Goal: Transaction & Acquisition: Book appointment/travel/reservation

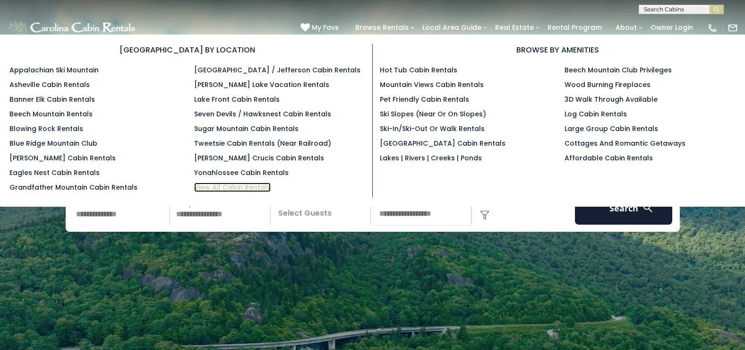
click at [224, 185] on link "View All Cabin Rentals" at bounding box center [232, 186] width 77 height 9
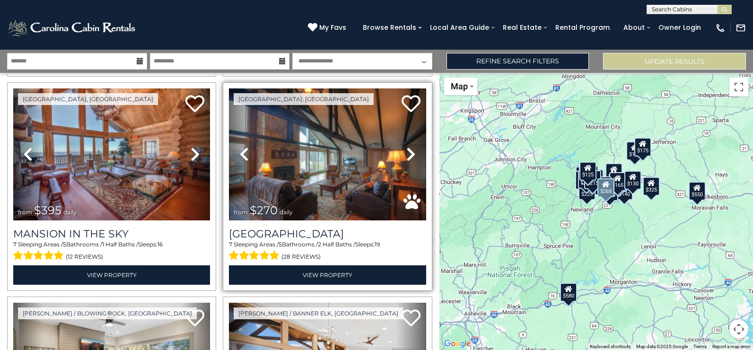
scroll to position [851, 0]
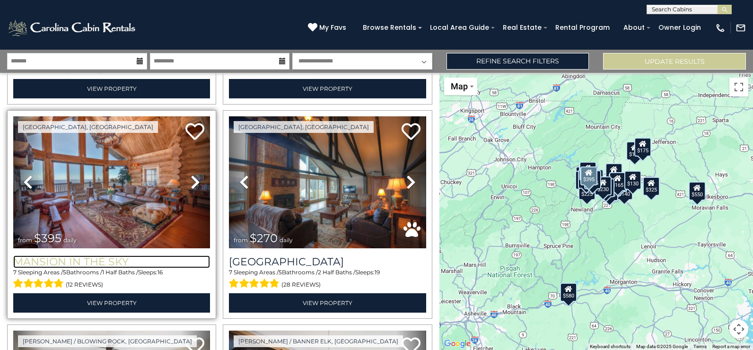
click at [69, 255] on h3 "Mansion In The Sky" at bounding box center [111, 261] width 197 height 13
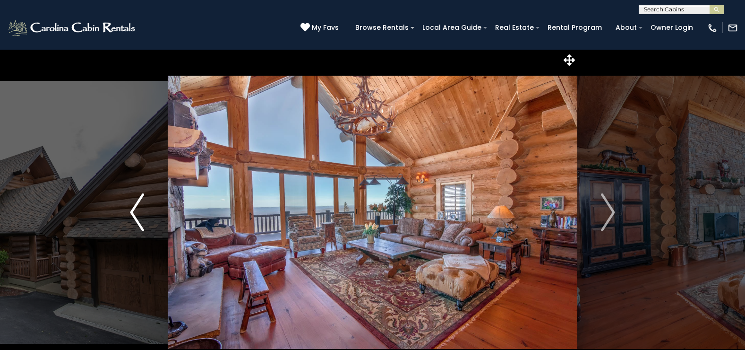
click at [134, 208] on img "Previous" at bounding box center [137, 212] width 14 height 38
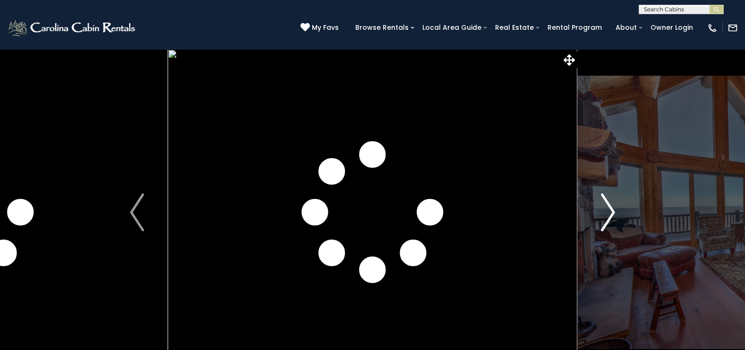
click at [611, 212] on img "Next" at bounding box center [608, 212] width 14 height 38
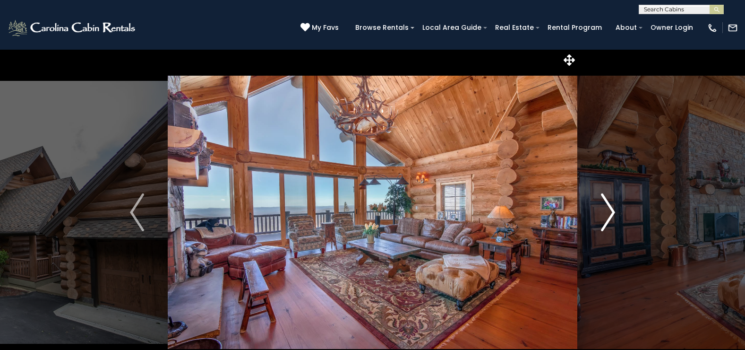
click at [611, 212] on img "Next" at bounding box center [608, 212] width 14 height 38
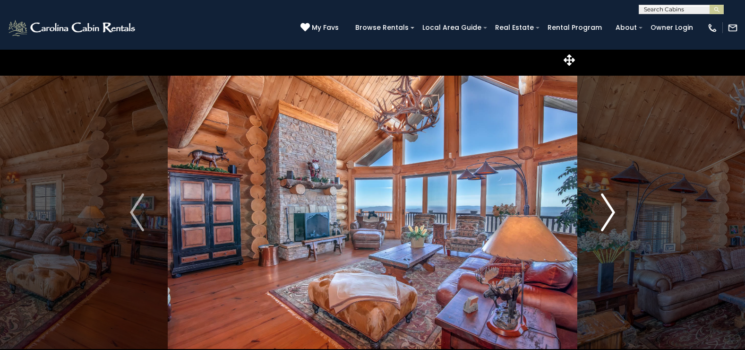
click at [610, 212] on img "Next" at bounding box center [608, 212] width 14 height 38
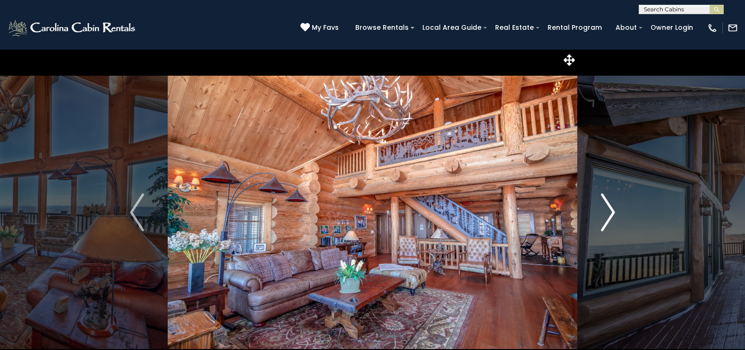
click at [610, 212] on img "Next" at bounding box center [608, 212] width 14 height 38
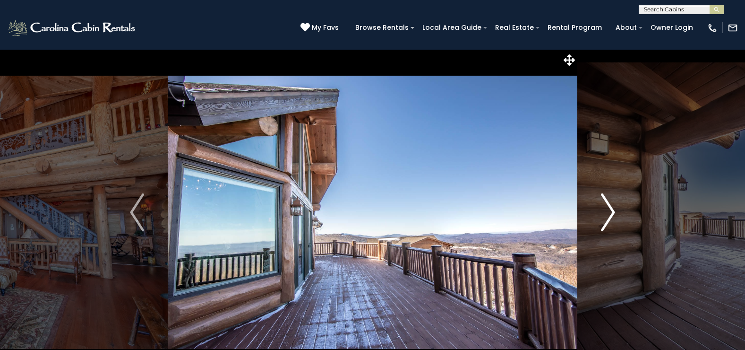
click at [610, 212] on img "Next" at bounding box center [608, 212] width 14 height 38
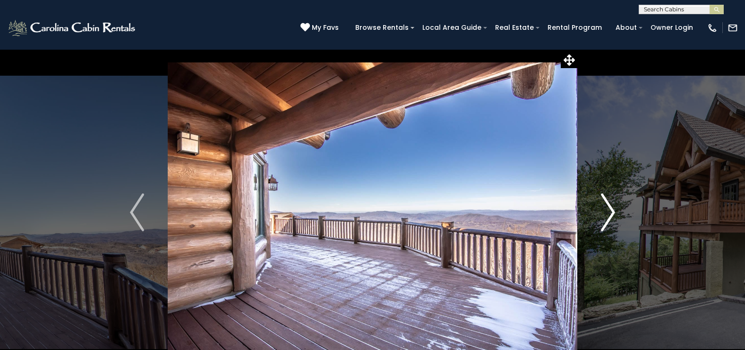
click at [610, 212] on img "Next" at bounding box center [608, 212] width 14 height 38
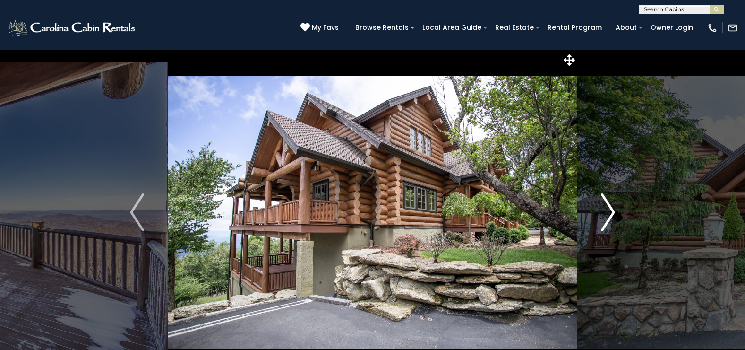
click at [610, 212] on img "Next" at bounding box center [608, 212] width 14 height 38
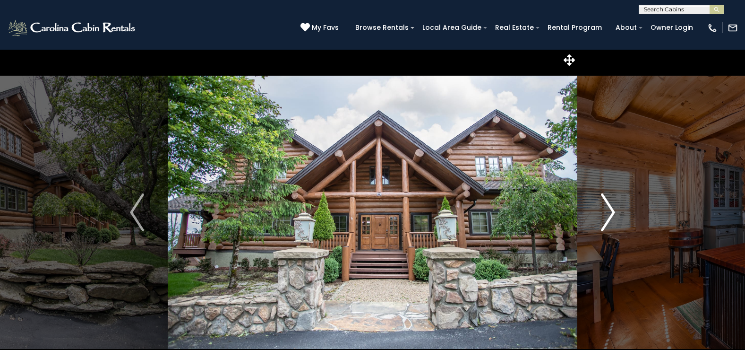
click at [610, 212] on img "Next" at bounding box center [608, 212] width 14 height 38
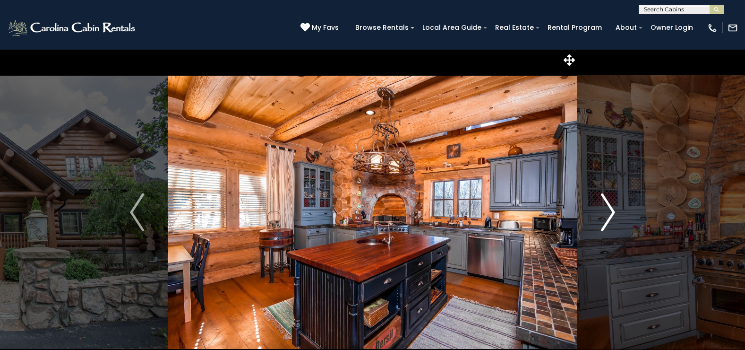
click at [610, 212] on img "Next" at bounding box center [608, 212] width 14 height 38
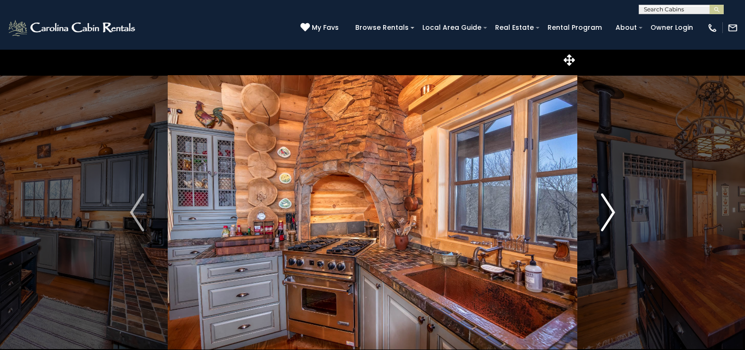
click at [610, 212] on img "Next" at bounding box center [608, 212] width 14 height 38
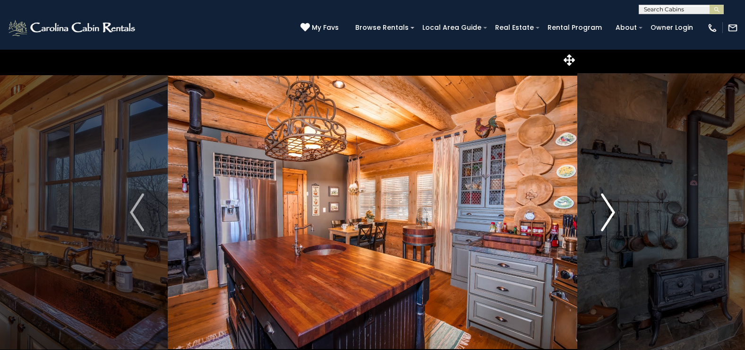
click at [610, 212] on img "Next" at bounding box center [608, 212] width 14 height 38
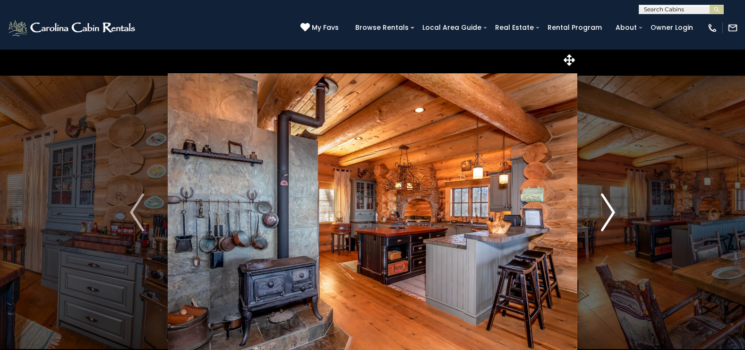
click at [610, 212] on img "Next" at bounding box center [608, 212] width 14 height 38
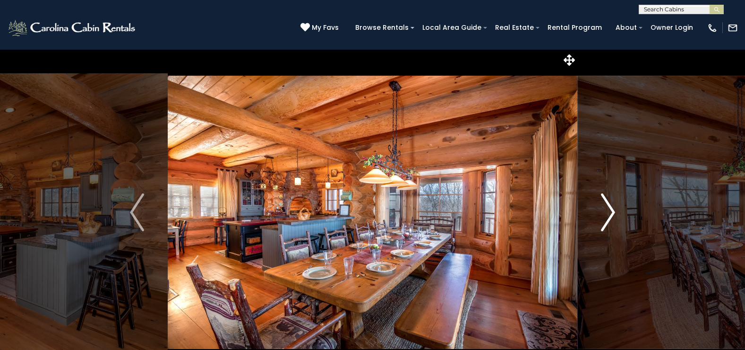
click at [610, 212] on img "Next" at bounding box center [608, 212] width 14 height 38
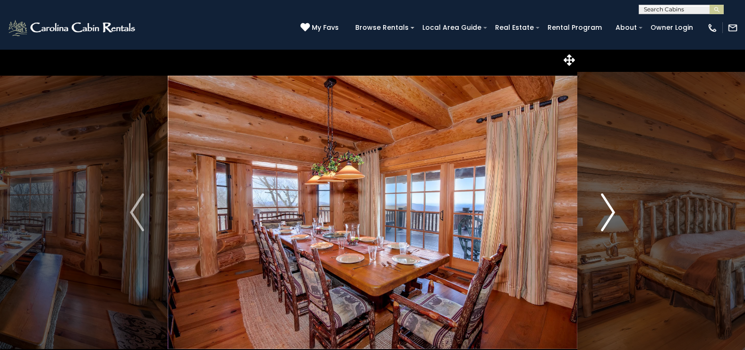
click at [610, 212] on img "Next" at bounding box center [608, 212] width 14 height 38
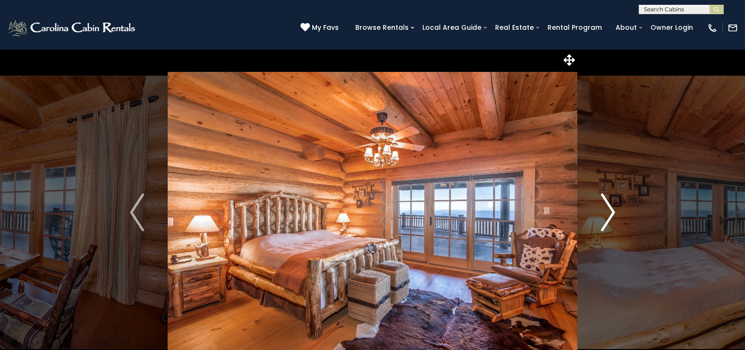
click at [610, 212] on img "Next" at bounding box center [608, 212] width 14 height 38
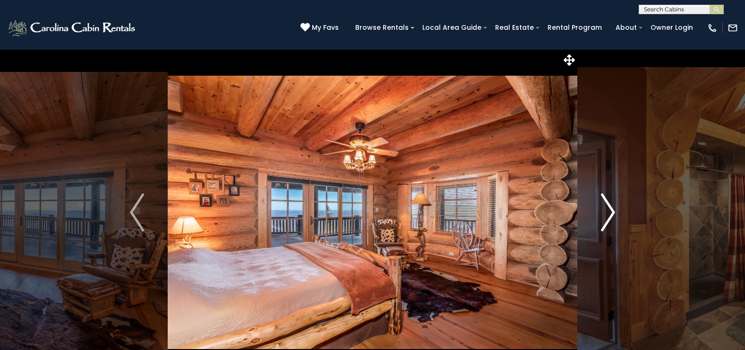
click at [610, 212] on img "Next" at bounding box center [608, 212] width 14 height 38
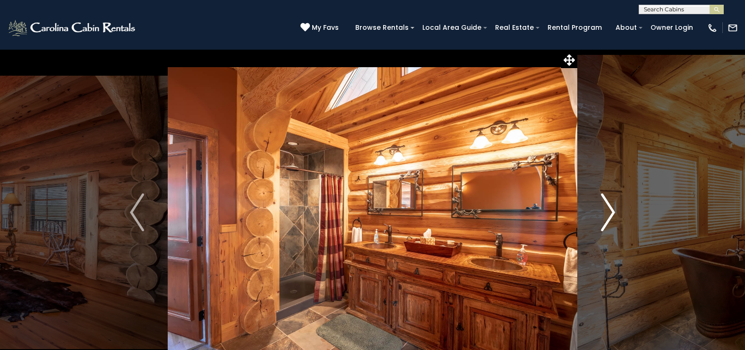
click at [610, 212] on img "Next" at bounding box center [608, 212] width 14 height 38
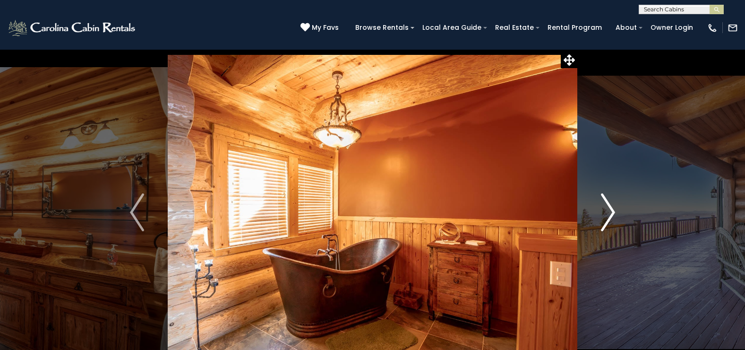
click at [610, 212] on img "Next" at bounding box center [608, 212] width 14 height 38
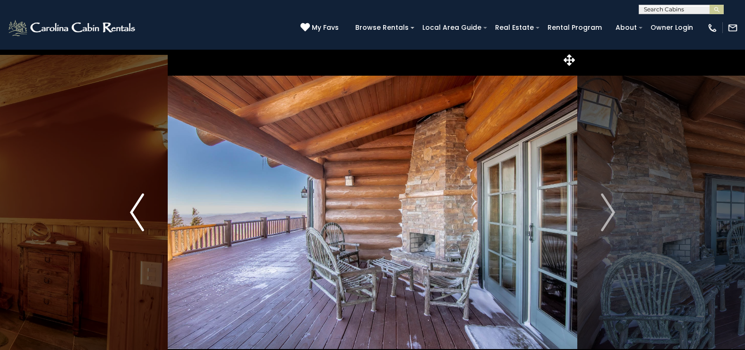
click at [134, 211] on img "Previous" at bounding box center [137, 212] width 14 height 38
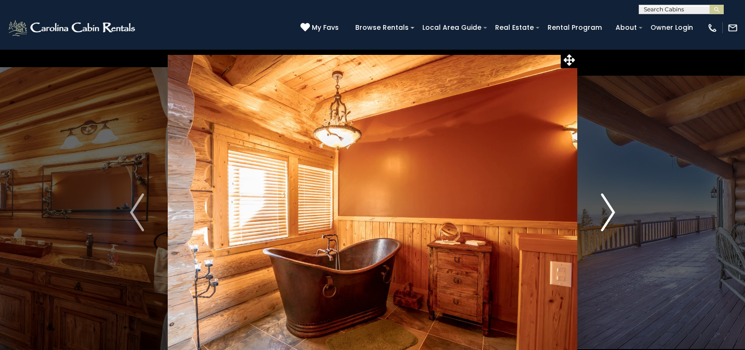
click at [612, 213] on img "Next" at bounding box center [608, 212] width 14 height 38
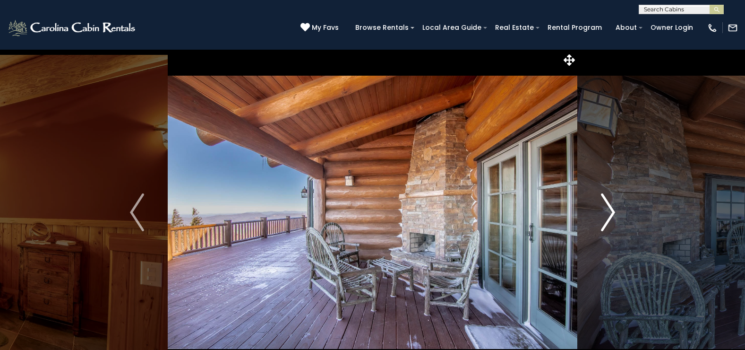
click at [612, 213] on img "Next" at bounding box center [608, 212] width 14 height 38
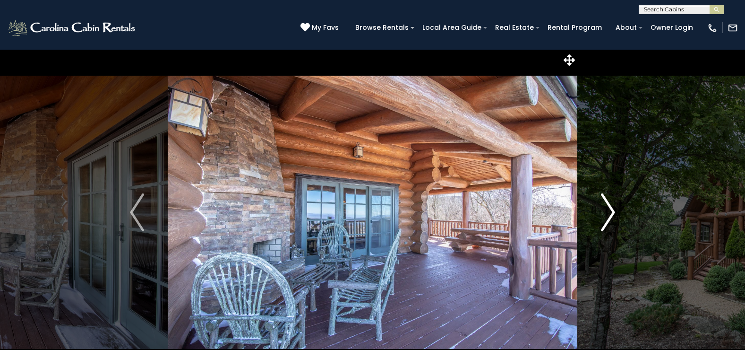
click at [612, 213] on img "Next" at bounding box center [608, 212] width 14 height 38
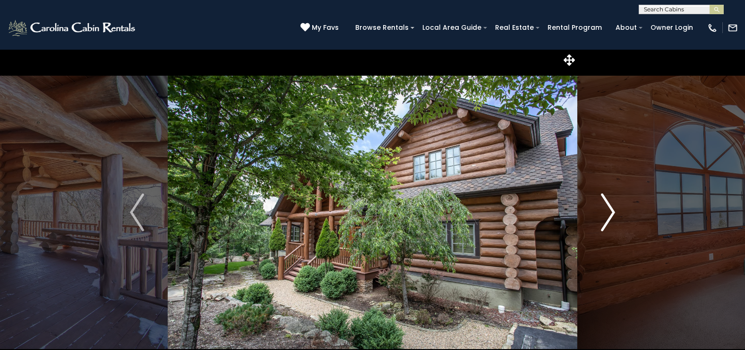
click at [612, 213] on img "Next" at bounding box center [608, 212] width 14 height 38
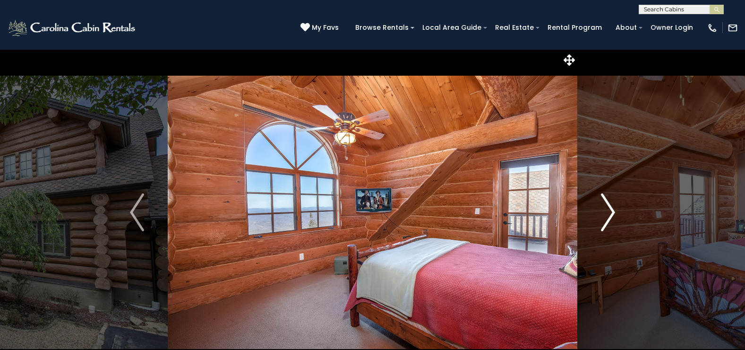
click at [612, 213] on img "Next" at bounding box center [608, 212] width 14 height 38
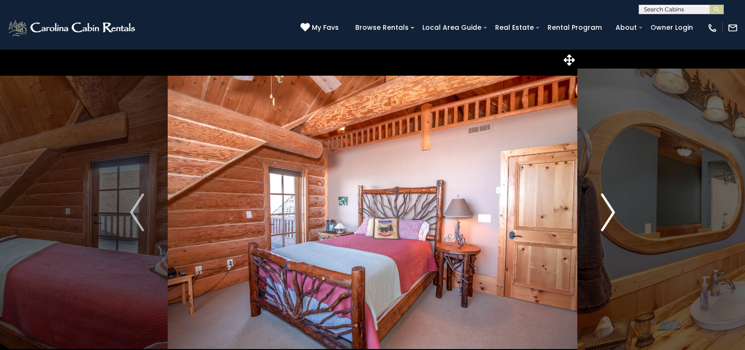
click at [612, 213] on img "Next" at bounding box center [608, 212] width 14 height 38
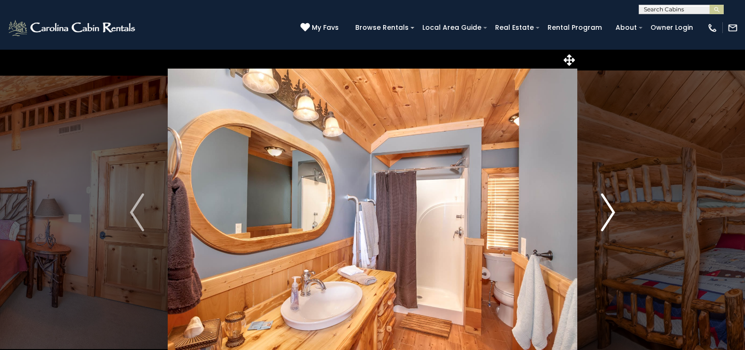
click at [612, 213] on img "Next" at bounding box center [608, 212] width 14 height 38
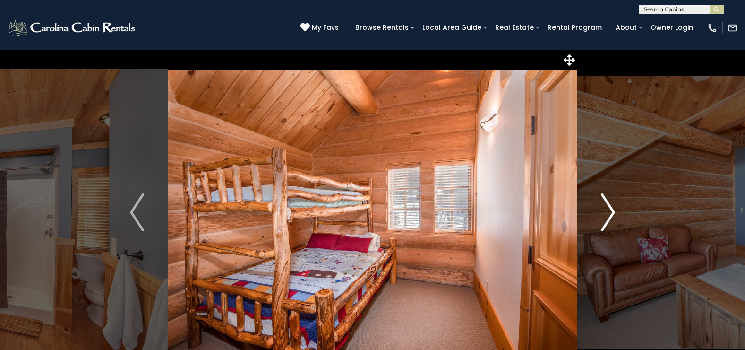
click at [612, 213] on img "Next" at bounding box center [608, 212] width 14 height 38
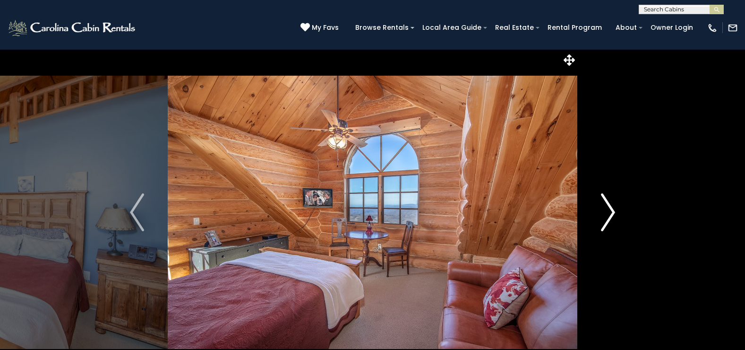
click at [612, 213] on img "Next" at bounding box center [608, 212] width 14 height 38
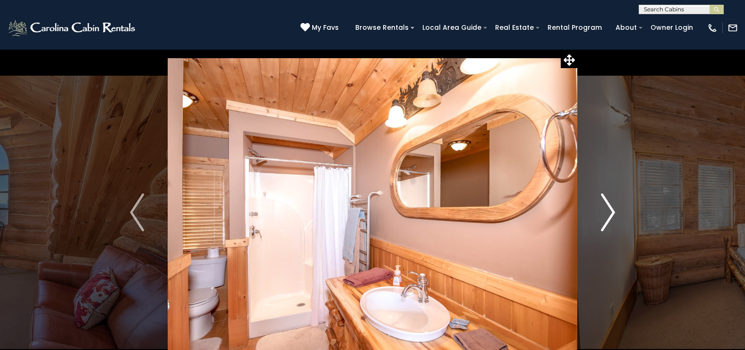
click at [612, 213] on img "Next" at bounding box center [608, 212] width 14 height 38
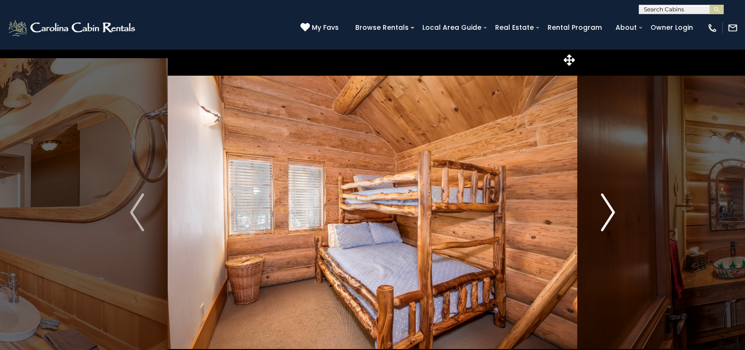
click at [612, 213] on img "Next" at bounding box center [608, 212] width 14 height 38
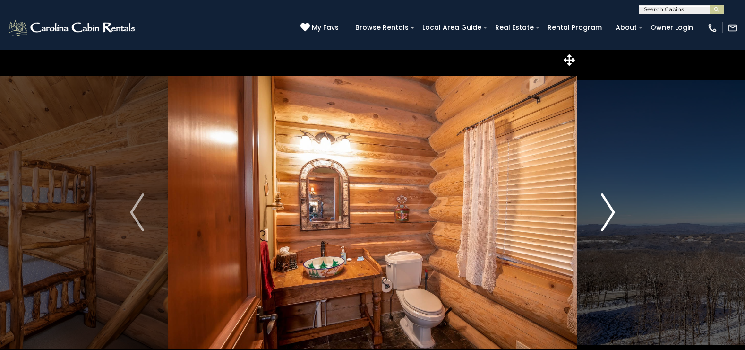
click at [612, 213] on img "Next" at bounding box center [608, 212] width 14 height 38
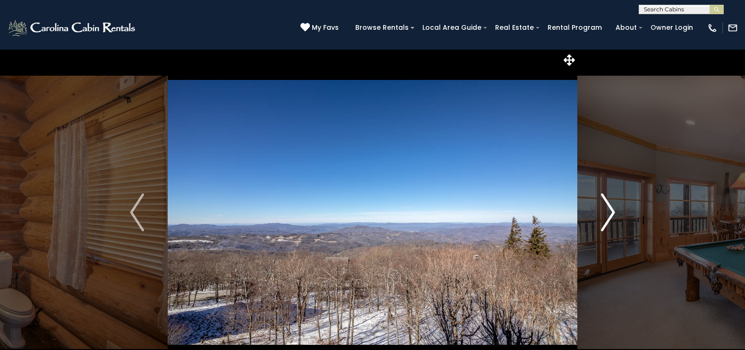
click at [612, 213] on img "Next" at bounding box center [608, 212] width 14 height 38
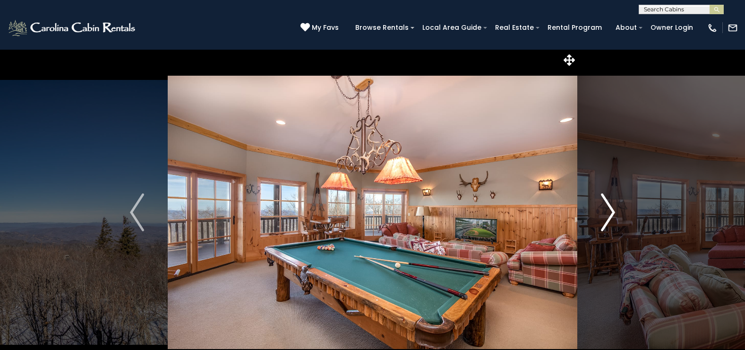
click at [612, 213] on img "Next" at bounding box center [608, 212] width 14 height 38
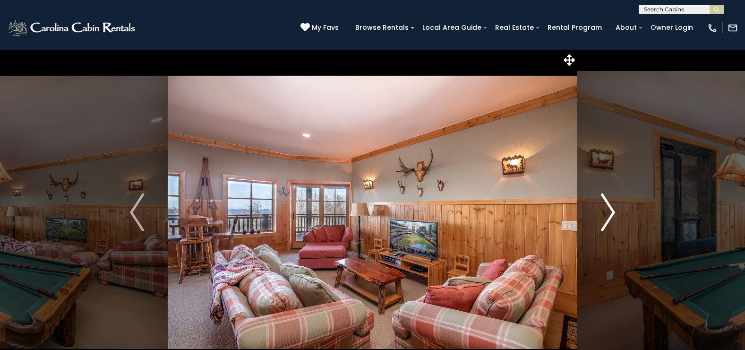
click at [612, 213] on img "Next" at bounding box center [608, 212] width 14 height 38
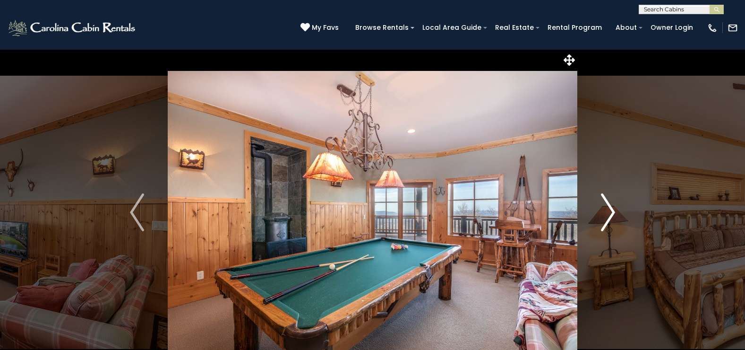
click at [612, 213] on img "Next" at bounding box center [608, 212] width 14 height 38
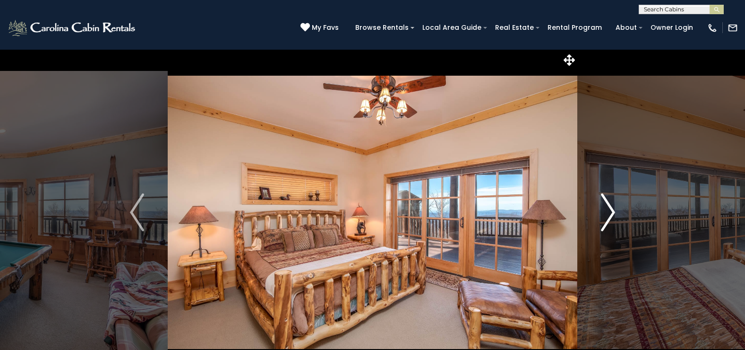
click at [612, 213] on img "Next" at bounding box center [608, 212] width 14 height 38
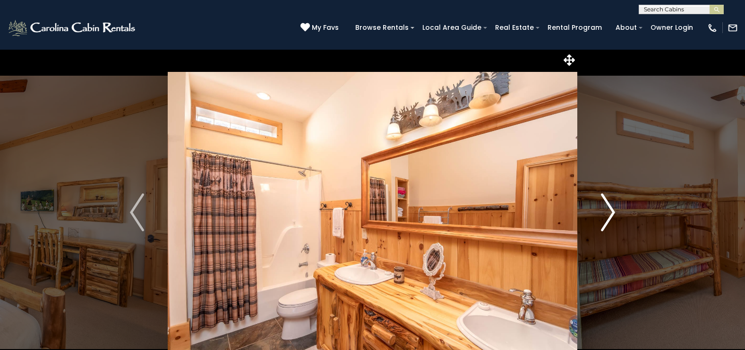
click at [612, 213] on img "Next" at bounding box center [608, 212] width 14 height 38
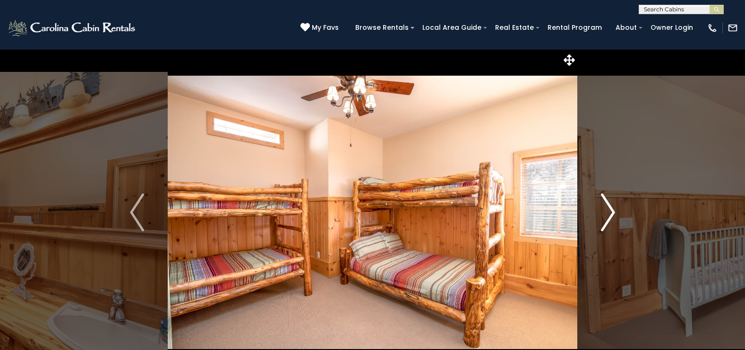
click at [612, 213] on img "Next" at bounding box center [608, 212] width 14 height 38
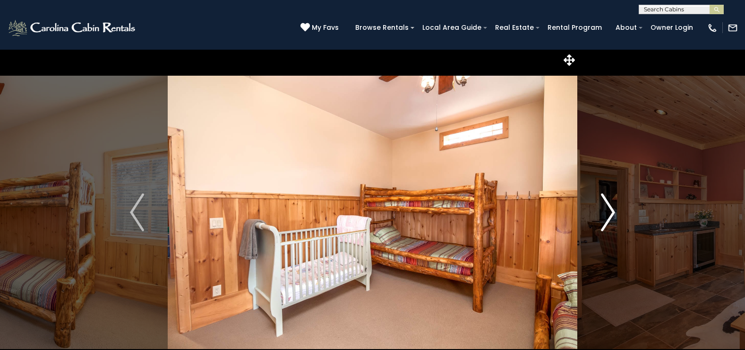
click at [612, 213] on img "Next" at bounding box center [608, 212] width 14 height 38
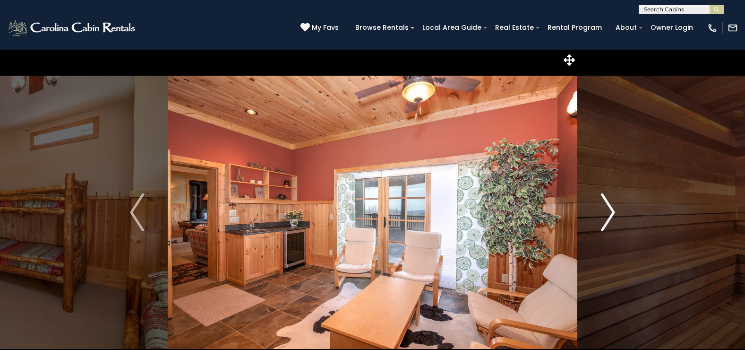
click at [612, 213] on img "Next" at bounding box center [608, 212] width 14 height 38
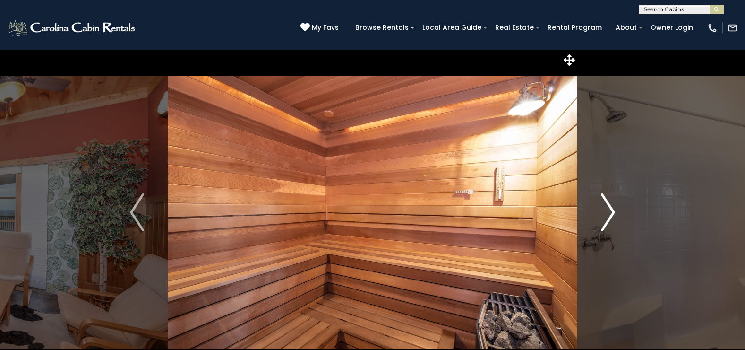
click at [612, 213] on img "Next" at bounding box center [608, 212] width 14 height 38
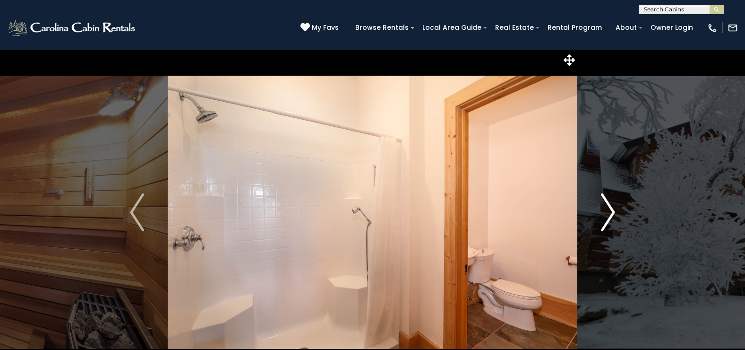
click at [612, 213] on img "Next" at bounding box center [608, 212] width 14 height 38
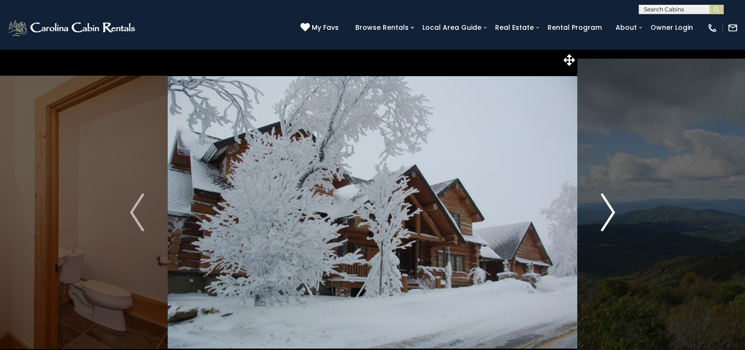
click at [612, 213] on img "Next" at bounding box center [608, 212] width 14 height 38
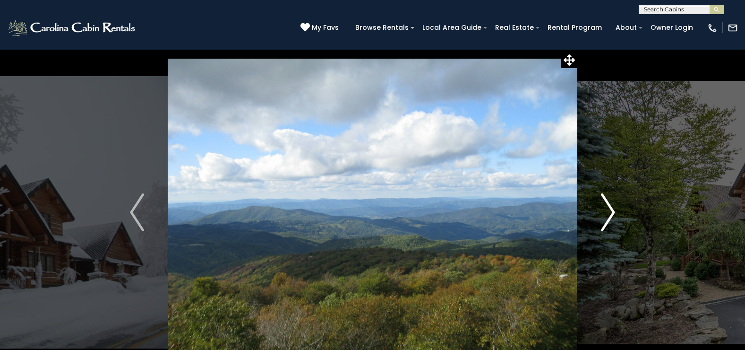
click at [612, 213] on img "Next" at bounding box center [608, 212] width 14 height 38
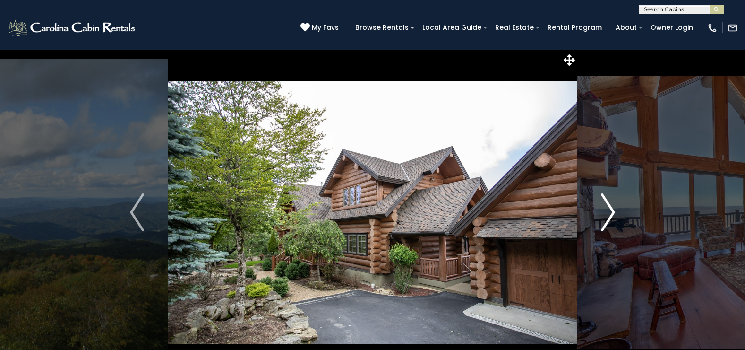
click at [612, 213] on img "Next" at bounding box center [608, 212] width 14 height 38
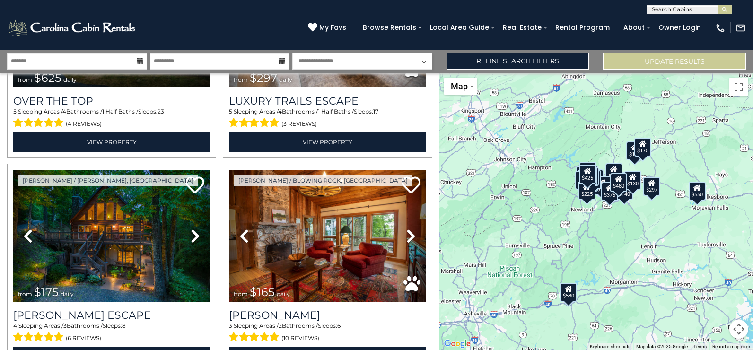
scroll to position [236, 0]
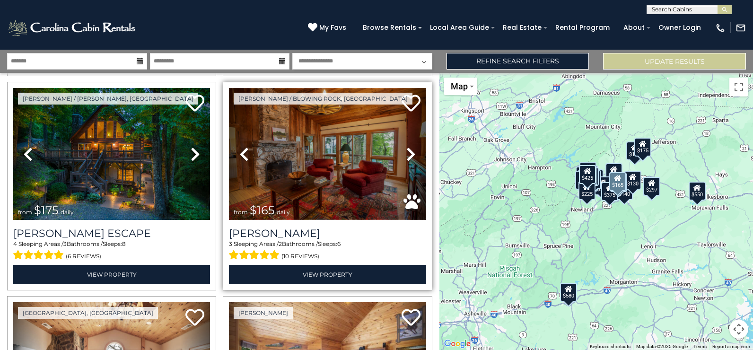
click at [305, 192] on img at bounding box center [327, 154] width 197 height 132
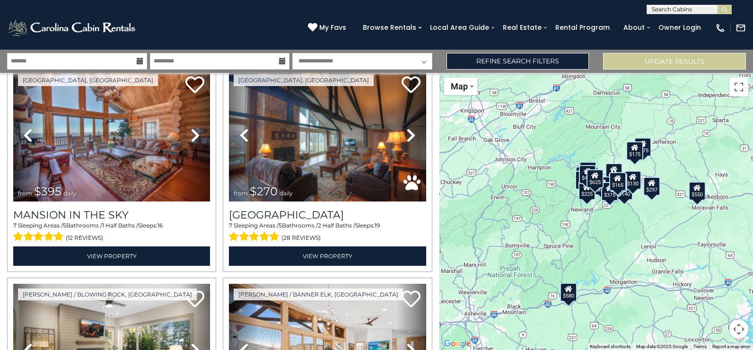
scroll to position [898, 0]
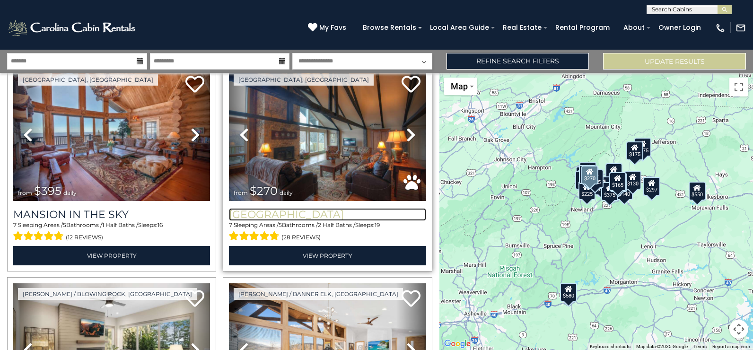
click at [299, 208] on h3 "[GEOGRAPHIC_DATA]" at bounding box center [327, 214] width 197 height 13
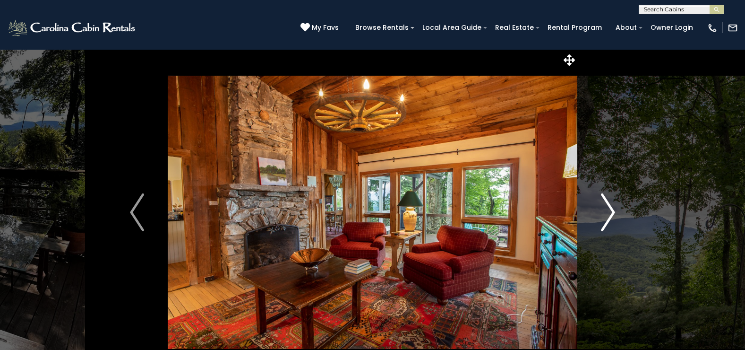
click at [611, 211] on img "Next" at bounding box center [608, 212] width 14 height 38
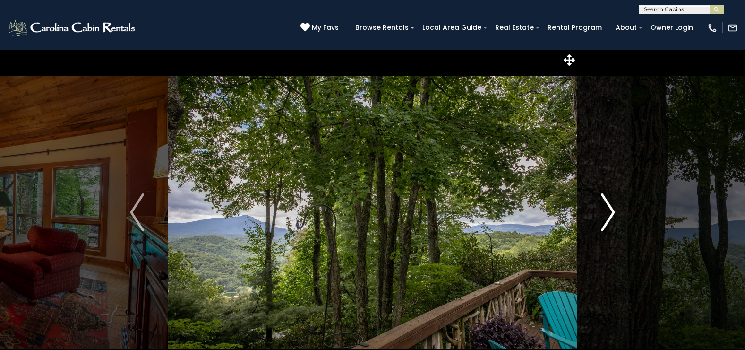
click at [611, 211] on img "Next" at bounding box center [608, 212] width 14 height 38
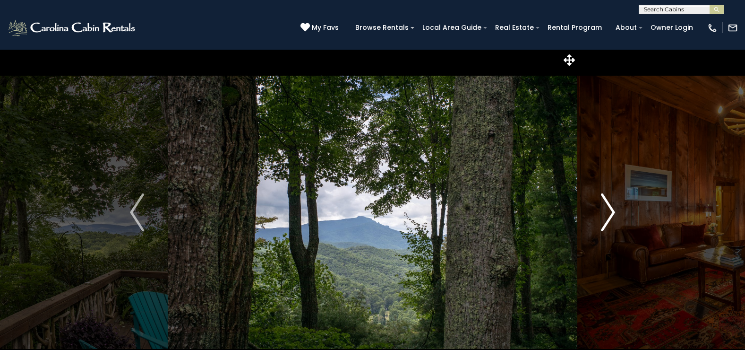
click at [611, 211] on img "Next" at bounding box center [608, 212] width 14 height 38
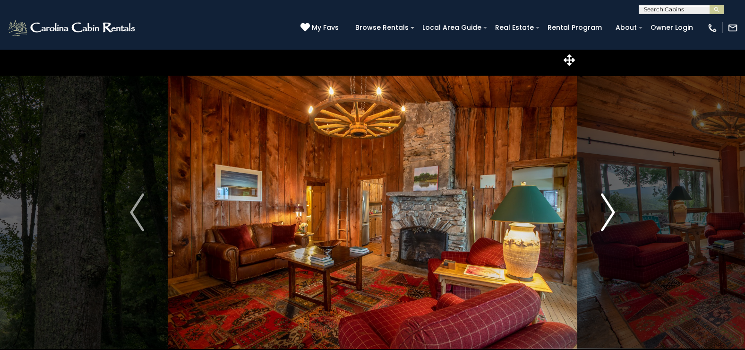
click at [611, 211] on img "Next" at bounding box center [608, 212] width 14 height 38
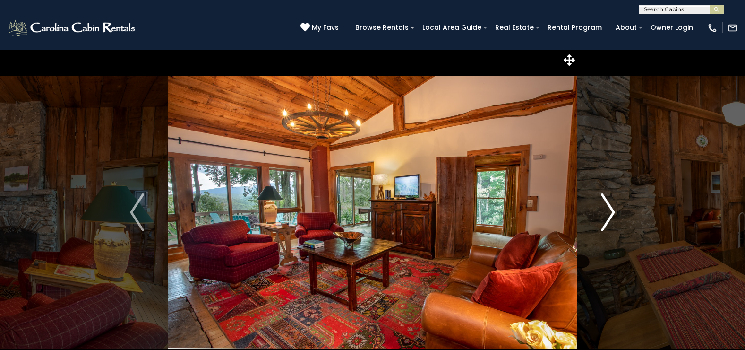
click at [611, 211] on img "Next" at bounding box center [608, 212] width 14 height 38
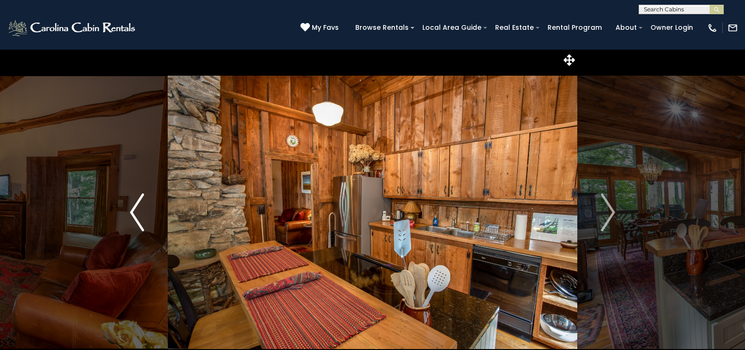
click at [138, 205] on img "Previous" at bounding box center [137, 212] width 14 height 38
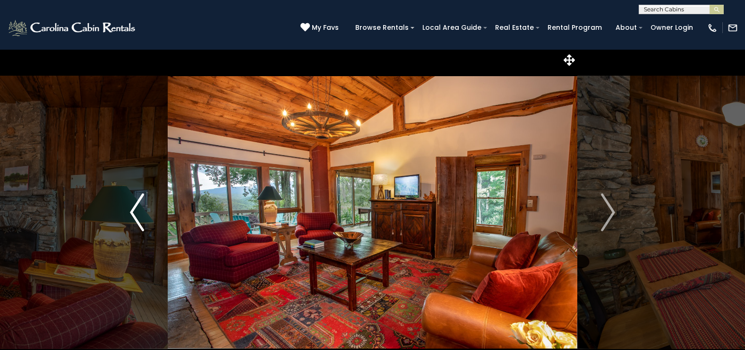
click at [138, 205] on img "Previous" at bounding box center [137, 212] width 14 height 38
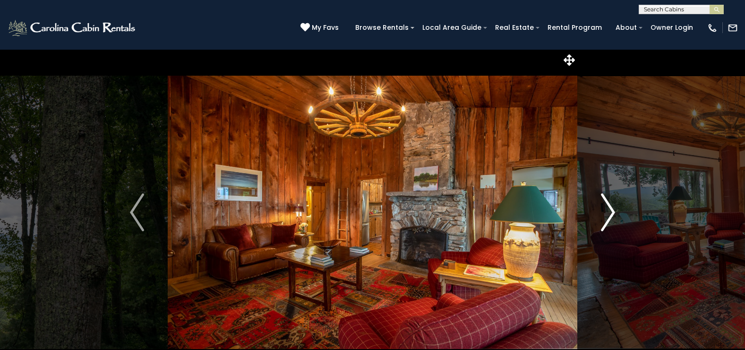
click at [609, 216] on img "Next" at bounding box center [608, 212] width 14 height 38
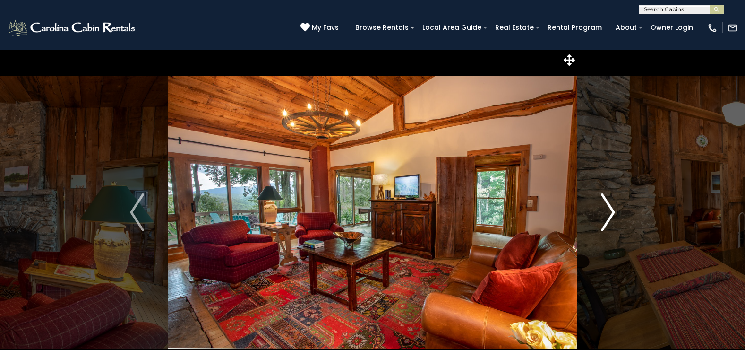
click at [609, 216] on img "Next" at bounding box center [608, 212] width 14 height 38
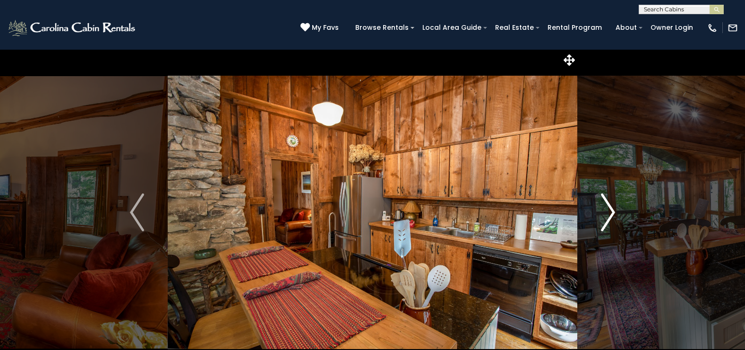
click at [609, 216] on img "Next" at bounding box center [608, 212] width 14 height 38
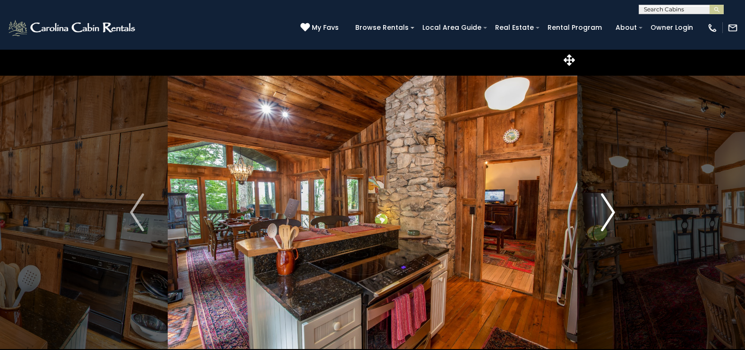
click at [609, 216] on img "Next" at bounding box center [608, 212] width 14 height 38
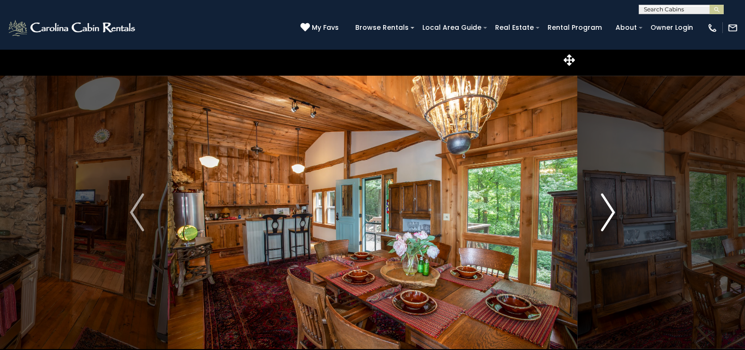
click at [609, 216] on img "Next" at bounding box center [608, 212] width 14 height 38
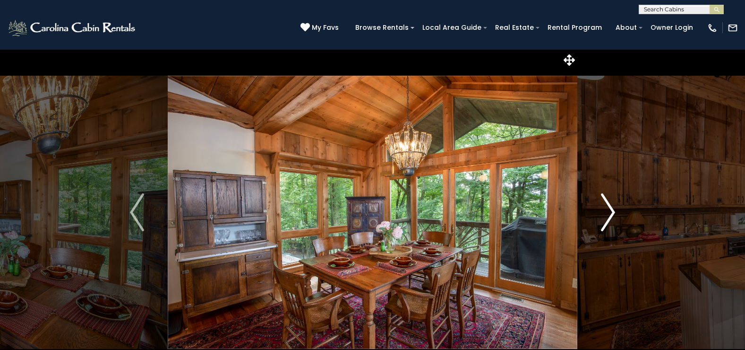
click at [609, 216] on img "Next" at bounding box center [608, 212] width 14 height 38
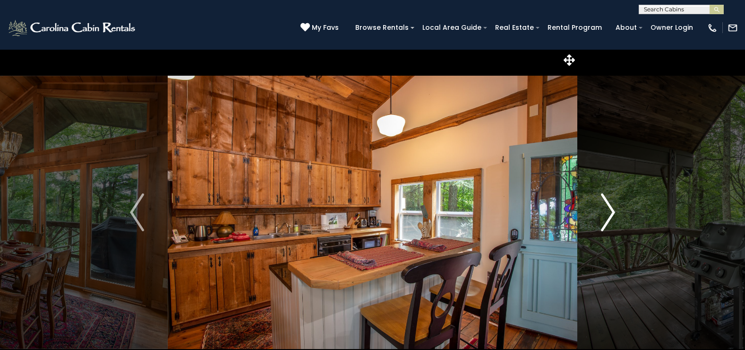
click at [609, 216] on img "Next" at bounding box center [608, 212] width 14 height 38
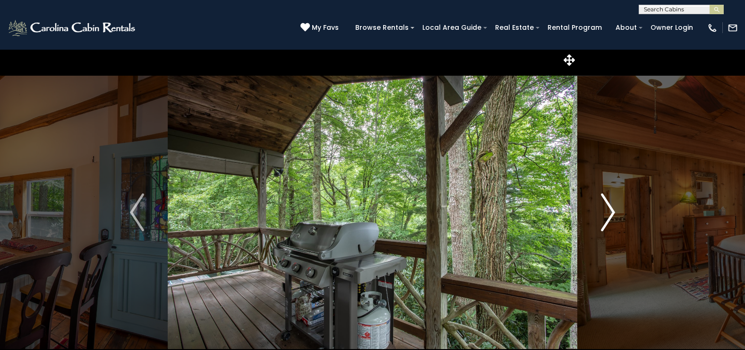
click at [609, 216] on img "Next" at bounding box center [608, 212] width 14 height 38
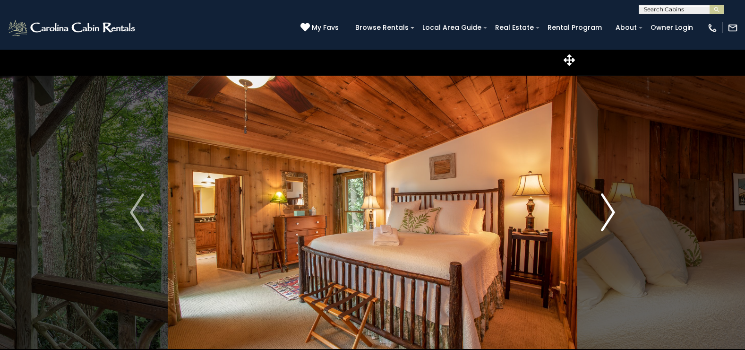
click at [609, 216] on img "Next" at bounding box center [608, 212] width 14 height 38
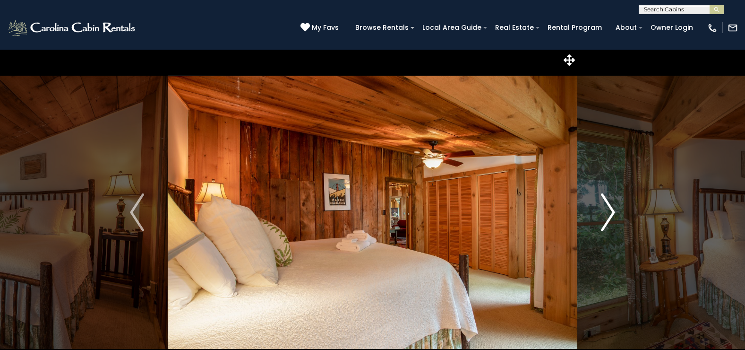
click at [609, 216] on img "Next" at bounding box center [608, 212] width 14 height 38
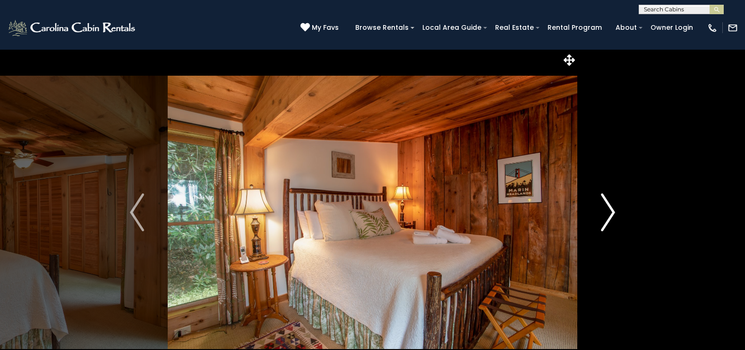
click at [609, 216] on img "Next" at bounding box center [608, 212] width 14 height 38
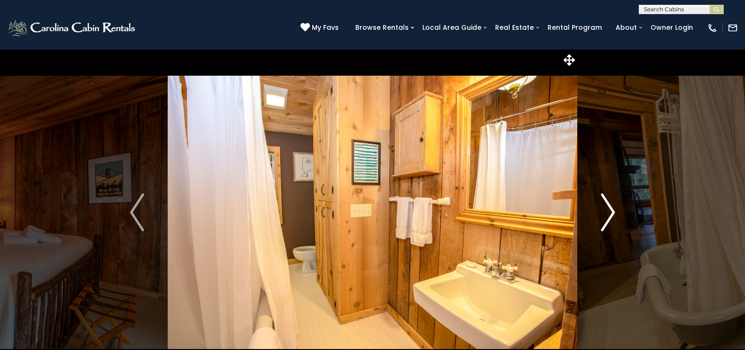
click at [609, 216] on img "Next" at bounding box center [608, 212] width 14 height 38
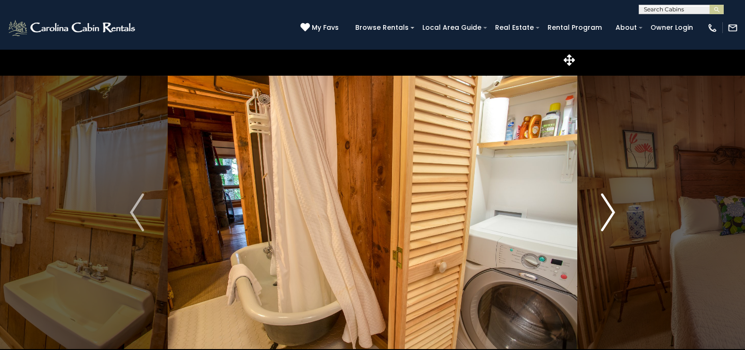
click at [609, 216] on img "Next" at bounding box center [608, 212] width 14 height 38
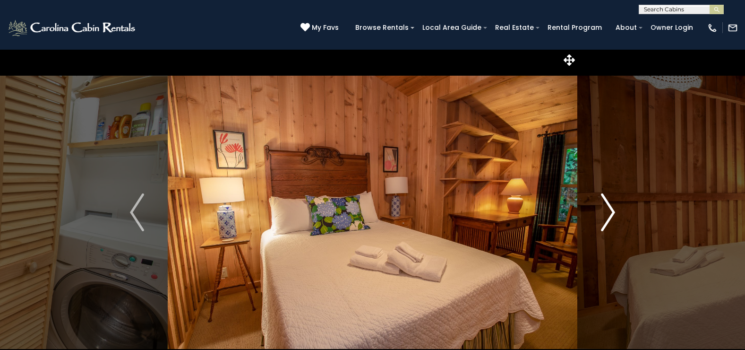
click at [609, 216] on img "Next" at bounding box center [608, 212] width 14 height 38
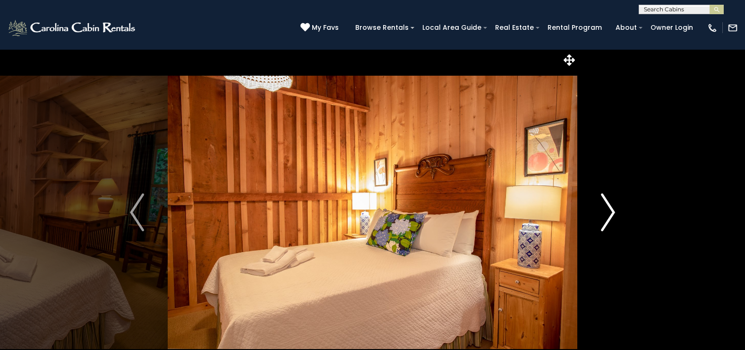
click at [609, 216] on img "Next" at bounding box center [608, 212] width 14 height 38
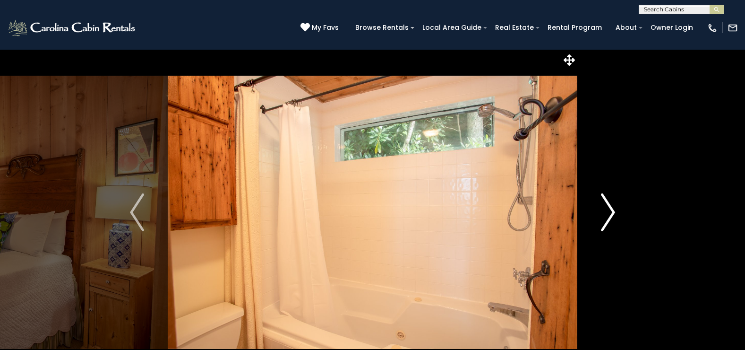
click at [609, 216] on img "Next" at bounding box center [608, 212] width 14 height 38
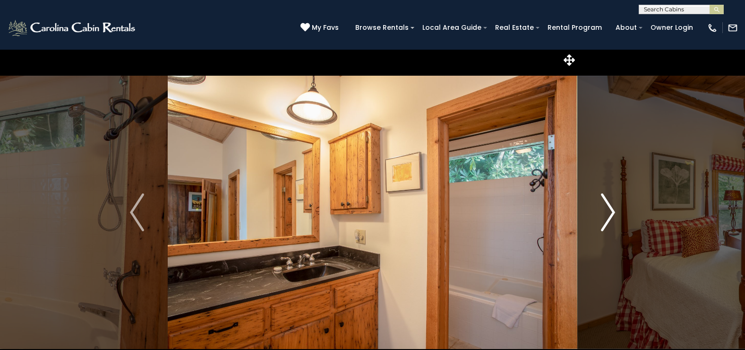
click at [609, 216] on img "Next" at bounding box center [608, 212] width 14 height 38
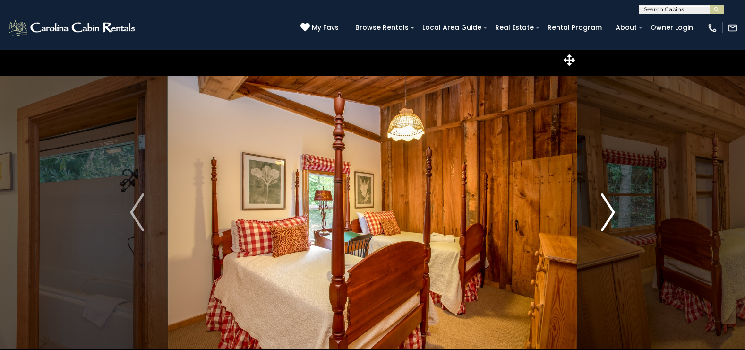
click at [609, 215] on img "Next" at bounding box center [608, 212] width 14 height 38
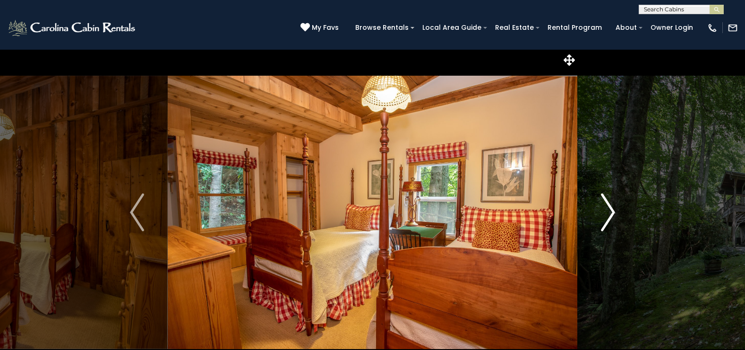
click at [609, 215] on img "Next" at bounding box center [608, 212] width 14 height 38
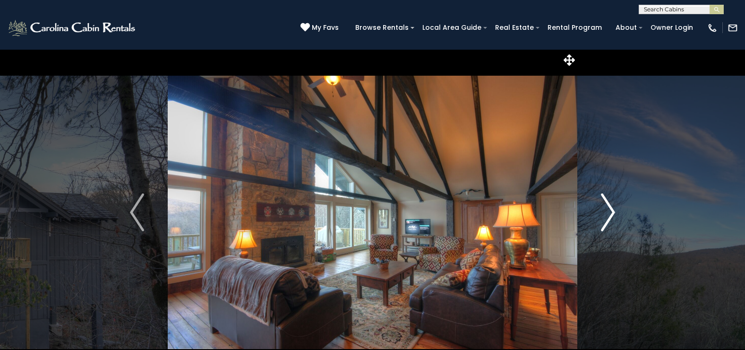
click at [609, 214] on img "Next" at bounding box center [608, 212] width 14 height 38
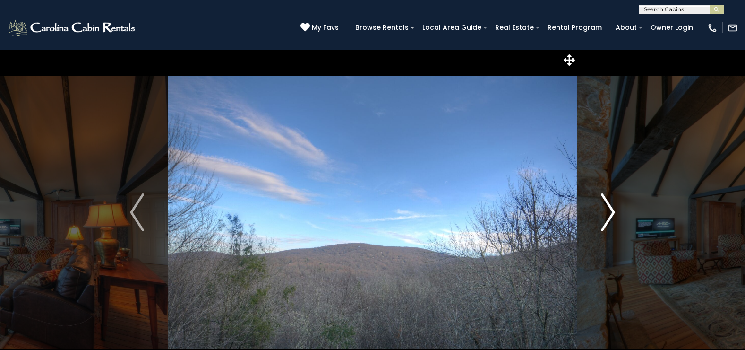
click at [609, 214] on img "Next" at bounding box center [608, 212] width 14 height 38
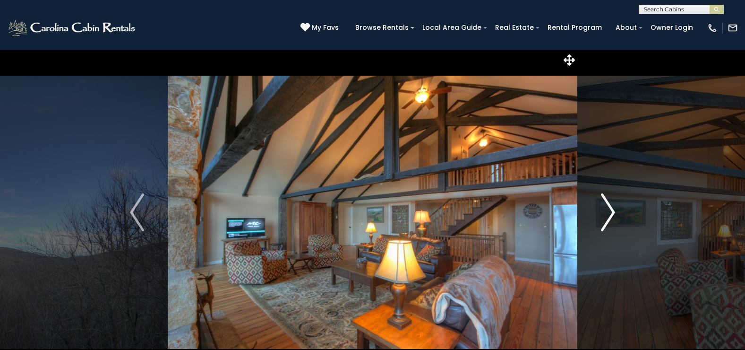
click at [609, 214] on img "Next" at bounding box center [608, 212] width 14 height 38
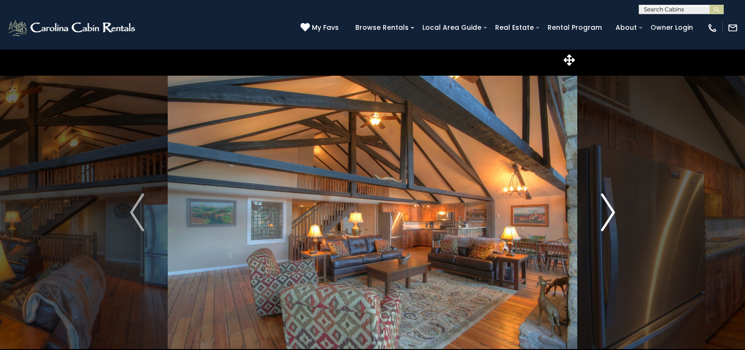
click at [609, 214] on img "Next" at bounding box center [608, 212] width 14 height 38
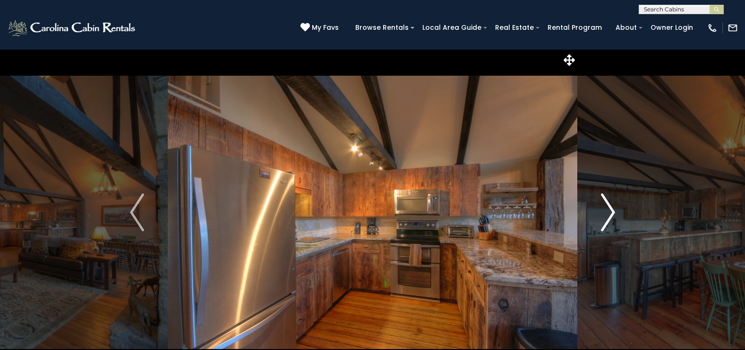
click at [609, 214] on img "Next" at bounding box center [608, 212] width 14 height 38
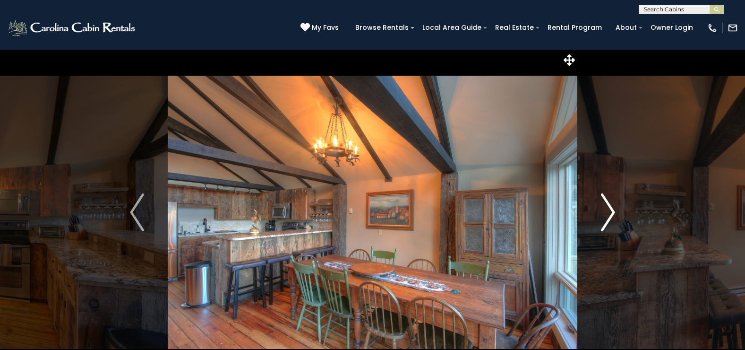
click at [609, 214] on img "Next" at bounding box center [608, 212] width 14 height 38
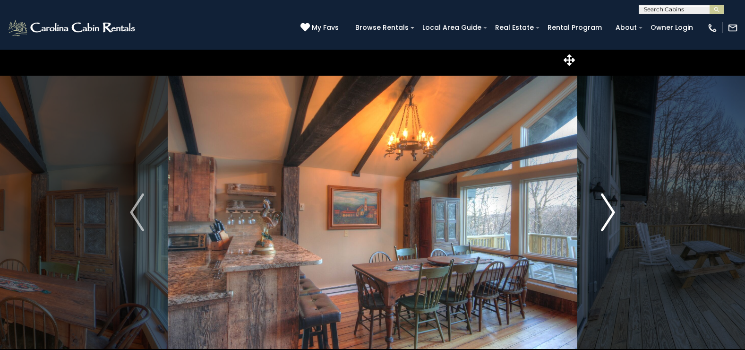
click at [609, 214] on img "Next" at bounding box center [608, 212] width 14 height 38
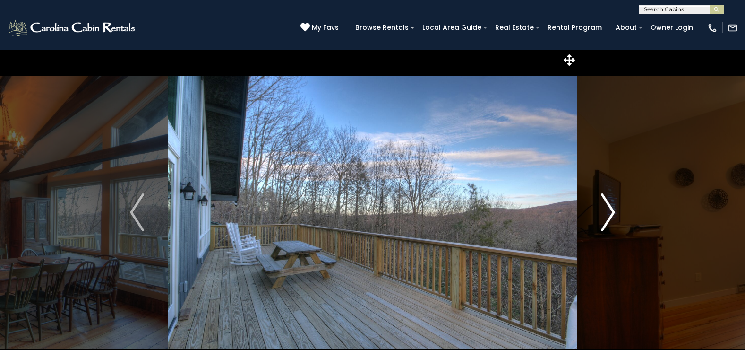
click at [609, 214] on img "Next" at bounding box center [608, 212] width 14 height 38
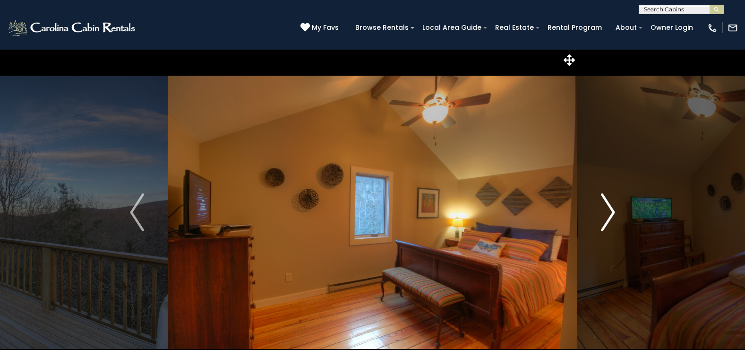
click at [609, 214] on img "Next" at bounding box center [608, 212] width 14 height 38
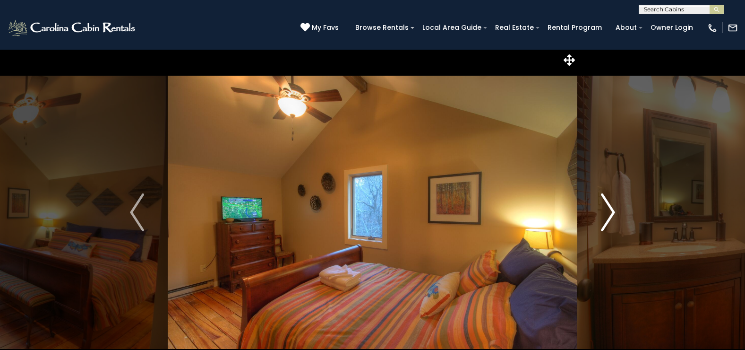
click at [609, 214] on img "Next" at bounding box center [608, 212] width 14 height 38
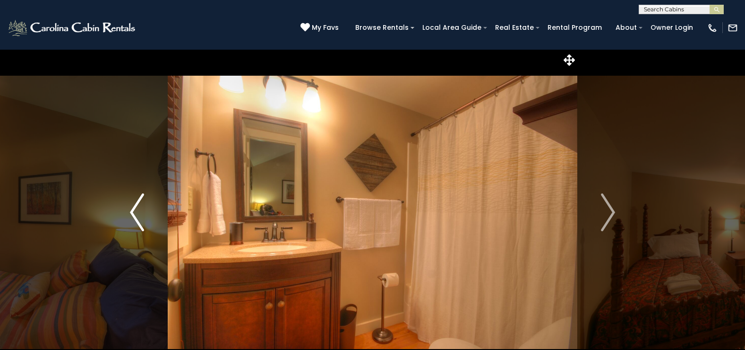
click at [133, 209] on img "Previous" at bounding box center [137, 212] width 14 height 38
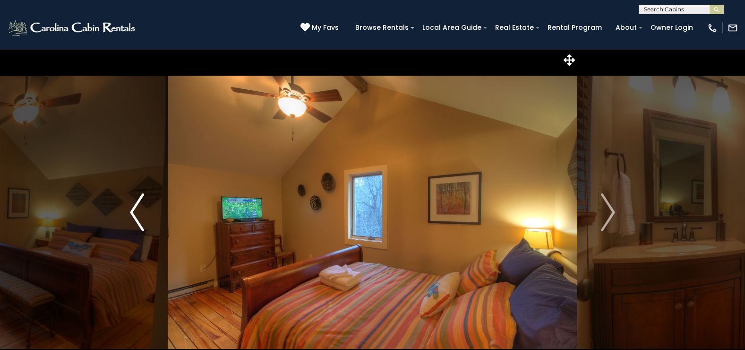
click at [133, 209] on img "Previous" at bounding box center [137, 212] width 14 height 38
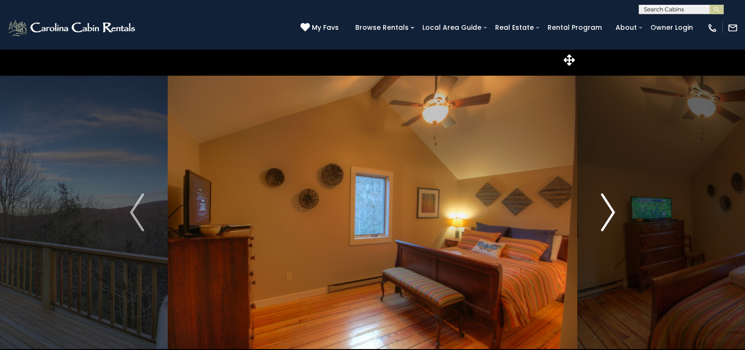
click at [615, 211] on img "Next" at bounding box center [608, 212] width 14 height 38
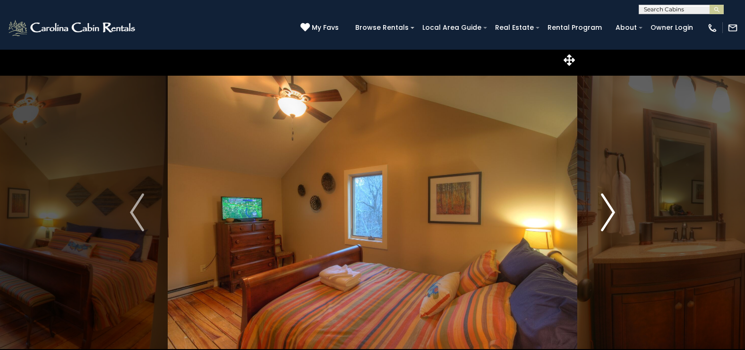
click at [615, 211] on img "Next" at bounding box center [608, 212] width 14 height 38
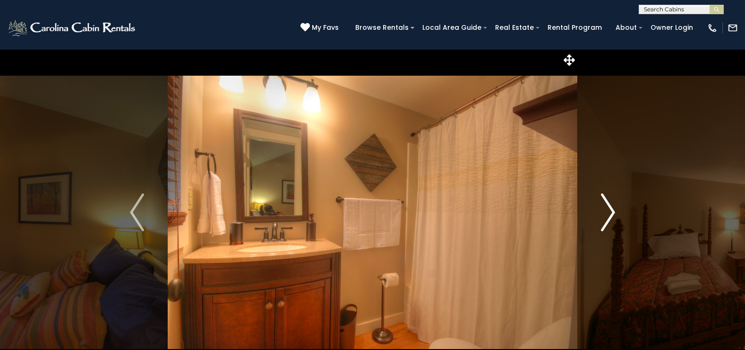
click at [615, 211] on img "Next" at bounding box center [608, 212] width 14 height 38
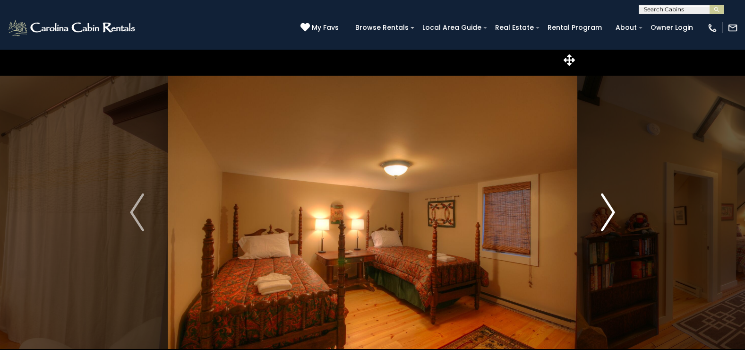
click at [615, 211] on img "Next" at bounding box center [608, 212] width 14 height 38
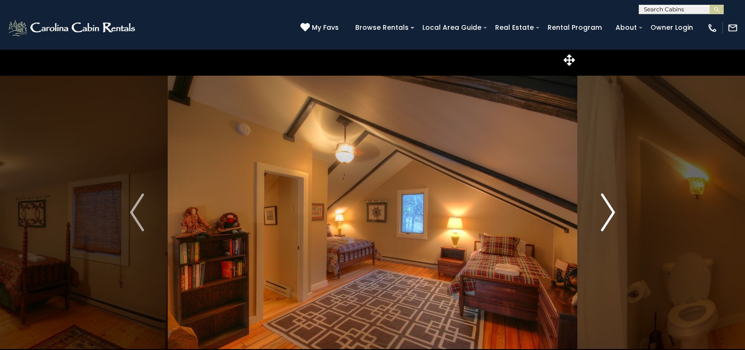
click at [615, 211] on img "Next" at bounding box center [608, 212] width 14 height 38
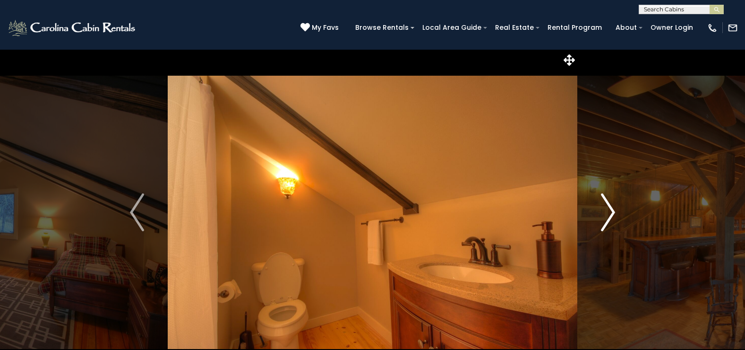
click at [615, 211] on img "Next" at bounding box center [608, 212] width 14 height 38
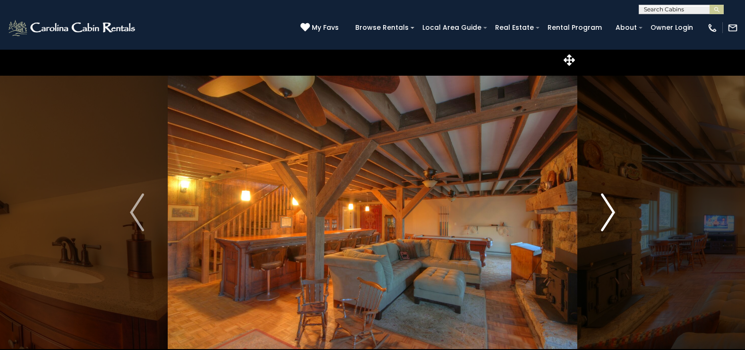
click at [615, 211] on img "Next" at bounding box center [608, 212] width 14 height 38
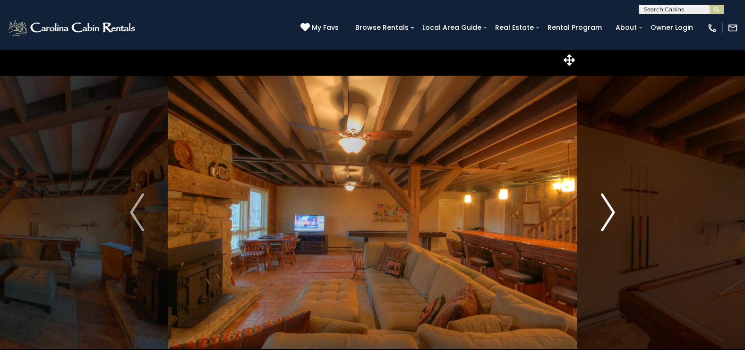
click at [615, 211] on img "Next" at bounding box center [608, 212] width 14 height 38
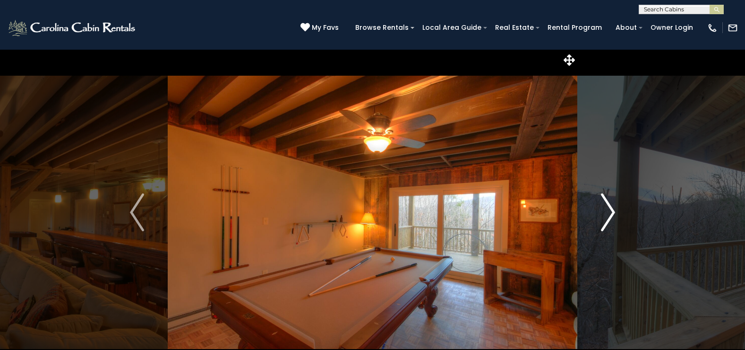
click at [615, 211] on img "Next" at bounding box center [608, 212] width 14 height 38
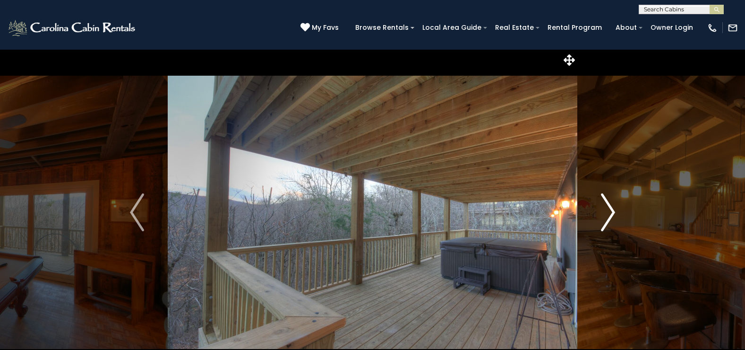
click at [615, 211] on img "Next" at bounding box center [608, 212] width 14 height 38
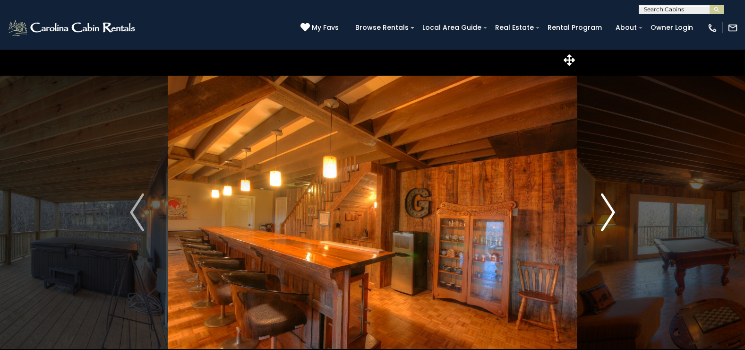
click at [615, 211] on img "Next" at bounding box center [608, 212] width 14 height 38
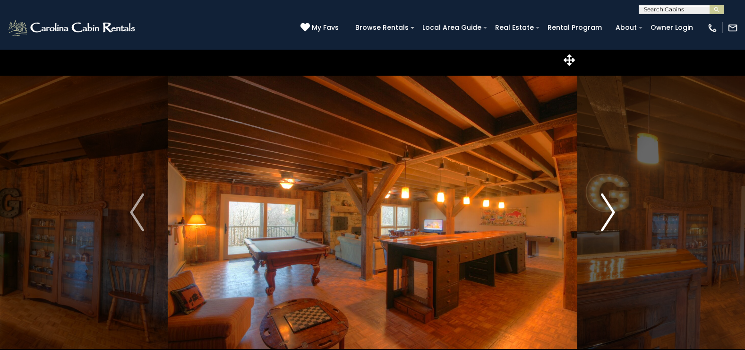
click at [615, 211] on img "Next" at bounding box center [608, 212] width 14 height 38
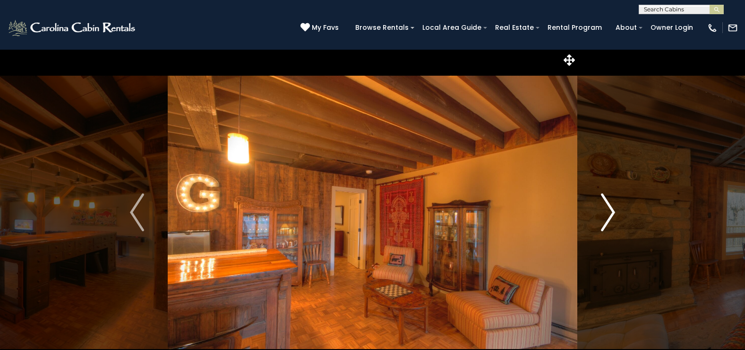
click at [615, 211] on img "Next" at bounding box center [608, 212] width 14 height 38
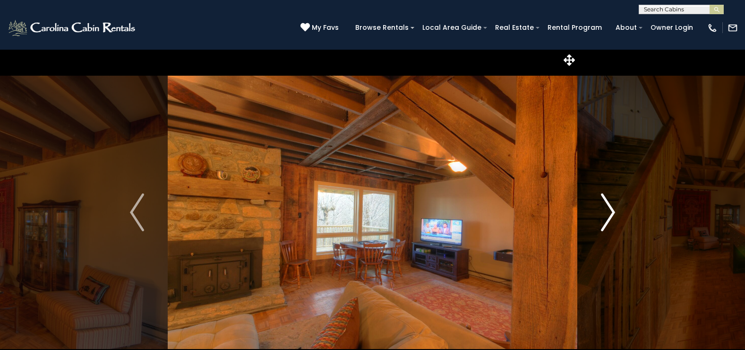
click at [615, 211] on img "Next" at bounding box center [608, 212] width 14 height 38
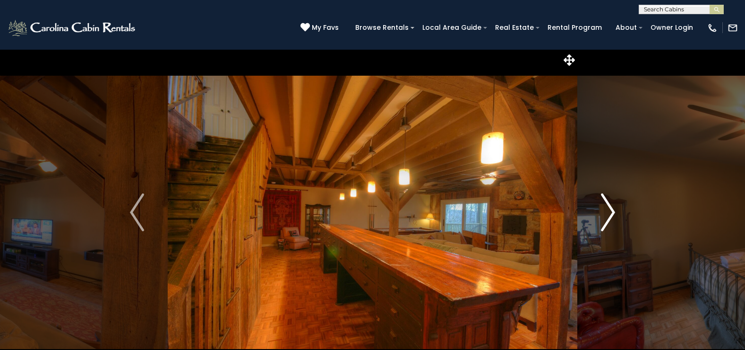
click at [615, 211] on img "Next" at bounding box center [608, 212] width 14 height 38
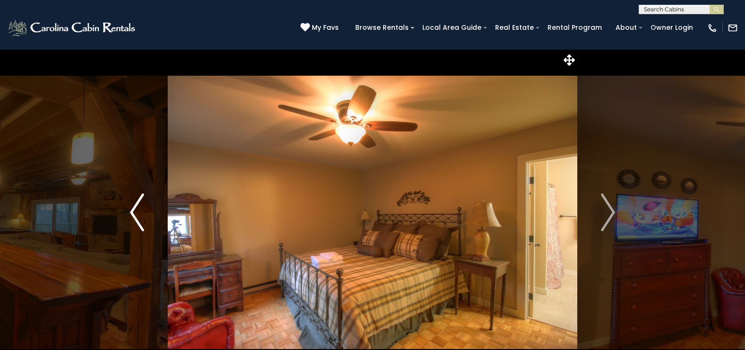
click at [135, 211] on img "Previous" at bounding box center [137, 212] width 14 height 38
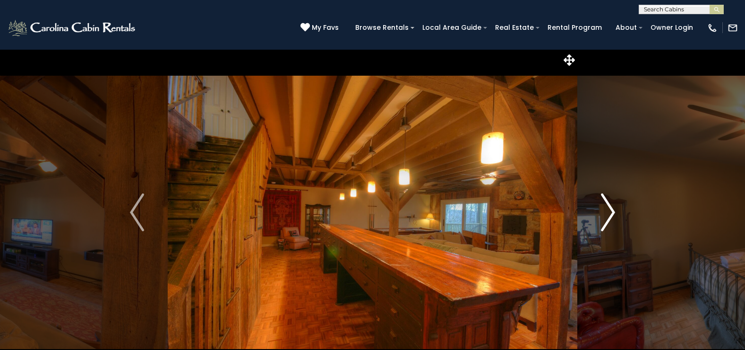
click at [607, 213] on img "Next" at bounding box center [608, 212] width 14 height 38
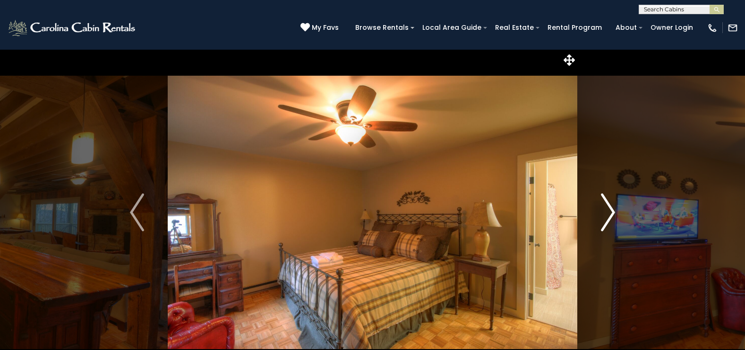
click at [607, 213] on img "Next" at bounding box center [608, 212] width 14 height 38
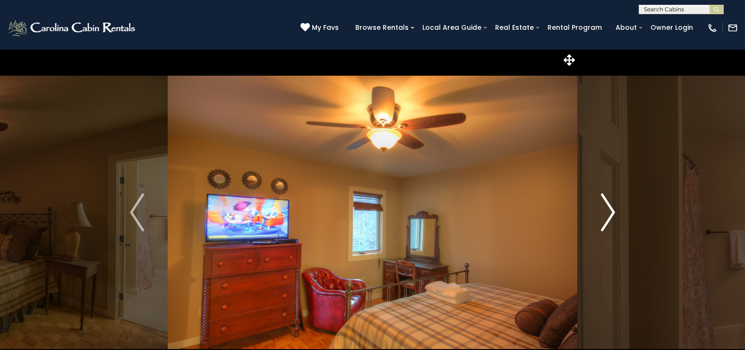
click at [607, 213] on img "Next" at bounding box center [608, 212] width 14 height 38
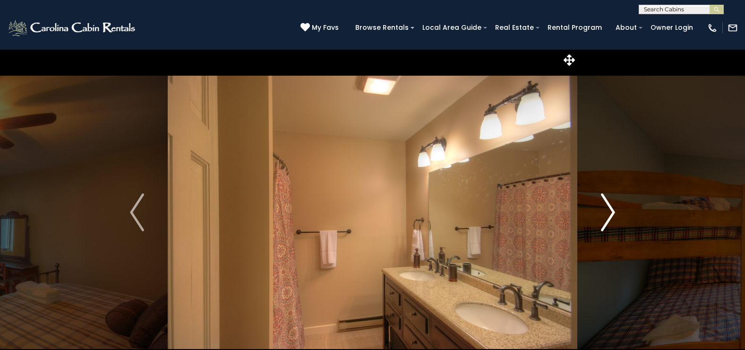
click at [607, 213] on img "Next" at bounding box center [608, 212] width 14 height 38
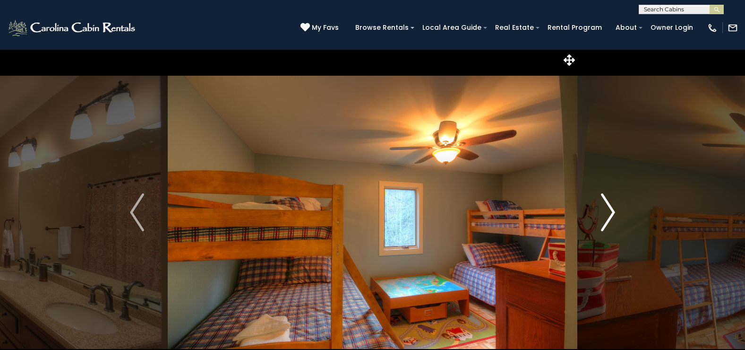
click at [607, 213] on img "Next" at bounding box center [608, 212] width 14 height 38
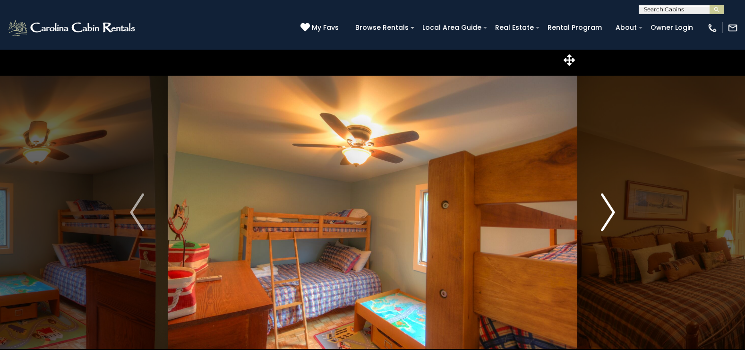
click at [607, 213] on img "Next" at bounding box center [608, 212] width 14 height 38
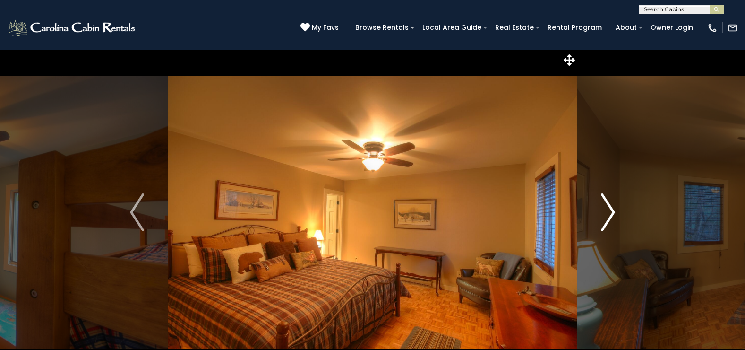
click at [607, 213] on img "Next" at bounding box center [608, 212] width 14 height 38
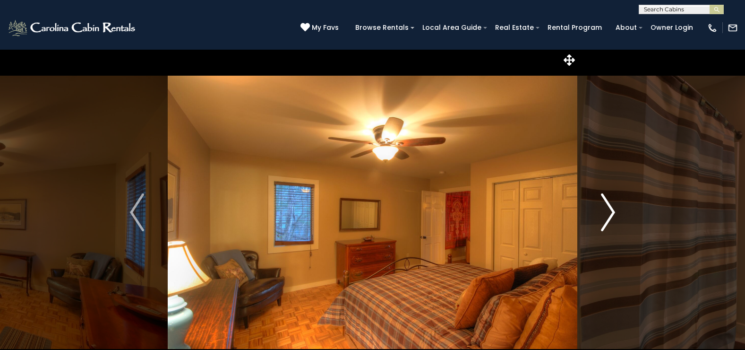
click at [607, 213] on img "Next" at bounding box center [608, 212] width 14 height 38
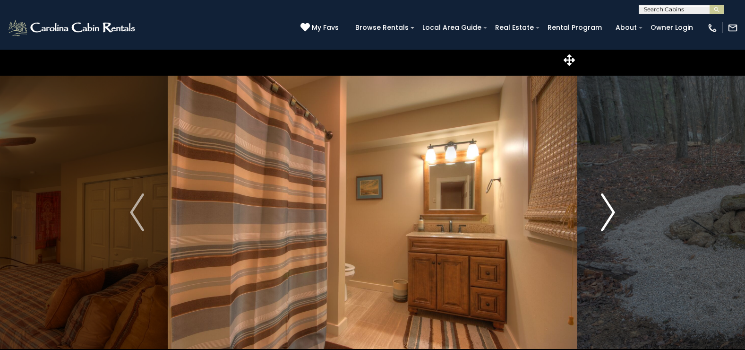
click at [607, 213] on img "Next" at bounding box center [608, 212] width 14 height 38
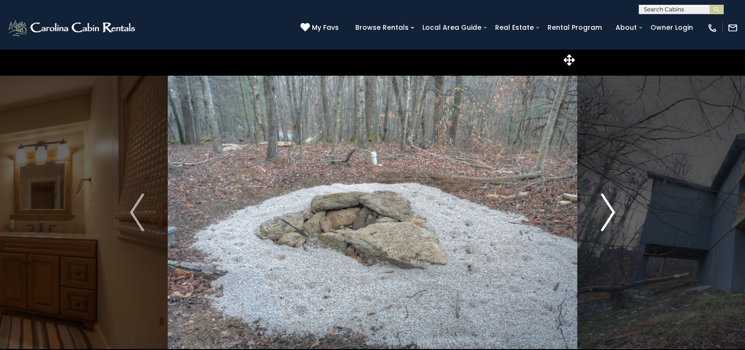
click at [607, 213] on img "Next" at bounding box center [608, 212] width 14 height 38
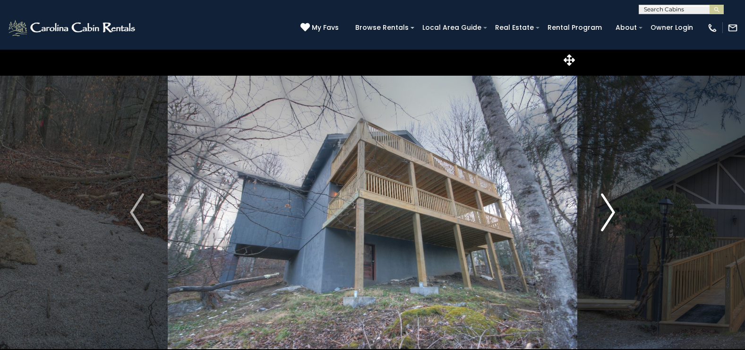
click at [607, 213] on img "Next" at bounding box center [608, 212] width 14 height 38
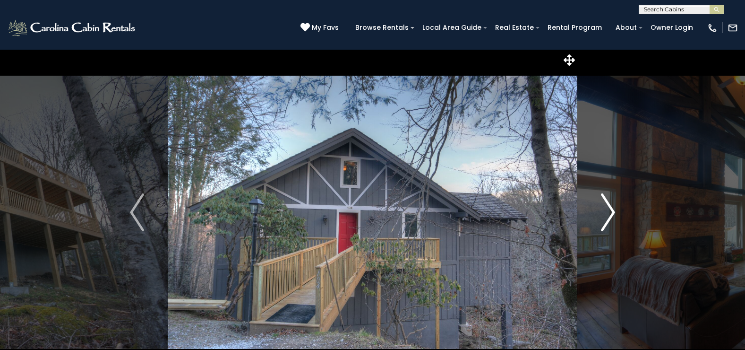
click at [607, 213] on img "Next" at bounding box center [608, 212] width 14 height 38
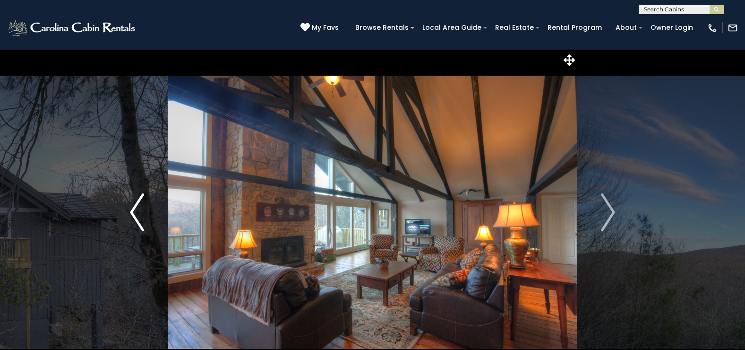
click at [136, 210] on img "Previous" at bounding box center [137, 212] width 14 height 38
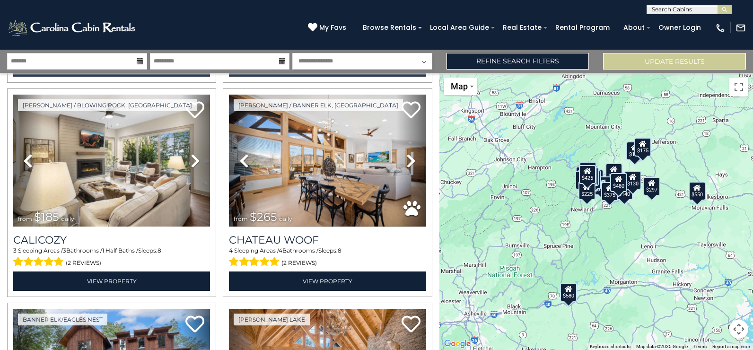
scroll to position [1087, 0]
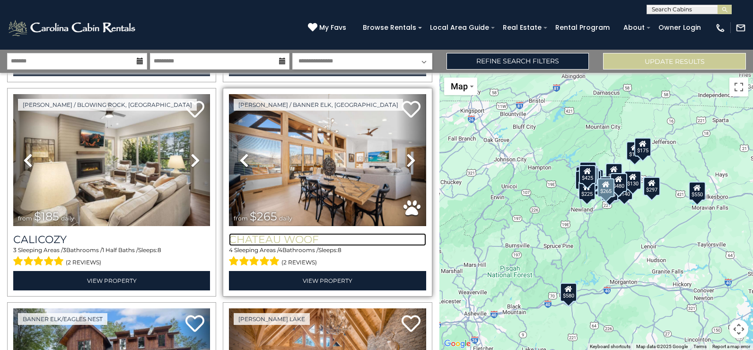
click at [274, 233] on h3 "Chateau Woof" at bounding box center [327, 239] width 197 height 13
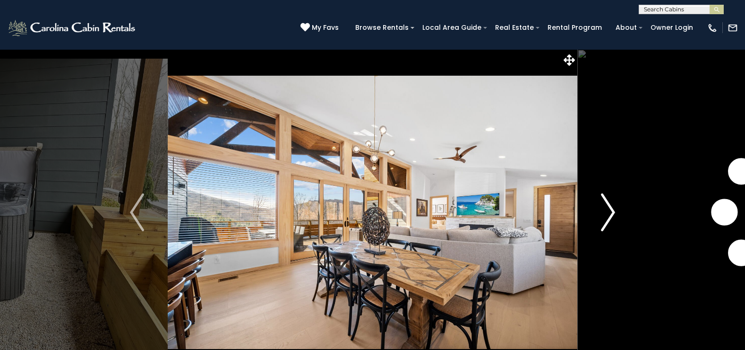
click at [609, 213] on img "Next" at bounding box center [608, 212] width 14 height 38
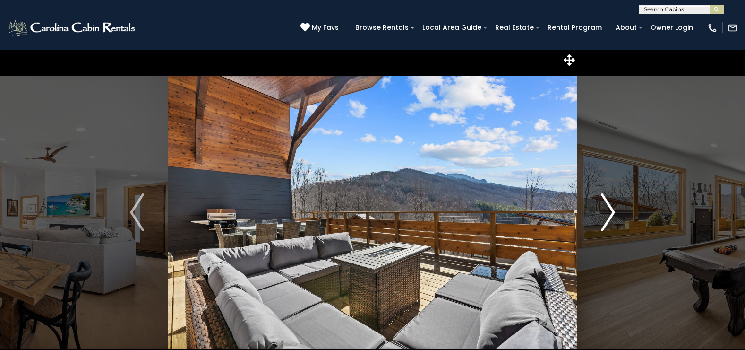
click at [609, 213] on img "Next" at bounding box center [608, 212] width 14 height 38
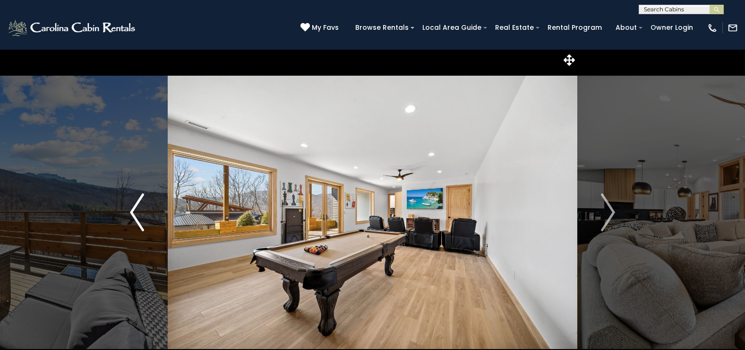
click at [131, 211] on img "Previous" at bounding box center [137, 212] width 14 height 38
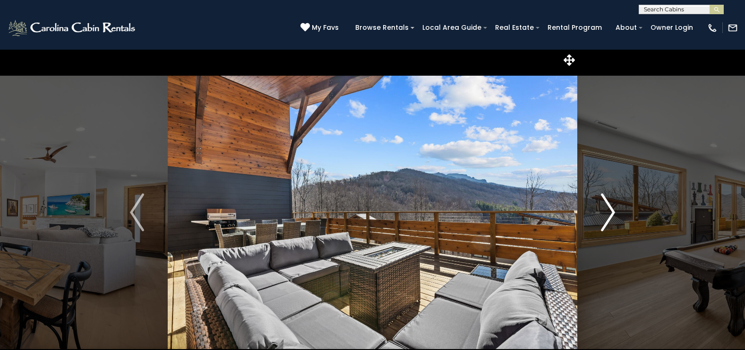
click at [610, 212] on img "Next" at bounding box center [608, 212] width 14 height 38
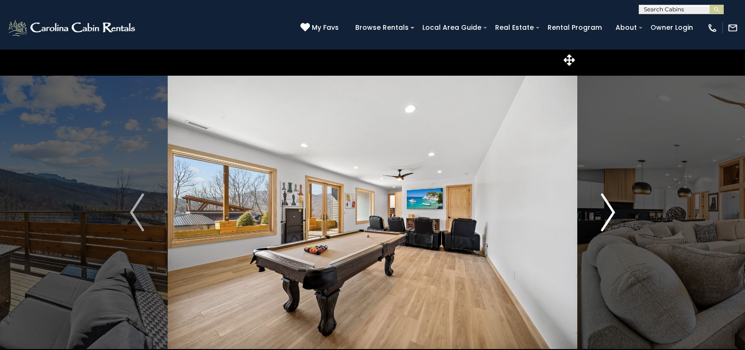
click at [610, 212] on img "Next" at bounding box center [608, 212] width 14 height 38
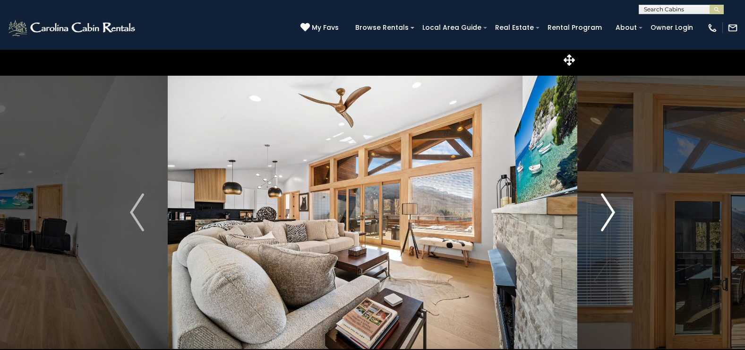
click at [610, 212] on img "Next" at bounding box center [608, 212] width 14 height 38
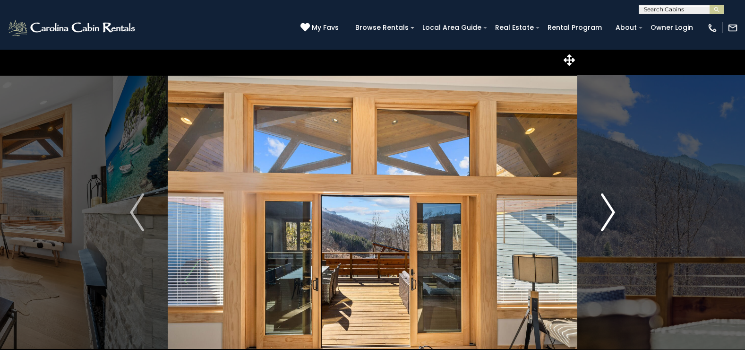
click at [610, 212] on img "Next" at bounding box center [608, 212] width 14 height 38
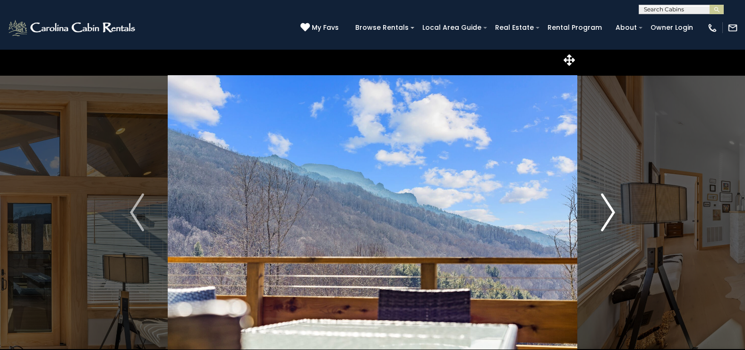
click at [610, 212] on img "Next" at bounding box center [608, 212] width 14 height 38
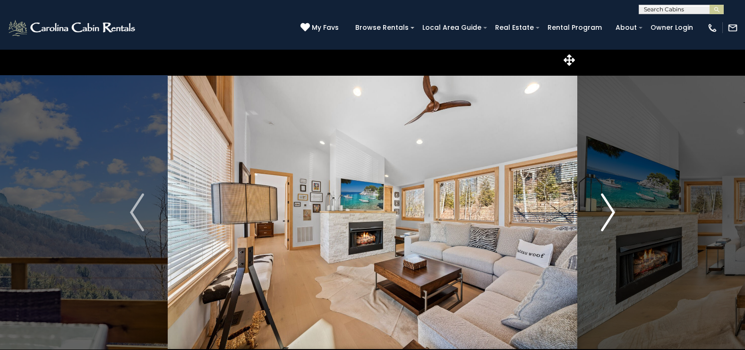
click at [610, 212] on img "Next" at bounding box center [608, 212] width 14 height 38
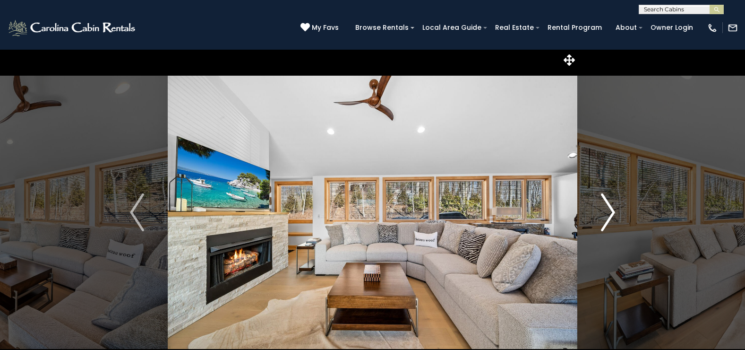
click at [610, 212] on img "Next" at bounding box center [608, 212] width 14 height 38
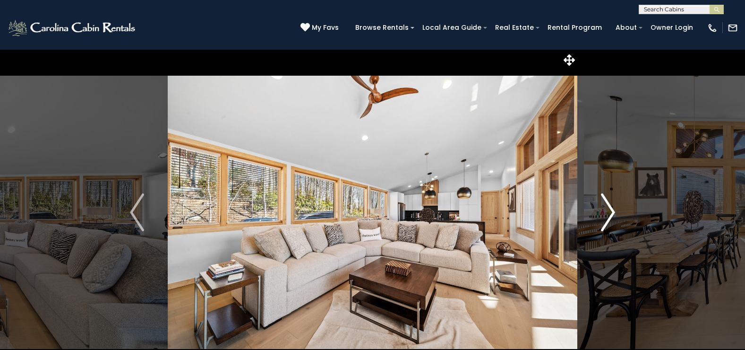
click at [610, 212] on img "Next" at bounding box center [608, 212] width 14 height 38
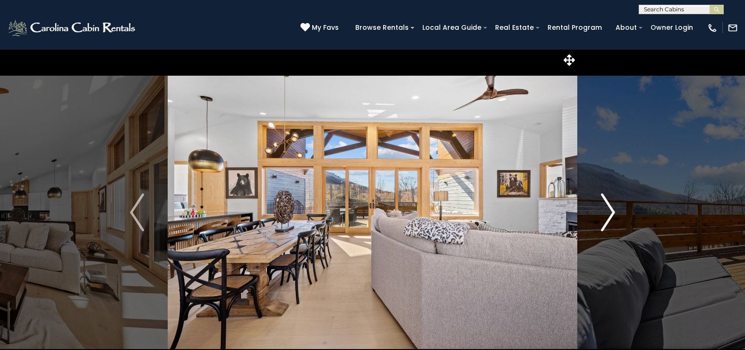
click at [610, 212] on img "Next" at bounding box center [608, 212] width 14 height 38
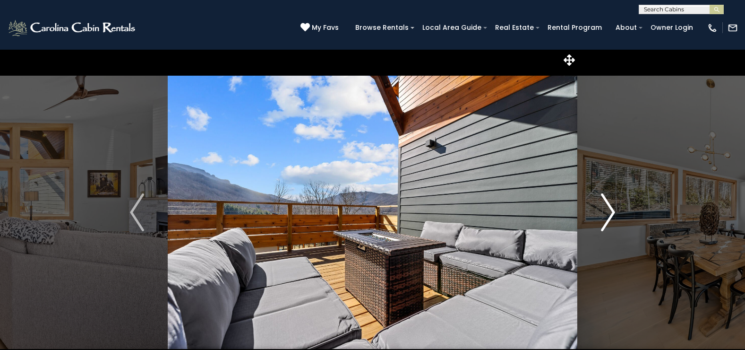
click at [610, 212] on img "Next" at bounding box center [608, 212] width 14 height 38
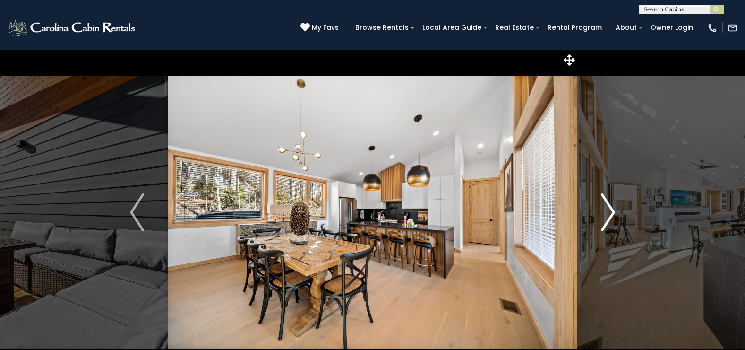
click at [610, 212] on img "Next" at bounding box center [608, 212] width 14 height 38
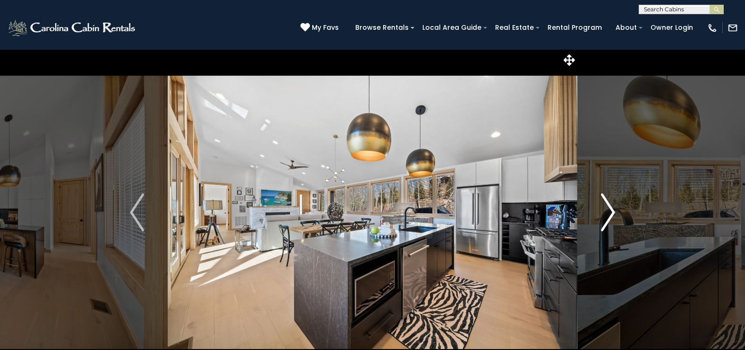
click at [610, 212] on img "Next" at bounding box center [608, 212] width 14 height 38
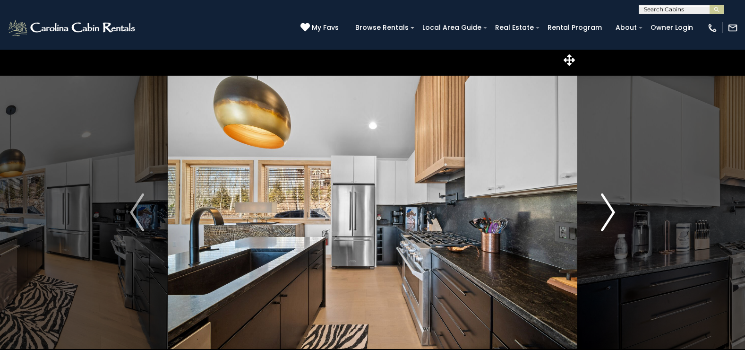
click at [610, 212] on img "Next" at bounding box center [608, 212] width 14 height 38
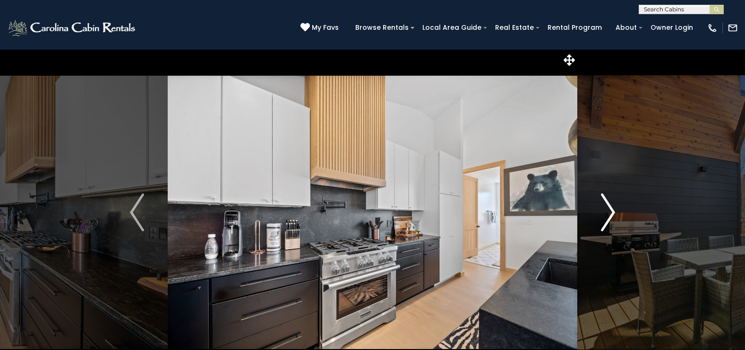
click at [610, 212] on img "Next" at bounding box center [608, 212] width 14 height 38
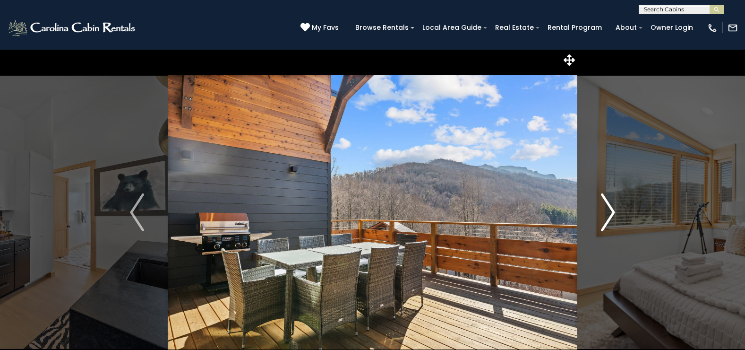
click at [610, 212] on img "Next" at bounding box center [608, 212] width 14 height 38
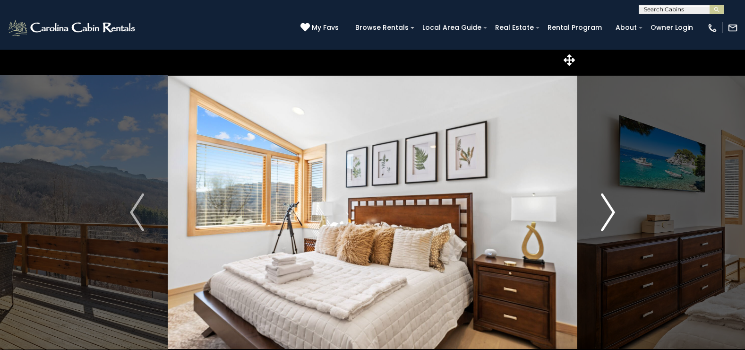
click at [610, 212] on img "Next" at bounding box center [608, 212] width 14 height 38
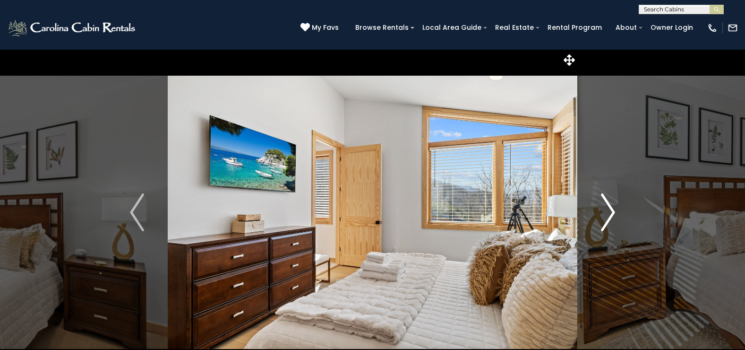
click at [610, 212] on img "Next" at bounding box center [608, 212] width 14 height 38
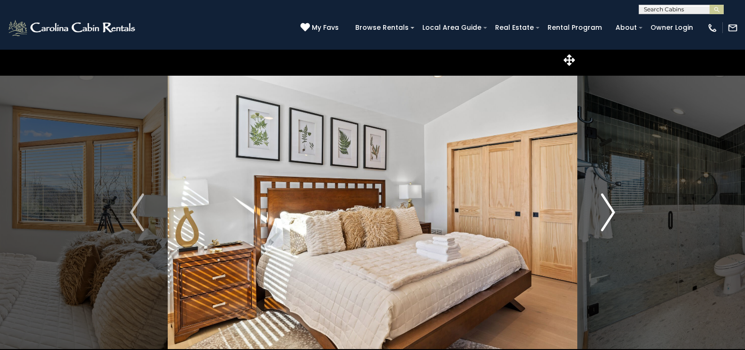
click at [610, 212] on img "Next" at bounding box center [608, 212] width 14 height 38
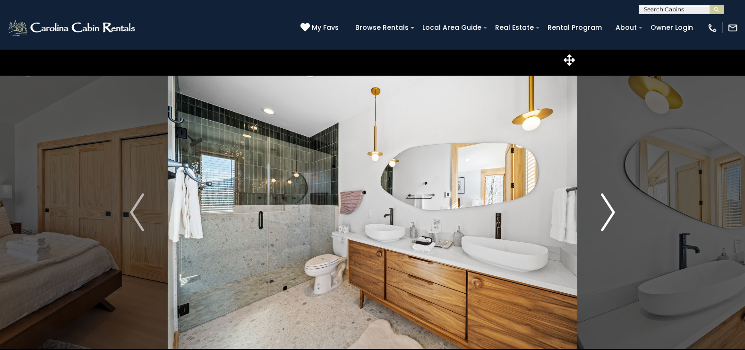
click at [610, 212] on img "Next" at bounding box center [608, 212] width 14 height 38
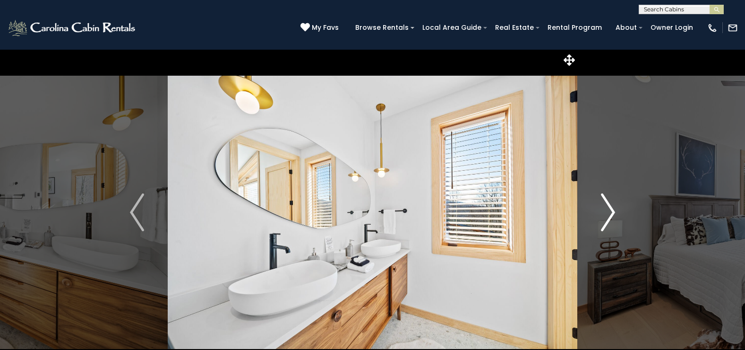
click at [610, 212] on img "Next" at bounding box center [608, 212] width 14 height 38
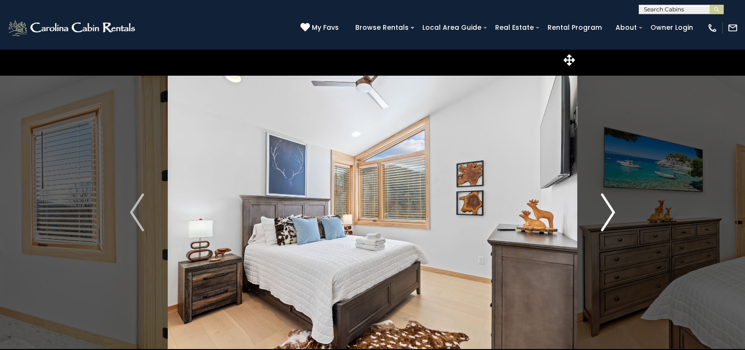
click at [610, 212] on img "Next" at bounding box center [608, 212] width 14 height 38
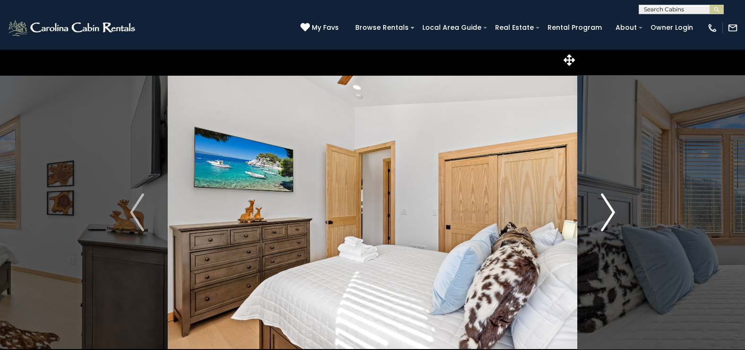
click at [610, 212] on img "Next" at bounding box center [608, 212] width 14 height 38
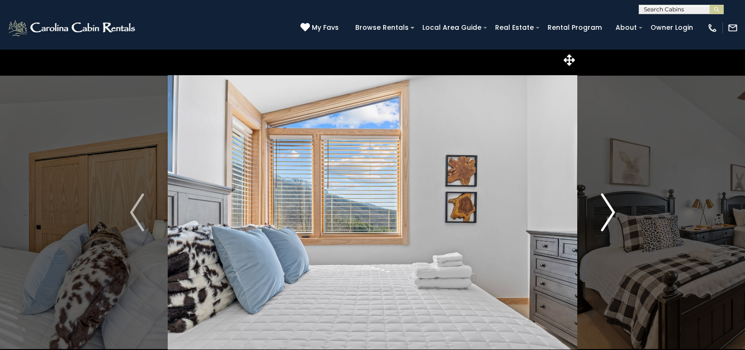
click at [610, 212] on img "Next" at bounding box center [608, 212] width 14 height 38
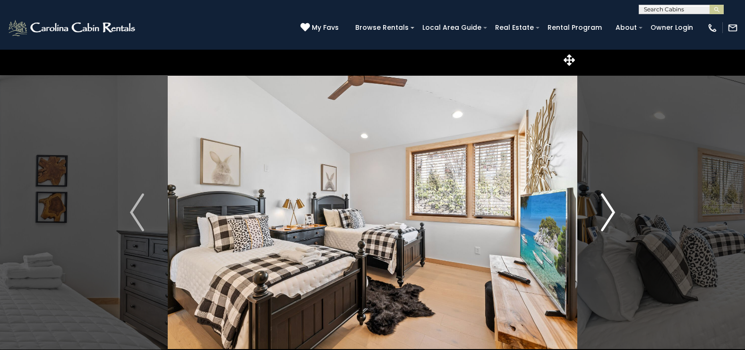
click at [610, 212] on img "Next" at bounding box center [608, 212] width 14 height 38
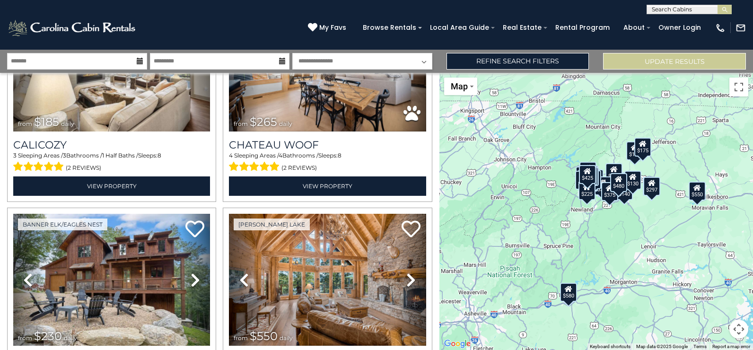
scroll to position [1229, 0]
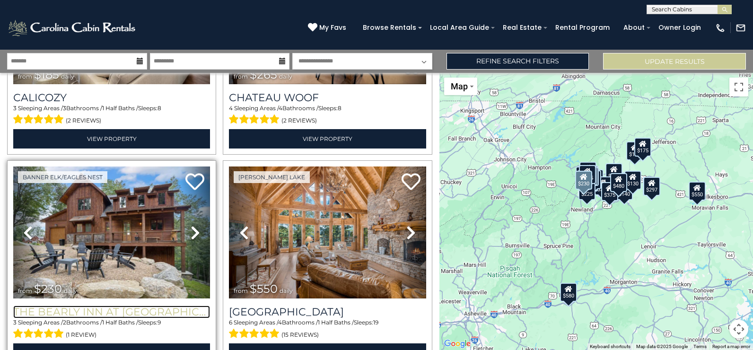
click at [82, 305] on h3 "The Bearly Inn at [GEOGRAPHIC_DATA]" at bounding box center [111, 311] width 197 height 13
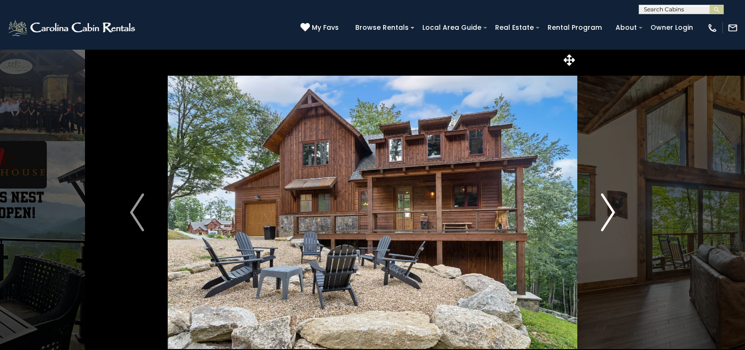
click at [609, 212] on img "Next" at bounding box center [608, 212] width 14 height 38
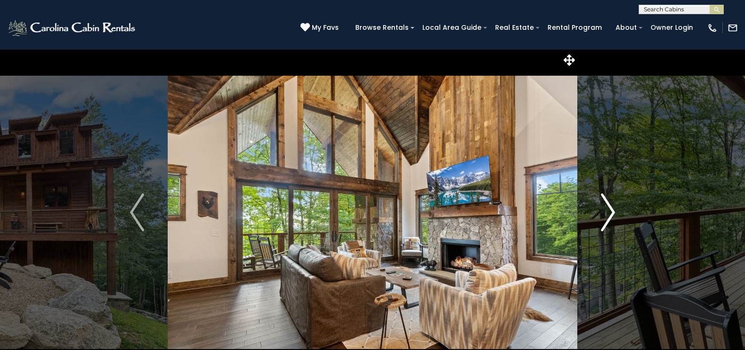
click at [609, 211] on img "Next" at bounding box center [608, 212] width 14 height 38
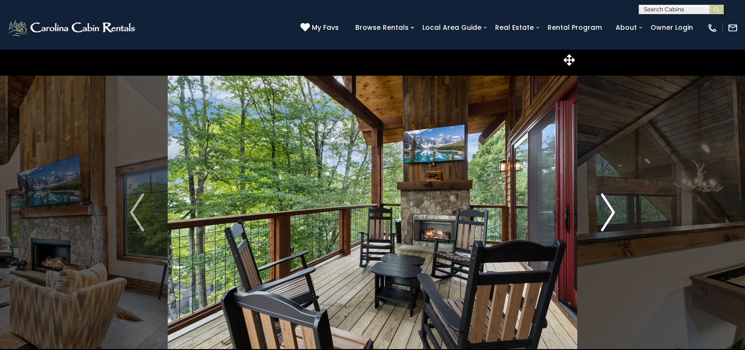
click at [609, 211] on img "Next" at bounding box center [608, 212] width 14 height 38
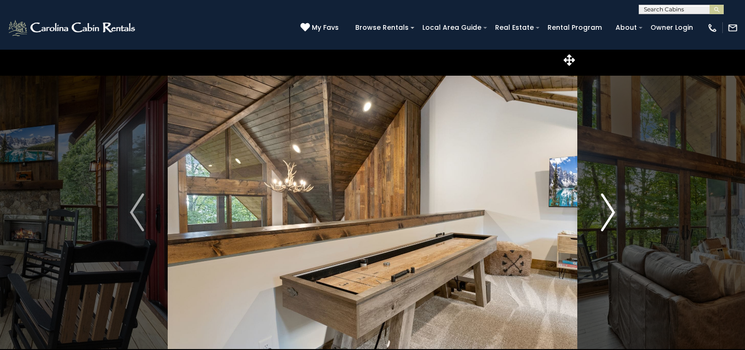
click at [609, 211] on img "Next" at bounding box center [608, 212] width 14 height 38
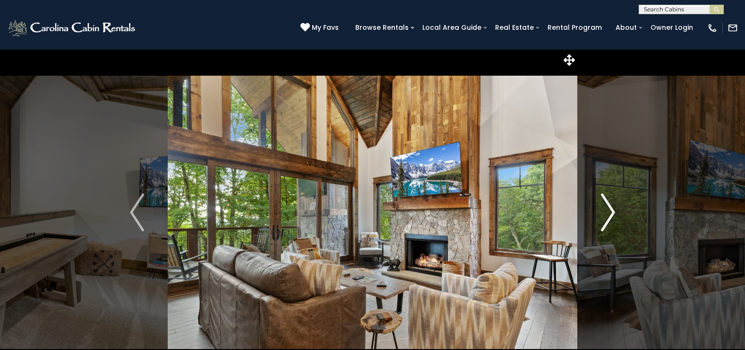
click at [609, 211] on img "Next" at bounding box center [608, 212] width 14 height 38
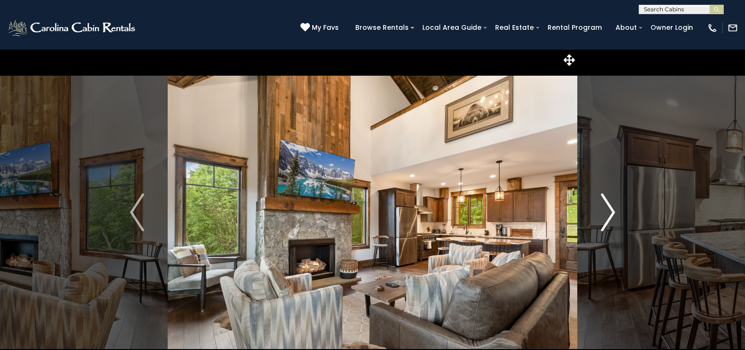
click at [607, 209] on img "Next" at bounding box center [608, 212] width 14 height 38
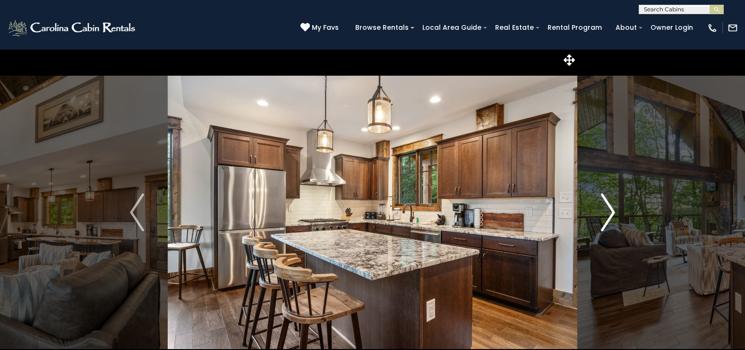
click at [607, 209] on img "Next" at bounding box center [608, 212] width 14 height 38
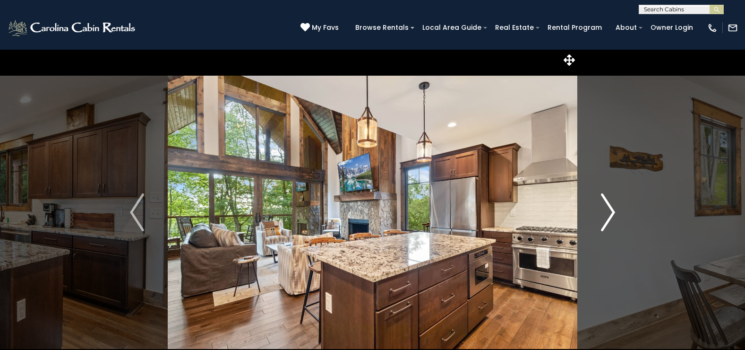
click at [607, 209] on img "Next" at bounding box center [608, 212] width 14 height 38
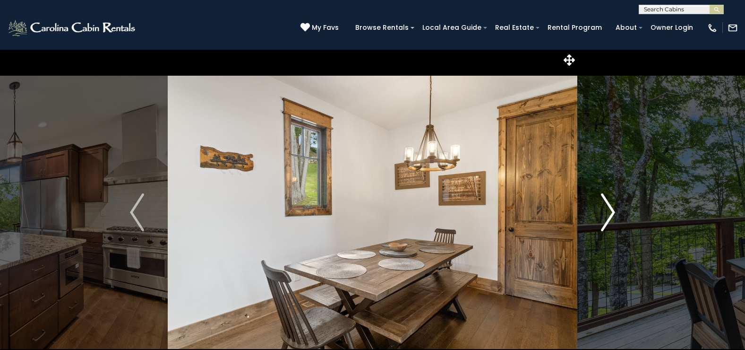
click at [607, 209] on img "Next" at bounding box center [608, 212] width 14 height 38
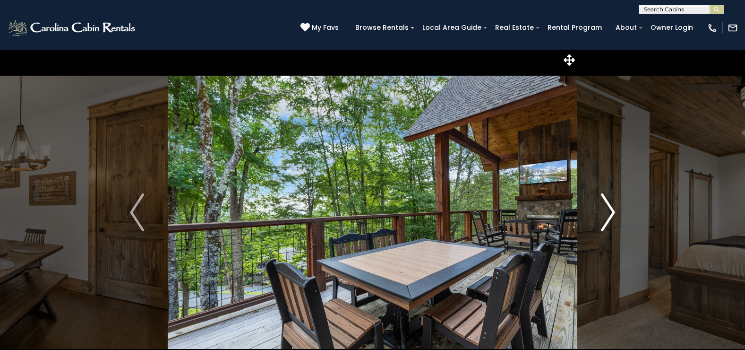
click at [607, 209] on img "Next" at bounding box center [608, 212] width 14 height 38
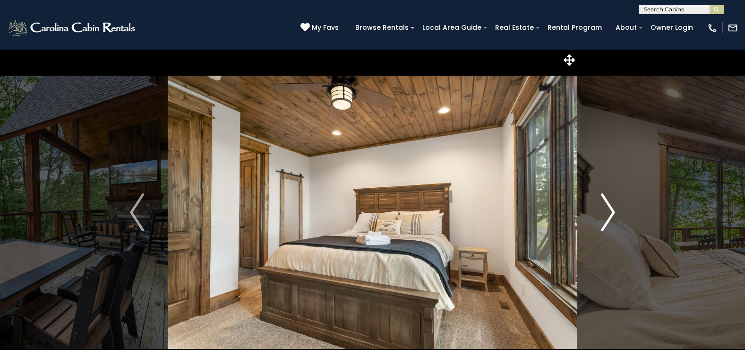
click at [607, 209] on img "Next" at bounding box center [608, 212] width 14 height 38
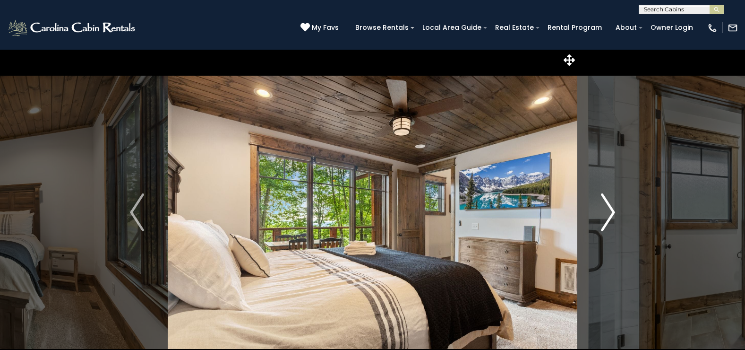
click at [607, 209] on img "Next" at bounding box center [608, 212] width 14 height 38
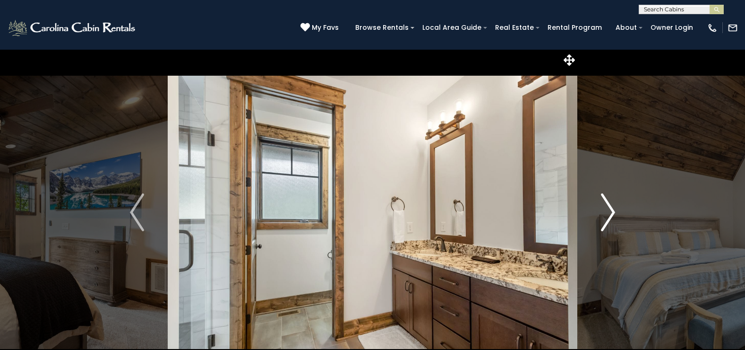
click at [607, 209] on img "Next" at bounding box center [608, 212] width 14 height 38
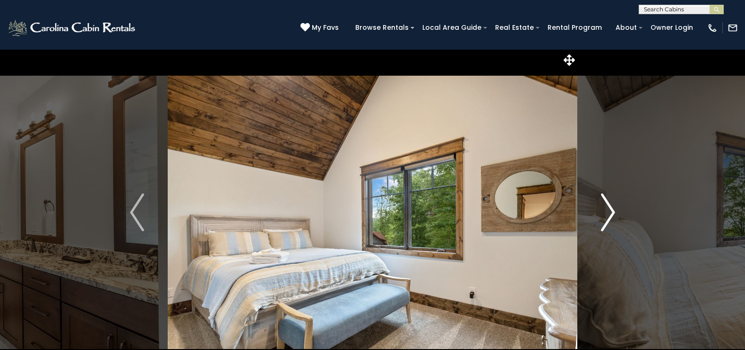
click at [607, 209] on img "Next" at bounding box center [608, 212] width 14 height 38
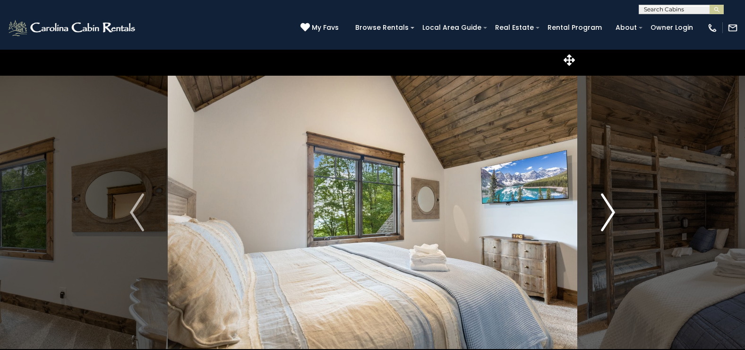
click at [607, 209] on img "Next" at bounding box center [608, 212] width 14 height 38
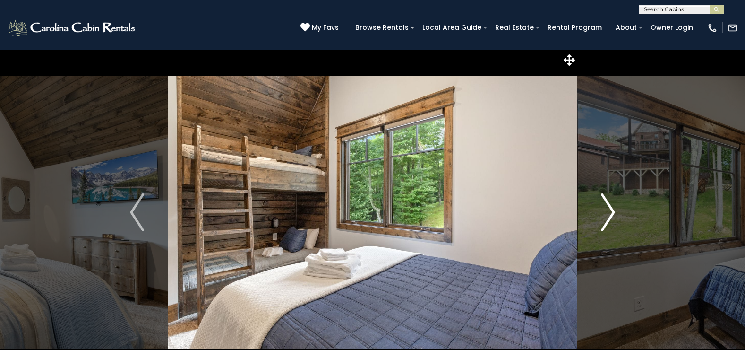
click at [607, 209] on img "Next" at bounding box center [608, 212] width 14 height 38
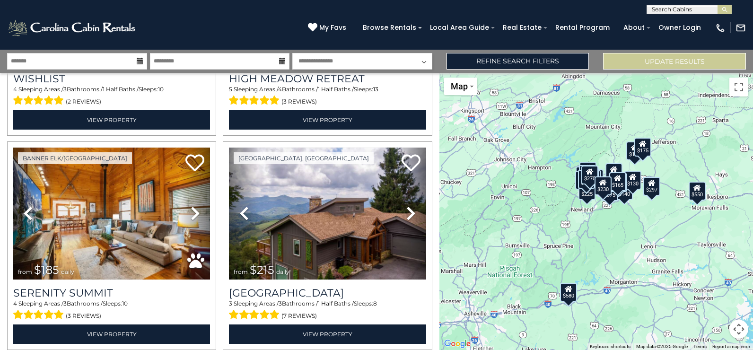
scroll to position [1938, 0]
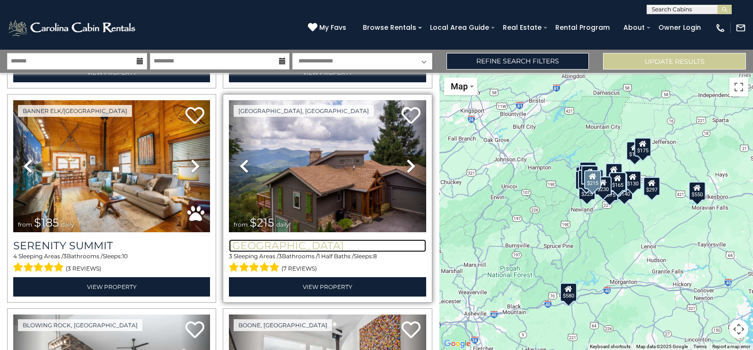
click at [270, 239] on h3 "[GEOGRAPHIC_DATA]" at bounding box center [327, 245] width 197 height 13
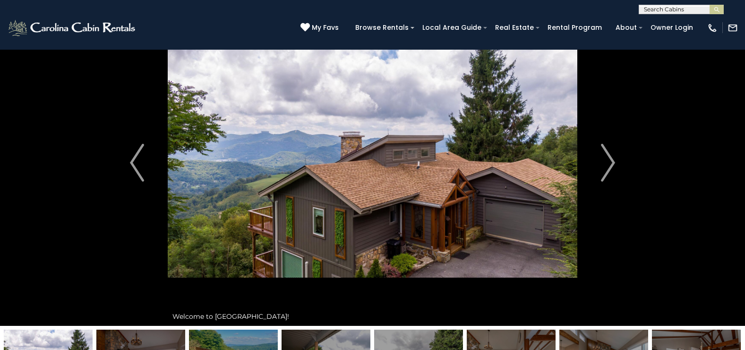
scroll to position [47, 0]
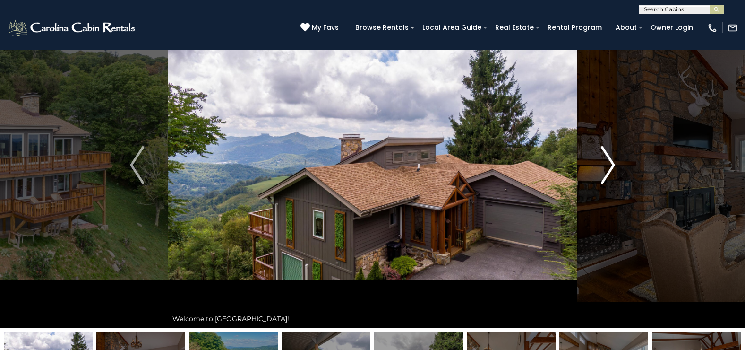
click at [614, 164] on img "Next" at bounding box center [608, 165] width 14 height 38
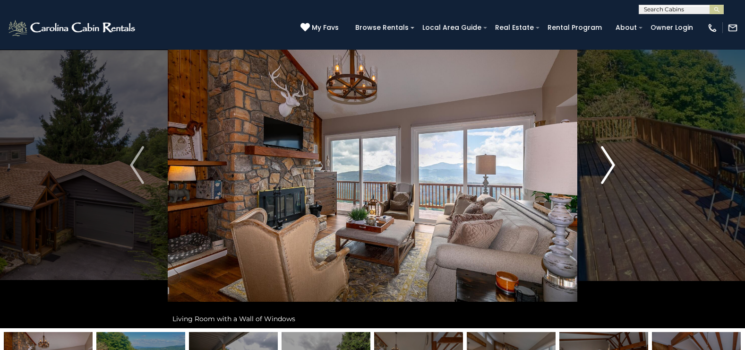
click at [614, 164] on img "Next" at bounding box center [608, 165] width 14 height 38
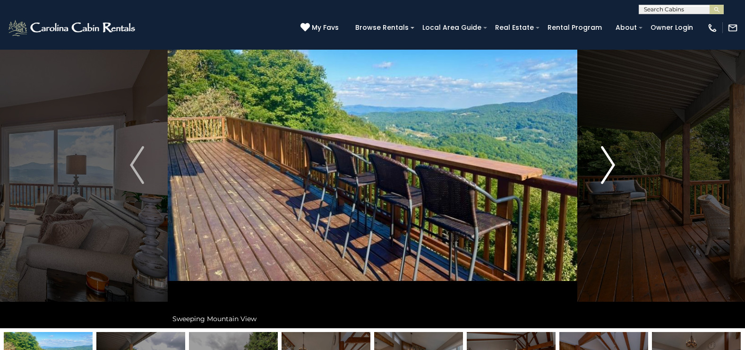
click at [613, 164] on img "Next" at bounding box center [608, 165] width 14 height 38
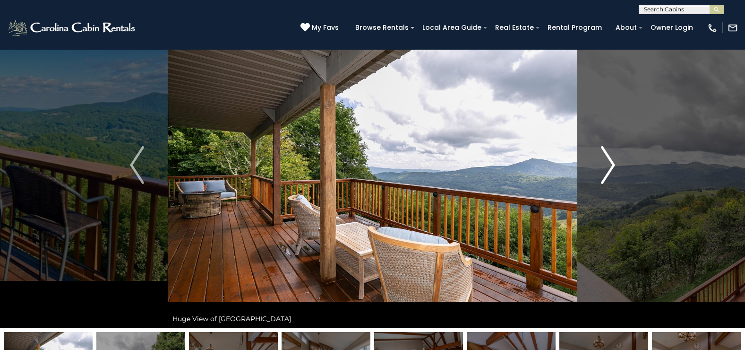
click at [613, 164] on img "Next" at bounding box center [608, 165] width 14 height 38
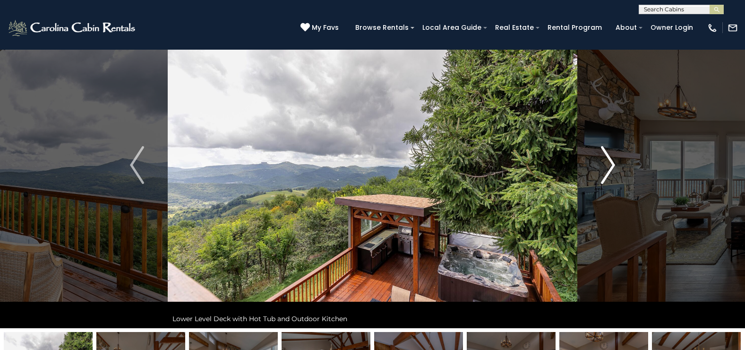
click at [613, 164] on img "Next" at bounding box center [608, 165] width 14 height 38
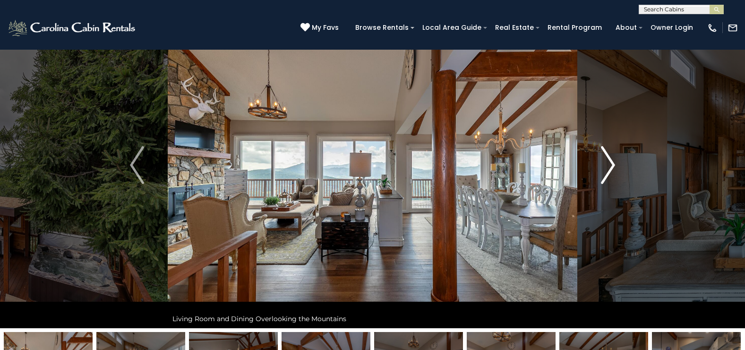
click at [611, 163] on img "Next" at bounding box center [608, 165] width 14 height 38
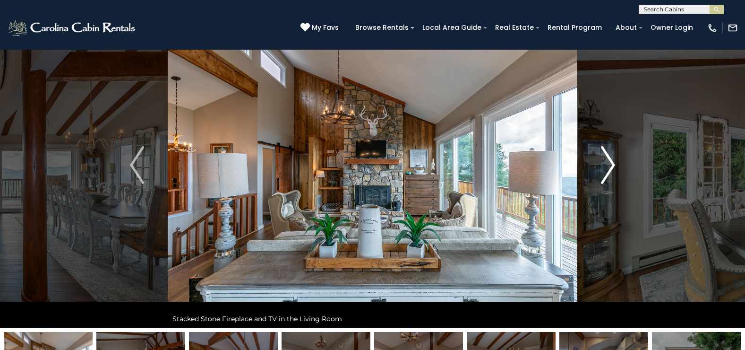
click at [609, 162] on img "Next" at bounding box center [608, 165] width 14 height 38
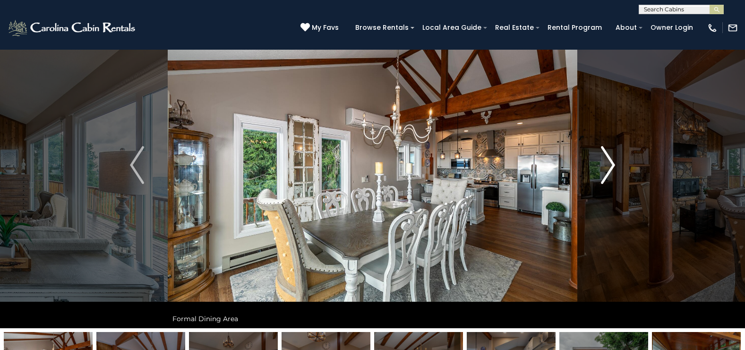
click at [609, 162] on img "Next" at bounding box center [608, 165] width 14 height 38
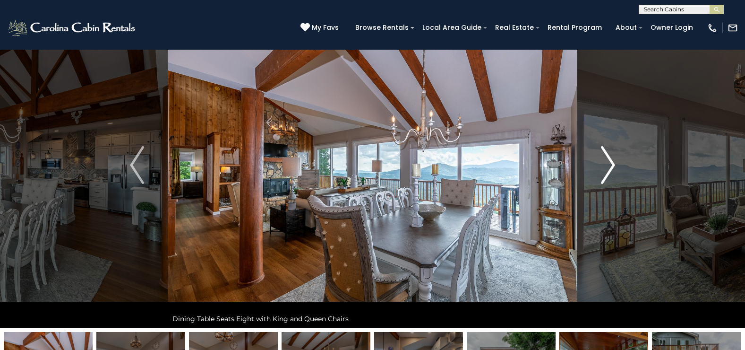
click at [612, 171] on img "Next" at bounding box center [608, 165] width 14 height 38
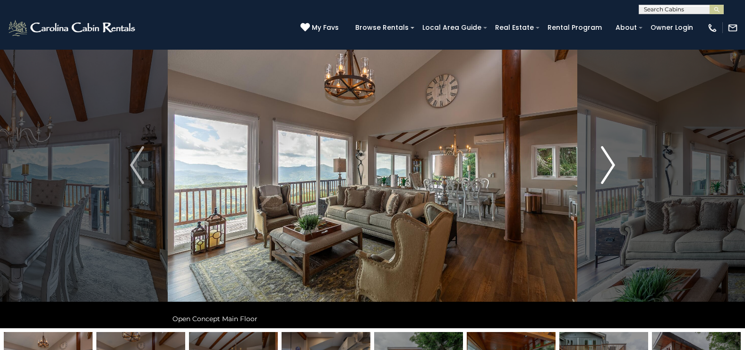
click at [612, 171] on img "Next" at bounding box center [608, 165] width 14 height 38
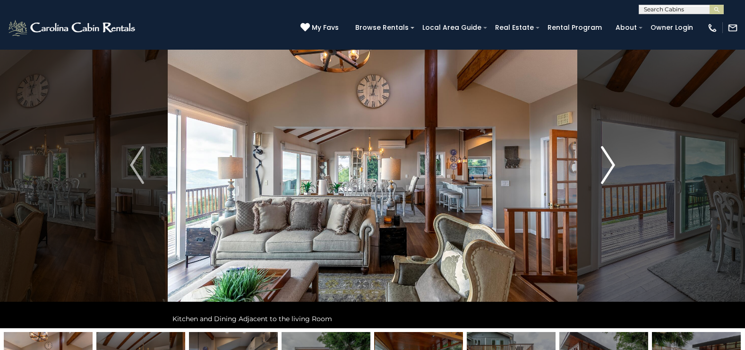
click at [612, 171] on img "Next" at bounding box center [608, 165] width 14 height 38
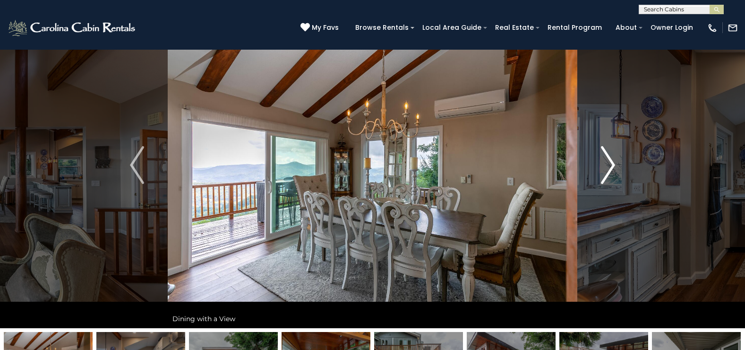
click at [611, 170] on img "Next" at bounding box center [608, 165] width 14 height 38
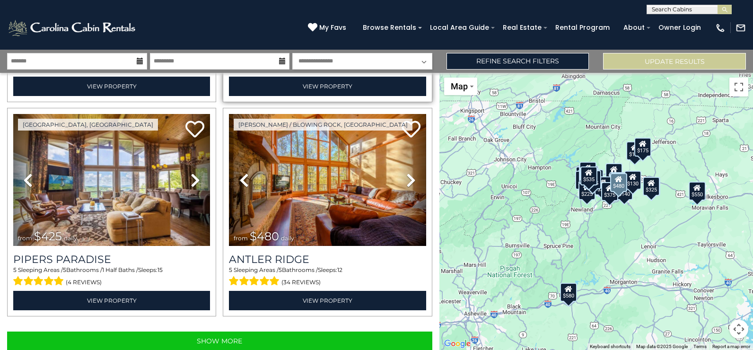
scroll to position [2996, 0]
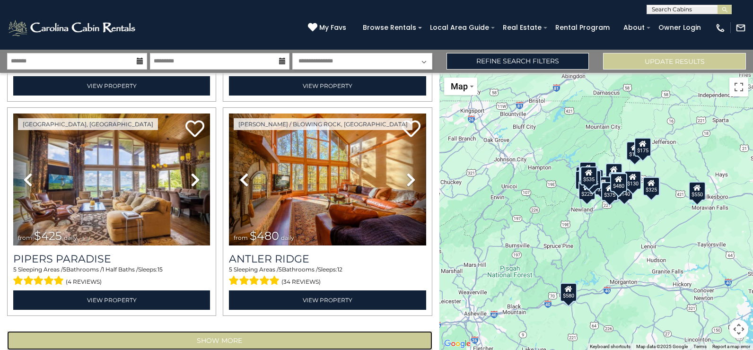
click at [260, 331] on button "Show More" at bounding box center [219, 340] width 425 height 19
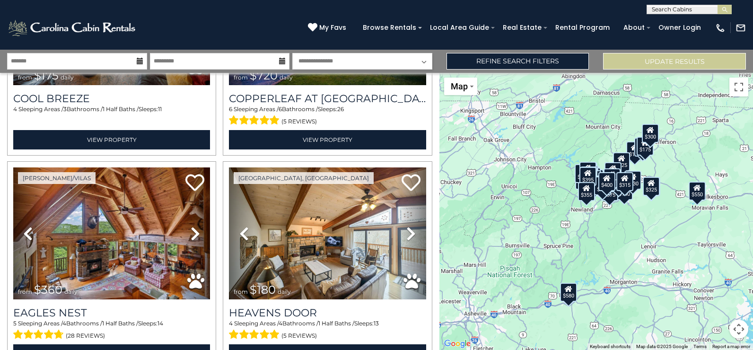
scroll to position [6186, 0]
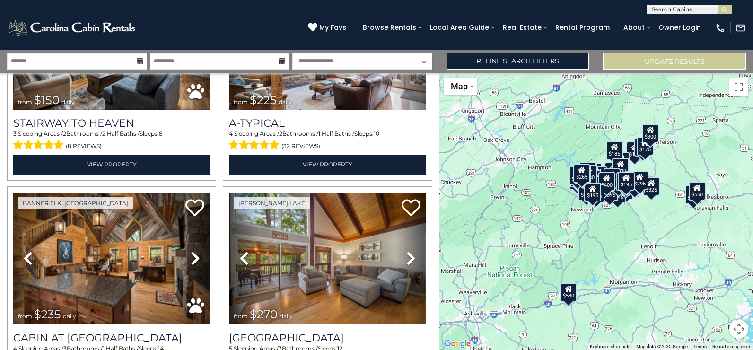
scroll to position [9376, 0]
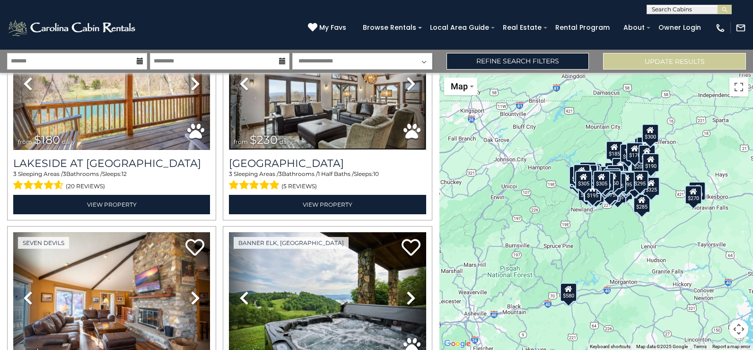
scroll to position [12566, 0]
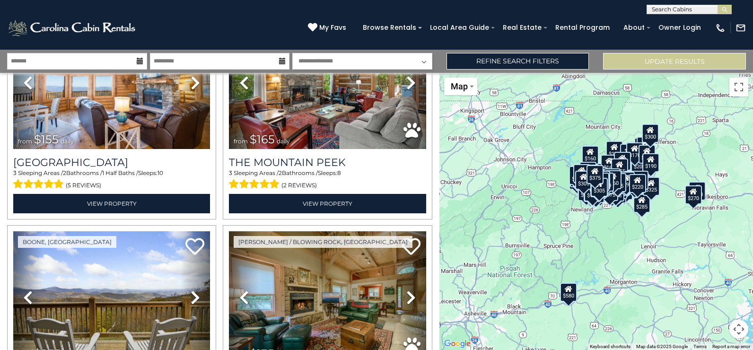
scroll to position [15755, 0]
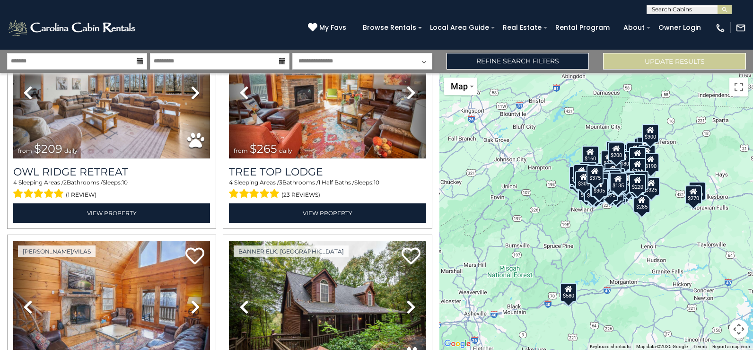
scroll to position [18945, 0]
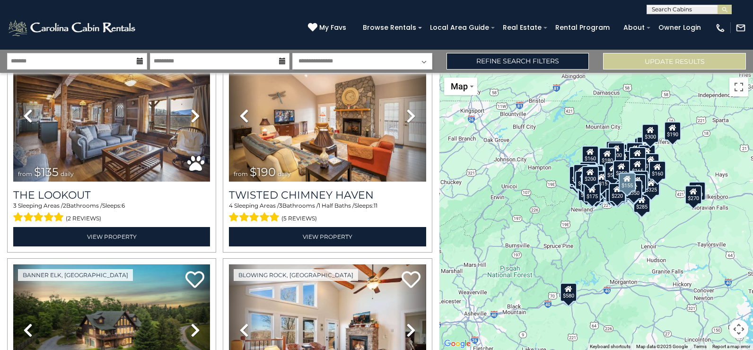
scroll to position [22135, 0]
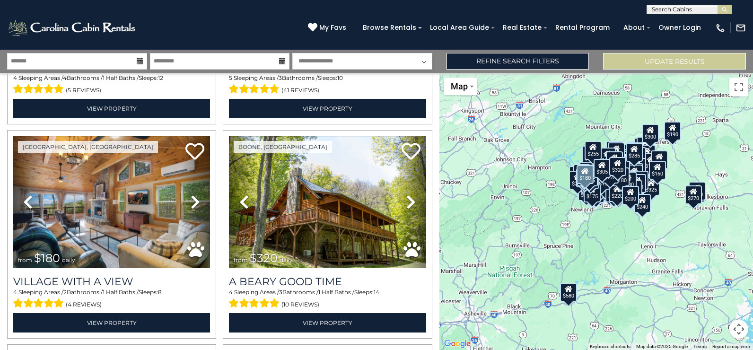
scroll to position [25324, 0]
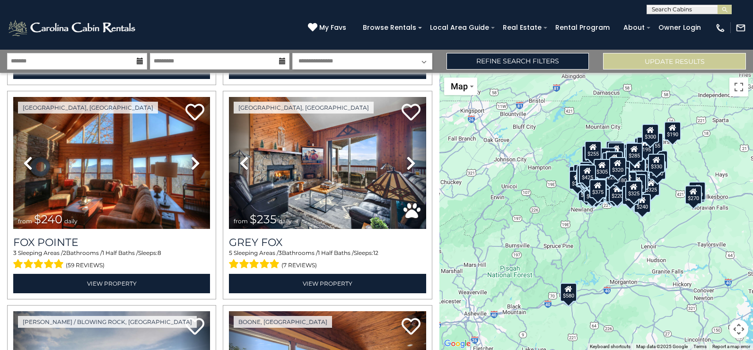
scroll to position [28514, 0]
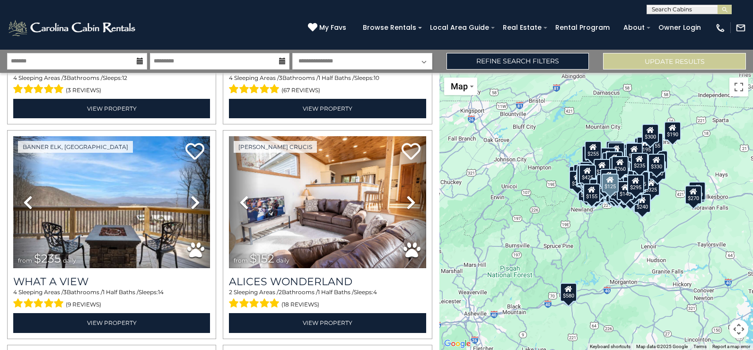
scroll to position [31704, 0]
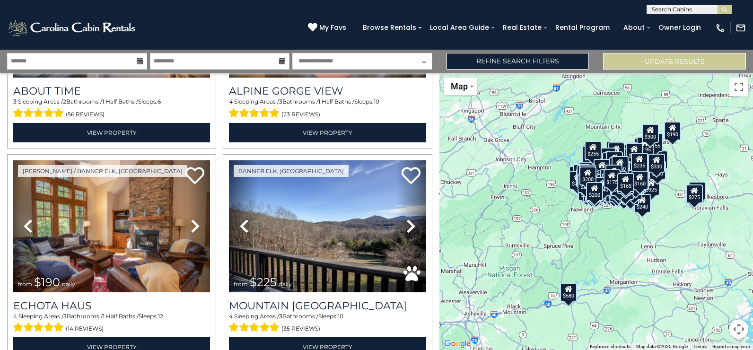
scroll to position [34894, 0]
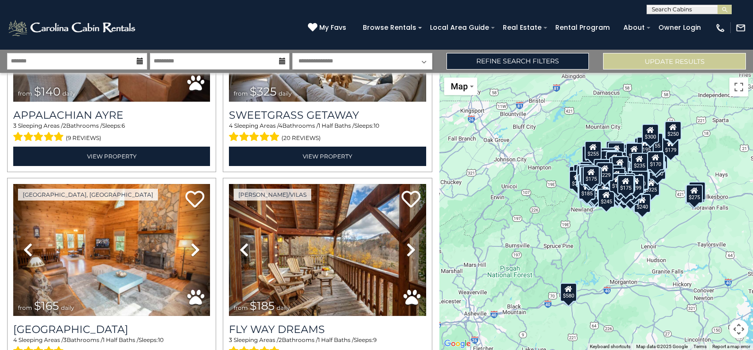
scroll to position [38084, 0]
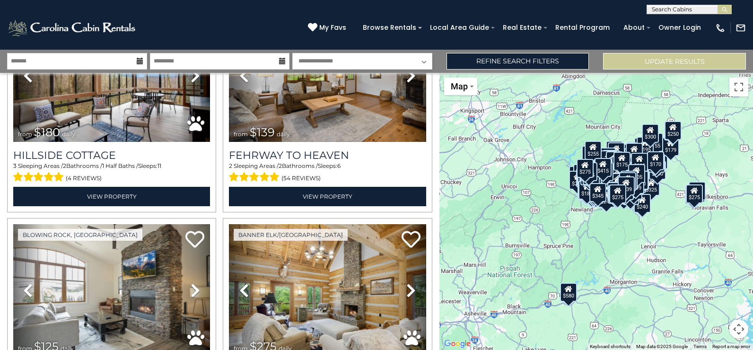
scroll to position [41274, 0]
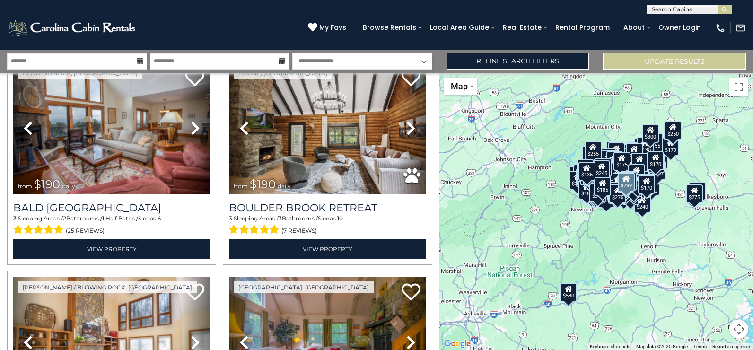
scroll to position [41821, 0]
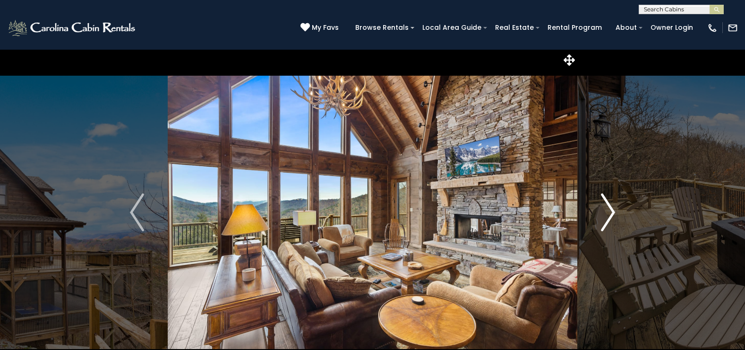
click at [610, 208] on img "Next" at bounding box center [608, 212] width 14 height 38
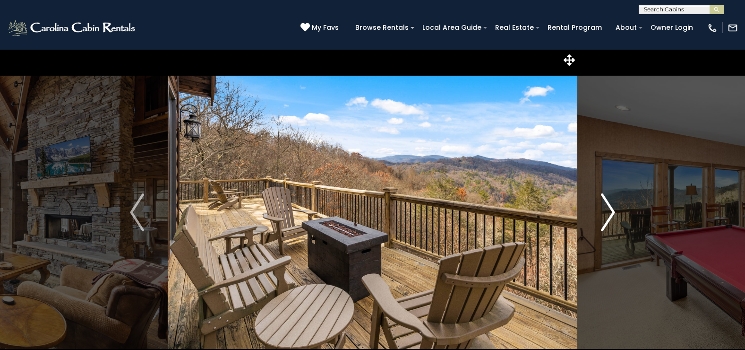
click at [607, 209] on img "Next" at bounding box center [608, 212] width 14 height 38
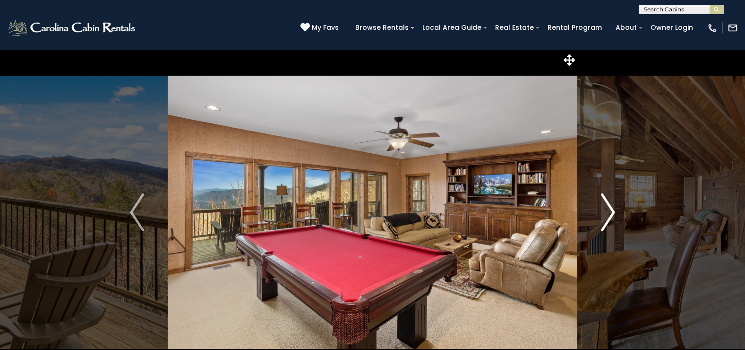
click at [613, 209] on img "Next" at bounding box center [608, 212] width 14 height 38
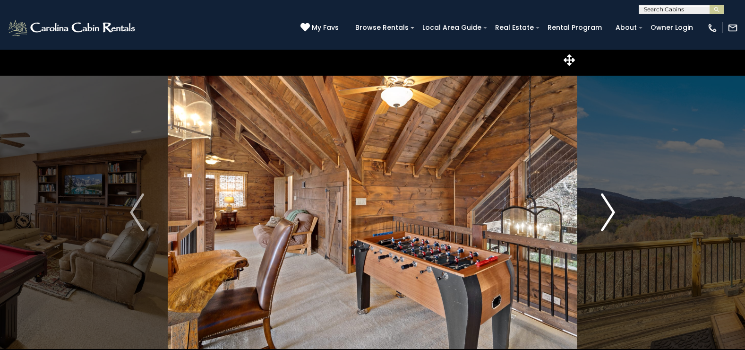
click at [606, 215] on img "Next" at bounding box center [608, 212] width 14 height 38
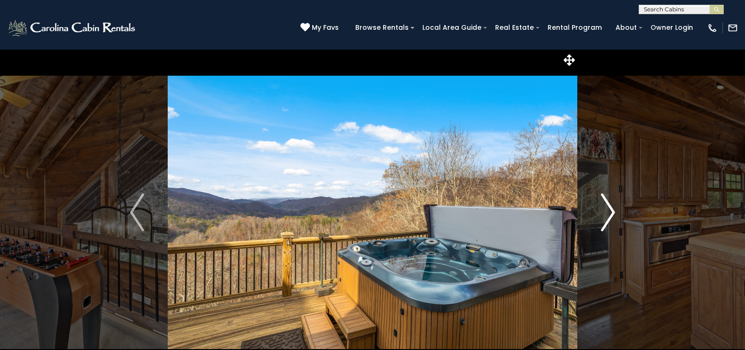
click at [608, 214] on img "Next" at bounding box center [608, 212] width 14 height 38
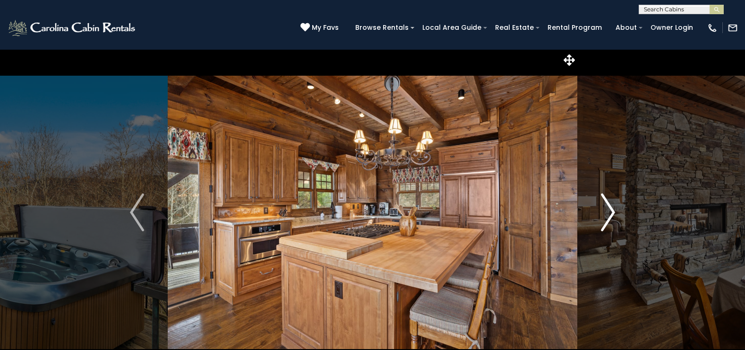
click at [614, 211] on img "Next" at bounding box center [608, 212] width 14 height 38
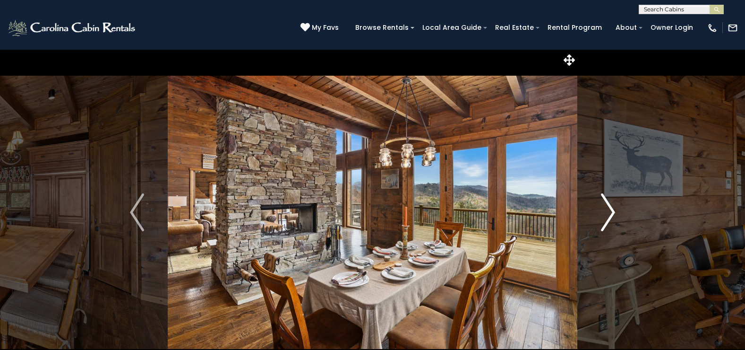
click at [611, 211] on img "Next" at bounding box center [608, 212] width 14 height 38
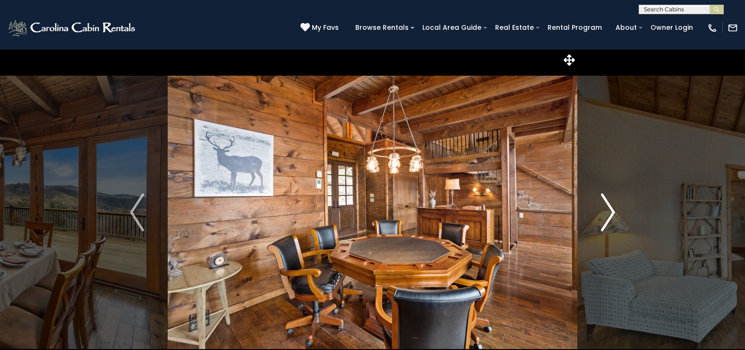
click at [611, 211] on img "Next" at bounding box center [608, 212] width 14 height 38
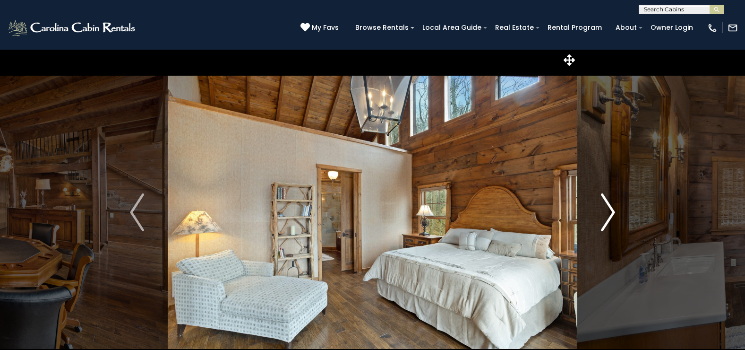
click at [611, 211] on img "Next" at bounding box center [608, 212] width 14 height 38
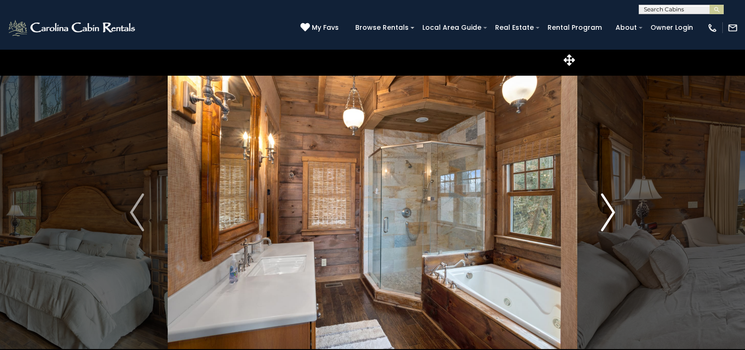
click at [611, 211] on img "Next" at bounding box center [608, 212] width 14 height 38
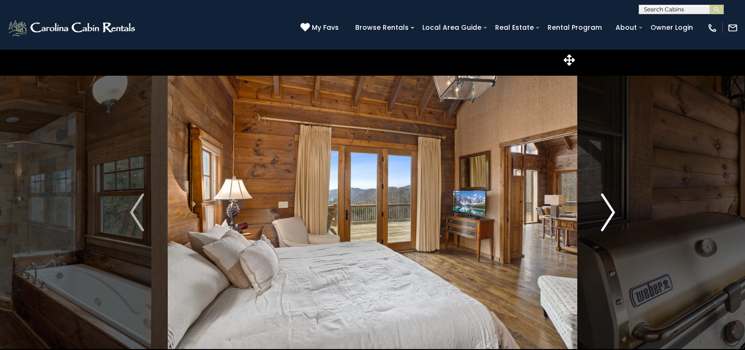
click at [611, 211] on img "Next" at bounding box center [608, 212] width 14 height 38
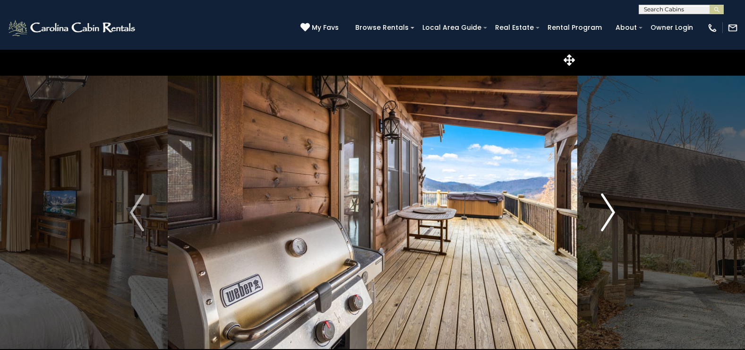
click at [610, 211] on img "Next" at bounding box center [608, 212] width 14 height 38
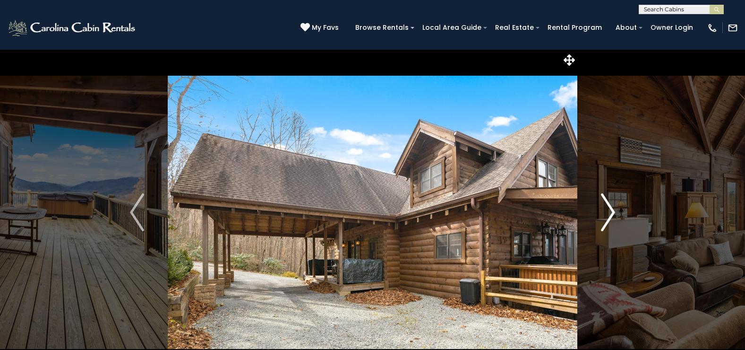
click at [608, 211] on img "Next" at bounding box center [608, 212] width 14 height 38
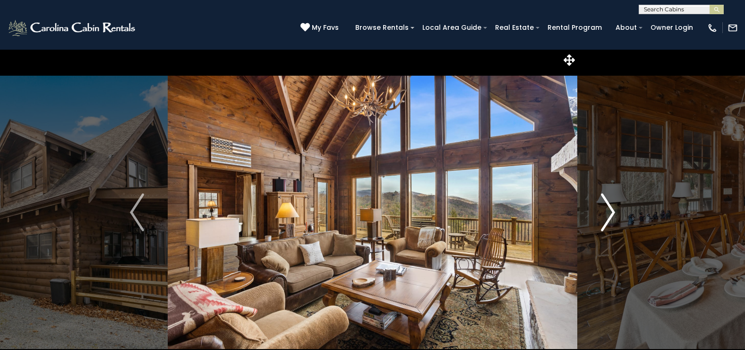
click at [608, 211] on img "Next" at bounding box center [608, 212] width 14 height 38
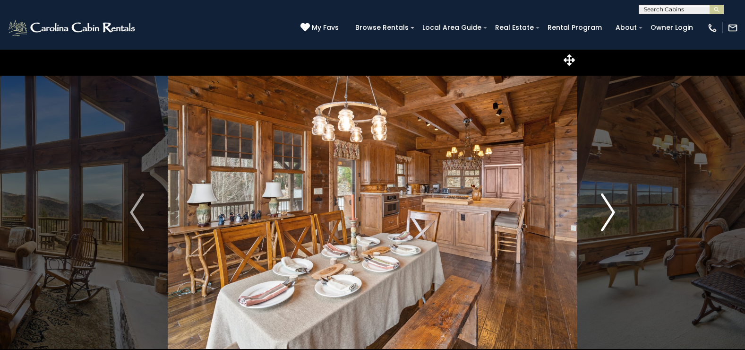
click at [608, 211] on img "Next" at bounding box center [608, 212] width 14 height 38
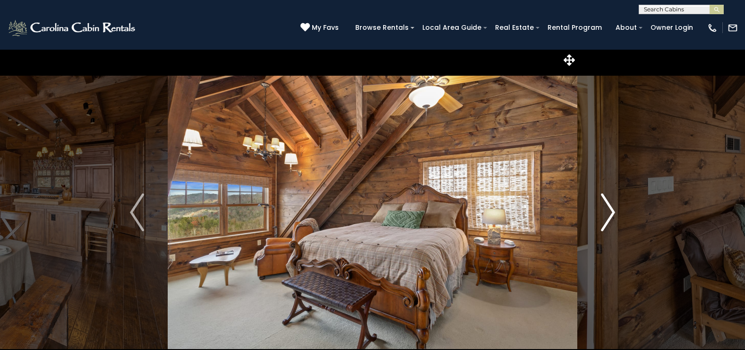
click at [608, 211] on img "Next" at bounding box center [608, 212] width 14 height 38
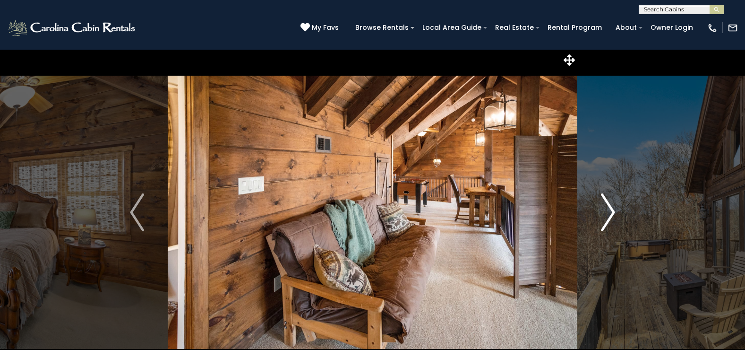
click at [608, 211] on img "Next" at bounding box center [608, 212] width 14 height 38
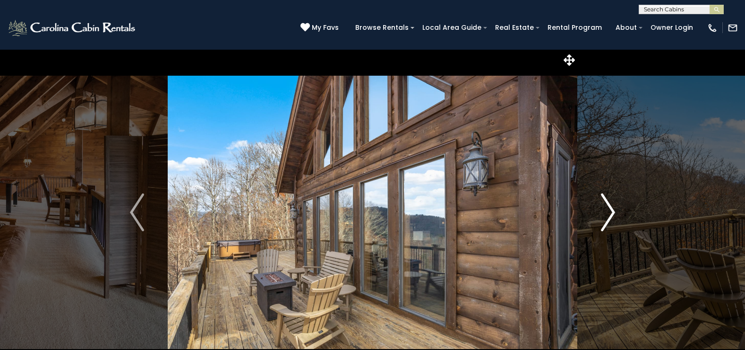
click at [608, 211] on img "Next" at bounding box center [608, 212] width 14 height 38
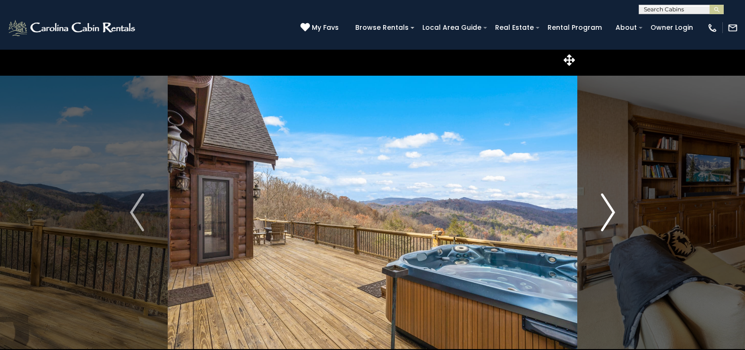
click at [609, 214] on img "Next" at bounding box center [608, 212] width 14 height 38
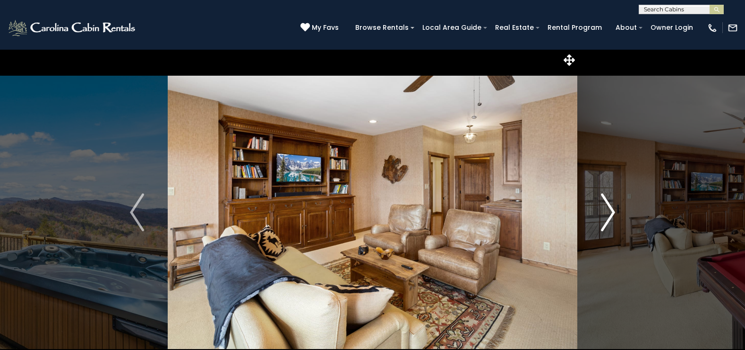
click at [609, 214] on img "Next" at bounding box center [608, 212] width 14 height 38
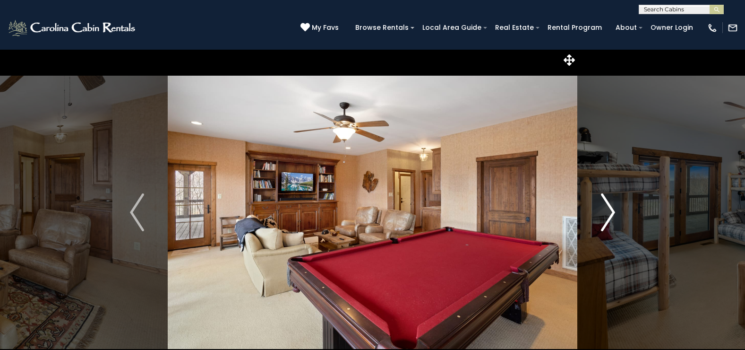
click at [609, 214] on img "Next" at bounding box center [608, 212] width 14 height 38
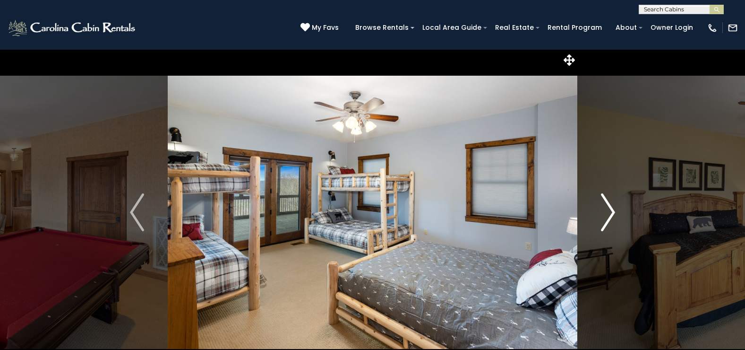
click at [609, 214] on img "Next" at bounding box center [608, 212] width 14 height 38
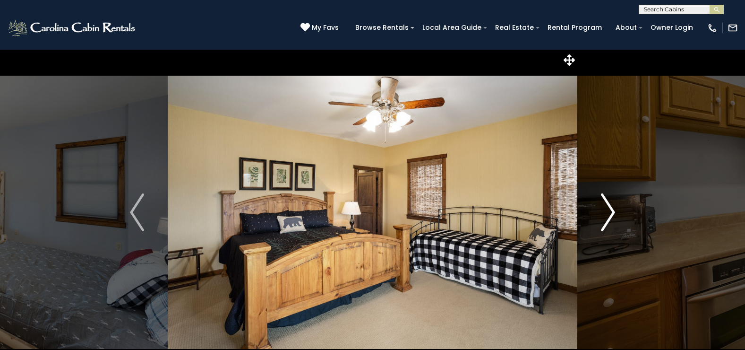
click at [609, 214] on img "Next" at bounding box center [608, 212] width 14 height 38
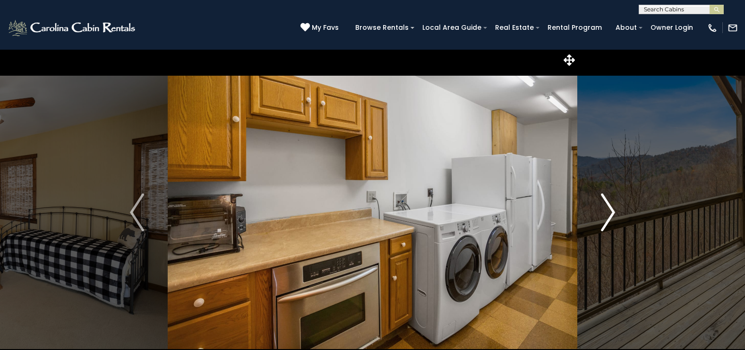
click at [613, 211] on img "Next" at bounding box center [608, 212] width 14 height 38
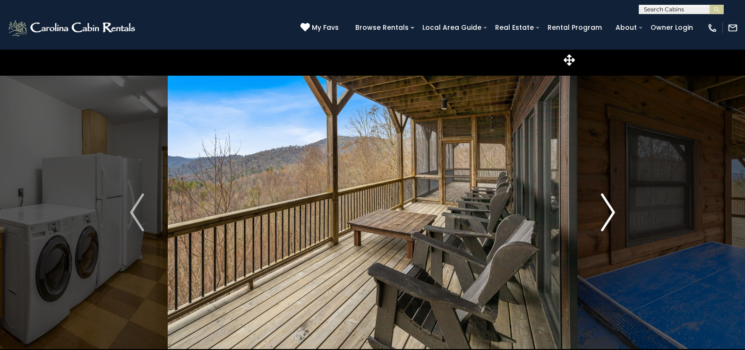
click at [613, 211] on img "Next" at bounding box center [608, 212] width 14 height 38
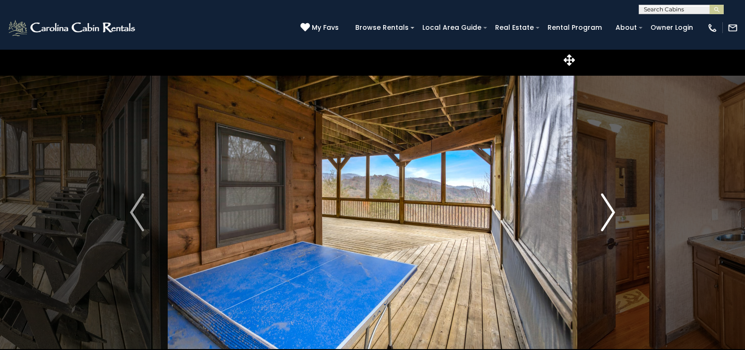
click at [613, 211] on img "Next" at bounding box center [608, 212] width 14 height 38
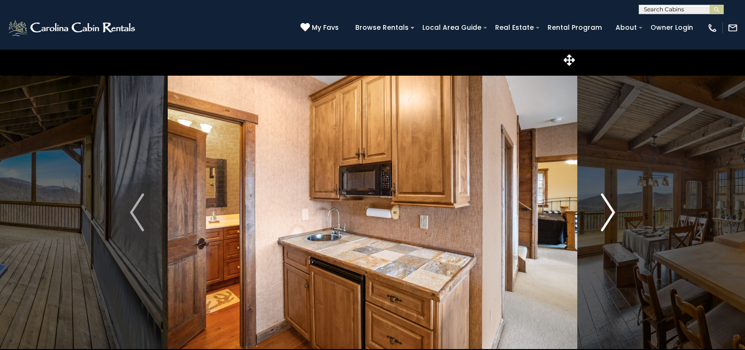
click at [613, 211] on img "Next" at bounding box center [608, 212] width 14 height 38
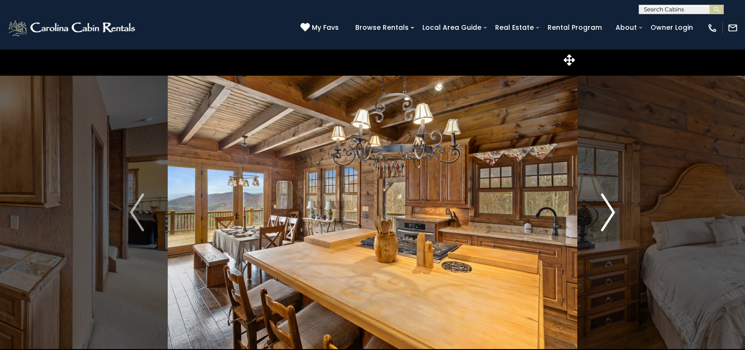
click at [613, 211] on img "Next" at bounding box center [608, 212] width 14 height 38
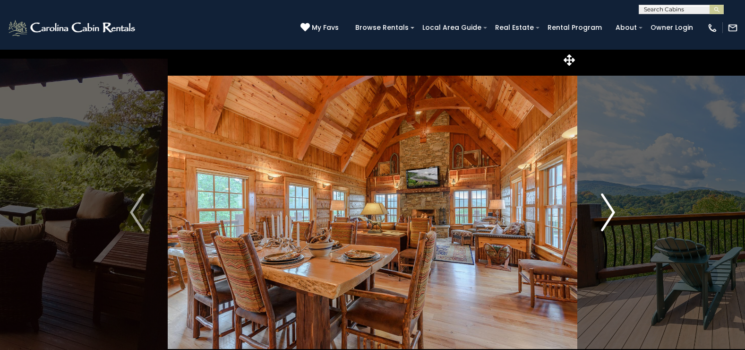
click at [609, 216] on img "Next" at bounding box center [608, 212] width 14 height 38
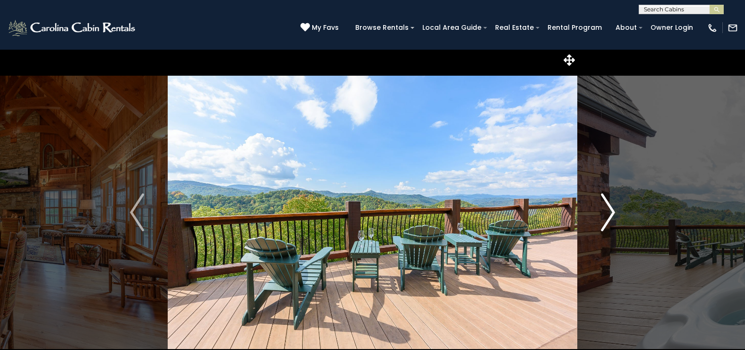
click at [609, 216] on img "Next" at bounding box center [608, 212] width 14 height 38
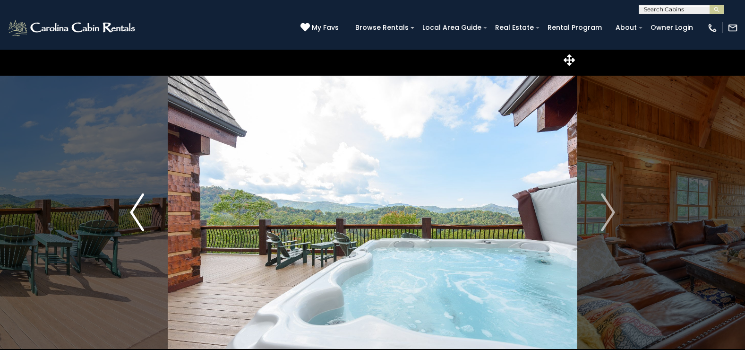
click at [131, 213] on img "Previous" at bounding box center [137, 212] width 14 height 38
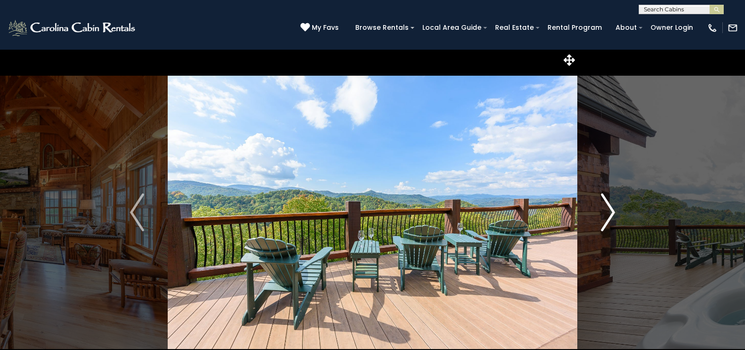
click at [608, 218] on img "Next" at bounding box center [608, 212] width 14 height 38
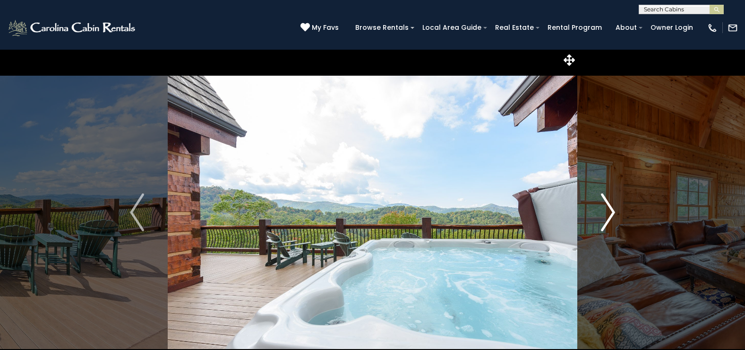
click at [608, 218] on img "Next" at bounding box center [608, 212] width 14 height 38
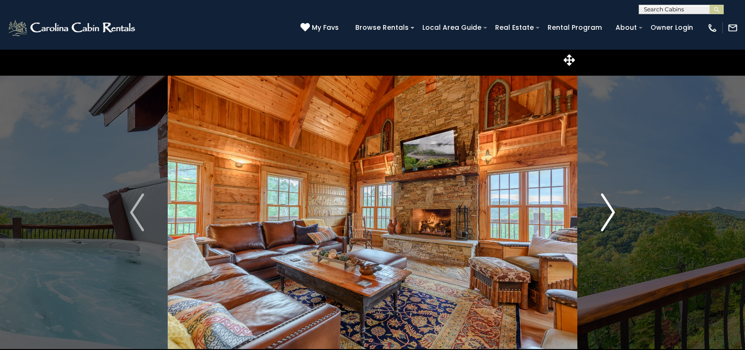
click at [608, 218] on img "Next" at bounding box center [608, 212] width 14 height 38
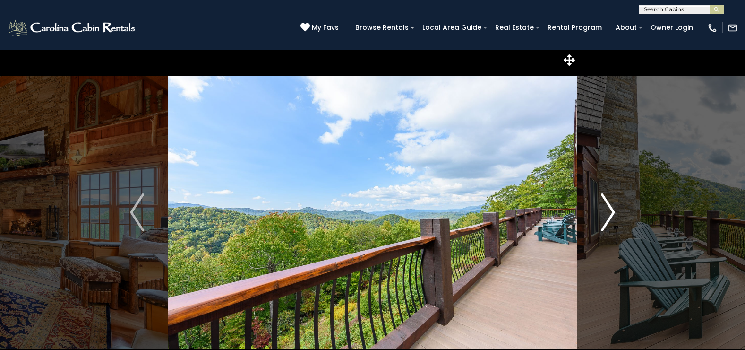
click at [608, 218] on img "Next" at bounding box center [608, 212] width 14 height 38
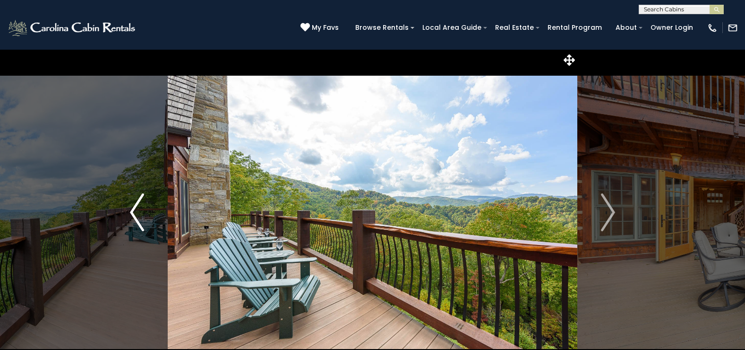
click at [130, 210] on img "Previous" at bounding box center [137, 212] width 14 height 38
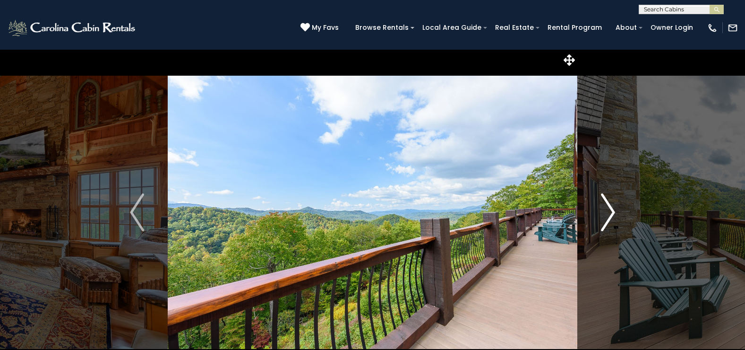
click at [610, 212] on img "Next" at bounding box center [608, 212] width 14 height 38
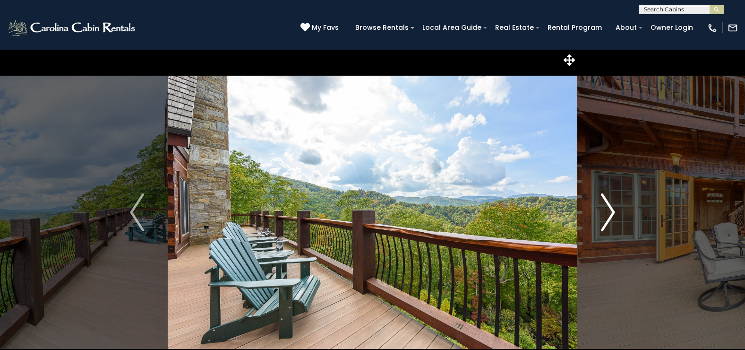
click at [610, 212] on img "Next" at bounding box center [608, 212] width 14 height 38
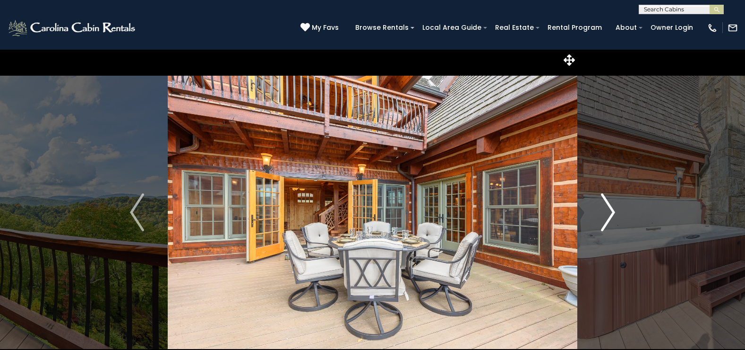
click at [606, 211] on img "Next" at bounding box center [608, 212] width 14 height 38
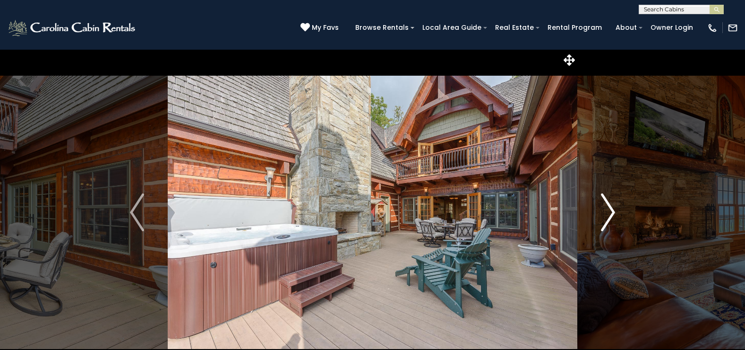
click at [610, 210] on img "Next" at bounding box center [608, 212] width 14 height 38
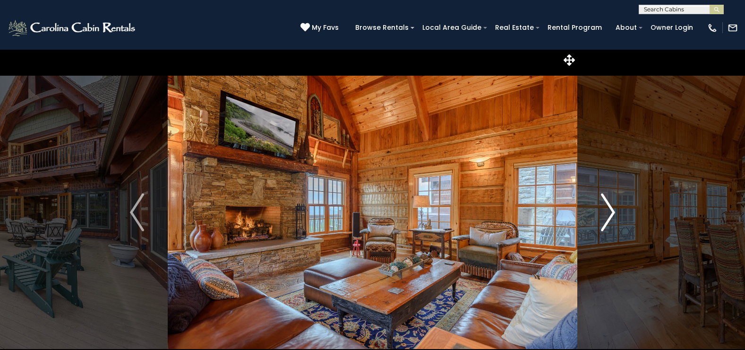
click at [609, 210] on img "Next" at bounding box center [608, 212] width 14 height 38
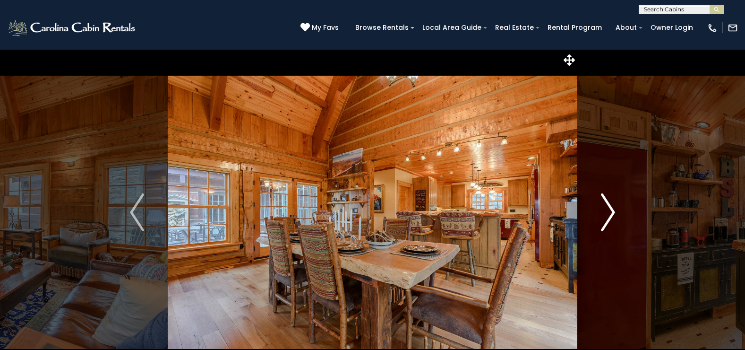
click at [609, 210] on img "Next" at bounding box center [608, 212] width 14 height 38
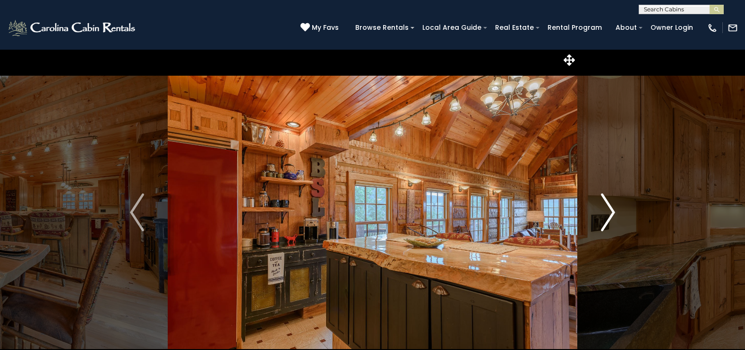
click at [609, 210] on img "Next" at bounding box center [608, 212] width 14 height 38
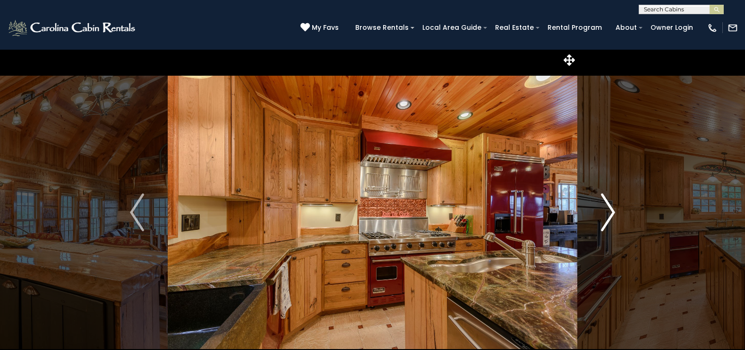
click at [609, 210] on img "Next" at bounding box center [608, 212] width 14 height 38
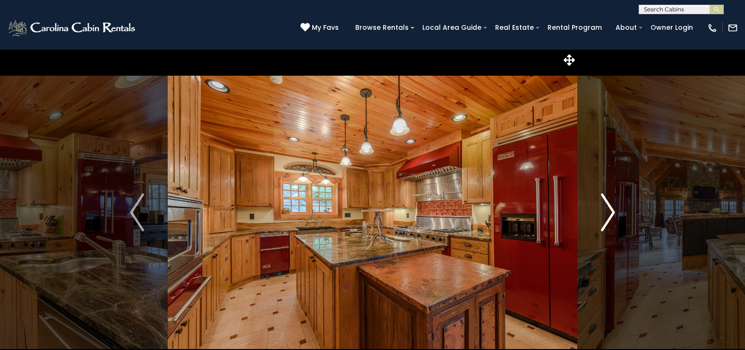
click at [609, 210] on img "Next" at bounding box center [608, 212] width 14 height 38
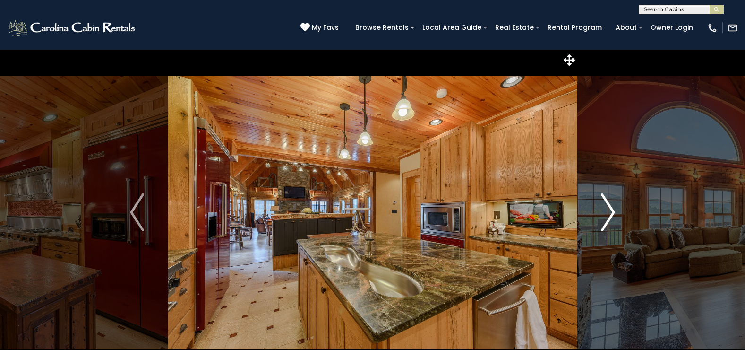
click at [609, 210] on img "Next" at bounding box center [608, 212] width 14 height 38
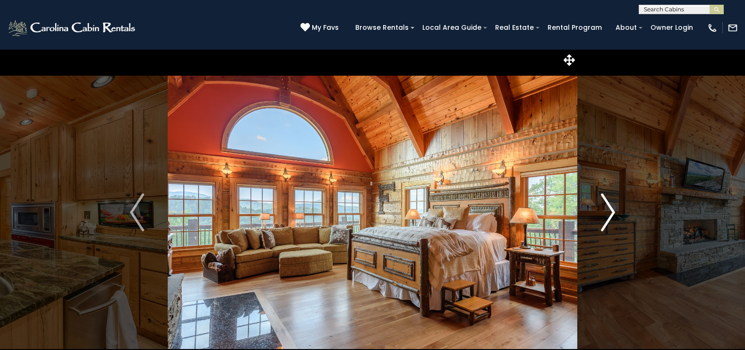
click at [609, 210] on img "Next" at bounding box center [608, 212] width 14 height 38
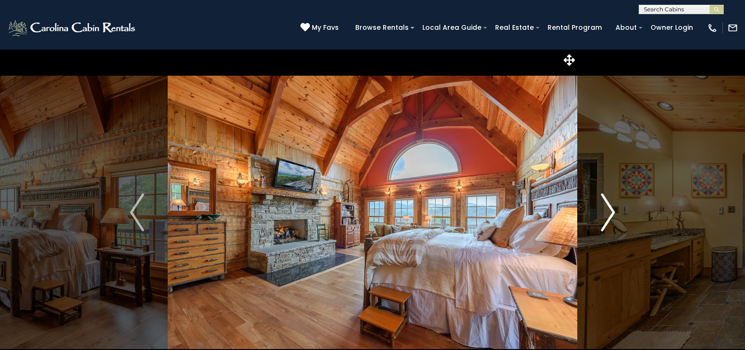
click at [609, 210] on img "Next" at bounding box center [608, 212] width 14 height 38
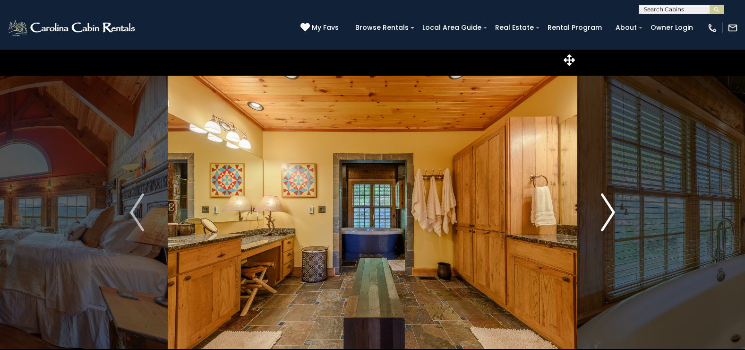
click at [609, 210] on img "Next" at bounding box center [608, 212] width 14 height 38
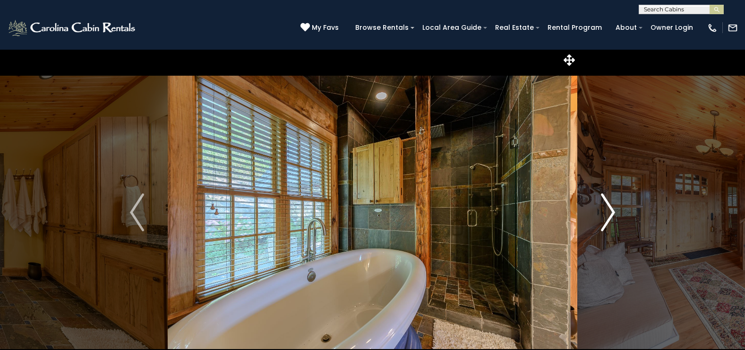
click at [609, 210] on img "Next" at bounding box center [608, 212] width 14 height 38
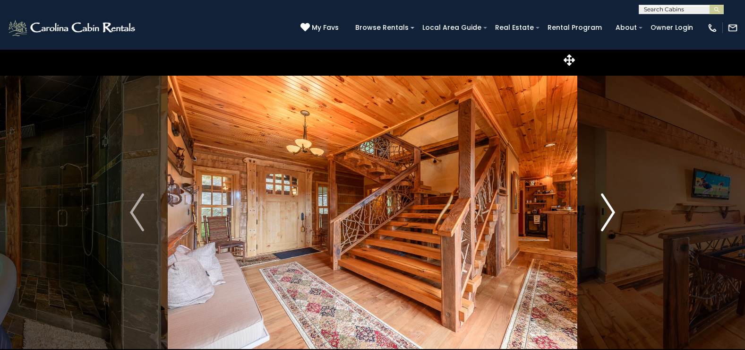
click at [609, 210] on img "Next" at bounding box center [608, 212] width 14 height 38
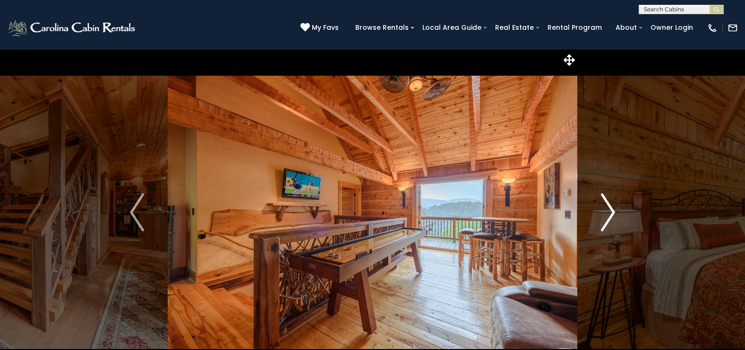
click at [609, 210] on img "Next" at bounding box center [608, 212] width 14 height 38
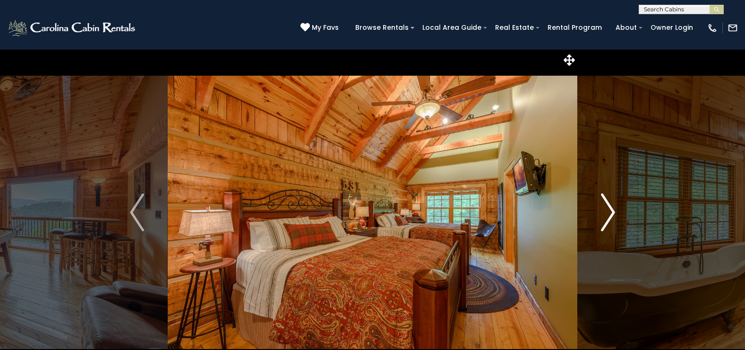
click at [608, 210] on img "Next" at bounding box center [608, 212] width 14 height 38
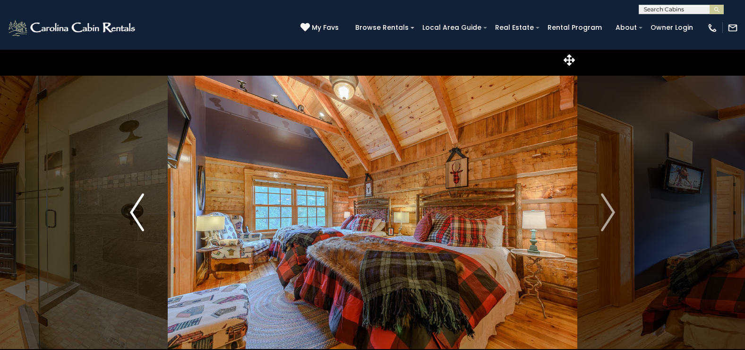
click at [137, 210] on img "Previous" at bounding box center [137, 212] width 14 height 38
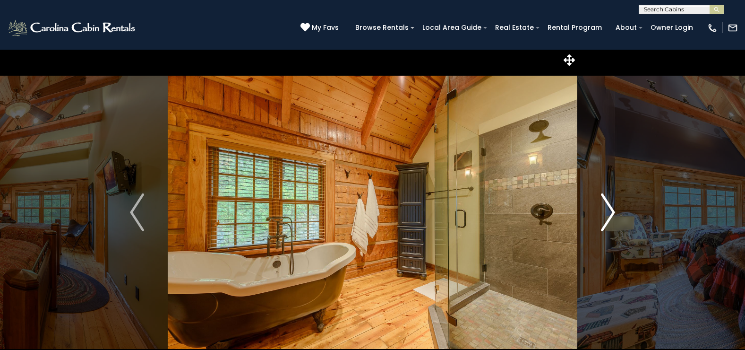
click at [608, 211] on img "Next" at bounding box center [608, 212] width 14 height 38
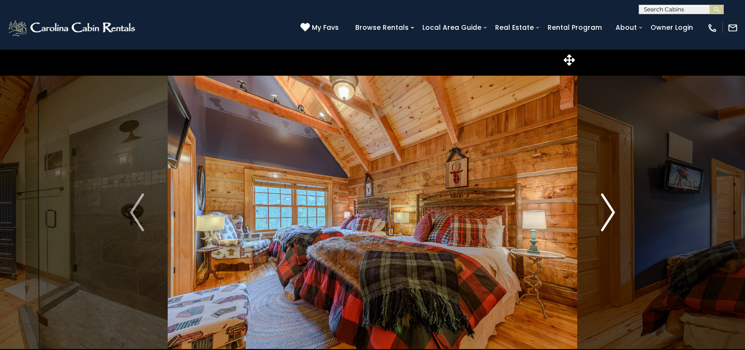
click at [608, 211] on img "Next" at bounding box center [608, 212] width 14 height 38
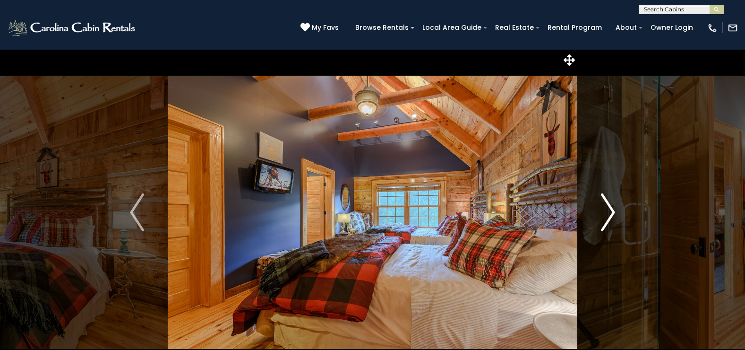
click at [608, 211] on img "Next" at bounding box center [608, 212] width 14 height 38
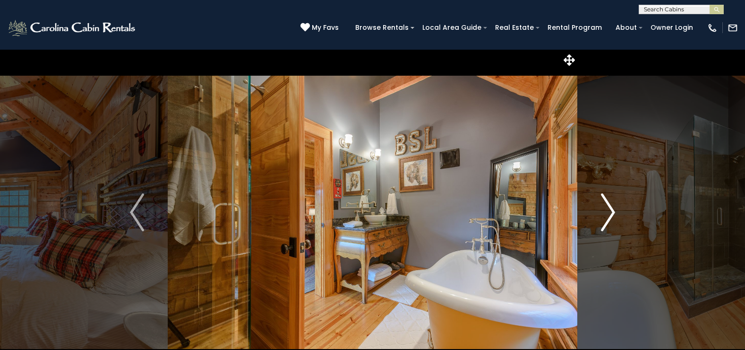
click at [608, 211] on img "Next" at bounding box center [608, 212] width 14 height 38
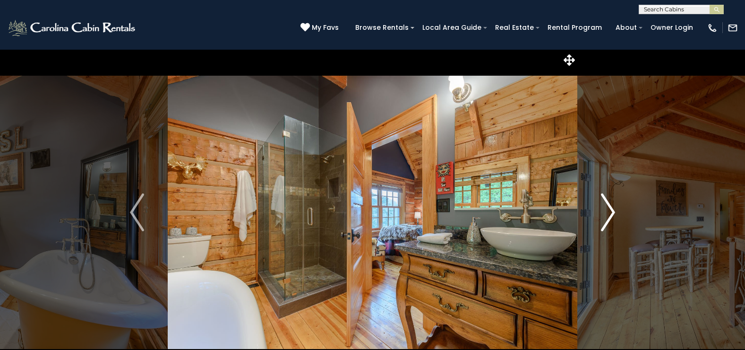
click at [608, 211] on img "Next" at bounding box center [608, 212] width 14 height 38
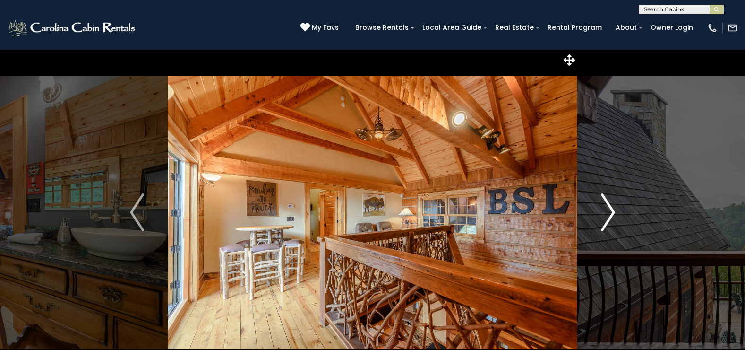
click at [608, 211] on img "Next" at bounding box center [608, 212] width 14 height 38
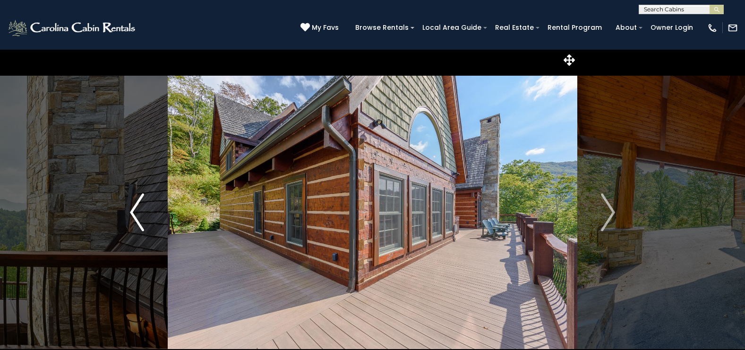
click at [134, 206] on img "Previous" at bounding box center [137, 212] width 14 height 38
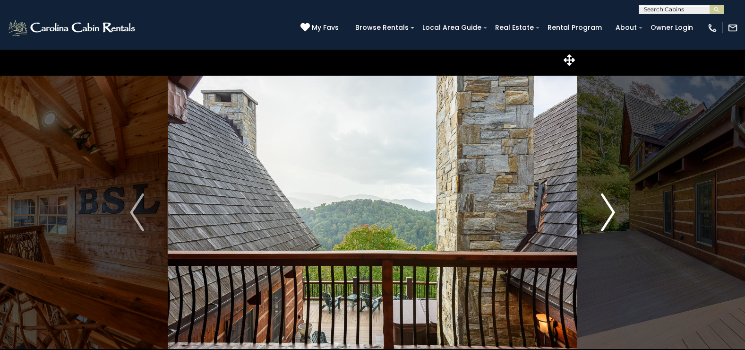
click at [611, 213] on img "Next" at bounding box center [608, 212] width 14 height 38
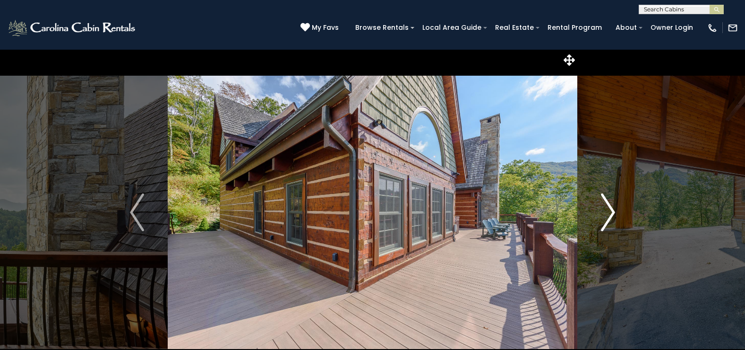
click at [611, 213] on img "Next" at bounding box center [608, 212] width 14 height 38
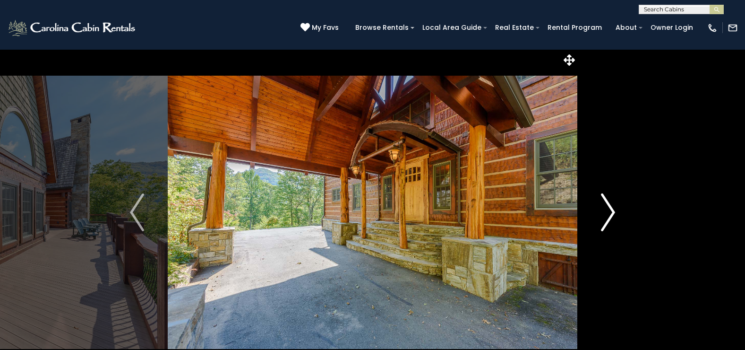
click at [611, 213] on img "Next" at bounding box center [608, 212] width 14 height 38
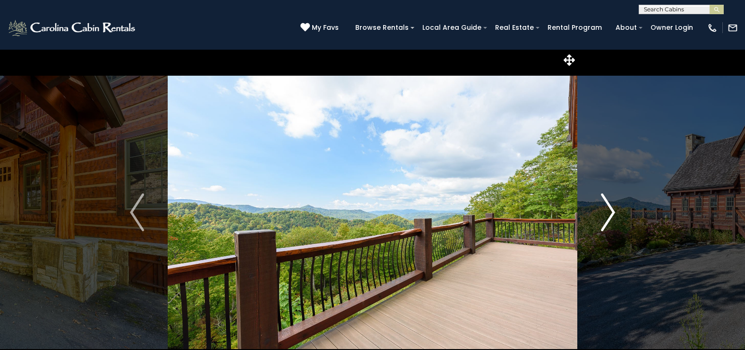
click at [611, 213] on img "Next" at bounding box center [608, 212] width 14 height 38
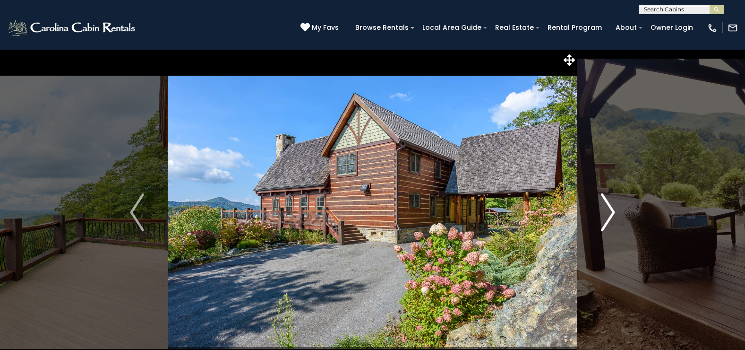
click at [611, 213] on img "Next" at bounding box center [608, 212] width 14 height 38
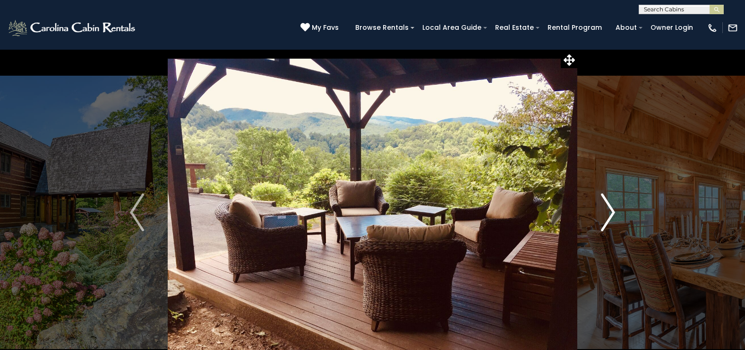
click at [610, 208] on img "Next" at bounding box center [608, 212] width 14 height 38
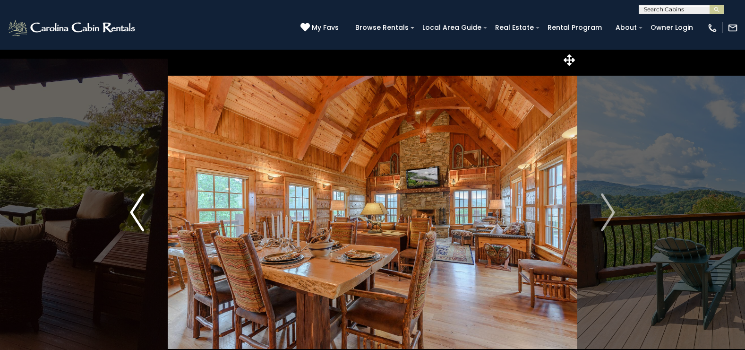
click at [137, 207] on img "Previous" at bounding box center [137, 212] width 14 height 38
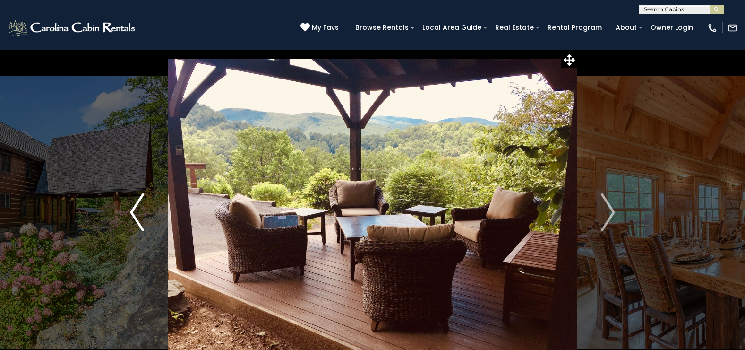
click at [137, 207] on img "Previous" at bounding box center [137, 212] width 14 height 38
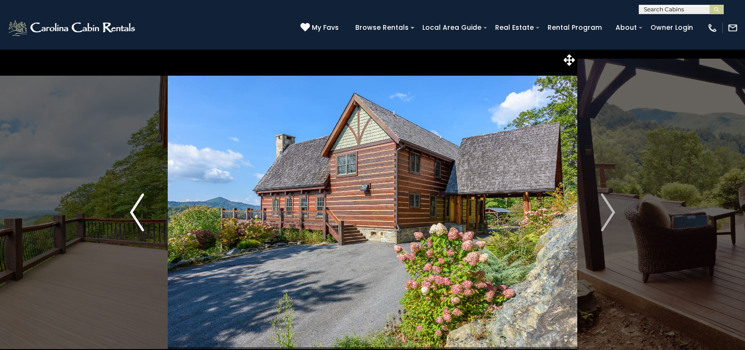
click at [137, 207] on img "Previous" at bounding box center [137, 212] width 14 height 38
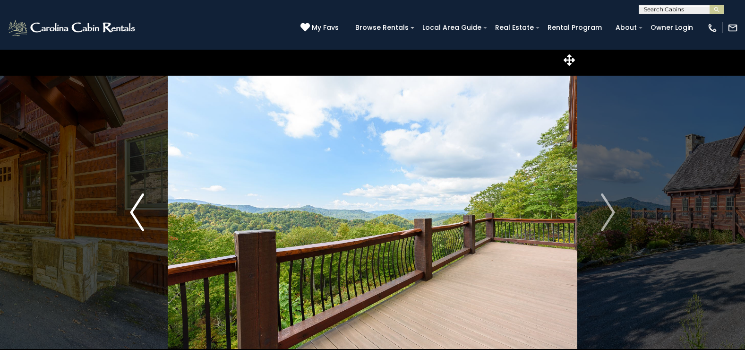
click at [137, 207] on img "Previous" at bounding box center [137, 212] width 14 height 38
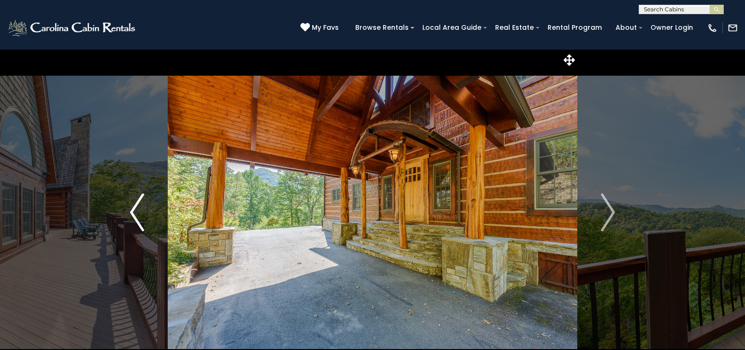
click at [137, 207] on img "Previous" at bounding box center [137, 212] width 14 height 38
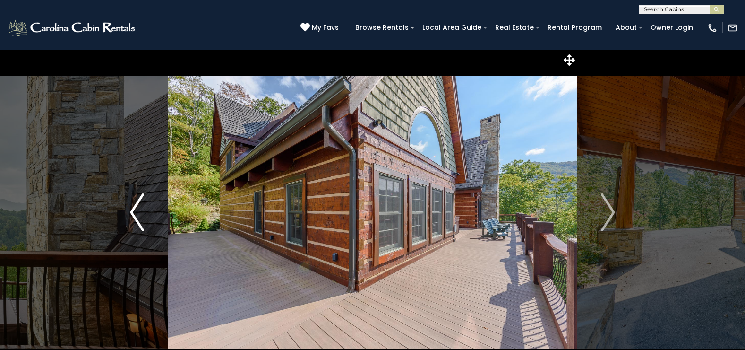
click at [137, 207] on img "Previous" at bounding box center [137, 212] width 14 height 38
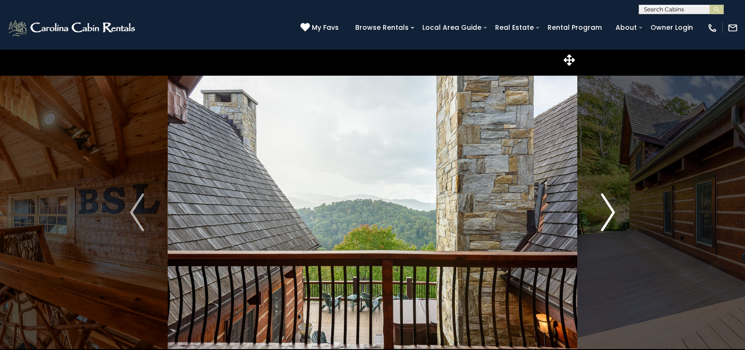
click at [610, 210] on img "Next" at bounding box center [608, 212] width 14 height 38
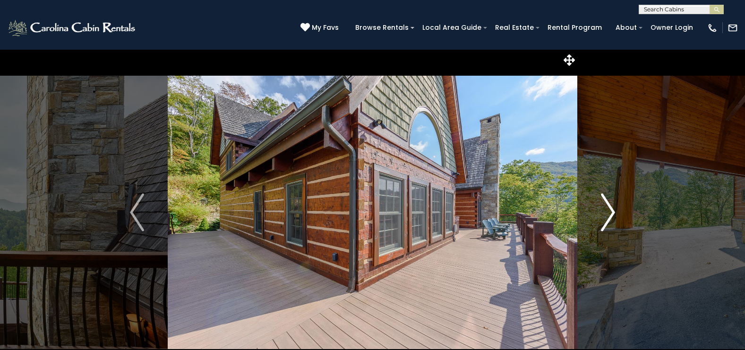
click at [610, 210] on img "Next" at bounding box center [608, 212] width 14 height 38
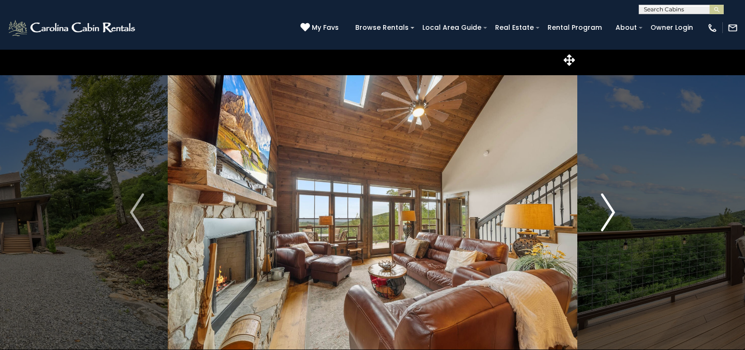
click at [613, 213] on img "Next" at bounding box center [608, 212] width 14 height 38
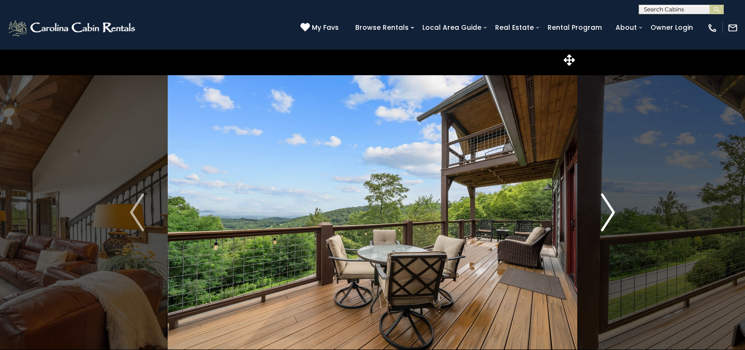
click at [610, 212] on img "Next" at bounding box center [608, 212] width 14 height 38
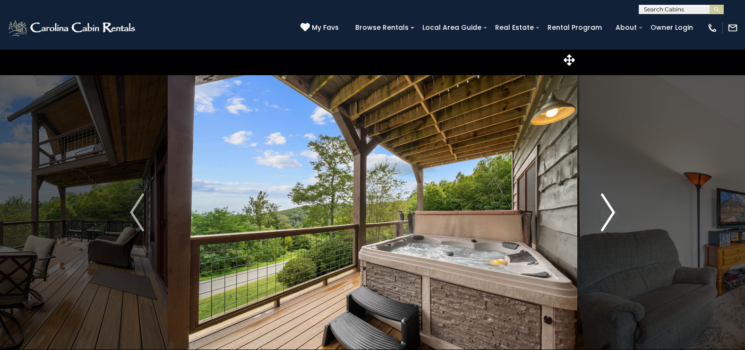
click at [610, 212] on img "Next" at bounding box center [608, 212] width 14 height 38
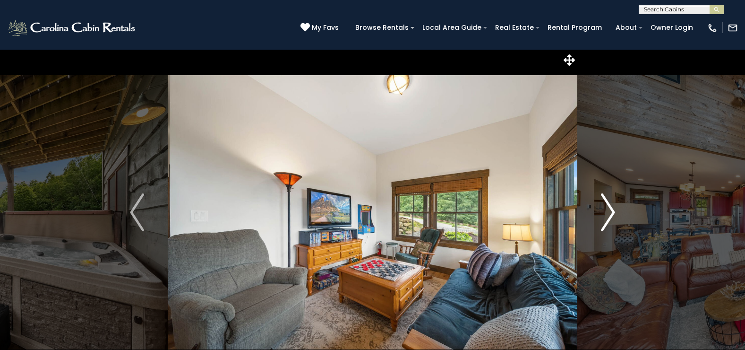
click at [610, 211] on img "Next" at bounding box center [608, 212] width 14 height 38
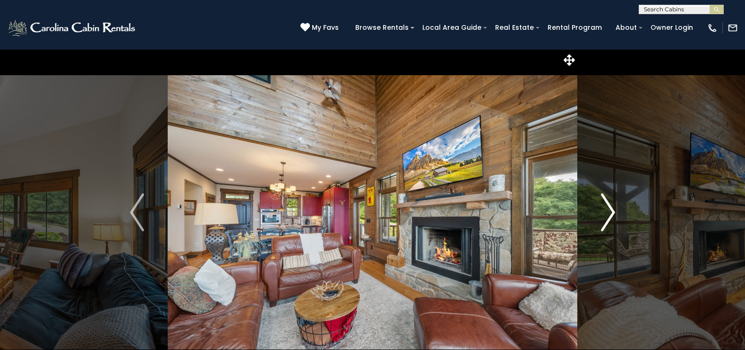
click at [610, 211] on img "Next" at bounding box center [608, 212] width 14 height 38
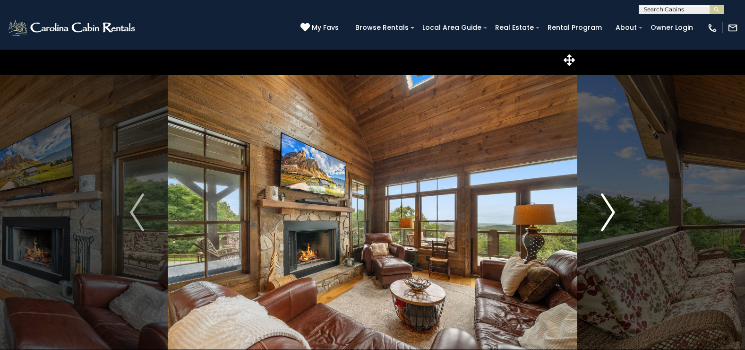
click at [610, 210] on img "Next" at bounding box center [608, 212] width 14 height 38
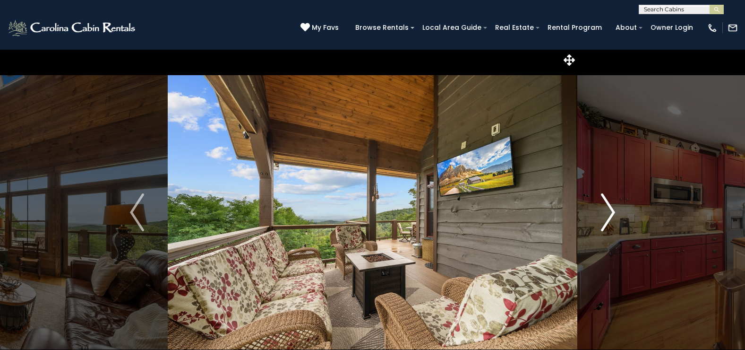
click at [609, 209] on img "Next" at bounding box center [608, 212] width 14 height 38
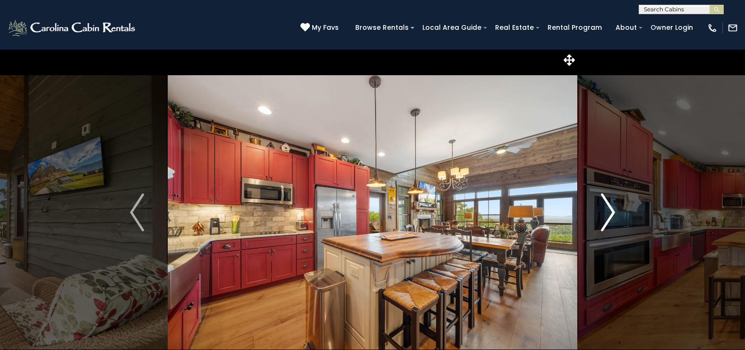
click at [608, 208] on img "Next" at bounding box center [608, 212] width 14 height 38
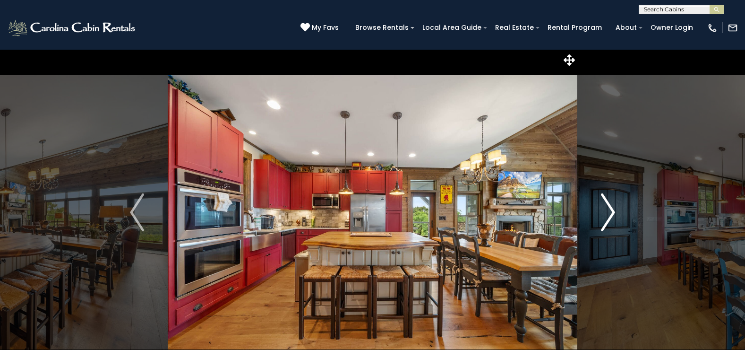
click at [608, 208] on img "Next" at bounding box center [608, 212] width 14 height 38
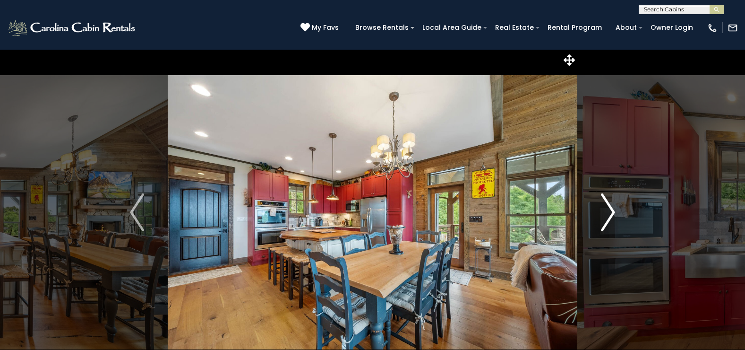
click at [608, 208] on img "Next" at bounding box center [608, 212] width 14 height 38
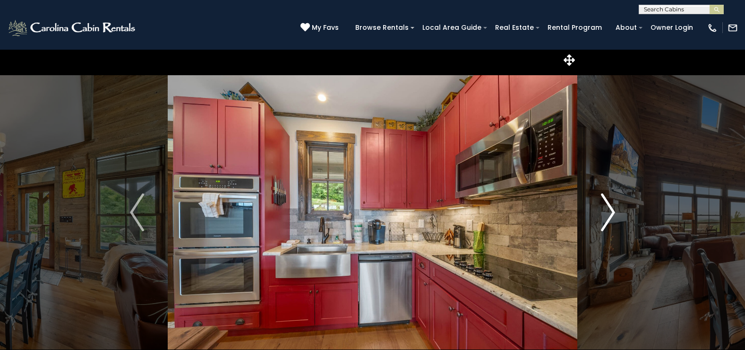
click at [608, 208] on img "Next" at bounding box center [608, 212] width 14 height 38
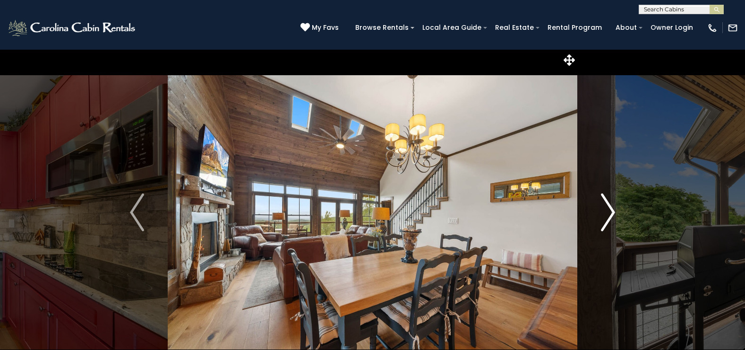
click at [613, 212] on img "Next" at bounding box center [608, 212] width 14 height 38
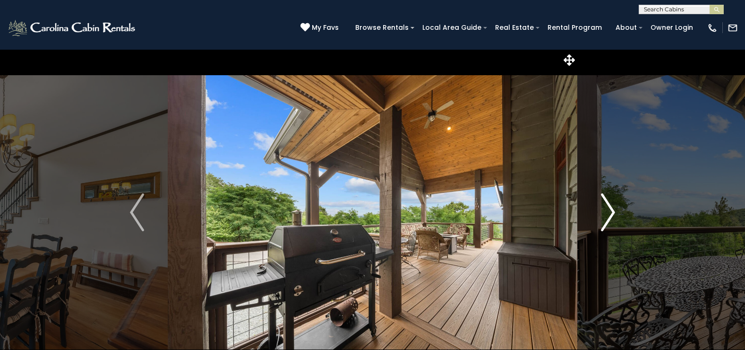
click at [613, 212] on img "Next" at bounding box center [608, 212] width 14 height 38
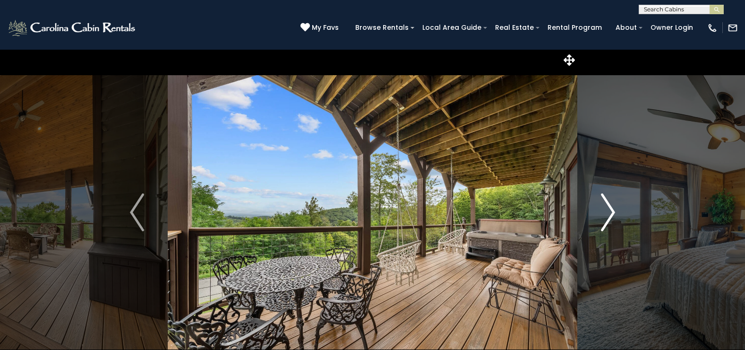
click at [611, 211] on img "Next" at bounding box center [608, 212] width 14 height 38
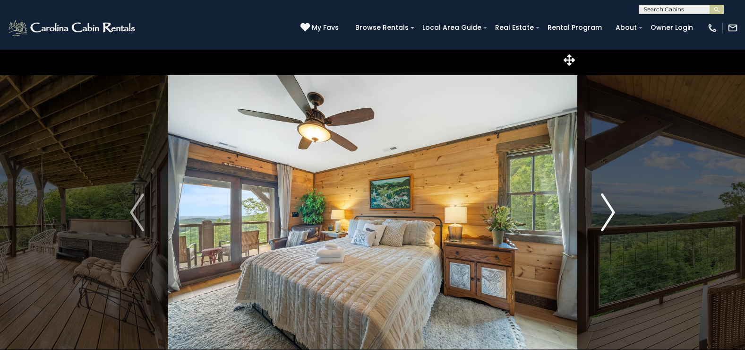
click at [611, 211] on img "Next" at bounding box center [608, 212] width 14 height 38
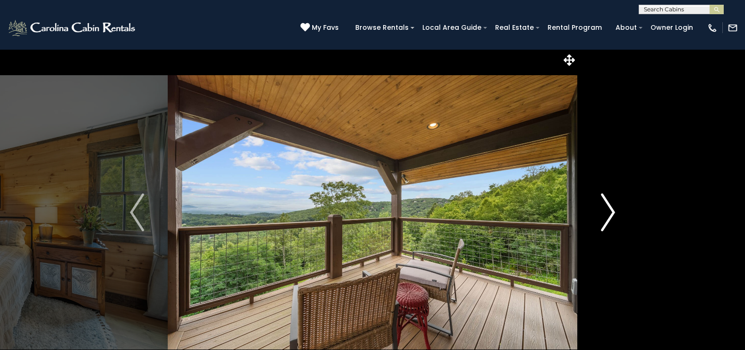
click at [611, 211] on img "Next" at bounding box center [608, 212] width 14 height 38
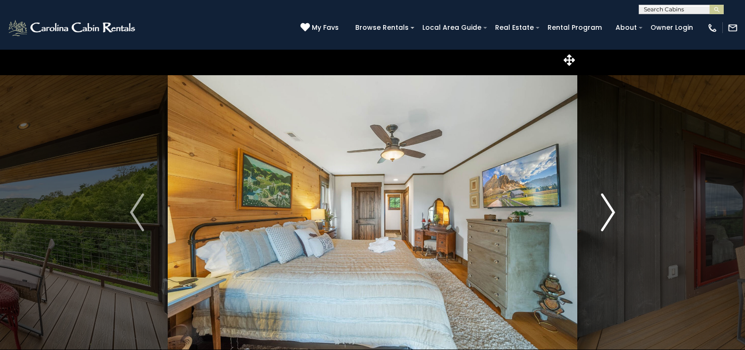
click at [611, 211] on img "Next" at bounding box center [608, 212] width 14 height 38
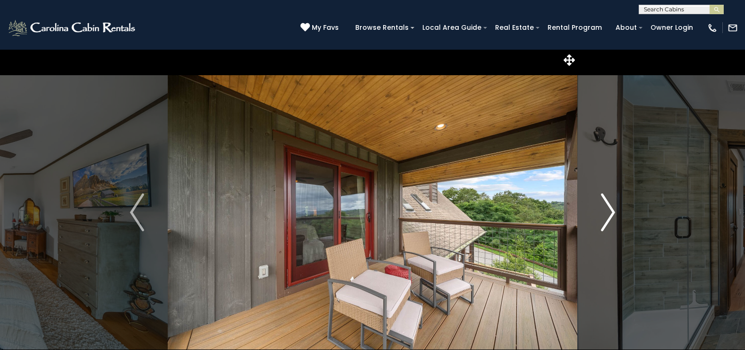
click at [611, 211] on img "Next" at bounding box center [608, 212] width 14 height 38
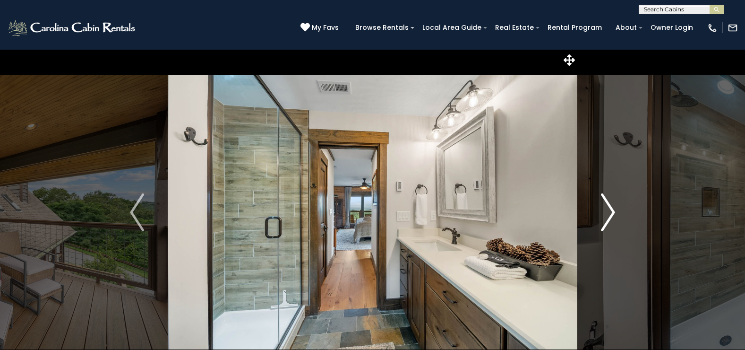
click at [611, 211] on img "Next" at bounding box center [608, 212] width 14 height 38
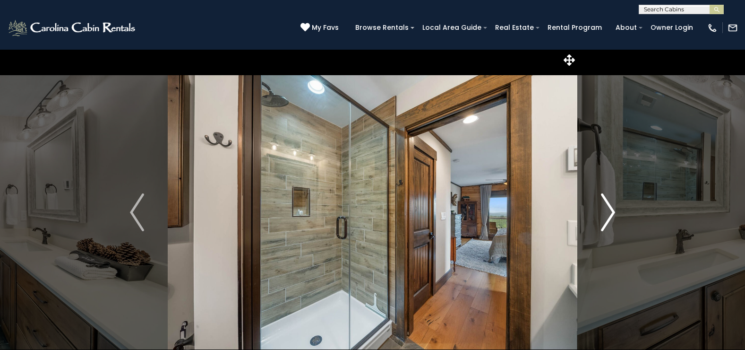
click at [611, 211] on img "Next" at bounding box center [608, 212] width 14 height 38
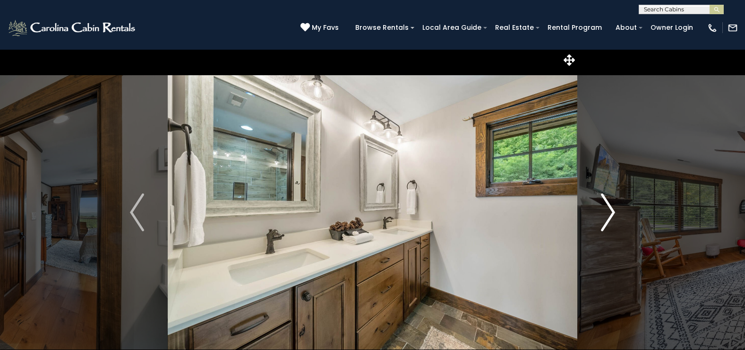
click at [611, 209] on img "Next" at bounding box center [608, 212] width 14 height 38
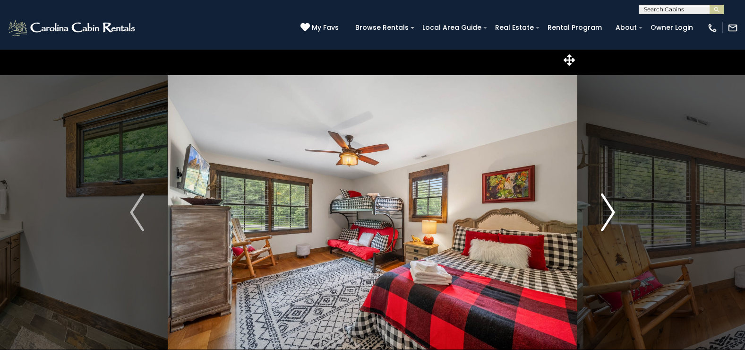
click at [611, 209] on img "Next" at bounding box center [608, 212] width 14 height 38
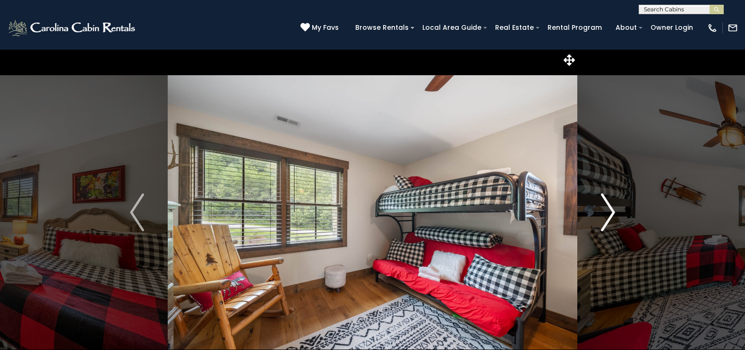
click at [611, 209] on img "Next" at bounding box center [608, 212] width 14 height 38
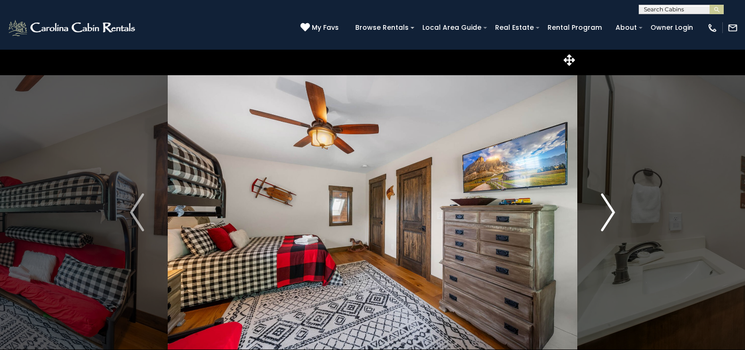
click at [611, 209] on img "Next" at bounding box center [608, 212] width 14 height 38
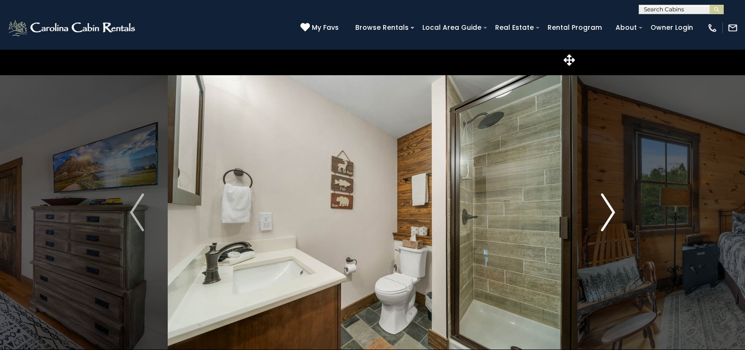
click at [611, 209] on img "Next" at bounding box center [608, 212] width 14 height 38
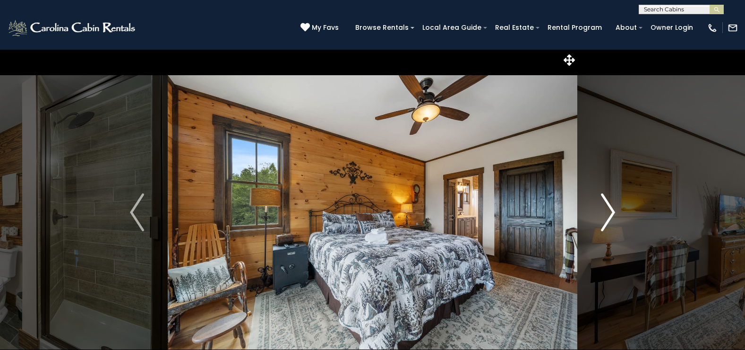
click at [611, 209] on img "Next" at bounding box center [608, 212] width 14 height 38
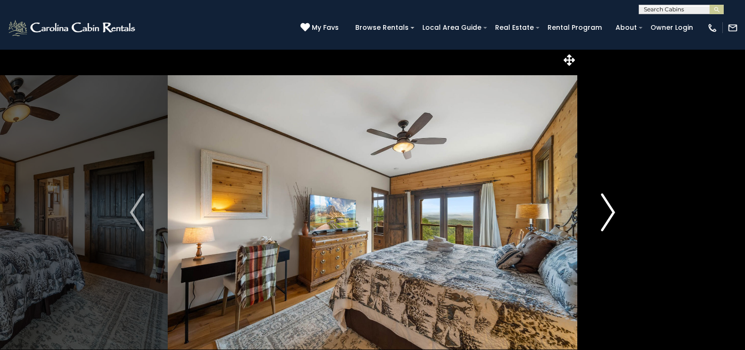
click at [611, 209] on img "Next" at bounding box center [608, 212] width 14 height 38
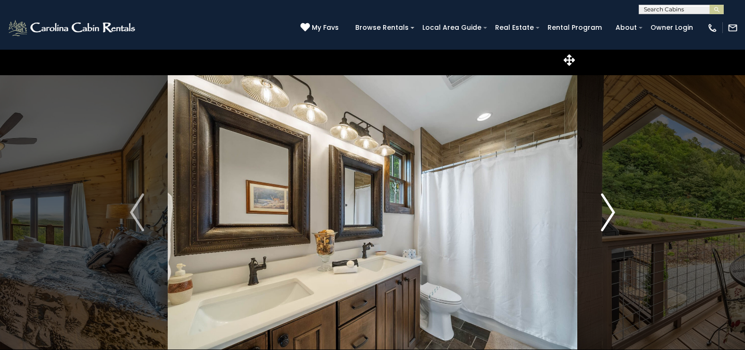
click at [611, 209] on img "Next" at bounding box center [608, 212] width 14 height 38
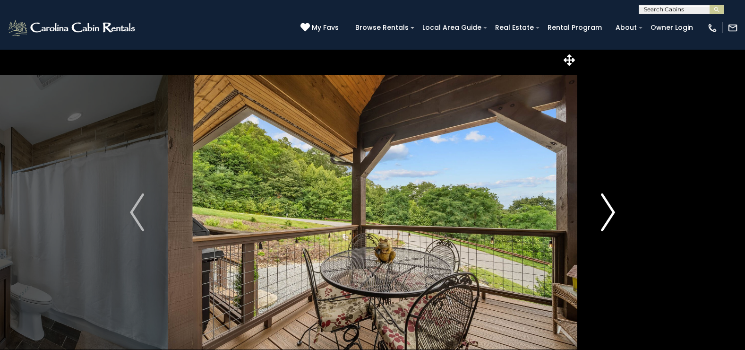
click at [611, 209] on img "Next" at bounding box center [608, 212] width 14 height 38
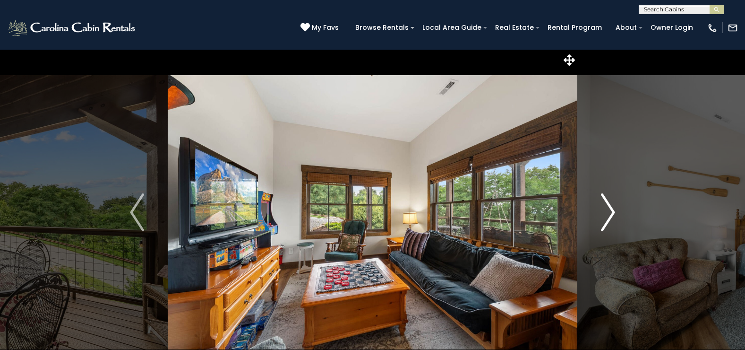
click at [611, 209] on img "Next" at bounding box center [608, 212] width 14 height 38
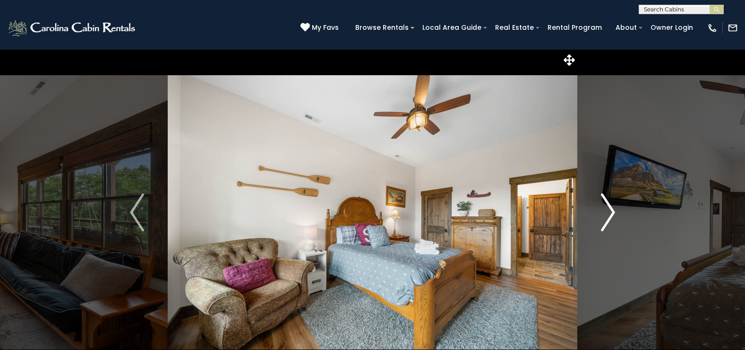
click at [611, 208] on img "Next" at bounding box center [608, 212] width 14 height 38
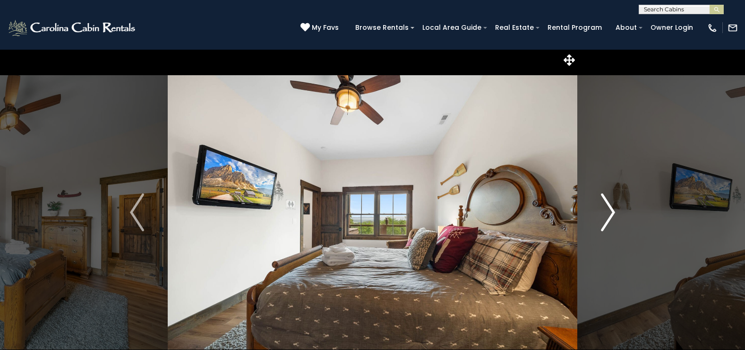
click at [611, 208] on img "Next" at bounding box center [608, 212] width 14 height 38
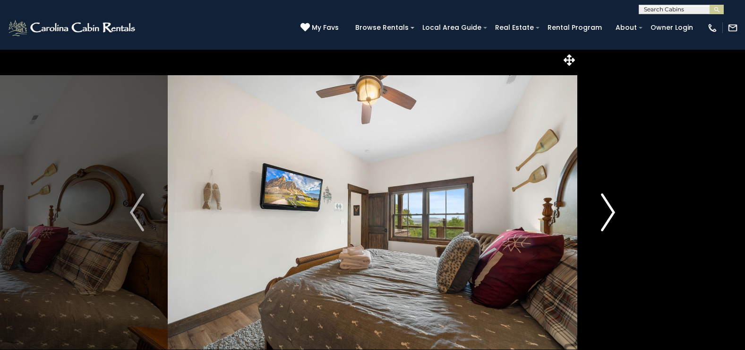
click at [611, 208] on img "Next" at bounding box center [608, 212] width 14 height 38
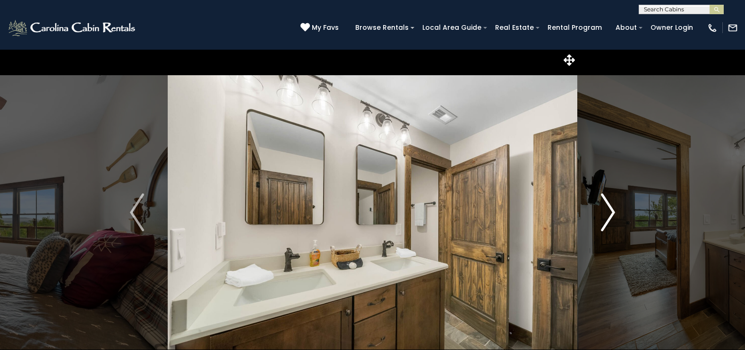
click at [611, 208] on img "Next" at bounding box center [608, 212] width 14 height 38
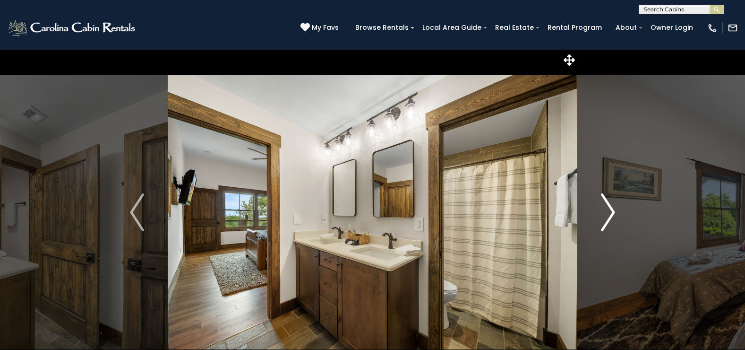
click at [611, 208] on img "Next" at bounding box center [608, 212] width 14 height 38
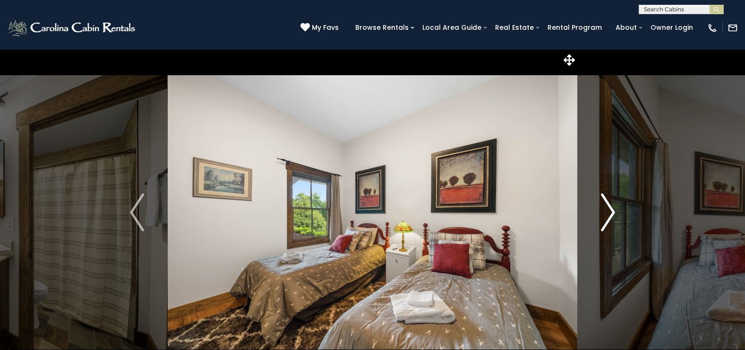
click at [611, 207] on img "Next" at bounding box center [608, 212] width 14 height 38
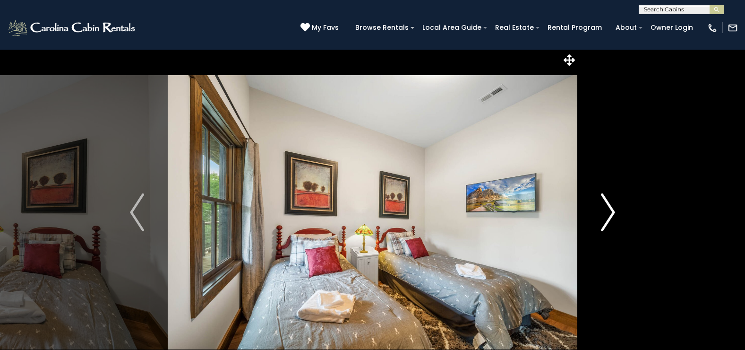
click at [611, 207] on img "Next" at bounding box center [608, 212] width 14 height 38
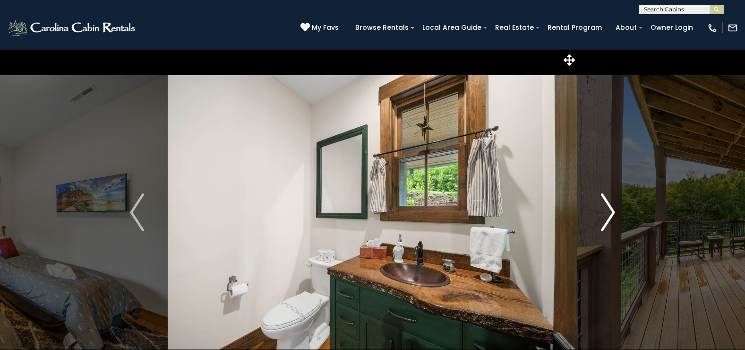
click at [611, 207] on img "Next" at bounding box center [608, 212] width 14 height 38
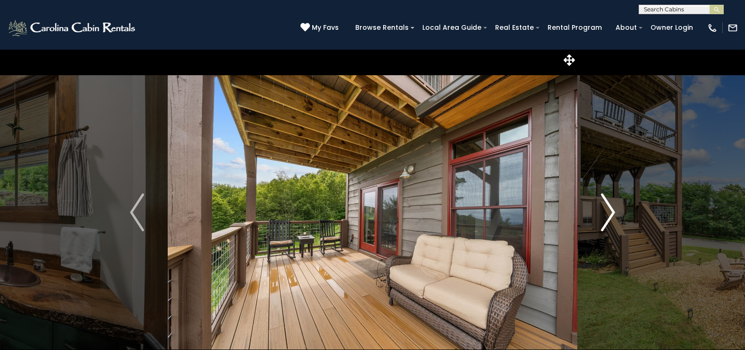
click at [611, 207] on img "Next" at bounding box center [608, 212] width 14 height 38
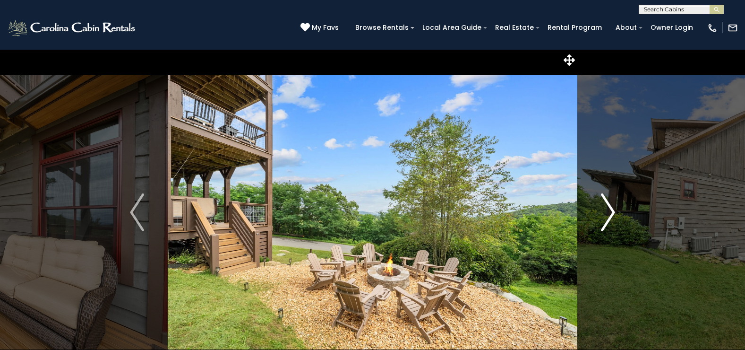
click at [611, 207] on img "Next" at bounding box center [608, 212] width 14 height 38
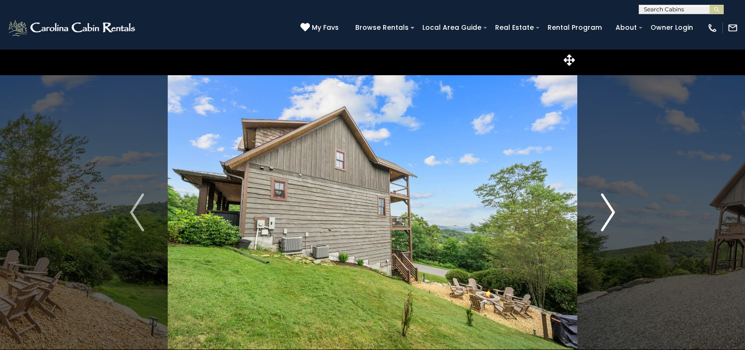
click at [611, 207] on img "Next" at bounding box center [608, 212] width 14 height 38
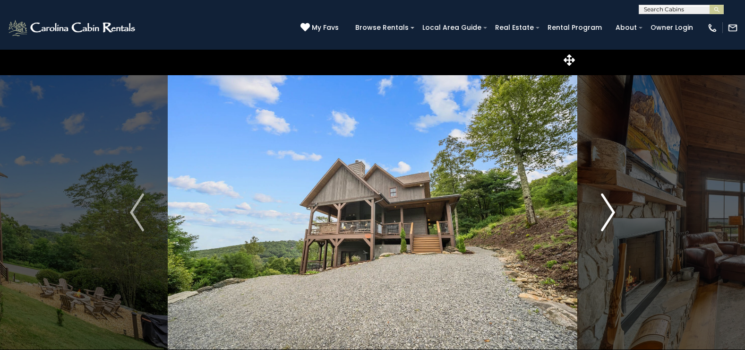
click at [611, 207] on img "Next" at bounding box center [608, 212] width 14 height 38
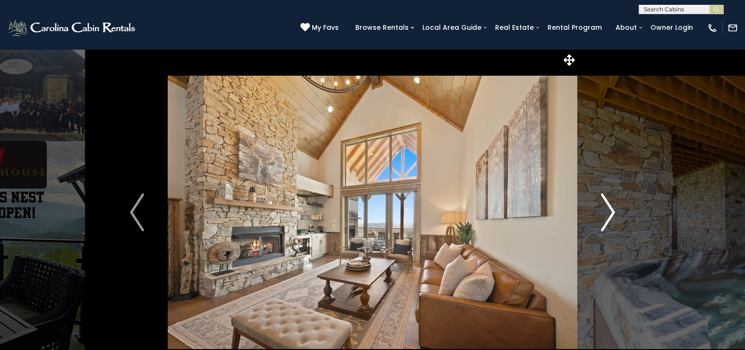
click at [607, 210] on img "Next" at bounding box center [608, 212] width 14 height 38
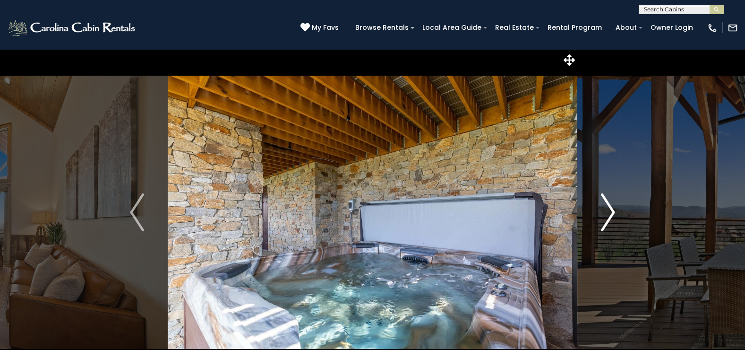
click at [607, 210] on img "Next" at bounding box center [608, 212] width 14 height 38
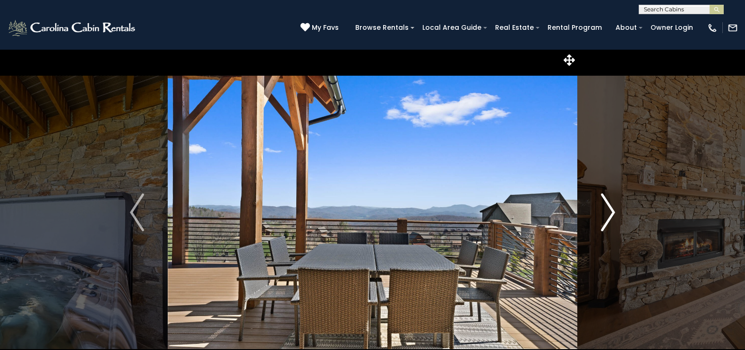
click at [607, 210] on img "Next" at bounding box center [608, 212] width 14 height 38
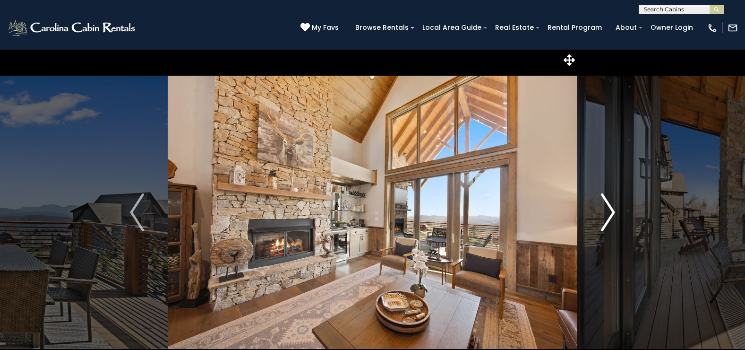
click at [607, 210] on img "Next" at bounding box center [608, 212] width 14 height 38
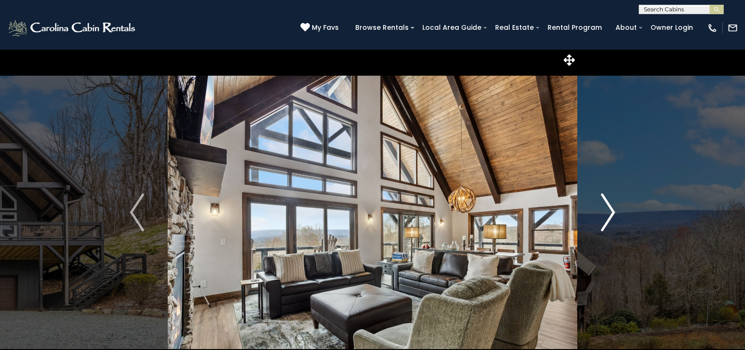
click at [608, 210] on img "Next" at bounding box center [608, 212] width 14 height 38
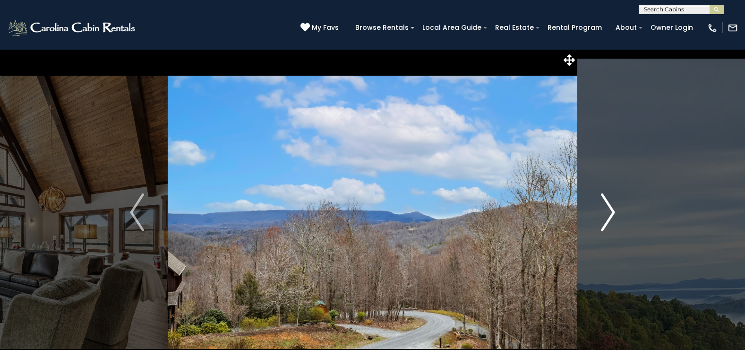
click at [609, 211] on img "Next" at bounding box center [608, 212] width 14 height 38
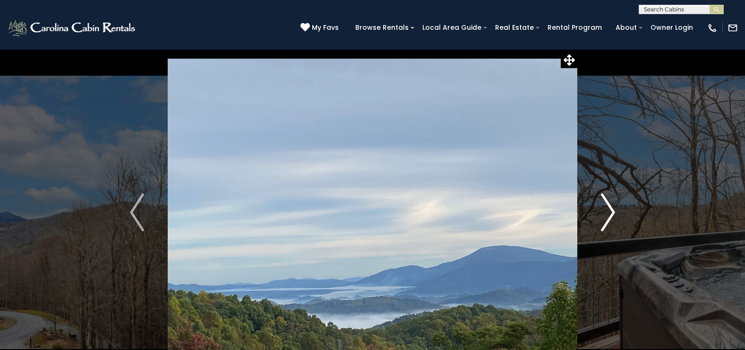
click at [609, 211] on img "Next" at bounding box center [608, 212] width 14 height 38
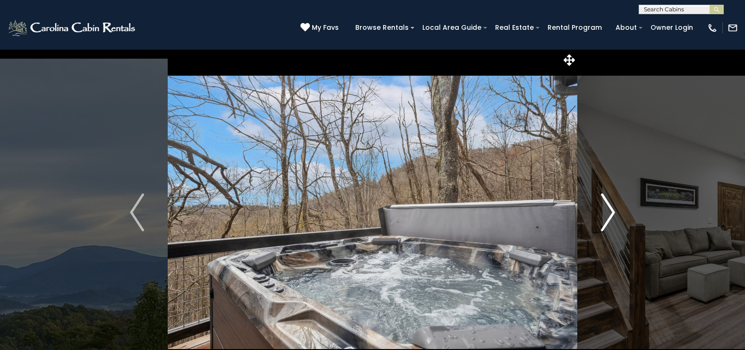
click at [609, 211] on img "Next" at bounding box center [608, 212] width 14 height 38
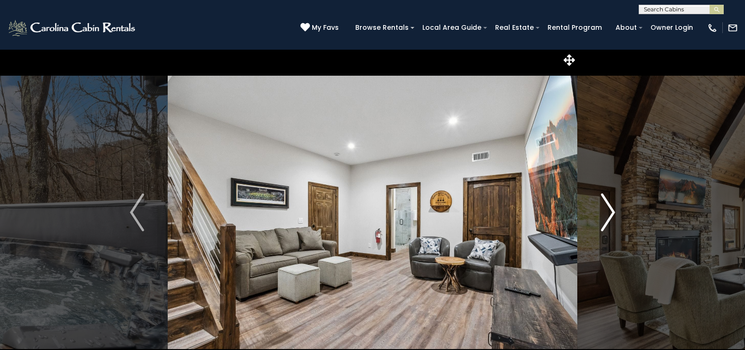
click at [609, 211] on img "Next" at bounding box center [608, 212] width 14 height 38
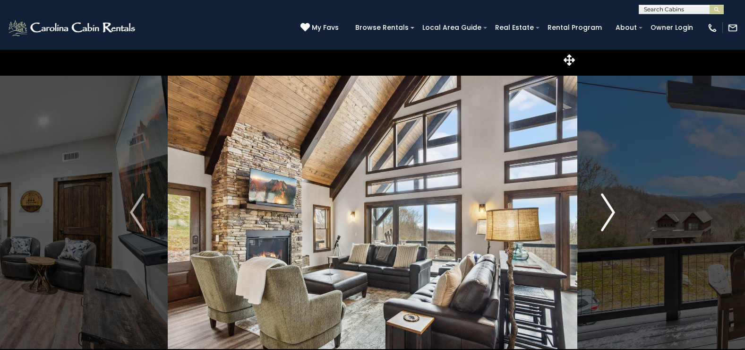
click at [609, 211] on img "Next" at bounding box center [608, 212] width 14 height 38
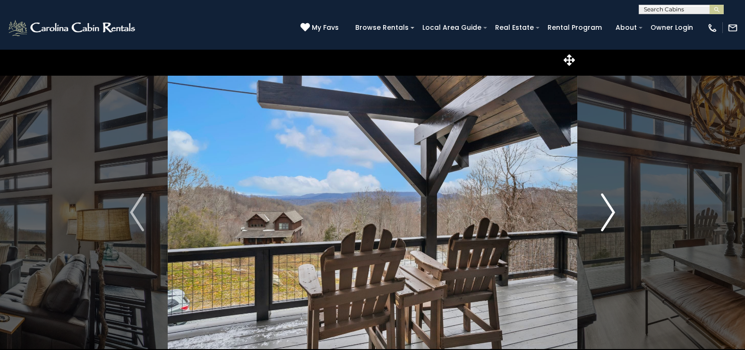
click at [608, 209] on img "Next" at bounding box center [608, 212] width 14 height 38
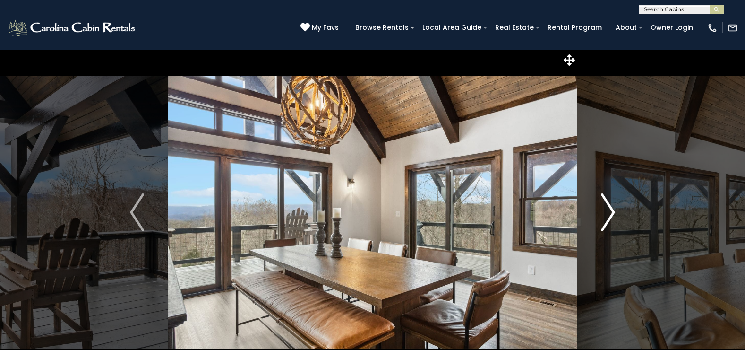
click at [608, 209] on img "Next" at bounding box center [608, 212] width 14 height 38
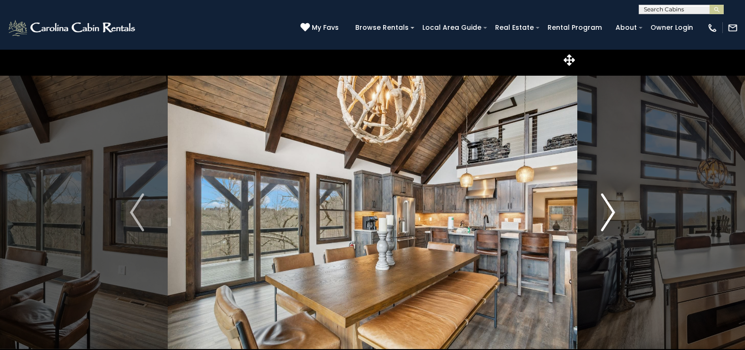
click at [608, 209] on img "Next" at bounding box center [608, 212] width 14 height 38
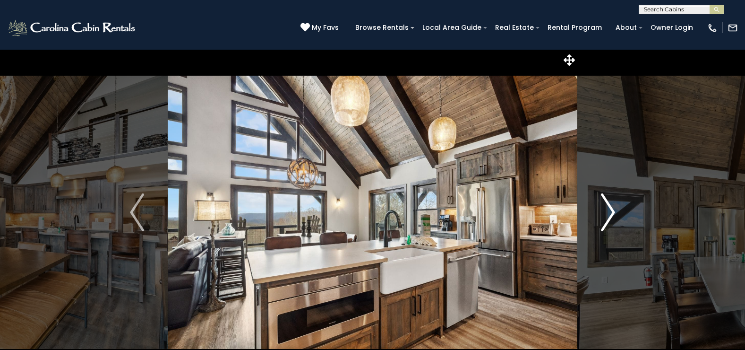
click at [608, 209] on img "Next" at bounding box center [608, 212] width 14 height 38
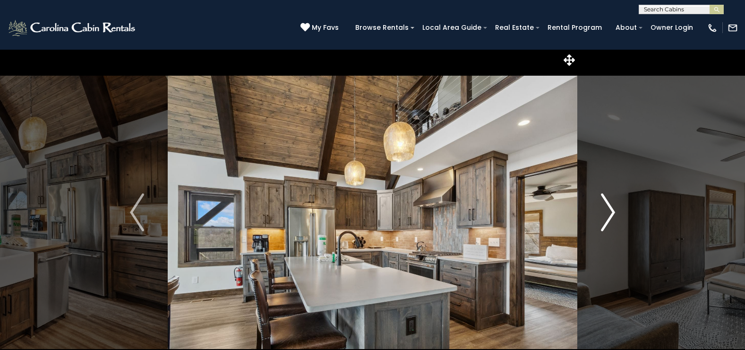
click at [608, 209] on img "Next" at bounding box center [608, 212] width 14 height 38
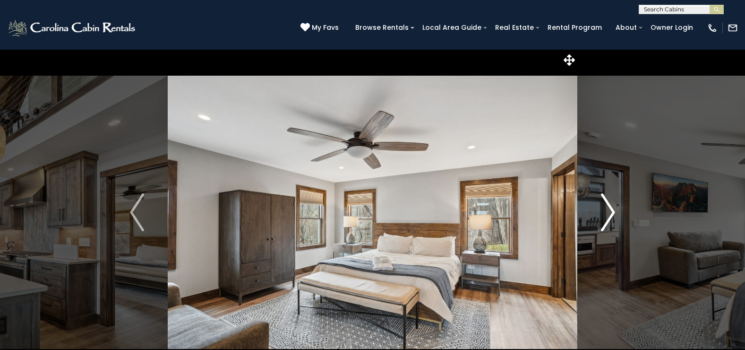
click at [608, 209] on img "Next" at bounding box center [608, 212] width 14 height 38
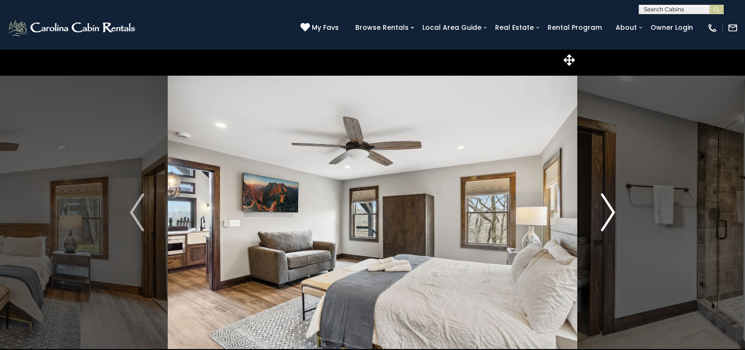
click at [608, 209] on img "Next" at bounding box center [608, 212] width 14 height 38
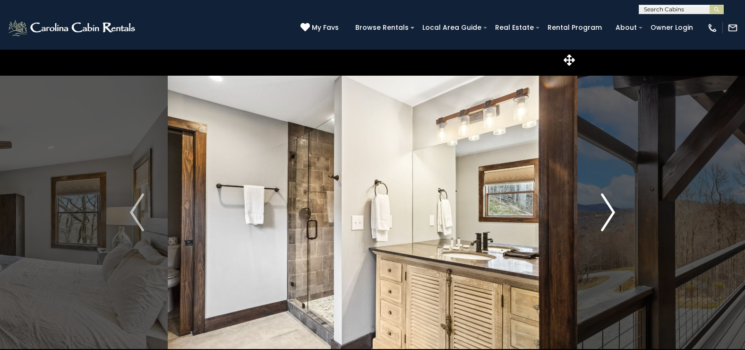
click at [608, 209] on img "Next" at bounding box center [608, 212] width 14 height 38
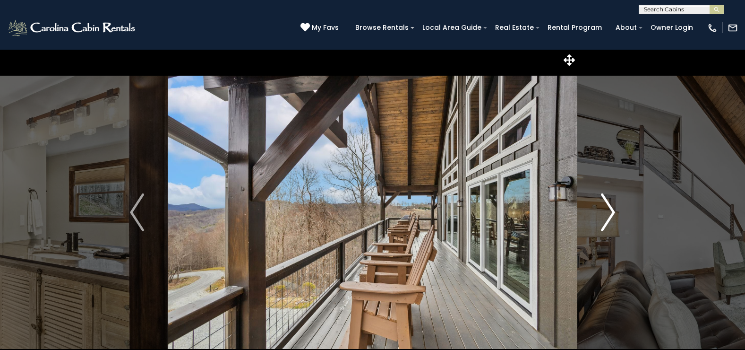
click at [608, 209] on img "Next" at bounding box center [608, 212] width 14 height 38
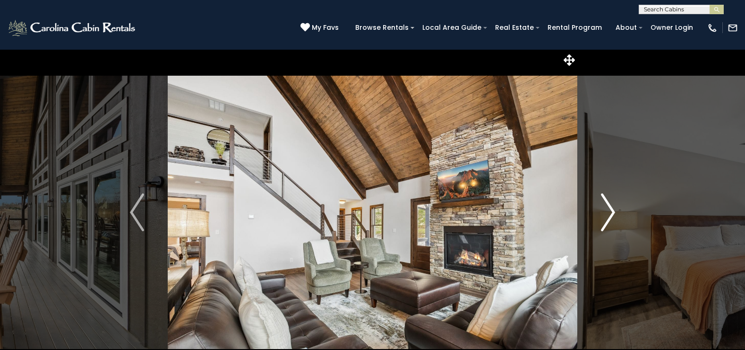
click at [608, 209] on img "Next" at bounding box center [608, 212] width 14 height 38
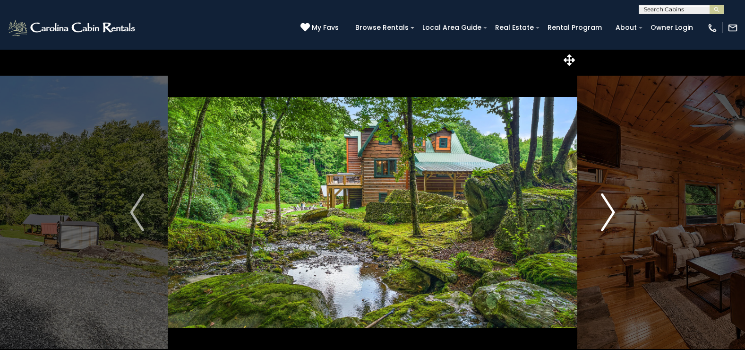
click at [613, 214] on img "Next" at bounding box center [608, 212] width 14 height 38
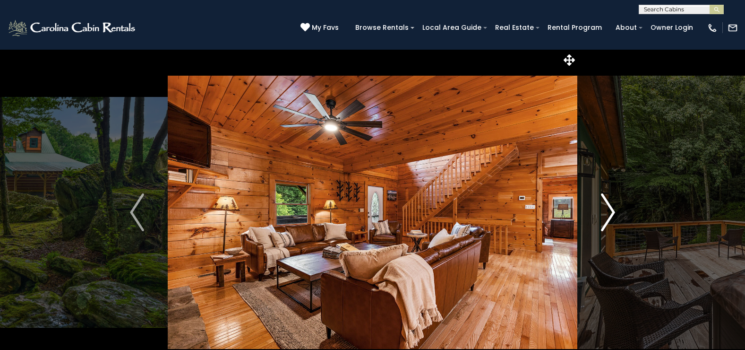
click at [613, 214] on img "Next" at bounding box center [608, 212] width 14 height 38
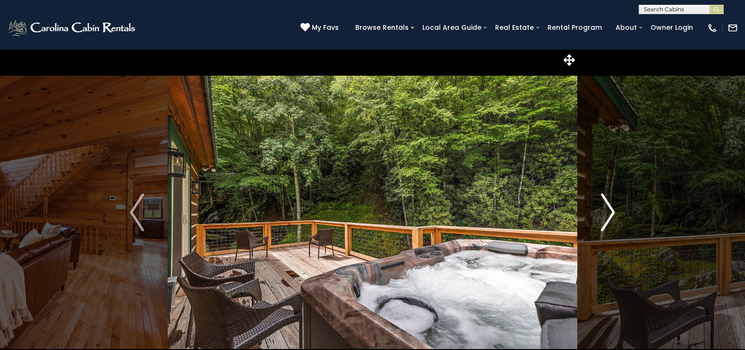
click at [613, 215] on img "Next" at bounding box center [608, 212] width 14 height 38
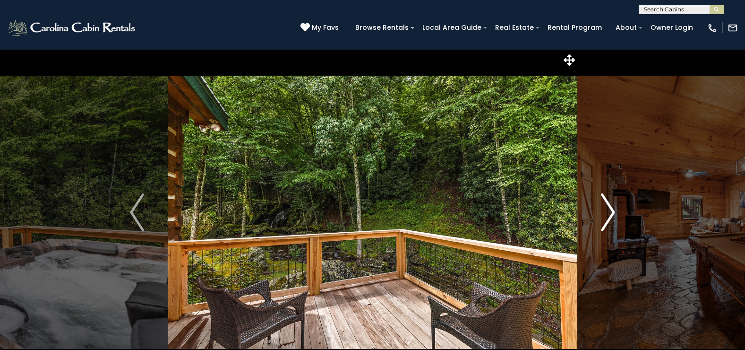
click at [613, 215] on img "Next" at bounding box center [608, 212] width 14 height 38
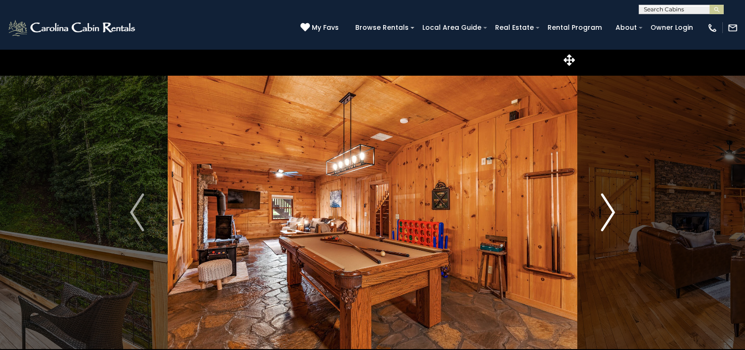
click at [613, 215] on img "Next" at bounding box center [608, 212] width 14 height 38
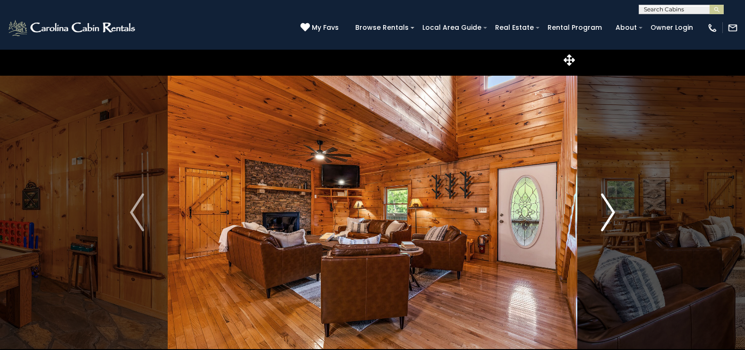
click at [613, 215] on img "Next" at bounding box center [608, 212] width 14 height 38
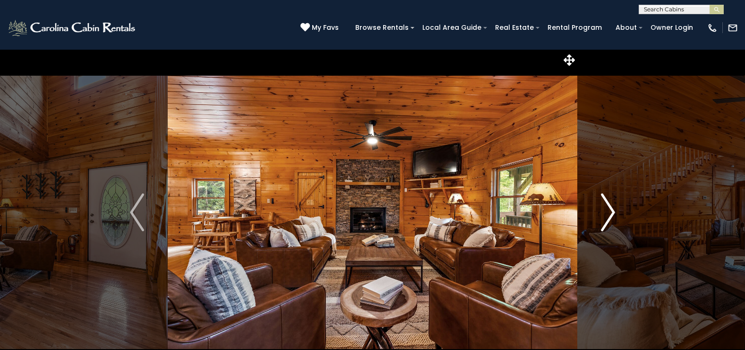
click at [613, 215] on img "Next" at bounding box center [608, 212] width 14 height 38
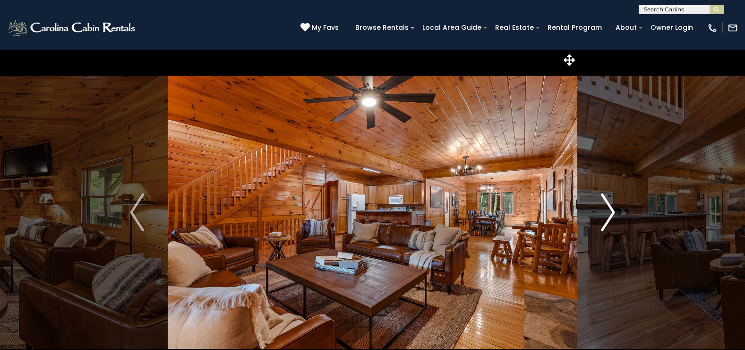
click at [613, 215] on img "Next" at bounding box center [608, 212] width 14 height 38
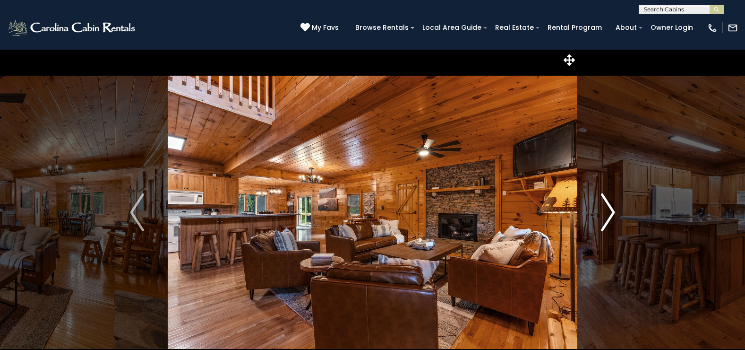
click at [613, 215] on img "Next" at bounding box center [608, 212] width 14 height 38
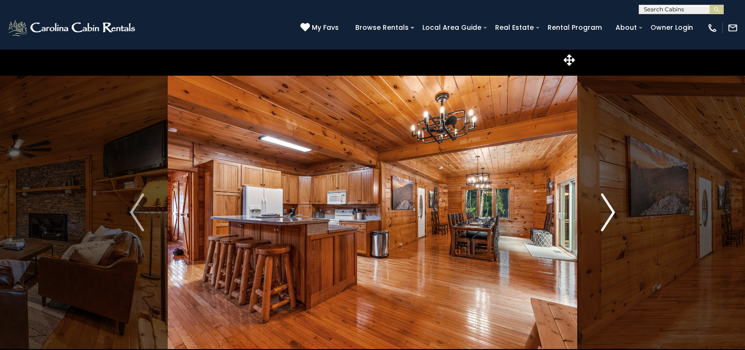
click at [613, 215] on img "Next" at bounding box center [608, 212] width 14 height 38
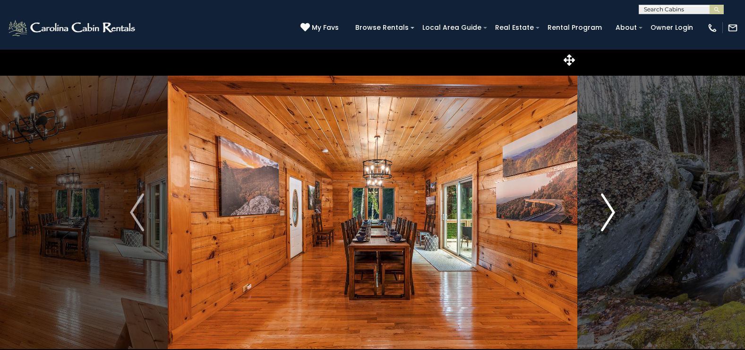
click at [613, 215] on img "Next" at bounding box center [608, 212] width 14 height 38
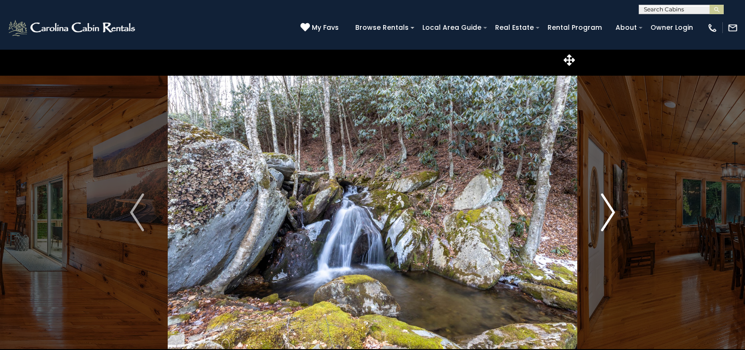
click at [613, 215] on img "Next" at bounding box center [608, 212] width 14 height 38
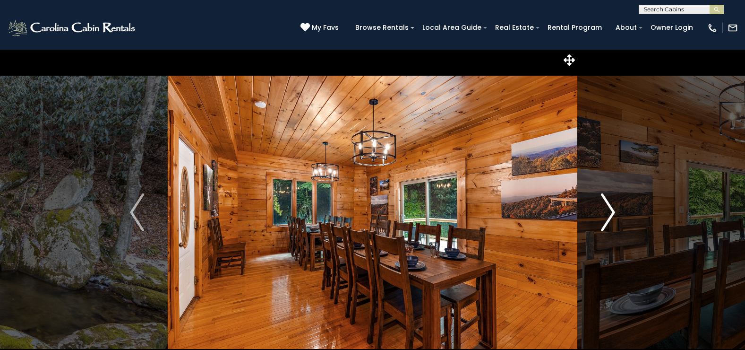
click at [613, 215] on img "Next" at bounding box center [608, 212] width 14 height 38
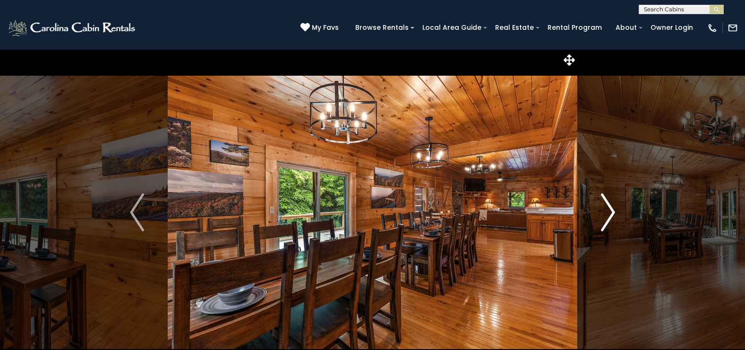
click at [613, 215] on img "Next" at bounding box center [608, 212] width 14 height 38
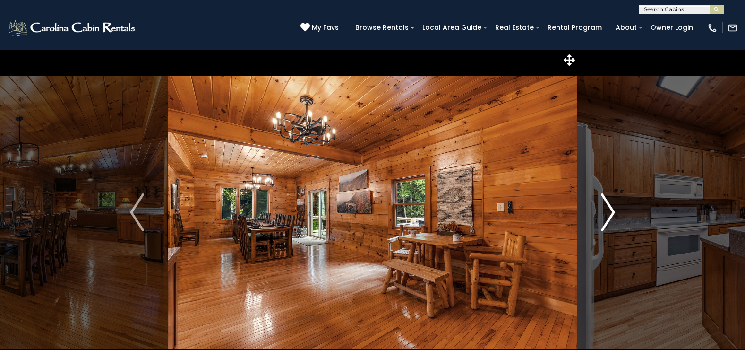
click at [613, 214] on img "Next" at bounding box center [608, 212] width 14 height 38
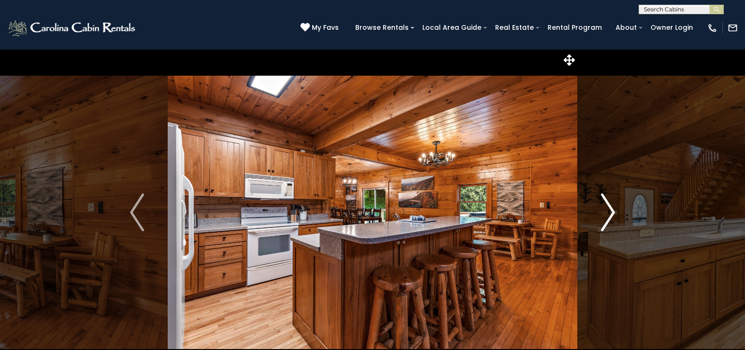
click at [613, 214] on img "Next" at bounding box center [608, 212] width 14 height 38
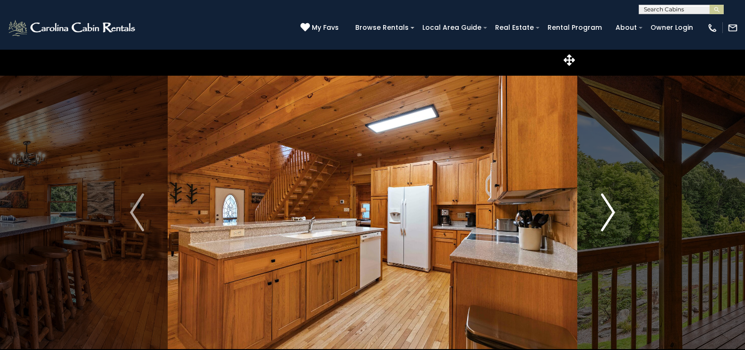
click at [613, 214] on img "Next" at bounding box center [608, 212] width 14 height 38
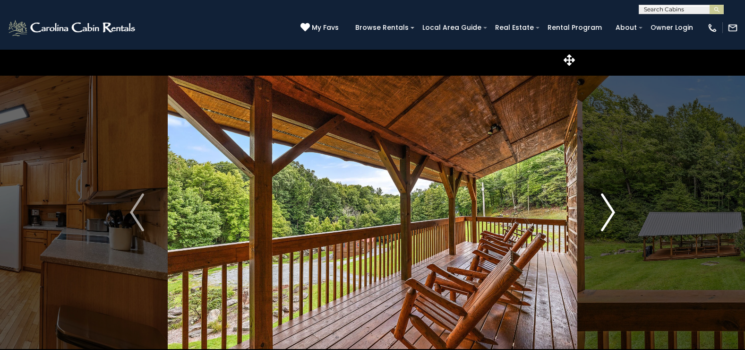
click at [613, 214] on img "Next" at bounding box center [608, 212] width 14 height 38
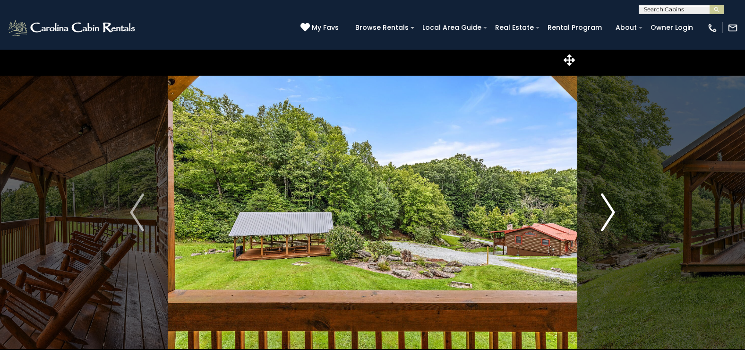
click at [613, 214] on img "Next" at bounding box center [608, 212] width 14 height 38
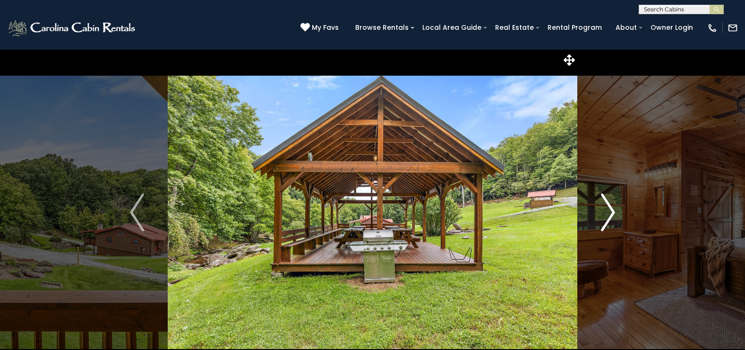
click at [613, 214] on img "Next" at bounding box center [608, 212] width 14 height 38
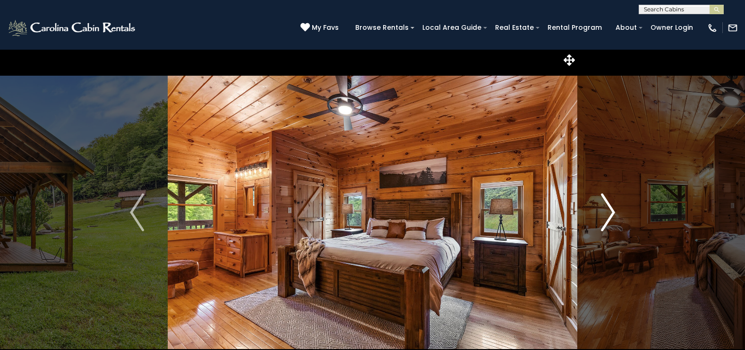
click at [613, 214] on img "Next" at bounding box center [608, 212] width 14 height 38
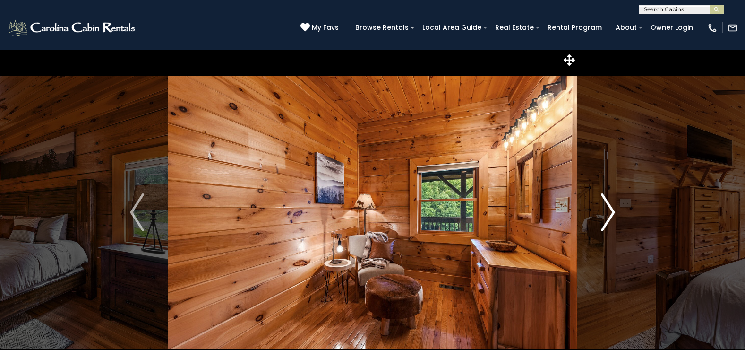
click at [613, 214] on img "Next" at bounding box center [608, 212] width 14 height 38
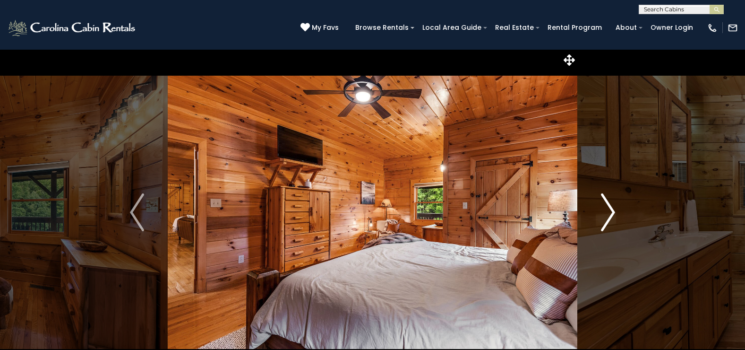
click at [613, 214] on img "Next" at bounding box center [608, 212] width 14 height 38
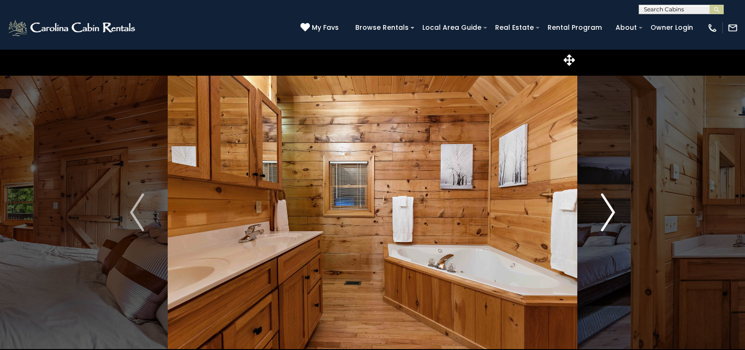
click at [613, 214] on img "Next" at bounding box center [608, 212] width 14 height 38
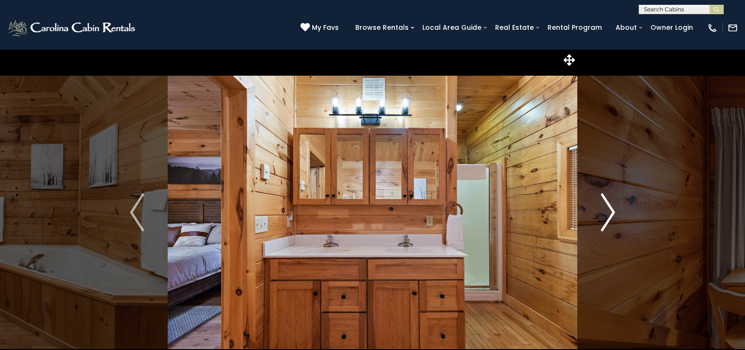
click at [613, 214] on img "Next" at bounding box center [608, 212] width 14 height 38
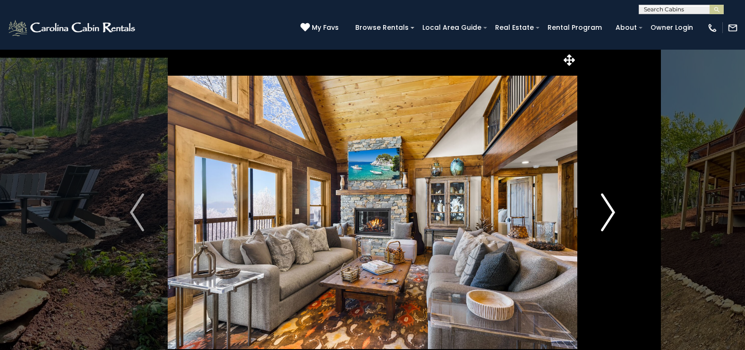
click at [607, 215] on img "Next" at bounding box center [608, 212] width 14 height 38
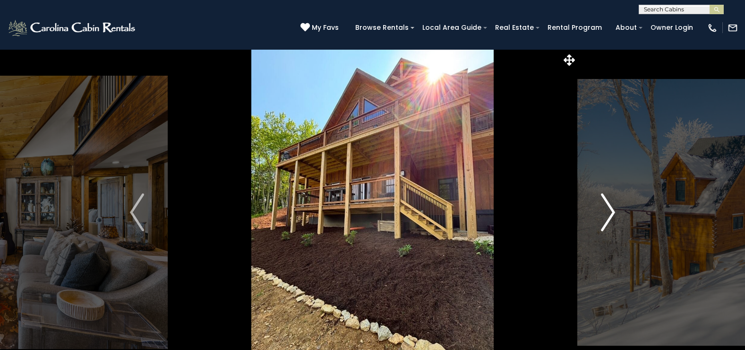
click at [607, 215] on img "Next" at bounding box center [608, 212] width 14 height 38
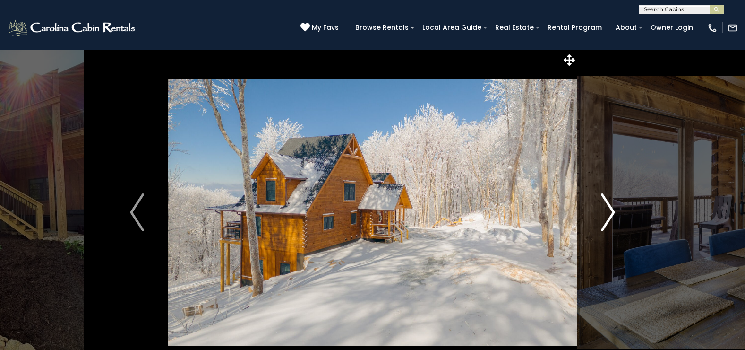
click at [607, 215] on img "Next" at bounding box center [608, 212] width 14 height 38
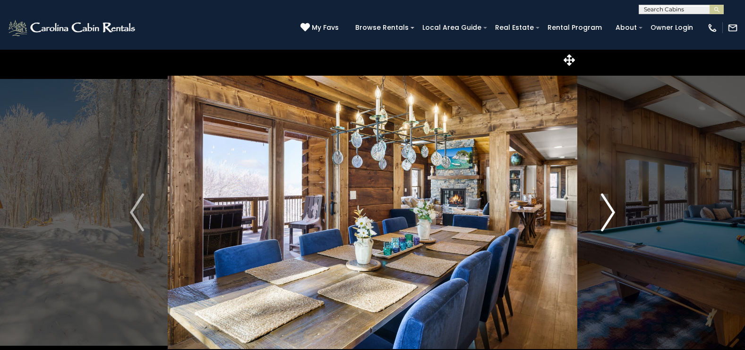
click at [607, 215] on img "Next" at bounding box center [608, 212] width 14 height 38
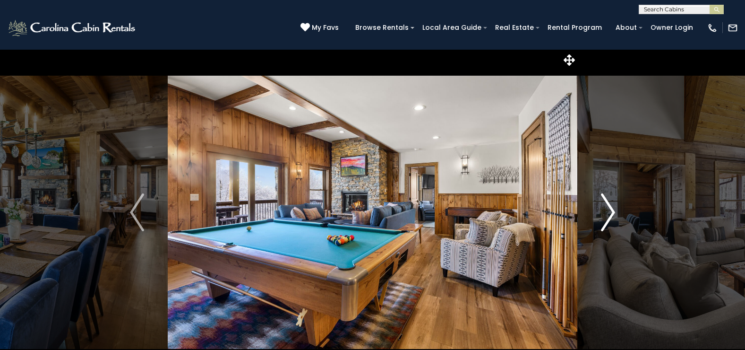
click at [607, 215] on img "Next" at bounding box center [608, 212] width 14 height 38
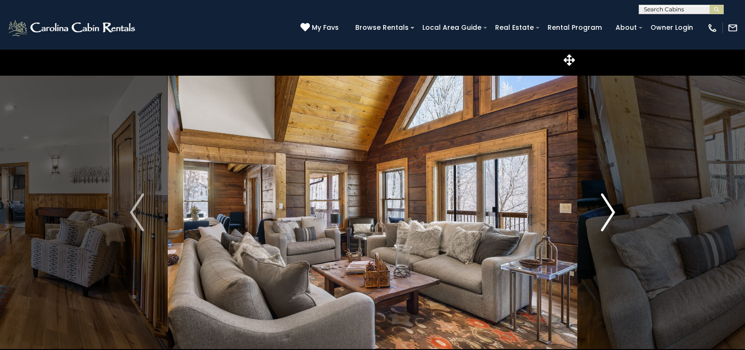
click at [607, 215] on img "Next" at bounding box center [608, 212] width 14 height 38
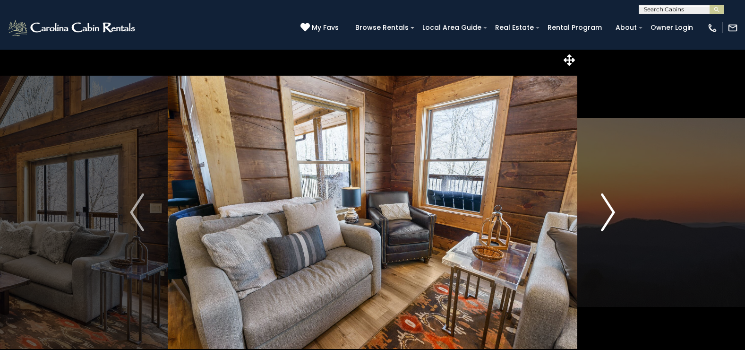
click at [607, 215] on img "Next" at bounding box center [608, 212] width 14 height 38
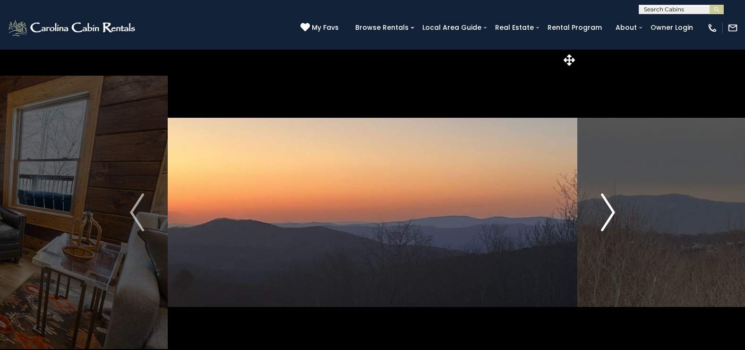
click at [607, 215] on img "Next" at bounding box center [608, 212] width 14 height 38
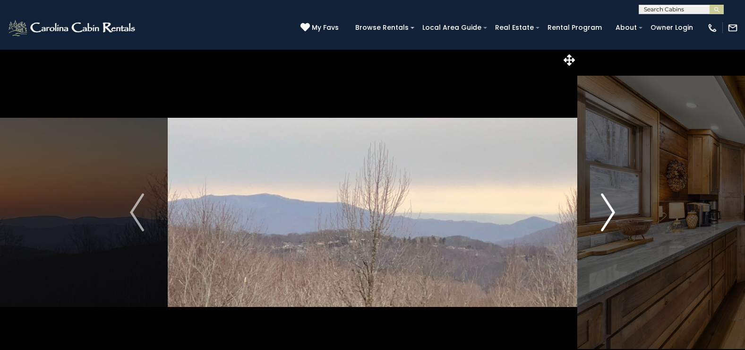
click at [607, 215] on img "Next" at bounding box center [608, 212] width 14 height 38
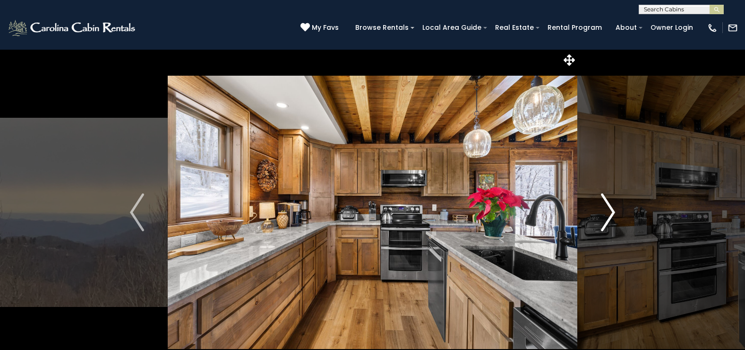
click at [607, 215] on img "Next" at bounding box center [608, 212] width 14 height 38
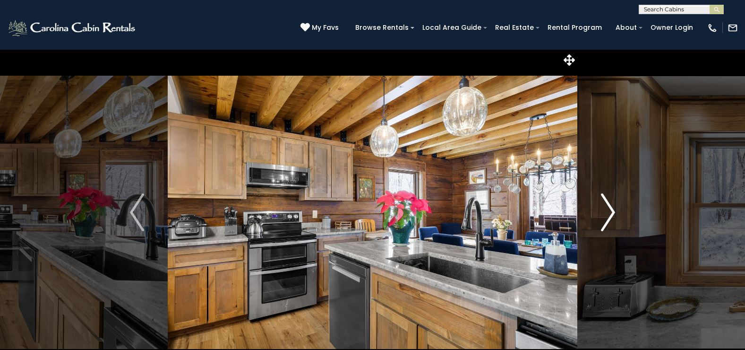
click at [607, 215] on img "Next" at bounding box center [608, 212] width 14 height 38
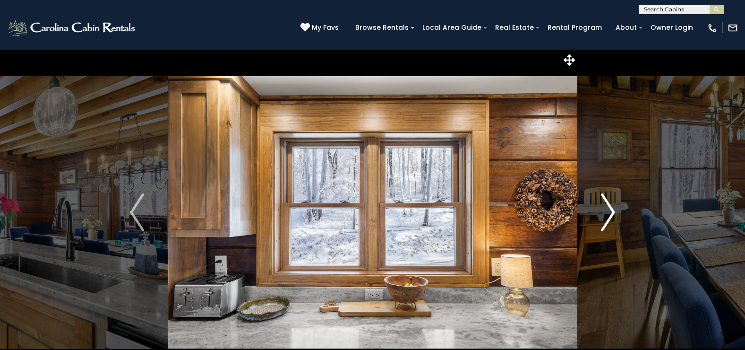
click at [607, 215] on img "Next" at bounding box center [608, 212] width 14 height 38
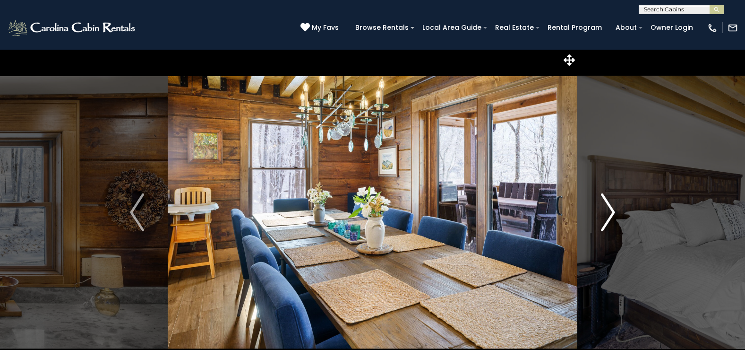
click at [607, 215] on img "Next" at bounding box center [608, 212] width 14 height 38
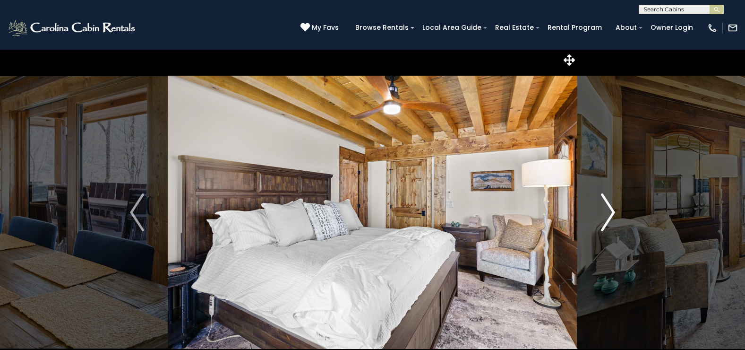
click at [607, 215] on img "Next" at bounding box center [608, 212] width 14 height 38
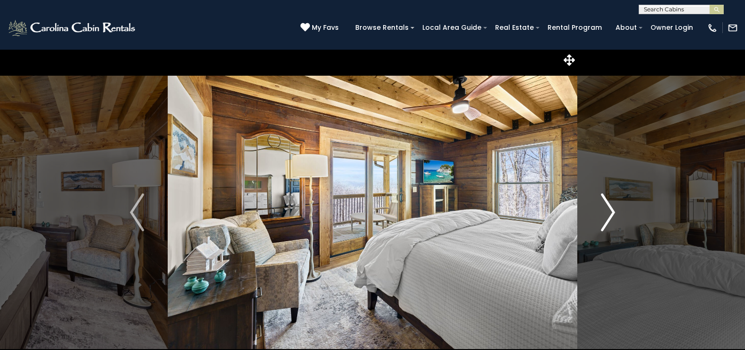
click at [607, 215] on img "Next" at bounding box center [608, 212] width 14 height 38
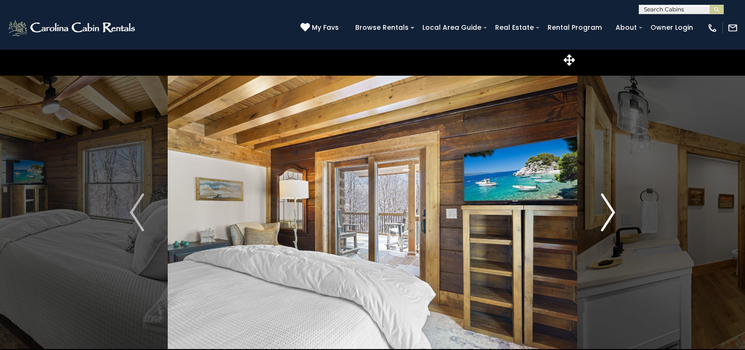
click at [607, 215] on img "Next" at bounding box center [608, 212] width 14 height 38
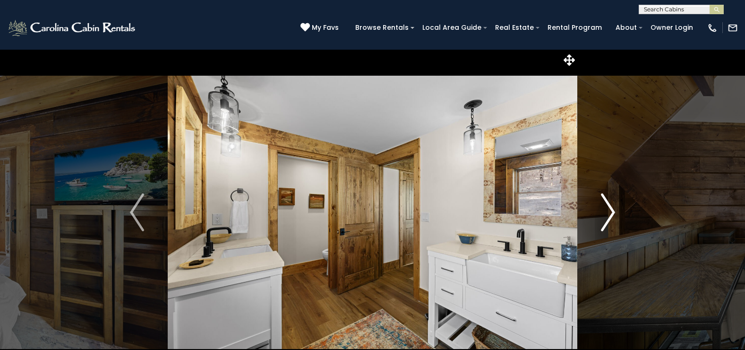
click at [607, 215] on img "Next" at bounding box center [608, 212] width 14 height 38
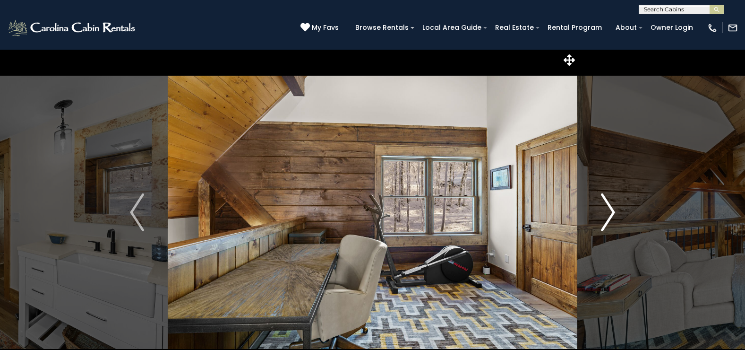
click at [607, 215] on img "Next" at bounding box center [608, 212] width 14 height 38
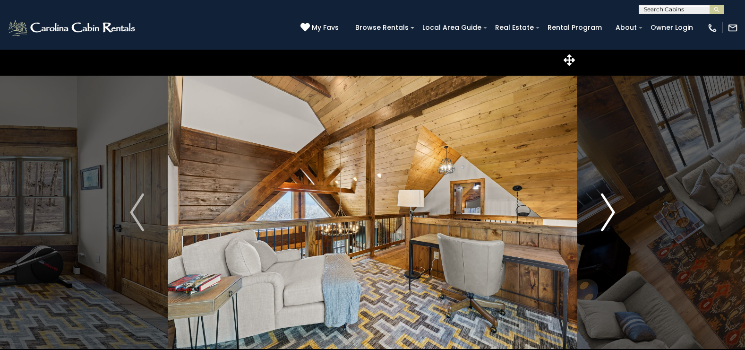
click at [607, 215] on img "Next" at bounding box center [608, 212] width 14 height 38
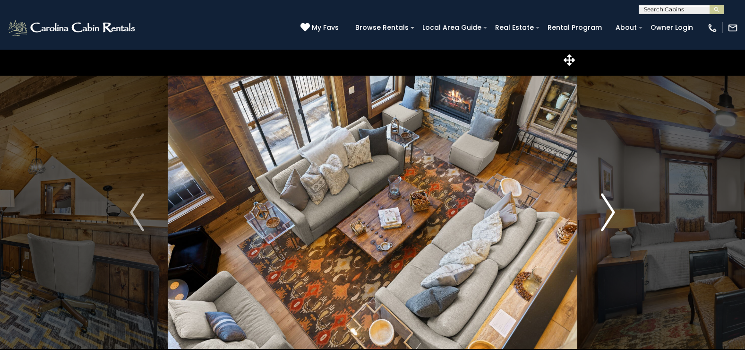
click at [607, 215] on img "Next" at bounding box center [608, 212] width 14 height 38
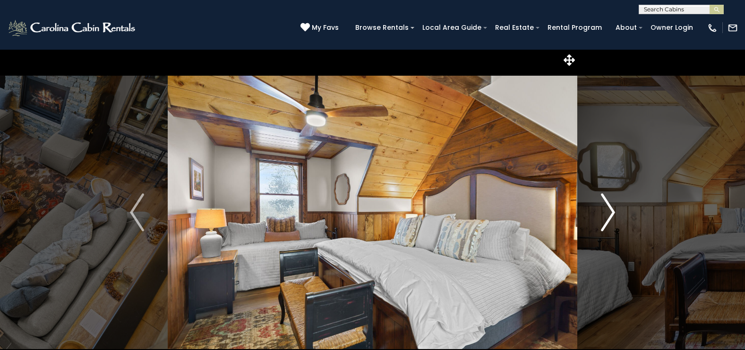
click at [607, 215] on img "Next" at bounding box center [608, 212] width 14 height 38
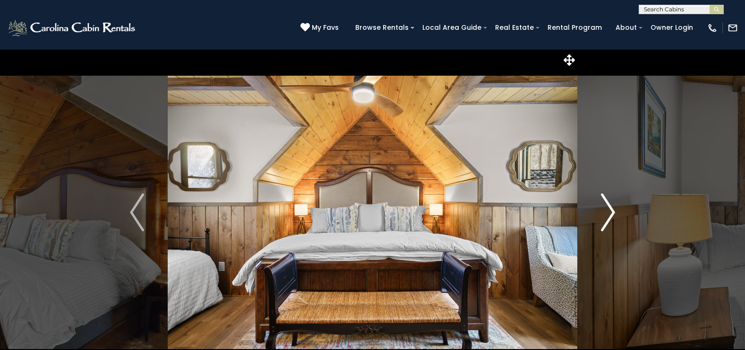
click at [607, 215] on img "Next" at bounding box center [608, 212] width 14 height 38
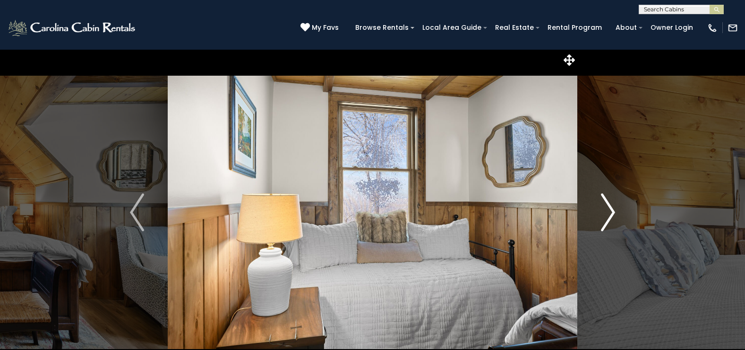
click at [607, 215] on img "Next" at bounding box center [608, 212] width 14 height 38
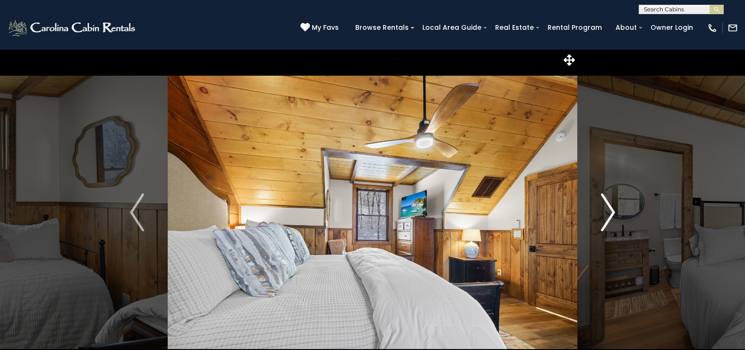
click at [607, 215] on img "Next" at bounding box center [608, 212] width 14 height 38
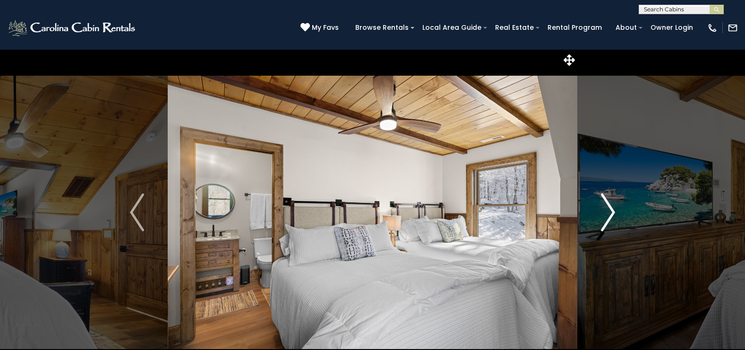
click at [607, 215] on img "Next" at bounding box center [608, 212] width 14 height 38
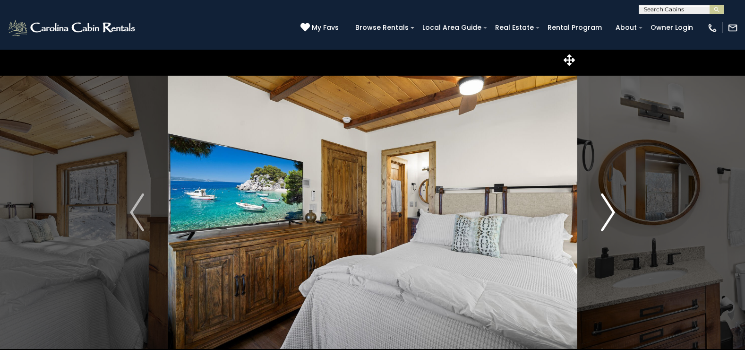
click at [607, 215] on img "Next" at bounding box center [608, 212] width 14 height 38
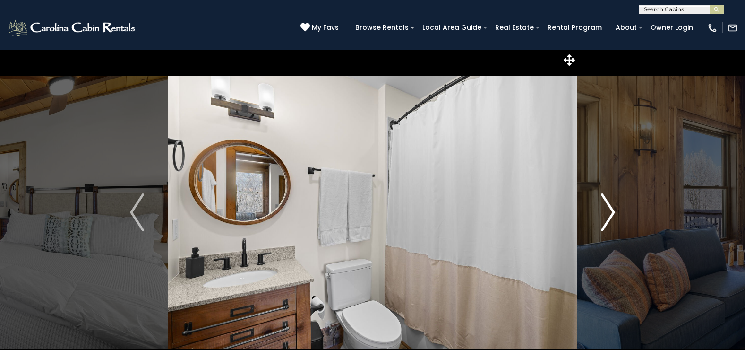
click at [607, 215] on img "Next" at bounding box center [608, 212] width 14 height 38
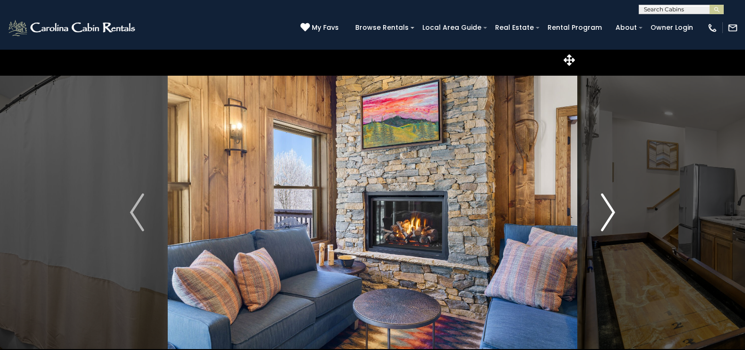
click at [607, 215] on img "Next" at bounding box center [608, 212] width 14 height 38
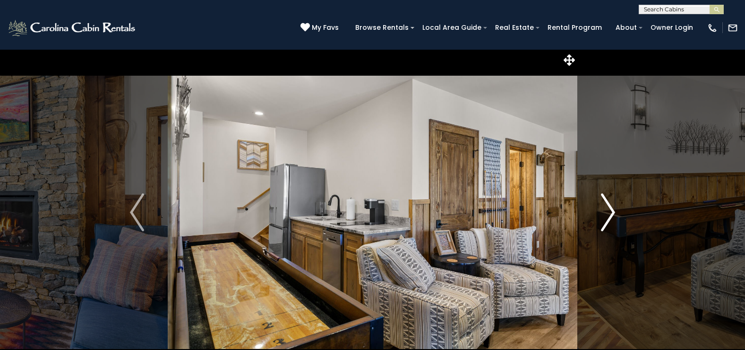
click at [607, 215] on img "Next" at bounding box center [608, 212] width 14 height 38
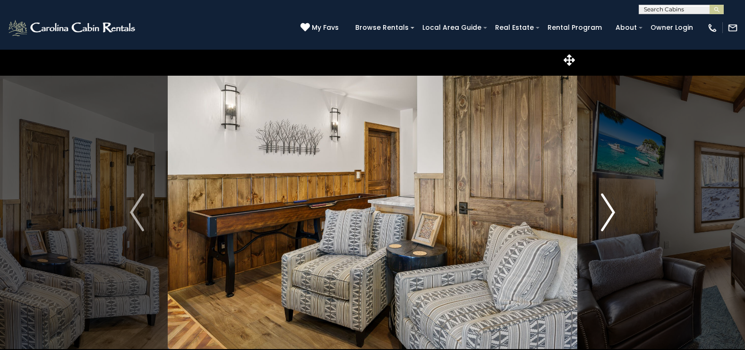
click at [607, 215] on img "Next" at bounding box center [608, 212] width 14 height 38
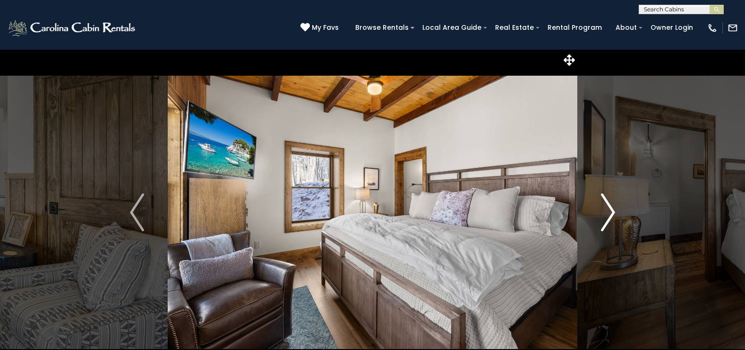
click at [607, 215] on img "Next" at bounding box center [608, 212] width 14 height 38
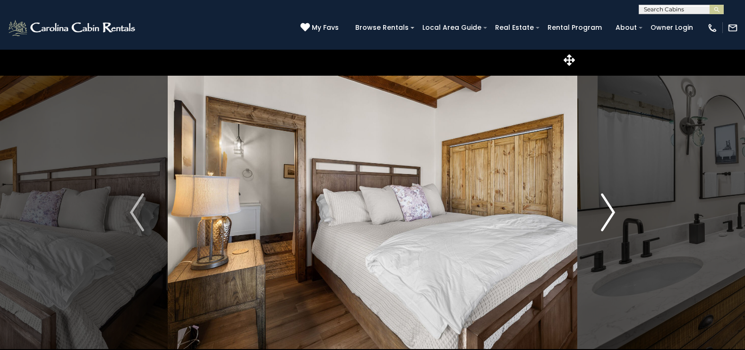
click at [607, 215] on img "Next" at bounding box center [608, 212] width 14 height 38
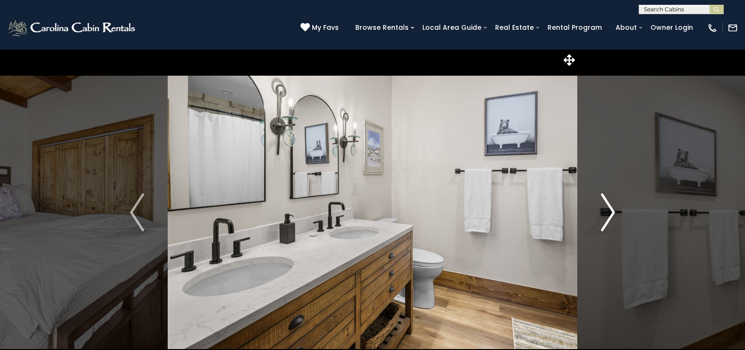
click at [607, 215] on img "Next" at bounding box center [608, 212] width 14 height 38
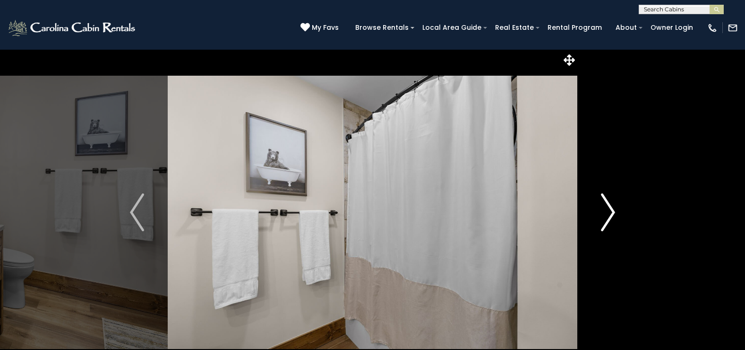
click at [607, 215] on img "Next" at bounding box center [608, 212] width 14 height 38
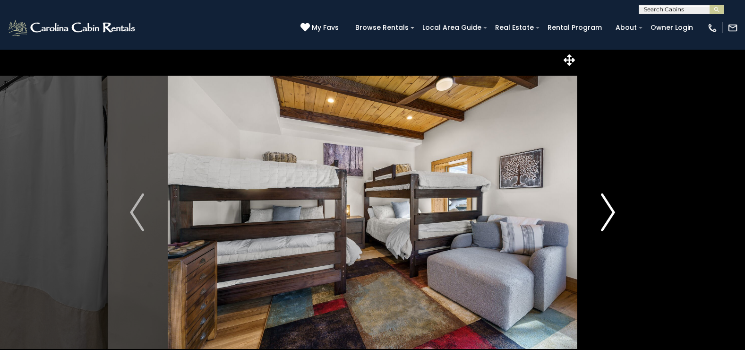
click at [607, 215] on img "Next" at bounding box center [608, 212] width 14 height 38
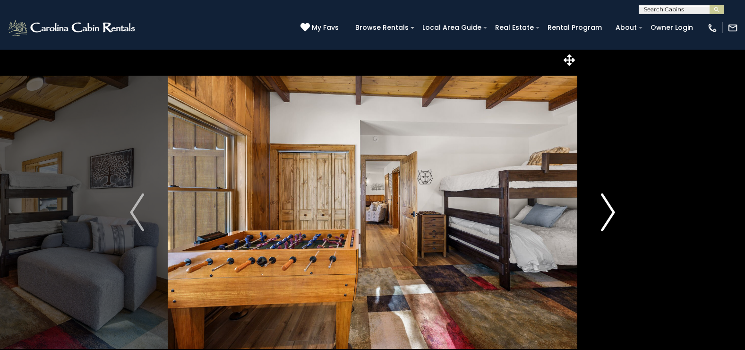
click at [607, 215] on img "Next" at bounding box center [608, 212] width 14 height 38
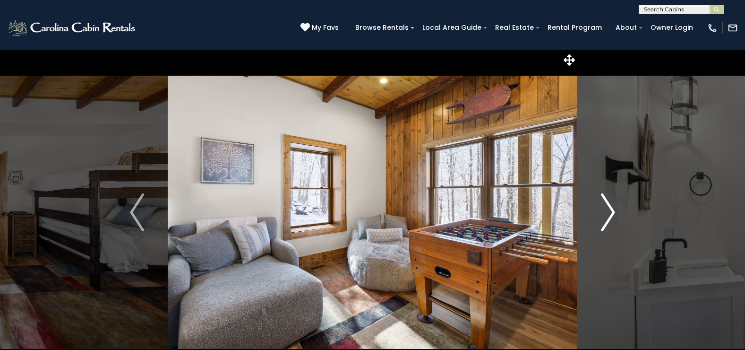
click at [607, 215] on img "Next" at bounding box center [608, 212] width 14 height 38
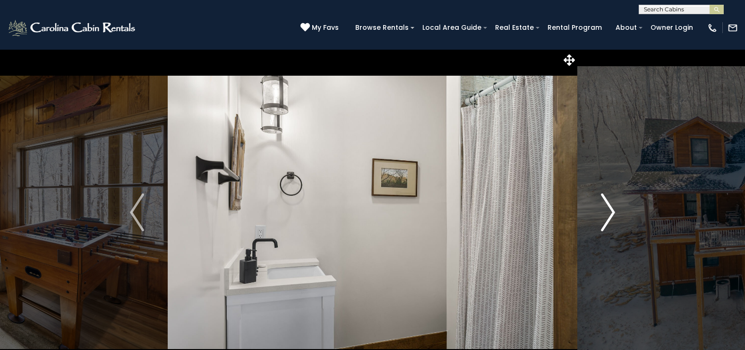
click at [607, 215] on img "Next" at bounding box center [608, 212] width 14 height 38
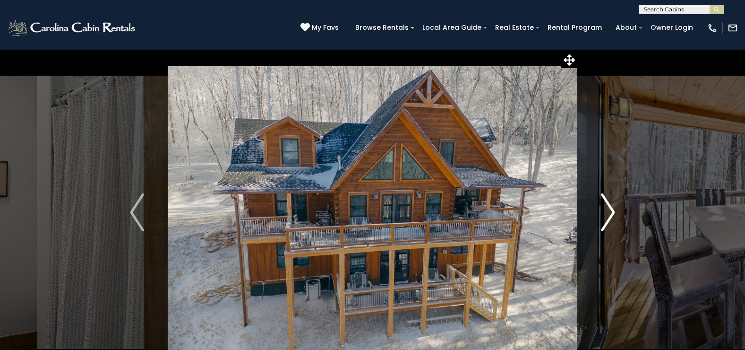
click at [607, 215] on img "Next" at bounding box center [608, 212] width 14 height 38
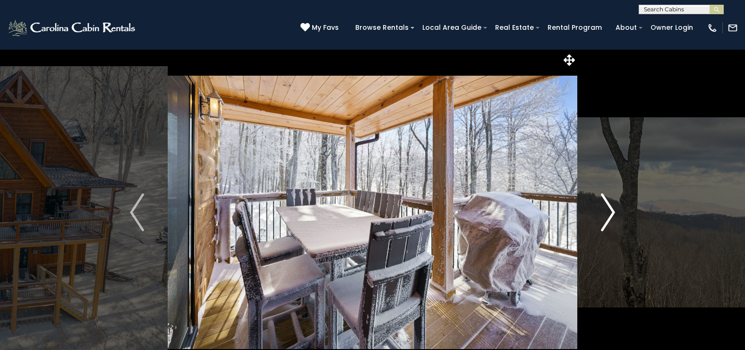
click at [607, 215] on img "Next" at bounding box center [608, 212] width 14 height 38
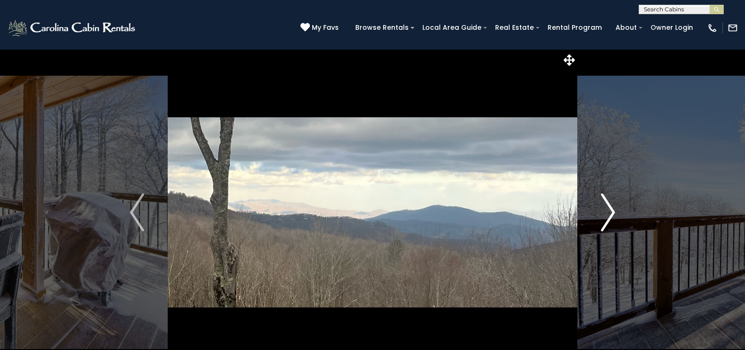
click at [607, 215] on img "Next" at bounding box center [608, 212] width 14 height 38
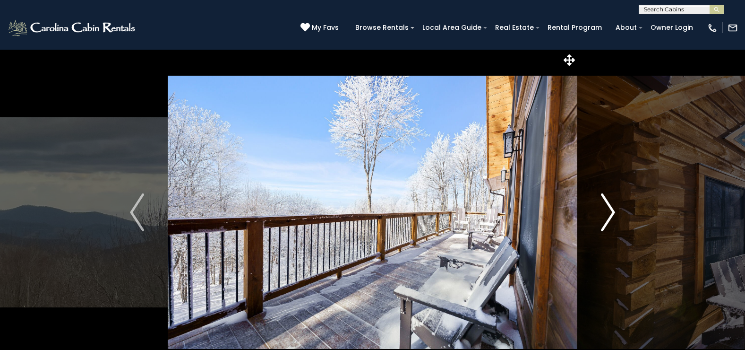
click at [607, 215] on img "Next" at bounding box center [608, 212] width 14 height 38
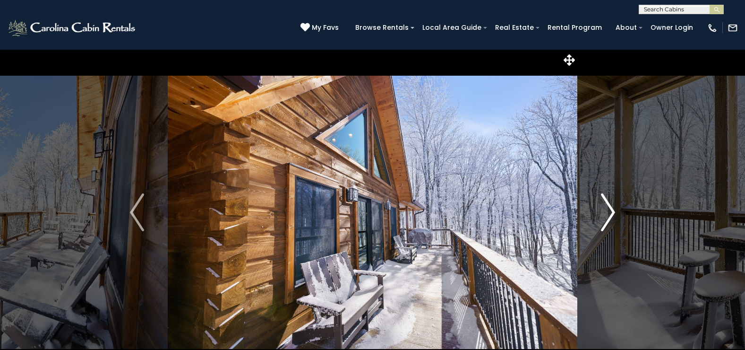
click at [607, 215] on img "Next" at bounding box center [608, 212] width 14 height 38
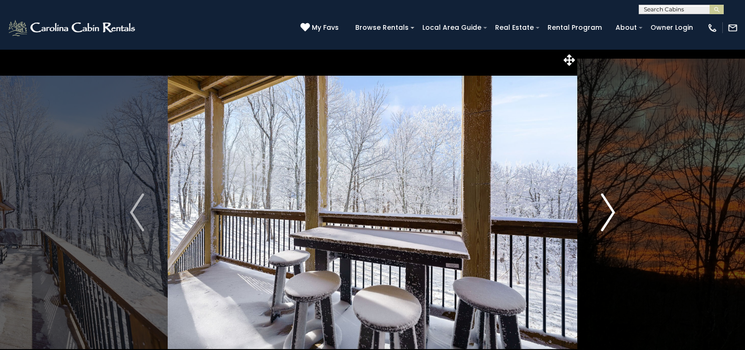
click at [607, 215] on img "Next" at bounding box center [608, 212] width 14 height 38
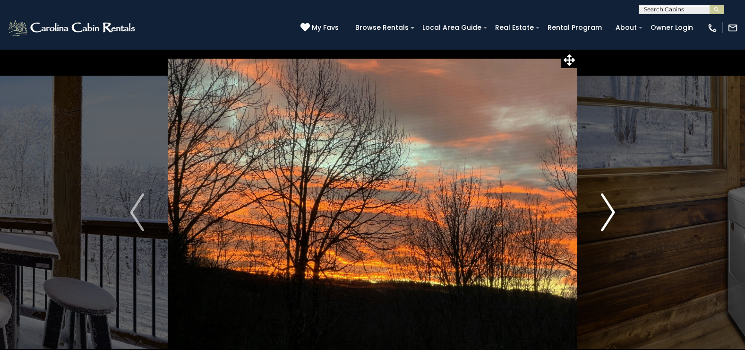
click at [607, 215] on img "Next" at bounding box center [608, 212] width 14 height 38
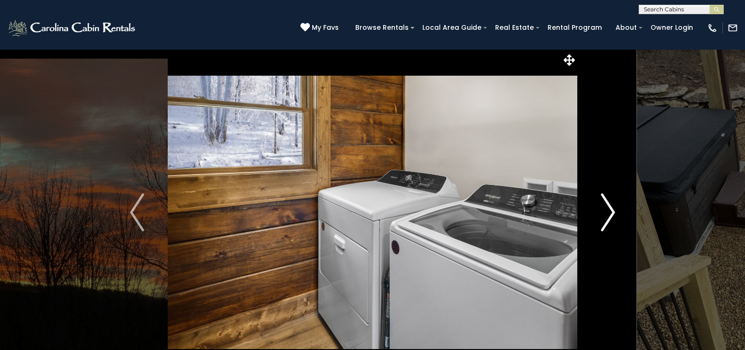
click at [607, 215] on img "Next" at bounding box center [608, 212] width 14 height 38
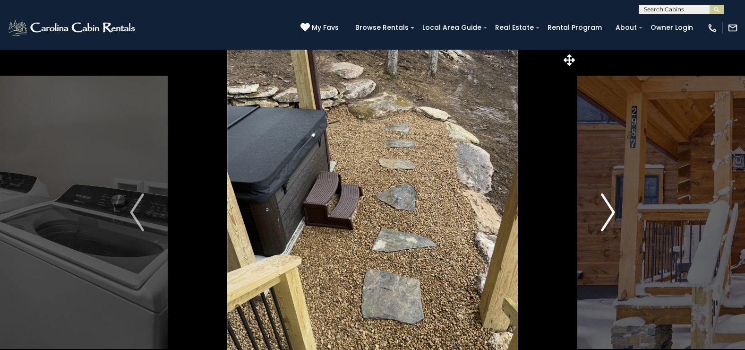
click at [607, 215] on img "Next" at bounding box center [608, 212] width 14 height 38
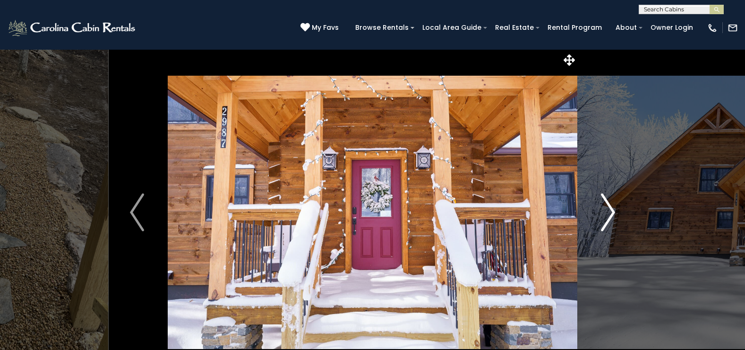
click at [607, 215] on img "Next" at bounding box center [608, 212] width 14 height 38
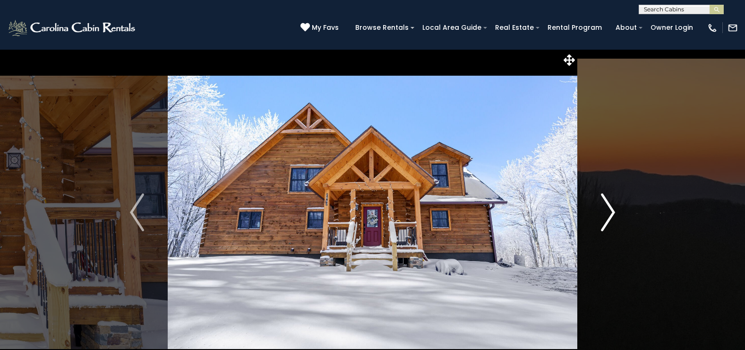
click at [607, 215] on img "Next" at bounding box center [608, 212] width 14 height 38
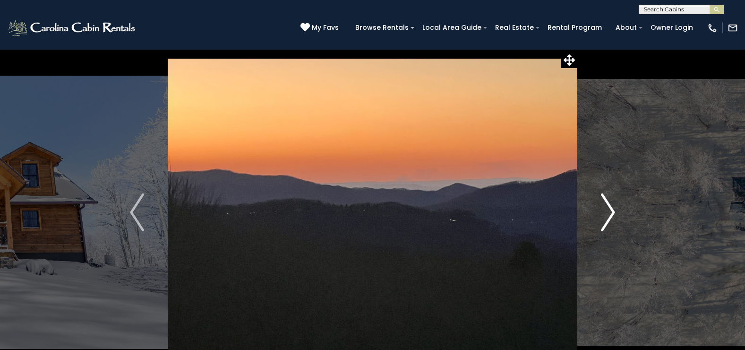
click at [607, 215] on img "Next" at bounding box center [608, 212] width 14 height 38
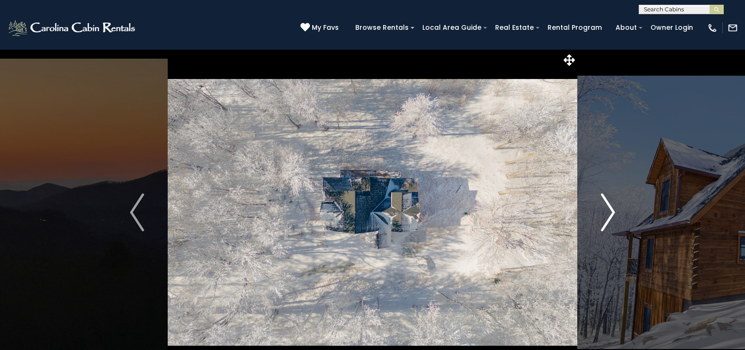
click at [607, 215] on img "Next" at bounding box center [608, 212] width 14 height 38
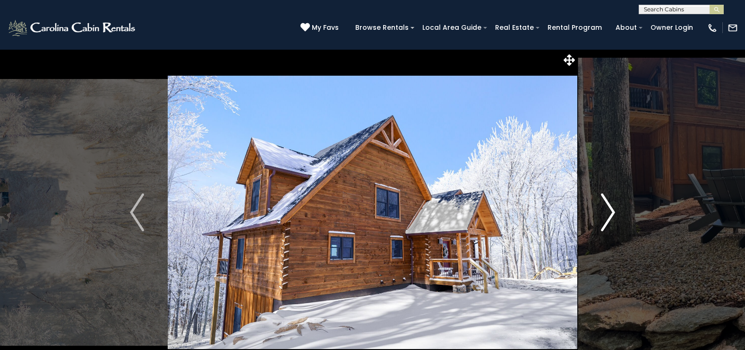
click at [607, 215] on img "Next" at bounding box center [608, 212] width 14 height 38
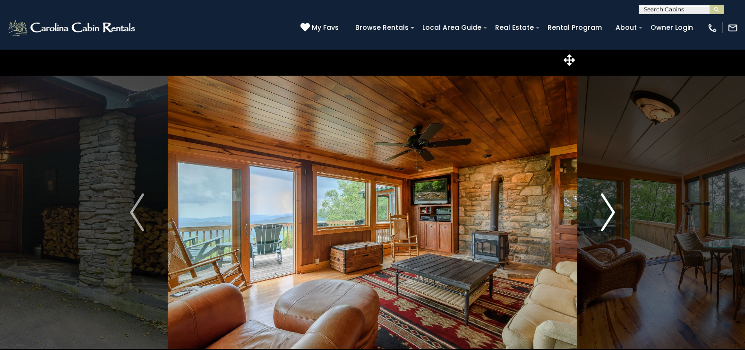
click at [609, 214] on img "Next" at bounding box center [608, 212] width 14 height 38
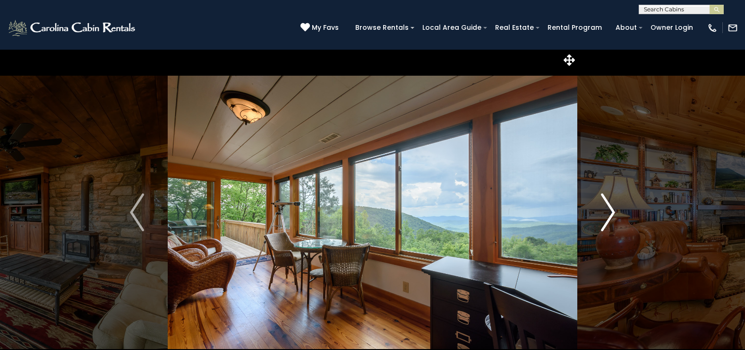
click at [609, 214] on img "Next" at bounding box center [608, 212] width 14 height 38
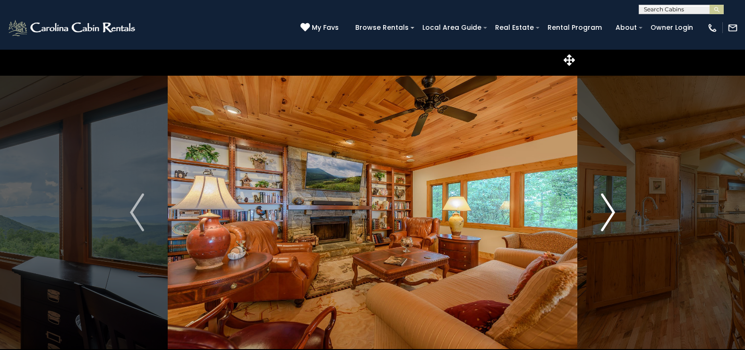
click at [609, 214] on img "Next" at bounding box center [608, 212] width 14 height 38
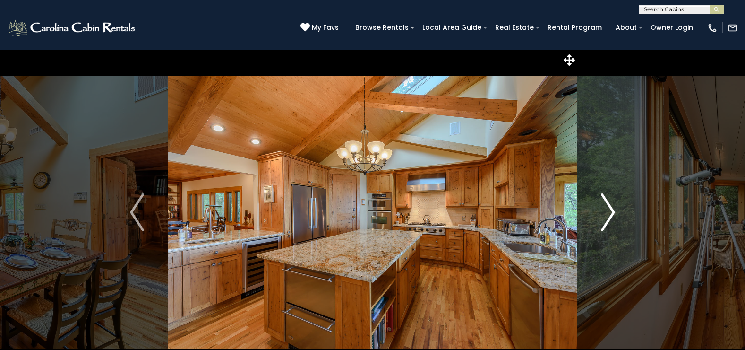
click at [609, 214] on img "Next" at bounding box center [608, 212] width 14 height 38
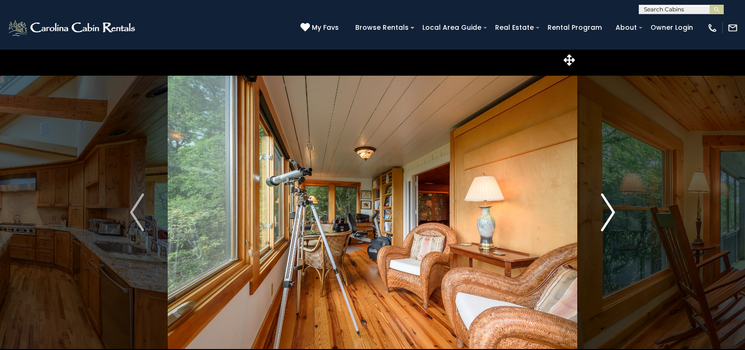
click at [609, 214] on img "Next" at bounding box center [608, 212] width 14 height 38
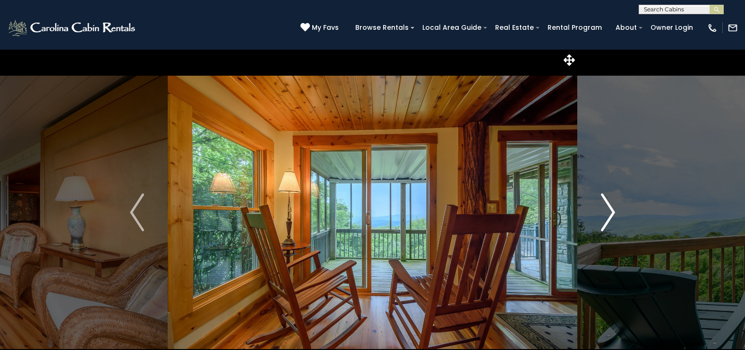
click at [609, 214] on img "Next" at bounding box center [608, 212] width 14 height 38
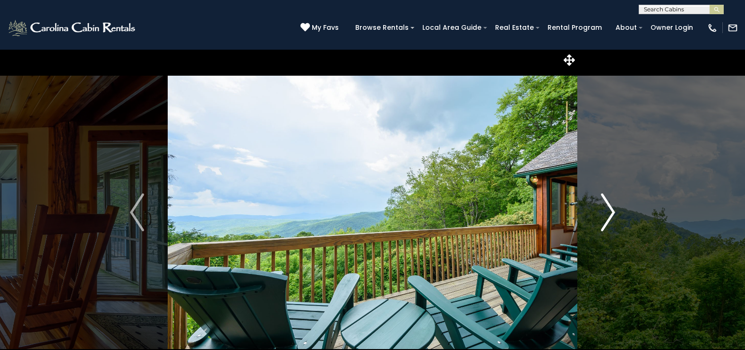
click at [609, 214] on img "Next" at bounding box center [608, 212] width 14 height 38
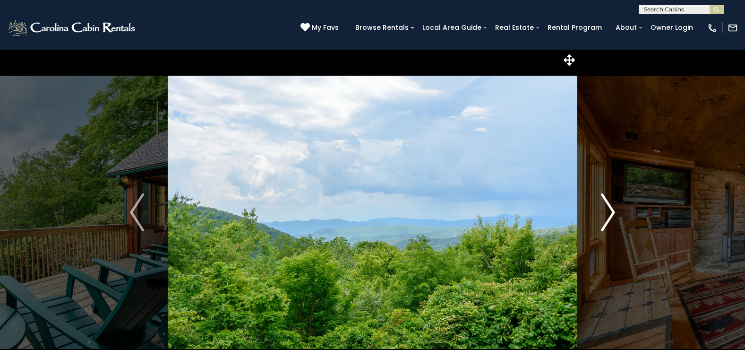
click at [609, 214] on img "Next" at bounding box center [608, 212] width 14 height 38
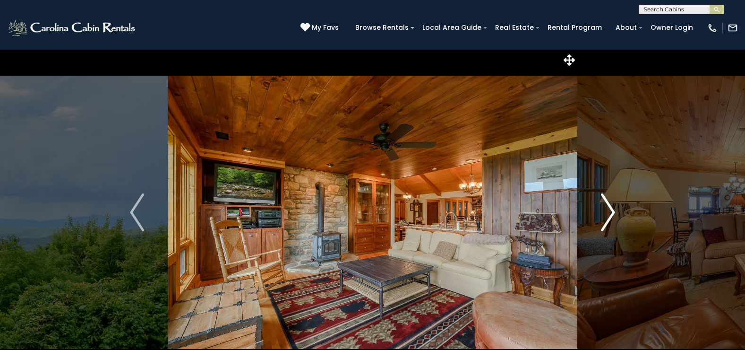
click at [609, 214] on img "Next" at bounding box center [608, 212] width 14 height 38
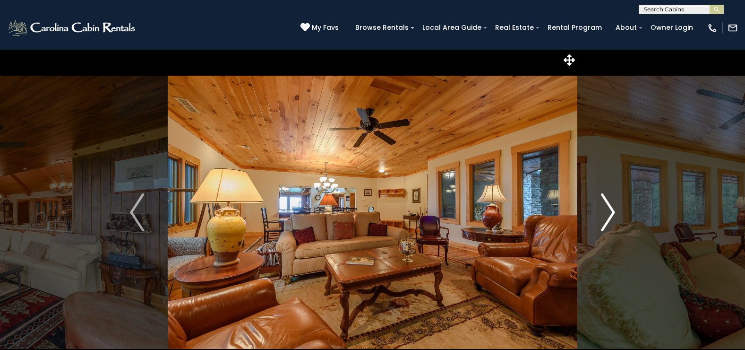
click at [609, 214] on img "Next" at bounding box center [608, 212] width 14 height 38
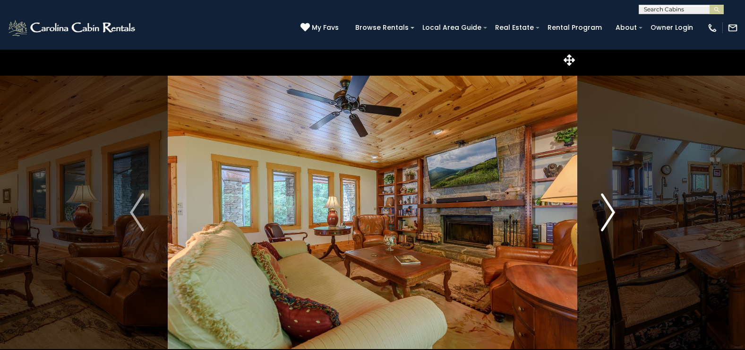
click at [609, 214] on img "Next" at bounding box center [608, 212] width 14 height 38
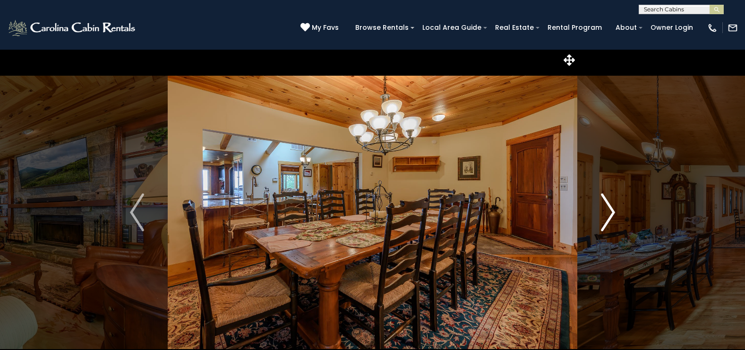
click at [609, 214] on img "Next" at bounding box center [608, 212] width 14 height 38
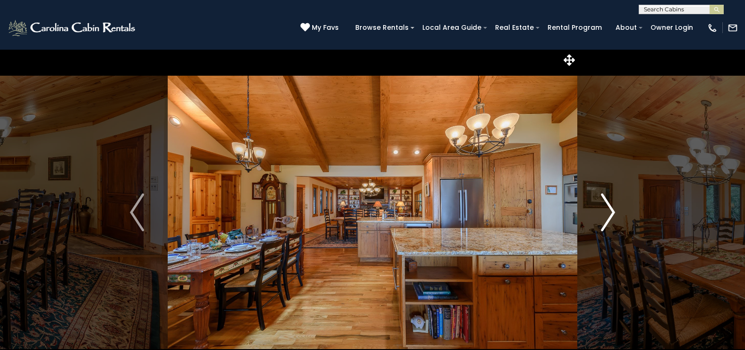
click at [609, 214] on img "Next" at bounding box center [608, 212] width 14 height 38
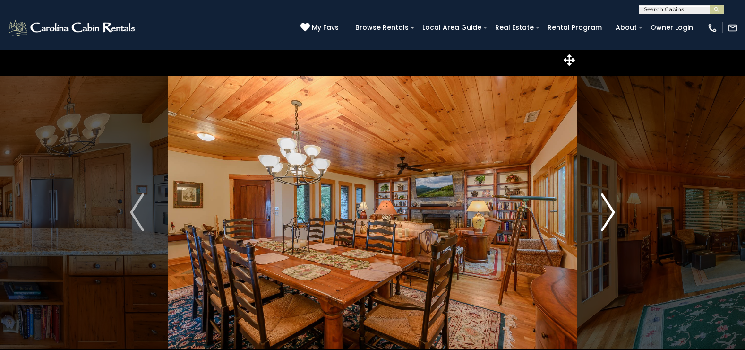
click at [609, 214] on img "Next" at bounding box center [608, 212] width 14 height 38
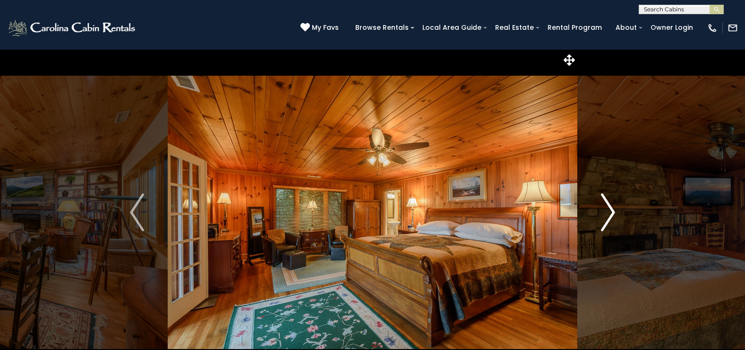
click at [609, 214] on img "Next" at bounding box center [608, 212] width 14 height 38
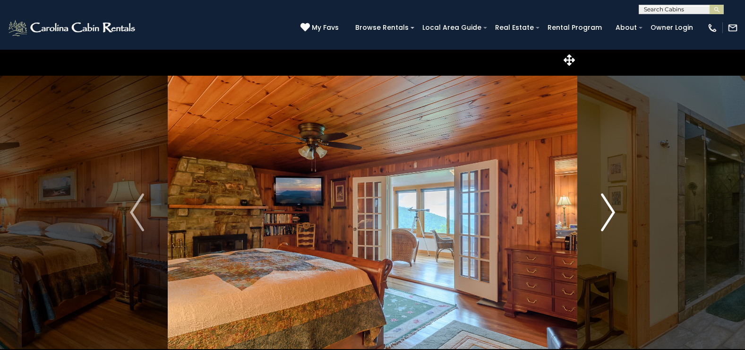
click at [609, 214] on img "Next" at bounding box center [608, 212] width 14 height 38
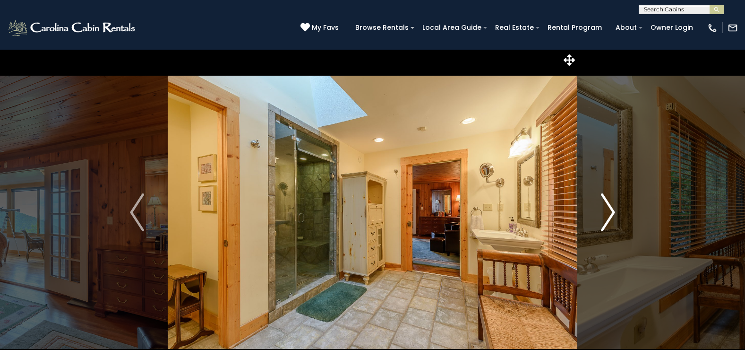
click at [609, 214] on img "Next" at bounding box center [608, 212] width 14 height 38
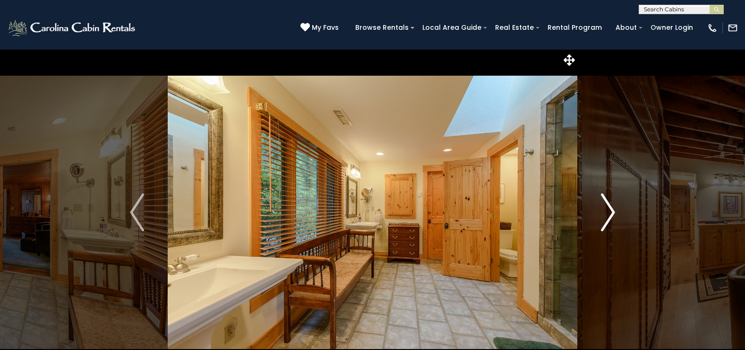
click at [609, 214] on img "Next" at bounding box center [608, 212] width 14 height 38
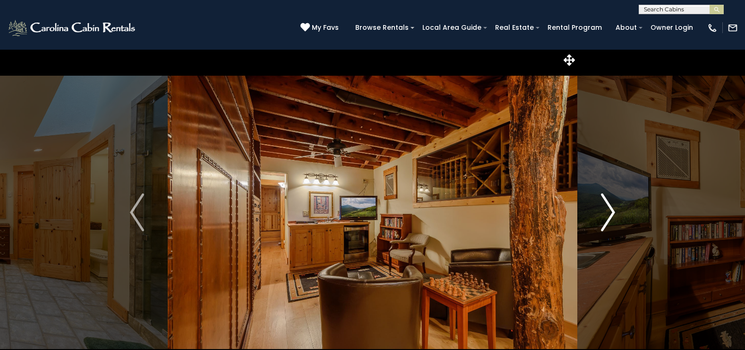
click at [609, 214] on img "Next" at bounding box center [608, 212] width 14 height 38
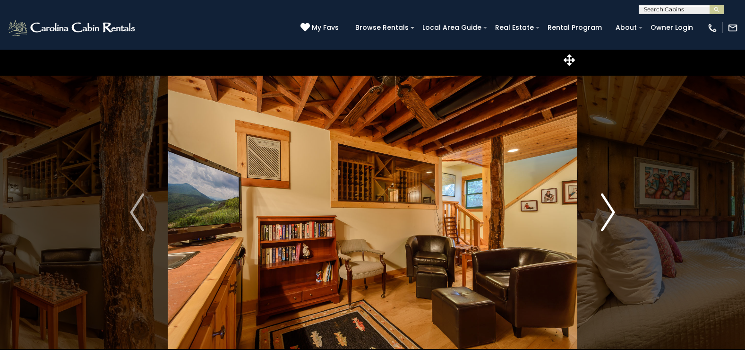
click at [609, 213] on img "Next" at bounding box center [608, 212] width 14 height 38
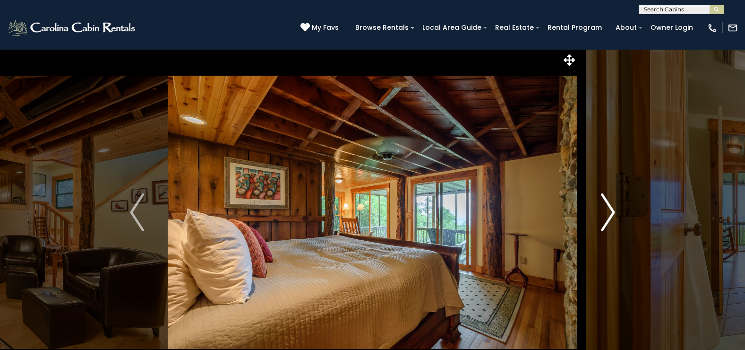
click at [609, 213] on img "Next" at bounding box center [608, 212] width 14 height 38
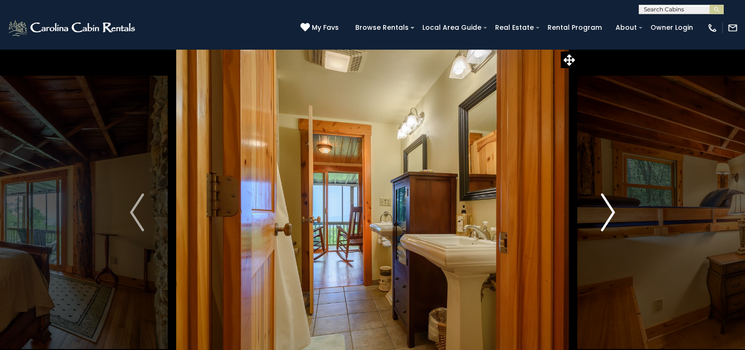
click at [609, 213] on img "Next" at bounding box center [608, 212] width 14 height 38
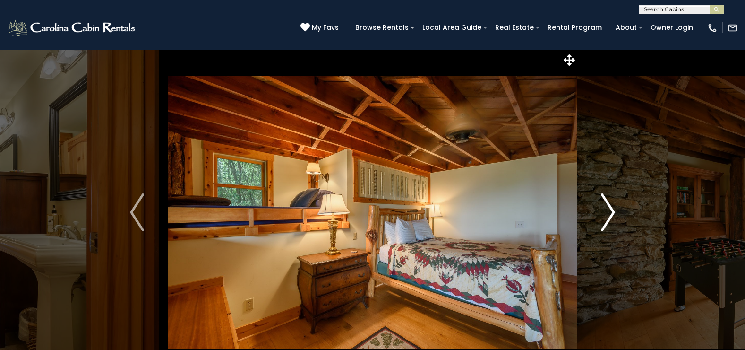
click at [609, 213] on img "Next" at bounding box center [608, 212] width 14 height 38
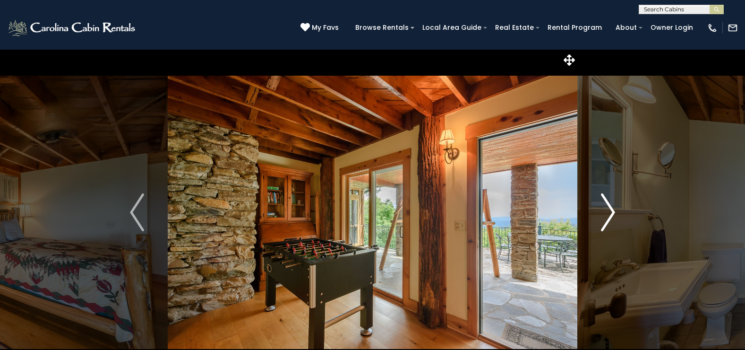
click at [609, 213] on img "Next" at bounding box center [608, 212] width 14 height 38
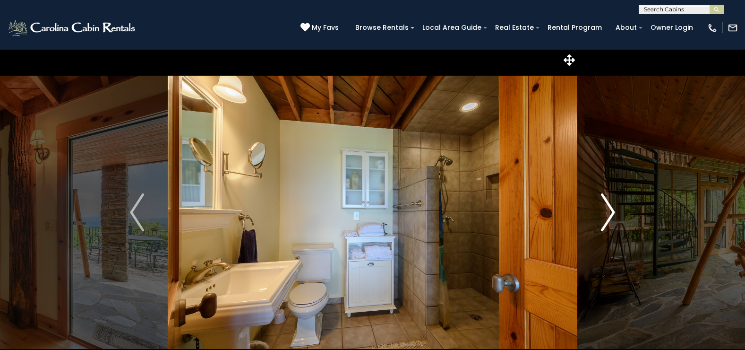
click at [609, 213] on img "Next" at bounding box center [608, 212] width 14 height 38
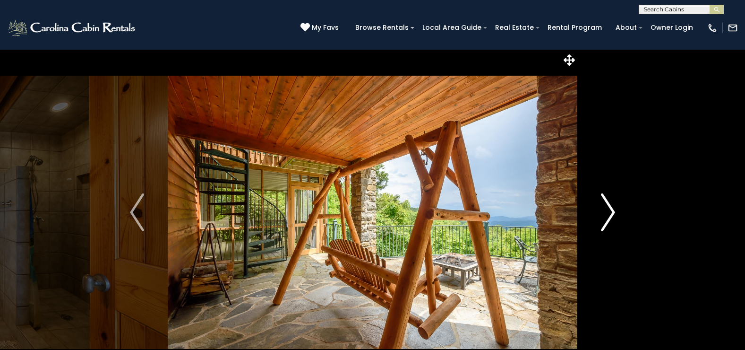
click at [609, 213] on img "Next" at bounding box center [608, 212] width 14 height 38
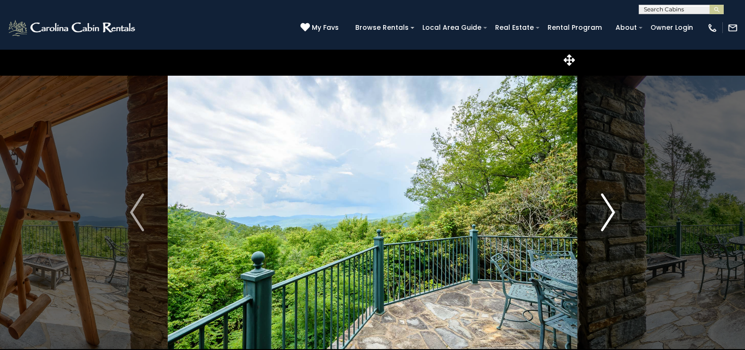
click at [609, 213] on img "Next" at bounding box center [608, 212] width 14 height 38
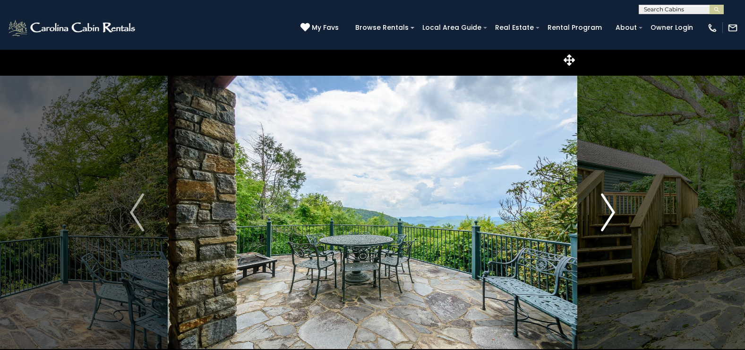
click at [609, 213] on img "Next" at bounding box center [608, 212] width 14 height 38
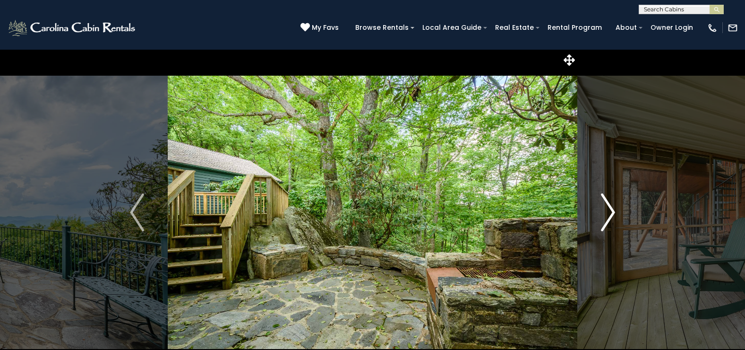
click at [609, 213] on img "Next" at bounding box center [608, 212] width 14 height 38
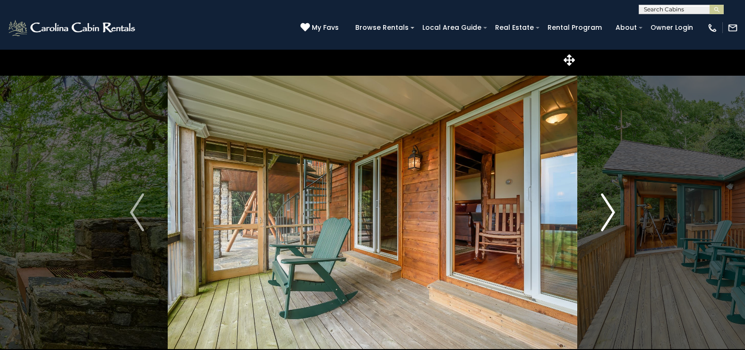
click at [609, 213] on img "Next" at bounding box center [608, 212] width 14 height 38
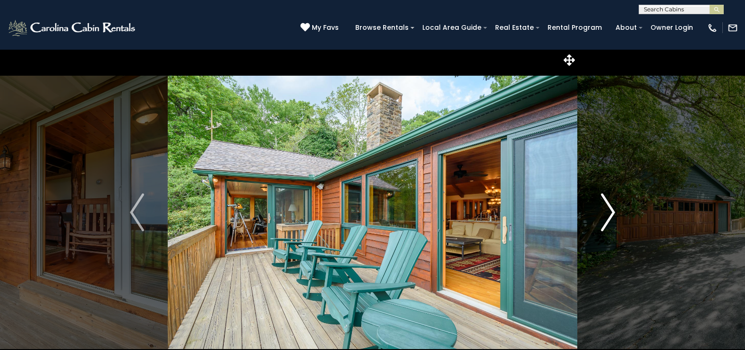
click at [609, 213] on img "Next" at bounding box center [608, 212] width 14 height 38
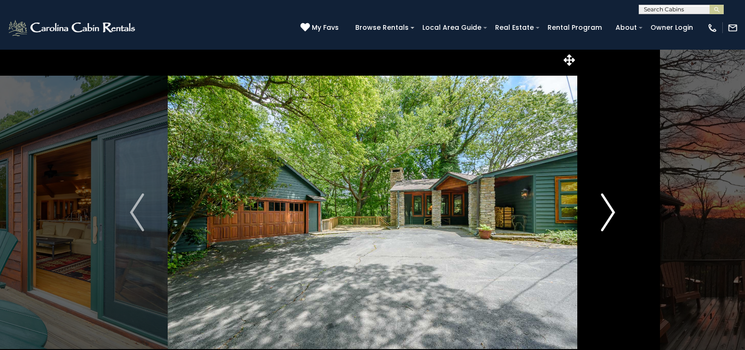
click at [609, 213] on img "Next" at bounding box center [608, 212] width 14 height 38
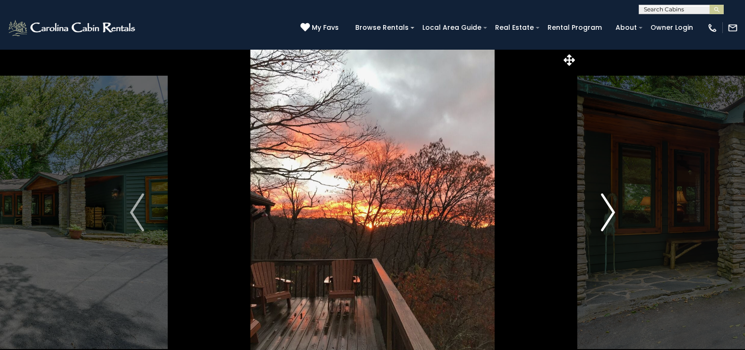
click at [609, 213] on img "Next" at bounding box center [608, 212] width 14 height 38
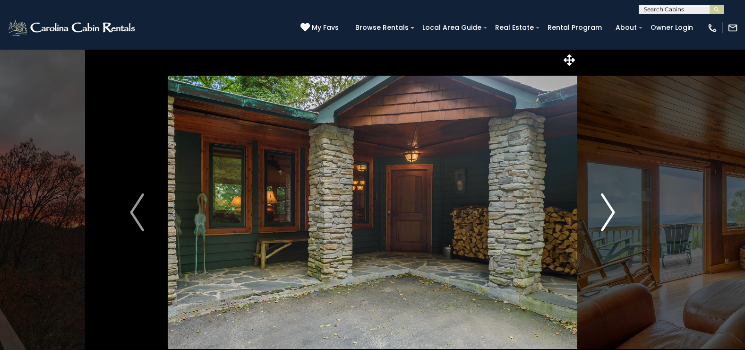
click at [609, 213] on img "Next" at bounding box center [608, 212] width 14 height 38
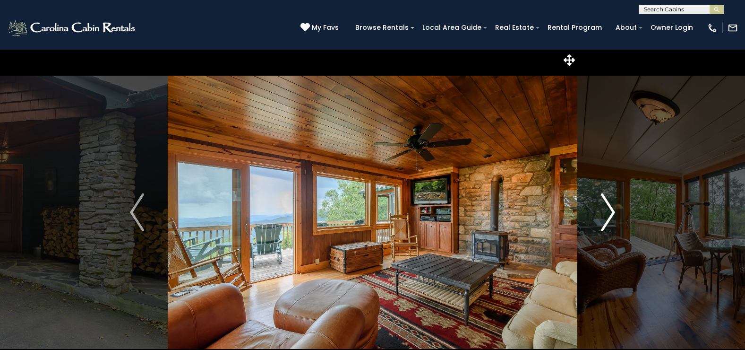
click at [609, 213] on img "Next" at bounding box center [608, 212] width 14 height 38
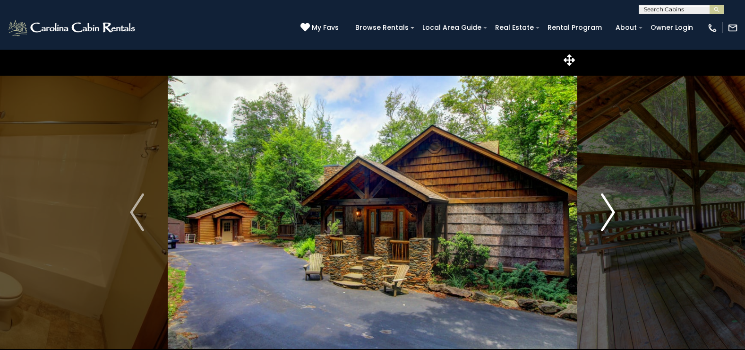
click at [608, 211] on img "Next" at bounding box center [608, 212] width 14 height 38
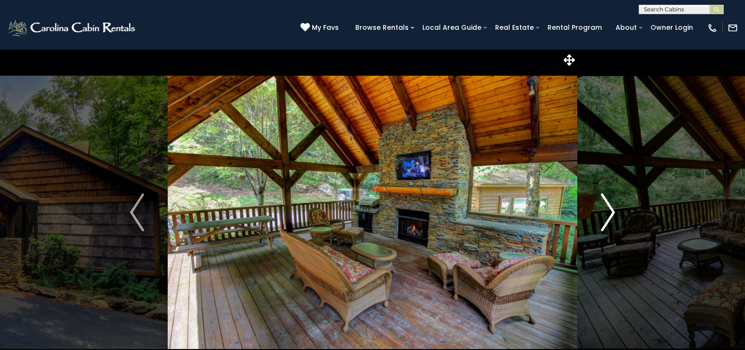
click at [608, 211] on img "Next" at bounding box center [608, 212] width 14 height 38
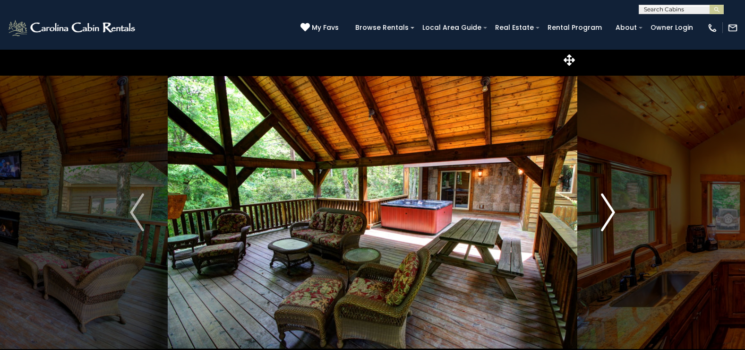
click at [608, 211] on img "Next" at bounding box center [608, 212] width 14 height 38
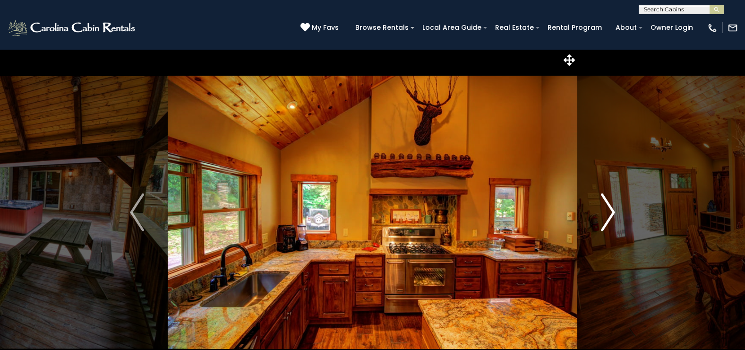
click at [608, 211] on img "Next" at bounding box center [608, 212] width 14 height 38
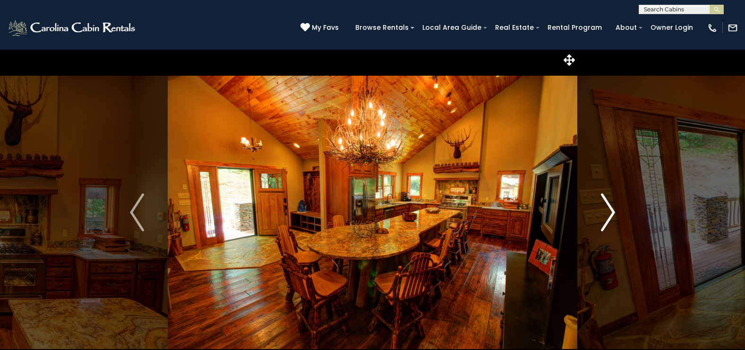
click at [608, 211] on img "Next" at bounding box center [608, 212] width 14 height 38
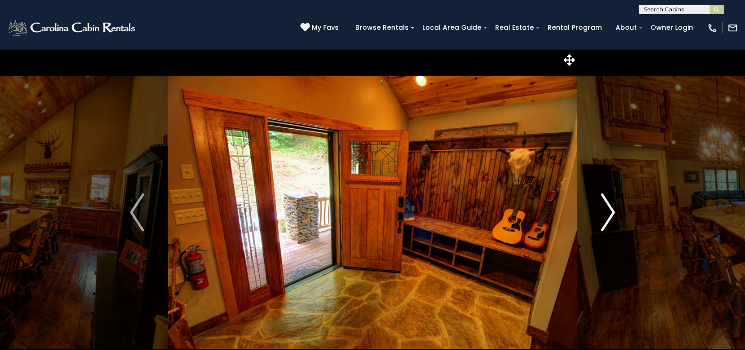
click at [608, 211] on img "Next" at bounding box center [608, 212] width 14 height 38
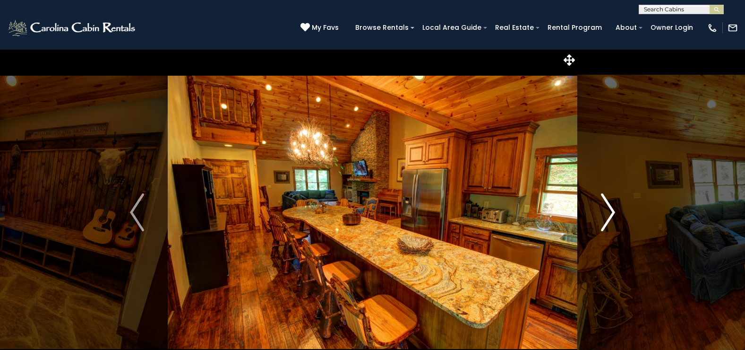
click at [608, 211] on img "Next" at bounding box center [608, 212] width 14 height 38
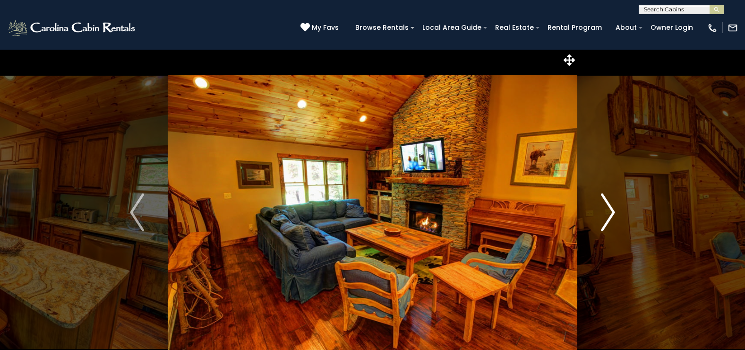
click at [608, 211] on img "Next" at bounding box center [608, 212] width 14 height 38
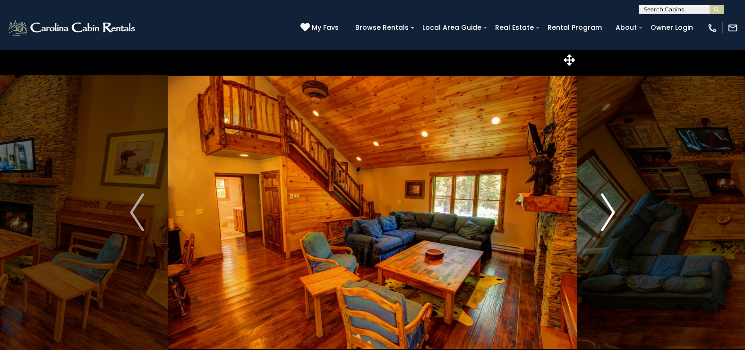
click at [608, 211] on img "Next" at bounding box center [608, 212] width 14 height 38
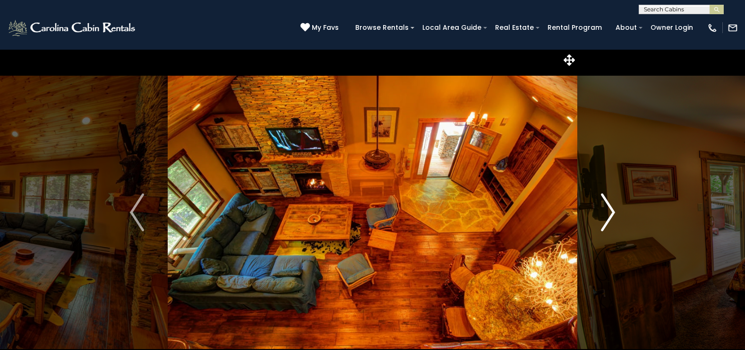
click at [608, 211] on img "Next" at bounding box center [608, 212] width 14 height 38
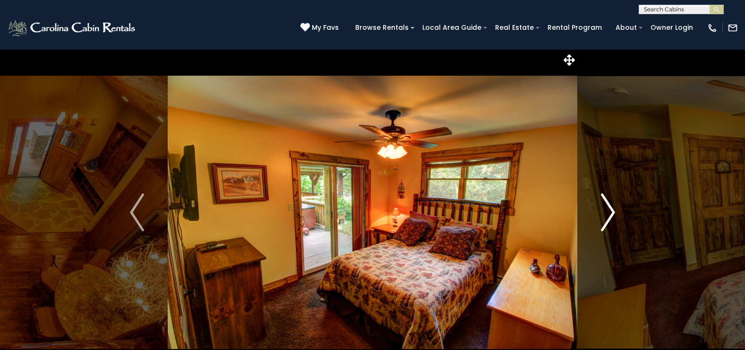
click at [608, 211] on img "Next" at bounding box center [608, 212] width 14 height 38
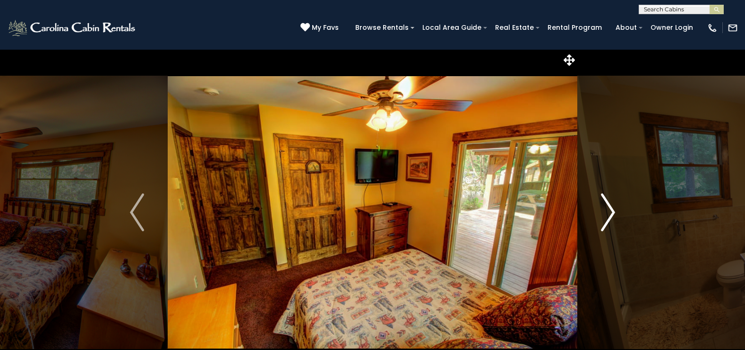
click at [608, 211] on img "Next" at bounding box center [608, 212] width 14 height 38
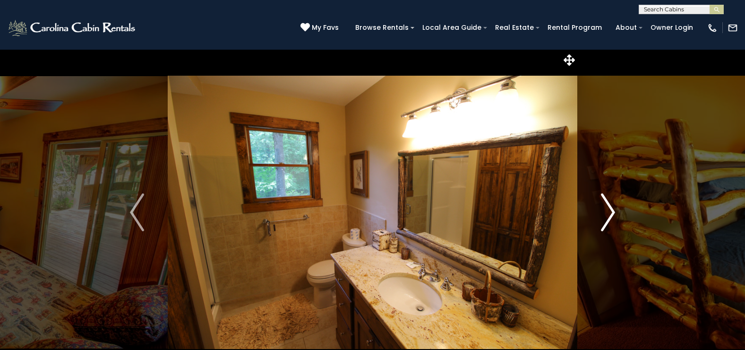
click at [608, 211] on img "Next" at bounding box center [608, 212] width 14 height 38
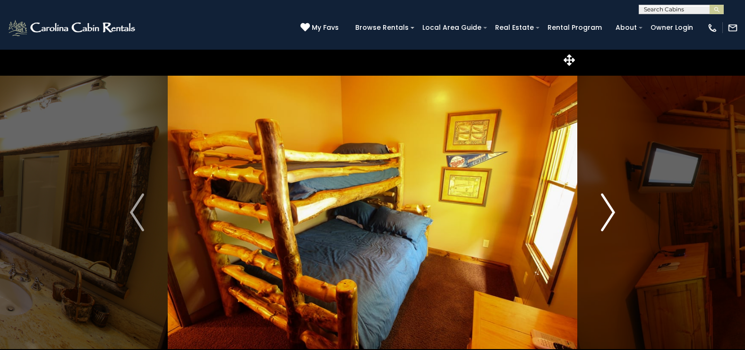
click at [608, 211] on img "Next" at bounding box center [608, 212] width 14 height 38
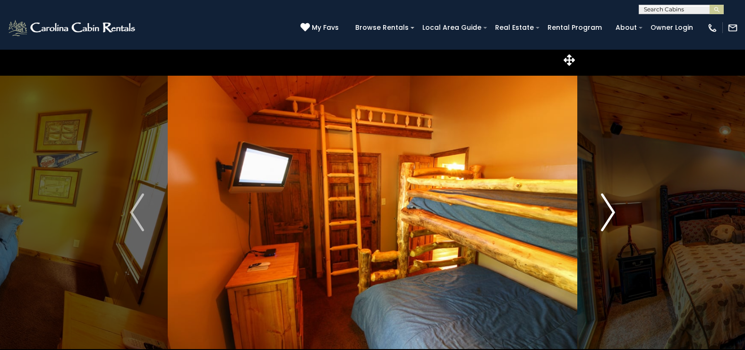
click at [608, 211] on img "Next" at bounding box center [608, 212] width 14 height 38
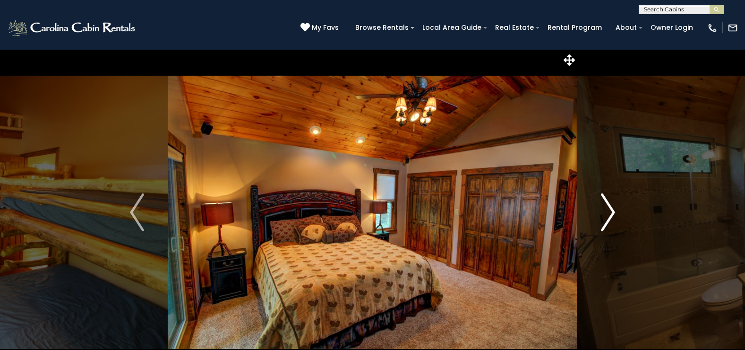
click at [608, 211] on img "Next" at bounding box center [608, 212] width 14 height 38
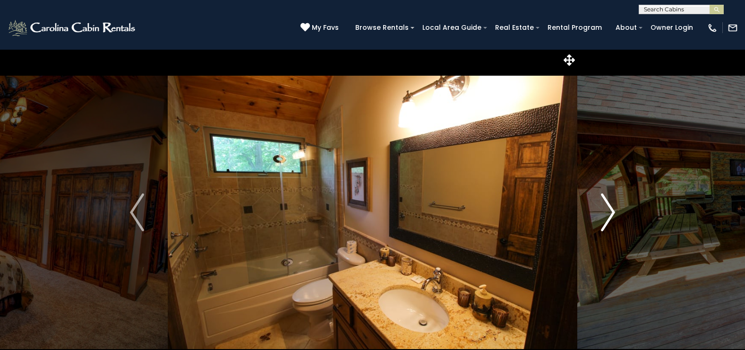
click at [608, 211] on img "Next" at bounding box center [608, 212] width 14 height 38
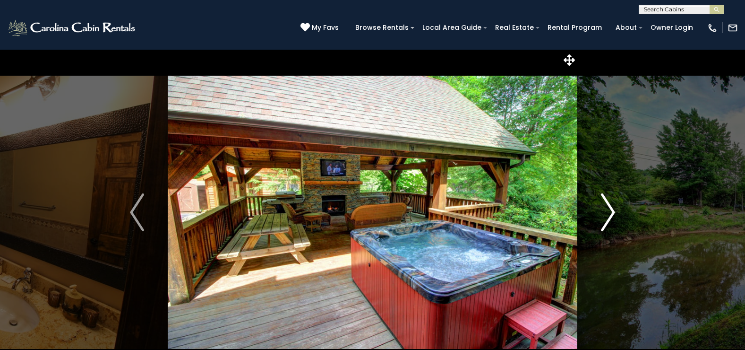
click at [608, 211] on img "Next" at bounding box center [608, 212] width 14 height 38
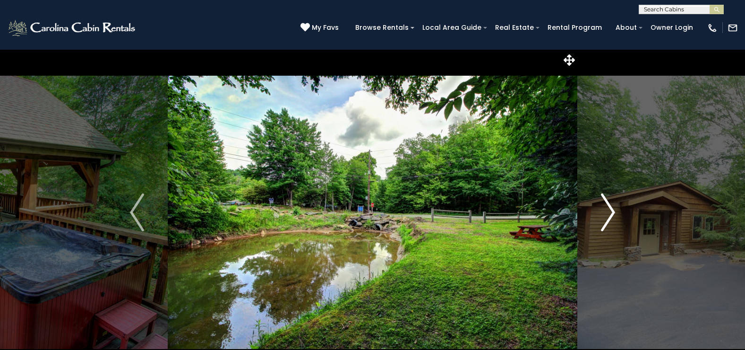
click at [608, 211] on img "Next" at bounding box center [608, 212] width 14 height 38
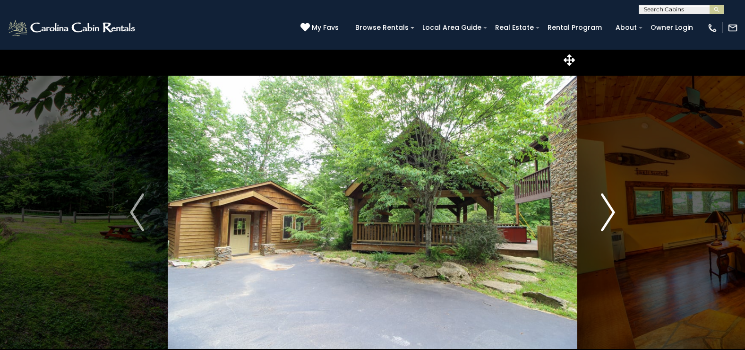
click at [608, 211] on img "Next" at bounding box center [608, 212] width 14 height 38
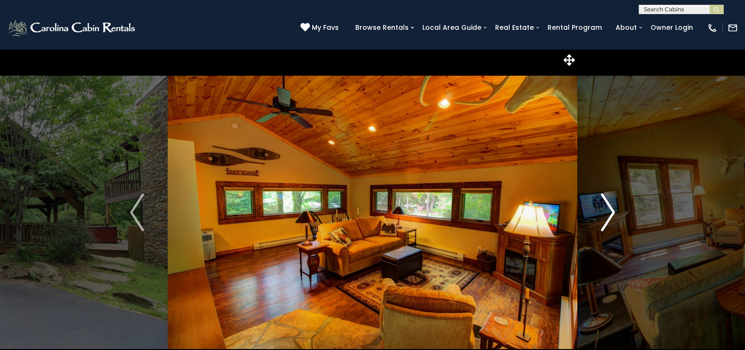
click at [607, 207] on img "Next" at bounding box center [608, 212] width 14 height 38
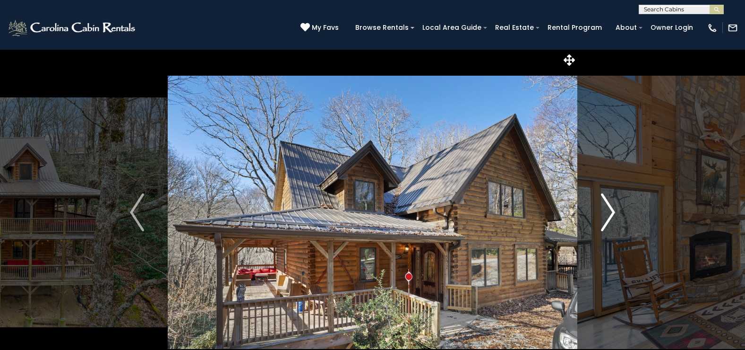
click at [609, 210] on img "Next" at bounding box center [608, 212] width 14 height 38
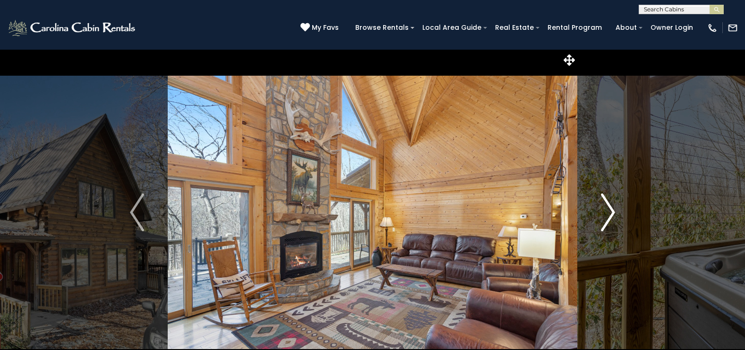
click at [609, 210] on img "Next" at bounding box center [608, 212] width 14 height 38
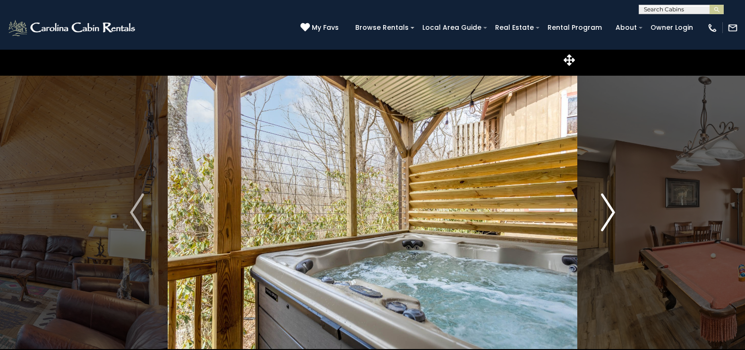
click at [609, 210] on img "Next" at bounding box center [608, 212] width 14 height 38
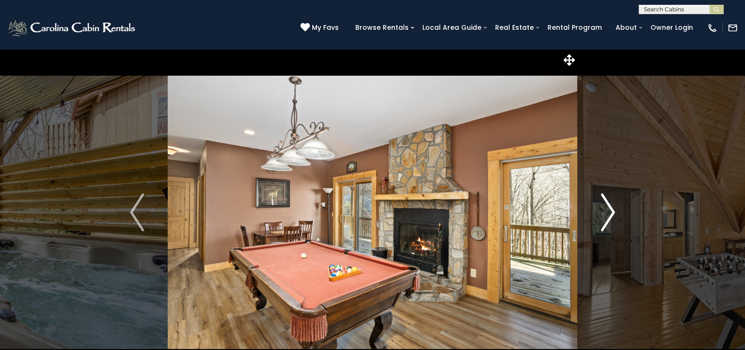
click at [609, 210] on img "Next" at bounding box center [608, 212] width 14 height 38
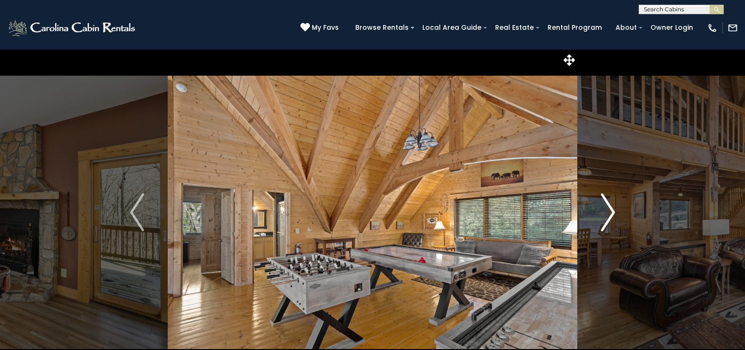
click at [609, 210] on img "Next" at bounding box center [608, 212] width 14 height 38
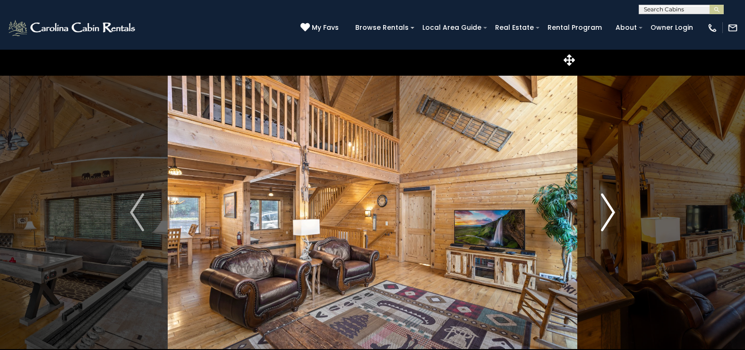
click at [609, 210] on img "Next" at bounding box center [608, 212] width 14 height 38
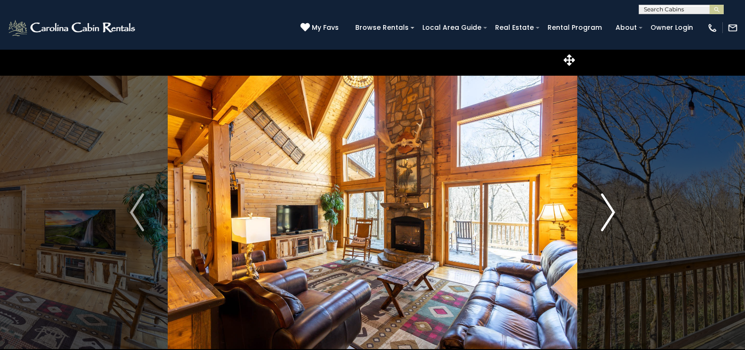
click at [609, 210] on img "Next" at bounding box center [608, 212] width 14 height 38
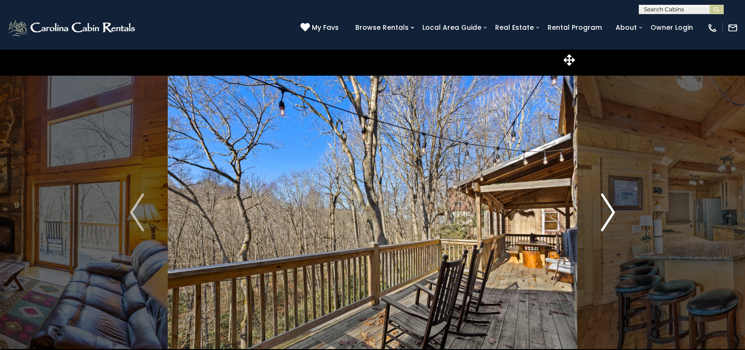
click at [609, 210] on img "Next" at bounding box center [608, 212] width 14 height 38
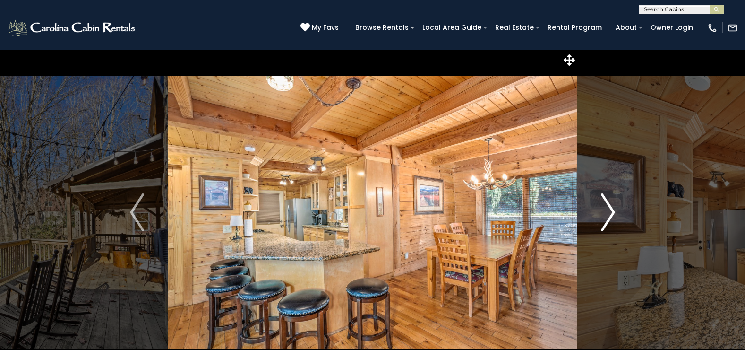
click at [609, 210] on img "Next" at bounding box center [608, 212] width 14 height 38
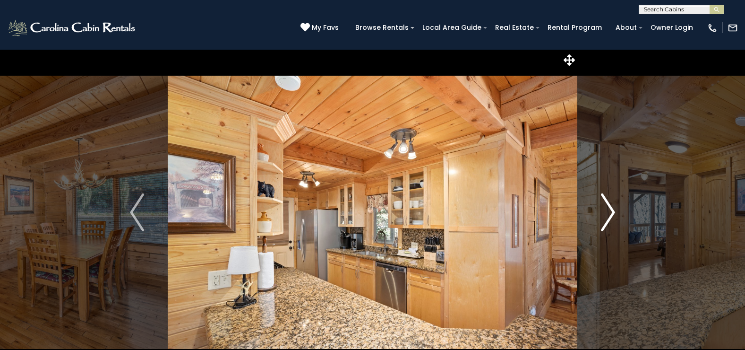
click at [609, 210] on img "Next" at bounding box center [608, 212] width 14 height 38
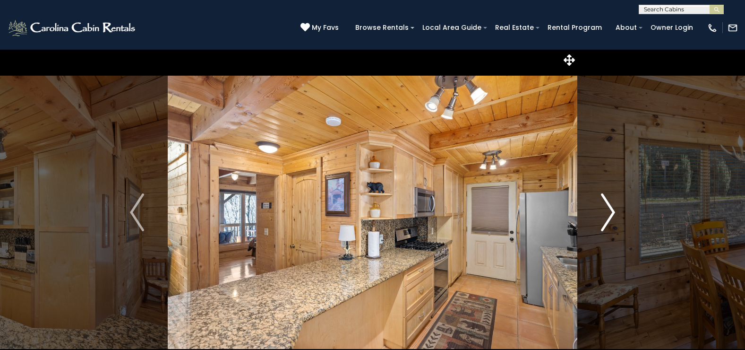
click at [609, 210] on img "Next" at bounding box center [608, 212] width 14 height 38
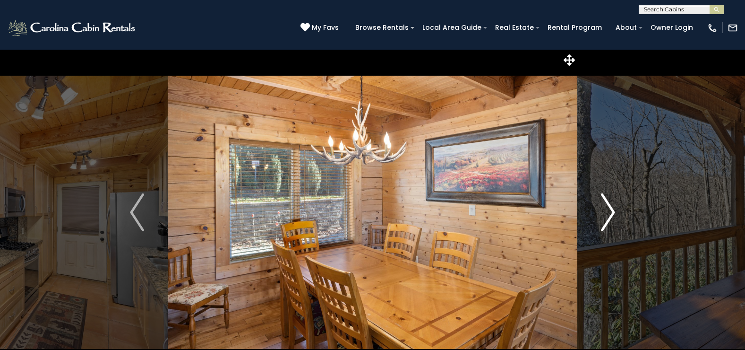
click at [609, 210] on img "Next" at bounding box center [608, 212] width 14 height 38
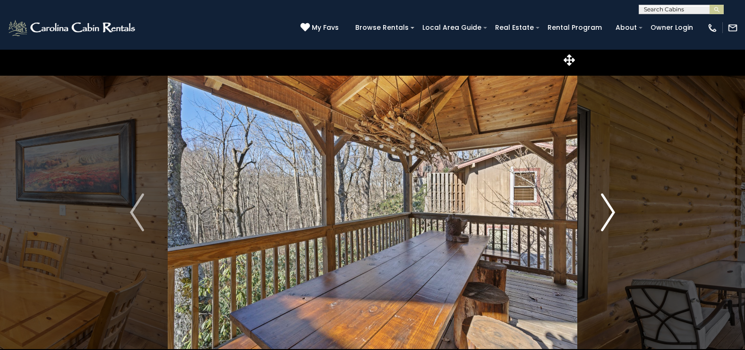
click at [609, 210] on img "Next" at bounding box center [608, 212] width 14 height 38
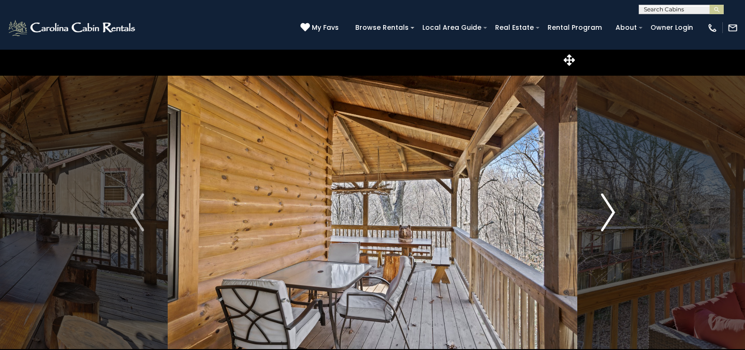
click at [609, 210] on img "Next" at bounding box center [608, 212] width 14 height 38
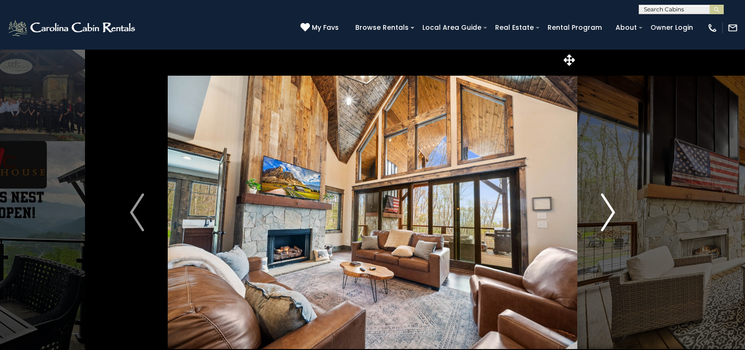
click at [611, 212] on img "Next" at bounding box center [608, 212] width 14 height 38
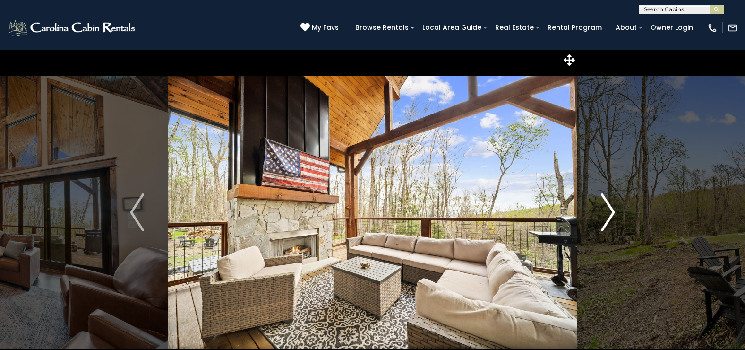
click at [611, 212] on img "Next" at bounding box center [608, 212] width 14 height 38
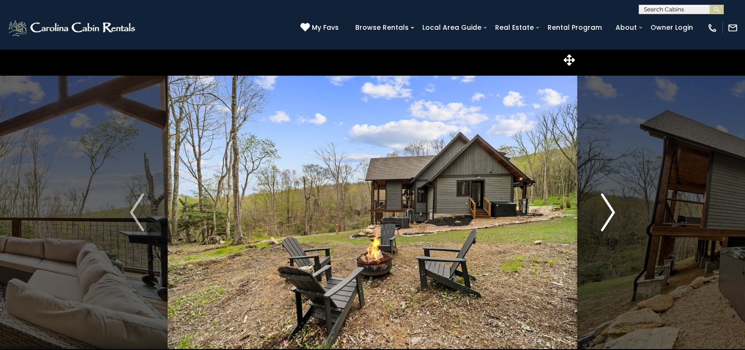
click at [611, 212] on img "Next" at bounding box center [608, 212] width 14 height 38
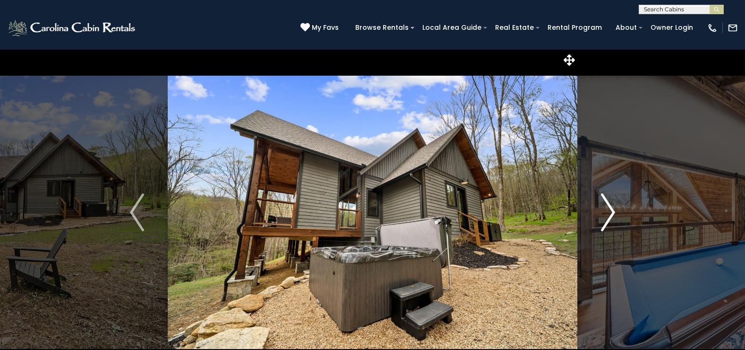
click at [611, 212] on img "Next" at bounding box center [608, 212] width 14 height 38
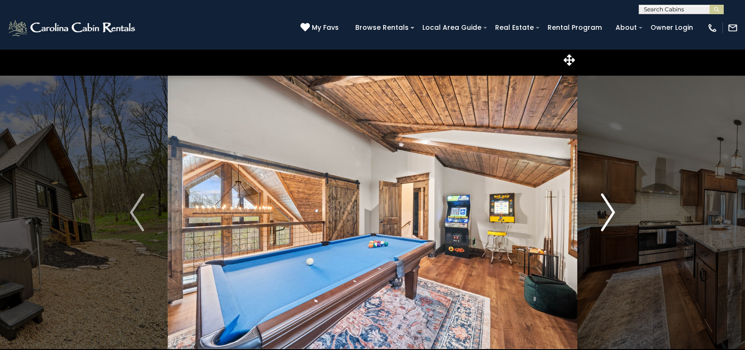
click at [611, 212] on img "Next" at bounding box center [608, 212] width 14 height 38
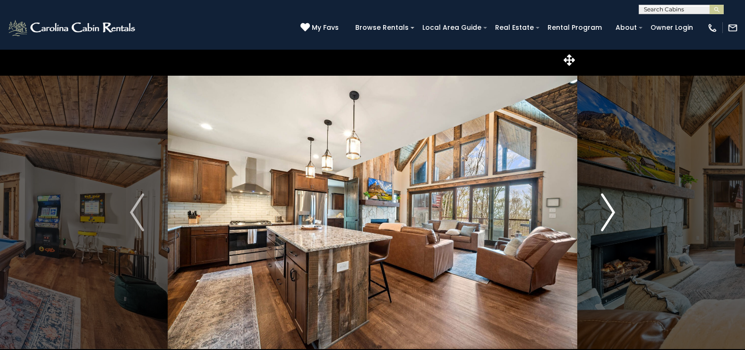
click at [611, 212] on img "Next" at bounding box center [608, 212] width 14 height 38
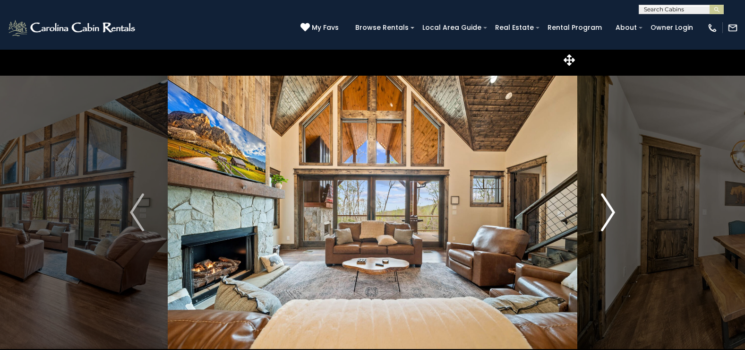
click at [611, 211] on img "Next" at bounding box center [608, 212] width 14 height 38
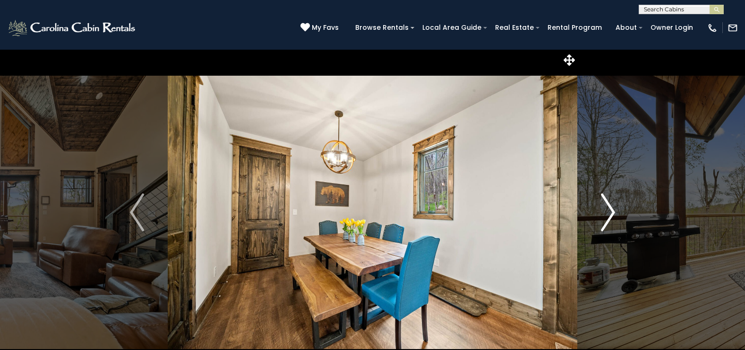
click at [611, 211] on img "Next" at bounding box center [608, 212] width 14 height 38
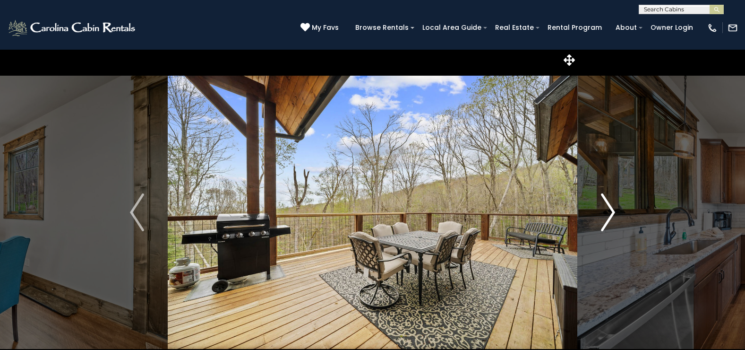
click at [611, 211] on img "Next" at bounding box center [608, 212] width 14 height 38
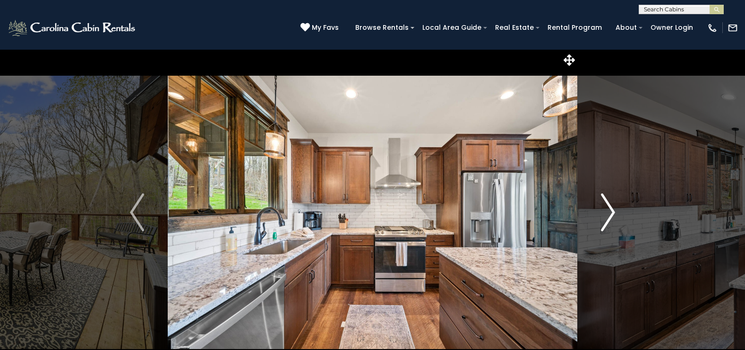
click at [611, 211] on img "Next" at bounding box center [608, 212] width 14 height 38
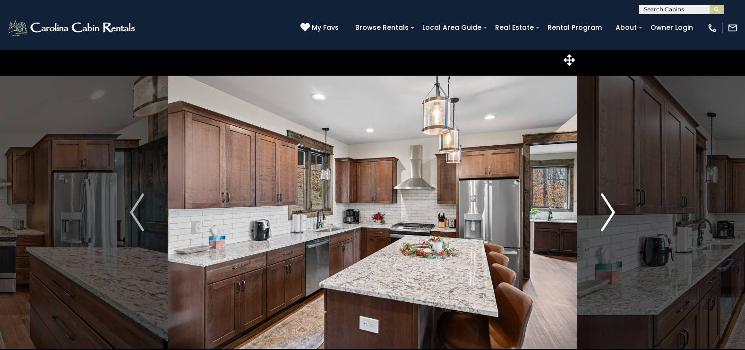
click at [611, 211] on img "Next" at bounding box center [608, 212] width 14 height 38
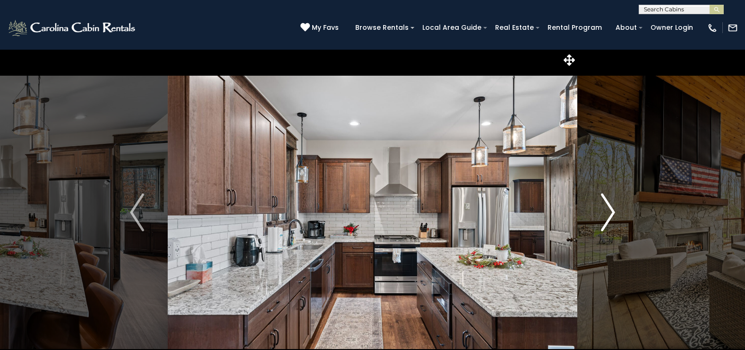
click at [611, 211] on img "Next" at bounding box center [608, 212] width 14 height 38
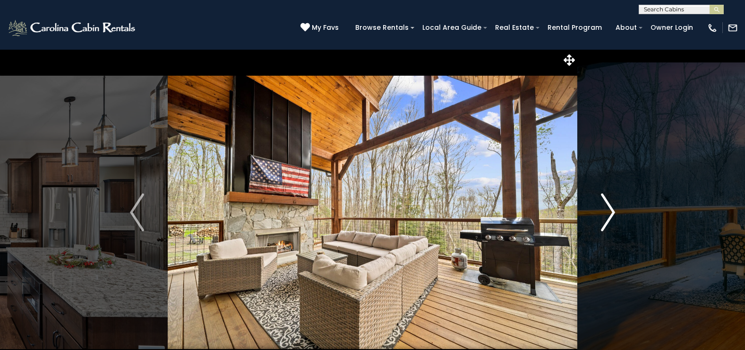
click at [611, 211] on img "Next" at bounding box center [608, 212] width 14 height 38
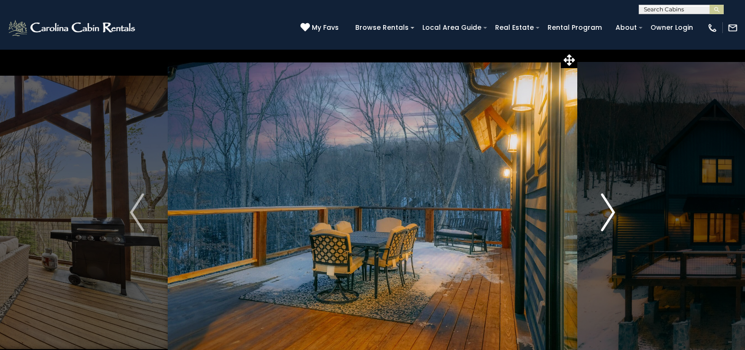
click at [611, 211] on img "Next" at bounding box center [608, 212] width 14 height 38
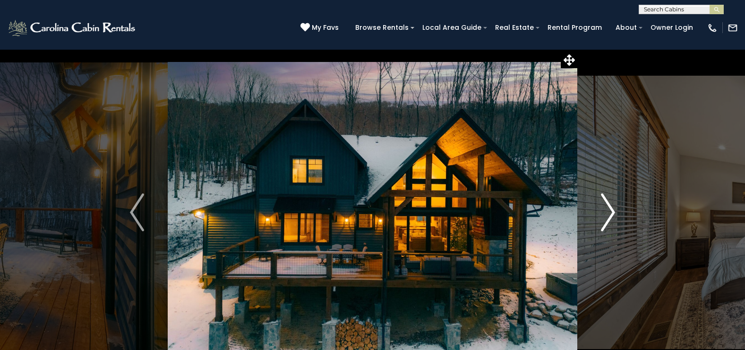
click at [611, 210] on img "Next" at bounding box center [608, 212] width 14 height 38
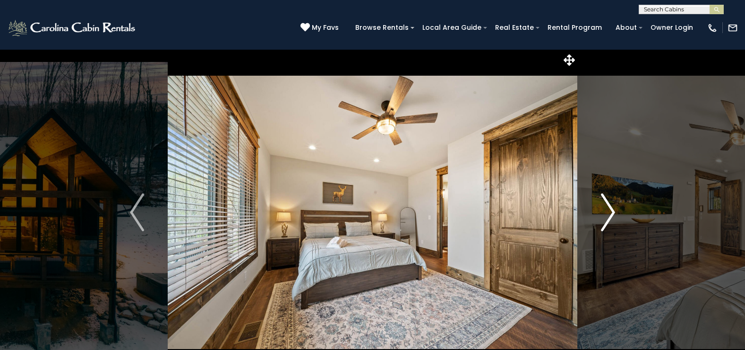
click at [611, 210] on img "Next" at bounding box center [608, 212] width 14 height 38
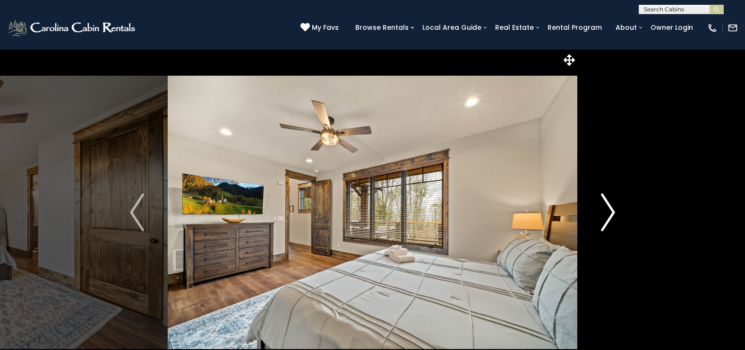
click at [611, 210] on img "Next" at bounding box center [608, 212] width 14 height 38
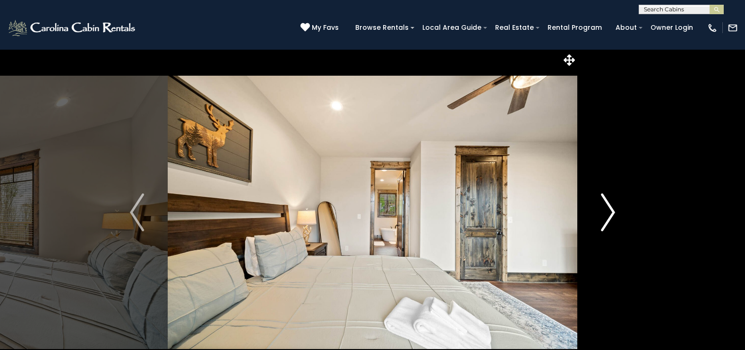
click at [611, 210] on img "Next" at bounding box center [608, 212] width 14 height 38
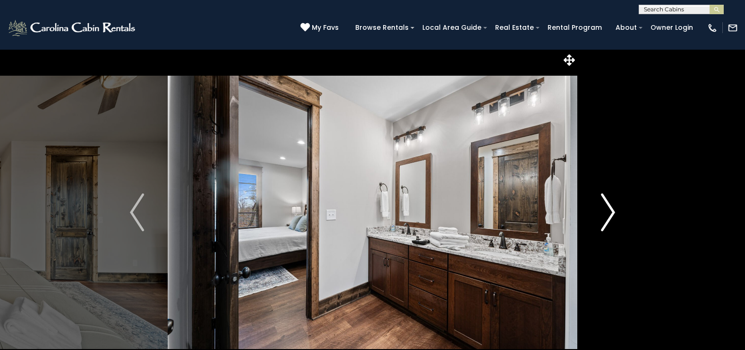
click at [611, 210] on img "Next" at bounding box center [608, 212] width 14 height 38
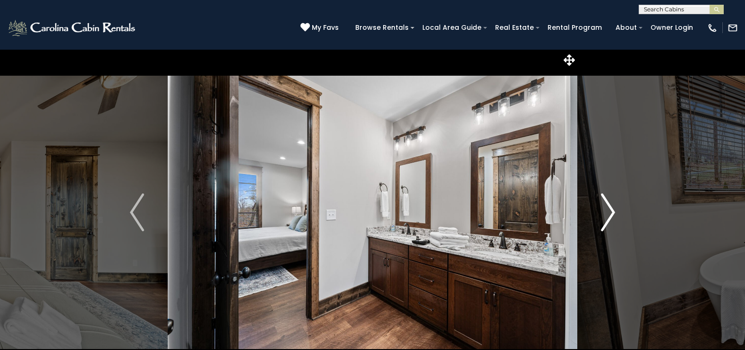
click at [611, 210] on img "Next" at bounding box center [608, 212] width 14 height 38
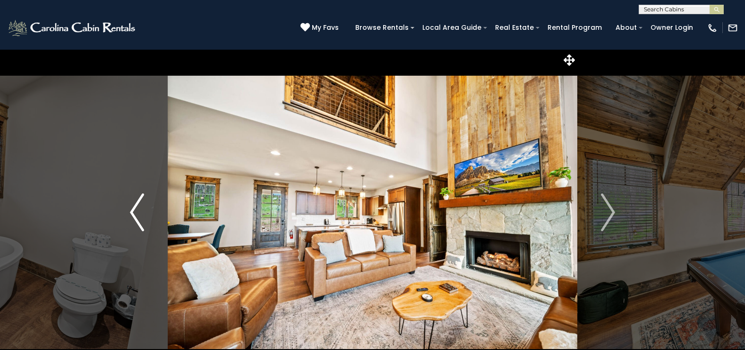
click at [132, 208] on img "Previous" at bounding box center [137, 212] width 14 height 38
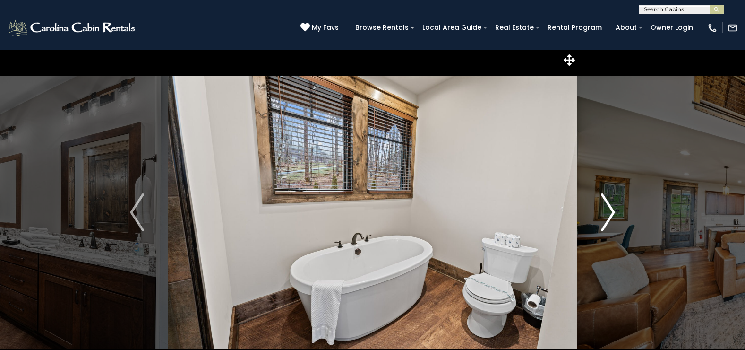
click at [613, 212] on img "Next" at bounding box center [608, 212] width 14 height 38
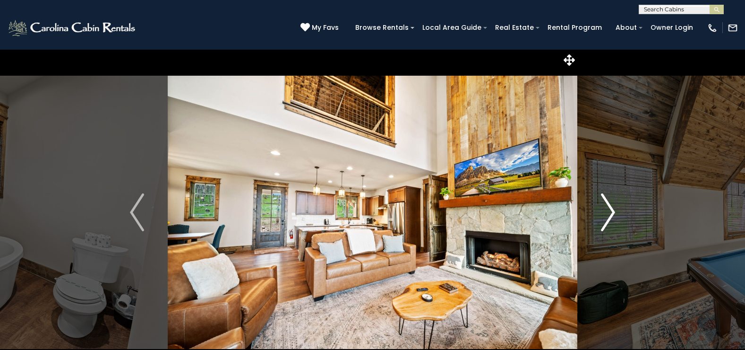
click at [613, 212] on img "Next" at bounding box center [608, 212] width 14 height 38
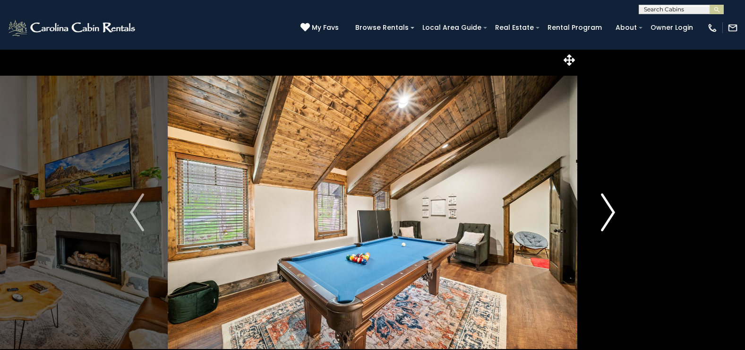
click at [613, 212] on img "Next" at bounding box center [608, 212] width 14 height 38
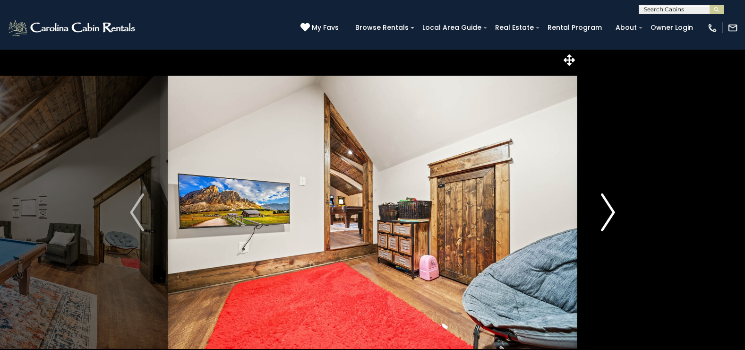
click at [613, 212] on img "Next" at bounding box center [608, 212] width 14 height 38
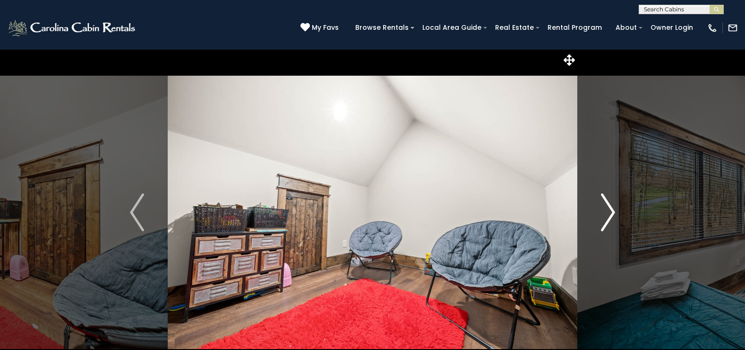
click at [613, 212] on img "Next" at bounding box center [608, 212] width 14 height 38
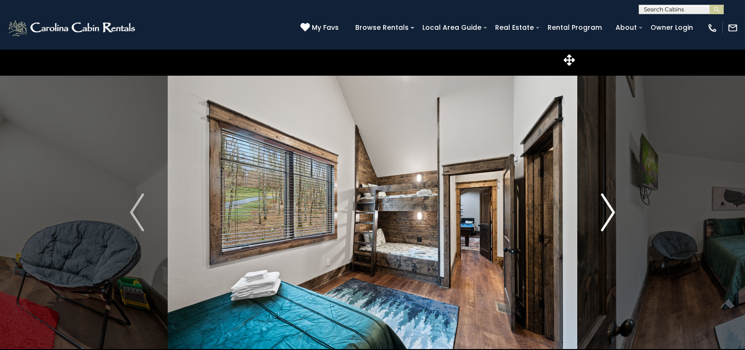
click at [613, 212] on img "Next" at bounding box center [608, 212] width 14 height 38
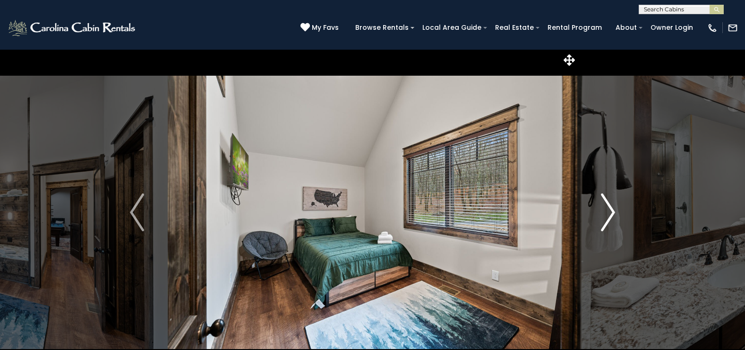
click at [613, 212] on img "Next" at bounding box center [608, 212] width 14 height 38
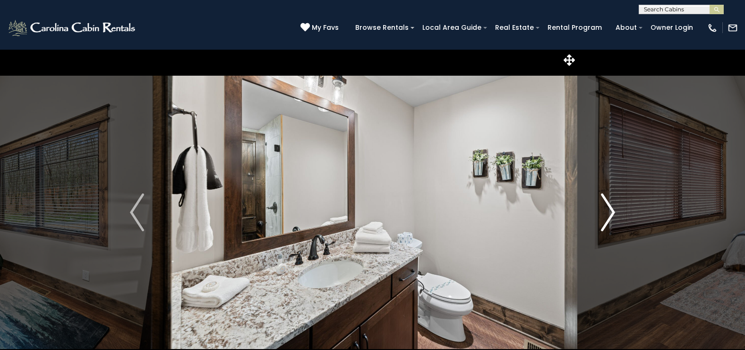
click at [613, 212] on img "Next" at bounding box center [608, 212] width 14 height 38
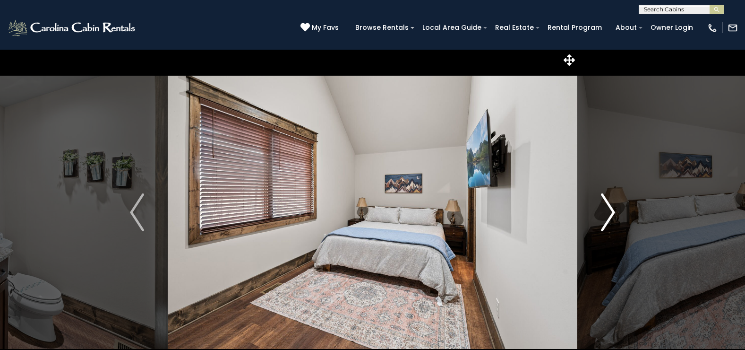
click at [613, 212] on img "Next" at bounding box center [608, 212] width 14 height 38
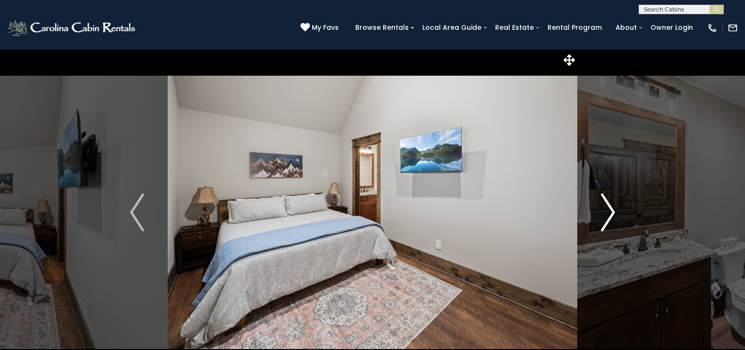
click at [613, 212] on img "Next" at bounding box center [608, 212] width 14 height 38
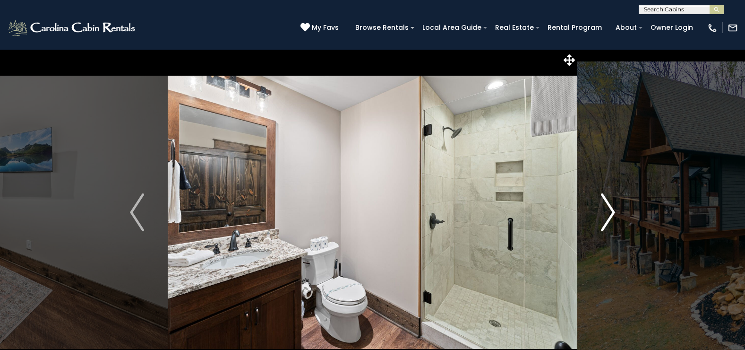
click at [613, 212] on img "Next" at bounding box center [608, 212] width 14 height 38
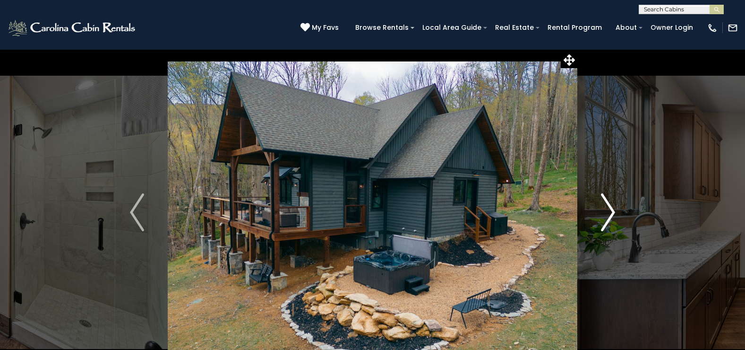
click at [613, 212] on img "Next" at bounding box center [608, 212] width 14 height 38
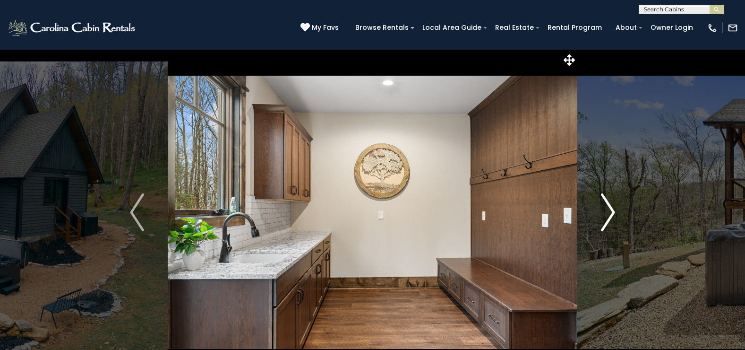
click at [613, 212] on img "Next" at bounding box center [608, 212] width 14 height 38
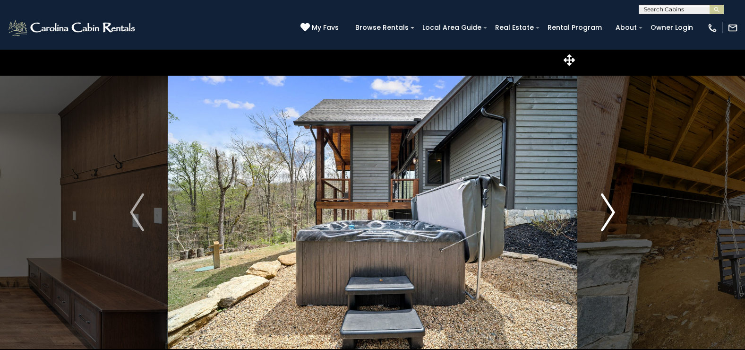
click at [613, 212] on img "Next" at bounding box center [608, 212] width 14 height 38
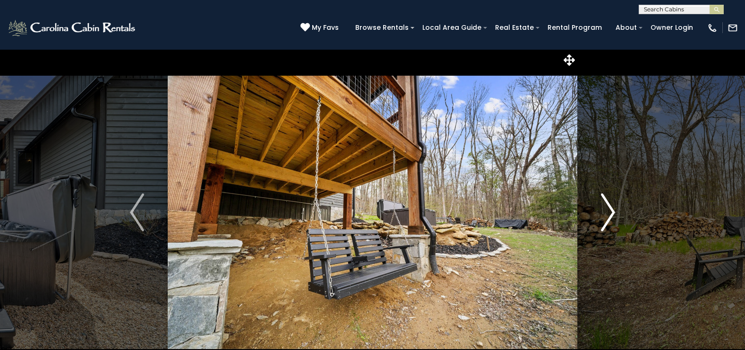
click at [613, 212] on img "Next" at bounding box center [608, 212] width 14 height 38
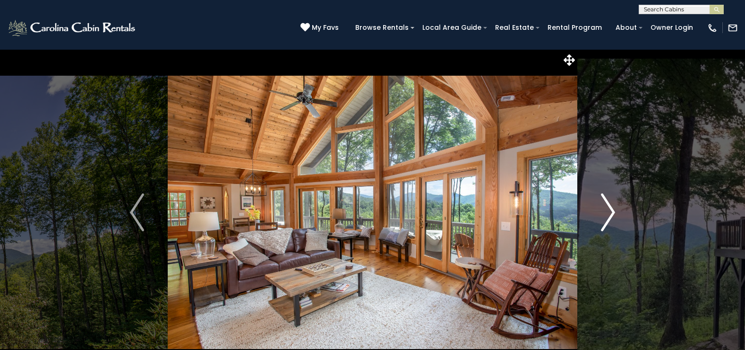
click at [611, 210] on img "Next" at bounding box center [608, 212] width 14 height 38
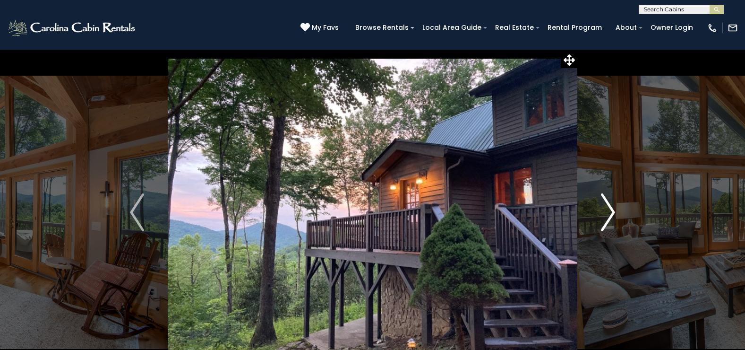
click at [611, 211] on img "Next" at bounding box center [608, 212] width 14 height 38
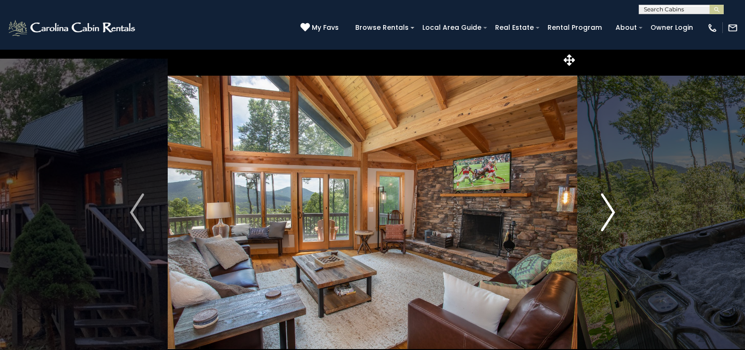
click at [611, 211] on img "Next" at bounding box center [608, 212] width 14 height 38
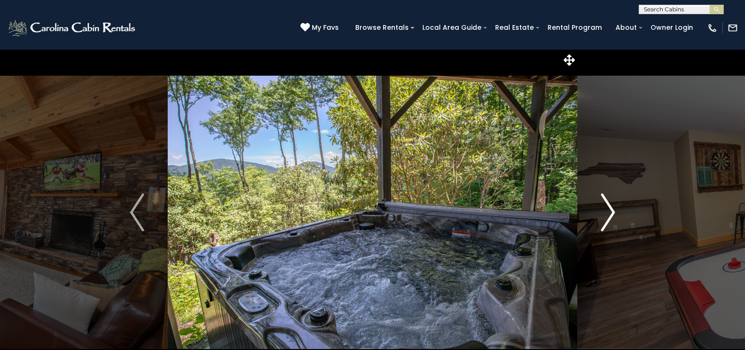
click at [611, 211] on img "Next" at bounding box center [608, 212] width 14 height 38
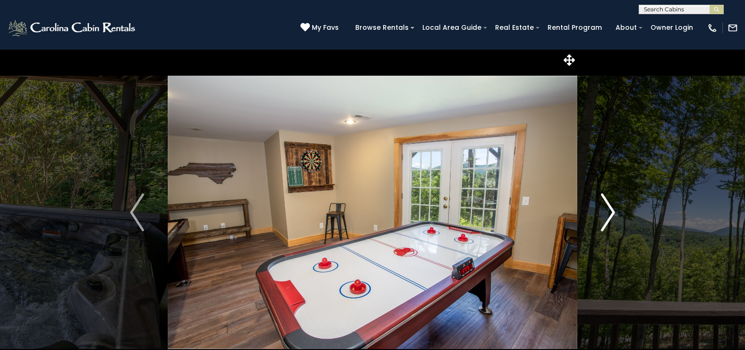
click at [611, 211] on img "Next" at bounding box center [608, 212] width 14 height 38
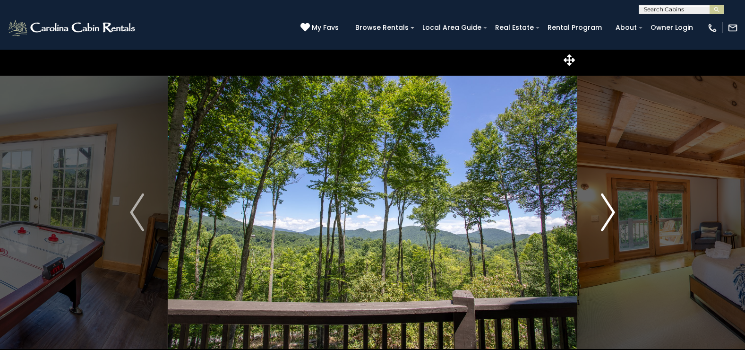
click at [611, 211] on img "Next" at bounding box center [608, 212] width 14 height 38
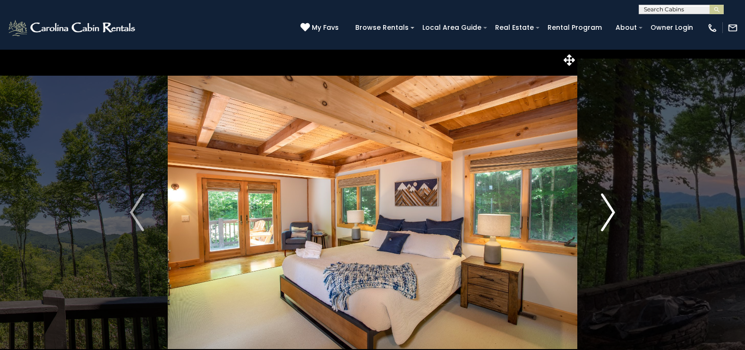
click at [611, 211] on img "Next" at bounding box center [608, 212] width 14 height 38
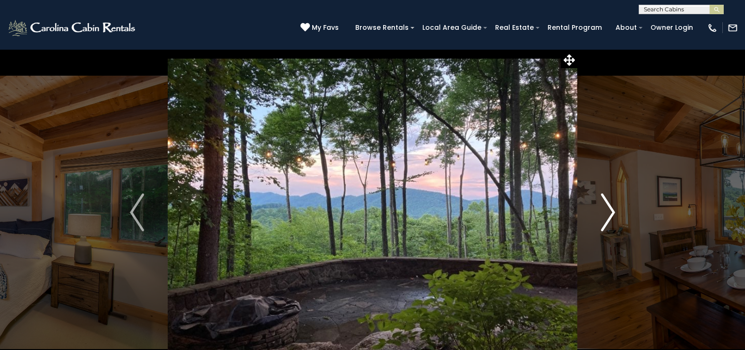
click at [611, 211] on img "Next" at bounding box center [608, 212] width 14 height 38
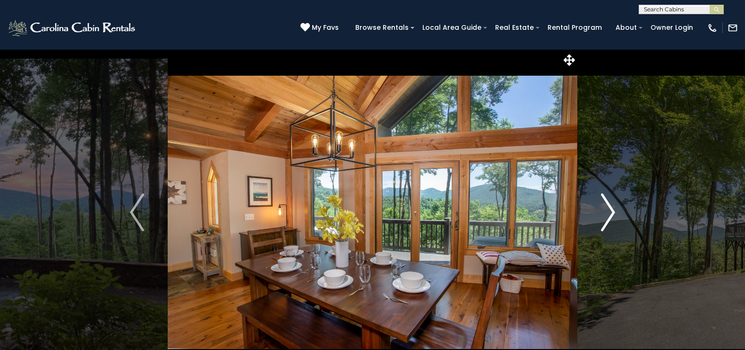
click at [611, 211] on img "Next" at bounding box center [608, 212] width 14 height 38
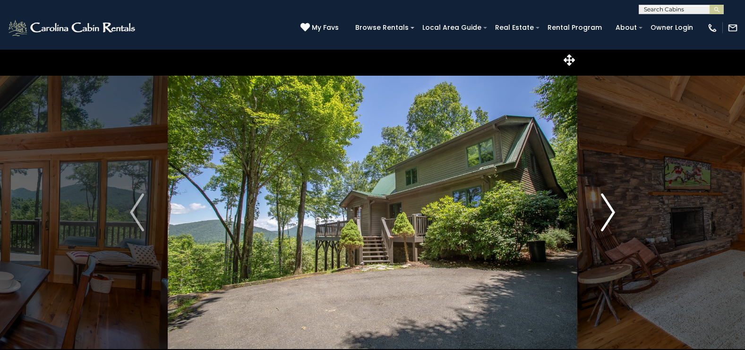
click at [611, 211] on img "Next" at bounding box center [608, 212] width 14 height 38
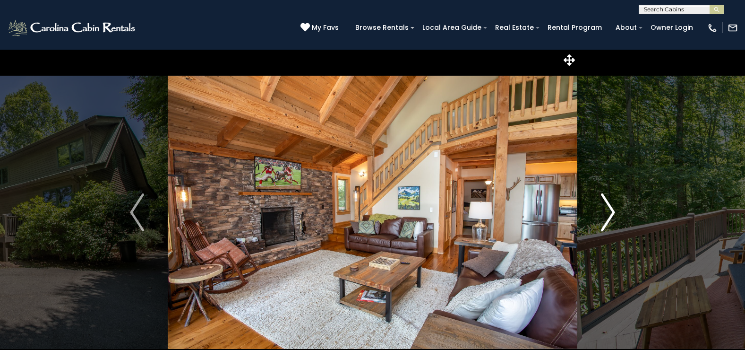
click at [611, 211] on img "Next" at bounding box center [608, 212] width 14 height 38
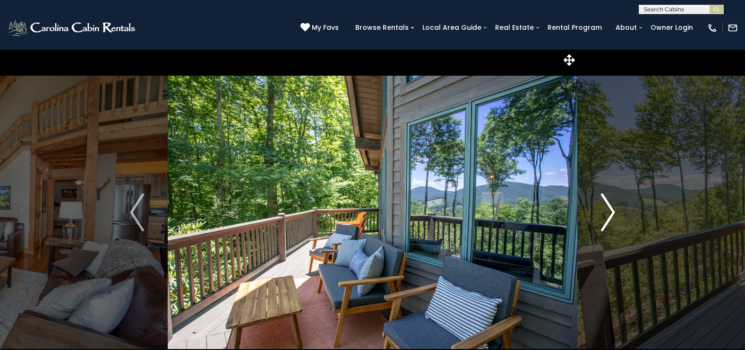
click at [611, 211] on img "Next" at bounding box center [608, 212] width 14 height 38
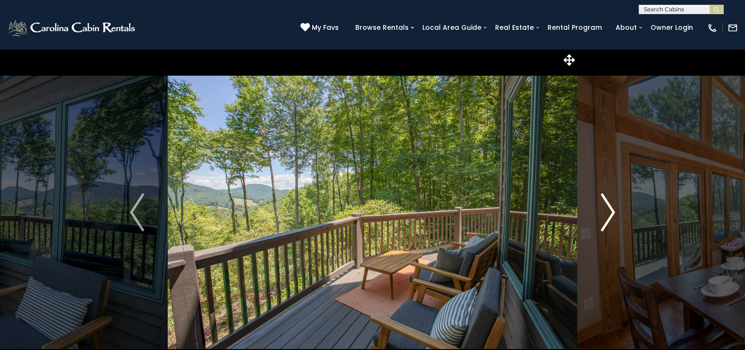
click at [611, 211] on img "Next" at bounding box center [608, 212] width 14 height 38
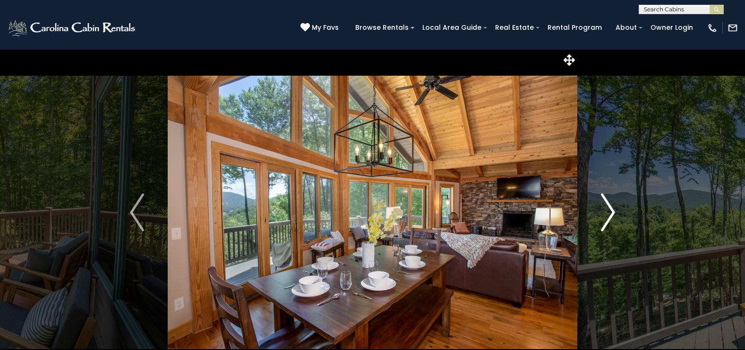
click at [611, 211] on img "Next" at bounding box center [608, 212] width 14 height 38
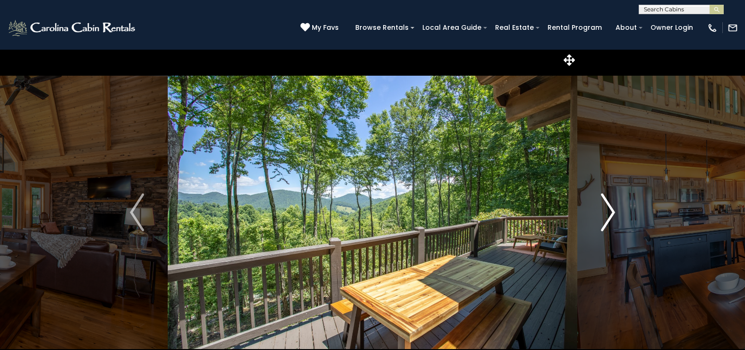
click at [611, 211] on img "Next" at bounding box center [608, 212] width 14 height 38
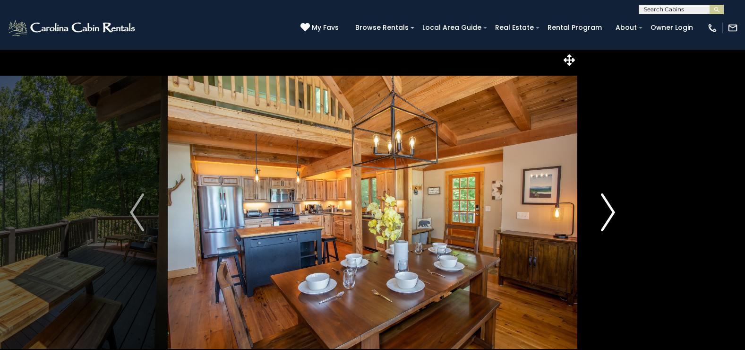
click at [611, 211] on img "Next" at bounding box center [608, 212] width 14 height 38
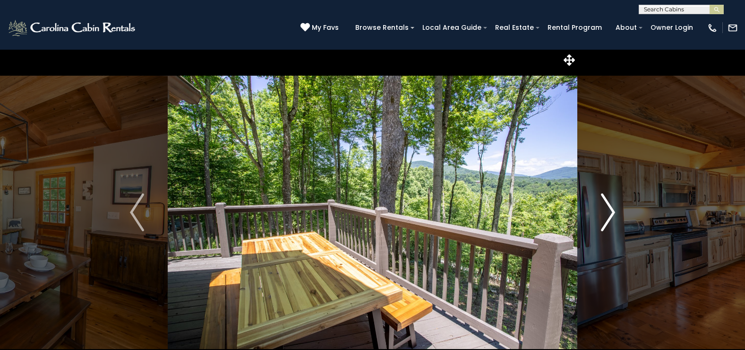
click at [611, 211] on img "Next" at bounding box center [608, 212] width 14 height 38
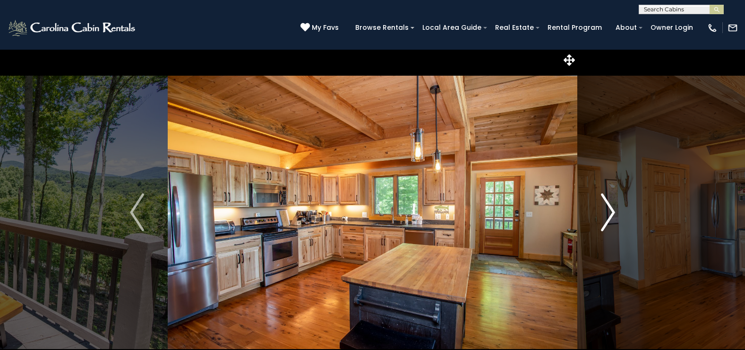
click at [611, 211] on img "Next" at bounding box center [608, 212] width 14 height 38
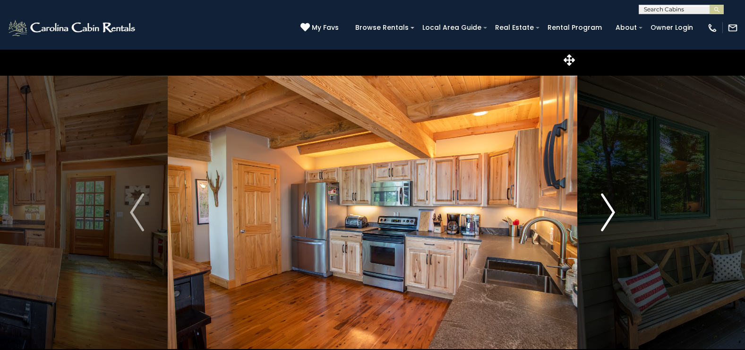
click at [611, 211] on img "Next" at bounding box center [608, 212] width 14 height 38
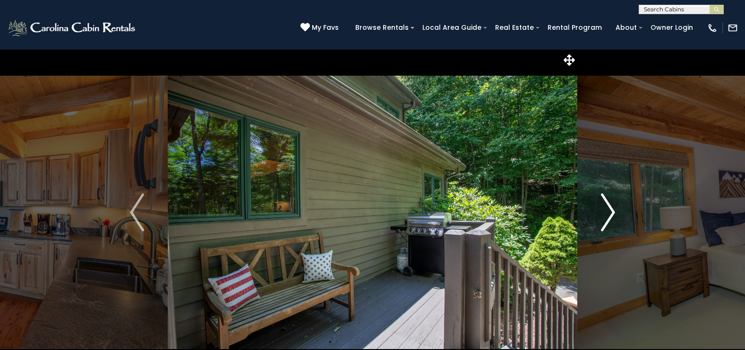
click at [611, 211] on img "Next" at bounding box center [608, 212] width 14 height 38
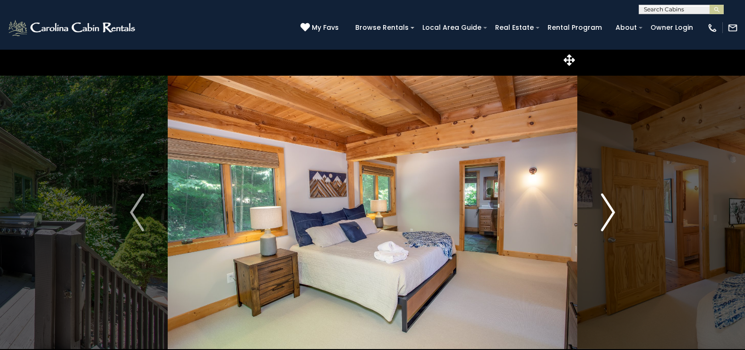
click at [611, 211] on img "Next" at bounding box center [608, 212] width 14 height 38
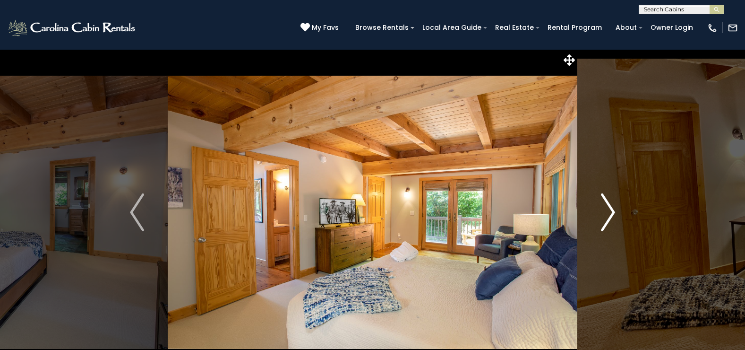
click at [611, 211] on img "Next" at bounding box center [608, 212] width 14 height 38
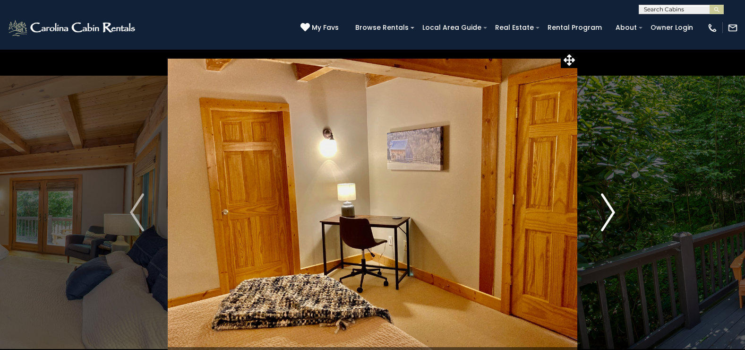
click at [611, 211] on img "Next" at bounding box center [608, 212] width 14 height 38
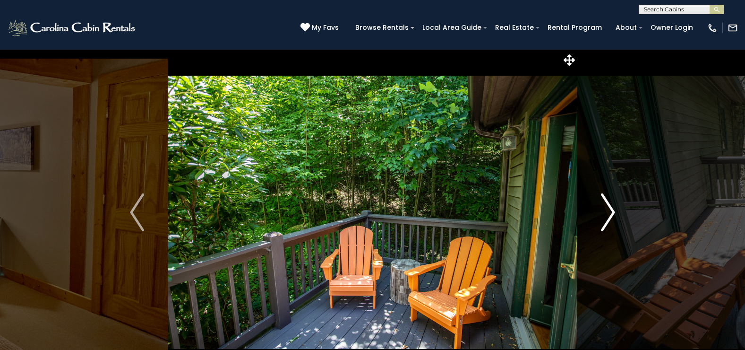
click at [611, 211] on img "Next" at bounding box center [608, 212] width 14 height 38
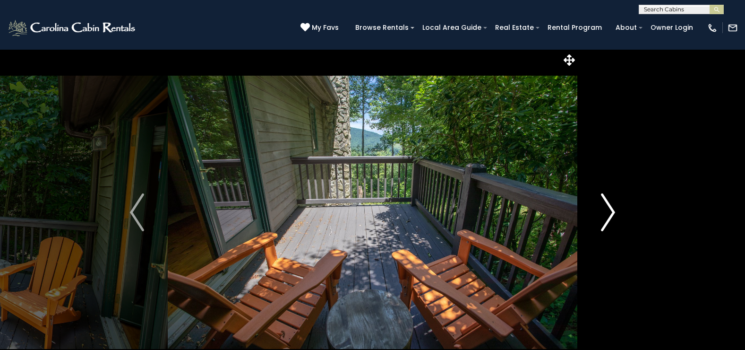
click at [611, 211] on img "Next" at bounding box center [608, 212] width 14 height 38
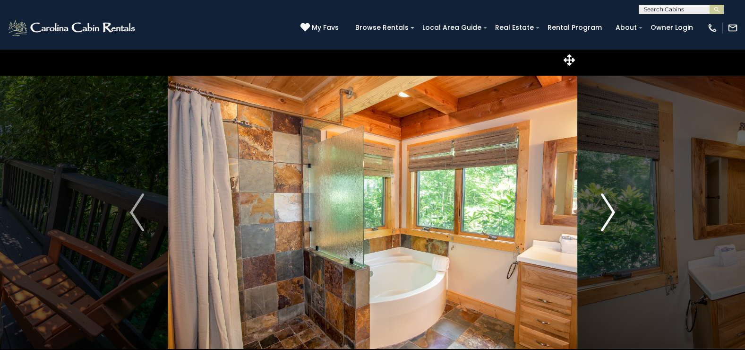
click at [611, 211] on img "Next" at bounding box center [608, 212] width 14 height 38
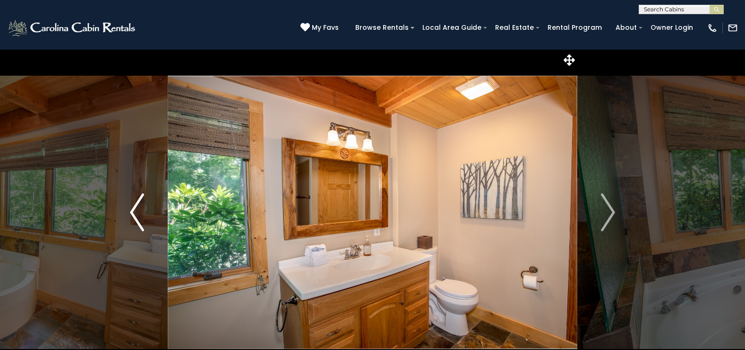
click at [134, 202] on img "Previous" at bounding box center [137, 212] width 14 height 38
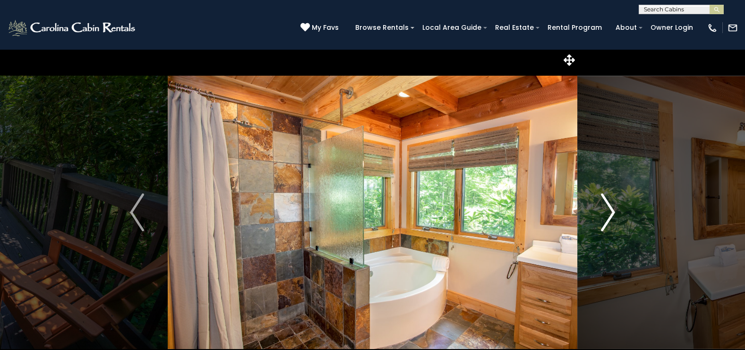
click at [610, 210] on img "Next" at bounding box center [608, 212] width 14 height 38
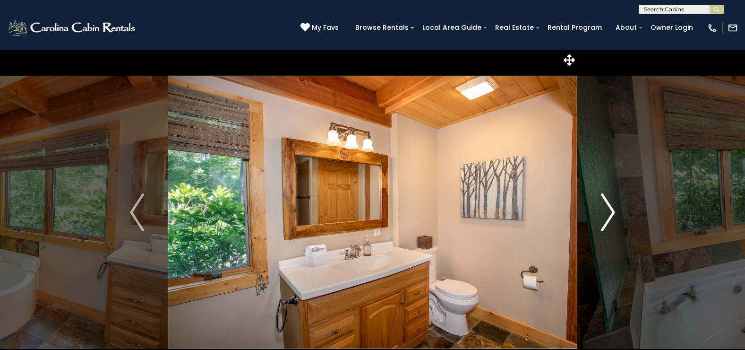
click at [610, 210] on img "Next" at bounding box center [608, 212] width 14 height 38
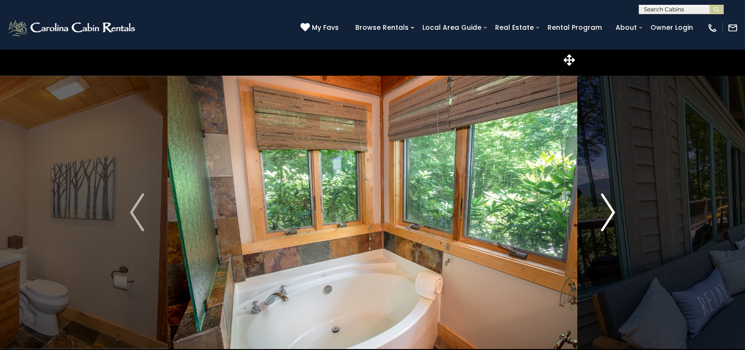
click at [610, 209] on img "Next" at bounding box center [608, 212] width 14 height 38
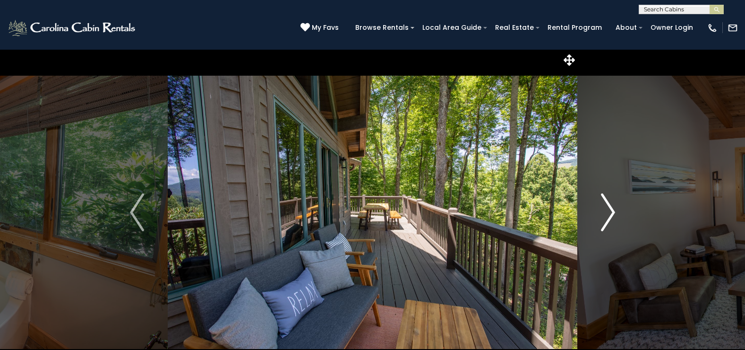
click at [610, 209] on img "Next" at bounding box center [608, 212] width 14 height 38
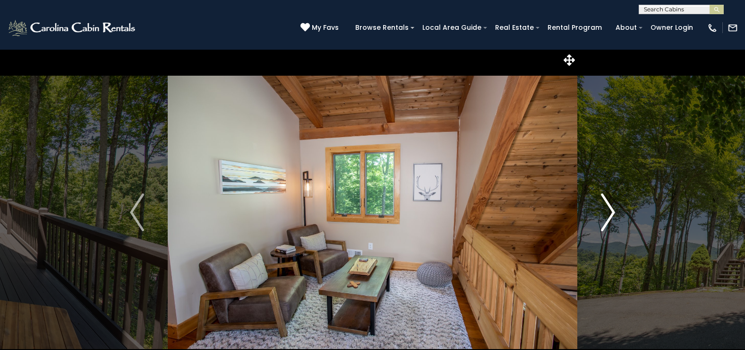
click at [610, 209] on img "Next" at bounding box center [608, 212] width 14 height 38
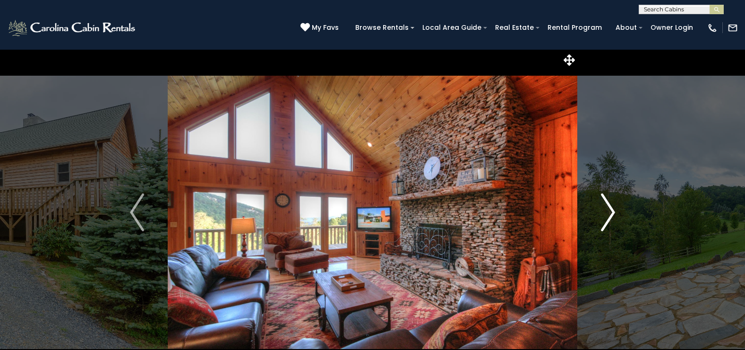
click at [612, 209] on img "Next" at bounding box center [608, 212] width 14 height 38
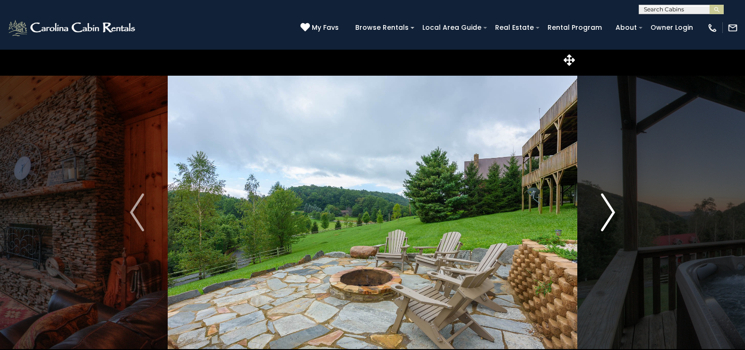
click at [612, 209] on img "Next" at bounding box center [608, 212] width 14 height 38
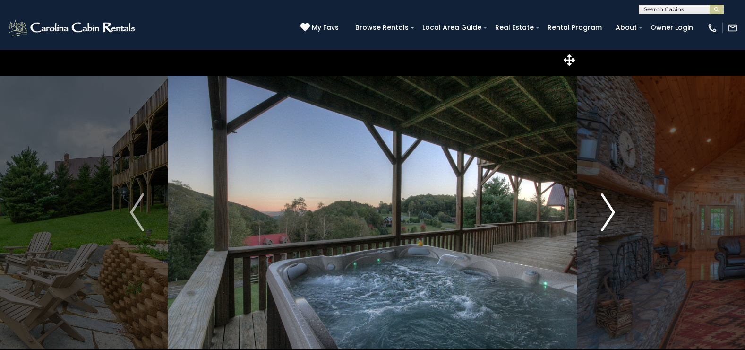
click at [612, 209] on img "Next" at bounding box center [608, 212] width 14 height 38
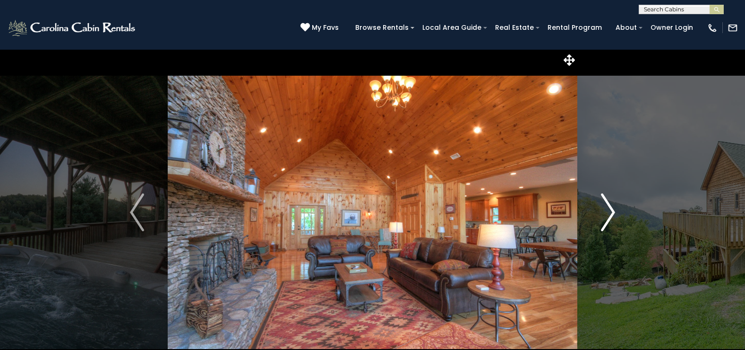
click at [612, 209] on img "Next" at bounding box center [608, 212] width 14 height 38
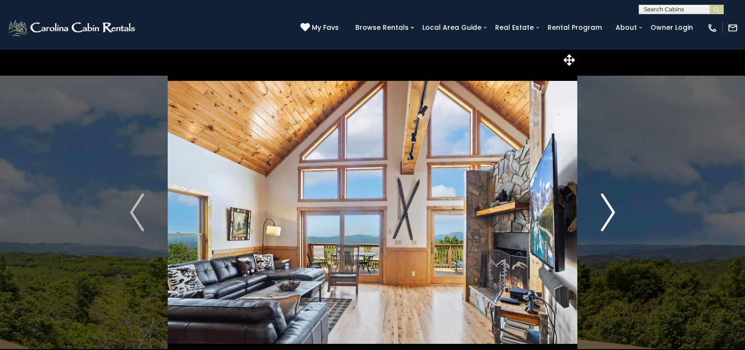
click at [609, 211] on img "Next" at bounding box center [608, 212] width 14 height 38
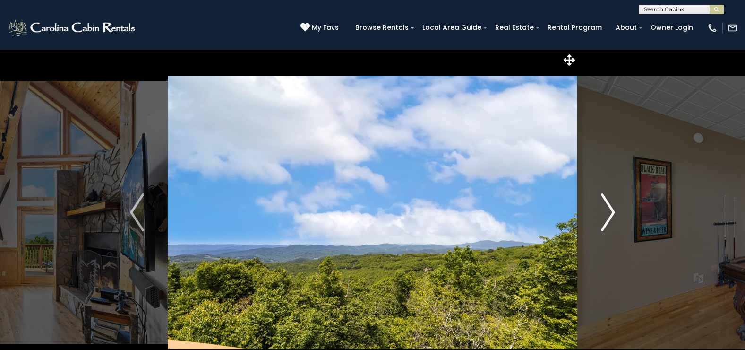
click at [609, 211] on img "Next" at bounding box center [608, 212] width 14 height 38
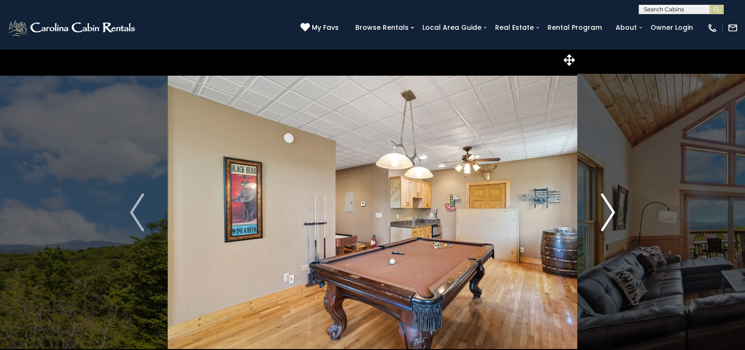
click at [609, 211] on img "Next" at bounding box center [608, 212] width 14 height 38
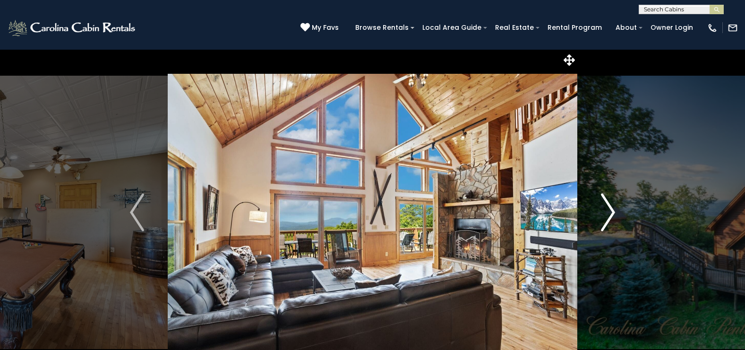
click at [609, 211] on img "Next" at bounding box center [608, 212] width 14 height 38
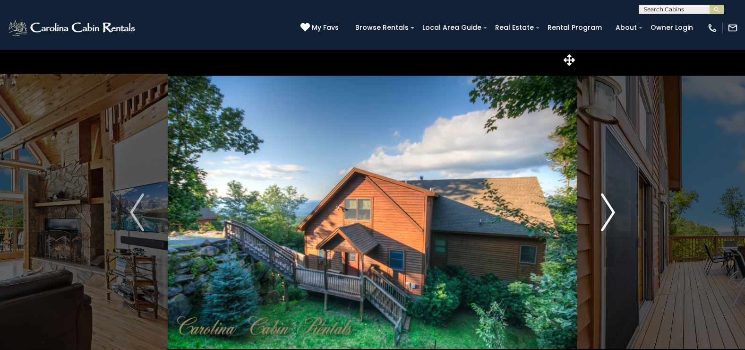
click at [609, 211] on img "Next" at bounding box center [608, 212] width 14 height 38
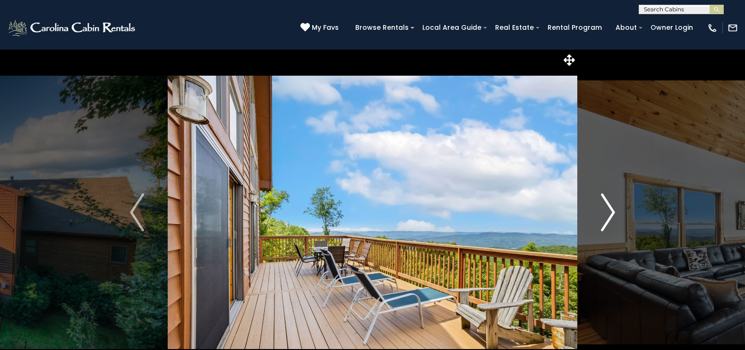
click at [609, 211] on img "Next" at bounding box center [608, 212] width 14 height 38
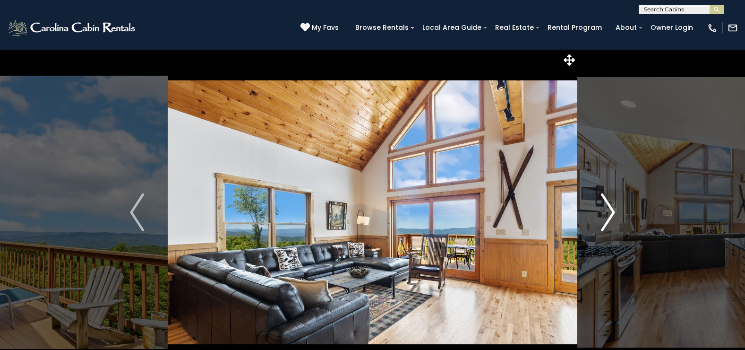
click at [609, 211] on img "Next" at bounding box center [608, 212] width 14 height 38
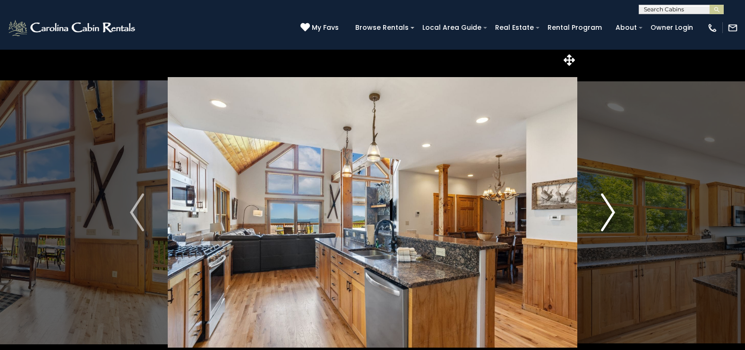
click at [609, 211] on img "Next" at bounding box center [608, 212] width 14 height 38
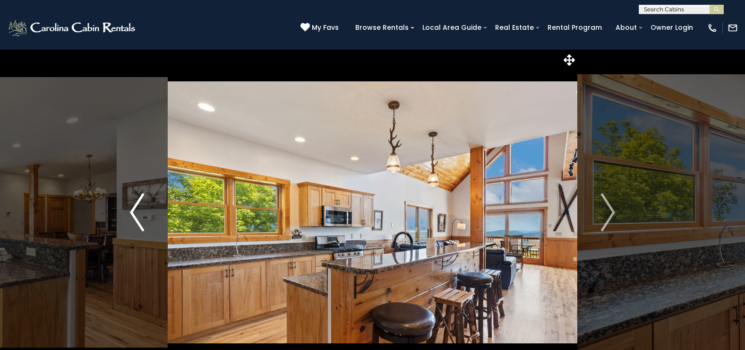
click at [136, 209] on img "Previous" at bounding box center [137, 212] width 14 height 38
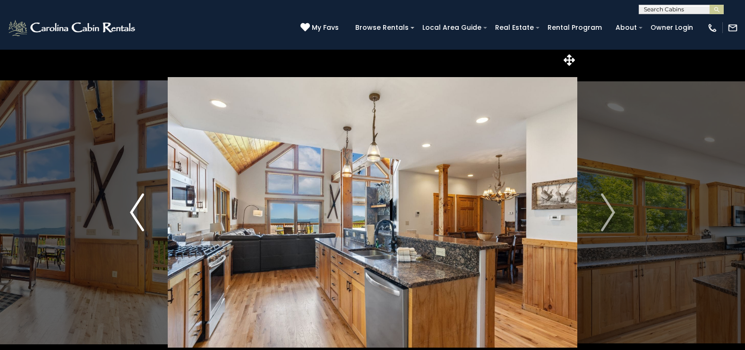
click at [136, 209] on img "Previous" at bounding box center [137, 212] width 14 height 38
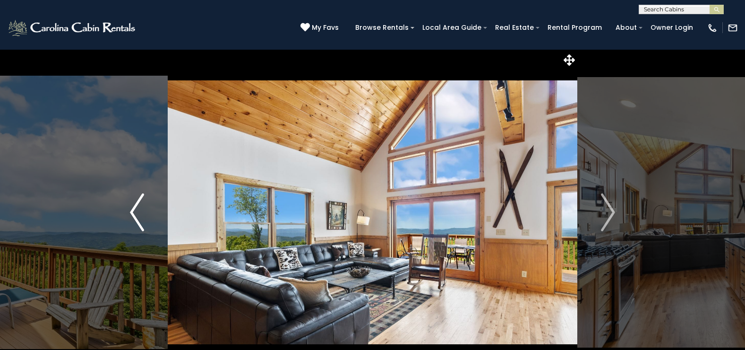
click at [136, 209] on img "Previous" at bounding box center [137, 212] width 14 height 38
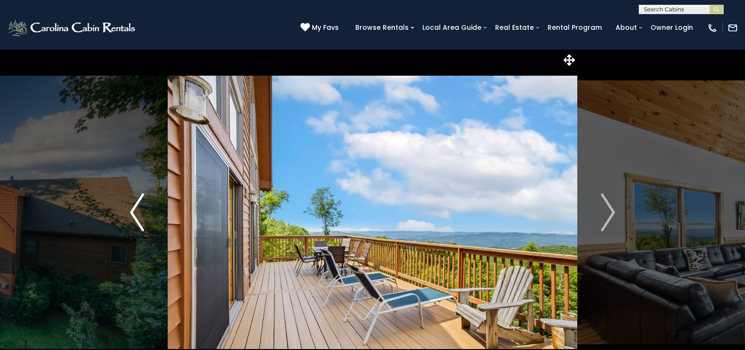
click at [136, 209] on img "Previous" at bounding box center [137, 212] width 14 height 38
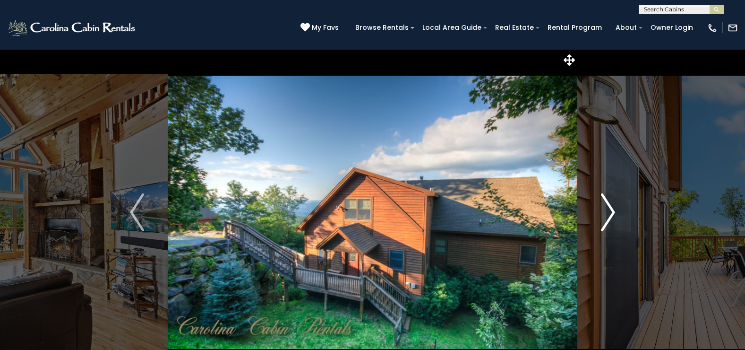
click at [610, 208] on img "Next" at bounding box center [608, 212] width 14 height 38
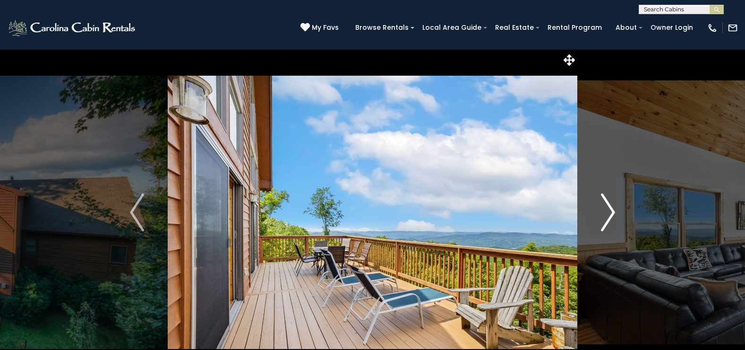
click at [610, 208] on img "Next" at bounding box center [608, 212] width 14 height 38
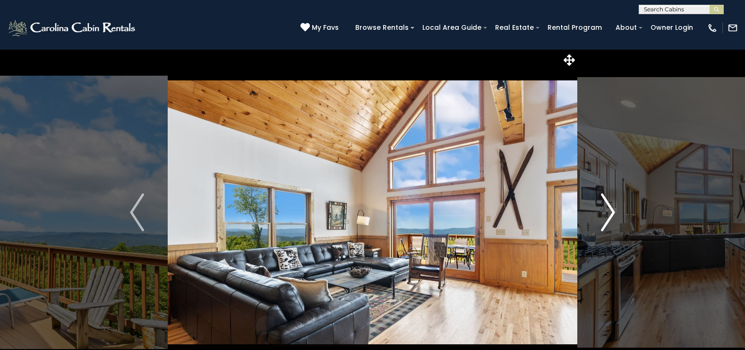
click at [610, 208] on img "Next" at bounding box center [608, 212] width 14 height 38
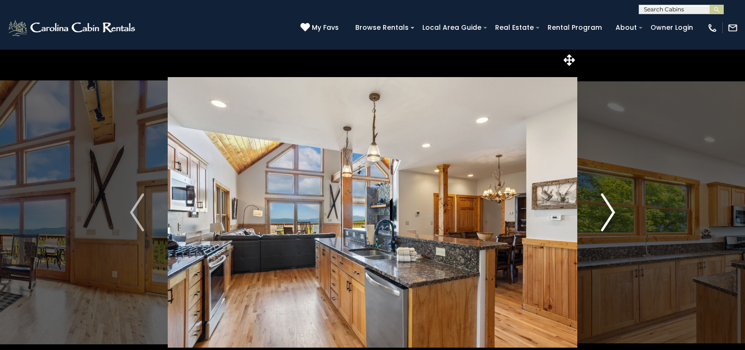
click at [610, 208] on img "Next" at bounding box center [608, 212] width 14 height 38
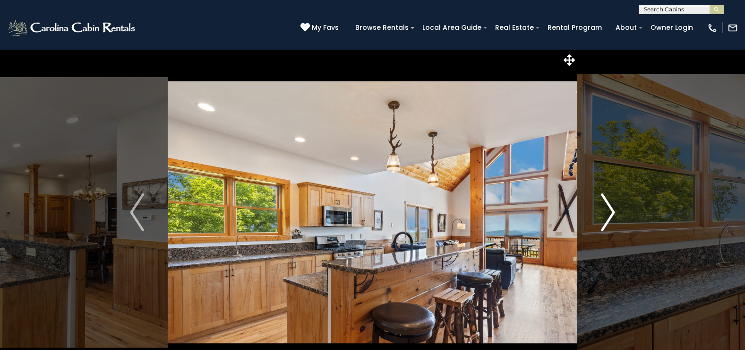
click at [610, 208] on img "Next" at bounding box center [608, 212] width 14 height 38
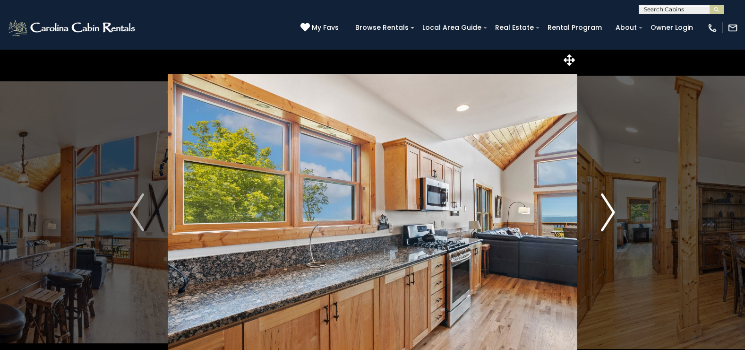
click at [610, 208] on img "Next" at bounding box center [608, 212] width 14 height 38
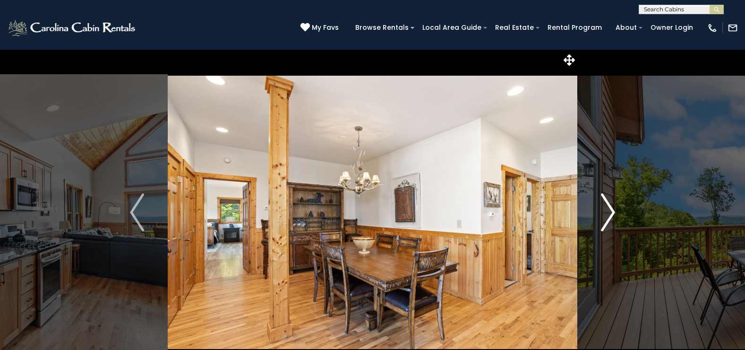
click at [610, 208] on img "Next" at bounding box center [608, 212] width 14 height 38
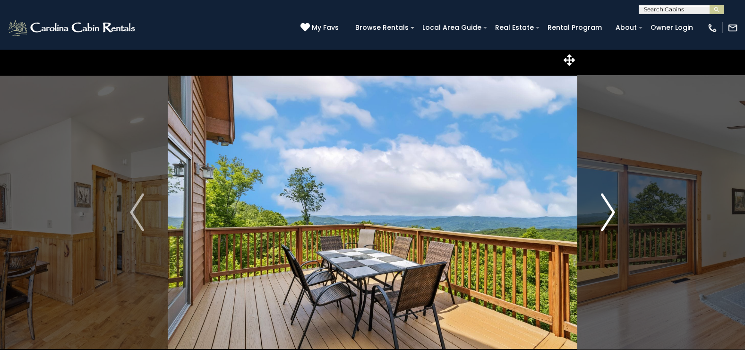
click at [610, 208] on img "Next" at bounding box center [608, 212] width 14 height 38
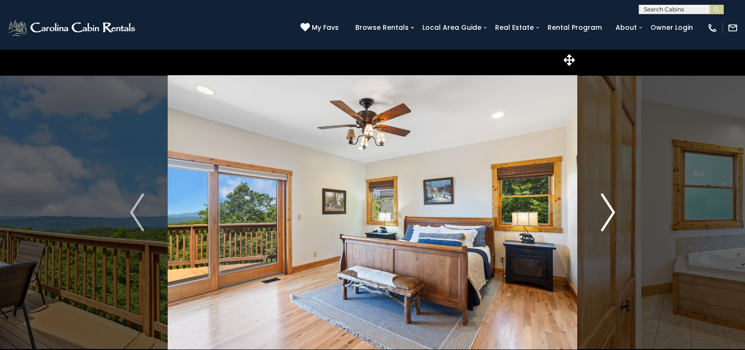
click at [610, 208] on img "Next" at bounding box center [608, 212] width 14 height 38
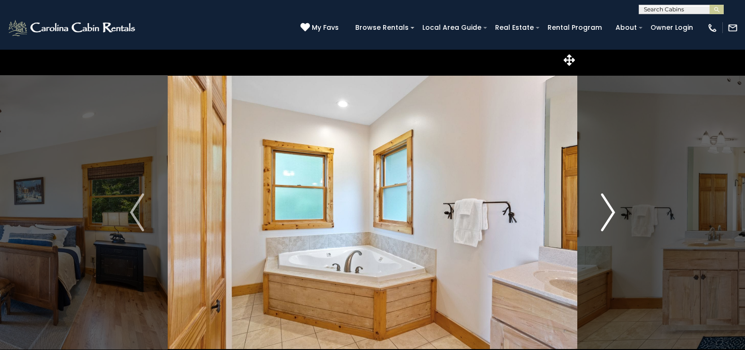
click at [610, 208] on img "Next" at bounding box center [608, 212] width 14 height 38
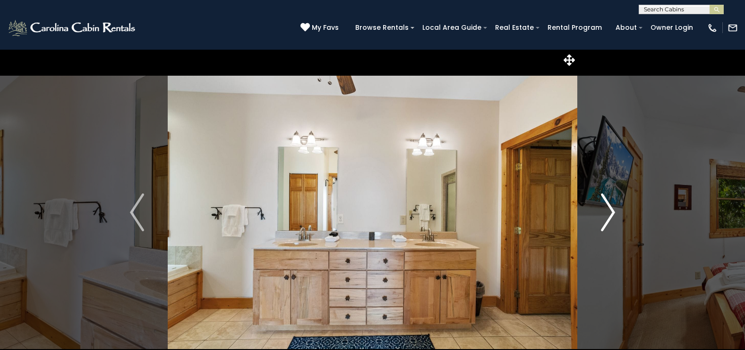
click at [610, 208] on img "Next" at bounding box center [608, 212] width 14 height 38
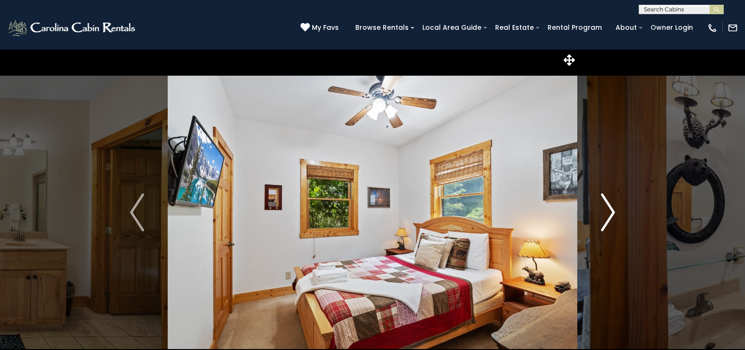
click at [610, 208] on img "Next" at bounding box center [608, 212] width 14 height 38
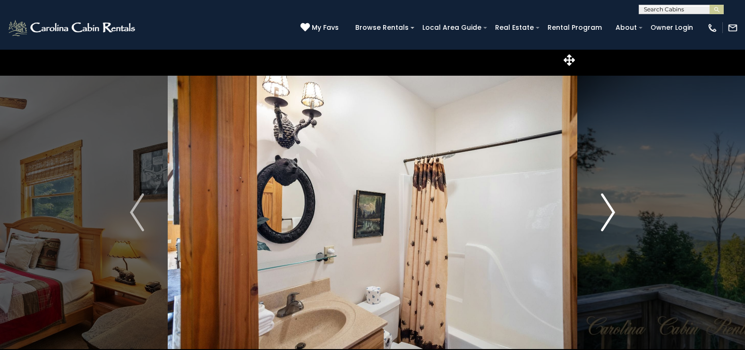
click at [610, 207] on img "Next" at bounding box center [608, 212] width 14 height 38
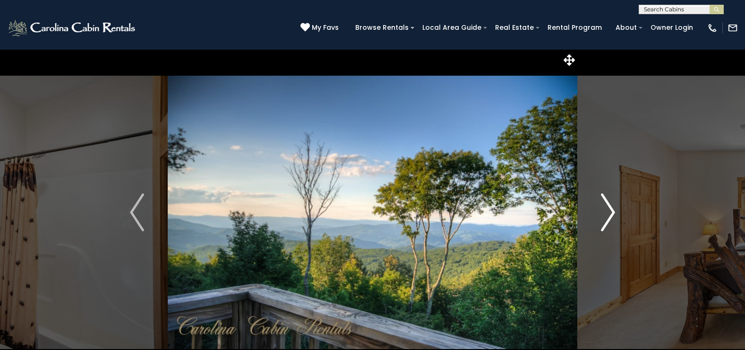
click at [610, 207] on img "Next" at bounding box center [608, 212] width 14 height 38
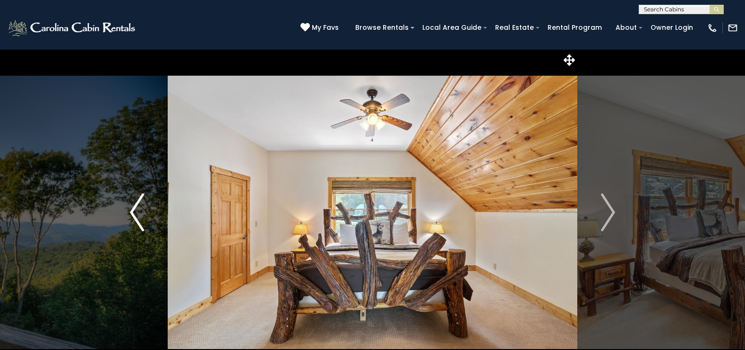
click at [130, 216] on img "Previous" at bounding box center [137, 212] width 14 height 38
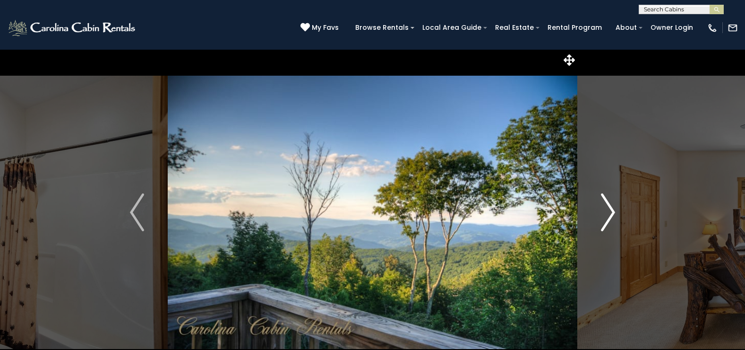
click at [612, 211] on img "Next" at bounding box center [608, 212] width 14 height 38
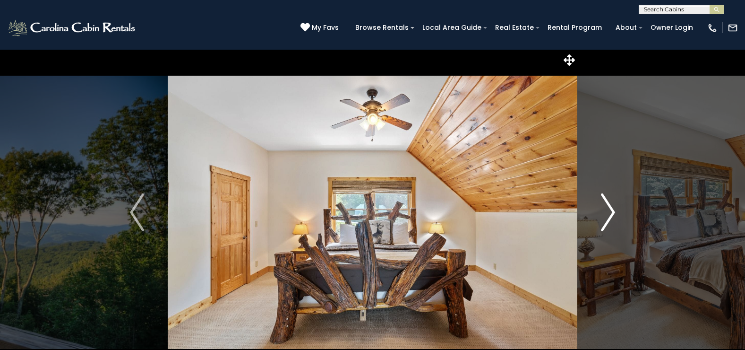
click at [612, 211] on img "Next" at bounding box center [608, 212] width 14 height 38
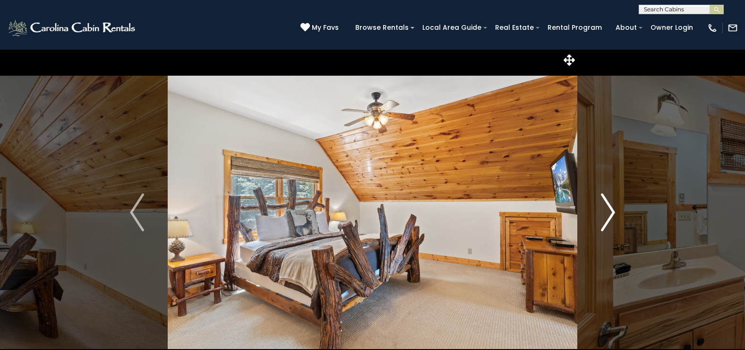
click at [612, 211] on img "Next" at bounding box center [608, 212] width 14 height 38
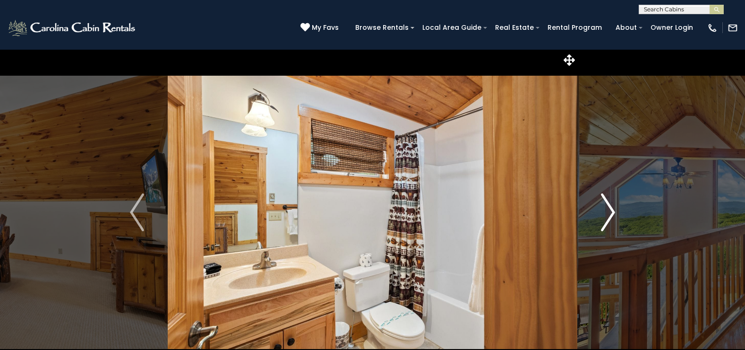
click at [612, 211] on img "Next" at bounding box center [608, 212] width 14 height 38
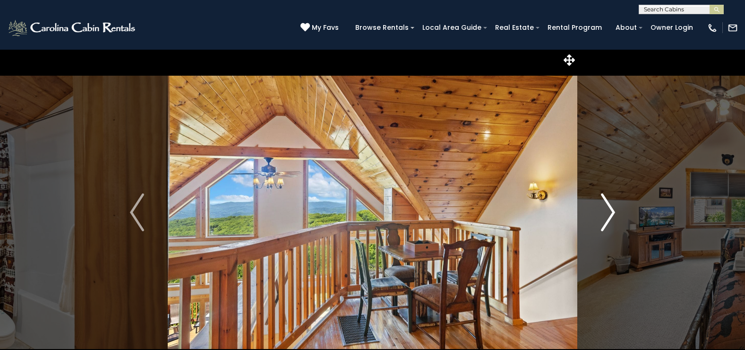
click at [612, 211] on img "Next" at bounding box center [608, 212] width 14 height 38
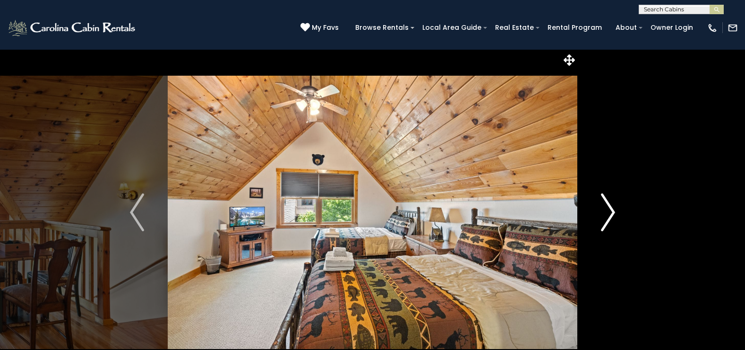
click at [612, 211] on img "Next" at bounding box center [608, 212] width 14 height 38
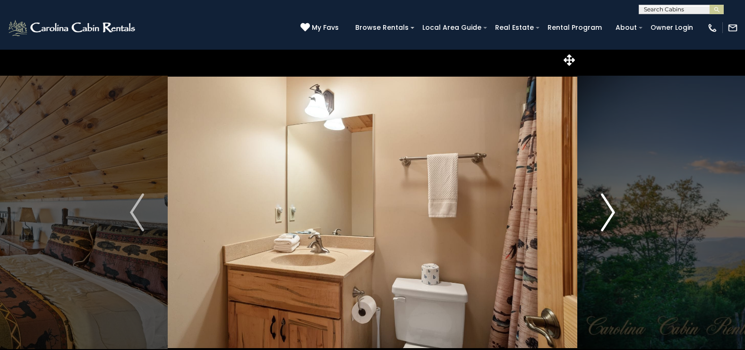
click at [612, 211] on img "Next" at bounding box center [608, 212] width 14 height 38
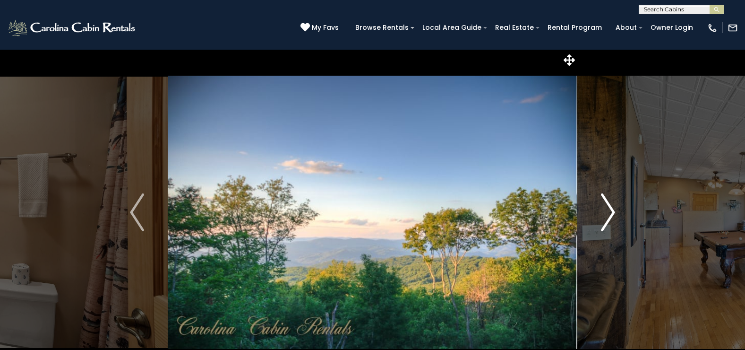
click at [612, 211] on img "Next" at bounding box center [608, 212] width 14 height 38
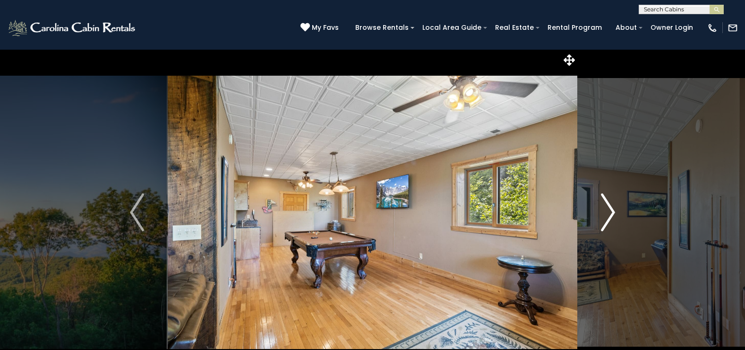
click at [612, 211] on img "Next" at bounding box center [608, 212] width 14 height 38
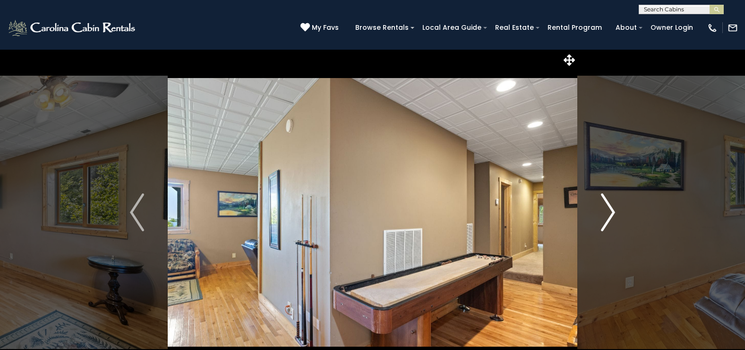
click at [613, 211] on img "Next" at bounding box center [608, 212] width 14 height 38
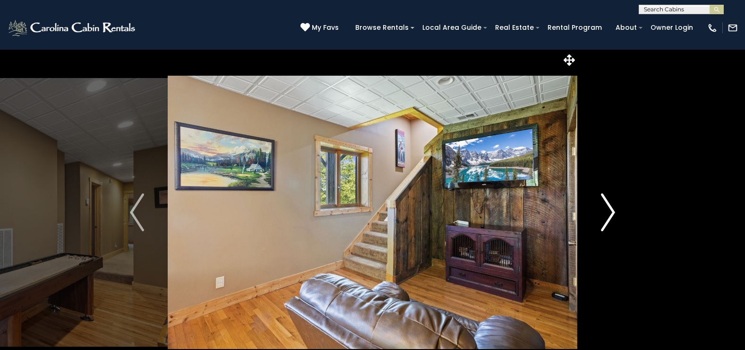
click at [613, 211] on img "Next" at bounding box center [608, 212] width 14 height 38
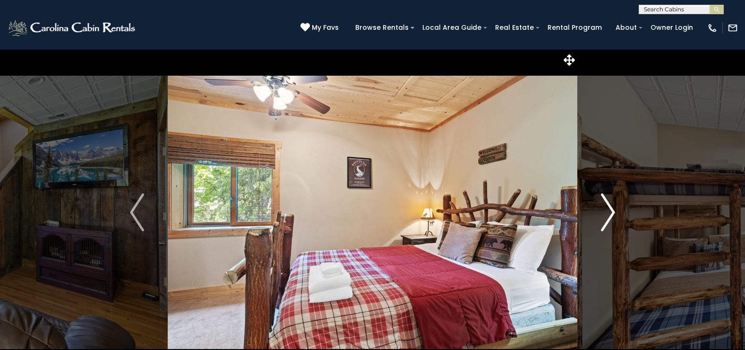
click at [613, 211] on img "Next" at bounding box center [608, 212] width 14 height 38
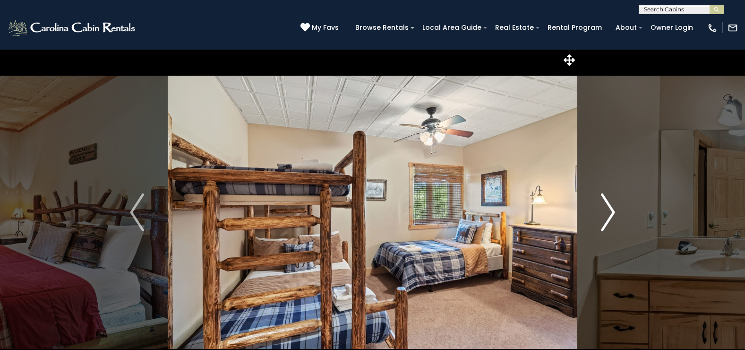
click at [613, 211] on img "Next" at bounding box center [608, 212] width 14 height 38
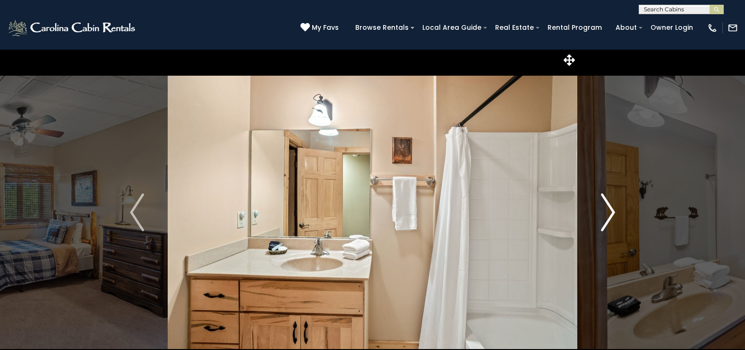
click at [613, 211] on img "Next" at bounding box center [608, 212] width 14 height 38
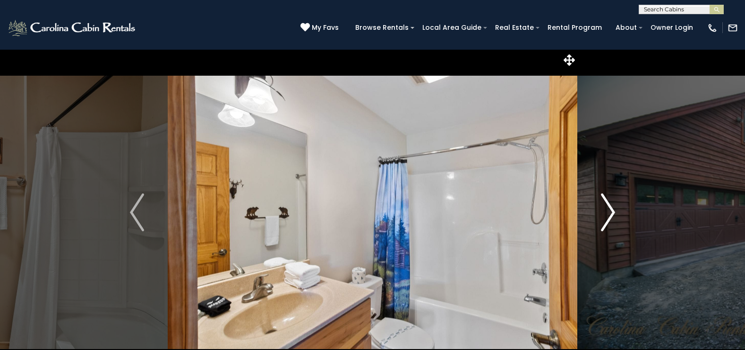
click at [604, 210] on img "Next" at bounding box center [608, 212] width 14 height 38
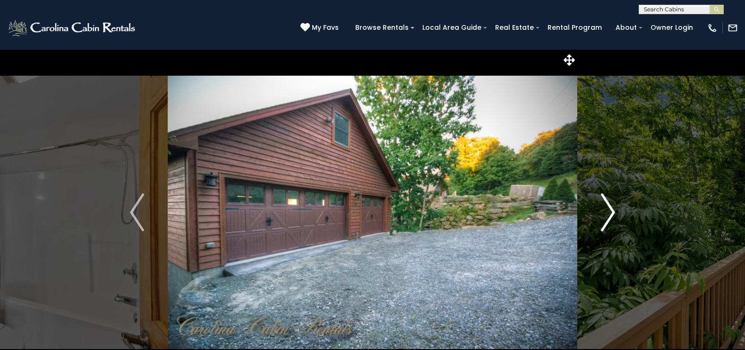
click at [612, 208] on img "Next" at bounding box center [608, 212] width 14 height 38
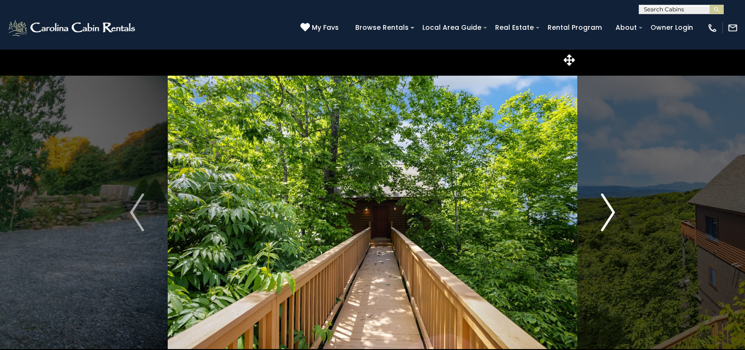
click at [612, 208] on img "Next" at bounding box center [608, 212] width 14 height 38
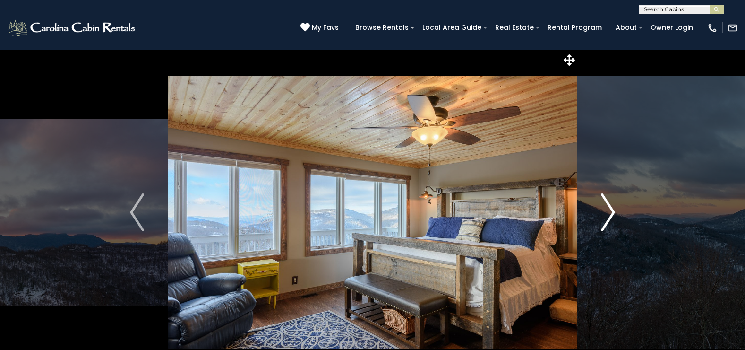
click at [611, 216] on img "Next" at bounding box center [608, 212] width 14 height 38
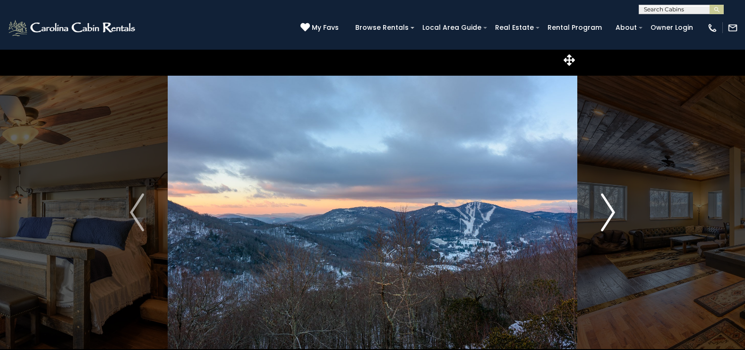
click at [611, 216] on img "Next" at bounding box center [608, 212] width 14 height 38
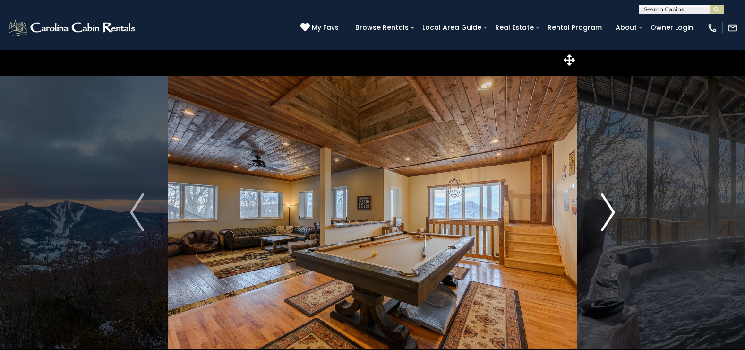
click at [611, 216] on img "Next" at bounding box center [608, 212] width 14 height 38
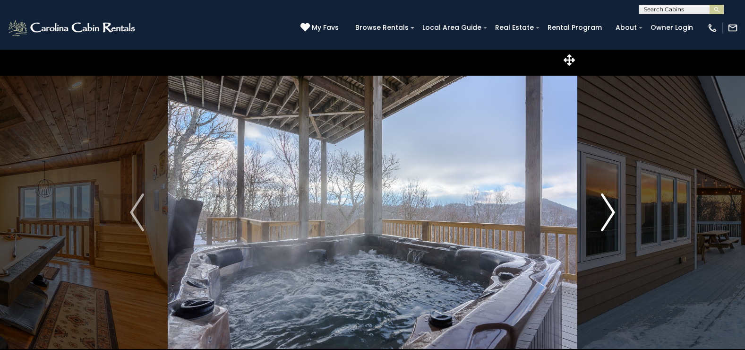
click at [611, 216] on img "Next" at bounding box center [608, 212] width 14 height 38
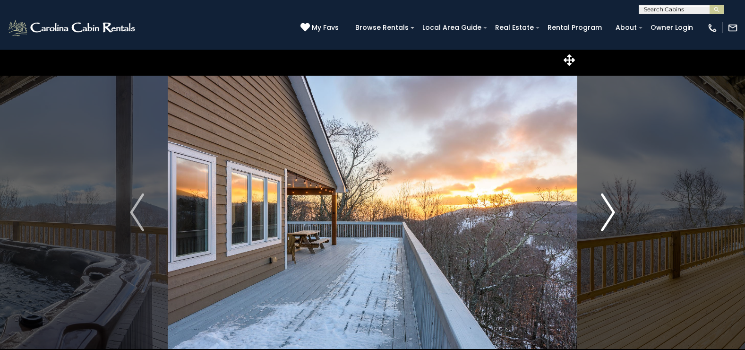
click at [611, 216] on img "Next" at bounding box center [608, 212] width 14 height 38
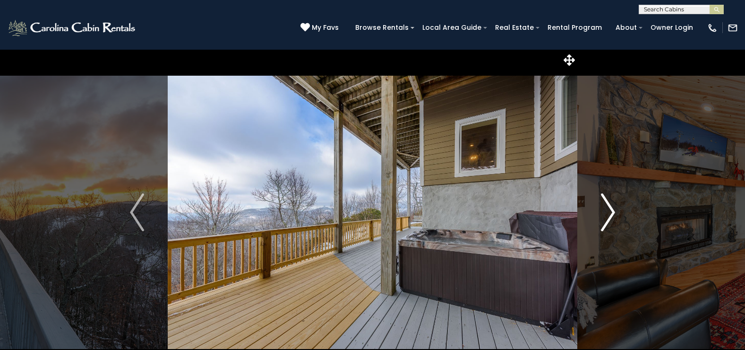
click at [611, 215] on img "Next" at bounding box center [608, 212] width 14 height 38
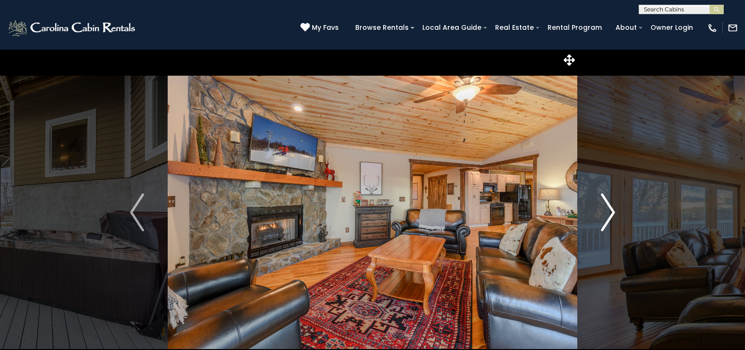
click at [611, 215] on img "Next" at bounding box center [608, 212] width 14 height 38
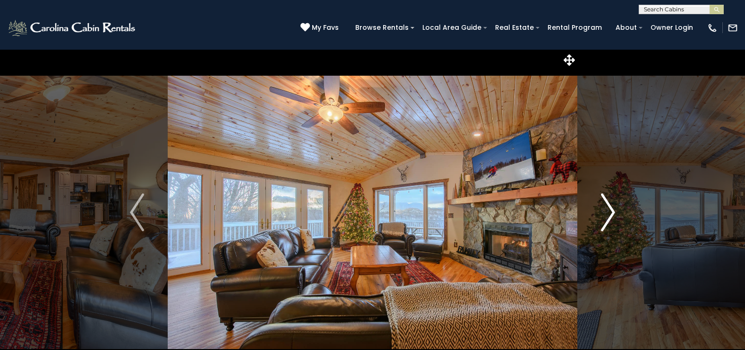
click at [611, 215] on img "Next" at bounding box center [608, 212] width 14 height 38
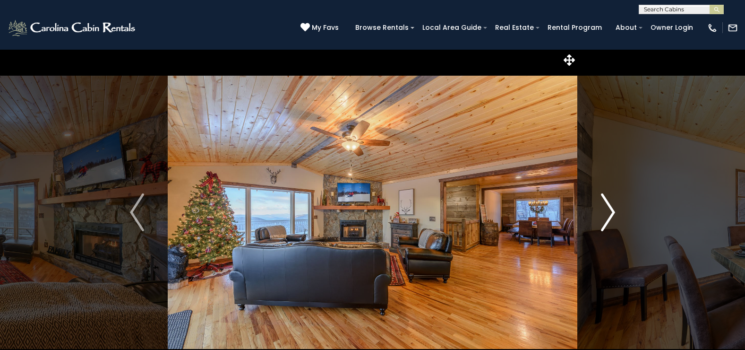
click at [611, 215] on img "Next" at bounding box center [608, 212] width 14 height 38
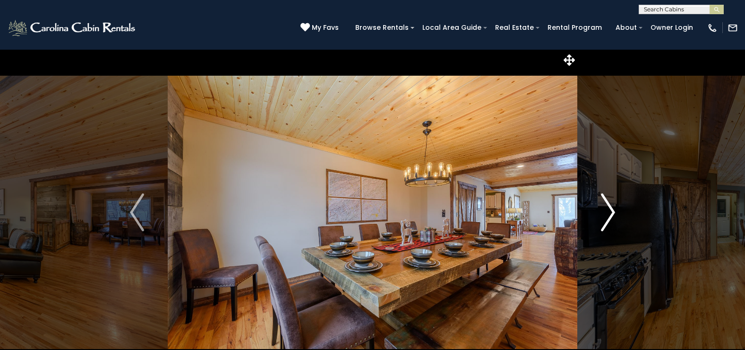
click at [611, 215] on img "Next" at bounding box center [608, 212] width 14 height 38
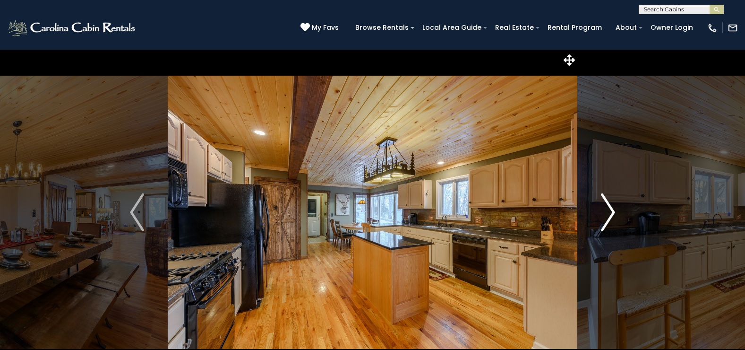
click at [611, 215] on img "Next" at bounding box center [608, 212] width 14 height 38
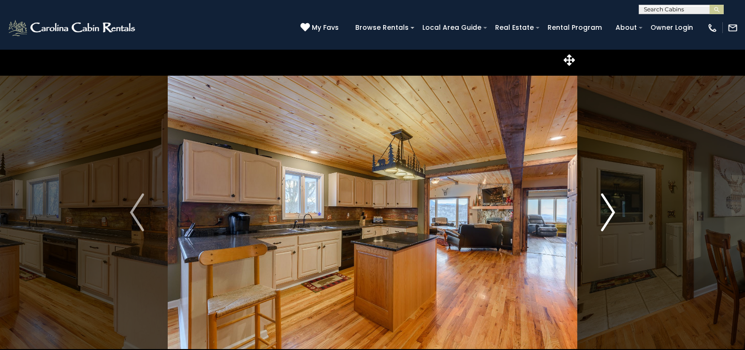
click at [611, 215] on img "Next" at bounding box center [608, 212] width 14 height 38
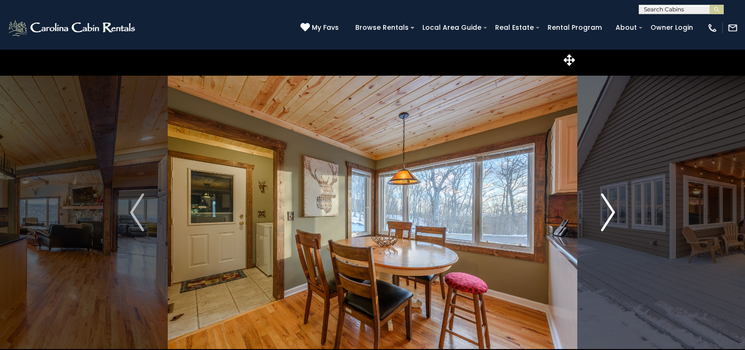
click at [611, 215] on img "Next" at bounding box center [608, 212] width 14 height 38
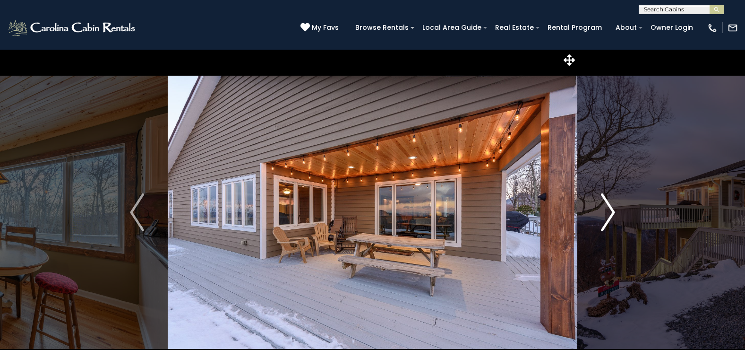
click at [611, 215] on img "Next" at bounding box center [608, 212] width 14 height 38
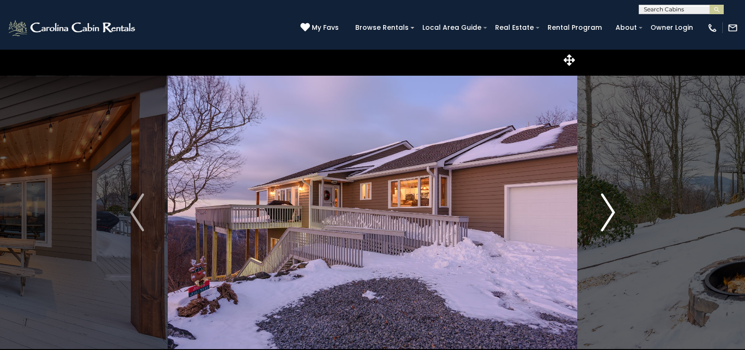
click at [611, 214] on img "Next" at bounding box center [608, 212] width 14 height 38
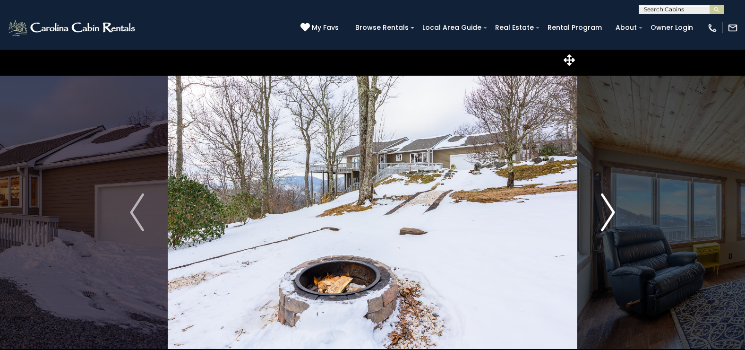
click at [611, 214] on img "Next" at bounding box center [608, 212] width 14 height 38
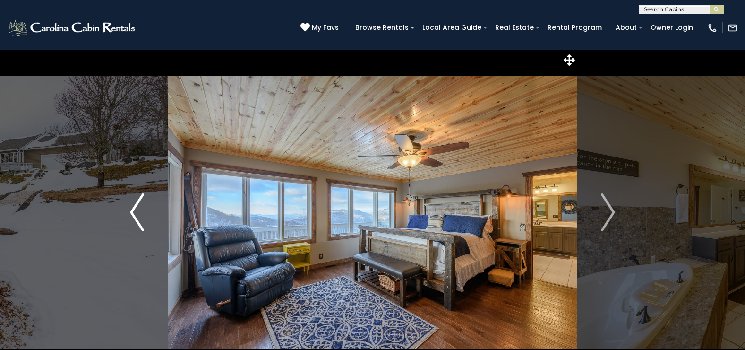
click at [135, 207] on img "Previous" at bounding box center [137, 212] width 14 height 38
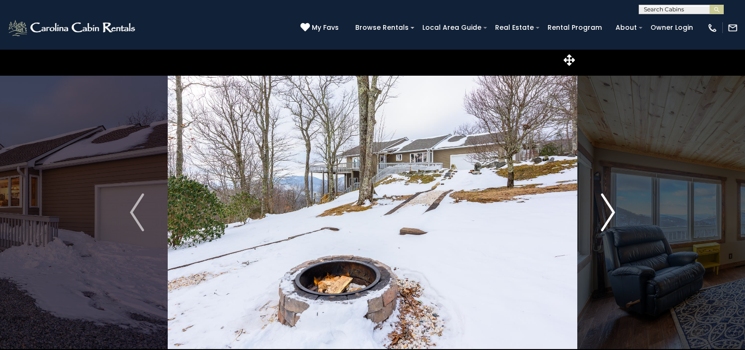
click at [612, 209] on img "Next" at bounding box center [608, 212] width 14 height 38
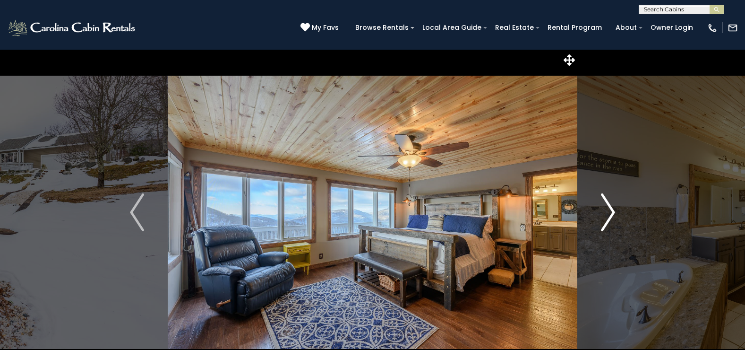
click at [612, 209] on img "Next" at bounding box center [608, 212] width 14 height 38
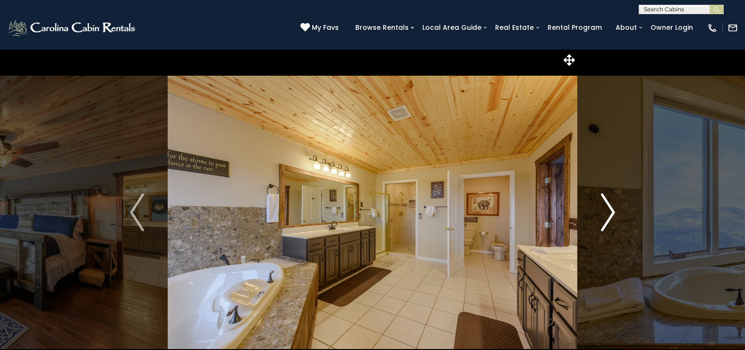
click at [612, 209] on img "Next" at bounding box center [608, 212] width 14 height 38
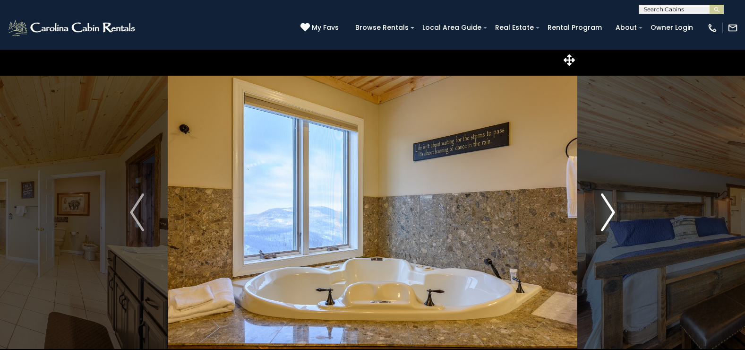
click at [612, 209] on img "Next" at bounding box center [608, 212] width 14 height 38
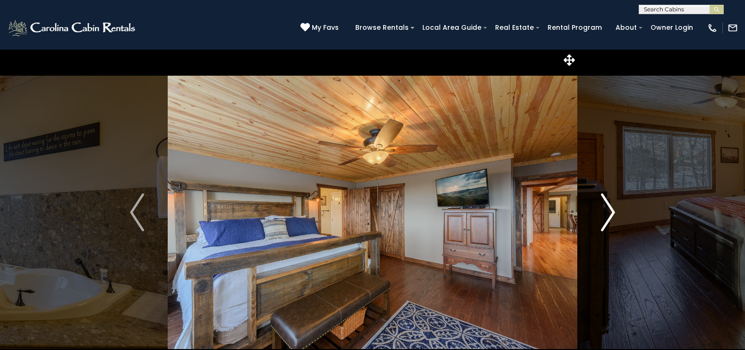
click at [612, 209] on img "Next" at bounding box center [608, 212] width 14 height 38
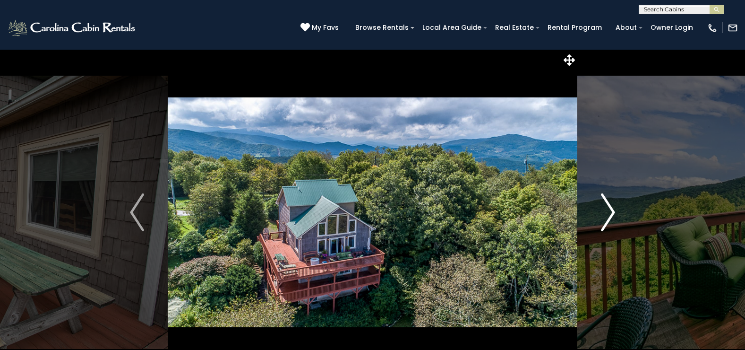
click at [611, 206] on img "Next" at bounding box center [608, 212] width 14 height 38
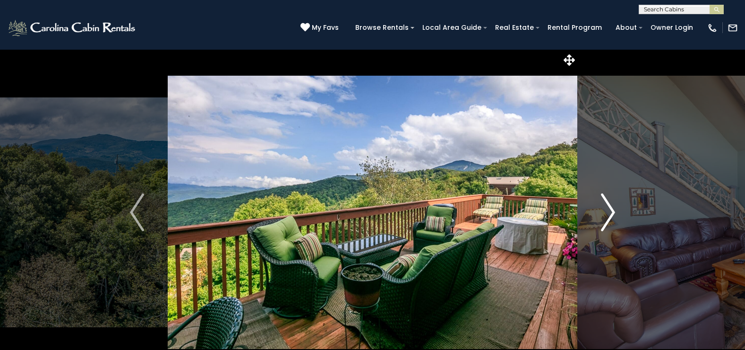
click at [611, 206] on img "Next" at bounding box center [608, 212] width 14 height 38
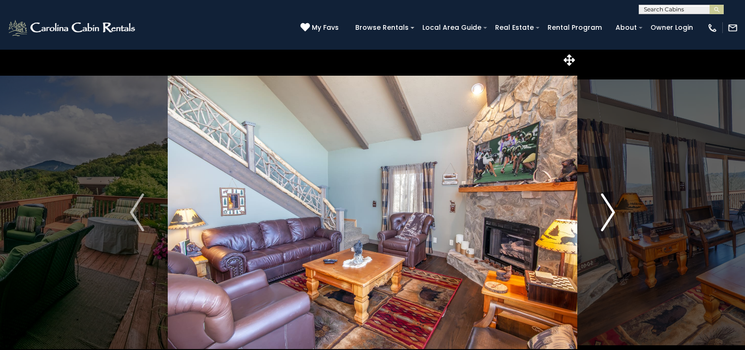
click at [611, 206] on img "Next" at bounding box center [608, 212] width 14 height 38
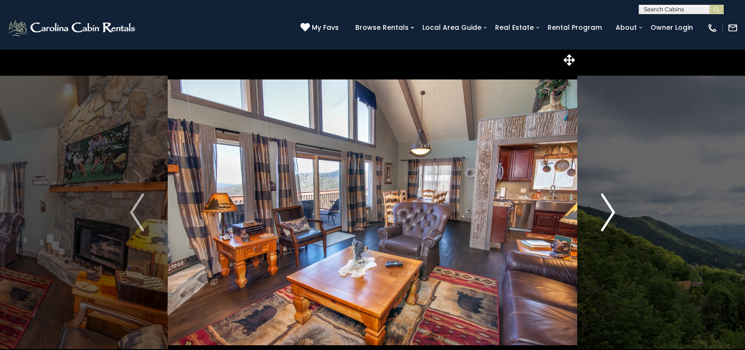
click at [611, 206] on img "Next" at bounding box center [608, 212] width 14 height 38
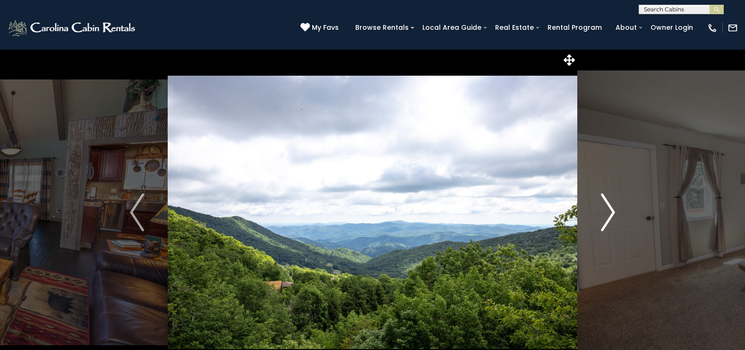
click at [611, 206] on img "Next" at bounding box center [608, 212] width 14 height 38
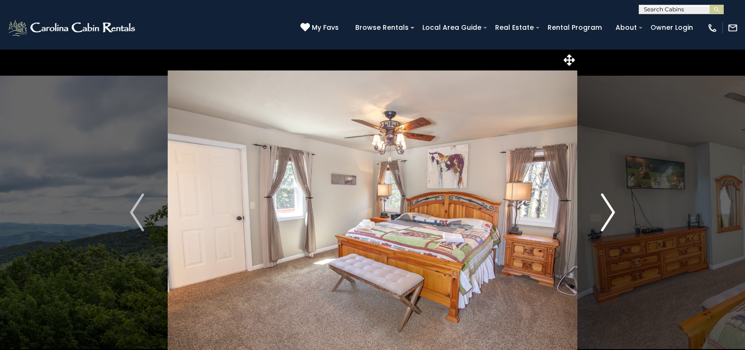
click at [611, 206] on img "Next" at bounding box center [608, 212] width 14 height 38
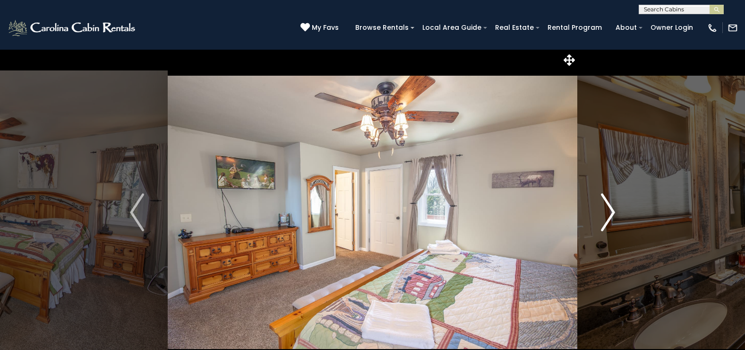
click at [611, 206] on img "Next" at bounding box center [608, 212] width 14 height 38
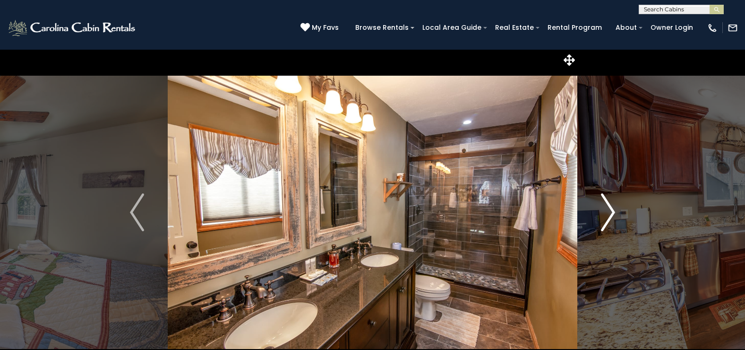
click at [611, 206] on img "Next" at bounding box center [608, 212] width 14 height 38
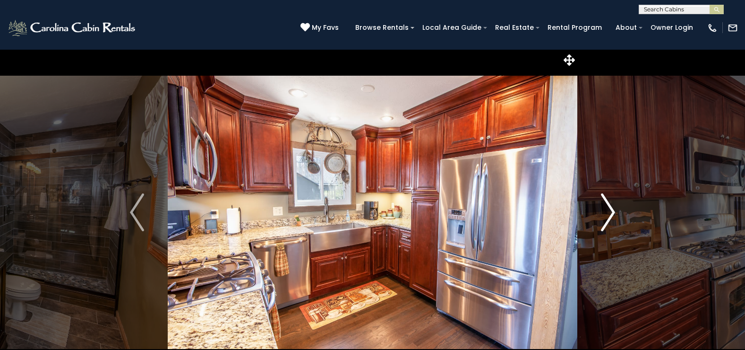
click at [611, 206] on img "Next" at bounding box center [608, 212] width 14 height 38
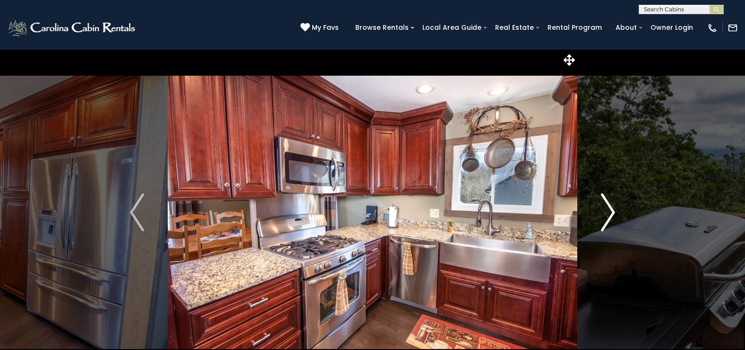
click at [611, 206] on img "Next" at bounding box center [608, 212] width 14 height 38
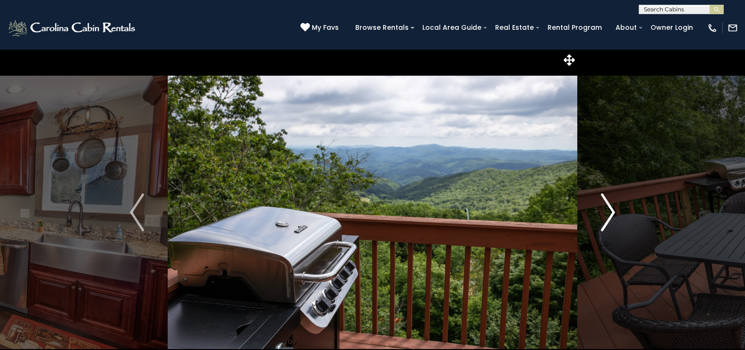
click at [611, 206] on img "Next" at bounding box center [608, 212] width 14 height 38
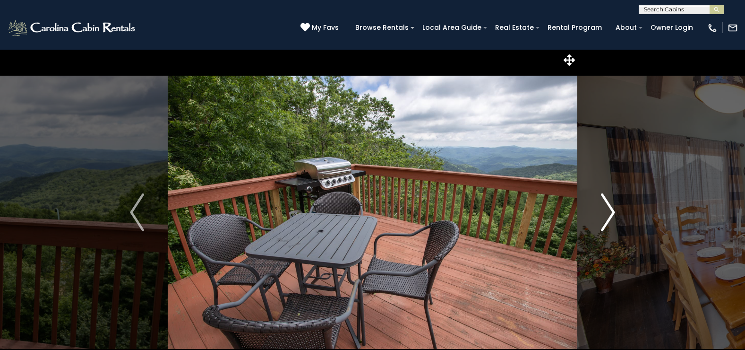
click at [611, 206] on img "Next" at bounding box center [608, 212] width 14 height 38
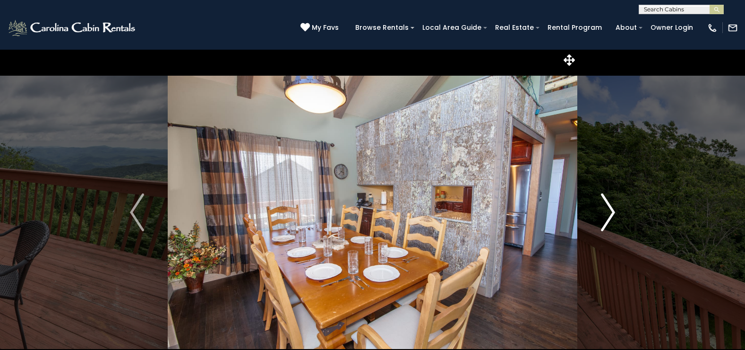
click at [611, 206] on img "Next" at bounding box center [608, 212] width 14 height 38
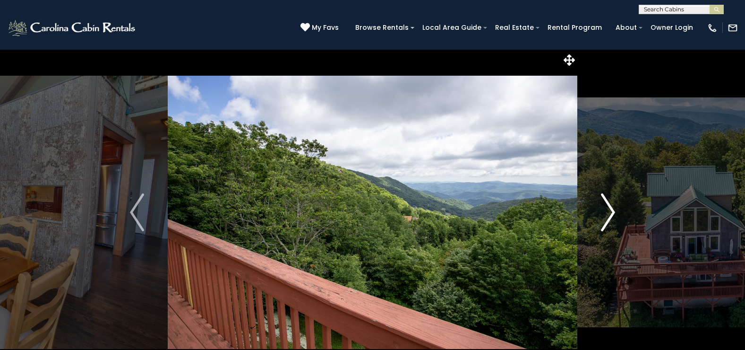
click at [611, 206] on img "Next" at bounding box center [608, 212] width 14 height 38
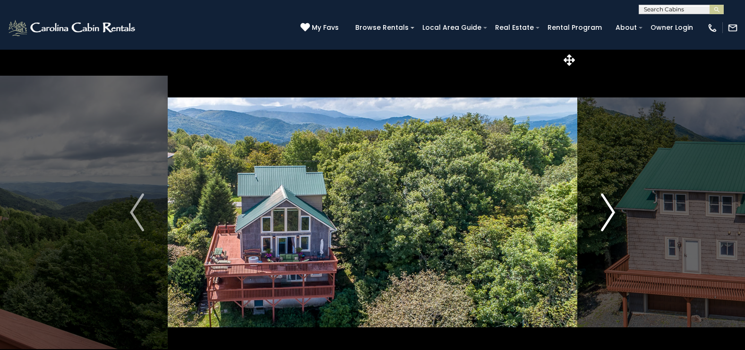
click at [611, 206] on img "Next" at bounding box center [608, 212] width 14 height 38
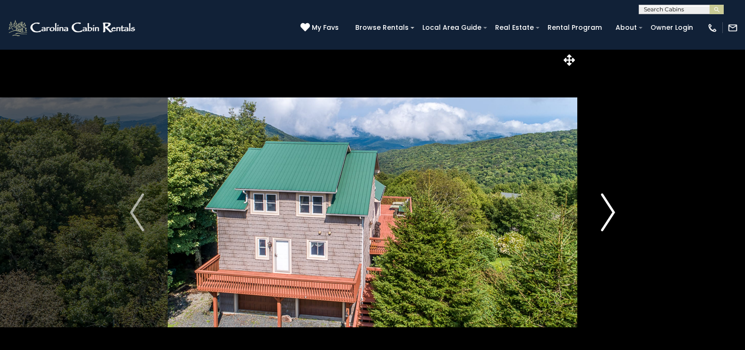
click at [611, 206] on img "Next" at bounding box center [608, 212] width 14 height 38
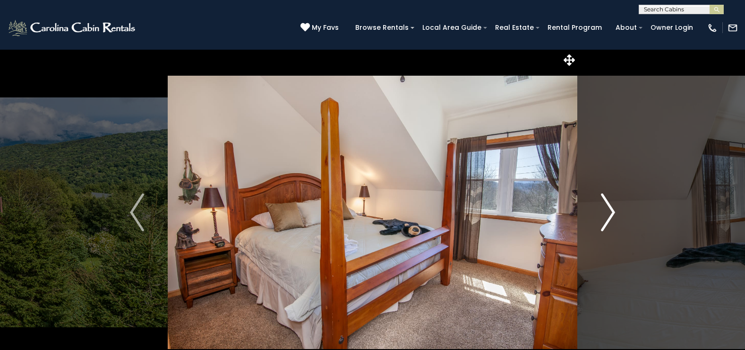
click at [611, 206] on img "Next" at bounding box center [608, 212] width 14 height 38
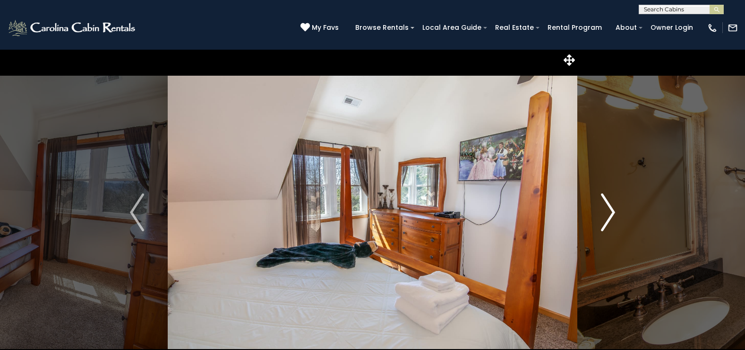
click at [611, 206] on img "Next" at bounding box center [608, 212] width 14 height 38
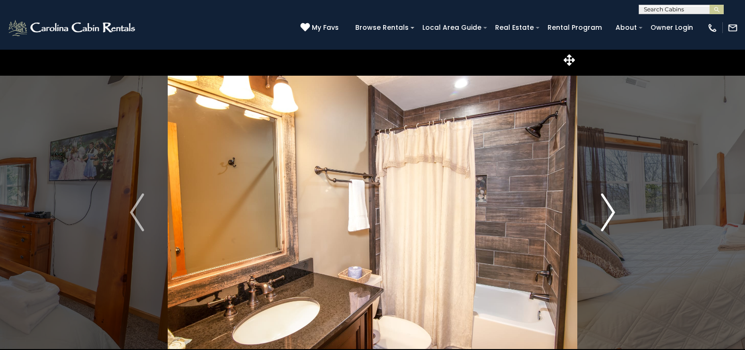
click at [611, 206] on img "Next" at bounding box center [608, 212] width 14 height 38
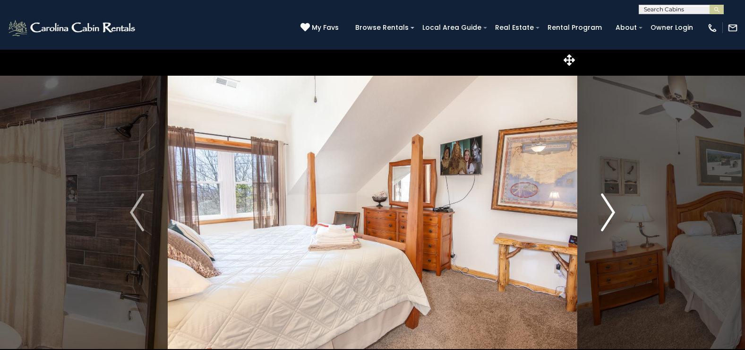
click at [611, 206] on img "Next" at bounding box center [608, 212] width 14 height 38
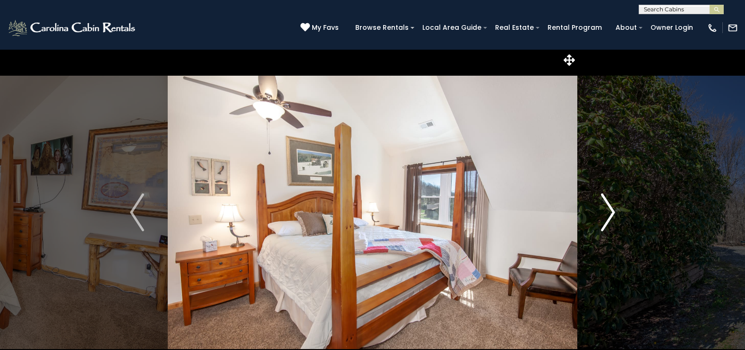
click at [611, 206] on img "Next" at bounding box center [608, 212] width 14 height 38
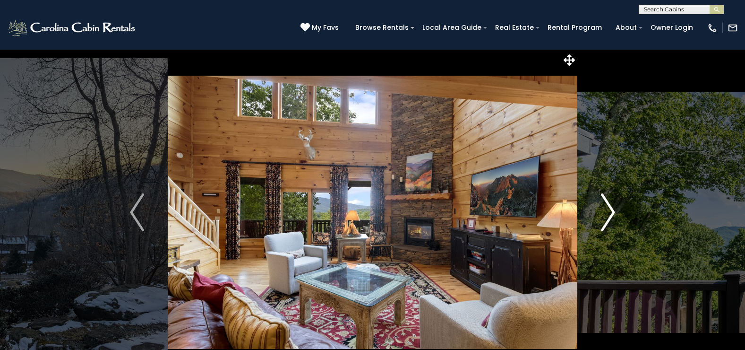
click at [608, 209] on img "Next" at bounding box center [608, 212] width 14 height 38
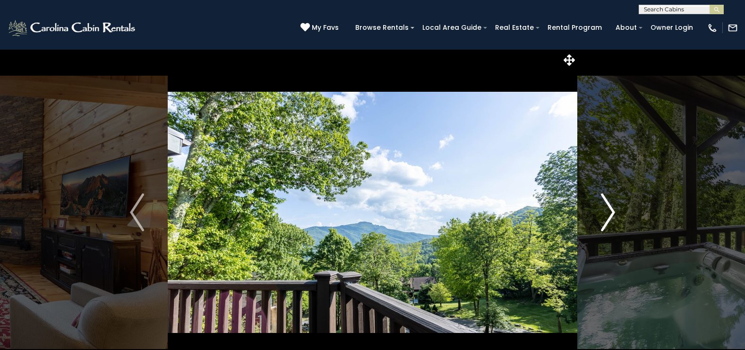
click at [608, 210] on img "Next" at bounding box center [608, 212] width 14 height 38
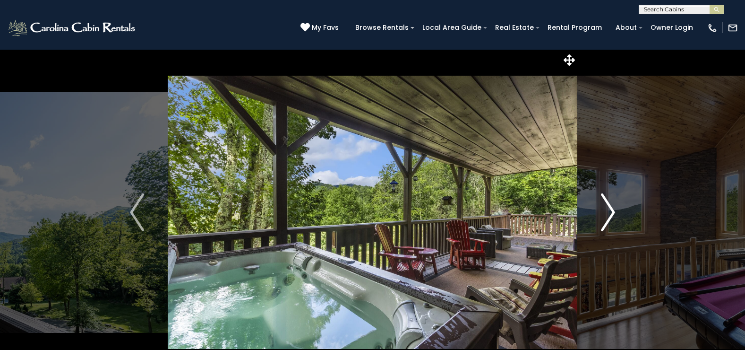
click at [608, 210] on img "Next" at bounding box center [608, 212] width 14 height 38
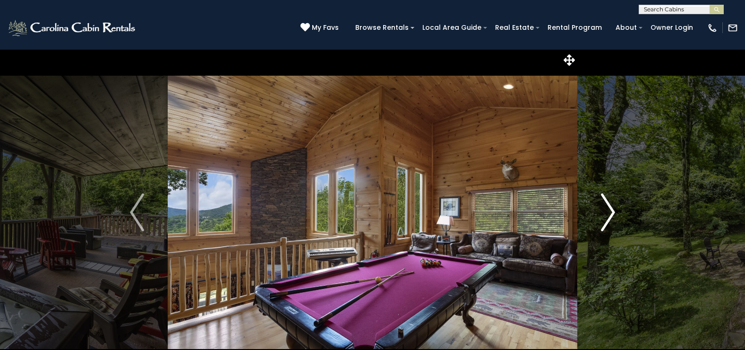
click at [608, 210] on img "Next" at bounding box center [608, 212] width 14 height 38
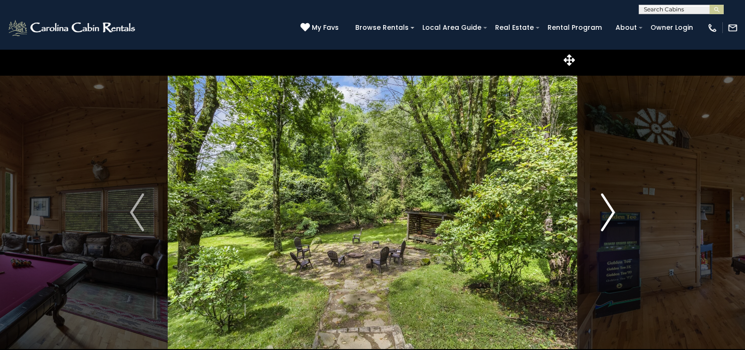
click at [608, 210] on img "Next" at bounding box center [608, 212] width 14 height 38
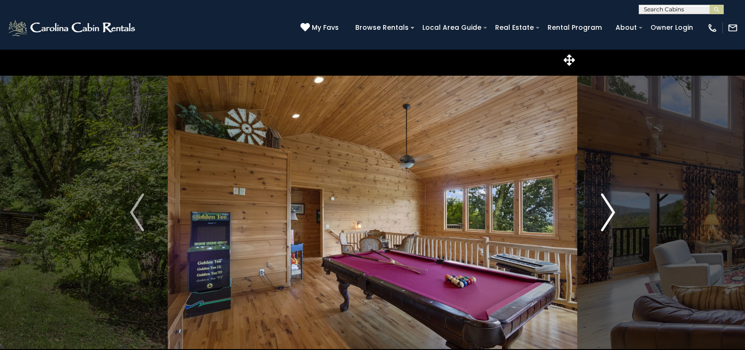
click at [608, 210] on img "Next" at bounding box center [608, 212] width 14 height 38
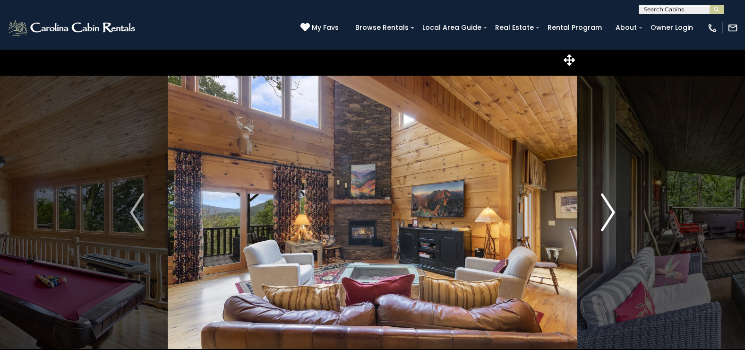
click at [608, 210] on img "Next" at bounding box center [608, 212] width 14 height 38
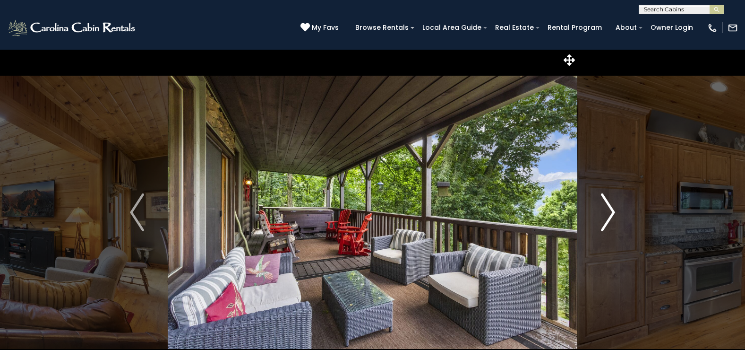
click at [608, 210] on img "Next" at bounding box center [608, 212] width 14 height 38
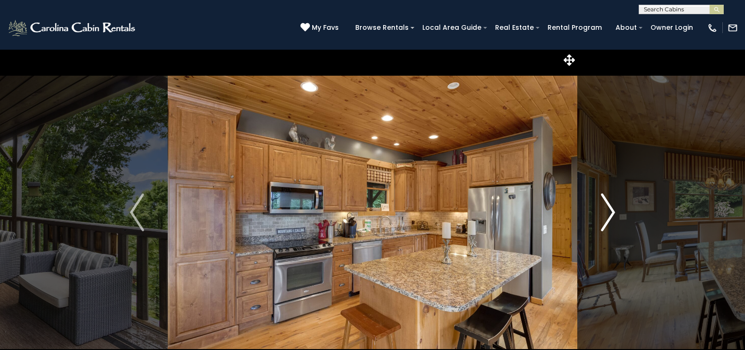
click at [608, 210] on img "Next" at bounding box center [608, 212] width 14 height 38
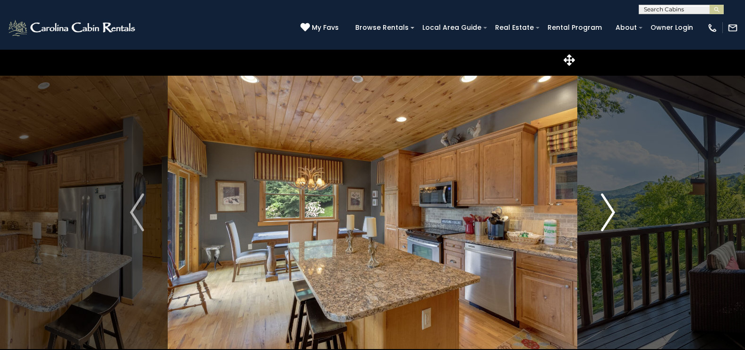
click at [608, 210] on img "Next" at bounding box center [608, 212] width 14 height 38
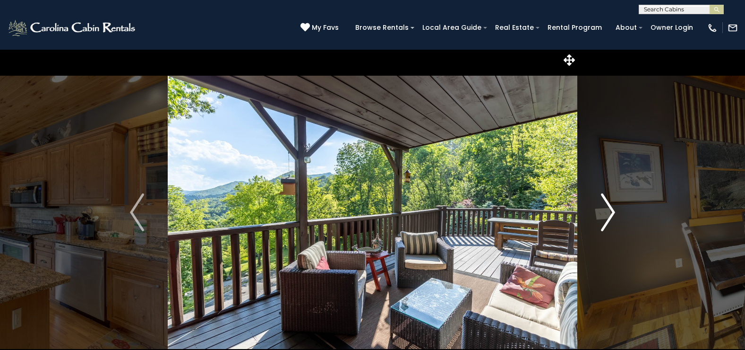
click at [608, 210] on img "Next" at bounding box center [608, 212] width 14 height 38
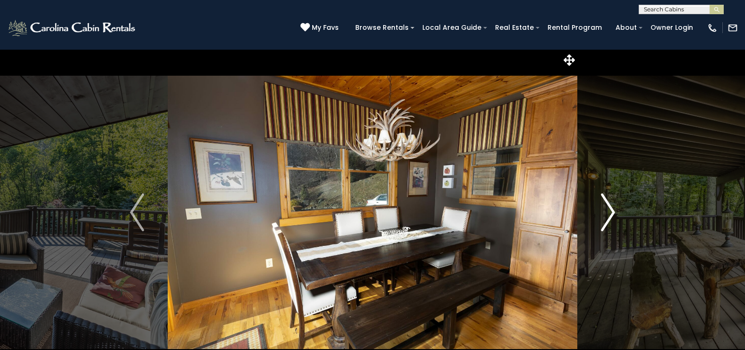
click at [608, 210] on img "Next" at bounding box center [608, 212] width 14 height 38
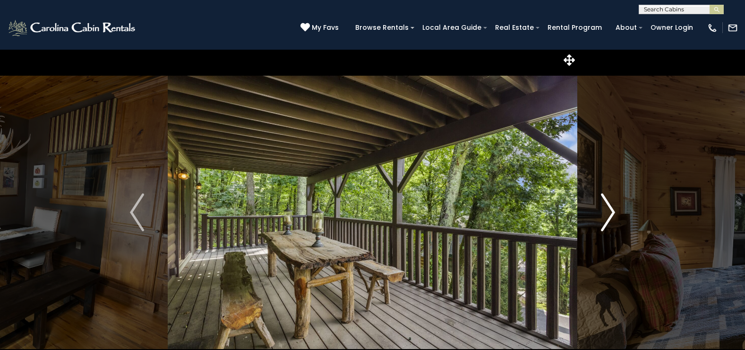
click at [607, 208] on img "Next" at bounding box center [608, 212] width 14 height 38
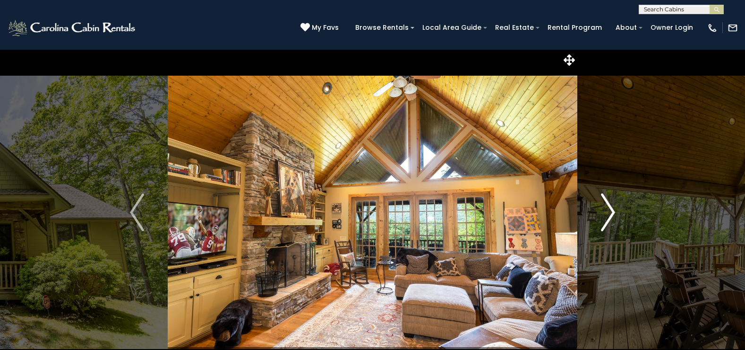
click at [613, 211] on img "Next" at bounding box center [608, 212] width 14 height 38
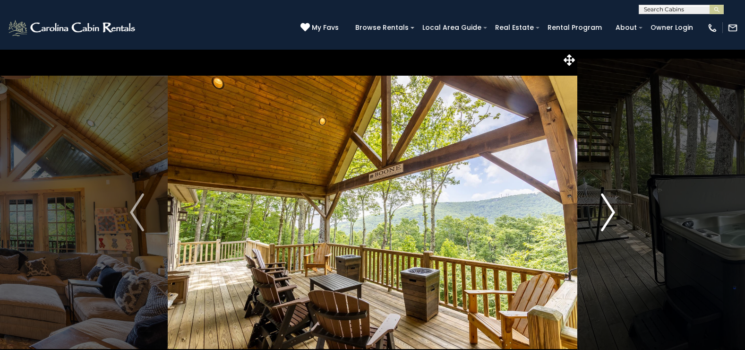
click at [613, 213] on img "Next" at bounding box center [608, 212] width 14 height 38
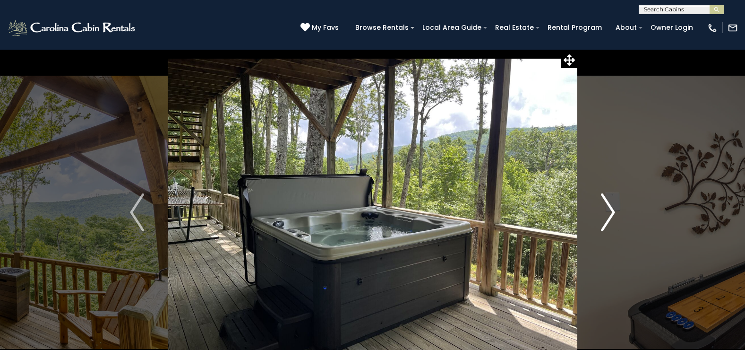
click at [613, 213] on img "Next" at bounding box center [608, 212] width 14 height 38
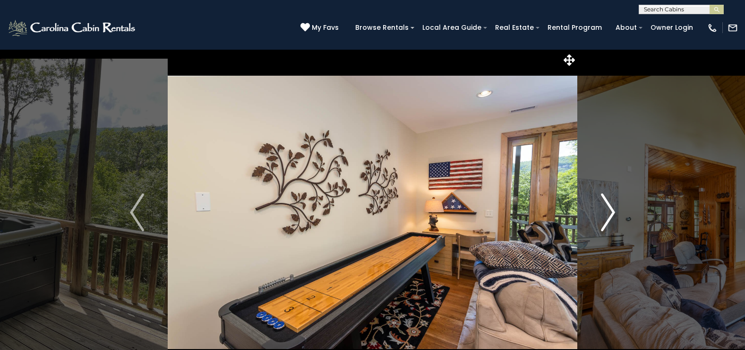
click at [613, 213] on img "Next" at bounding box center [608, 212] width 14 height 38
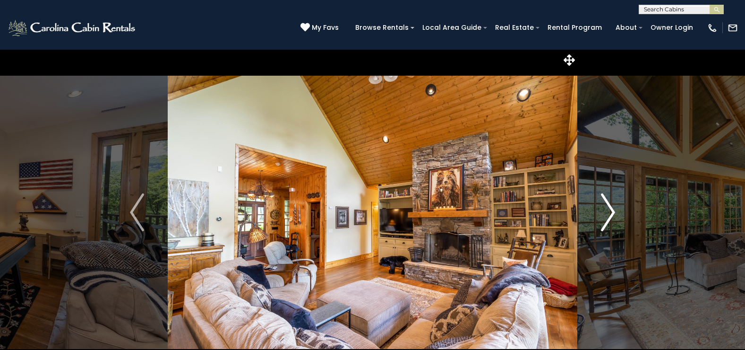
click at [613, 213] on img "Next" at bounding box center [608, 212] width 14 height 38
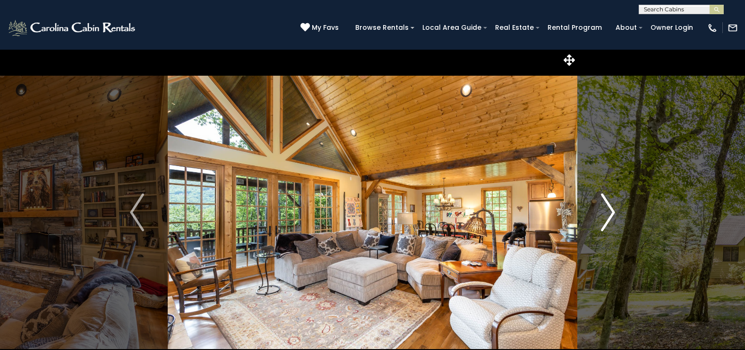
click at [613, 213] on img "Next" at bounding box center [608, 212] width 14 height 38
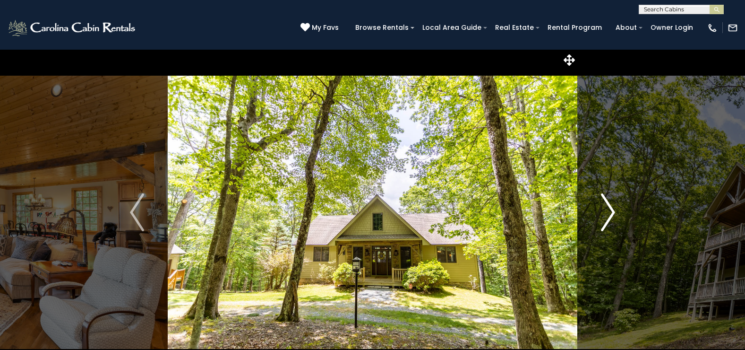
click at [613, 213] on img "Next" at bounding box center [608, 212] width 14 height 38
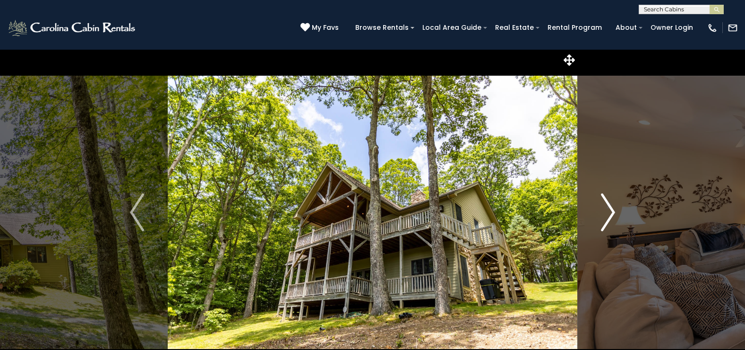
click at [613, 213] on img "Next" at bounding box center [608, 212] width 14 height 38
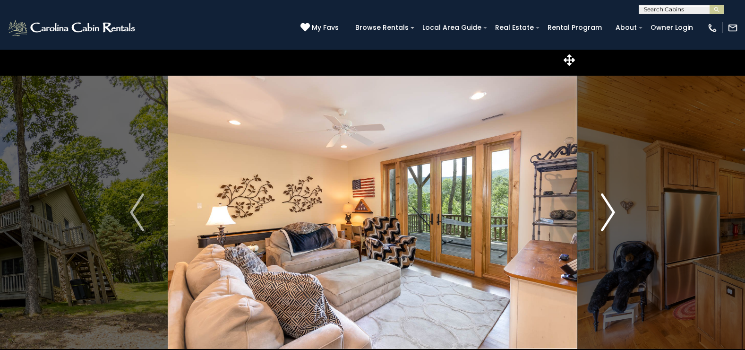
click at [612, 212] on img "Next" at bounding box center [608, 212] width 14 height 38
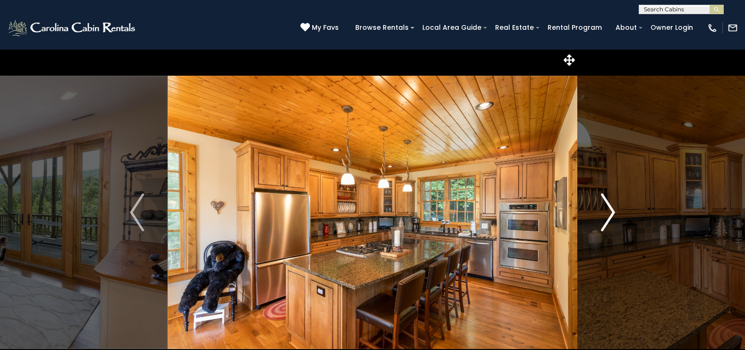
click at [612, 212] on img "Next" at bounding box center [608, 212] width 14 height 38
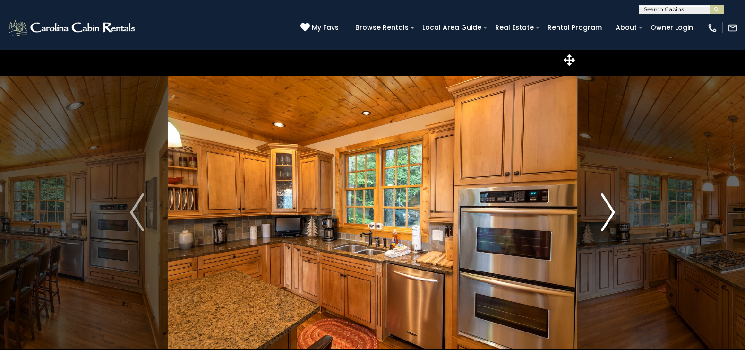
click at [612, 212] on img "Next" at bounding box center [608, 212] width 14 height 38
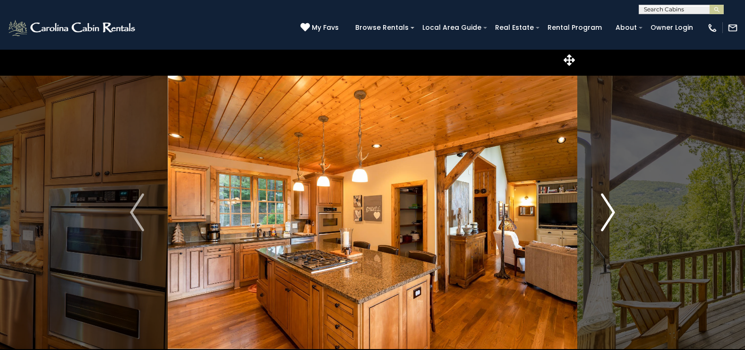
click at [612, 212] on img "Next" at bounding box center [608, 212] width 14 height 38
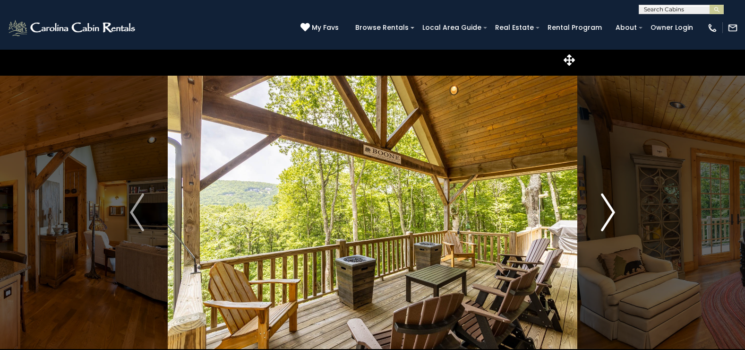
click at [612, 212] on img "Next" at bounding box center [608, 212] width 14 height 38
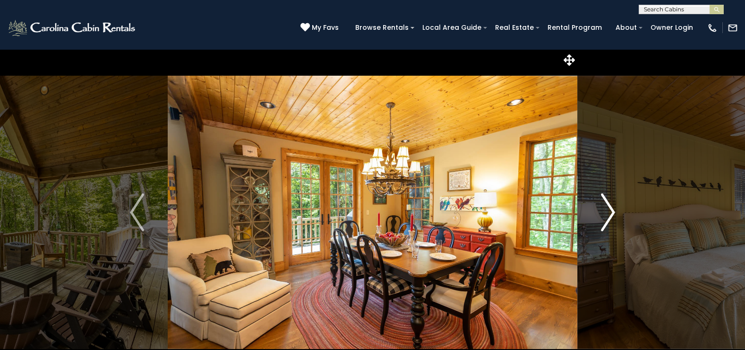
click at [612, 212] on img "Next" at bounding box center [608, 212] width 14 height 38
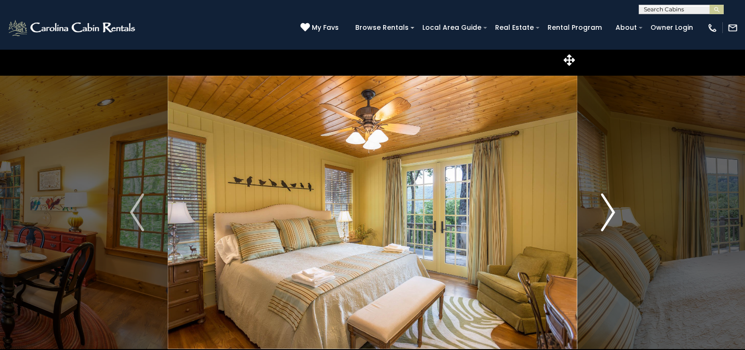
click at [612, 212] on img "Next" at bounding box center [608, 212] width 14 height 38
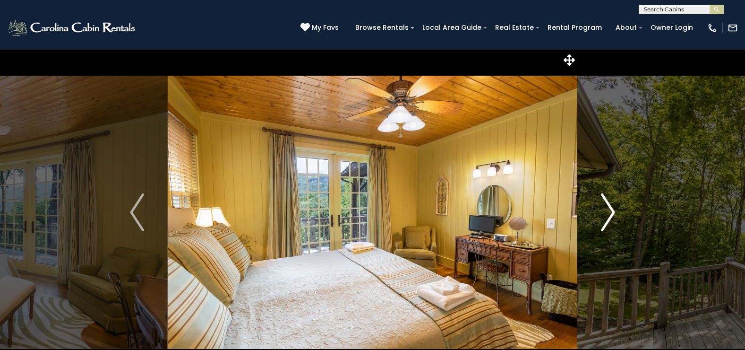
click at [612, 212] on img "Next" at bounding box center [608, 212] width 14 height 38
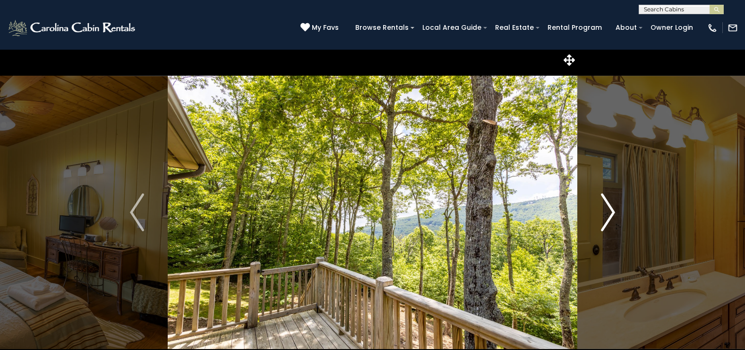
click at [612, 212] on img "Next" at bounding box center [608, 212] width 14 height 38
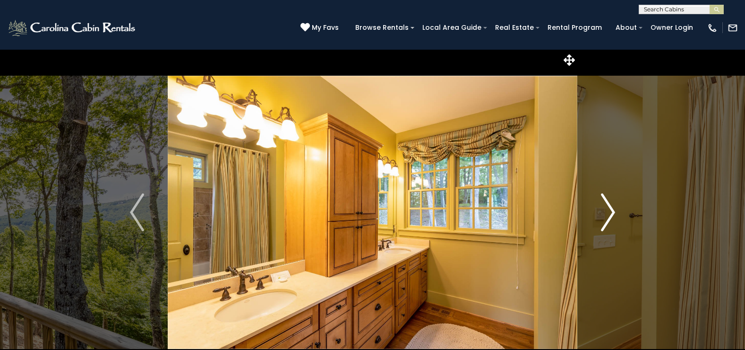
click at [612, 212] on img "Next" at bounding box center [608, 212] width 14 height 38
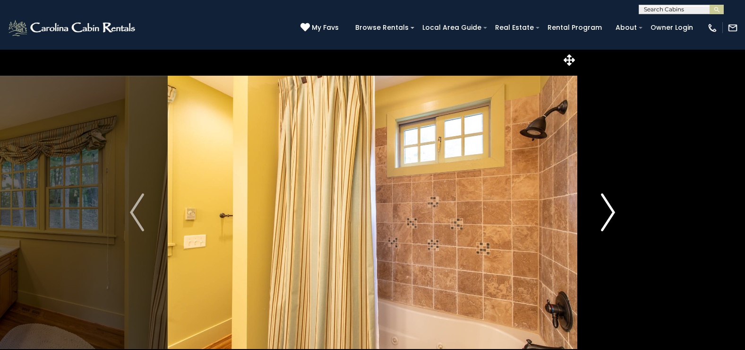
click at [612, 212] on img "Next" at bounding box center [608, 212] width 14 height 38
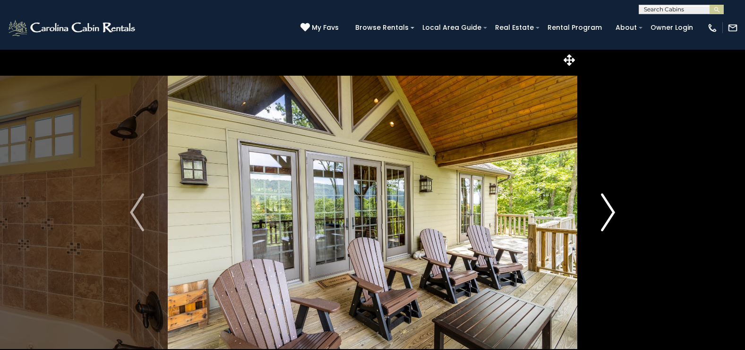
click at [612, 212] on img "Next" at bounding box center [608, 212] width 14 height 38
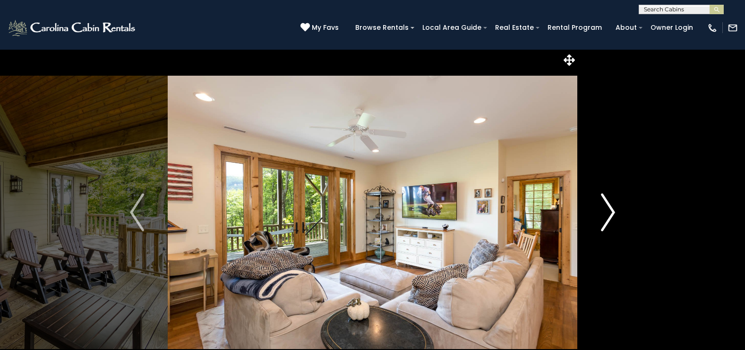
click at [612, 212] on img "Next" at bounding box center [608, 212] width 14 height 38
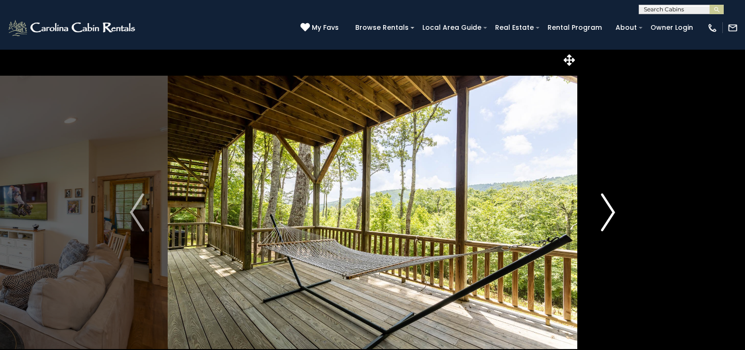
click at [612, 212] on img "Next" at bounding box center [608, 212] width 14 height 38
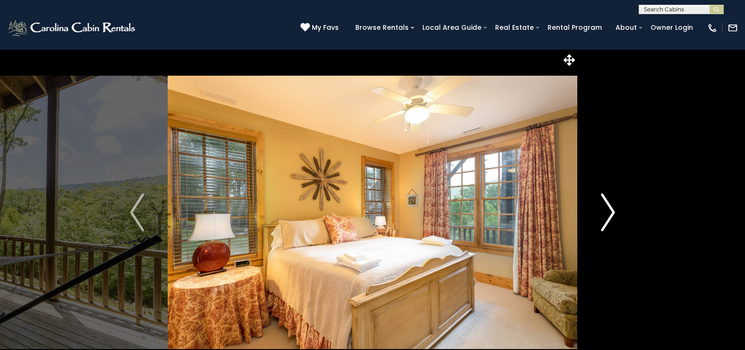
click at [612, 212] on img "Next" at bounding box center [608, 212] width 14 height 38
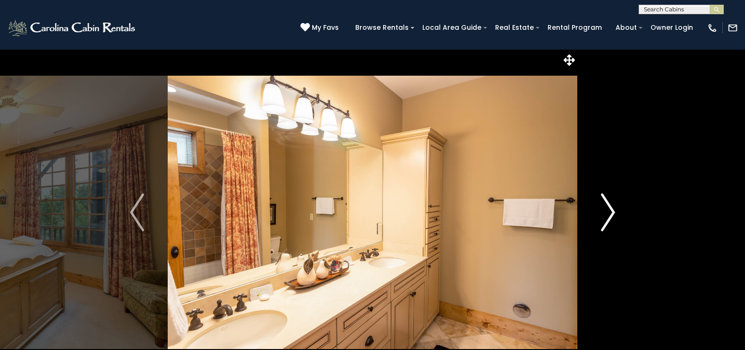
click at [612, 212] on img "Next" at bounding box center [608, 212] width 14 height 38
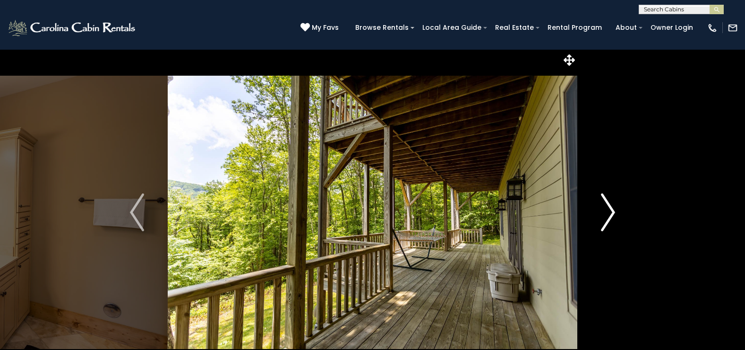
click at [612, 212] on img "Next" at bounding box center [608, 212] width 14 height 38
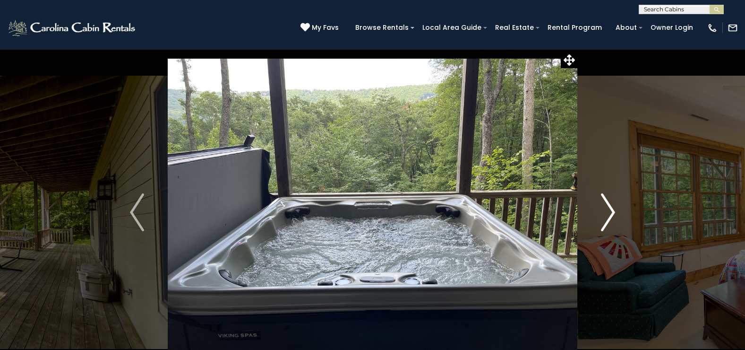
click at [612, 212] on img "Next" at bounding box center [608, 212] width 14 height 38
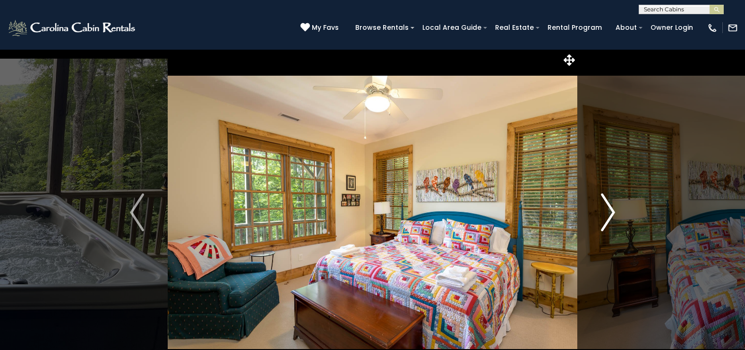
click at [612, 212] on img "Next" at bounding box center [608, 212] width 14 height 38
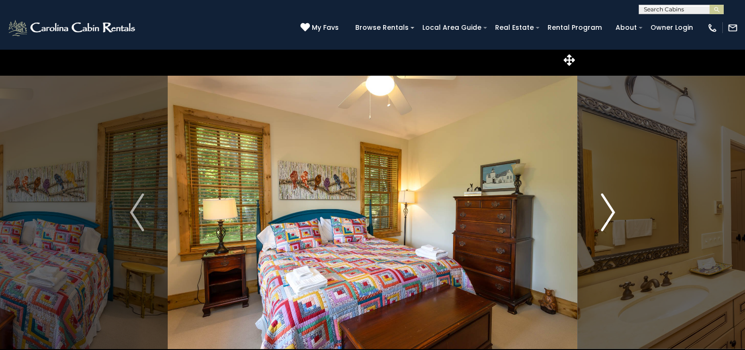
click at [612, 212] on img "Next" at bounding box center [608, 212] width 14 height 38
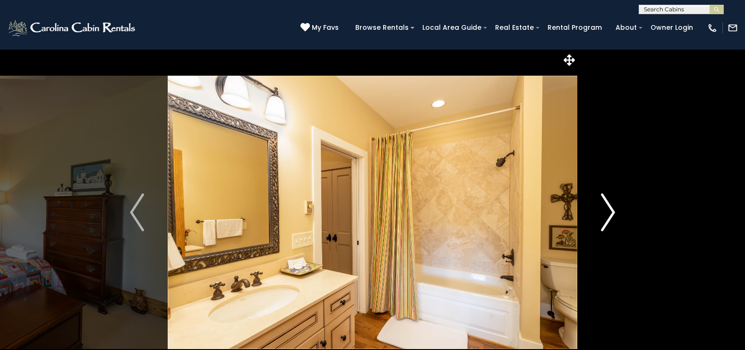
click at [612, 212] on img "Next" at bounding box center [608, 212] width 14 height 38
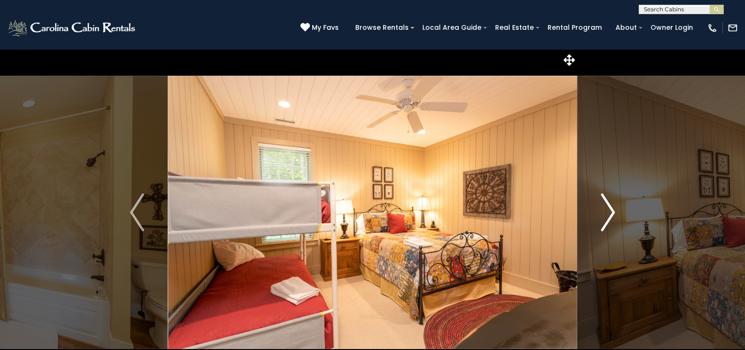
click at [612, 212] on img "Next" at bounding box center [608, 212] width 14 height 38
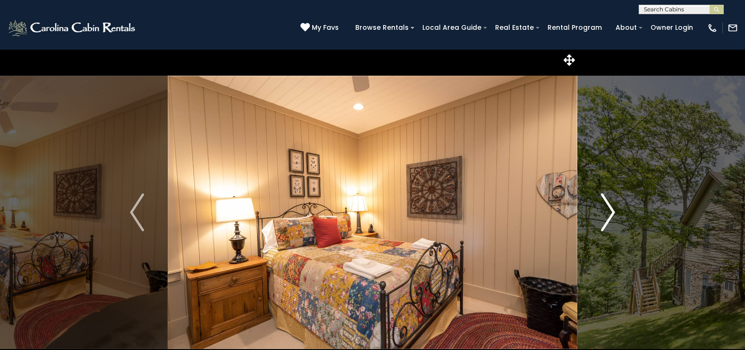
click at [612, 212] on img "Next" at bounding box center [608, 212] width 14 height 38
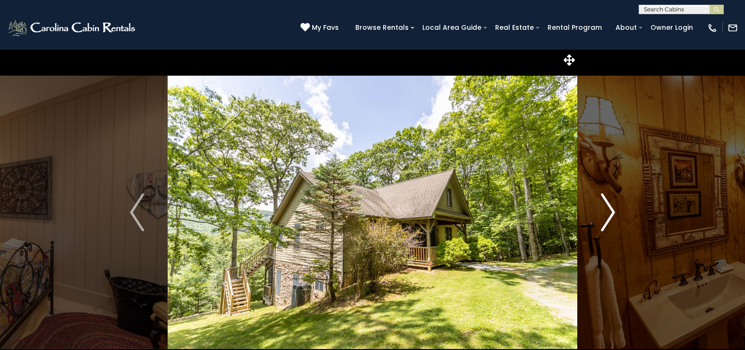
click at [612, 212] on img "Next" at bounding box center [608, 212] width 14 height 38
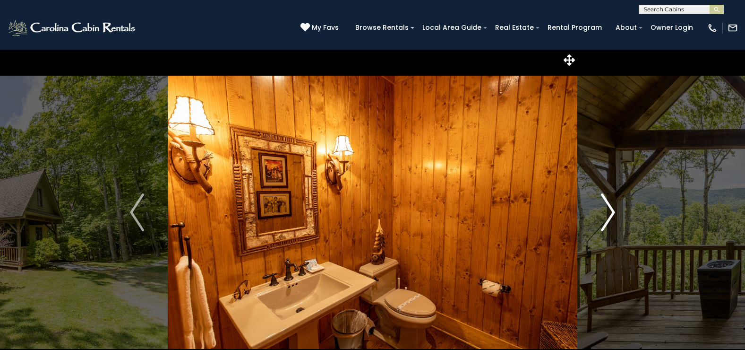
click at [612, 212] on img "Next" at bounding box center [608, 212] width 14 height 38
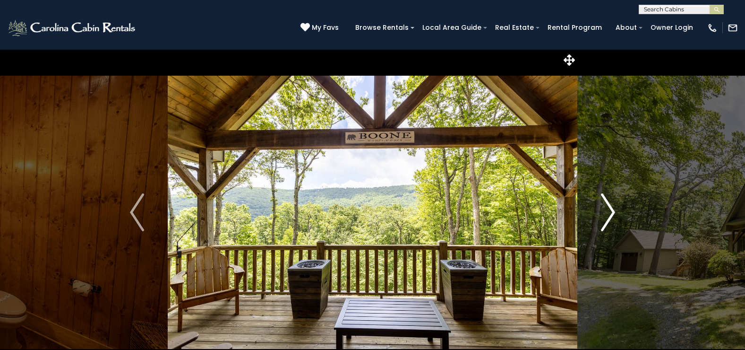
click at [611, 213] on img "Next" at bounding box center [608, 212] width 14 height 38
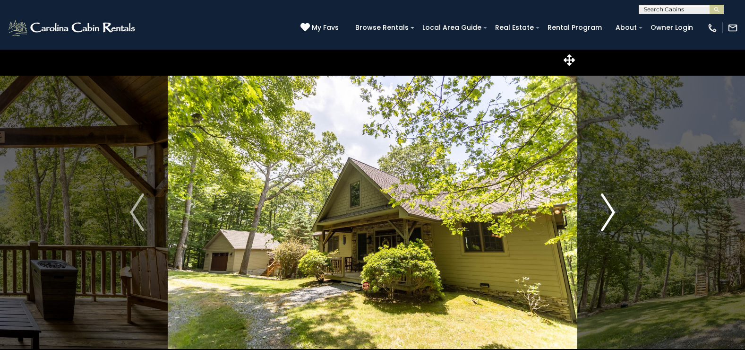
click at [611, 213] on img "Next" at bounding box center [608, 212] width 14 height 38
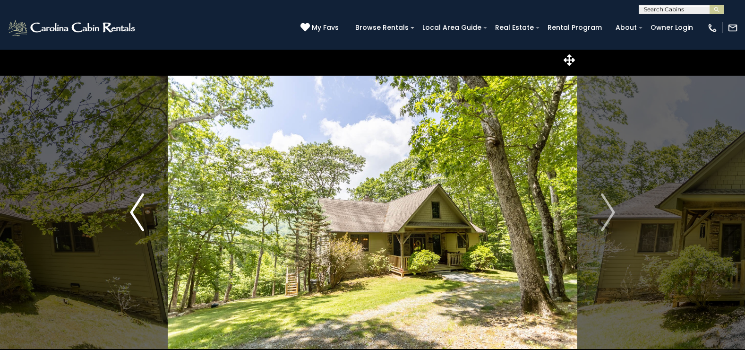
click at [134, 208] on img "Previous" at bounding box center [137, 212] width 14 height 38
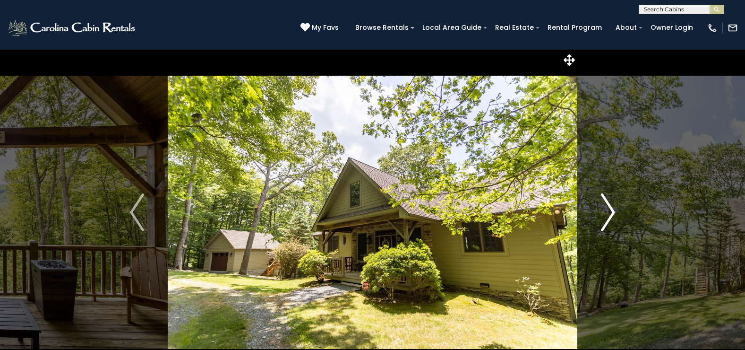
click at [614, 210] on img "Next" at bounding box center [608, 212] width 14 height 38
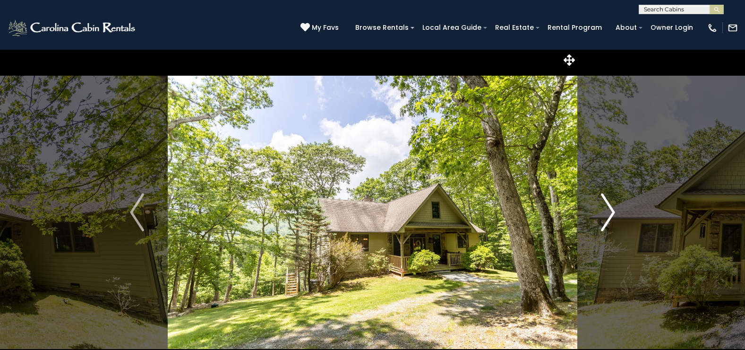
click at [613, 210] on img "Next" at bounding box center [608, 212] width 14 height 38
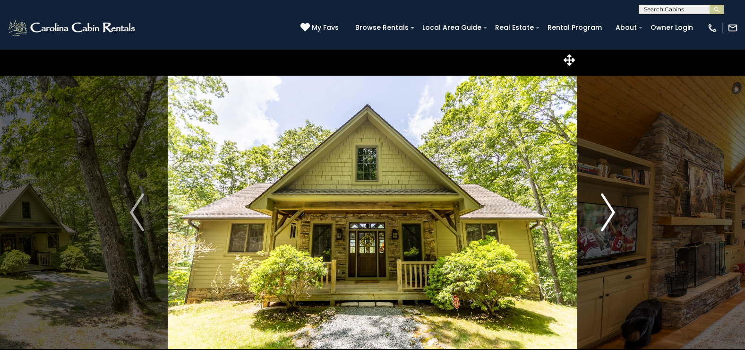
click at [613, 210] on img "Next" at bounding box center [608, 212] width 14 height 38
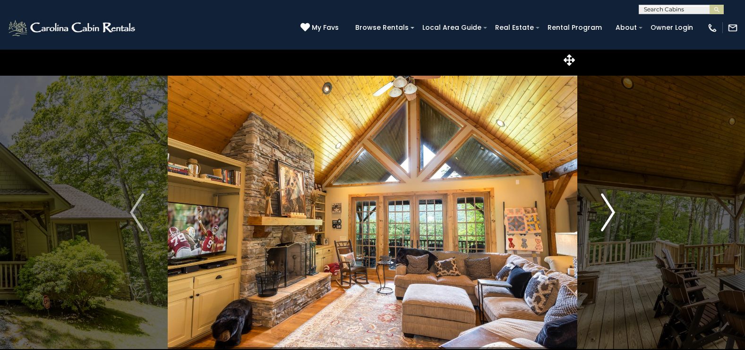
click at [613, 210] on img "Next" at bounding box center [608, 212] width 14 height 38
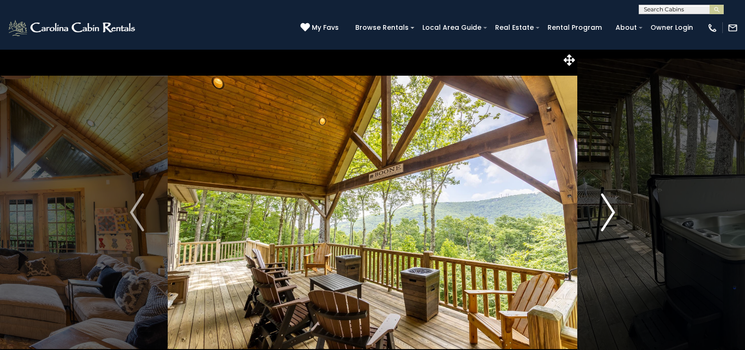
click at [613, 210] on img "Next" at bounding box center [608, 212] width 14 height 38
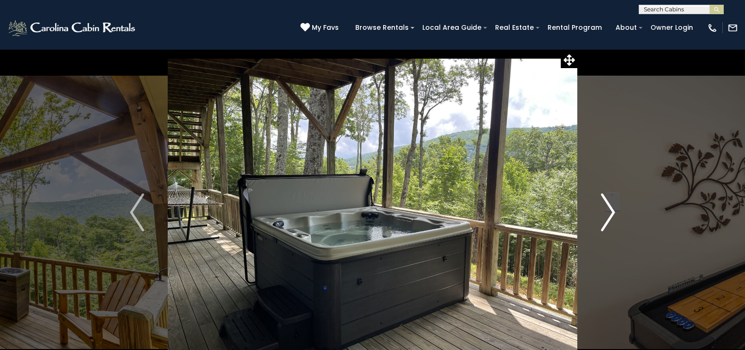
click at [613, 210] on img "Next" at bounding box center [608, 212] width 14 height 38
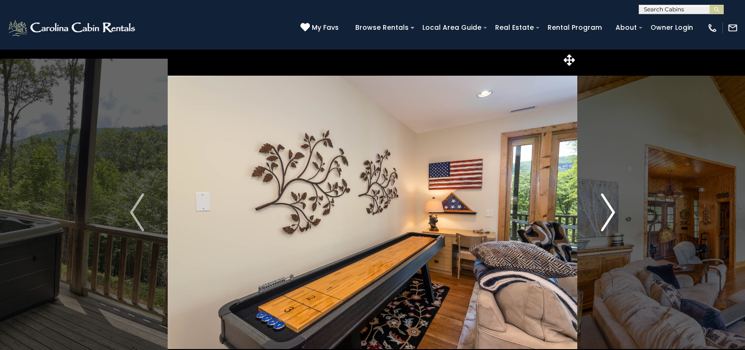
click at [613, 210] on img "Next" at bounding box center [608, 212] width 14 height 38
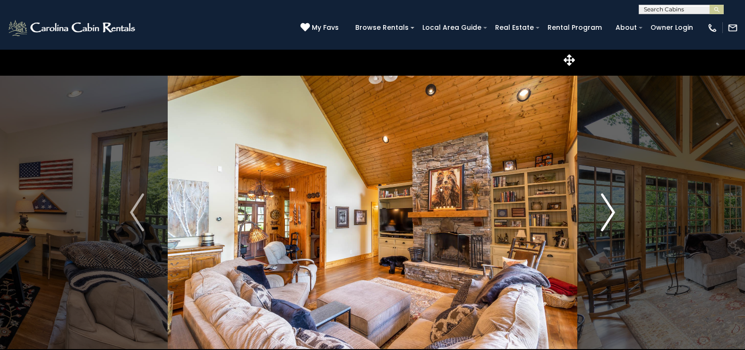
click at [613, 210] on img "Next" at bounding box center [608, 212] width 14 height 38
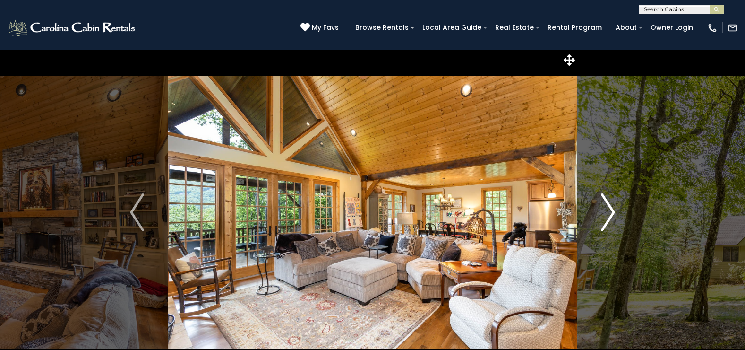
click at [613, 210] on img "Next" at bounding box center [608, 212] width 14 height 38
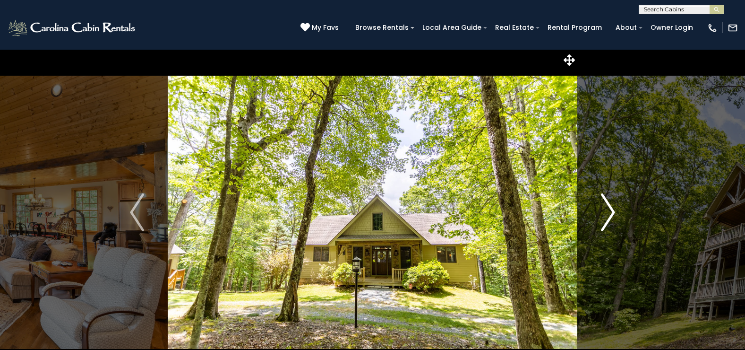
click at [613, 210] on img "Next" at bounding box center [608, 212] width 14 height 38
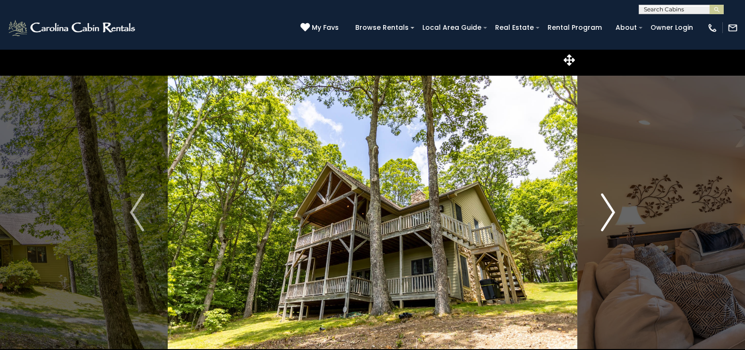
click at [613, 210] on img "Next" at bounding box center [608, 212] width 14 height 38
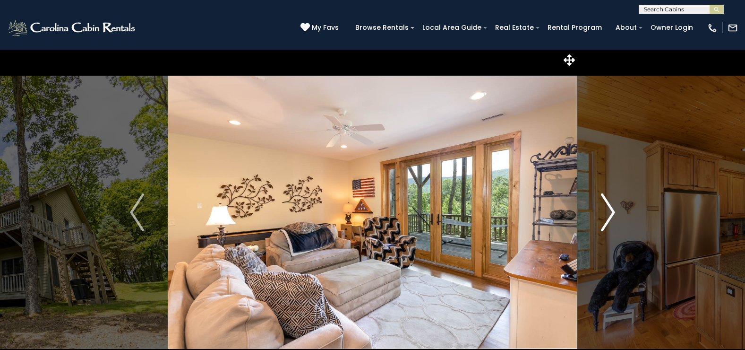
click at [613, 210] on img "Next" at bounding box center [608, 212] width 14 height 38
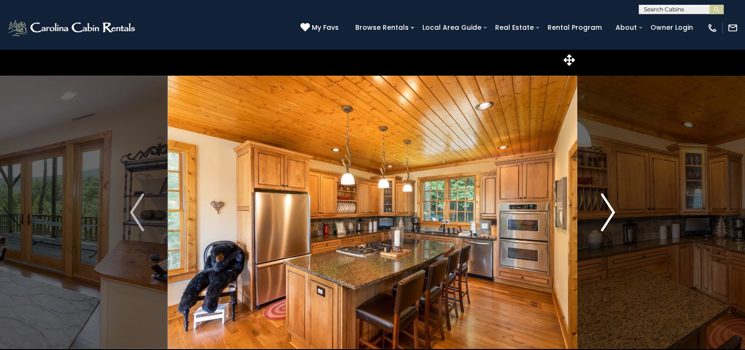
click at [613, 210] on img "Next" at bounding box center [608, 212] width 14 height 38
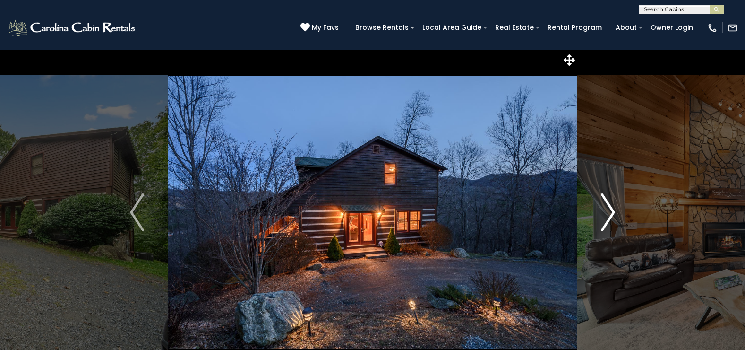
click at [612, 211] on img "Next" at bounding box center [608, 212] width 14 height 38
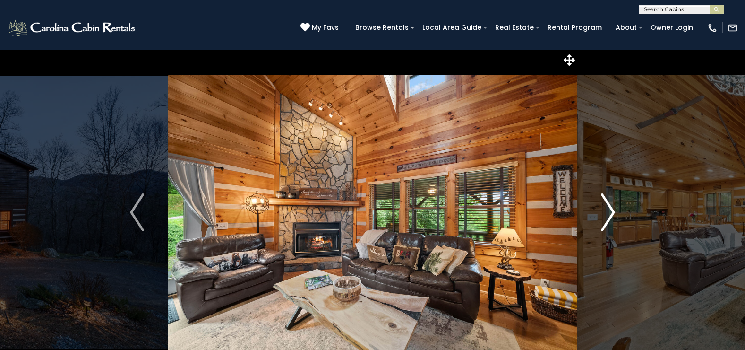
click at [612, 211] on img "Next" at bounding box center [608, 212] width 14 height 38
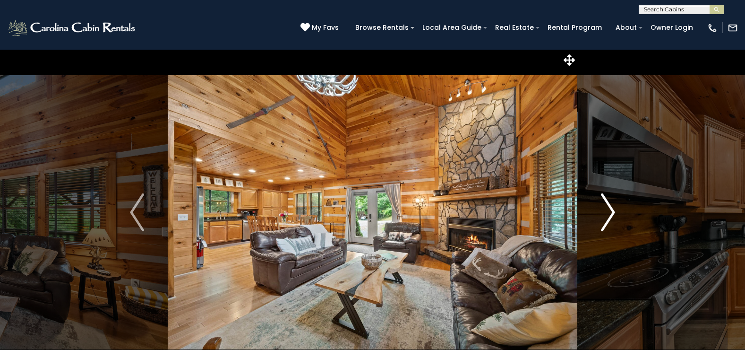
click at [612, 211] on img "Next" at bounding box center [608, 212] width 14 height 38
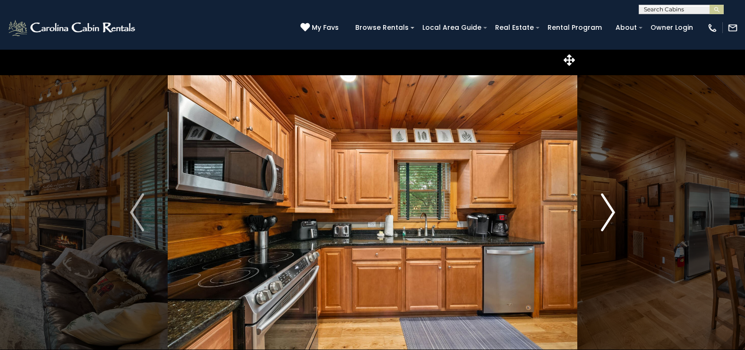
click at [612, 211] on img "Next" at bounding box center [608, 212] width 14 height 38
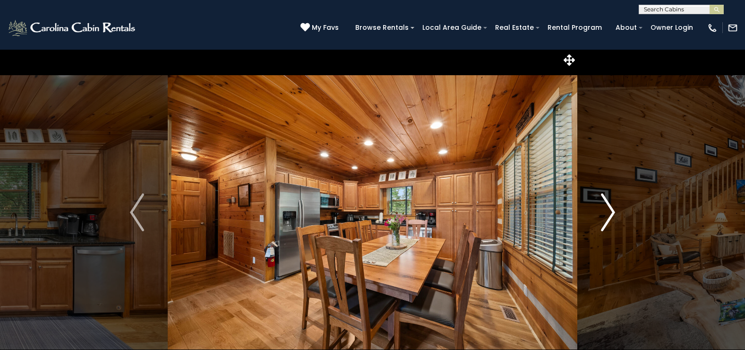
click at [612, 211] on img "Next" at bounding box center [608, 212] width 14 height 38
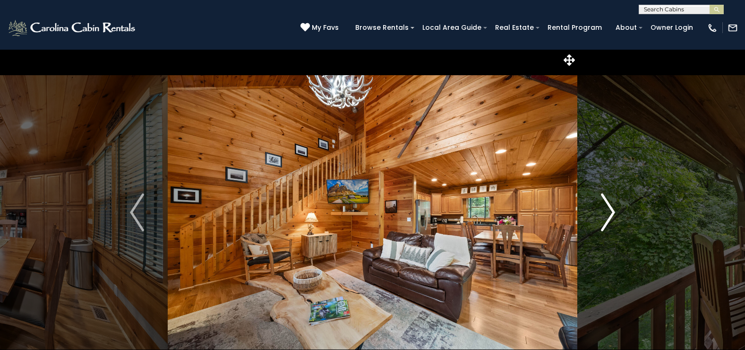
click at [612, 211] on img "Next" at bounding box center [608, 212] width 14 height 38
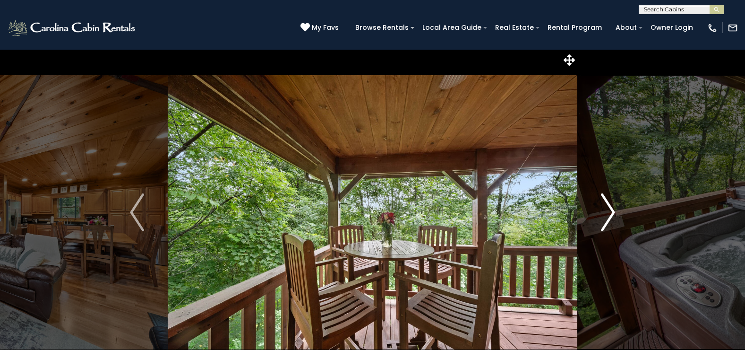
click at [612, 211] on img "Next" at bounding box center [608, 212] width 14 height 38
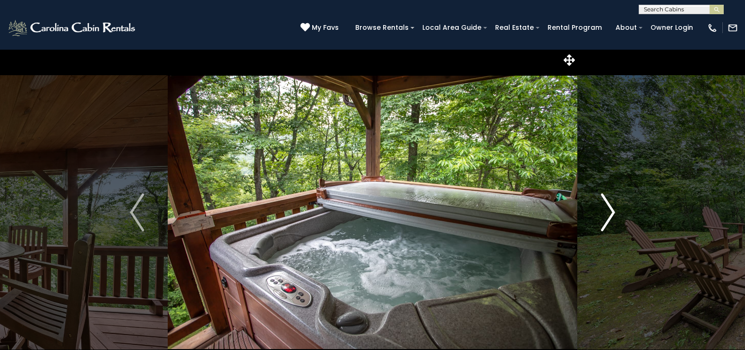
click at [612, 211] on img "Next" at bounding box center [608, 212] width 14 height 38
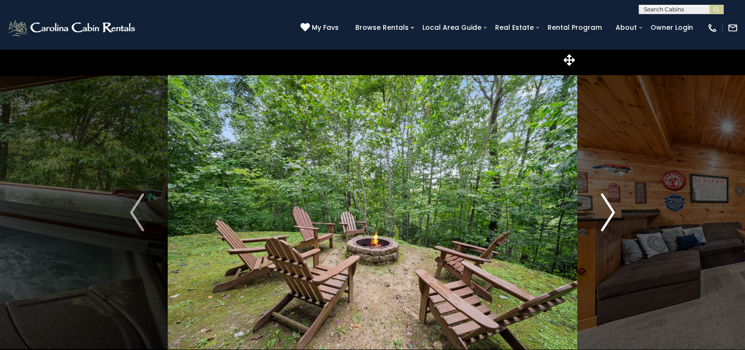
click at [612, 211] on img "Next" at bounding box center [608, 212] width 14 height 38
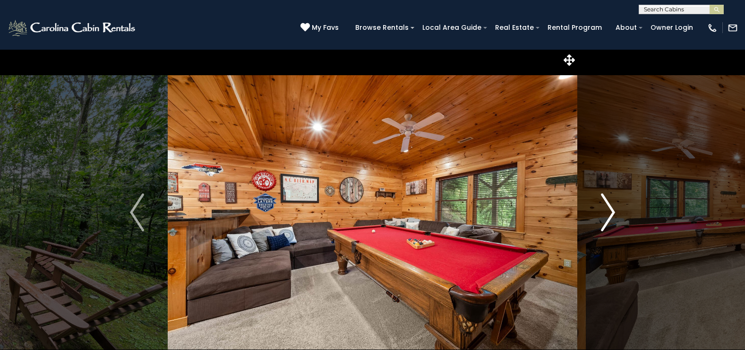
click at [612, 211] on img "Next" at bounding box center [608, 212] width 14 height 38
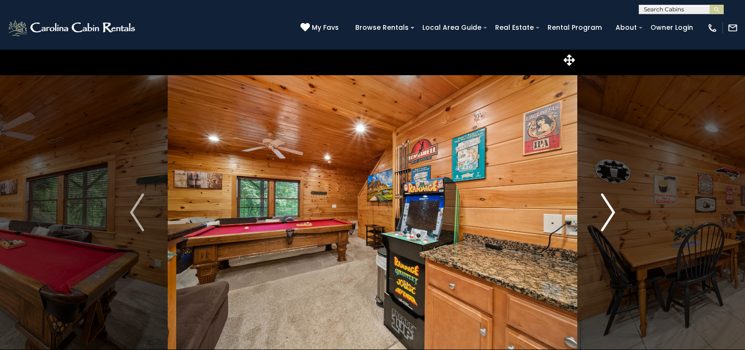
click at [612, 211] on img "Next" at bounding box center [608, 212] width 14 height 38
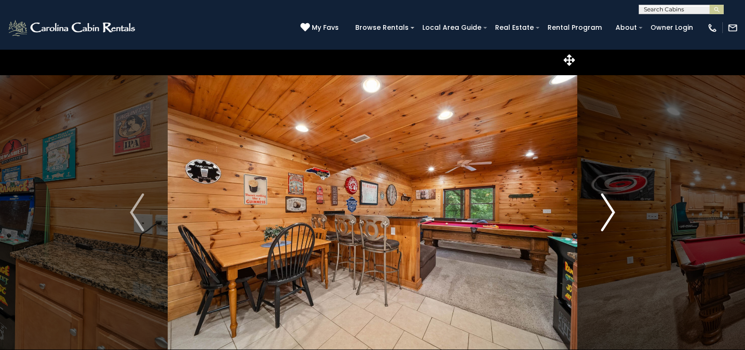
click at [612, 211] on img "Next" at bounding box center [608, 212] width 14 height 38
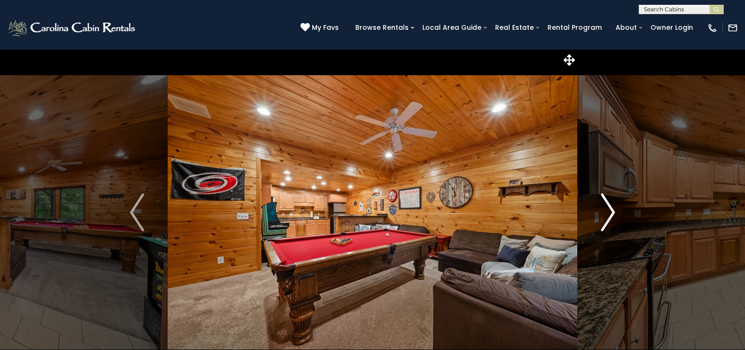
click at [612, 211] on img "Next" at bounding box center [608, 212] width 14 height 38
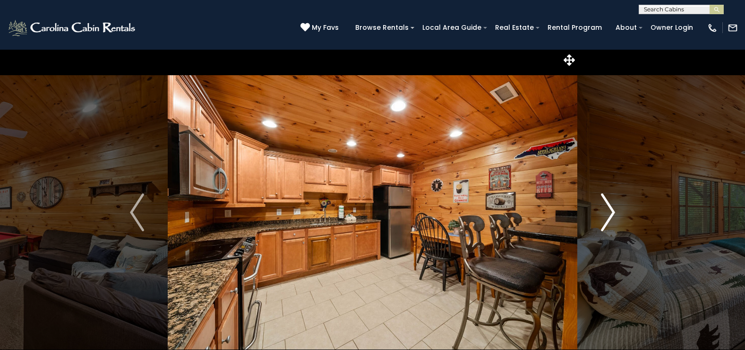
click at [612, 211] on img "Next" at bounding box center [608, 212] width 14 height 38
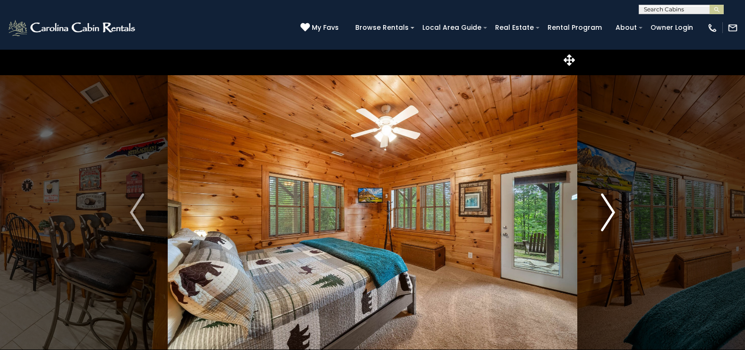
click at [612, 211] on img "Next" at bounding box center [608, 212] width 14 height 38
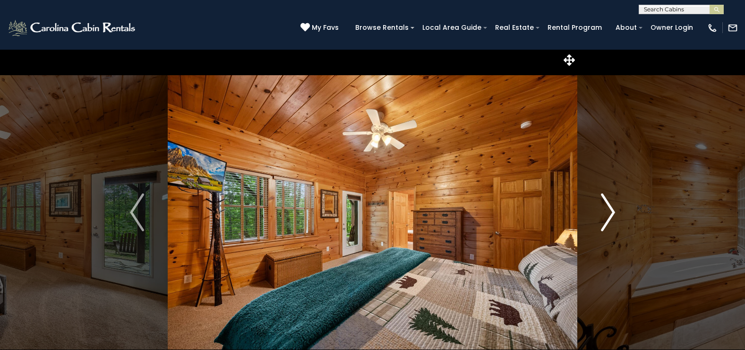
click at [612, 211] on img "Next" at bounding box center [608, 212] width 14 height 38
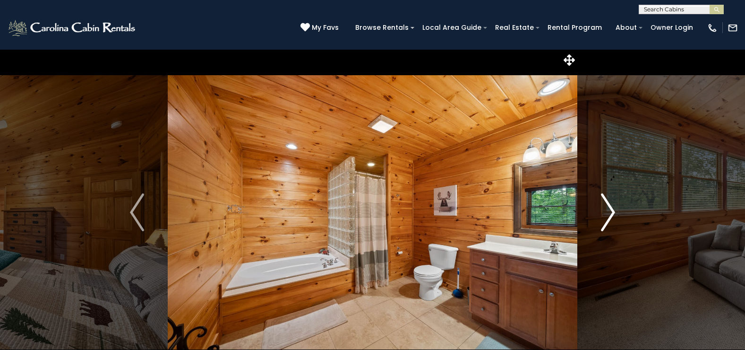
click at [612, 211] on img "Next" at bounding box center [608, 212] width 14 height 38
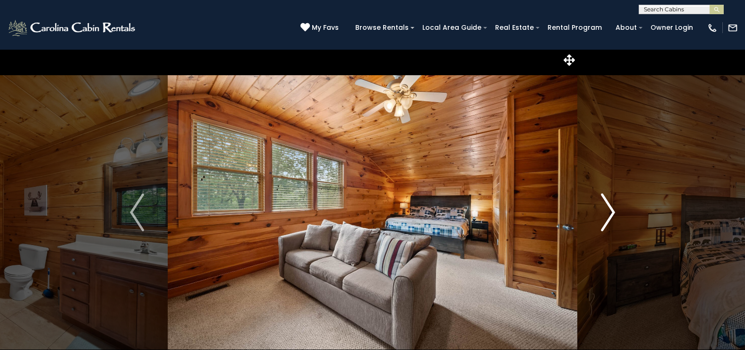
click at [612, 211] on img "Next" at bounding box center [608, 212] width 14 height 38
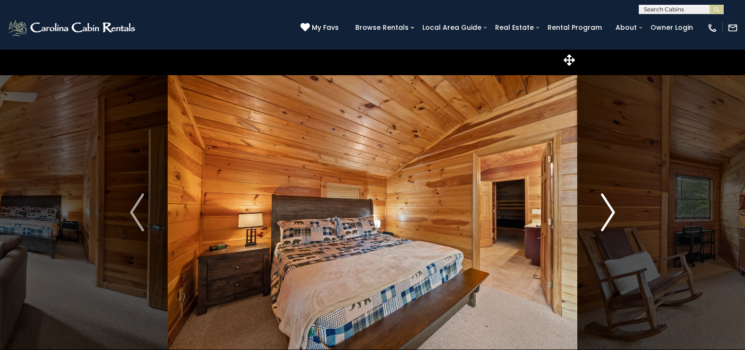
click at [612, 211] on img "Next" at bounding box center [608, 212] width 14 height 38
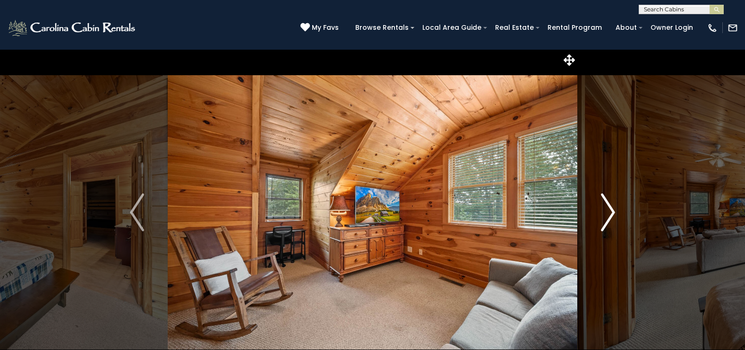
click at [612, 211] on img "Next" at bounding box center [608, 212] width 14 height 38
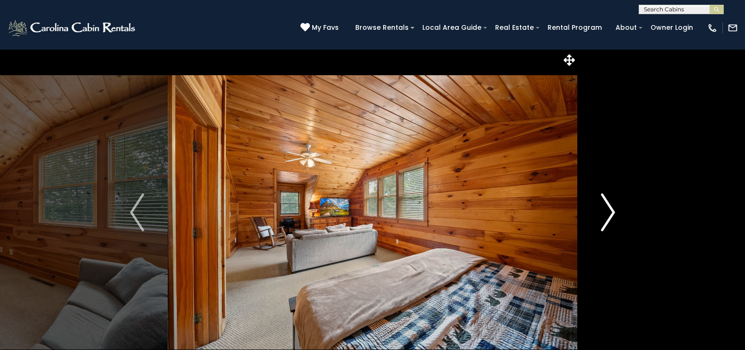
click at [612, 211] on img "Next" at bounding box center [608, 212] width 14 height 38
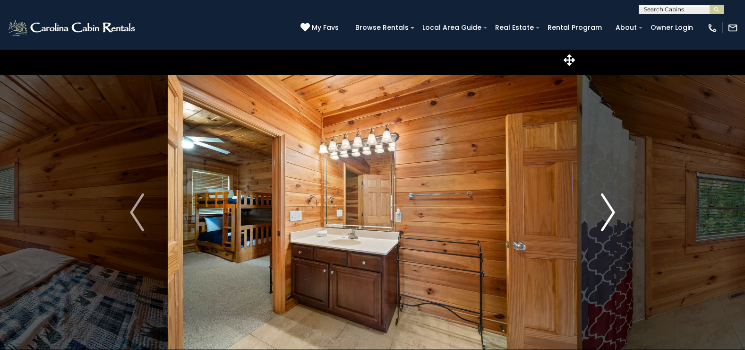
click at [612, 211] on img "Next" at bounding box center [608, 212] width 14 height 38
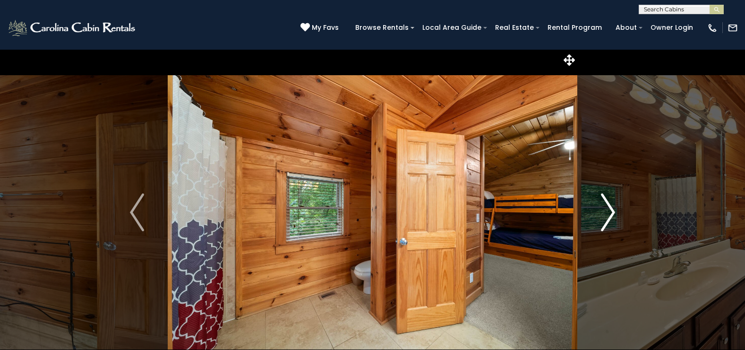
click at [612, 211] on img "Next" at bounding box center [608, 212] width 14 height 38
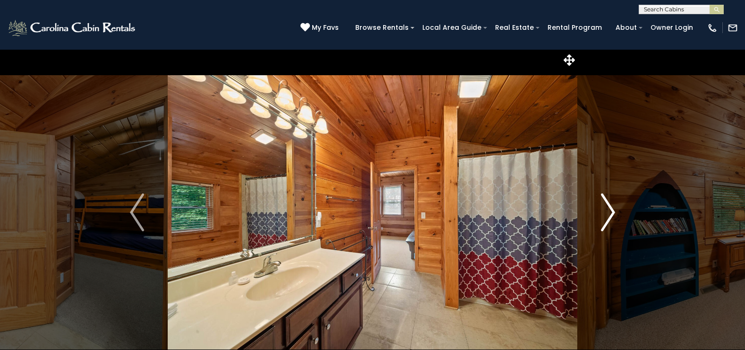
click at [612, 211] on img "Next" at bounding box center [608, 212] width 14 height 38
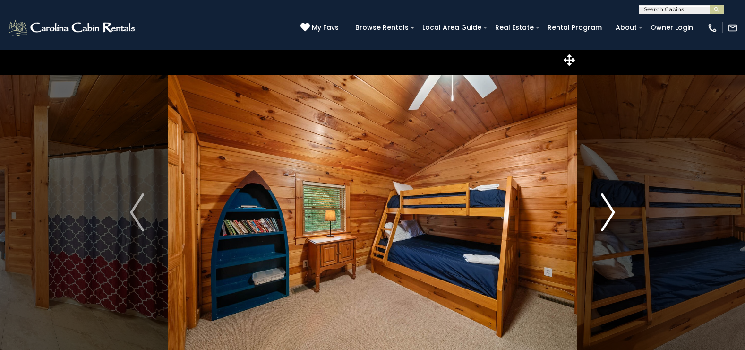
click at [612, 211] on img "Next" at bounding box center [608, 212] width 14 height 38
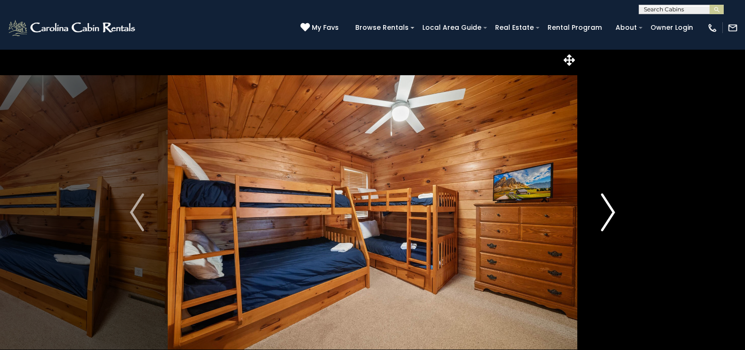
click at [612, 211] on img "Next" at bounding box center [608, 212] width 14 height 38
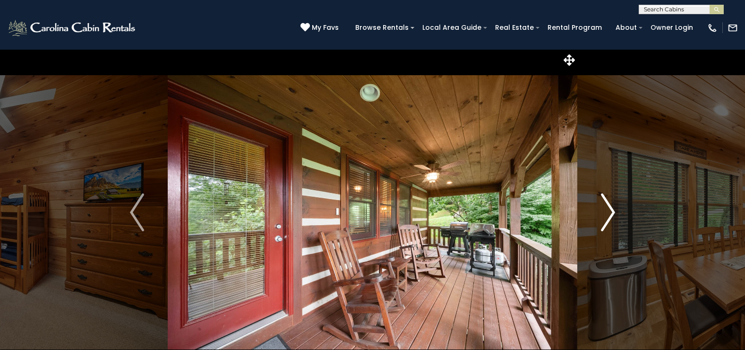
click at [612, 211] on img "Next" at bounding box center [608, 212] width 14 height 38
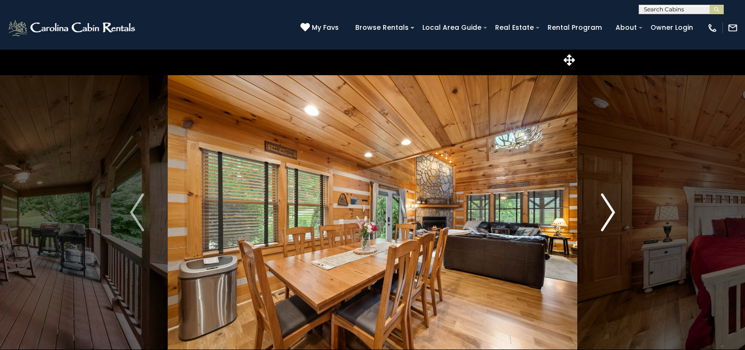
click at [612, 211] on img "Next" at bounding box center [608, 212] width 14 height 38
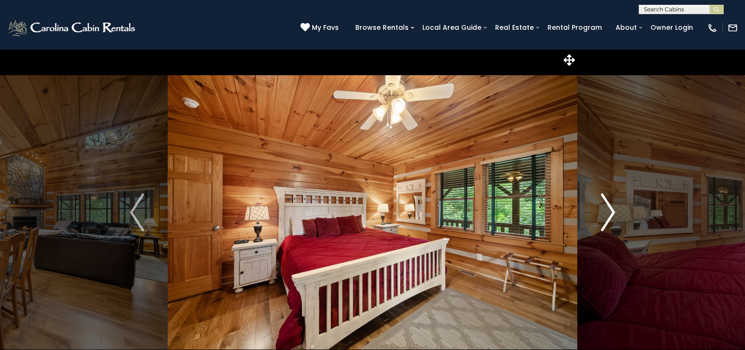
click at [612, 211] on img "Next" at bounding box center [608, 212] width 14 height 38
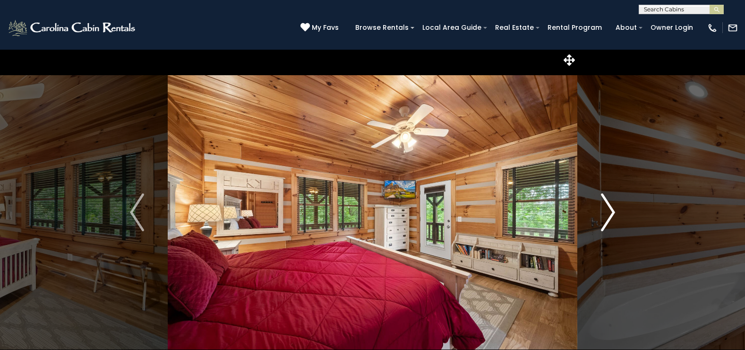
click at [612, 211] on img "Next" at bounding box center [608, 212] width 14 height 38
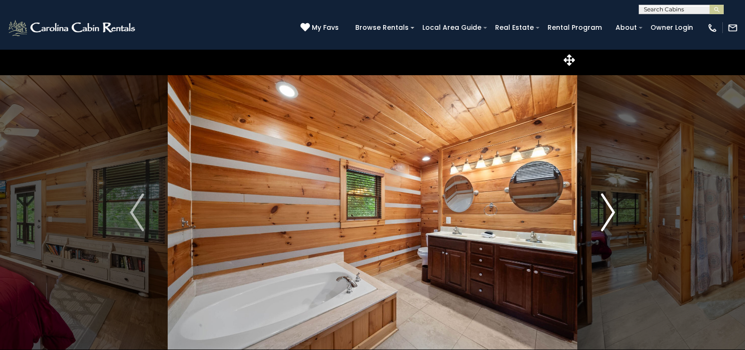
click at [612, 211] on img "Next" at bounding box center [608, 212] width 14 height 38
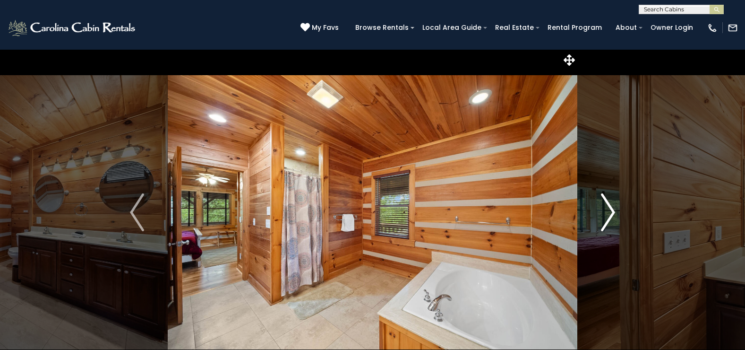
click at [612, 211] on img "Next" at bounding box center [608, 212] width 14 height 38
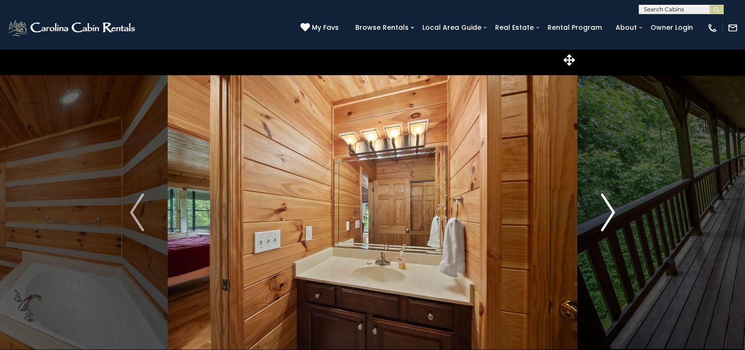
click at [612, 211] on img "Next" at bounding box center [608, 212] width 14 height 38
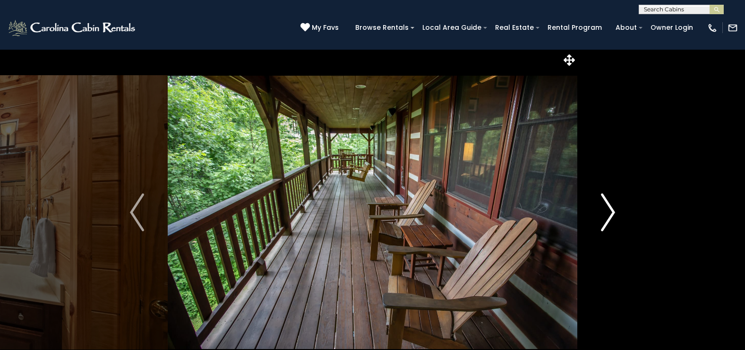
click at [612, 211] on img "Next" at bounding box center [608, 212] width 14 height 38
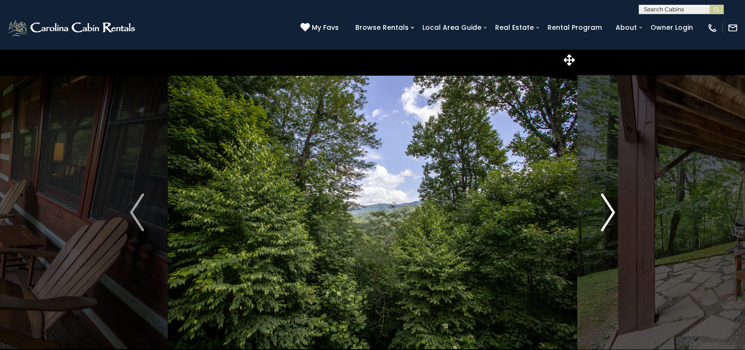
click at [612, 211] on img "Next" at bounding box center [608, 212] width 14 height 38
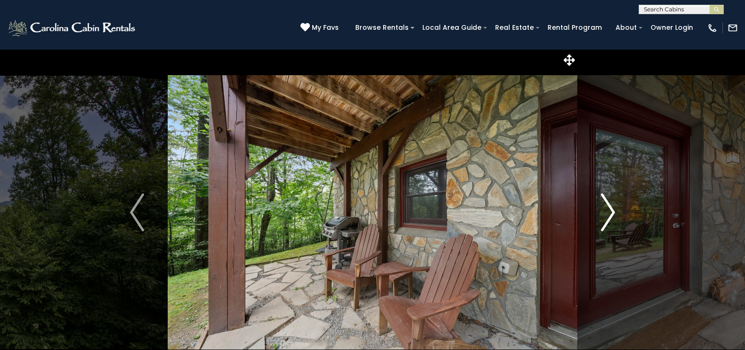
click at [612, 211] on img "Next" at bounding box center [608, 212] width 14 height 38
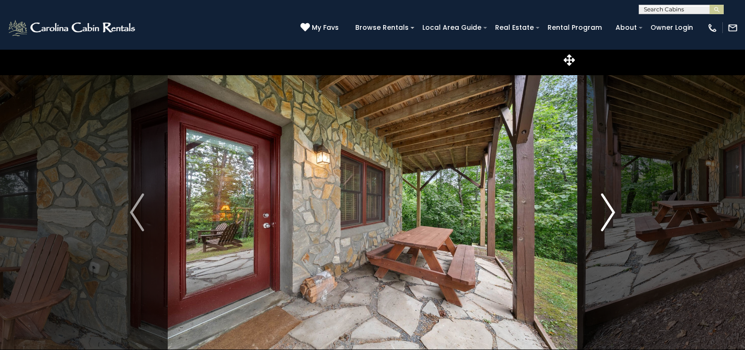
click at [612, 211] on img "Next" at bounding box center [608, 212] width 14 height 38
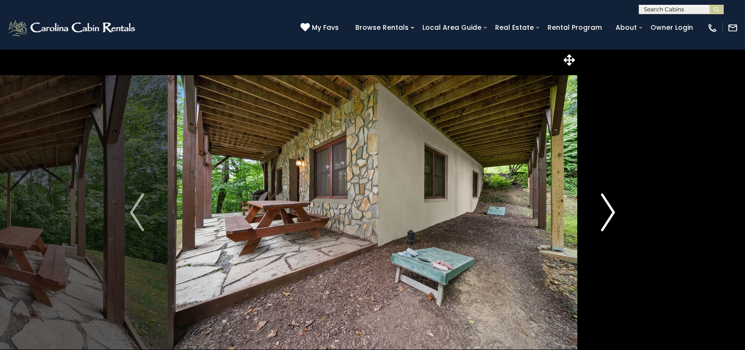
click at [612, 211] on img "Next" at bounding box center [608, 212] width 14 height 38
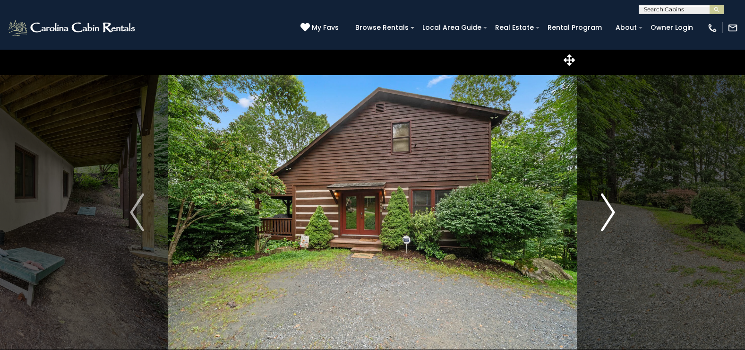
click at [612, 211] on img "Next" at bounding box center [608, 212] width 14 height 38
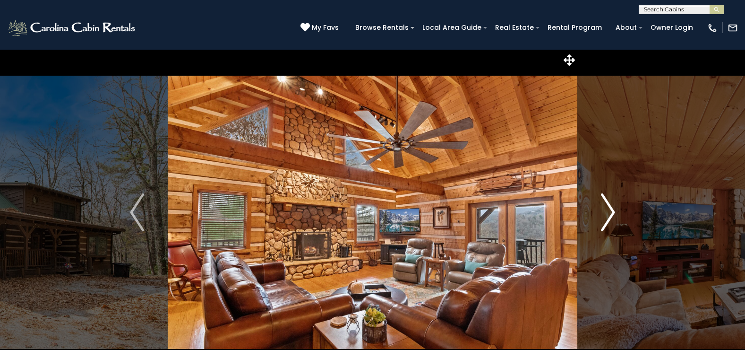
click at [609, 209] on img "Next" at bounding box center [608, 212] width 14 height 38
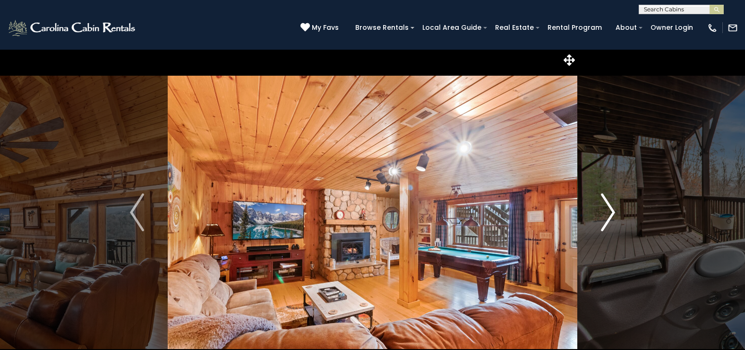
click at [609, 209] on img "Next" at bounding box center [608, 212] width 14 height 38
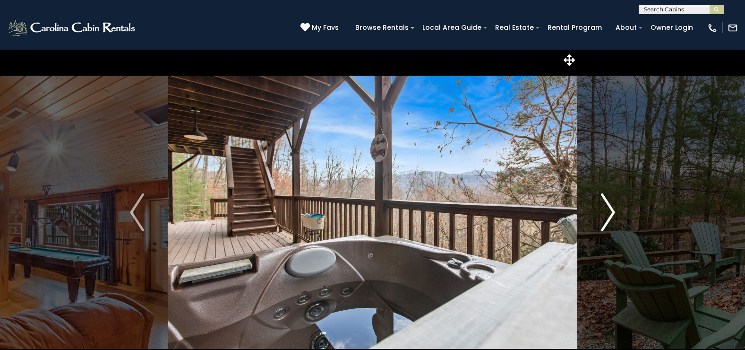
click at [609, 209] on img "Next" at bounding box center [608, 212] width 14 height 38
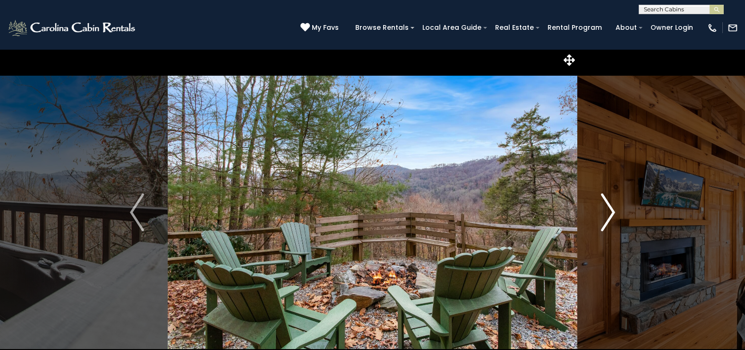
click at [609, 209] on img "Next" at bounding box center [608, 212] width 14 height 38
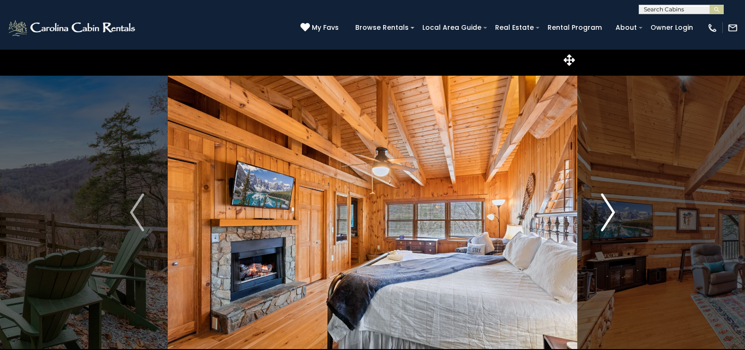
click at [609, 209] on img "Next" at bounding box center [608, 212] width 14 height 38
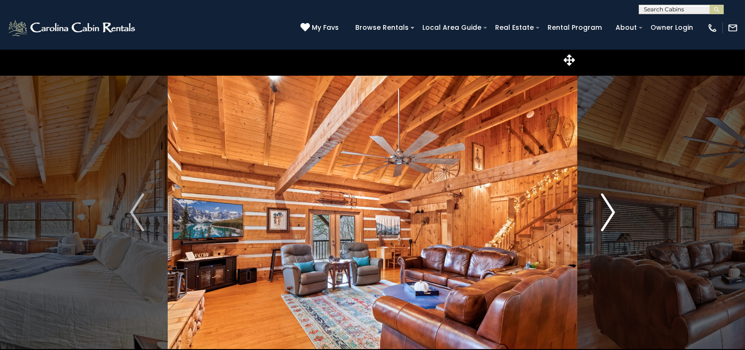
click at [609, 209] on img "Next" at bounding box center [608, 212] width 14 height 38
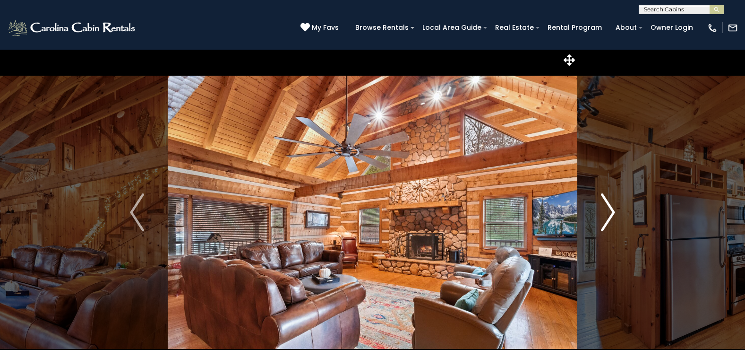
click at [609, 209] on img "Next" at bounding box center [608, 212] width 14 height 38
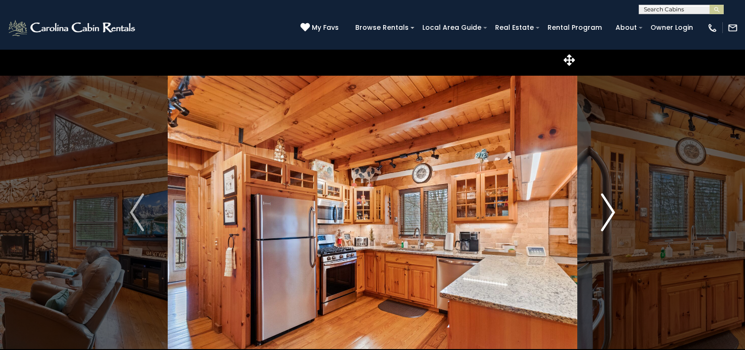
click at [609, 209] on img "Next" at bounding box center [608, 212] width 14 height 38
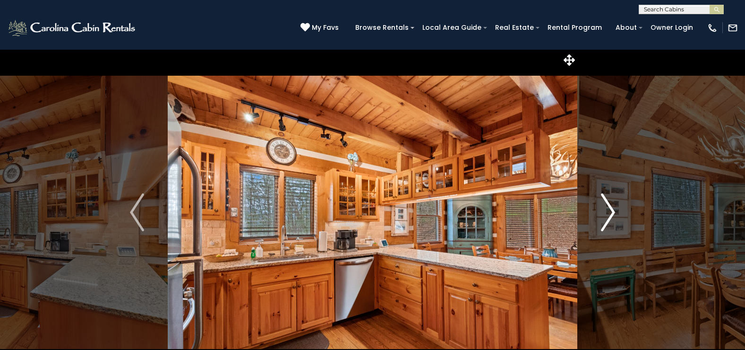
click at [609, 209] on img "Next" at bounding box center [608, 212] width 14 height 38
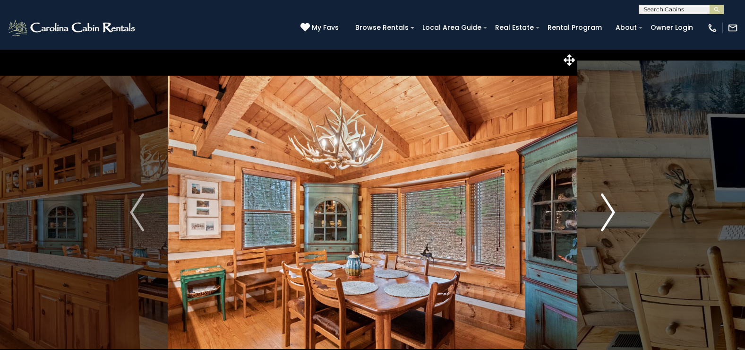
click at [609, 209] on img "Next" at bounding box center [608, 212] width 14 height 38
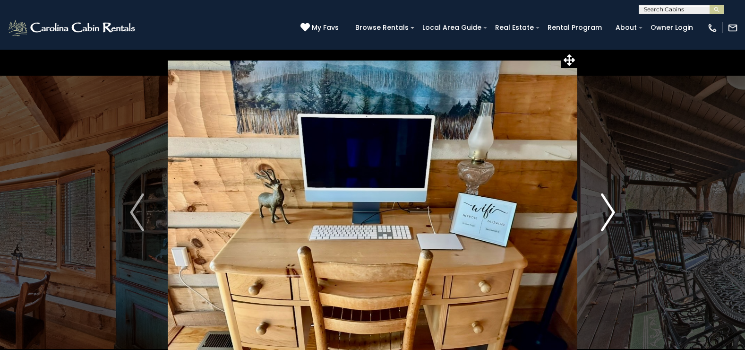
click at [609, 209] on img "Next" at bounding box center [608, 212] width 14 height 38
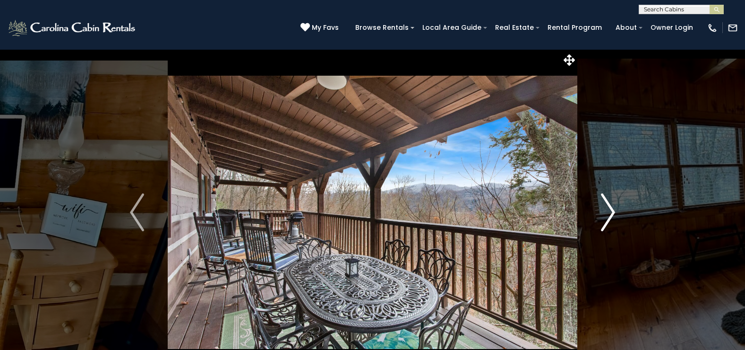
click at [609, 209] on img "Next" at bounding box center [608, 212] width 14 height 38
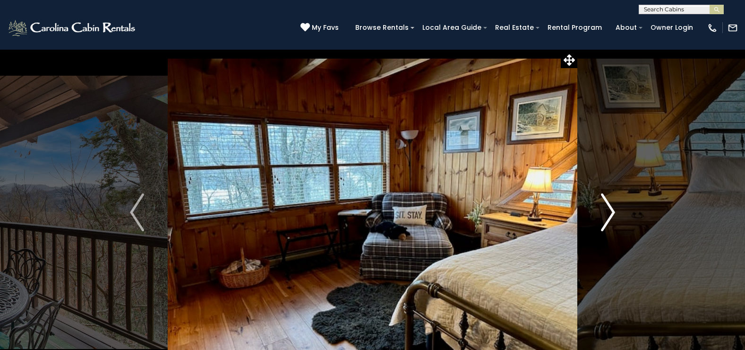
click at [609, 209] on img "Next" at bounding box center [608, 212] width 14 height 38
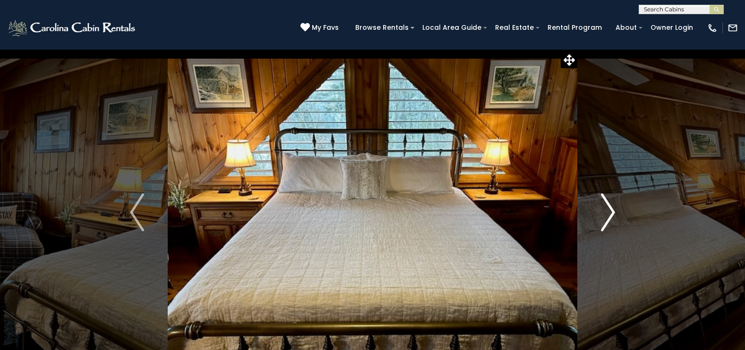
click at [609, 209] on img "Next" at bounding box center [608, 212] width 14 height 38
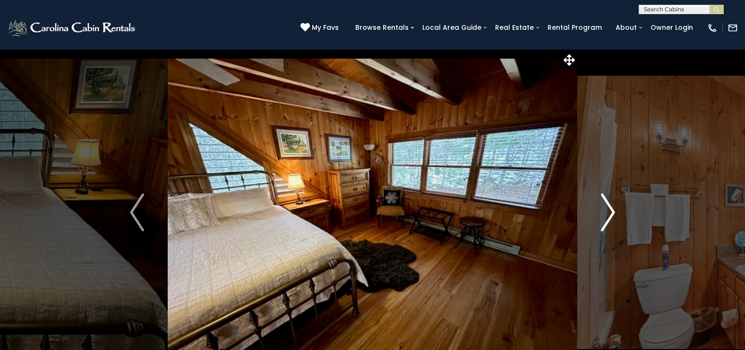
click at [609, 209] on img "Next" at bounding box center [608, 212] width 14 height 38
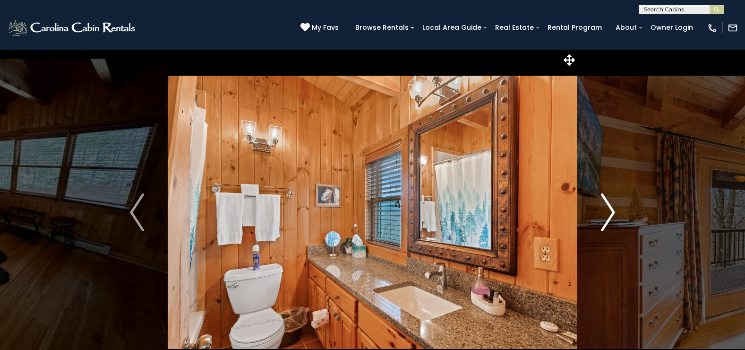
click at [609, 209] on img "Next" at bounding box center [608, 212] width 14 height 38
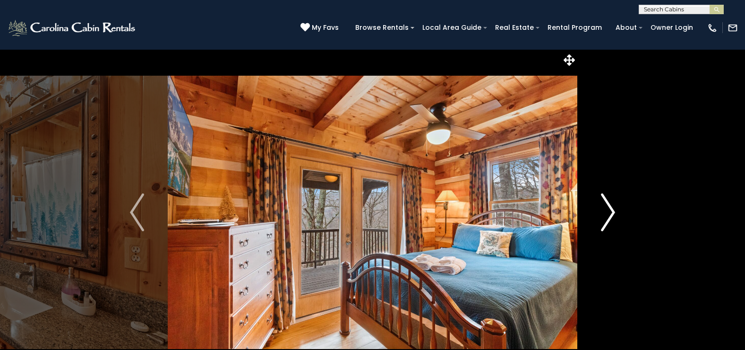
click at [609, 209] on img "Next" at bounding box center [608, 212] width 14 height 38
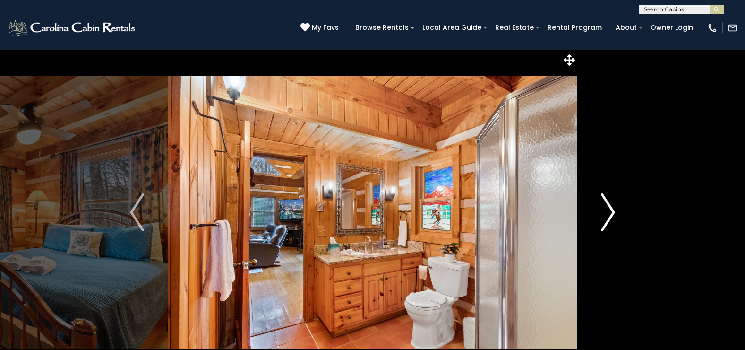
click at [609, 209] on img "Next" at bounding box center [608, 212] width 14 height 38
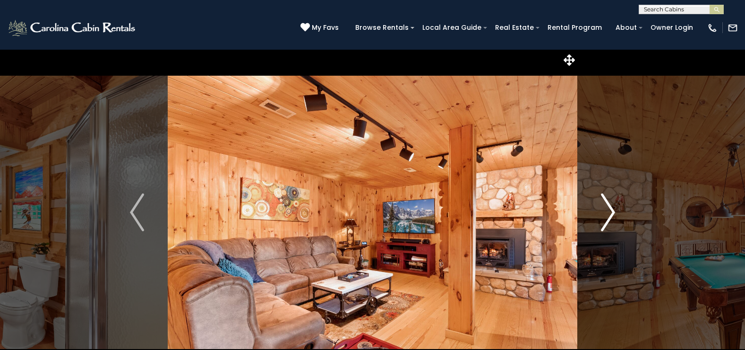
click at [609, 209] on img "Next" at bounding box center [608, 212] width 14 height 38
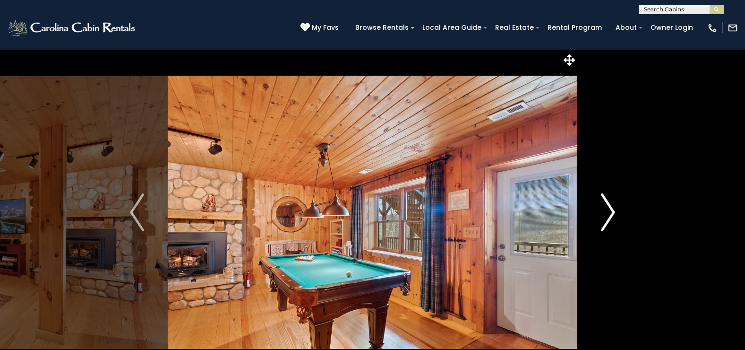
click at [609, 209] on img "Next" at bounding box center [608, 212] width 14 height 38
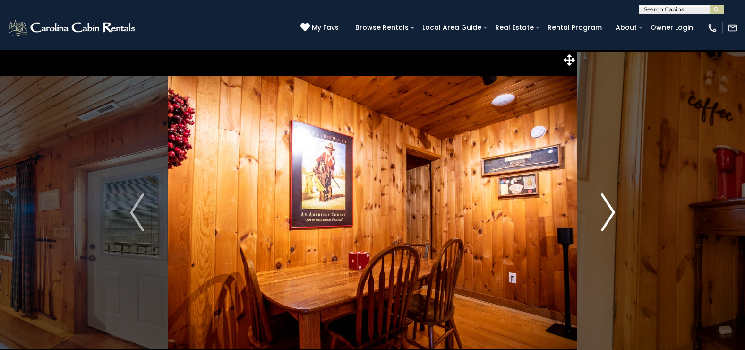
click at [609, 209] on img "Next" at bounding box center [608, 212] width 14 height 38
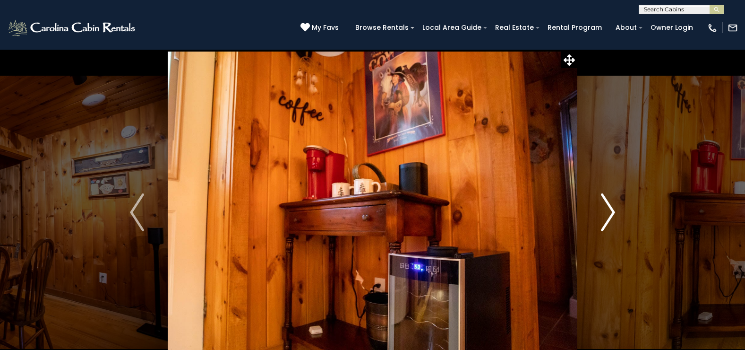
click at [609, 209] on img "Next" at bounding box center [608, 212] width 14 height 38
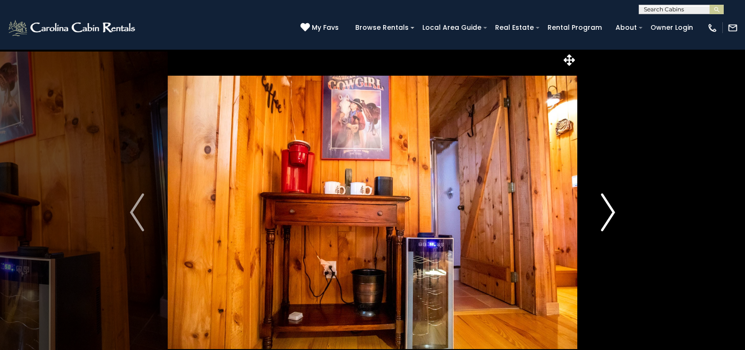
click at [609, 209] on img "Next" at bounding box center [608, 212] width 14 height 38
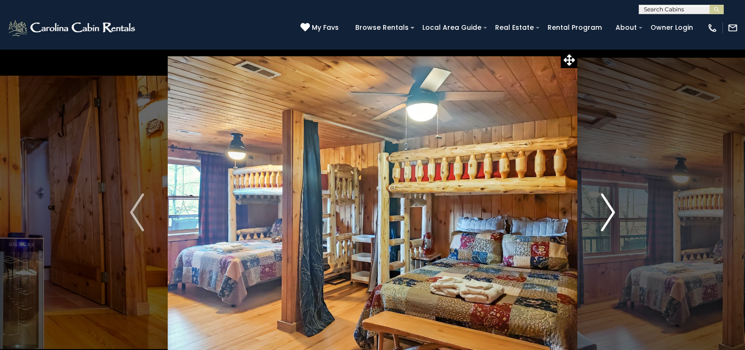
click at [609, 209] on img "Next" at bounding box center [608, 212] width 14 height 38
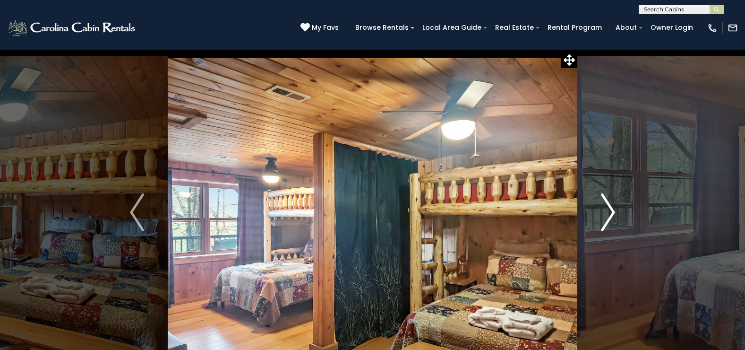
click at [609, 209] on img "Next" at bounding box center [608, 212] width 14 height 38
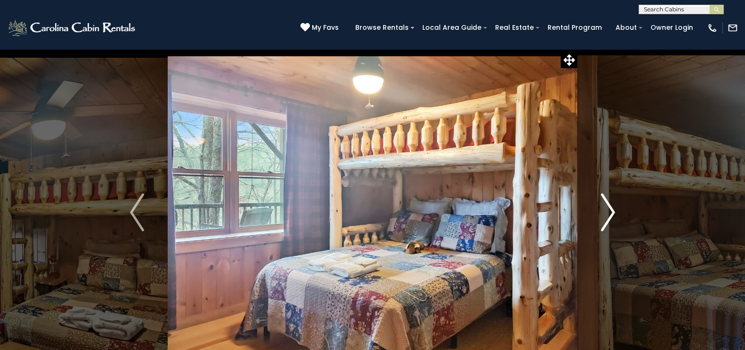
click at [609, 209] on img "Next" at bounding box center [608, 212] width 14 height 38
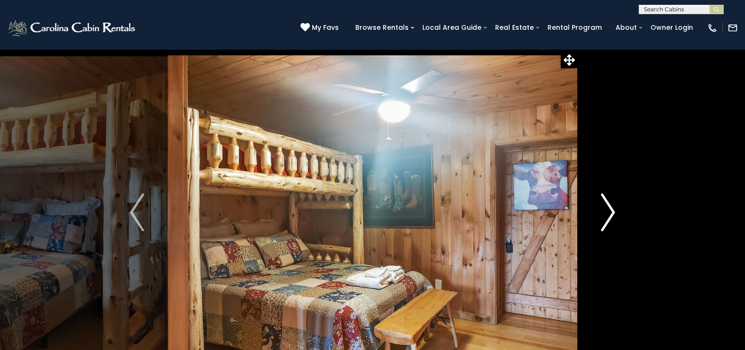
click at [609, 209] on img "Next" at bounding box center [608, 212] width 14 height 38
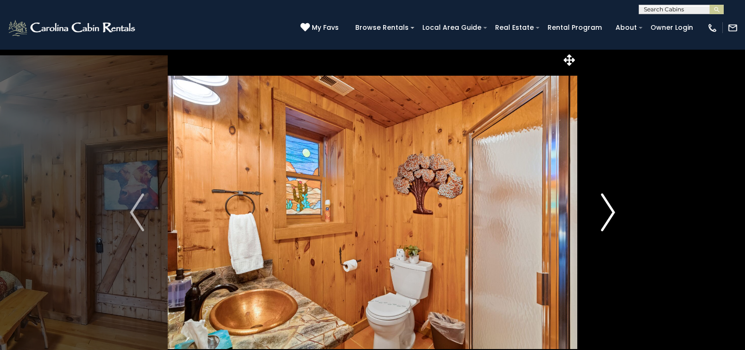
click at [609, 209] on img "Next" at bounding box center [608, 212] width 14 height 38
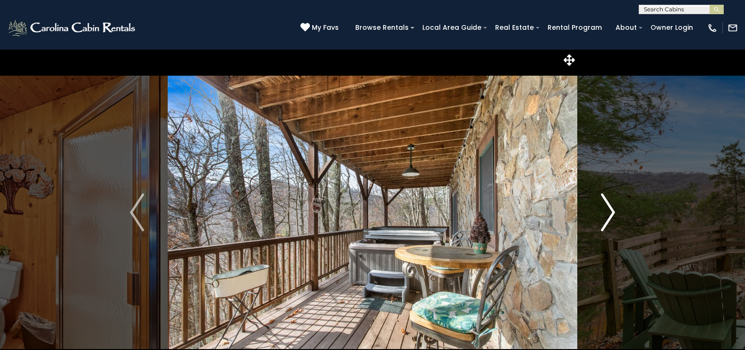
click at [609, 209] on img "Next" at bounding box center [608, 212] width 14 height 38
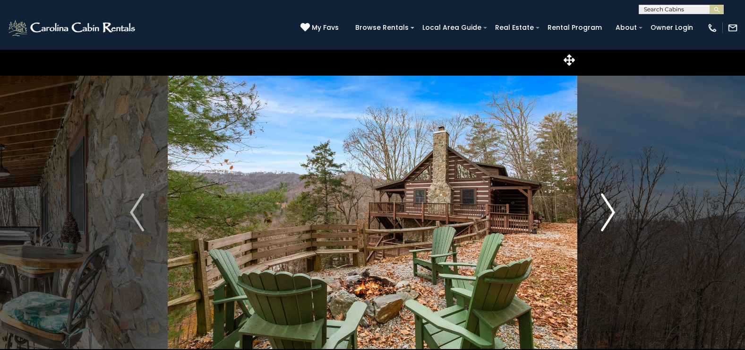
click at [609, 209] on img "Next" at bounding box center [608, 212] width 14 height 38
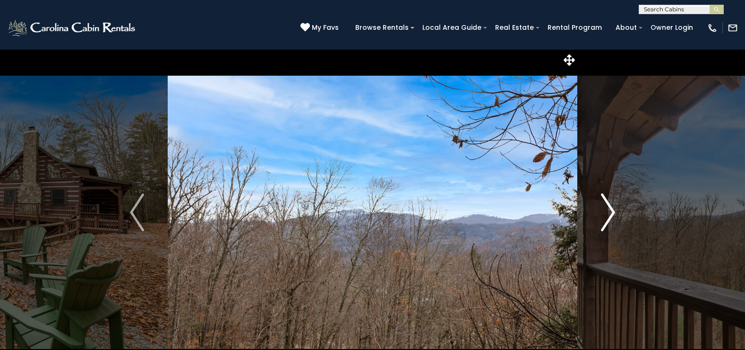
click at [609, 209] on img "Next" at bounding box center [608, 212] width 14 height 38
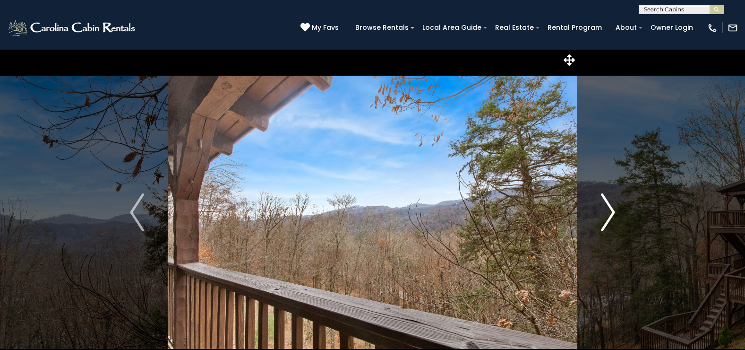
click at [609, 209] on img "Next" at bounding box center [608, 212] width 14 height 38
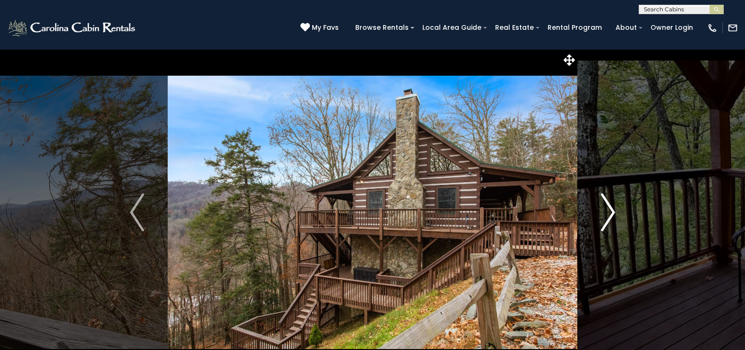
click at [609, 209] on img "Next" at bounding box center [608, 212] width 14 height 38
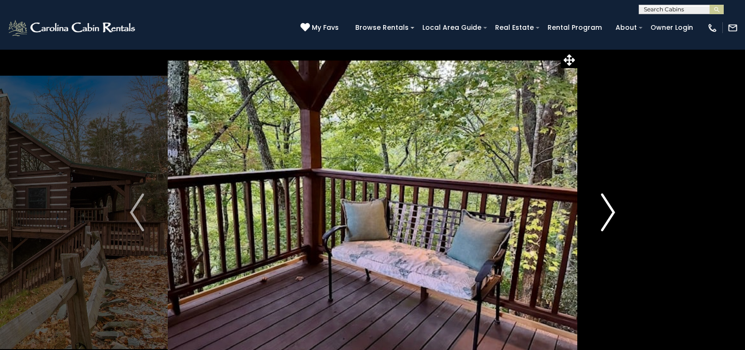
click at [609, 209] on img "Next" at bounding box center [608, 212] width 14 height 38
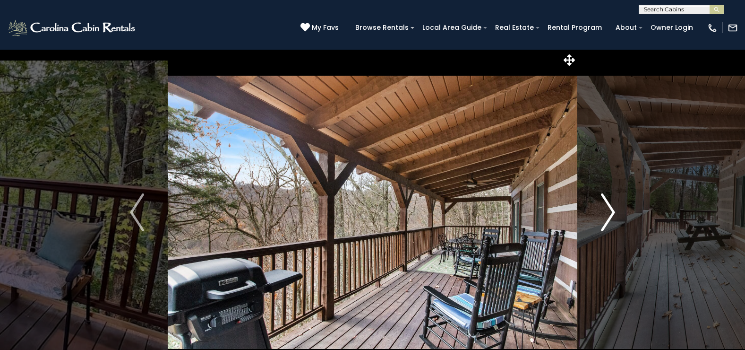
click at [609, 209] on img "Next" at bounding box center [608, 212] width 14 height 38
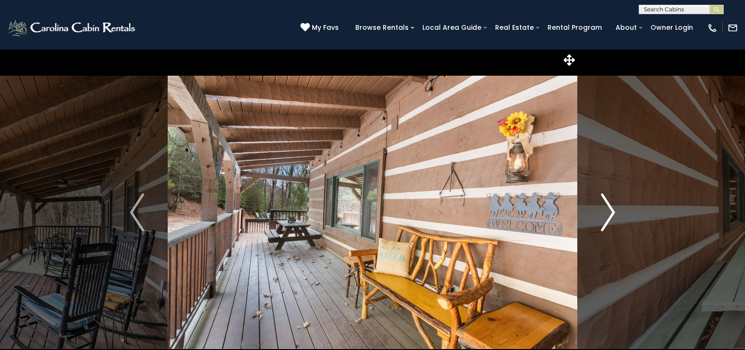
click at [609, 209] on img "Next" at bounding box center [608, 212] width 14 height 38
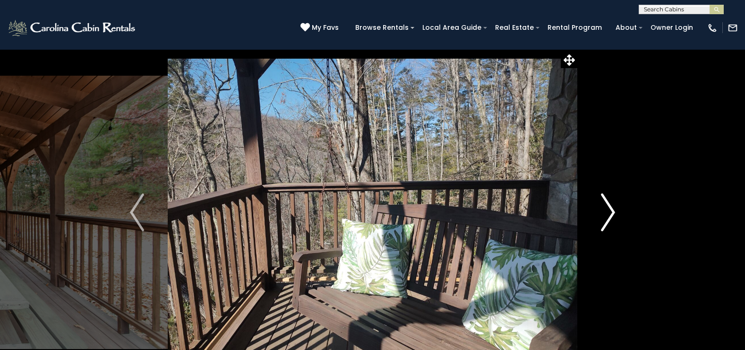
click at [609, 209] on img "Next" at bounding box center [608, 212] width 14 height 38
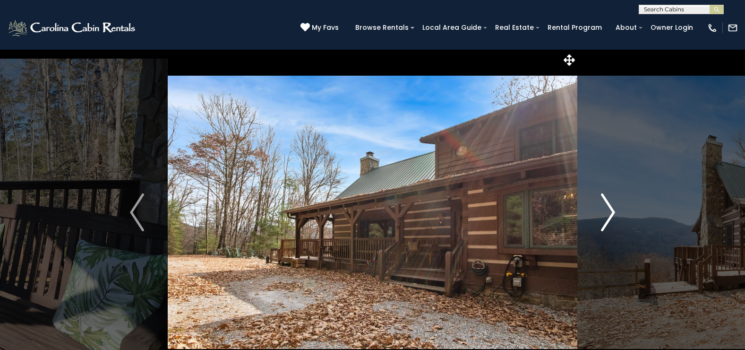
click at [609, 209] on img "Next" at bounding box center [608, 212] width 14 height 38
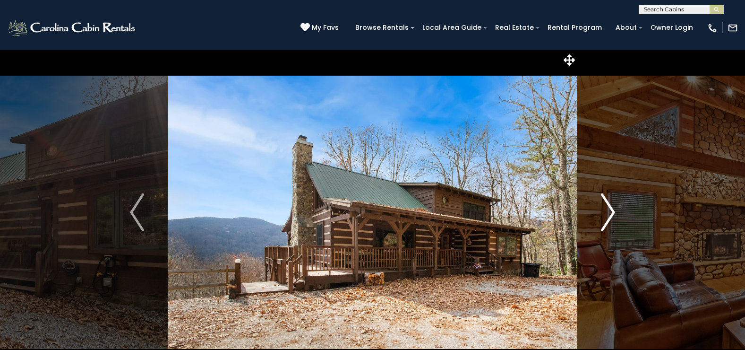
click at [609, 209] on img "Next" at bounding box center [608, 212] width 14 height 38
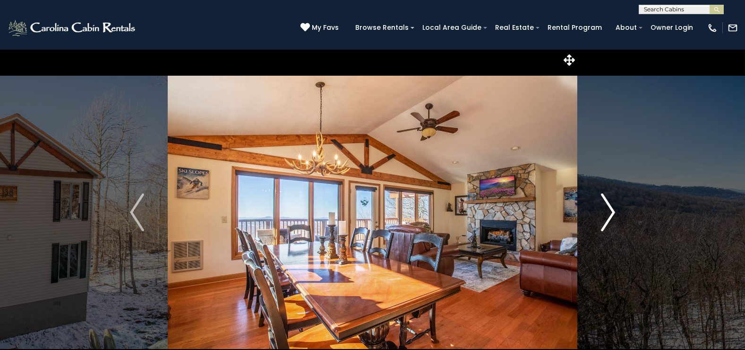
click at [612, 216] on img "Next" at bounding box center [608, 212] width 14 height 38
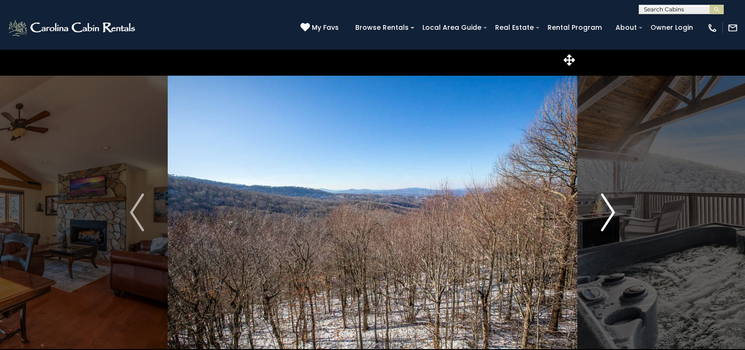
click at [612, 216] on img "Next" at bounding box center [608, 212] width 14 height 38
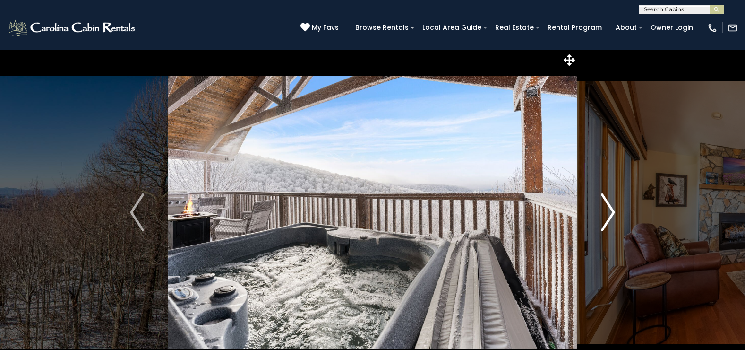
click at [612, 215] on img "Next" at bounding box center [608, 212] width 14 height 38
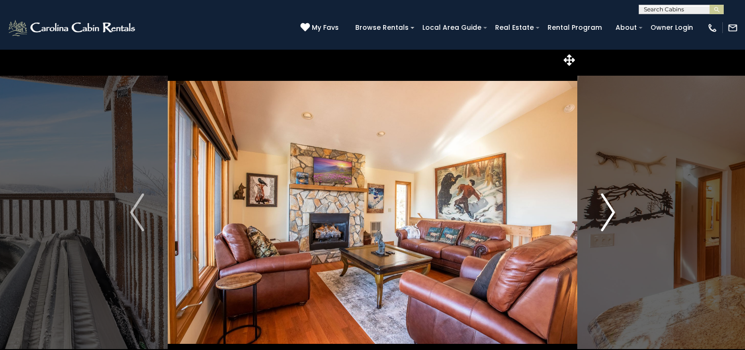
click at [612, 215] on img "Next" at bounding box center [608, 212] width 14 height 38
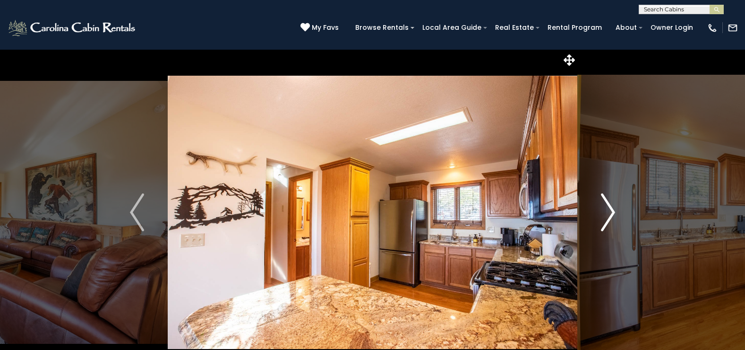
click at [612, 215] on img "Next" at bounding box center [608, 212] width 14 height 38
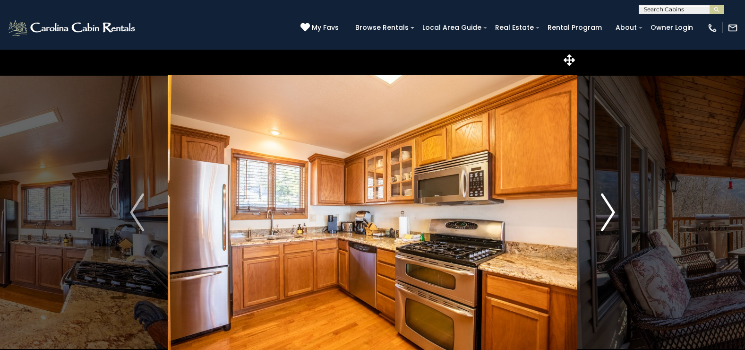
click at [612, 215] on img "Next" at bounding box center [608, 212] width 14 height 38
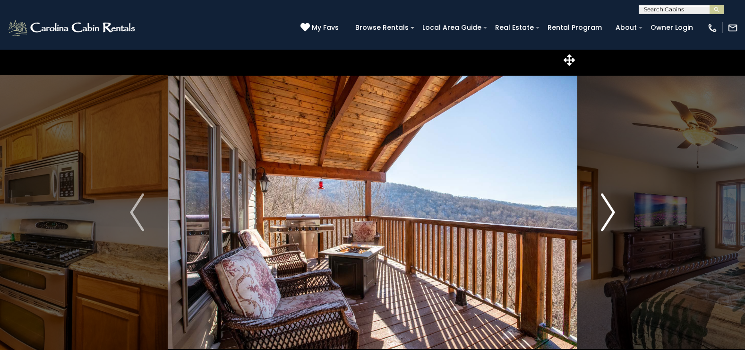
click at [612, 215] on img "Next" at bounding box center [608, 212] width 14 height 38
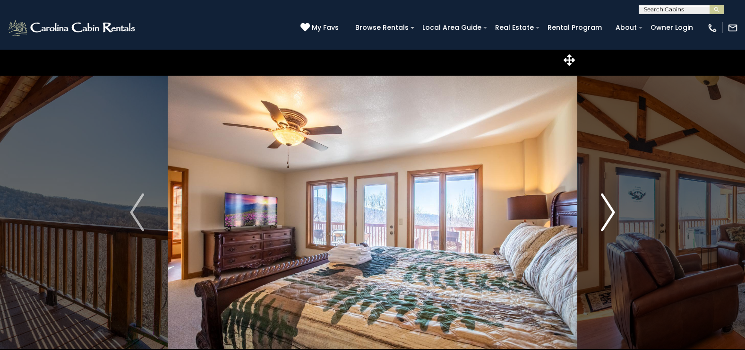
click at [612, 215] on img "Next" at bounding box center [608, 212] width 14 height 38
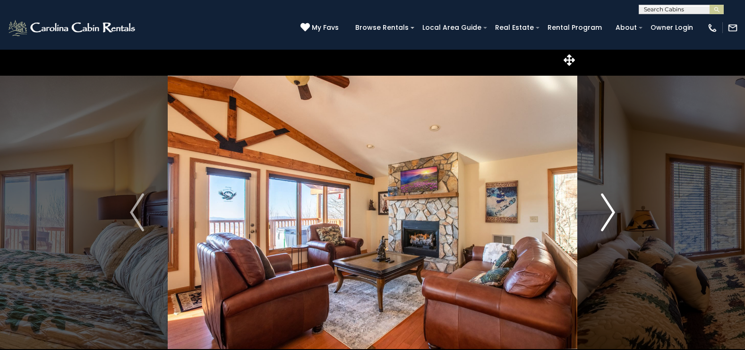
click at [612, 215] on img "Next" at bounding box center [608, 212] width 14 height 38
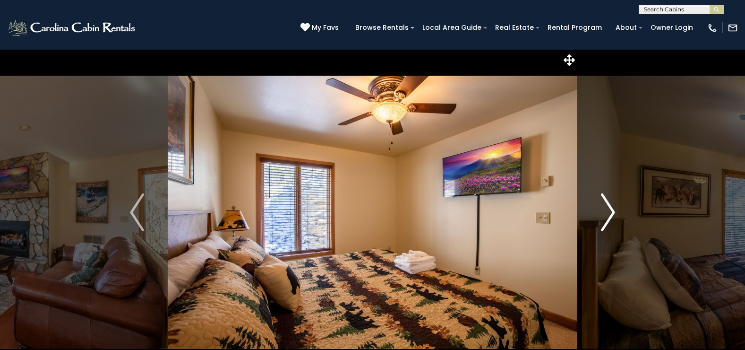
click at [612, 215] on img "Next" at bounding box center [608, 212] width 14 height 38
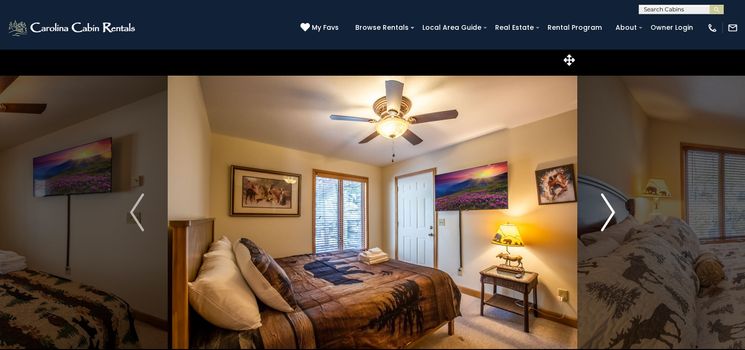
click at [612, 215] on img "Next" at bounding box center [608, 212] width 14 height 38
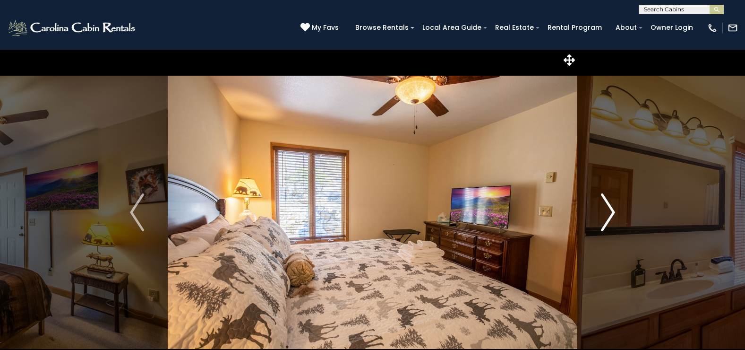
click at [612, 215] on img "Next" at bounding box center [608, 212] width 14 height 38
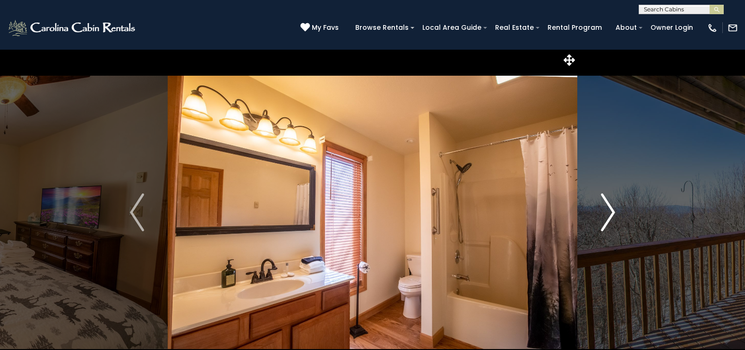
click at [612, 215] on img "Next" at bounding box center [608, 212] width 14 height 38
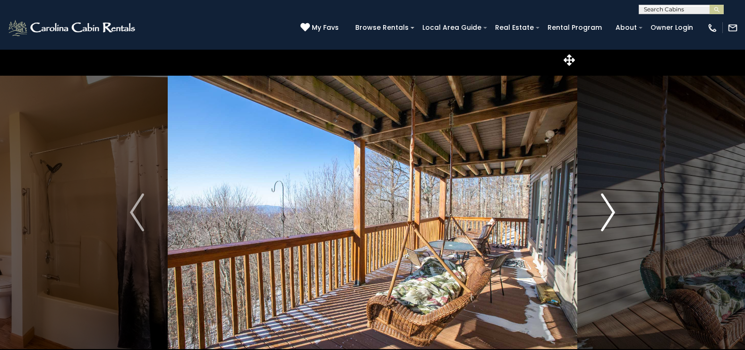
click at [612, 215] on img "Next" at bounding box center [608, 212] width 14 height 38
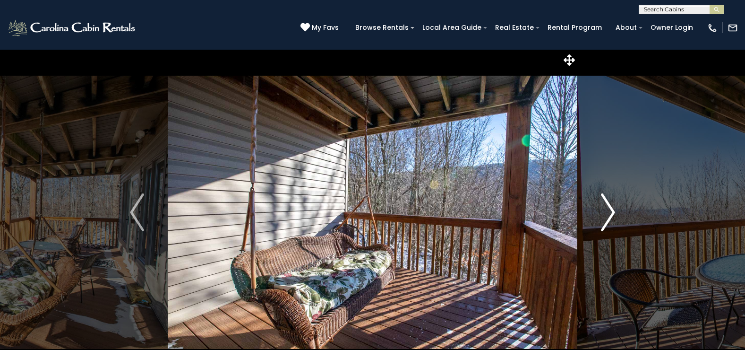
click at [612, 215] on img "Next" at bounding box center [608, 212] width 14 height 38
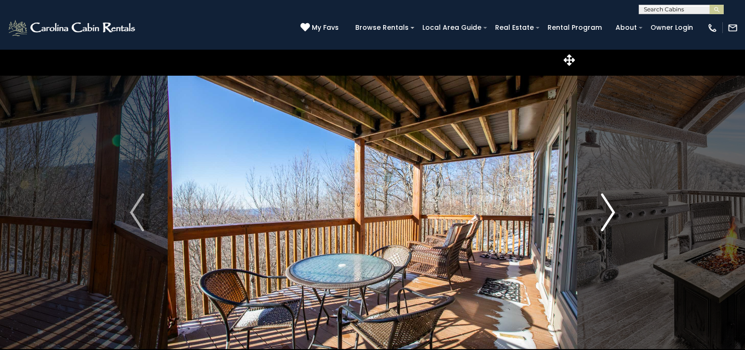
click at [612, 215] on img "Next" at bounding box center [608, 212] width 14 height 38
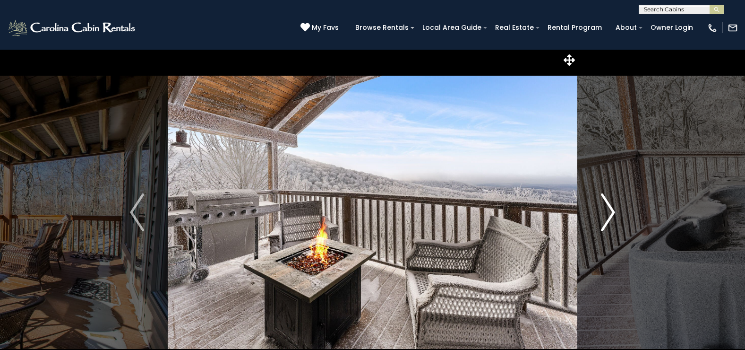
click at [612, 215] on img "Next" at bounding box center [608, 212] width 14 height 38
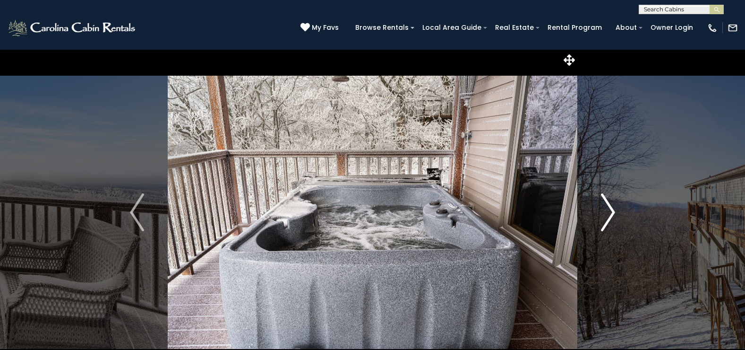
click at [612, 215] on img "Next" at bounding box center [608, 212] width 14 height 38
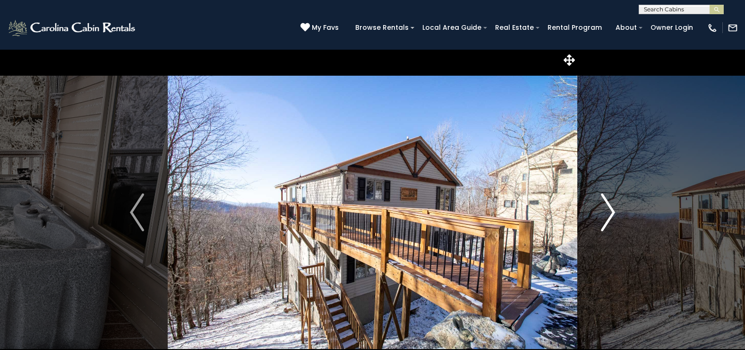
click at [612, 215] on img "Next" at bounding box center [608, 212] width 14 height 38
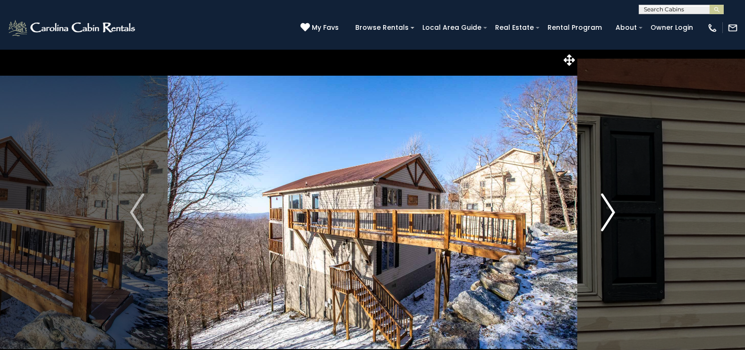
click at [612, 215] on img "Next" at bounding box center [608, 212] width 14 height 38
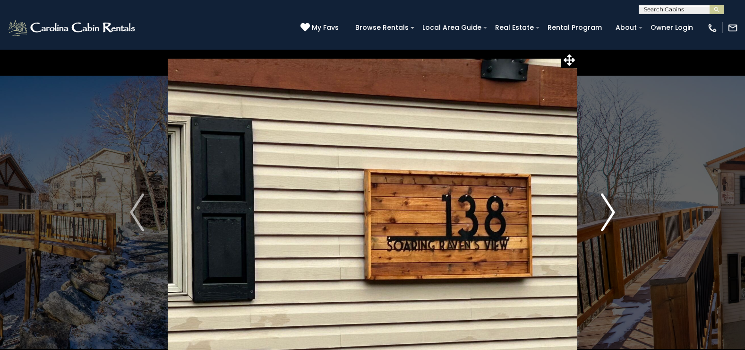
click at [612, 215] on img "Next" at bounding box center [608, 212] width 14 height 38
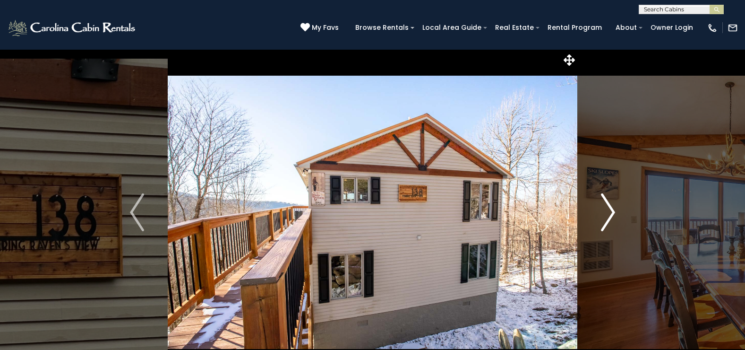
click at [612, 215] on img "Next" at bounding box center [608, 212] width 14 height 38
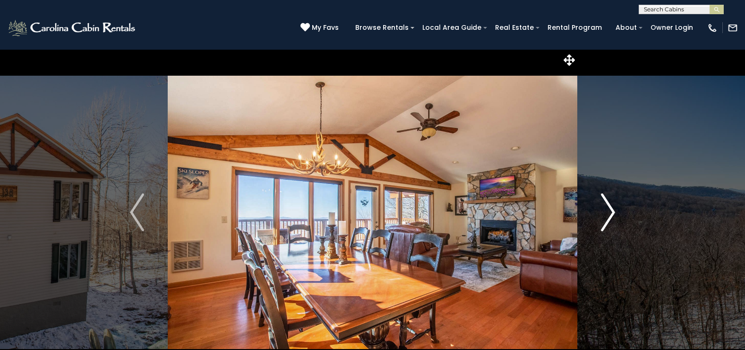
click at [612, 215] on img "Next" at bounding box center [608, 212] width 14 height 38
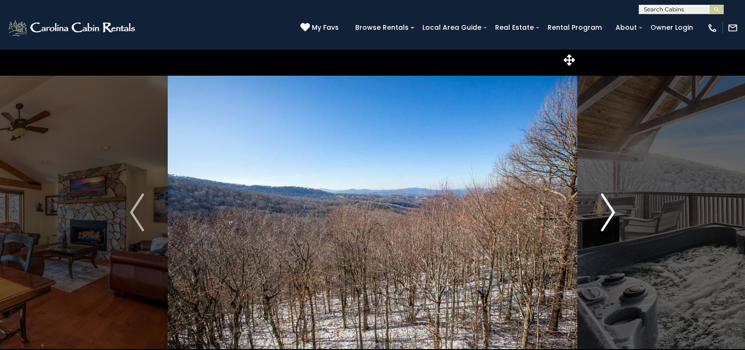
click at [612, 215] on img "Next" at bounding box center [608, 212] width 14 height 38
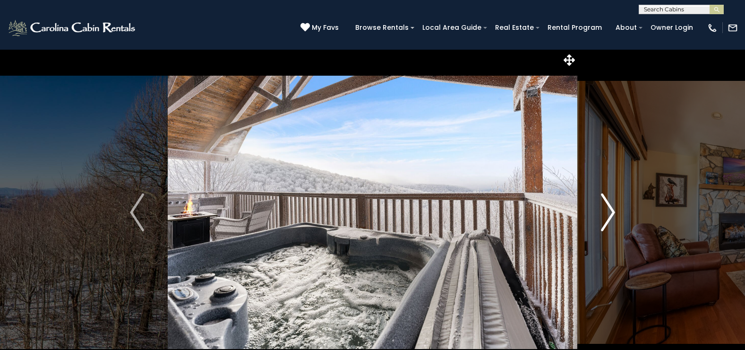
click at [612, 215] on img "Next" at bounding box center [608, 212] width 14 height 38
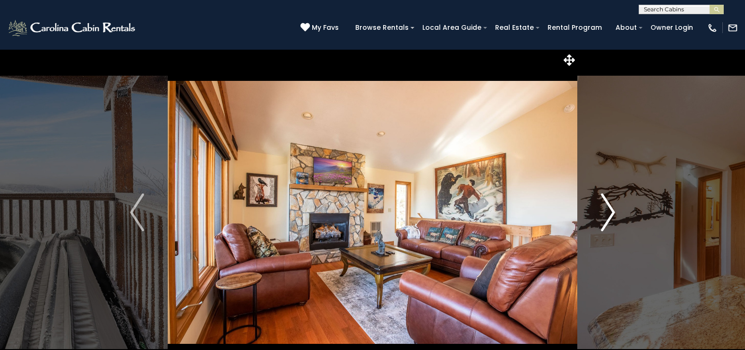
click at [612, 215] on img "Next" at bounding box center [608, 212] width 14 height 38
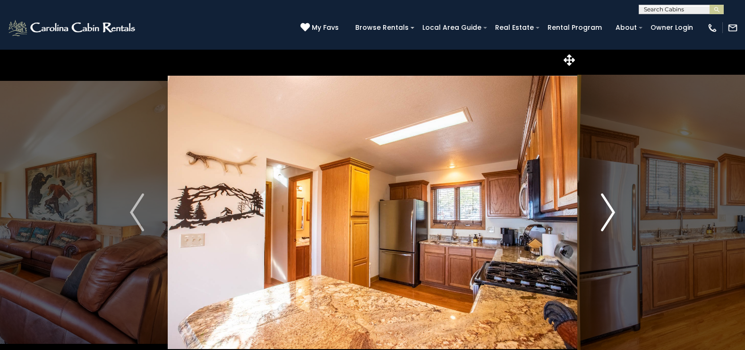
click at [612, 215] on img "Next" at bounding box center [608, 212] width 14 height 38
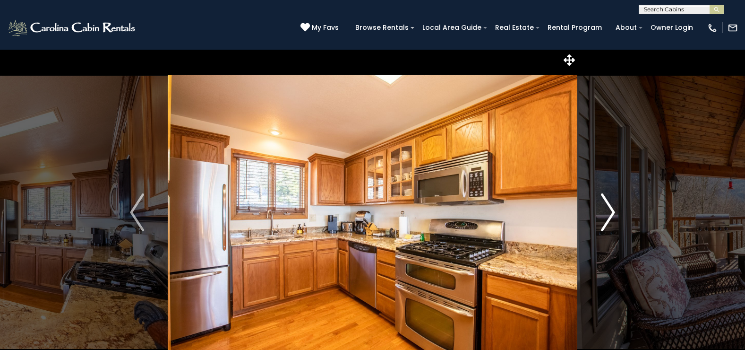
click at [612, 215] on img "Next" at bounding box center [608, 212] width 14 height 38
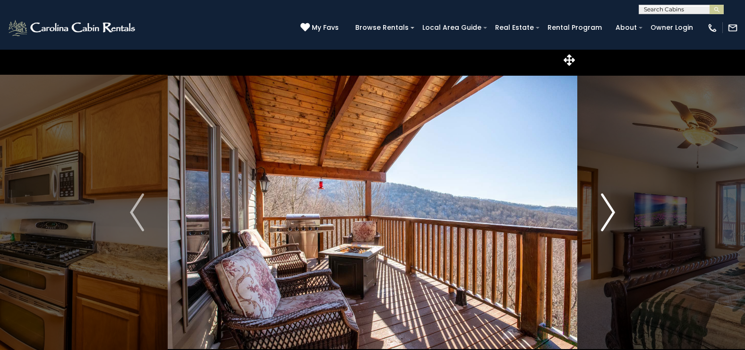
click at [612, 215] on img "Next" at bounding box center [608, 212] width 14 height 38
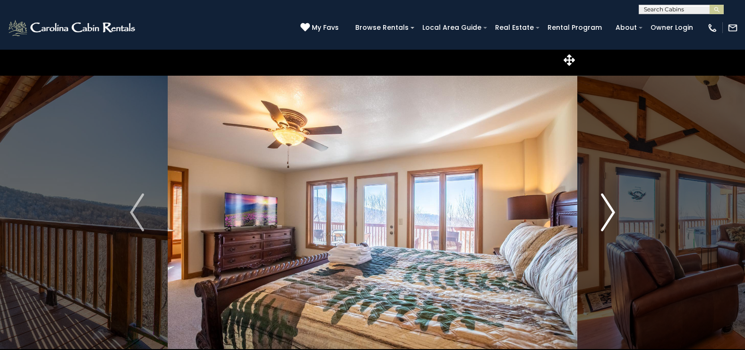
click at [612, 215] on img "Next" at bounding box center [608, 212] width 14 height 38
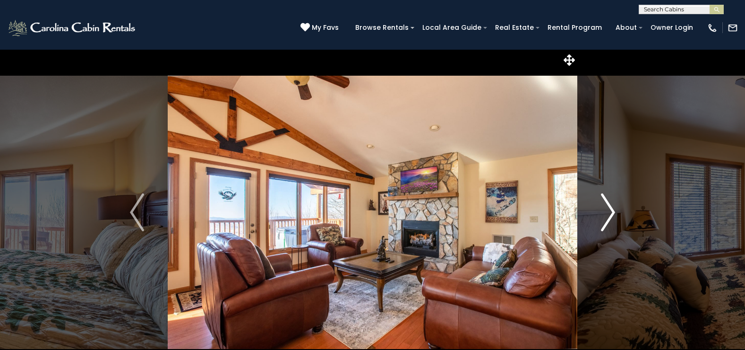
click at [612, 215] on img "Next" at bounding box center [608, 212] width 14 height 38
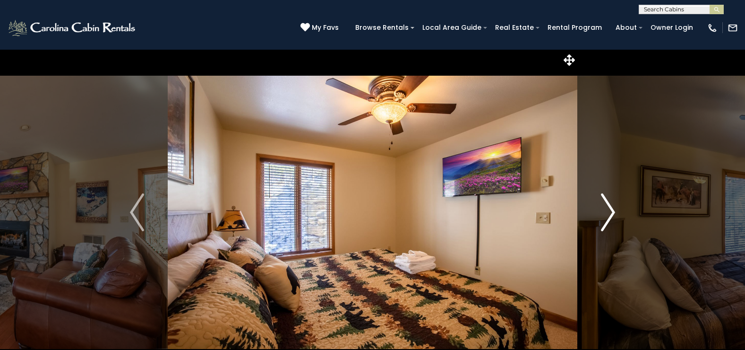
click at [612, 215] on img "Next" at bounding box center [608, 212] width 14 height 38
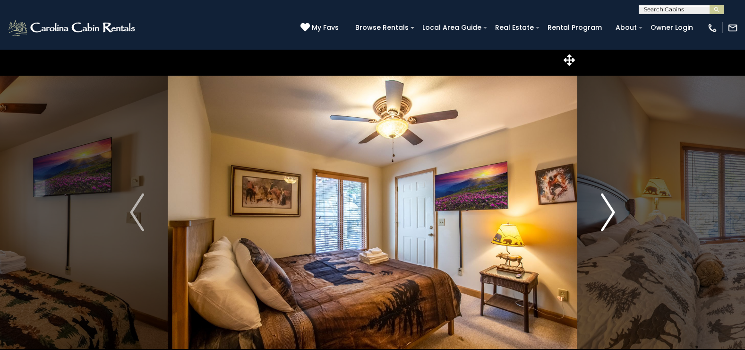
click at [612, 215] on img "Next" at bounding box center [608, 212] width 14 height 38
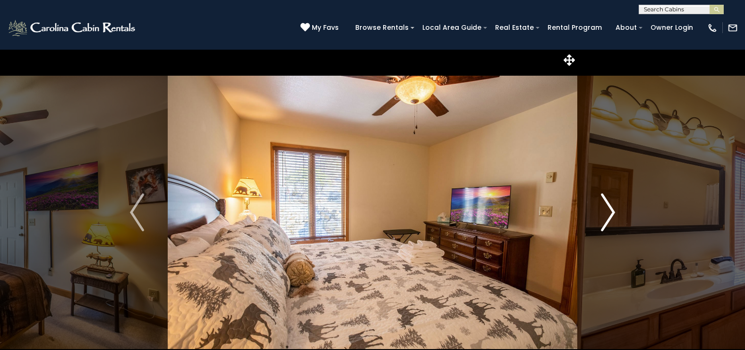
click at [612, 215] on img "Next" at bounding box center [608, 212] width 14 height 38
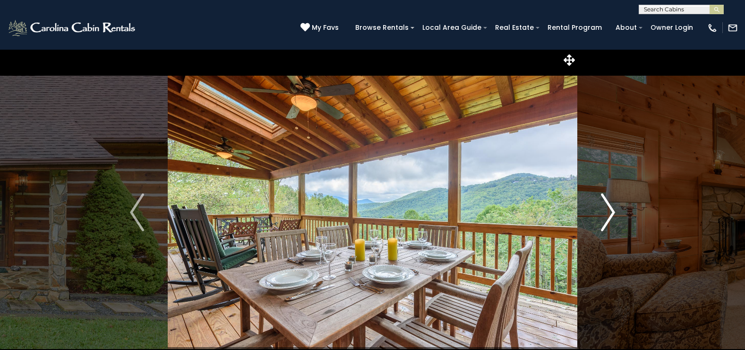
click at [612, 211] on img "Next" at bounding box center [608, 212] width 14 height 38
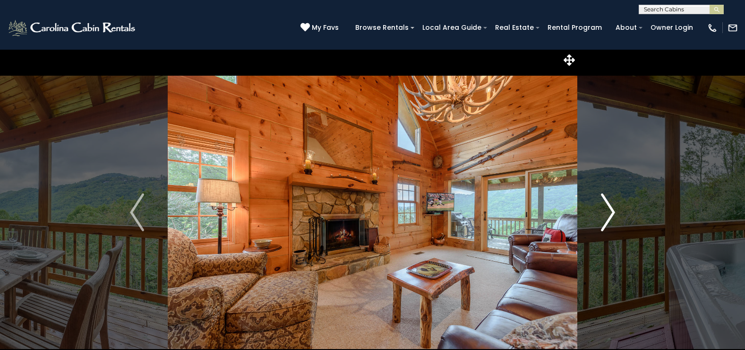
click at [612, 211] on img "Next" at bounding box center [608, 212] width 14 height 38
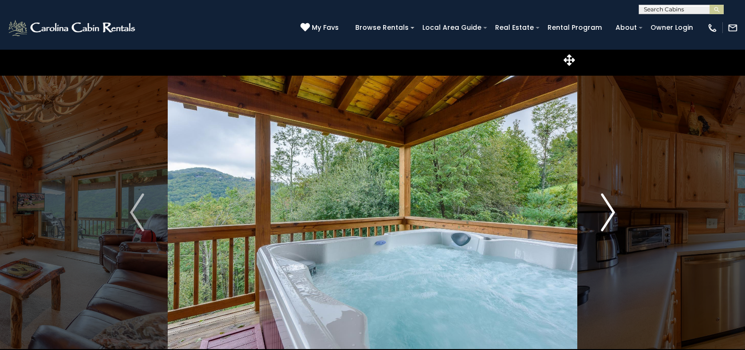
click at [612, 211] on img "Next" at bounding box center [608, 212] width 14 height 38
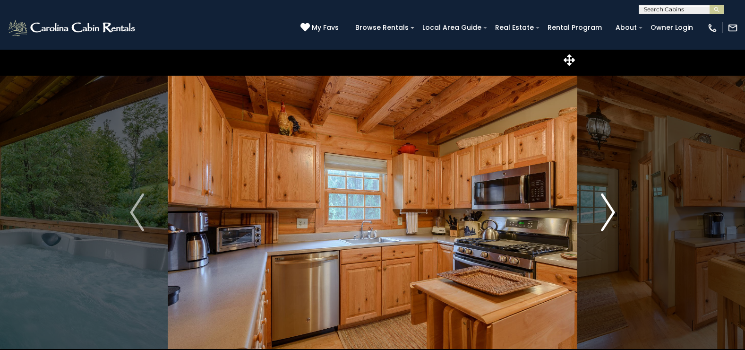
click at [612, 211] on img "Next" at bounding box center [608, 212] width 14 height 38
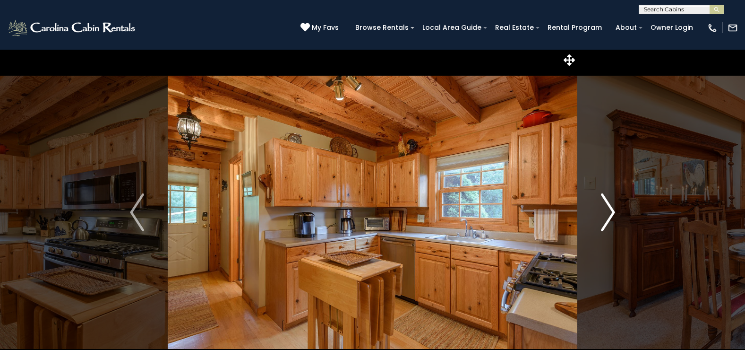
click at [608, 213] on img "Next" at bounding box center [608, 212] width 14 height 38
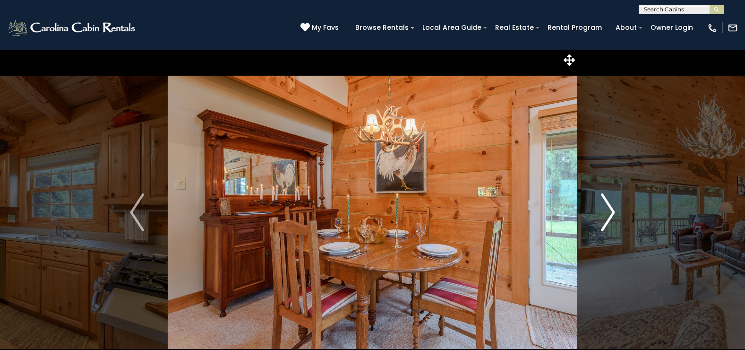
click at [608, 213] on img "Next" at bounding box center [608, 212] width 14 height 38
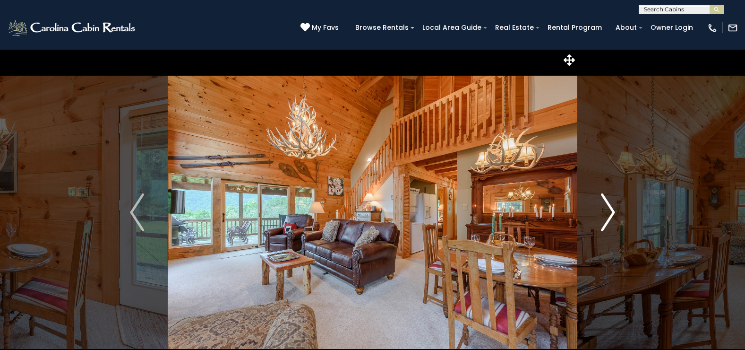
click at [608, 213] on img "Next" at bounding box center [608, 212] width 14 height 38
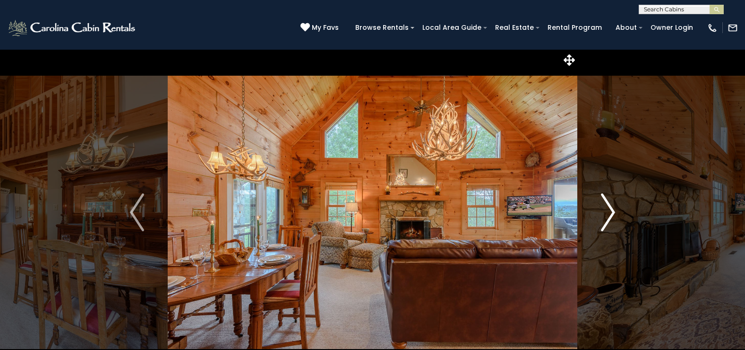
click at [608, 213] on img "Next" at bounding box center [608, 212] width 14 height 38
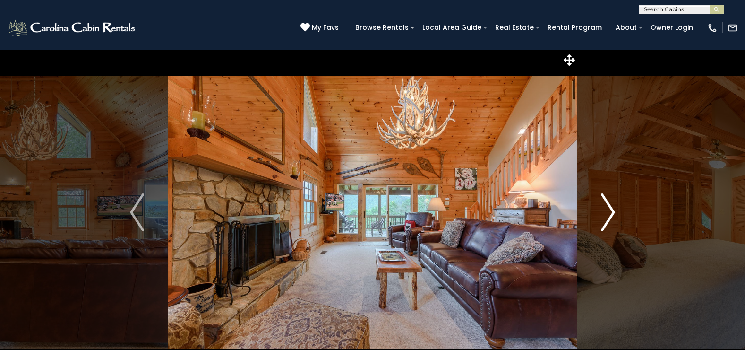
click at [608, 213] on img "Next" at bounding box center [608, 212] width 14 height 38
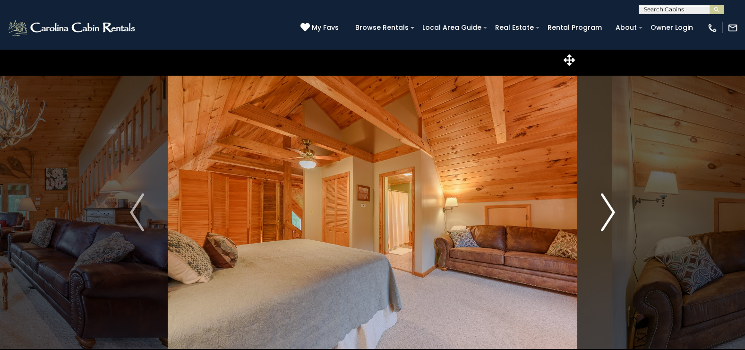
click at [608, 213] on img "Next" at bounding box center [608, 212] width 14 height 38
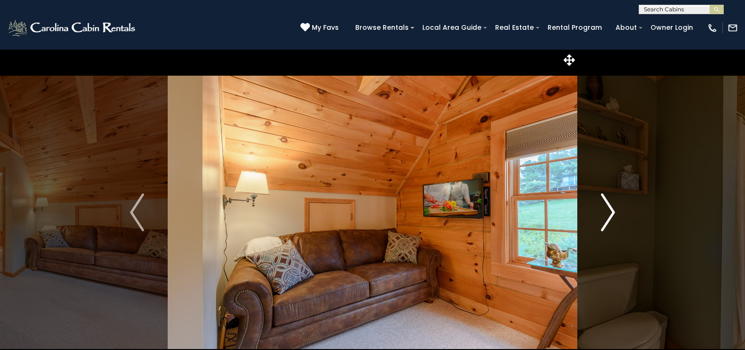
click at [608, 213] on img "Next" at bounding box center [608, 212] width 14 height 38
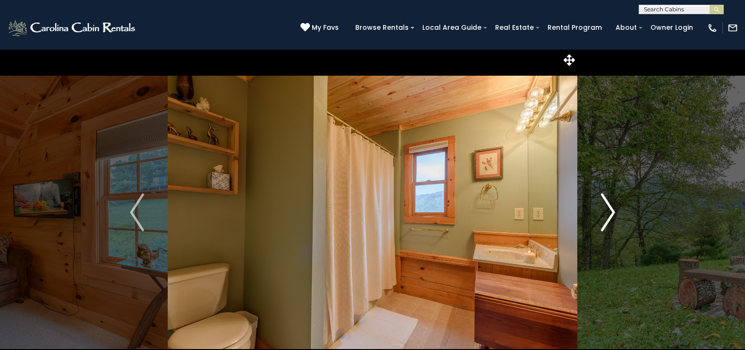
click at [608, 213] on img "Next" at bounding box center [608, 212] width 14 height 38
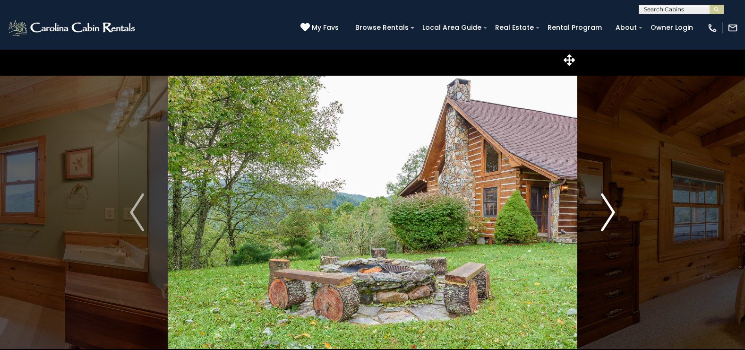
click at [608, 213] on img "Next" at bounding box center [608, 212] width 14 height 38
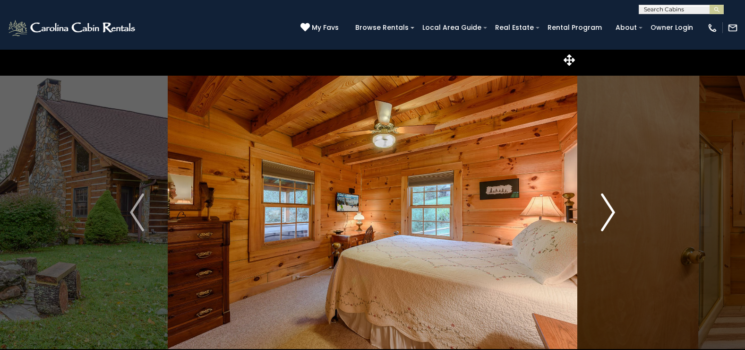
click at [608, 213] on img "Next" at bounding box center [608, 212] width 14 height 38
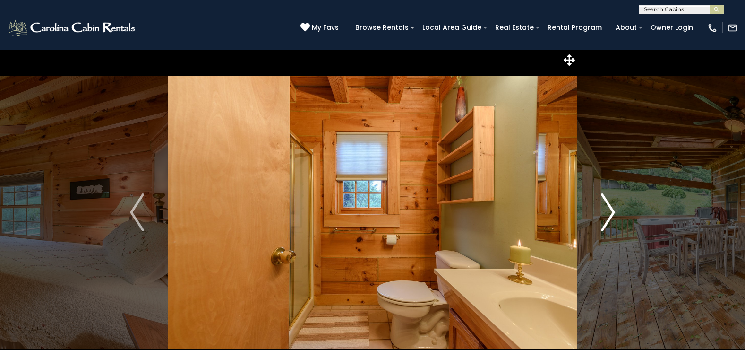
click at [608, 213] on img "Next" at bounding box center [608, 212] width 14 height 38
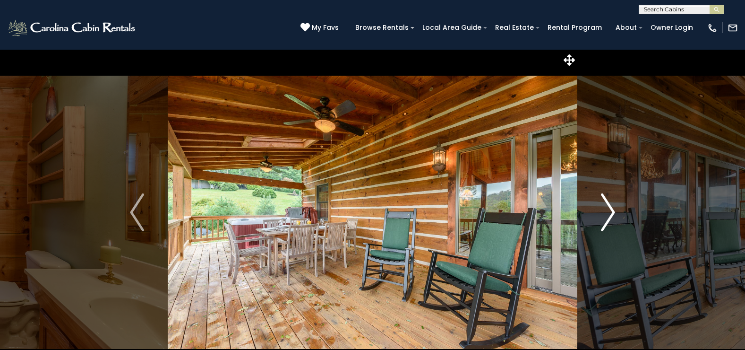
click at [608, 213] on img "Next" at bounding box center [608, 212] width 14 height 38
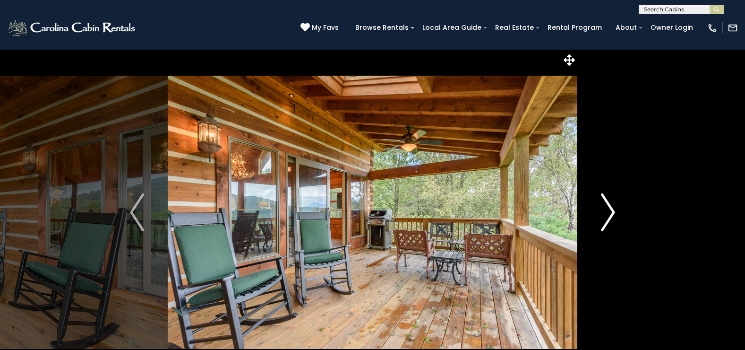
click at [608, 213] on img "Next" at bounding box center [608, 212] width 14 height 38
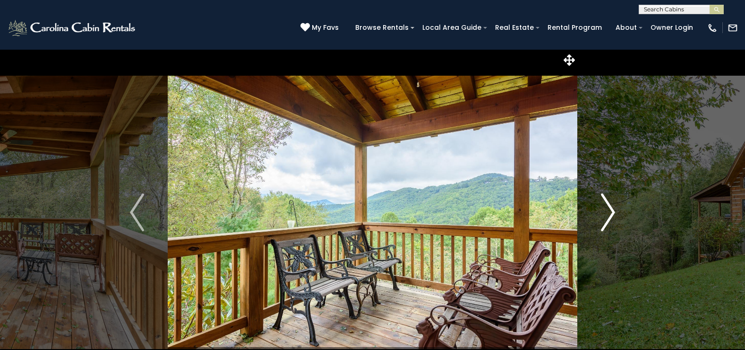
click at [608, 213] on img "Next" at bounding box center [608, 212] width 14 height 38
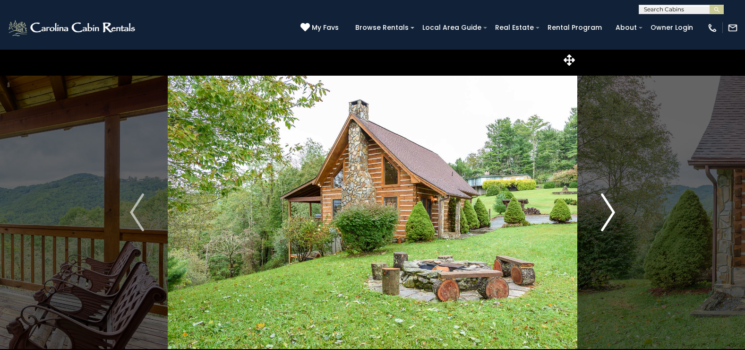
click at [608, 213] on img "Next" at bounding box center [608, 212] width 14 height 38
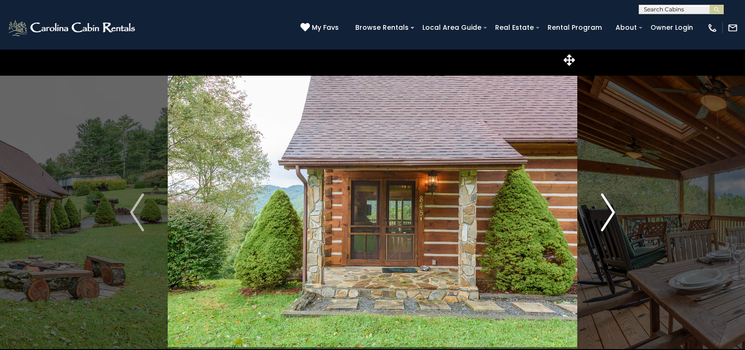
click at [608, 213] on img "Next" at bounding box center [608, 212] width 14 height 38
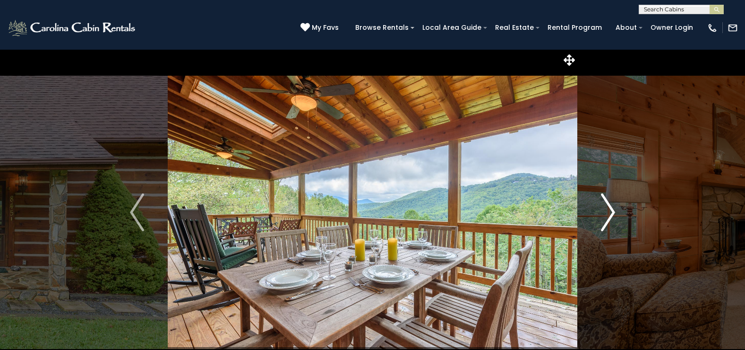
click at [608, 213] on img "Next" at bounding box center [608, 212] width 14 height 38
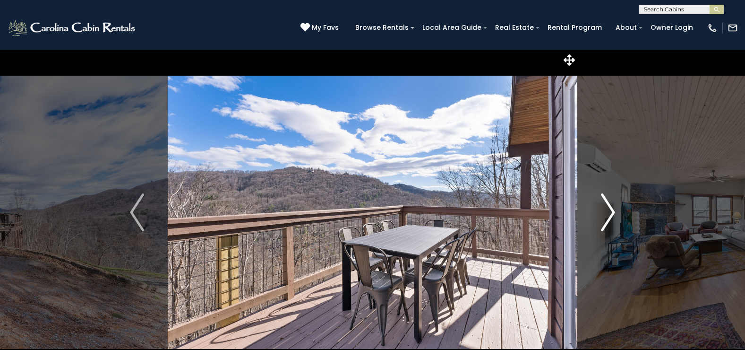
click at [612, 212] on img "Next" at bounding box center [608, 212] width 14 height 38
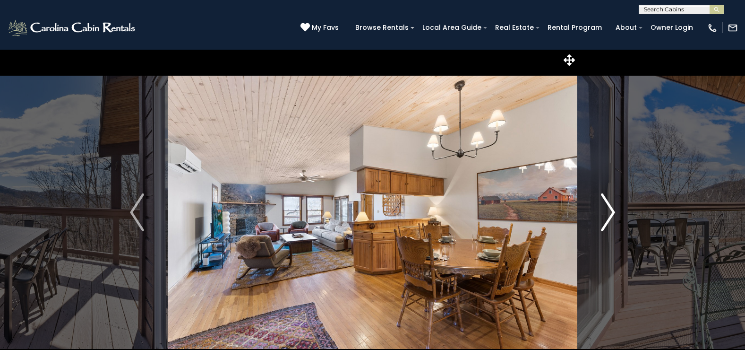
click at [612, 212] on img "Next" at bounding box center [608, 212] width 14 height 38
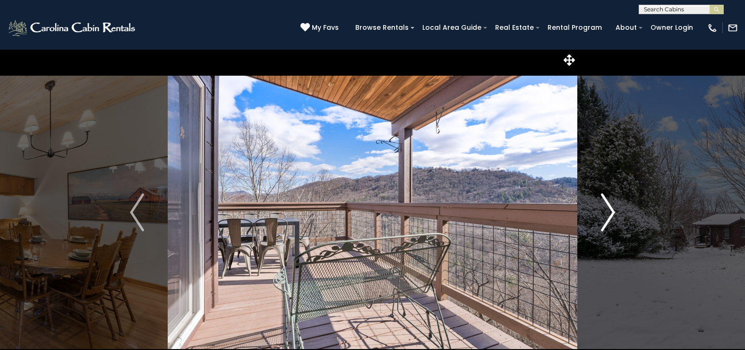
click at [612, 212] on img "Next" at bounding box center [608, 212] width 14 height 38
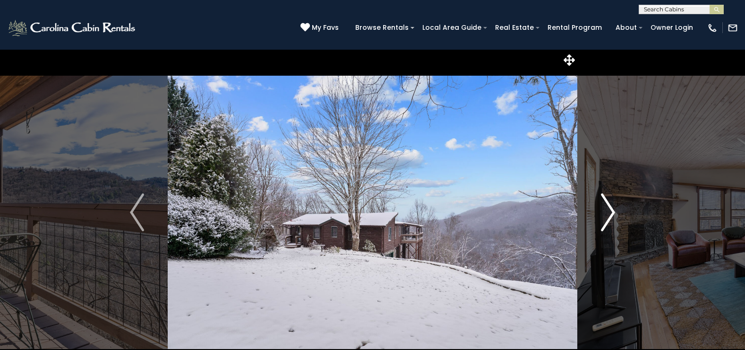
click at [612, 212] on img "Next" at bounding box center [608, 212] width 14 height 38
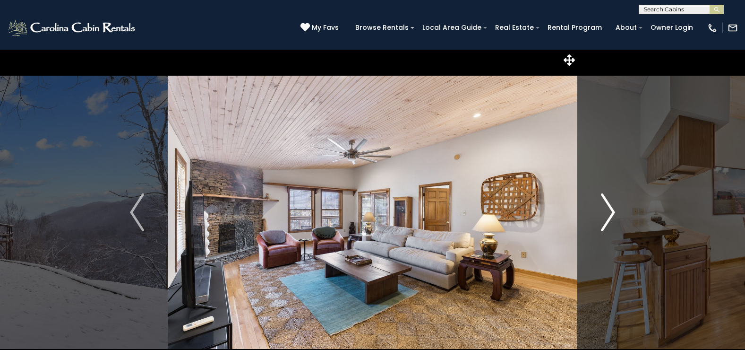
click at [612, 212] on img "Next" at bounding box center [608, 212] width 14 height 38
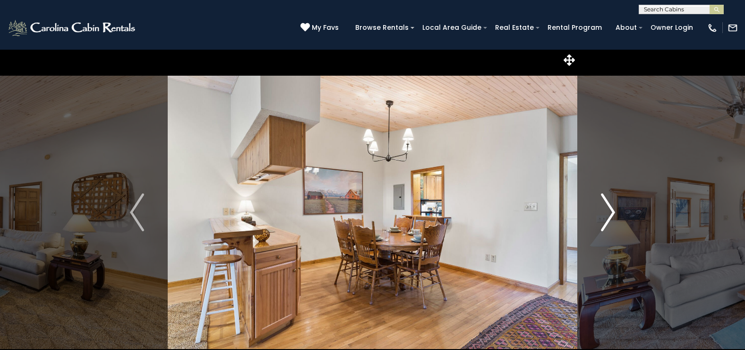
click at [612, 212] on img "Next" at bounding box center [608, 212] width 14 height 38
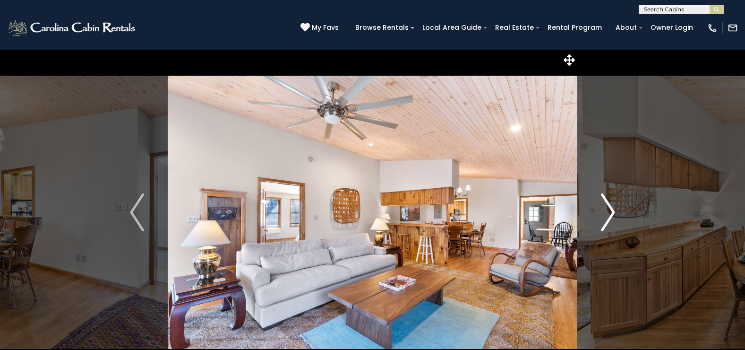
click at [612, 212] on img "Next" at bounding box center [608, 212] width 14 height 38
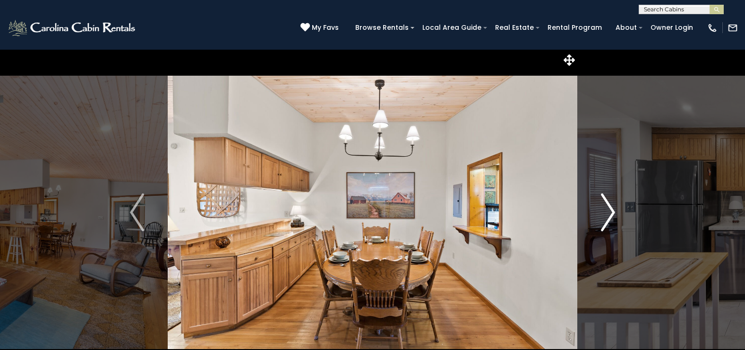
click at [612, 212] on img "Next" at bounding box center [608, 212] width 14 height 38
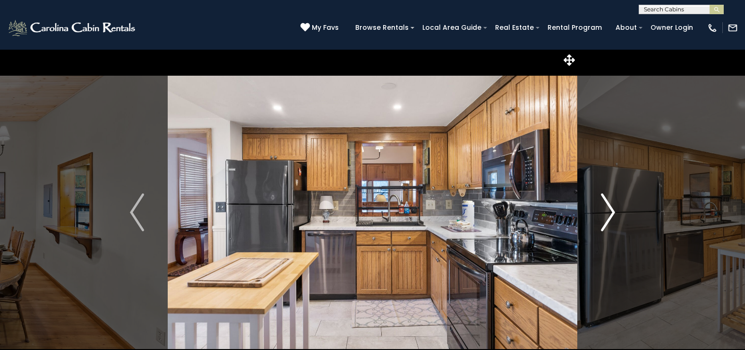
click at [612, 212] on img "Next" at bounding box center [608, 212] width 14 height 38
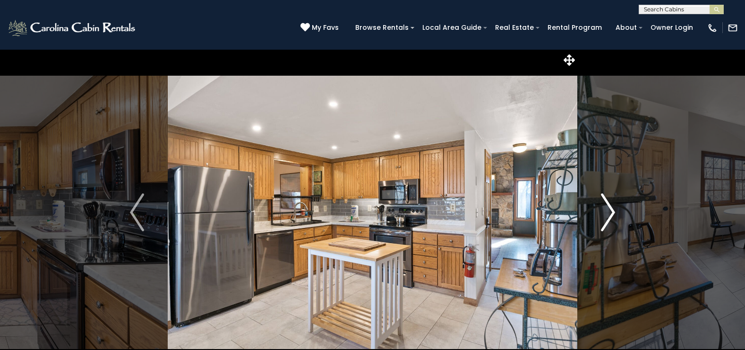
click at [612, 212] on img "Next" at bounding box center [608, 212] width 14 height 38
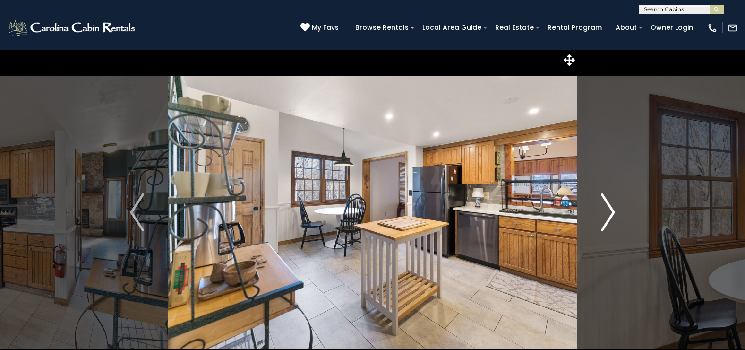
click at [612, 212] on img "Next" at bounding box center [608, 212] width 14 height 38
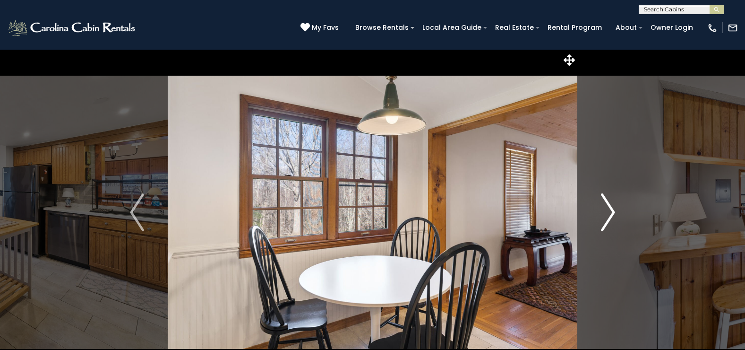
click at [612, 212] on img "Next" at bounding box center [608, 212] width 14 height 38
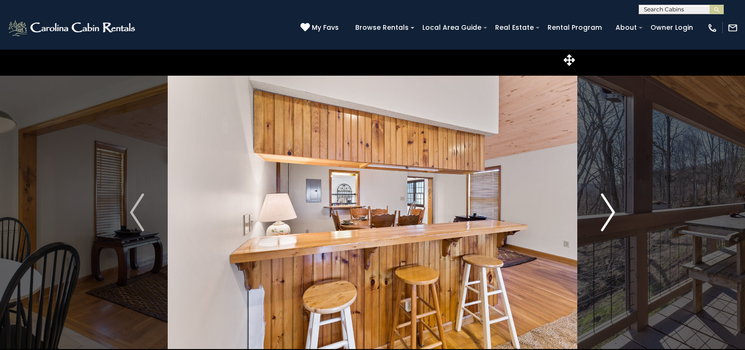
click at [612, 212] on img "Next" at bounding box center [608, 212] width 14 height 38
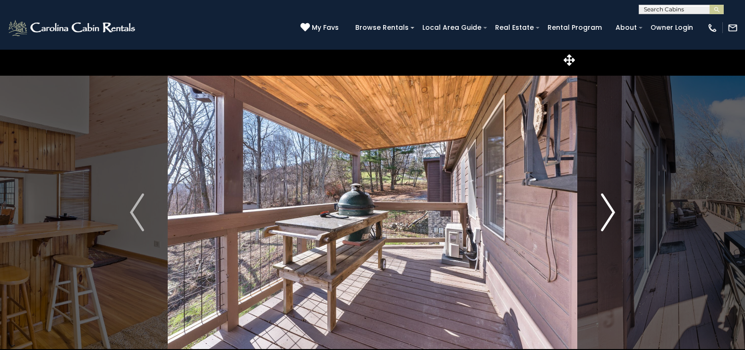
click at [612, 212] on img "Next" at bounding box center [608, 212] width 14 height 38
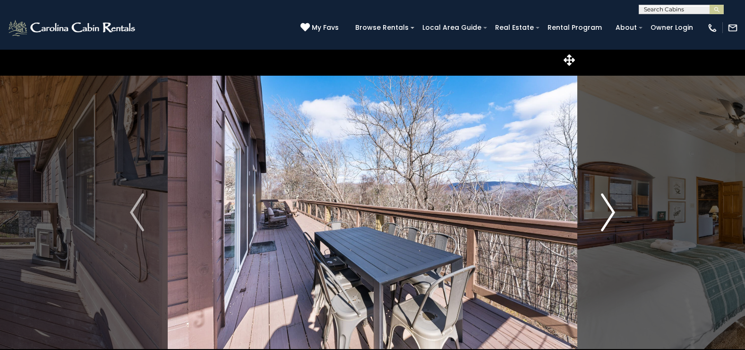
click at [612, 212] on img "Next" at bounding box center [608, 212] width 14 height 38
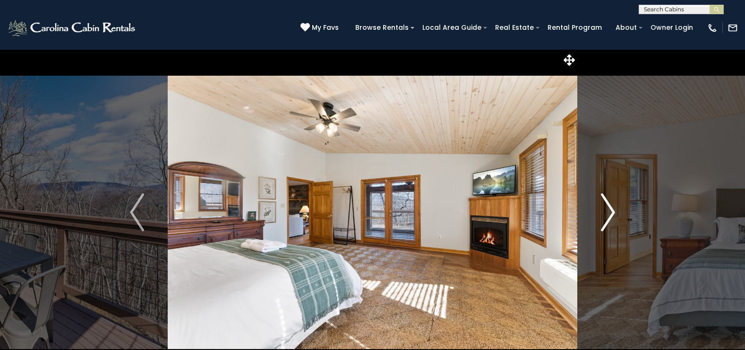
click at [612, 212] on img "Next" at bounding box center [608, 212] width 14 height 38
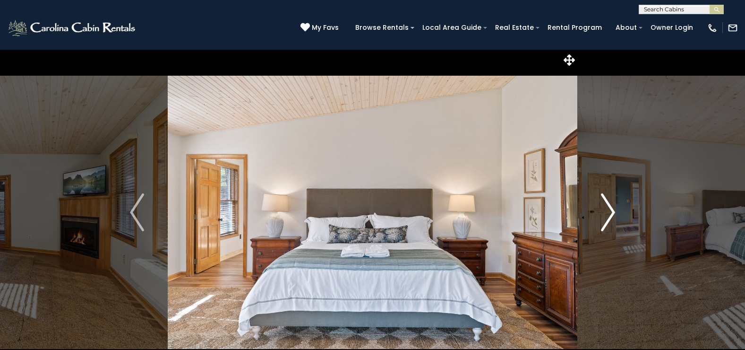
click at [612, 212] on img "Next" at bounding box center [608, 212] width 14 height 38
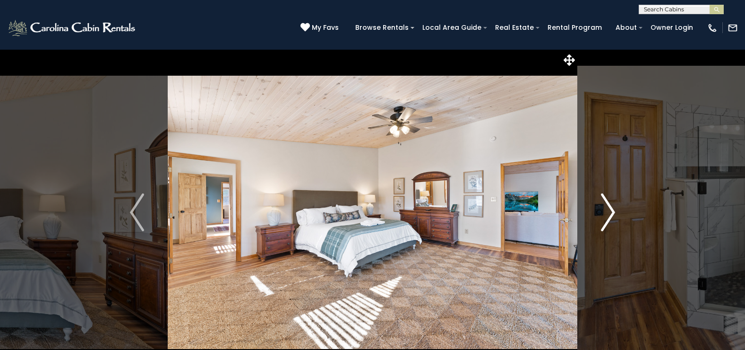
click at [612, 212] on img "Next" at bounding box center [608, 212] width 14 height 38
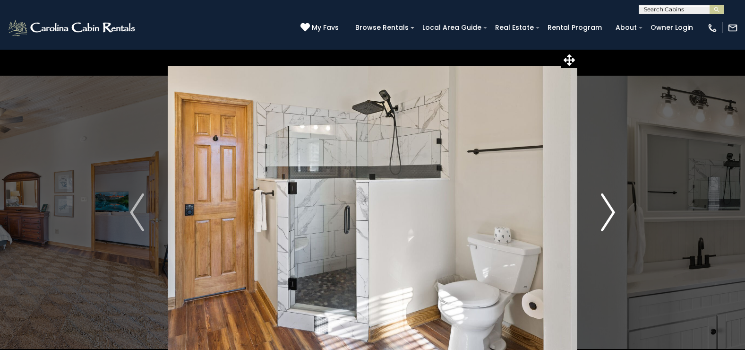
click at [612, 212] on img "Next" at bounding box center [608, 212] width 14 height 38
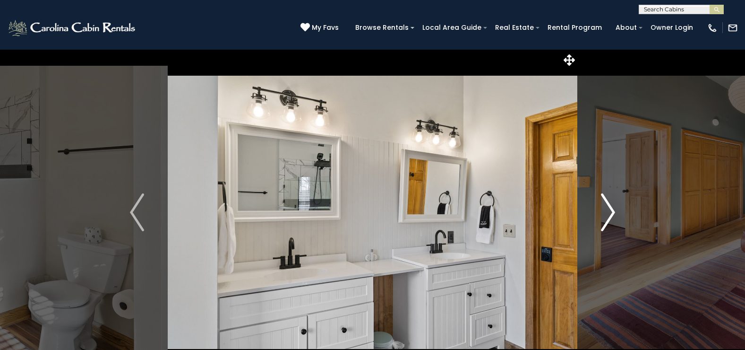
click at [612, 212] on img "Next" at bounding box center [608, 212] width 14 height 38
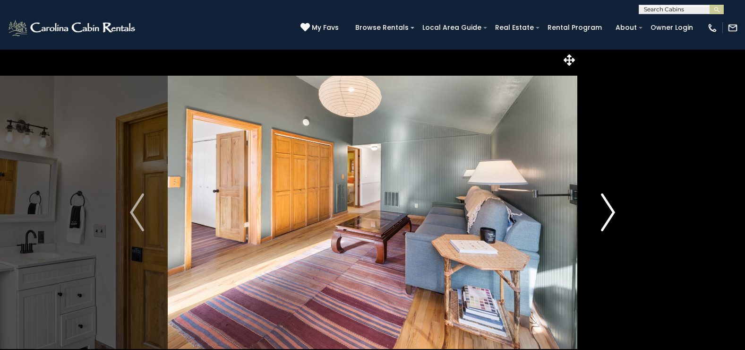
click at [612, 212] on img "Next" at bounding box center [608, 212] width 14 height 38
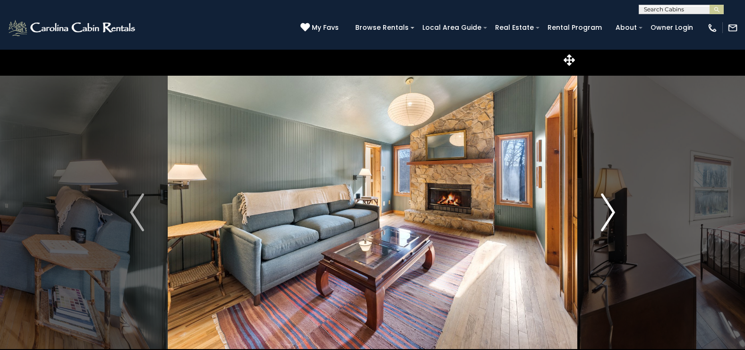
click at [612, 212] on img "Next" at bounding box center [608, 212] width 14 height 38
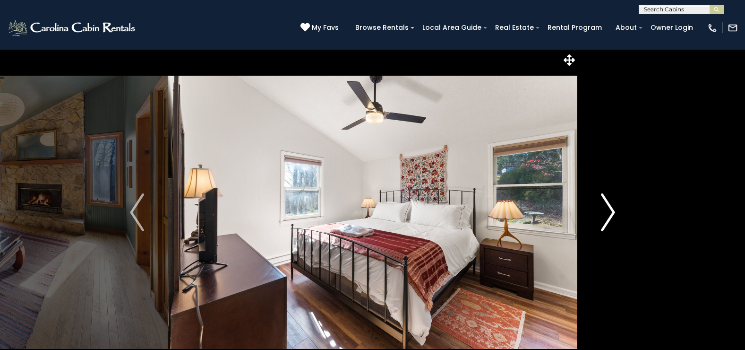
click at [612, 212] on img "Next" at bounding box center [608, 212] width 14 height 38
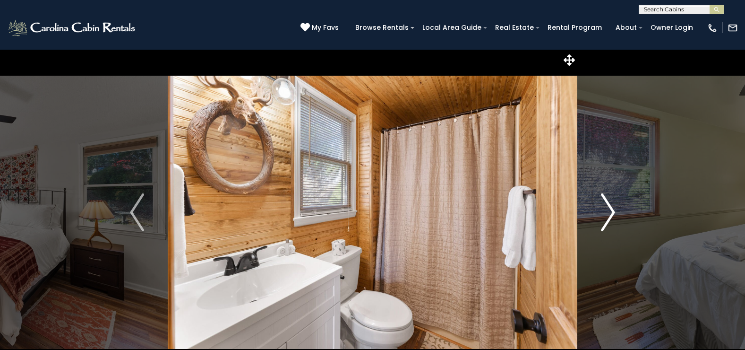
click at [612, 212] on img "Next" at bounding box center [608, 212] width 14 height 38
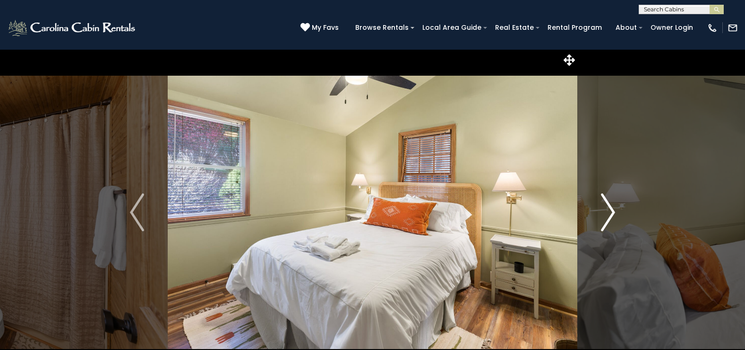
click at [612, 212] on img "Next" at bounding box center [608, 212] width 14 height 38
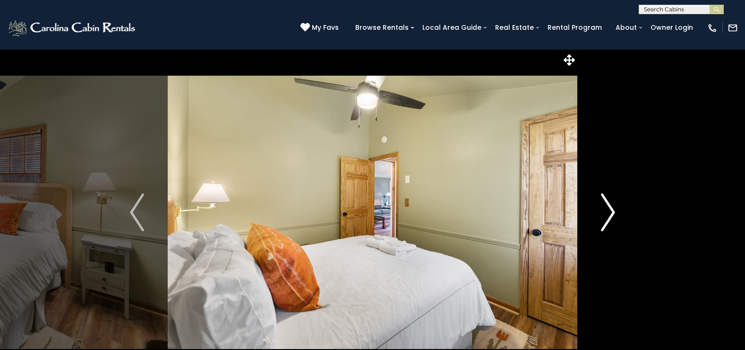
click at [612, 212] on img "Next" at bounding box center [608, 212] width 14 height 38
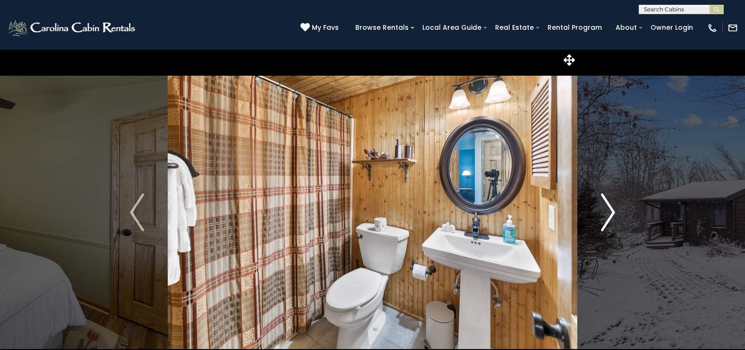
click at [612, 212] on img "Next" at bounding box center [608, 212] width 14 height 38
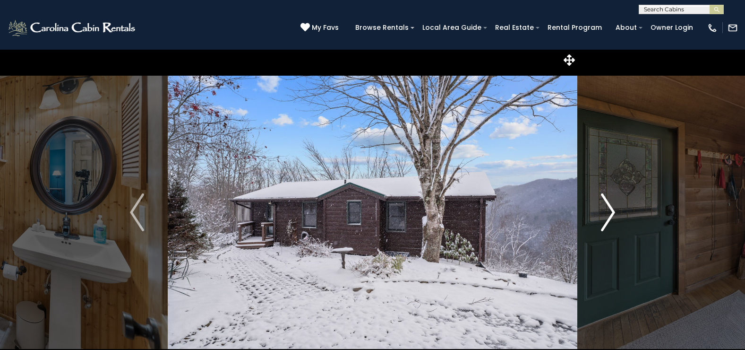
click at [612, 212] on img "Next" at bounding box center [608, 212] width 14 height 38
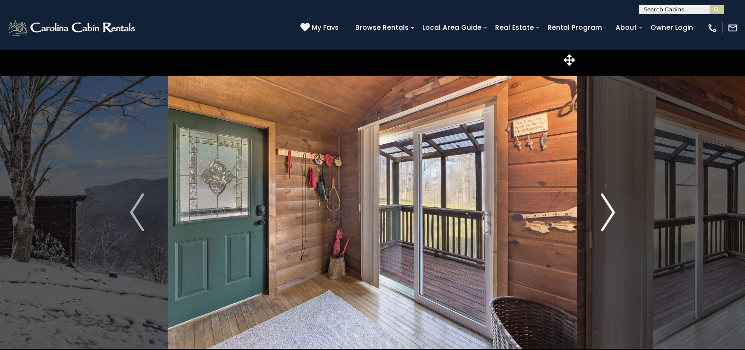
click at [612, 212] on img "Next" at bounding box center [608, 212] width 14 height 38
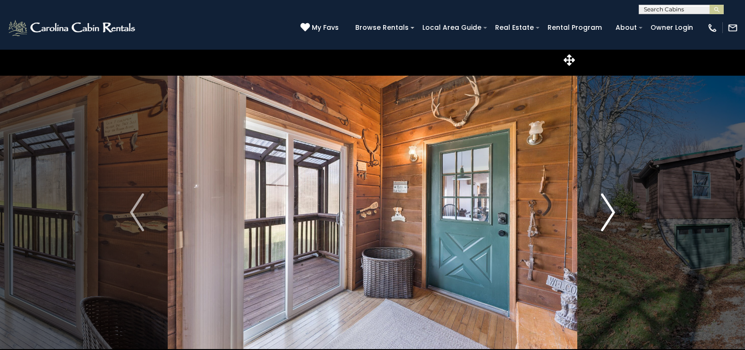
click at [612, 212] on img "Next" at bounding box center [608, 212] width 14 height 38
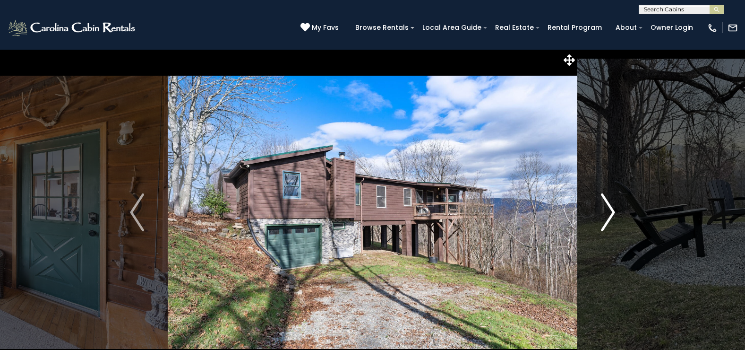
click at [612, 212] on img "Next" at bounding box center [608, 212] width 14 height 38
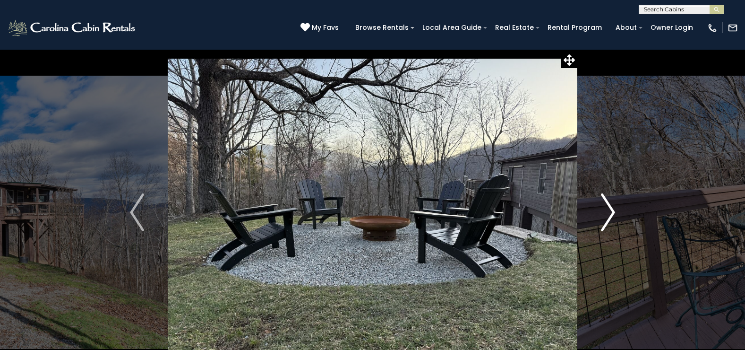
click at [612, 212] on img "Next" at bounding box center [608, 212] width 14 height 38
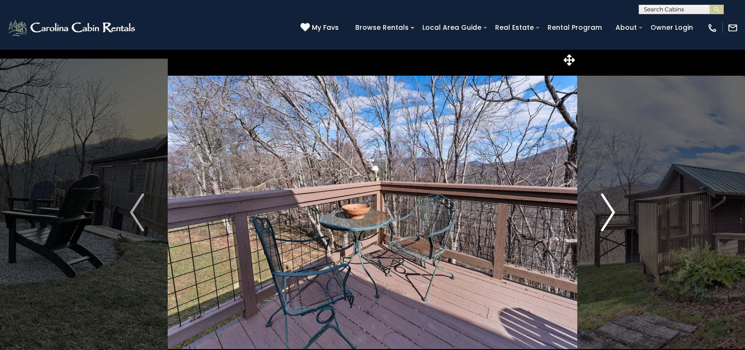
click at [612, 212] on img "Next" at bounding box center [608, 212] width 14 height 38
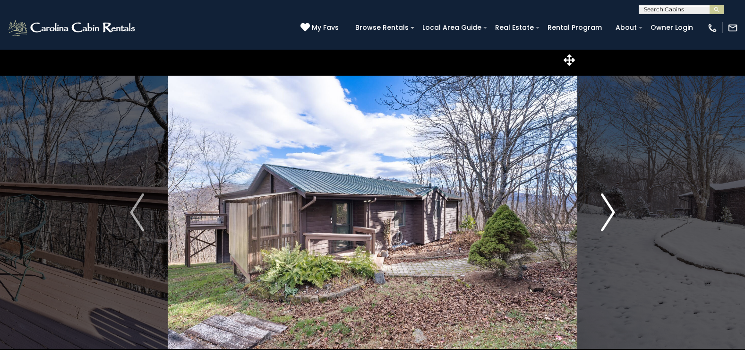
click at [612, 213] on img "Next" at bounding box center [608, 212] width 14 height 38
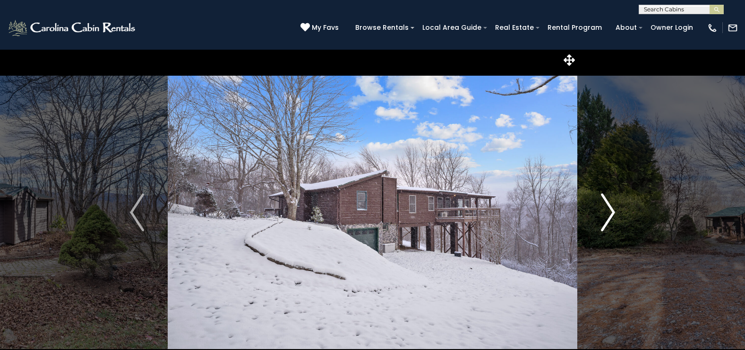
click at [612, 213] on img "Next" at bounding box center [608, 212] width 14 height 38
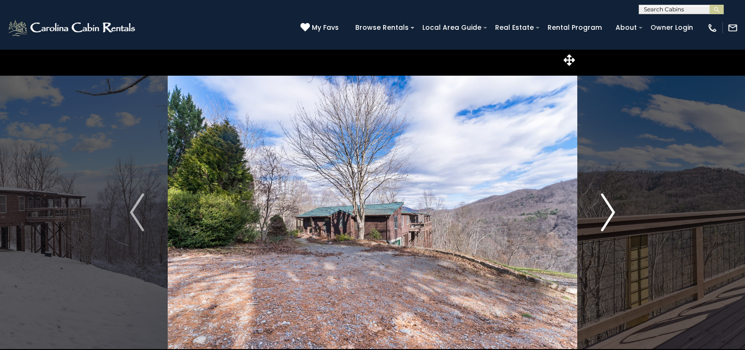
click at [612, 213] on img "Next" at bounding box center [608, 212] width 14 height 38
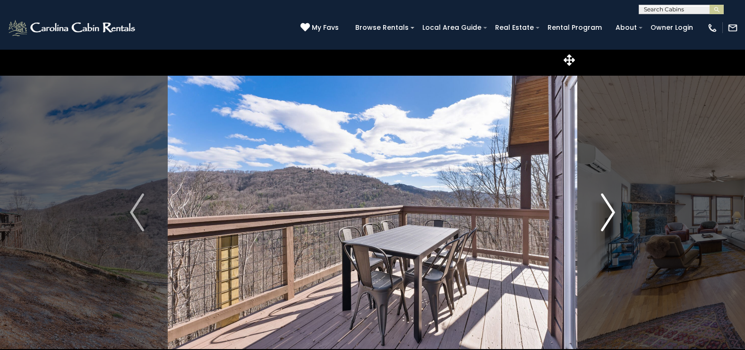
click at [612, 213] on img "Next" at bounding box center [608, 212] width 14 height 38
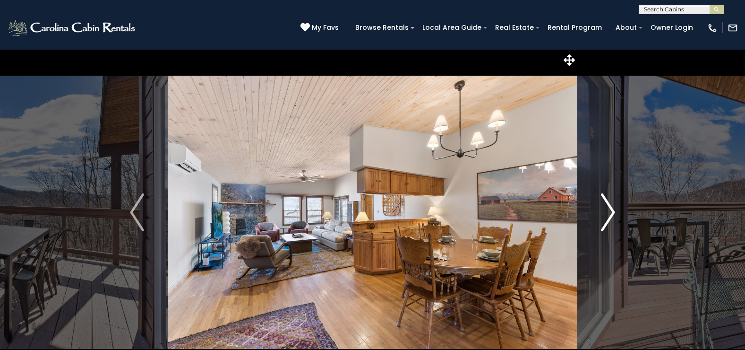
click at [612, 213] on img "Next" at bounding box center [608, 212] width 14 height 38
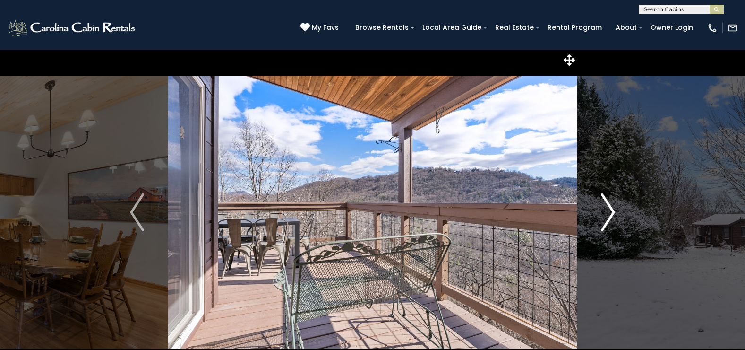
click at [612, 213] on img "Next" at bounding box center [608, 212] width 14 height 38
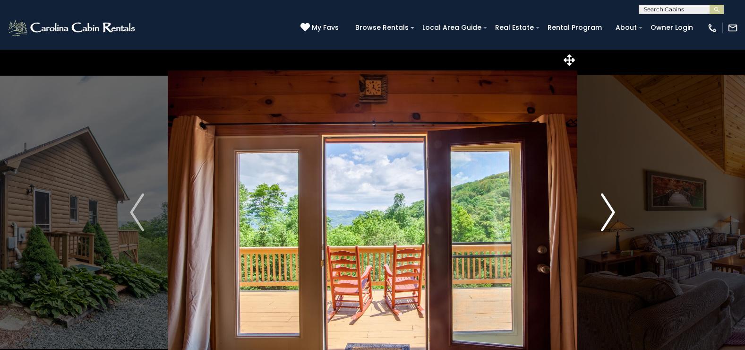
click at [611, 210] on img "Next" at bounding box center [608, 212] width 14 height 38
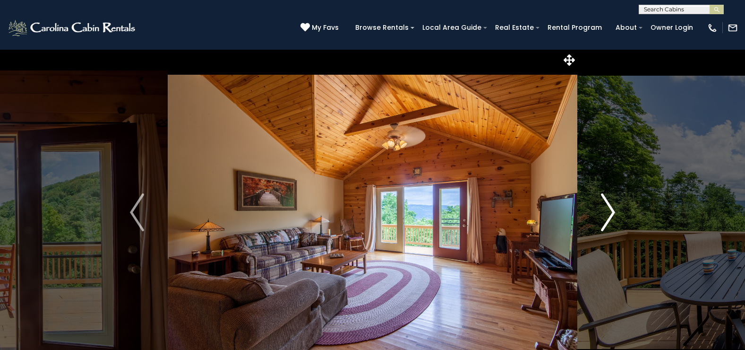
click at [611, 210] on img "Next" at bounding box center [608, 212] width 14 height 38
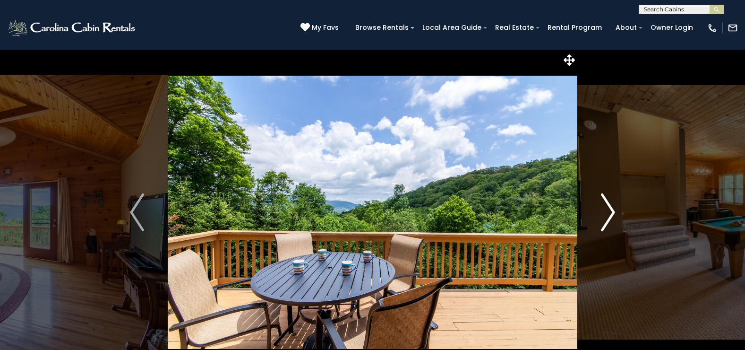
click at [611, 210] on img "Next" at bounding box center [608, 212] width 14 height 38
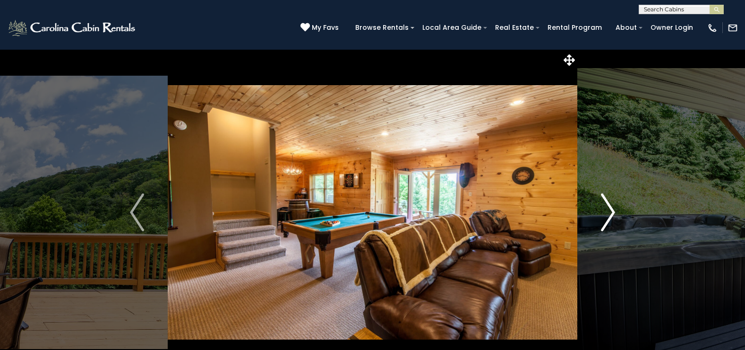
click at [611, 210] on img "Next" at bounding box center [608, 212] width 14 height 38
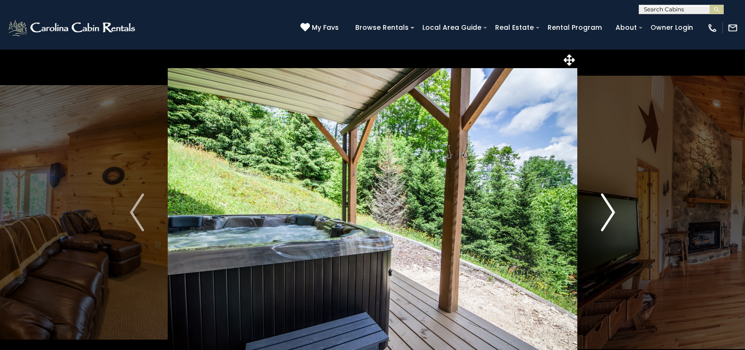
click at [611, 210] on img "Next" at bounding box center [608, 212] width 14 height 38
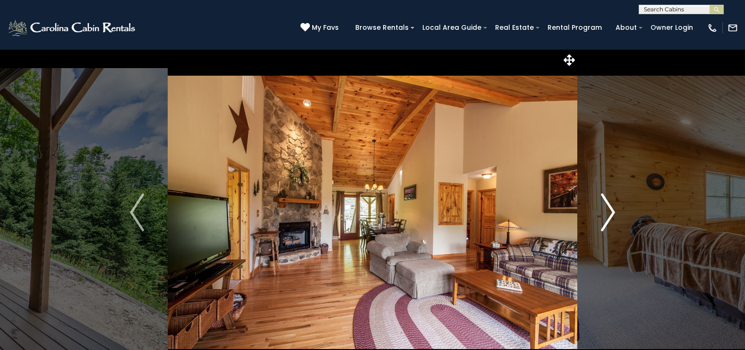
click at [611, 210] on img "Next" at bounding box center [608, 212] width 14 height 38
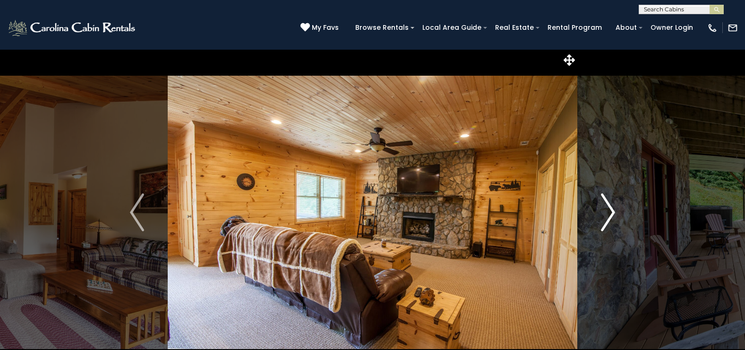
click at [611, 210] on img "Next" at bounding box center [608, 212] width 14 height 38
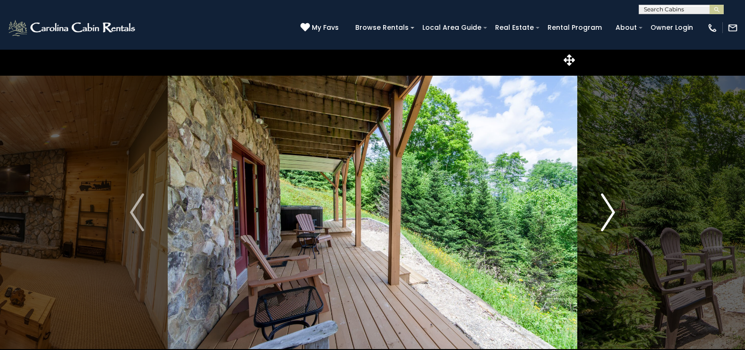
click at [611, 210] on img "Next" at bounding box center [608, 212] width 14 height 38
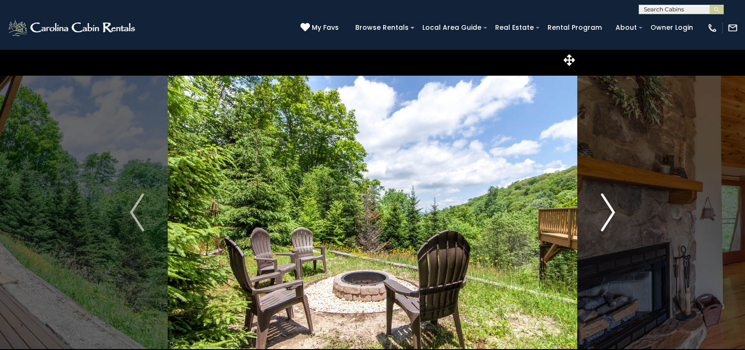
click at [611, 210] on img "Next" at bounding box center [608, 212] width 14 height 38
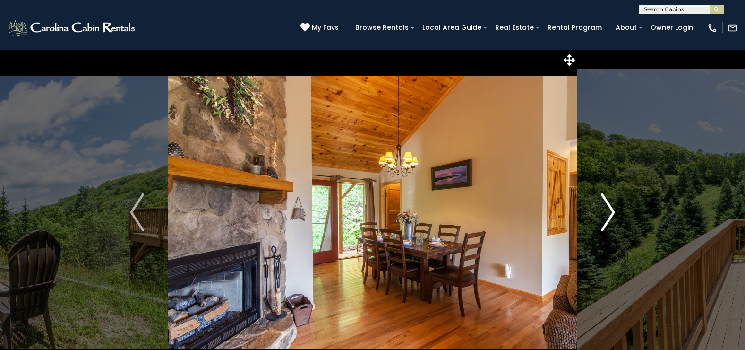
click at [611, 210] on img "Next" at bounding box center [608, 212] width 14 height 38
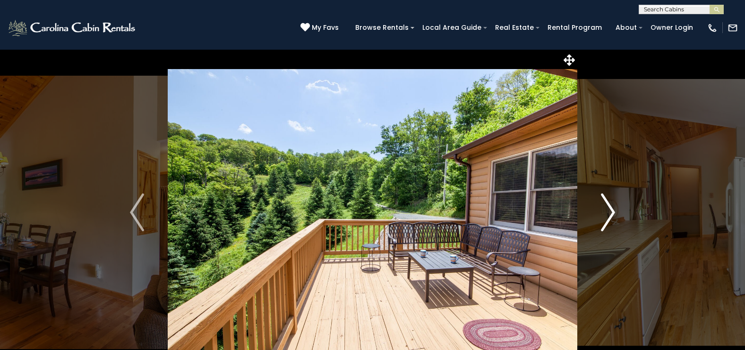
click at [611, 210] on img "Next" at bounding box center [608, 212] width 14 height 38
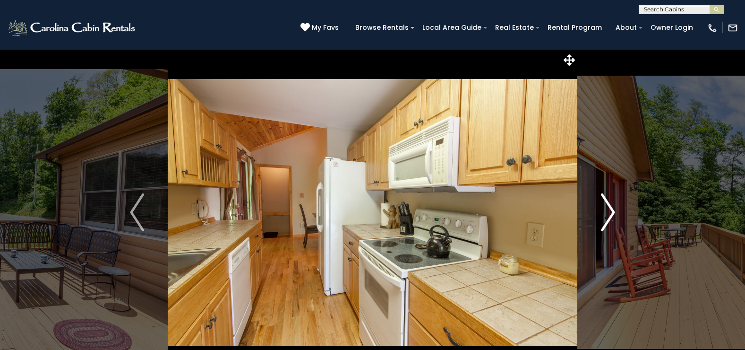
click at [611, 210] on img "Next" at bounding box center [608, 212] width 14 height 38
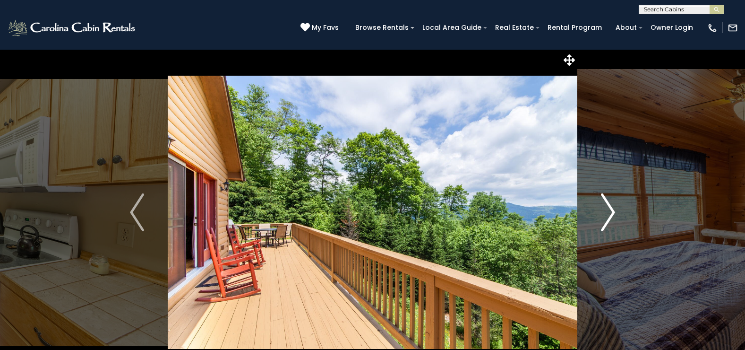
click at [611, 210] on img "Next" at bounding box center [608, 212] width 14 height 38
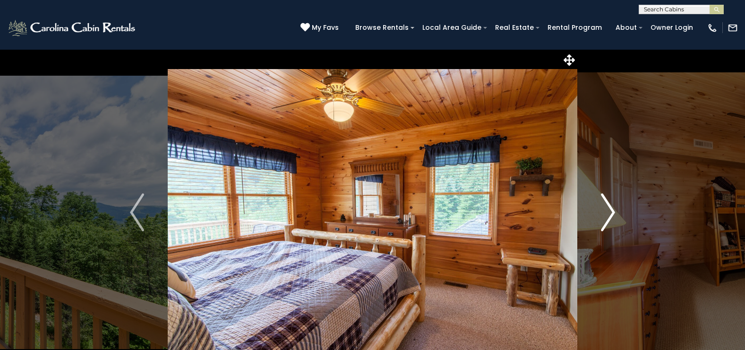
click at [611, 210] on img "Next" at bounding box center [608, 212] width 14 height 38
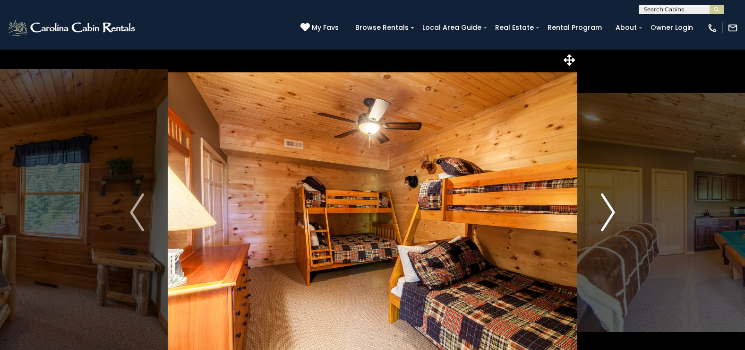
click at [611, 210] on img "Next" at bounding box center [608, 212] width 14 height 38
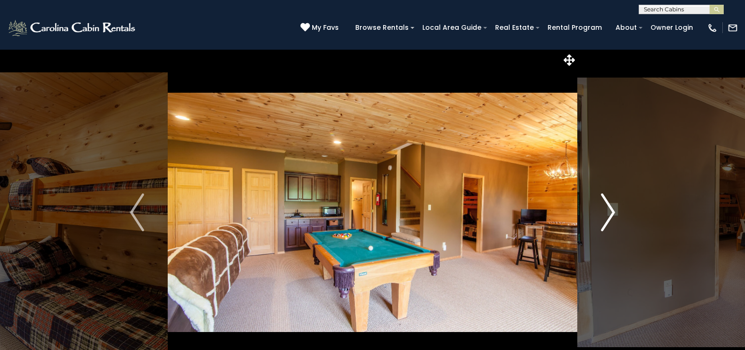
click at [611, 210] on img "Next" at bounding box center [608, 212] width 14 height 38
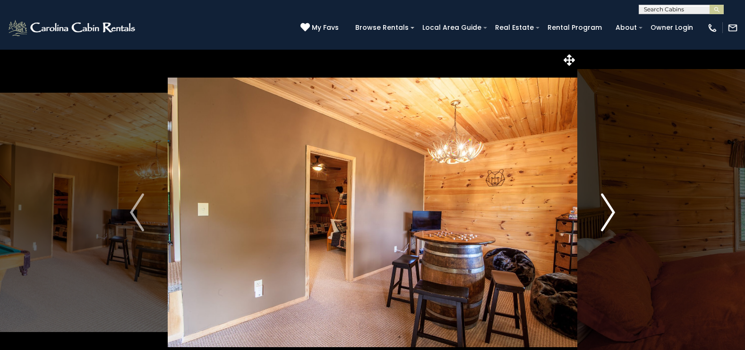
click at [611, 210] on img "Next" at bounding box center [608, 212] width 14 height 38
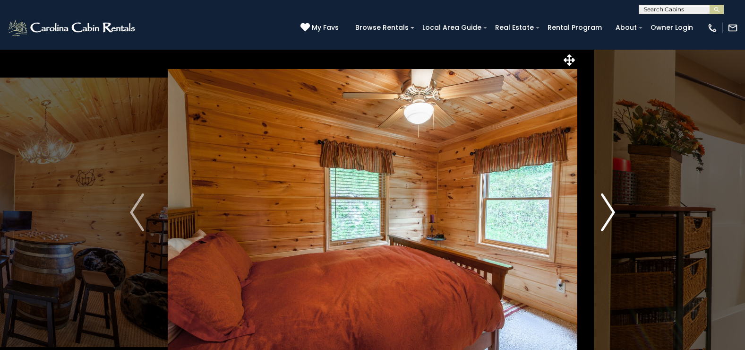
click at [611, 210] on img "Next" at bounding box center [608, 212] width 14 height 38
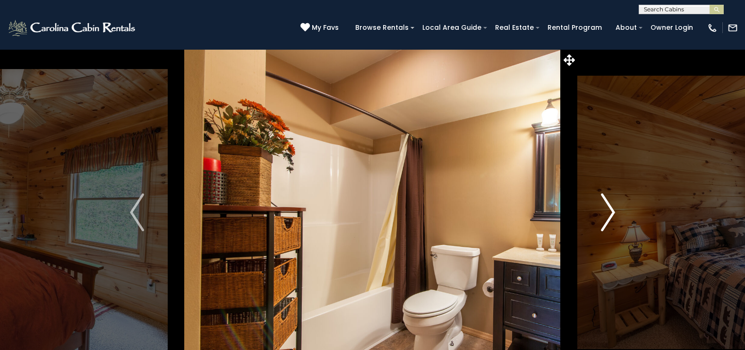
click at [611, 210] on img "Next" at bounding box center [608, 212] width 14 height 38
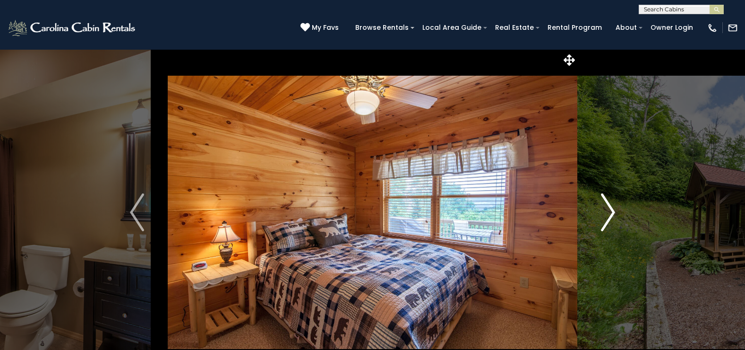
click at [611, 210] on img "Next" at bounding box center [608, 212] width 14 height 38
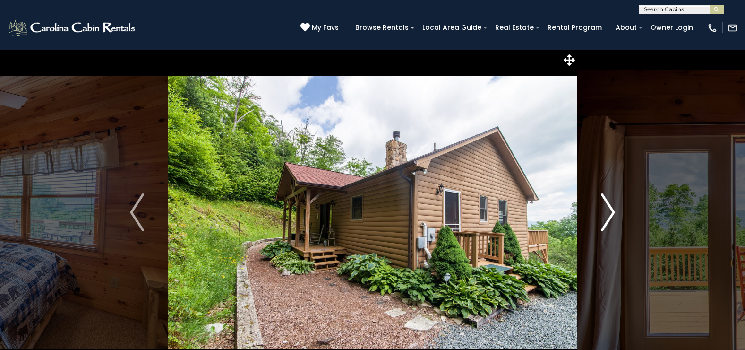
click at [612, 209] on img "Next" at bounding box center [608, 212] width 14 height 38
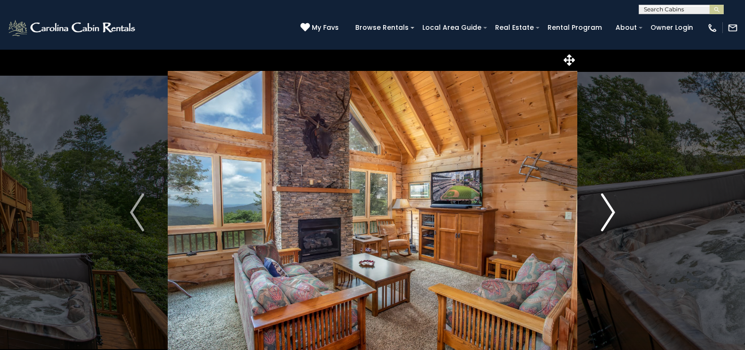
click at [610, 211] on img "Next" at bounding box center [608, 212] width 14 height 38
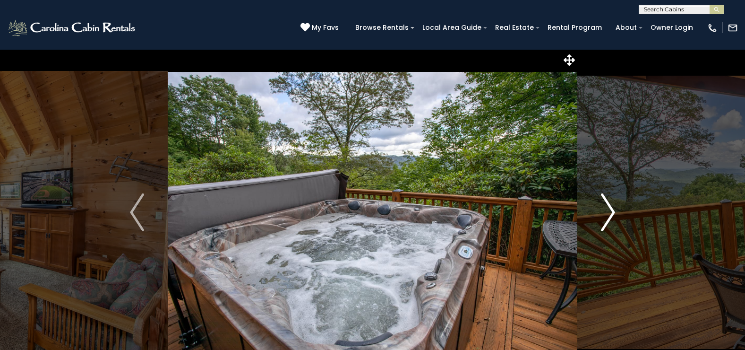
click at [610, 211] on img "Next" at bounding box center [608, 212] width 14 height 38
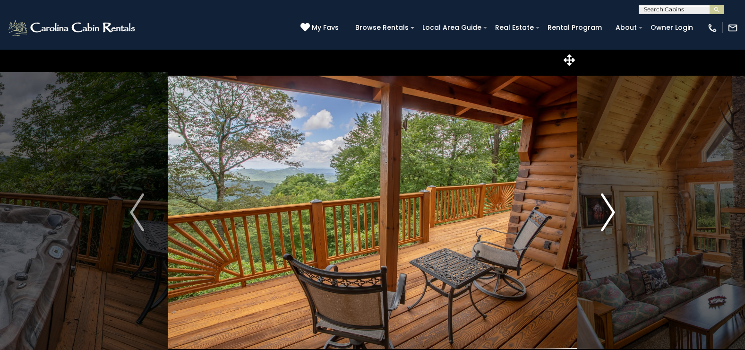
click at [610, 211] on img "Next" at bounding box center [608, 212] width 14 height 38
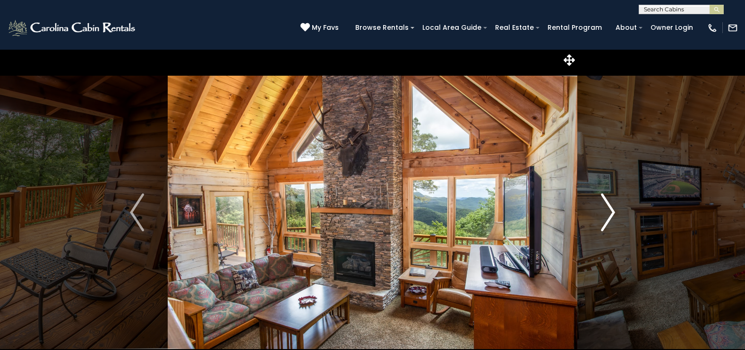
click at [610, 211] on img "Next" at bounding box center [608, 212] width 14 height 38
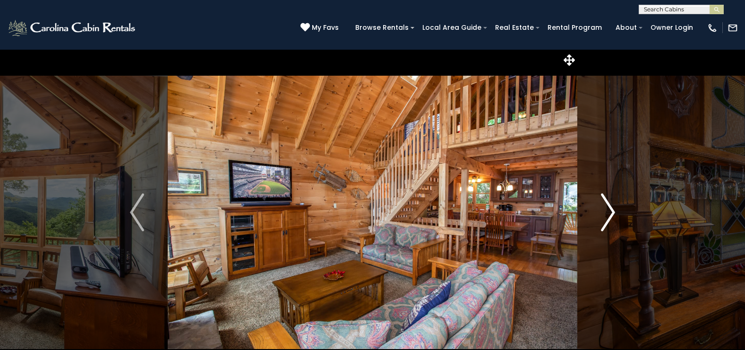
click at [610, 211] on img "Next" at bounding box center [608, 212] width 14 height 38
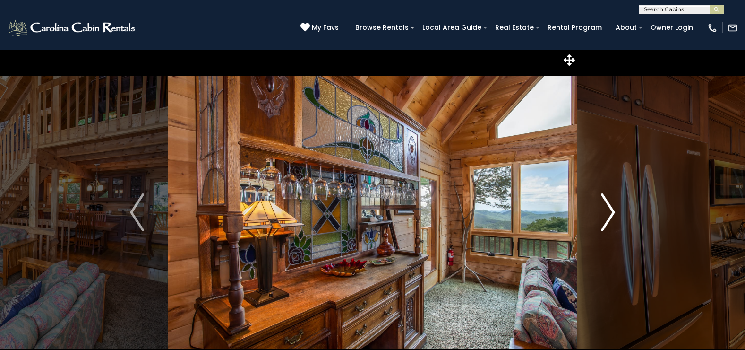
click at [610, 211] on img "Next" at bounding box center [608, 212] width 14 height 38
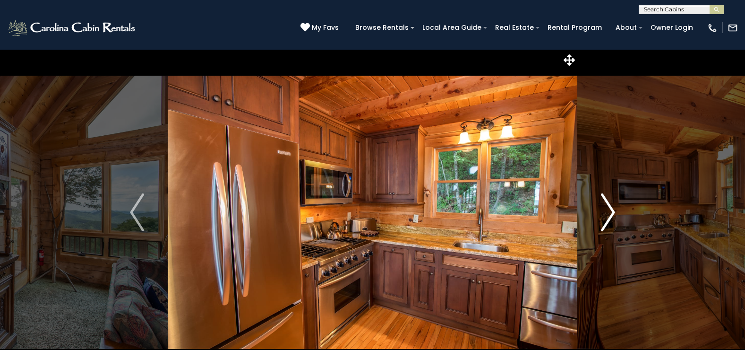
click at [610, 211] on img "Next" at bounding box center [608, 212] width 14 height 38
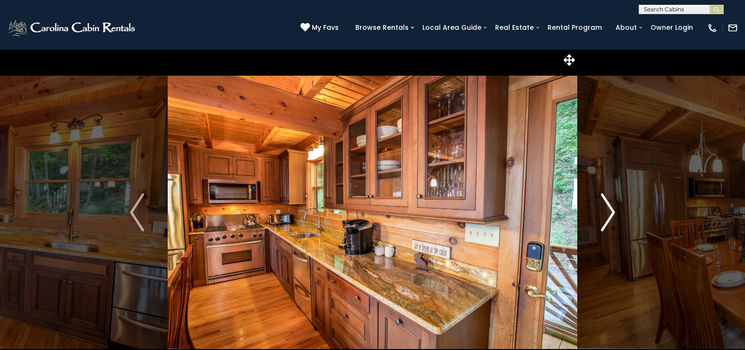
click at [610, 211] on img "Next" at bounding box center [608, 212] width 14 height 38
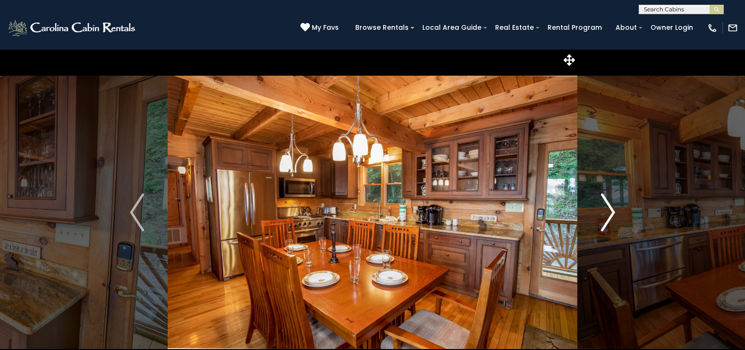
click at [610, 211] on img "Next" at bounding box center [608, 212] width 14 height 38
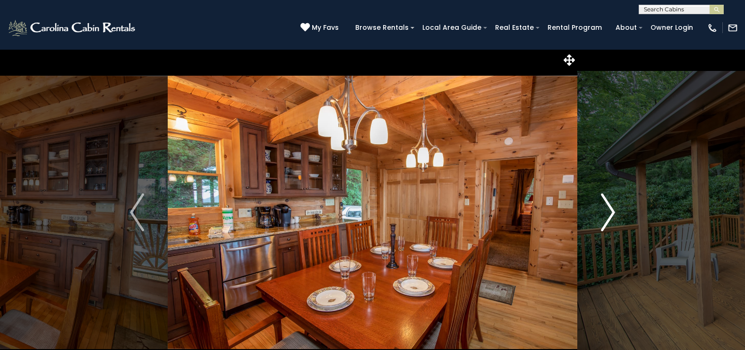
click at [610, 211] on img "Next" at bounding box center [608, 212] width 14 height 38
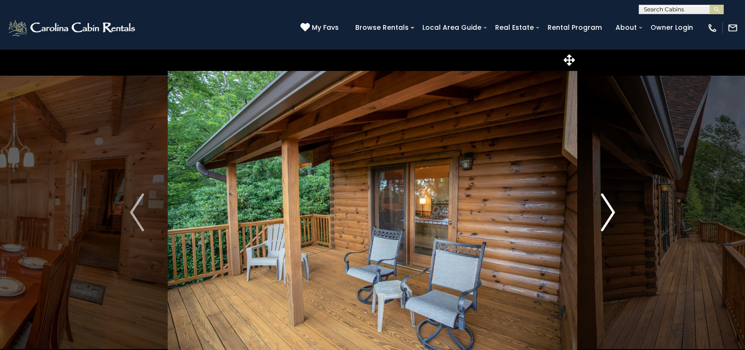
click at [610, 211] on img "Next" at bounding box center [608, 212] width 14 height 38
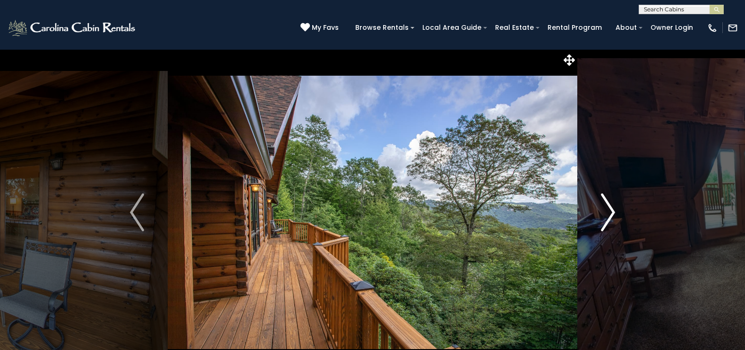
click at [610, 211] on img "Next" at bounding box center [608, 212] width 14 height 38
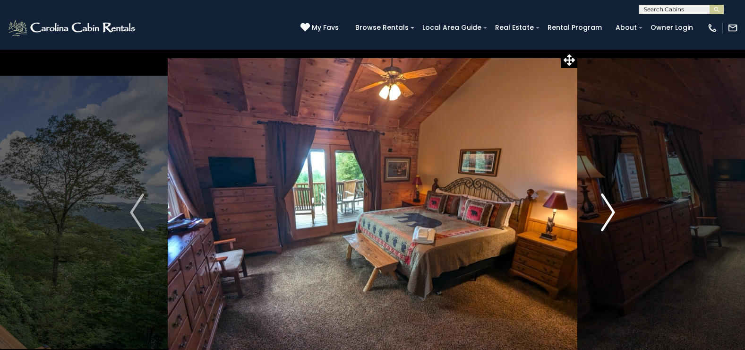
click at [610, 211] on img "Next" at bounding box center [608, 212] width 14 height 38
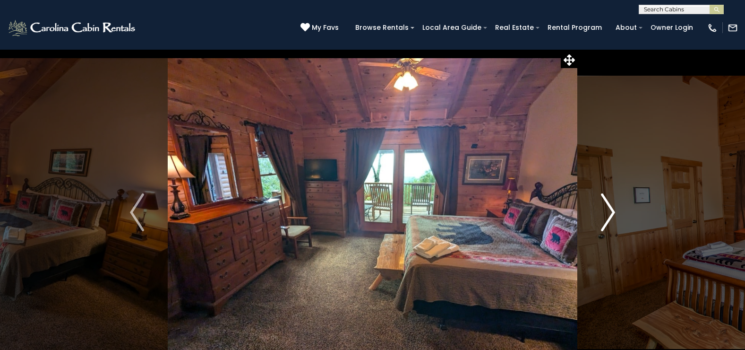
click at [610, 211] on img "Next" at bounding box center [608, 212] width 14 height 38
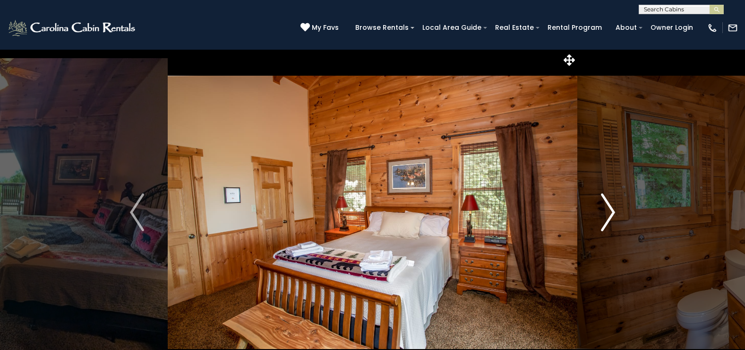
click at [610, 211] on img "Next" at bounding box center [608, 212] width 14 height 38
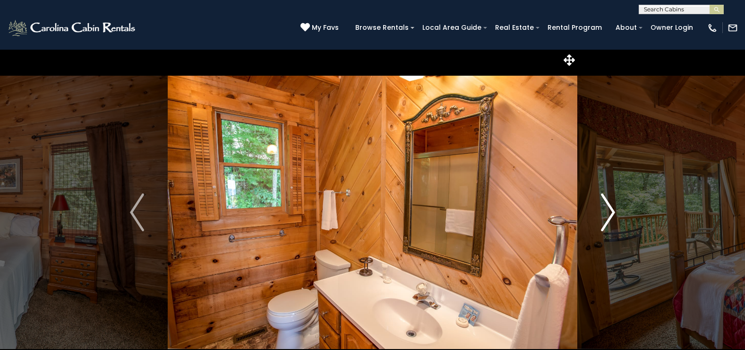
click at [610, 211] on img "Next" at bounding box center [608, 212] width 14 height 38
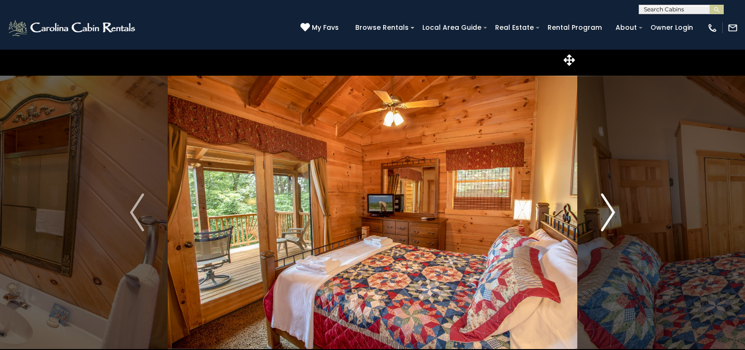
click at [610, 211] on img "Next" at bounding box center [608, 212] width 14 height 38
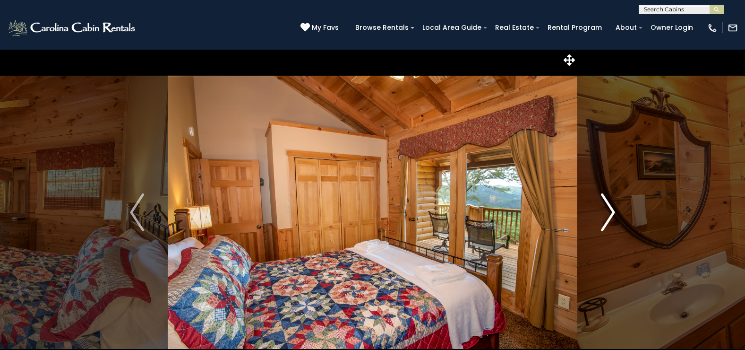
click at [610, 211] on img "Next" at bounding box center [608, 212] width 14 height 38
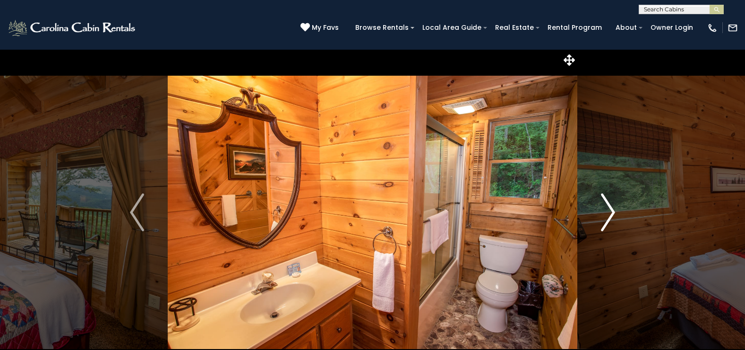
click at [610, 211] on img "Next" at bounding box center [608, 212] width 14 height 38
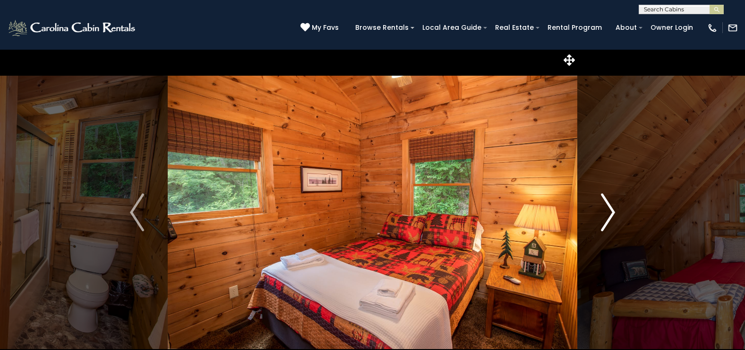
click at [610, 211] on img "Next" at bounding box center [608, 212] width 14 height 38
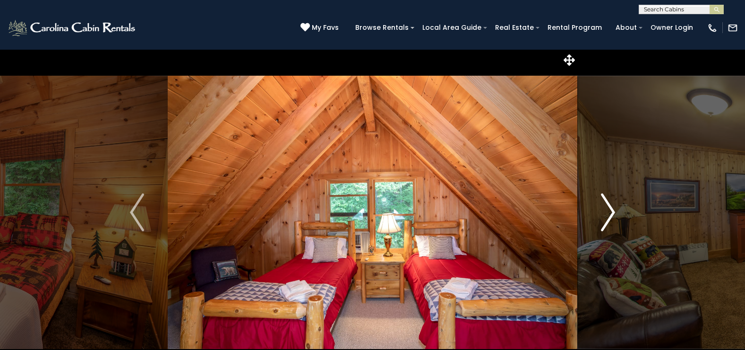
click at [610, 211] on img "Next" at bounding box center [608, 212] width 14 height 38
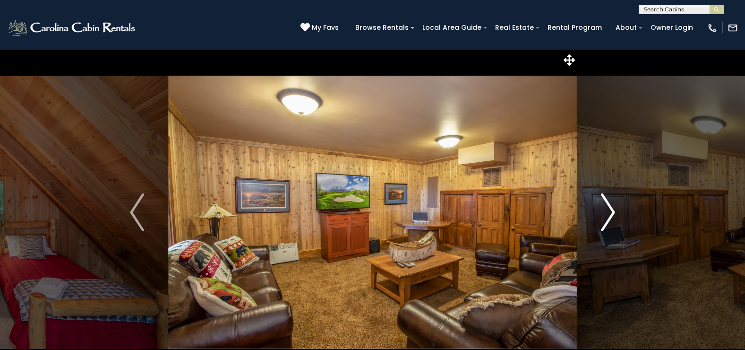
click at [610, 211] on img "Next" at bounding box center [608, 212] width 14 height 38
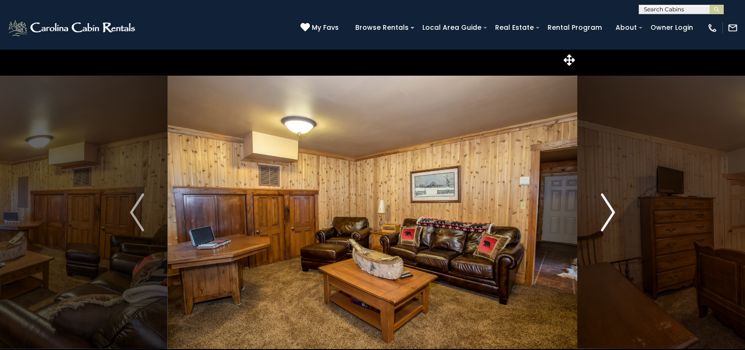
click at [610, 211] on img "Next" at bounding box center [608, 212] width 14 height 38
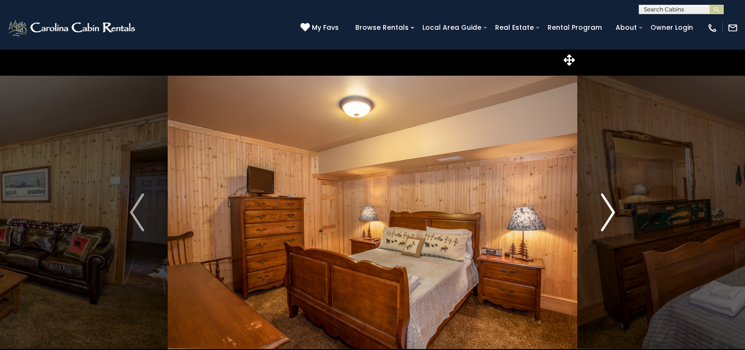
click at [610, 211] on img "Next" at bounding box center [608, 212] width 14 height 38
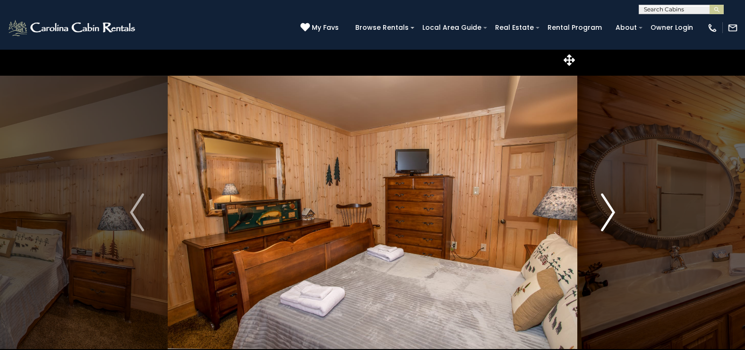
click at [610, 211] on img "Next" at bounding box center [608, 212] width 14 height 38
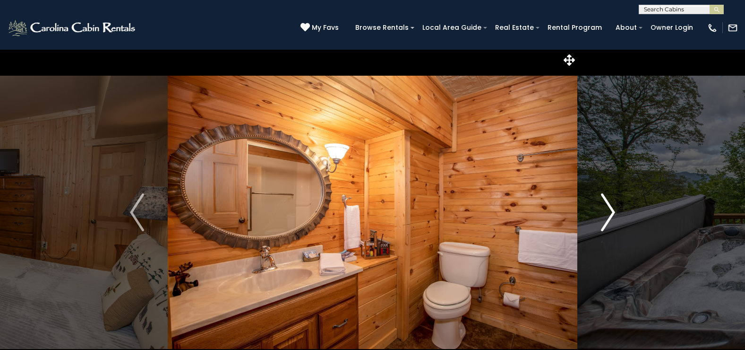
click at [610, 211] on img "Next" at bounding box center [608, 212] width 14 height 38
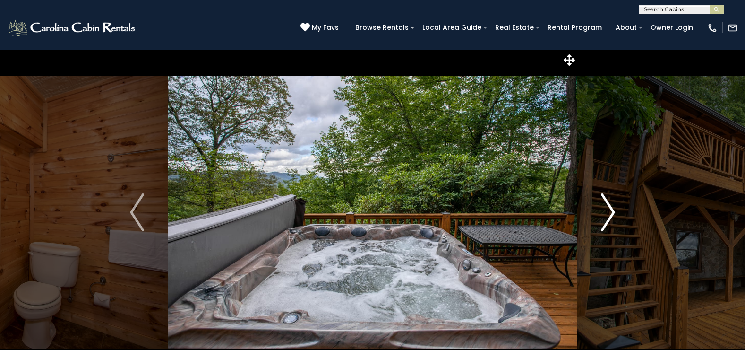
click at [610, 211] on img "Next" at bounding box center [608, 212] width 14 height 38
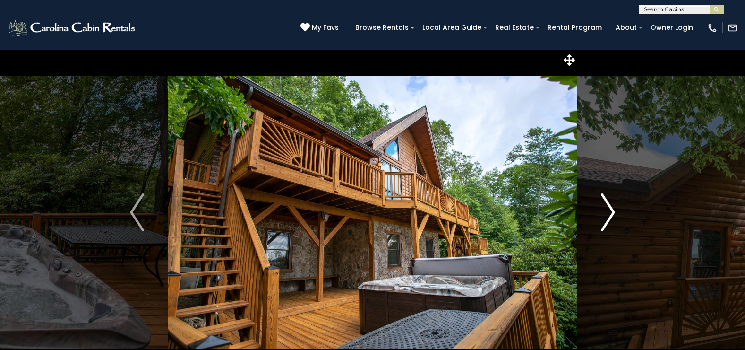
click at [610, 211] on img "Next" at bounding box center [608, 212] width 14 height 38
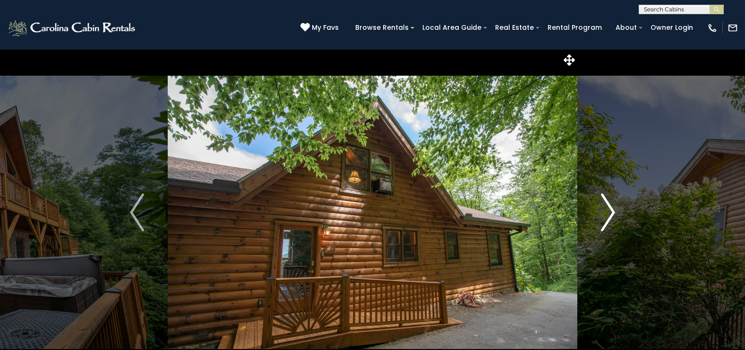
click at [610, 211] on img "Next" at bounding box center [608, 212] width 14 height 38
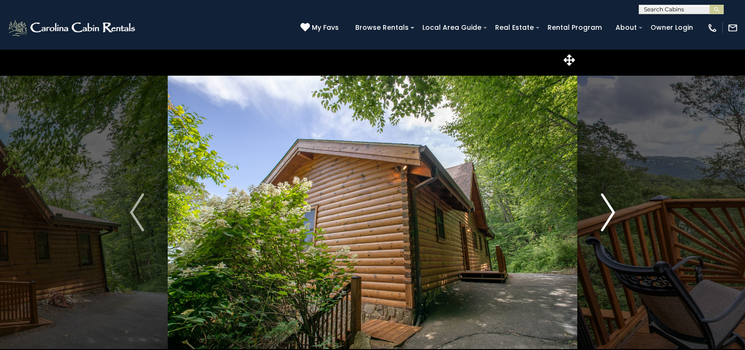
click at [610, 211] on img "Next" at bounding box center [608, 212] width 14 height 38
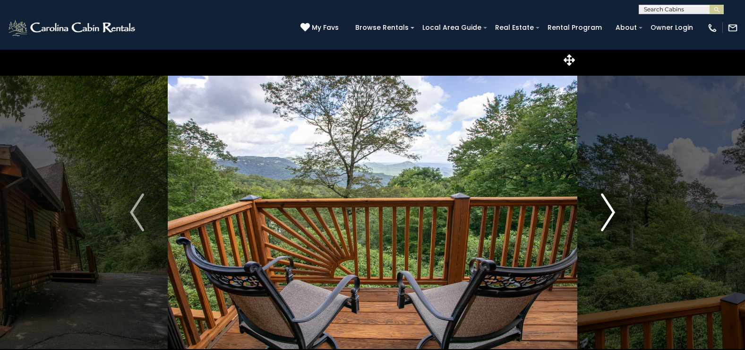
click at [609, 213] on img "Next" at bounding box center [608, 212] width 14 height 38
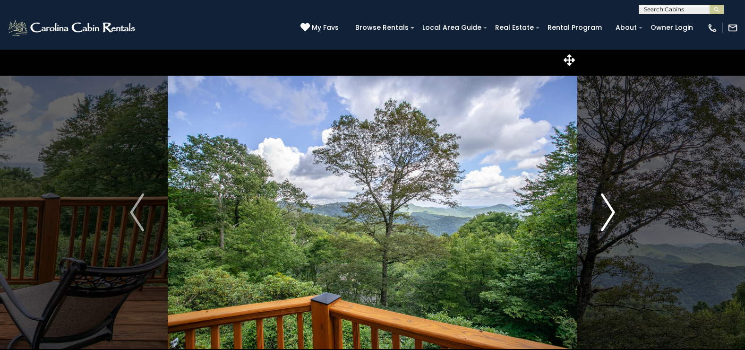
click at [609, 213] on img "Next" at bounding box center [608, 212] width 14 height 38
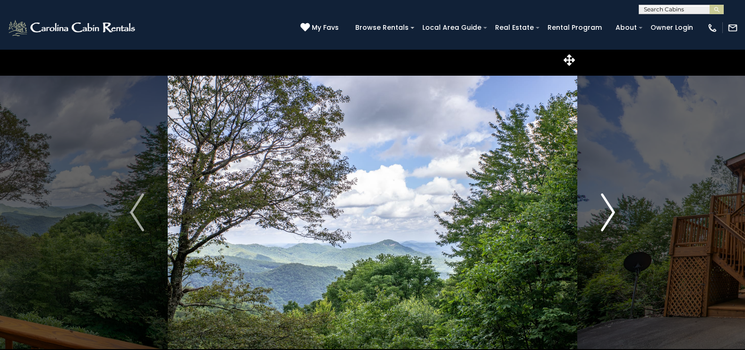
click at [609, 213] on img "Next" at bounding box center [608, 212] width 14 height 38
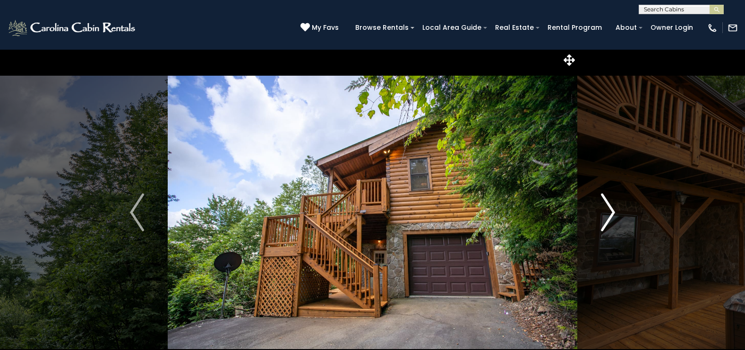
click at [608, 213] on img "Next" at bounding box center [608, 212] width 14 height 38
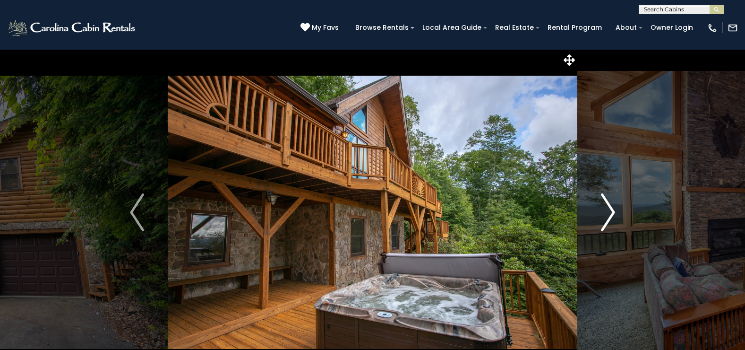
click at [608, 213] on img "Next" at bounding box center [608, 212] width 14 height 38
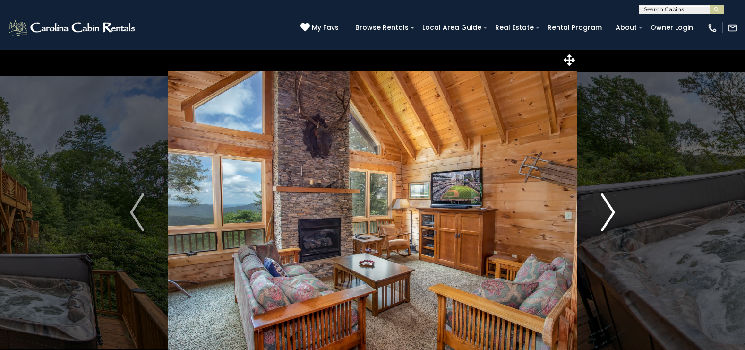
click at [608, 213] on img "Next" at bounding box center [608, 212] width 14 height 38
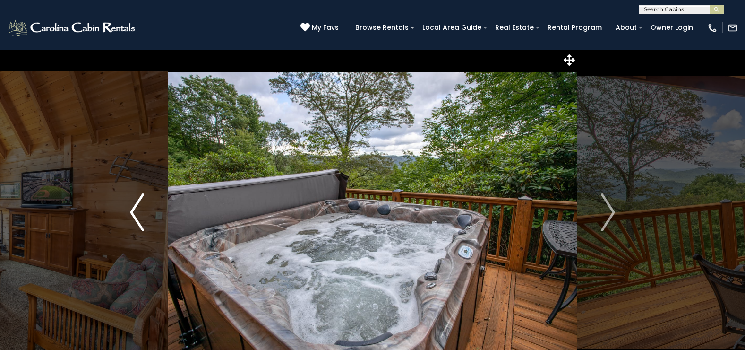
click at [131, 210] on img "Previous" at bounding box center [137, 212] width 14 height 38
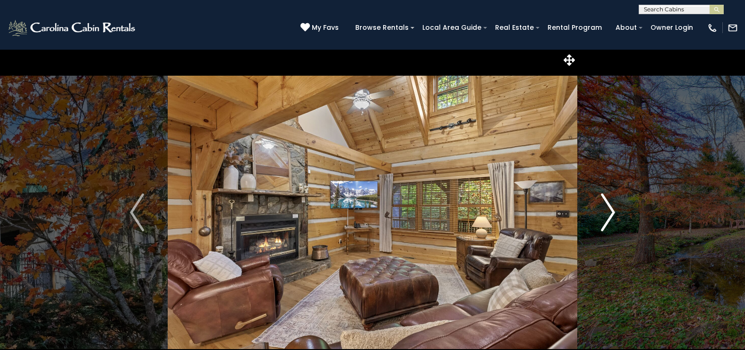
click at [614, 211] on img "Next" at bounding box center [608, 212] width 14 height 38
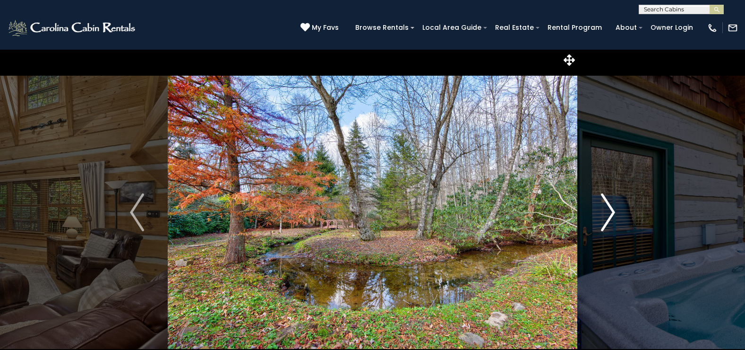
click at [614, 211] on img "Next" at bounding box center [608, 212] width 14 height 38
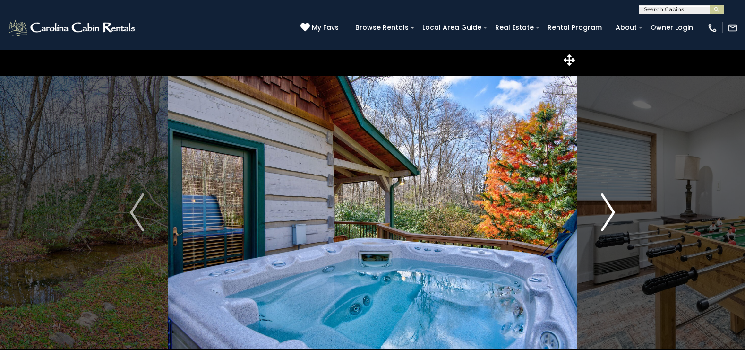
click at [614, 211] on img "Next" at bounding box center [608, 212] width 14 height 38
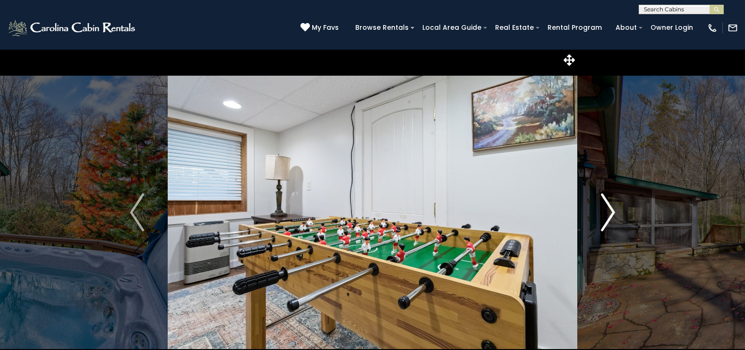
click at [611, 210] on img "Next" at bounding box center [608, 212] width 14 height 38
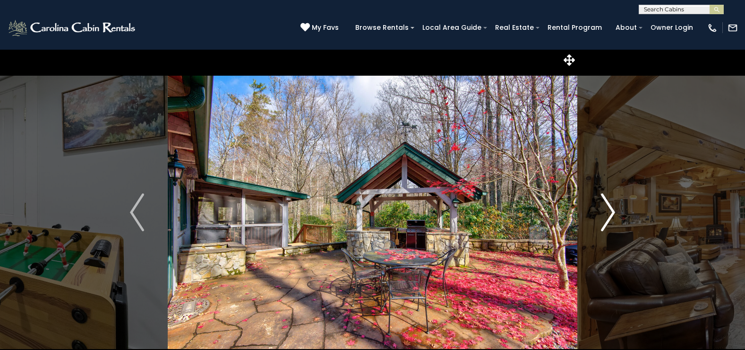
click at [611, 210] on img "Next" at bounding box center [608, 212] width 14 height 38
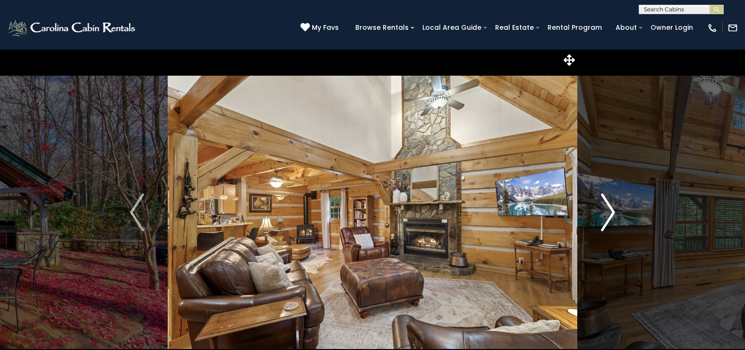
click at [611, 210] on img "Next" at bounding box center [608, 212] width 14 height 38
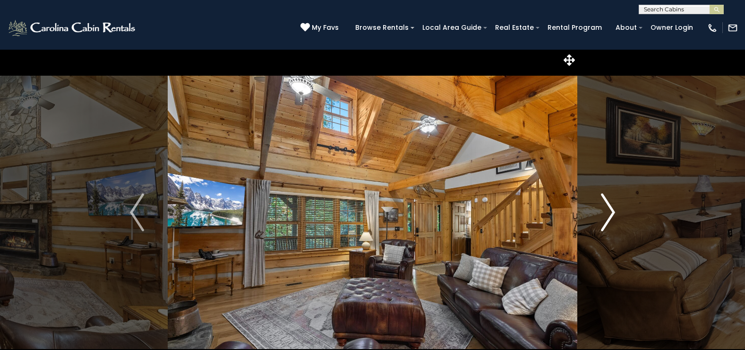
click at [611, 210] on img "Next" at bounding box center [608, 212] width 14 height 38
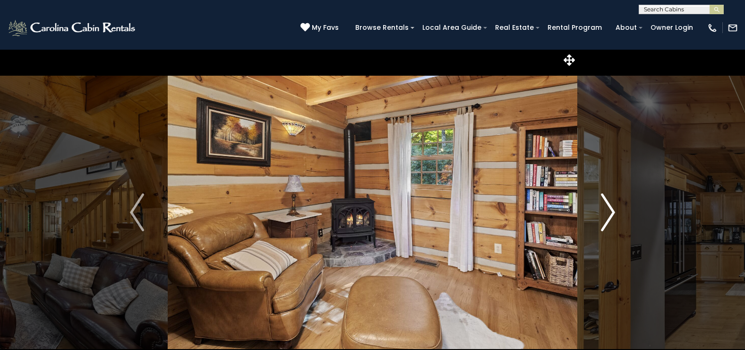
click at [611, 210] on img "Next" at bounding box center [608, 212] width 14 height 38
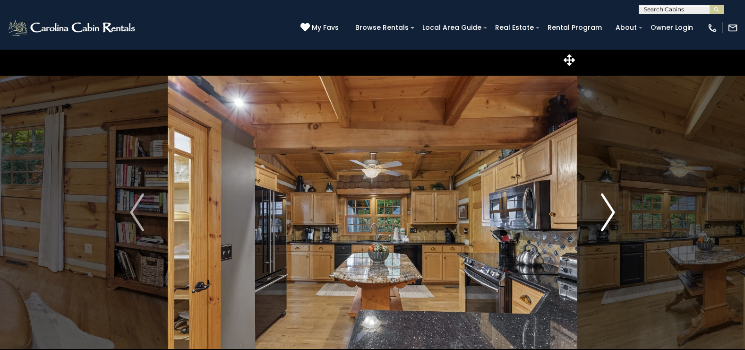
click at [611, 210] on img "Next" at bounding box center [608, 212] width 14 height 38
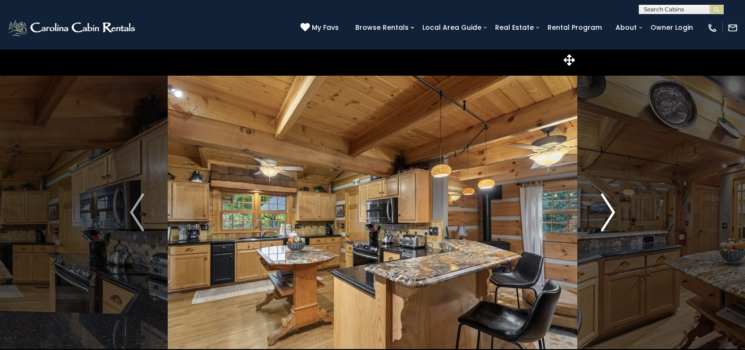
click at [611, 210] on img "Next" at bounding box center [608, 212] width 14 height 38
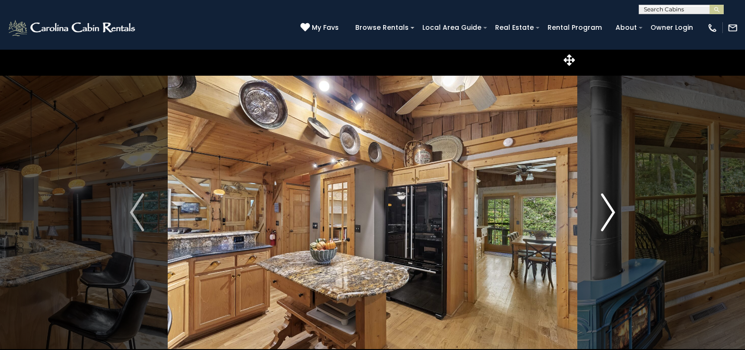
click at [611, 210] on img "Next" at bounding box center [608, 212] width 14 height 38
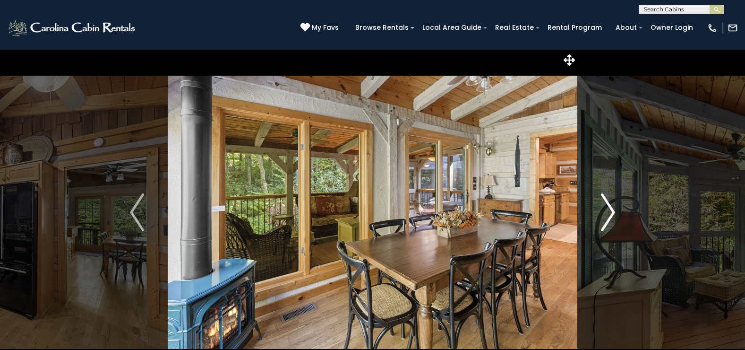
click at [611, 210] on img "Next" at bounding box center [608, 212] width 14 height 38
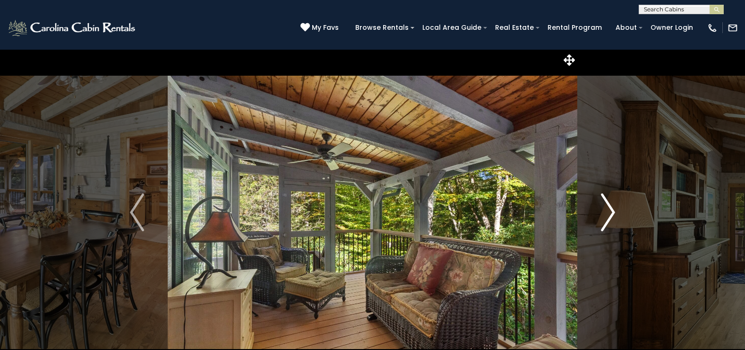
click at [611, 210] on img "Next" at bounding box center [608, 212] width 14 height 38
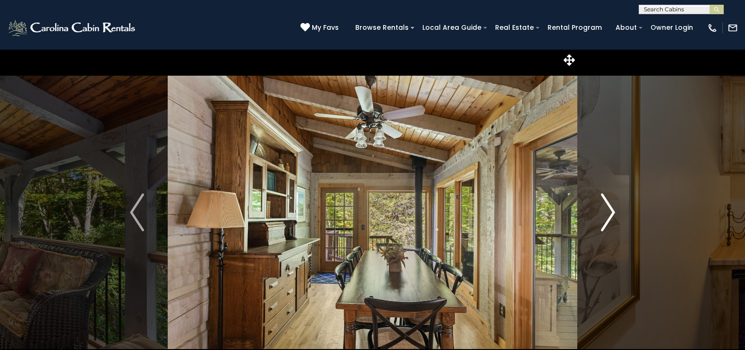
click at [611, 210] on img "Next" at bounding box center [608, 212] width 14 height 38
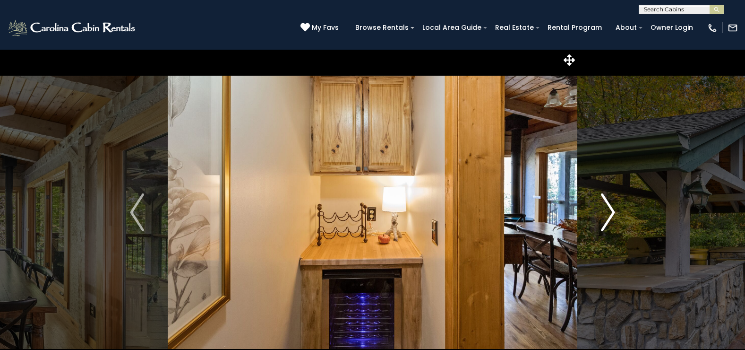
click at [611, 210] on img "Next" at bounding box center [608, 212] width 14 height 38
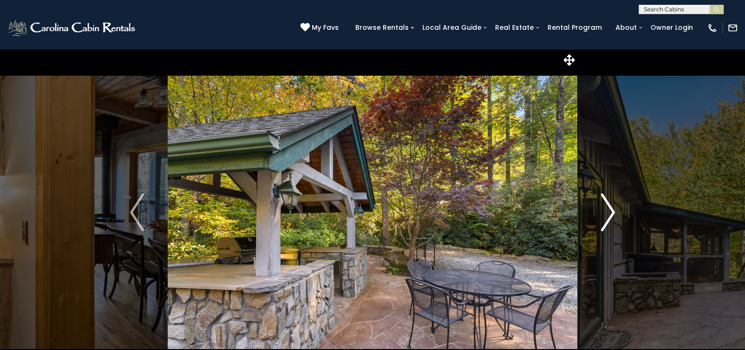
click at [611, 210] on img "Next" at bounding box center [608, 212] width 14 height 38
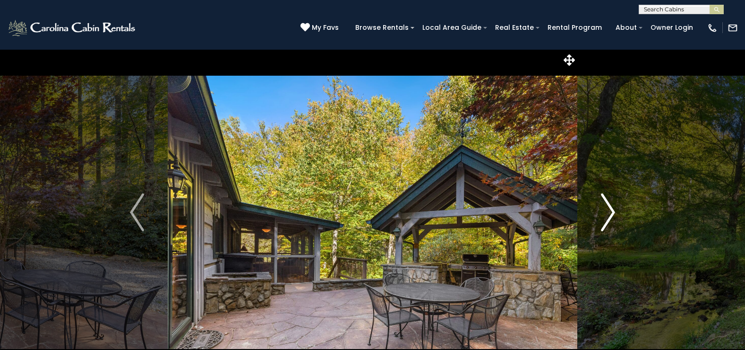
click at [611, 210] on img "Next" at bounding box center [608, 212] width 14 height 38
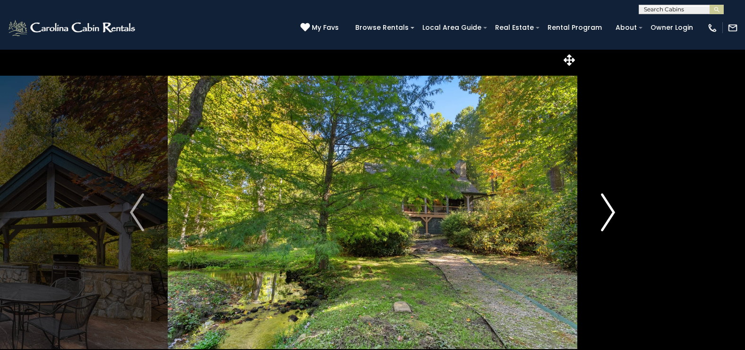
click at [611, 210] on img "Next" at bounding box center [608, 212] width 14 height 38
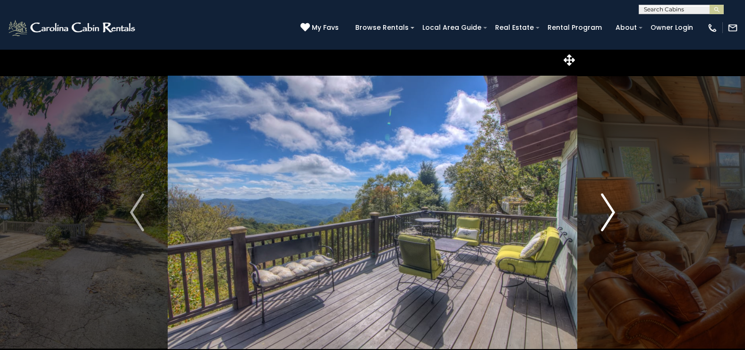
click at [608, 209] on img "Next" at bounding box center [608, 212] width 14 height 38
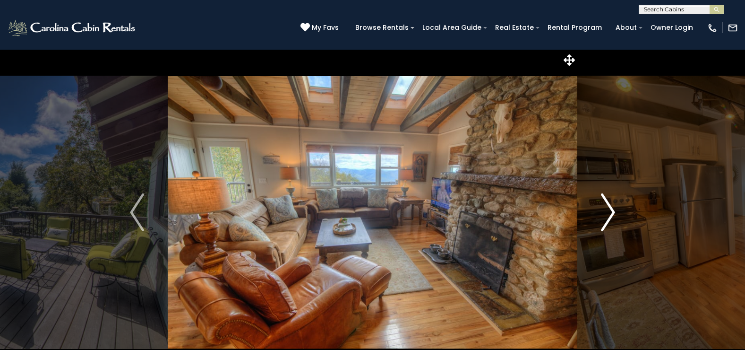
click at [608, 209] on img "Next" at bounding box center [608, 212] width 14 height 38
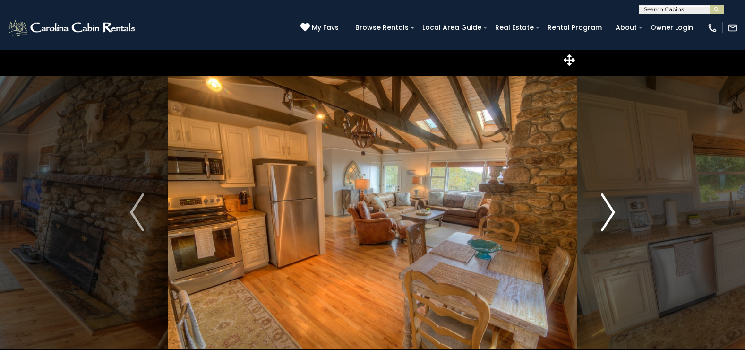
click at [608, 209] on img "Next" at bounding box center [608, 212] width 14 height 38
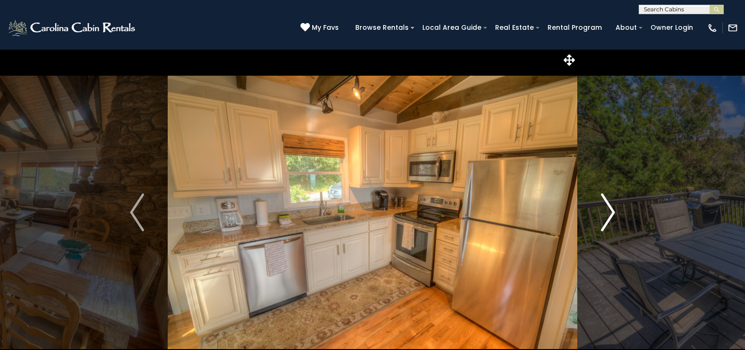
click at [608, 209] on img "Next" at bounding box center [608, 212] width 14 height 38
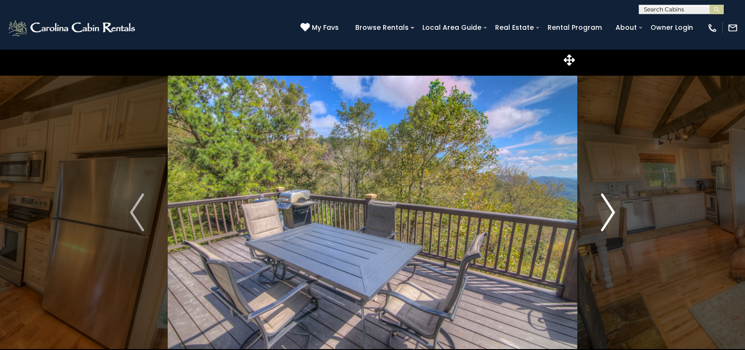
click at [608, 209] on img "Next" at bounding box center [608, 212] width 14 height 38
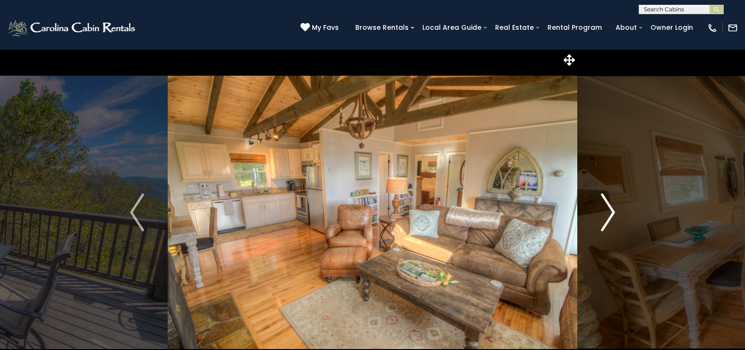
click at [608, 209] on img "Next" at bounding box center [608, 212] width 14 height 38
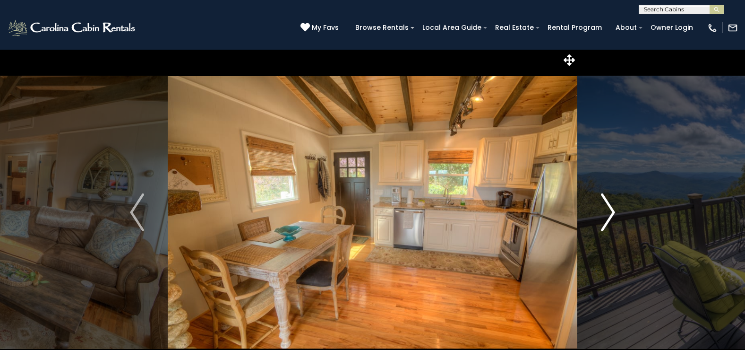
click at [608, 209] on img "Next" at bounding box center [608, 212] width 14 height 38
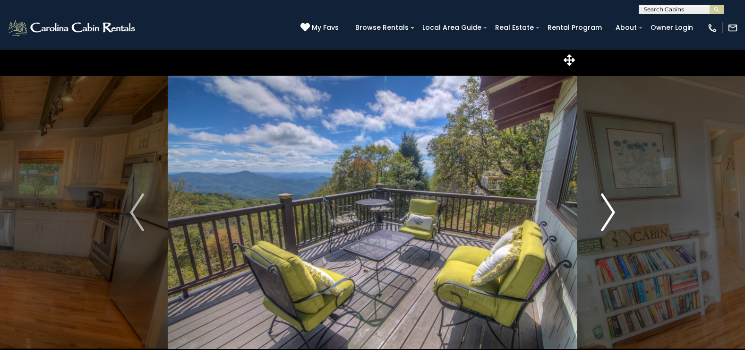
click at [608, 209] on img "Next" at bounding box center [608, 212] width 14 height 38
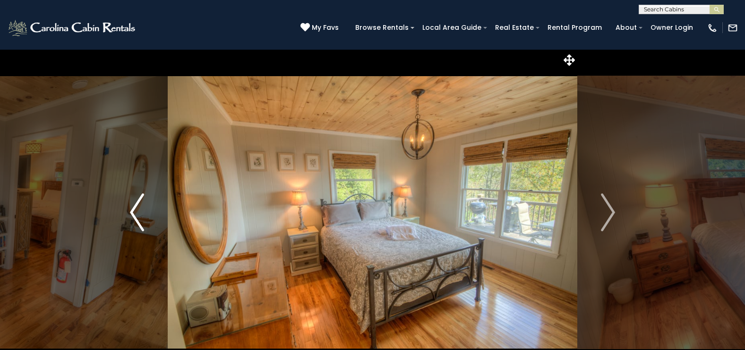
click at [133, 211] on img "Previous" at bounding box center [137, 212] width 14 height 38
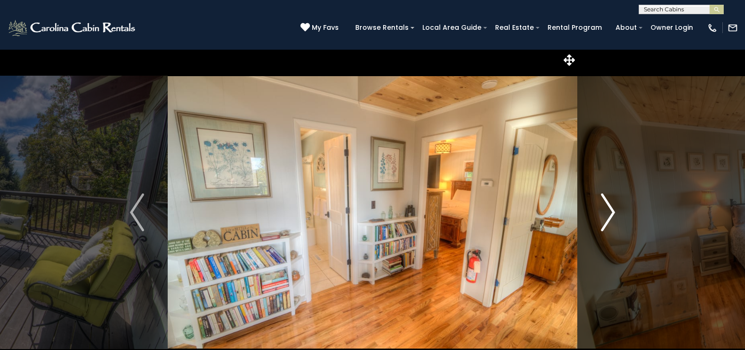
click at [609, 210] on img "Next" at bounding box center [608, 212] width 14 height 38
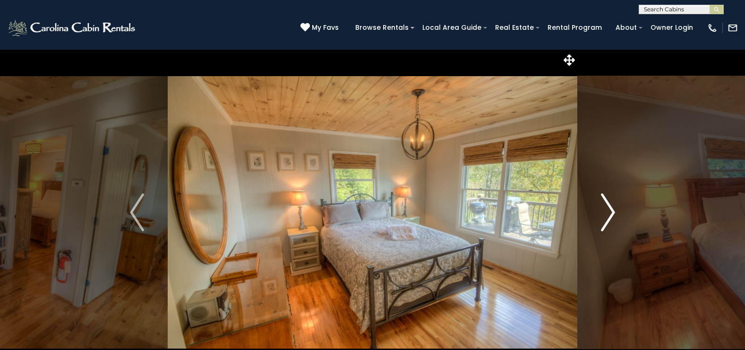
click at [609, 210] on img "Next" at bounding box center [608, 212] width 14 height 38
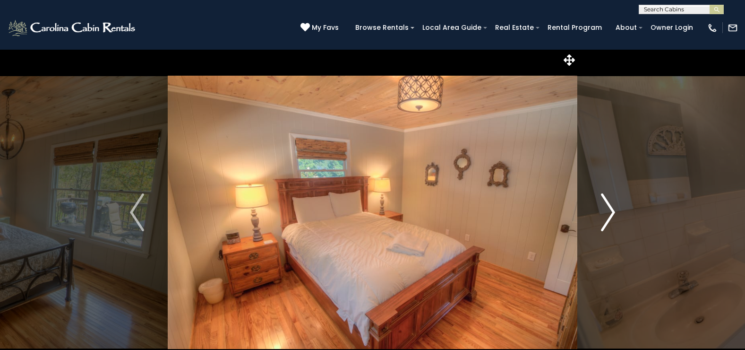
click at [609, 210] on img "Next" at bounding box center [608, 212] width 14 height 38
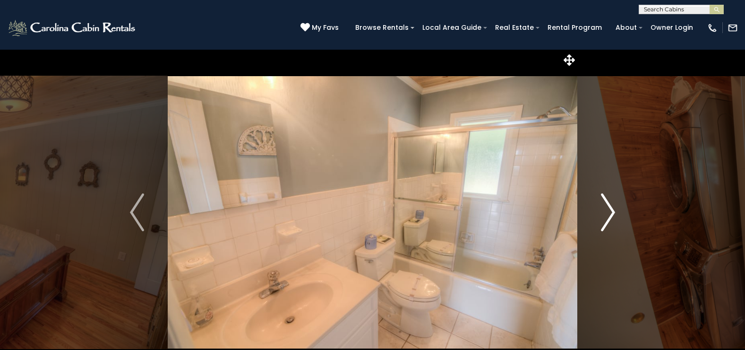
click at [609, 210] on img "Next" at bounding box center [608, 212] width 14 height 38
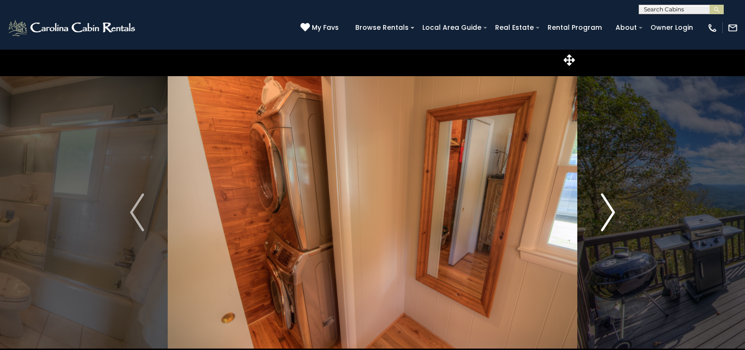
click at [609, 210] on img "Next" at bounding box center [608, 212] width 14 height 38
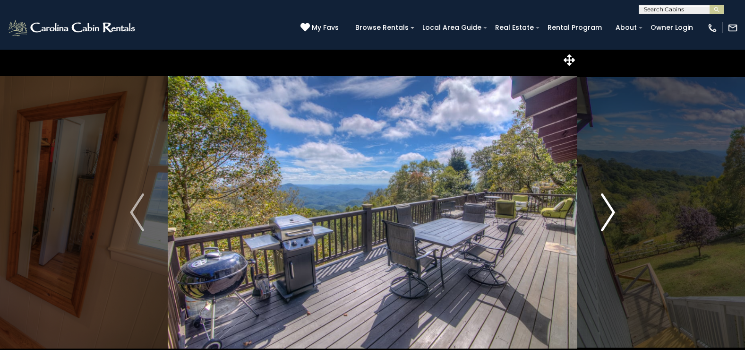
click at [609, 210] on img "Next" at bounding box center [608, 212] width 14 height 38
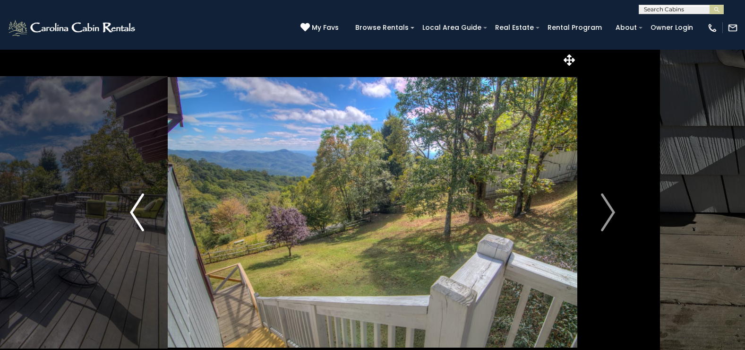
click at [131, 211] on img "Previous" at bounding box center [137, 212] width 14 height 38
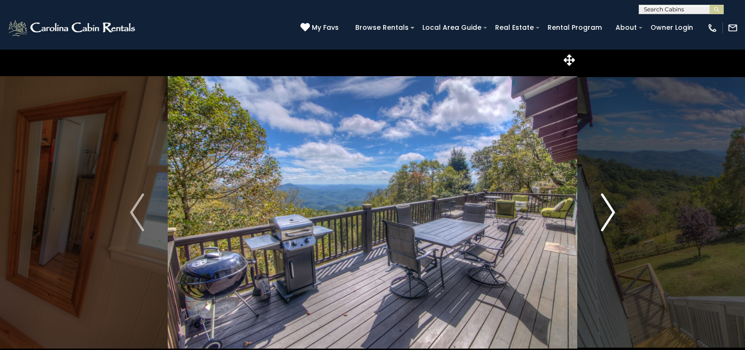
click at [608, 216] on img "Next" at bounding box center [608, 212] width 14 height 38
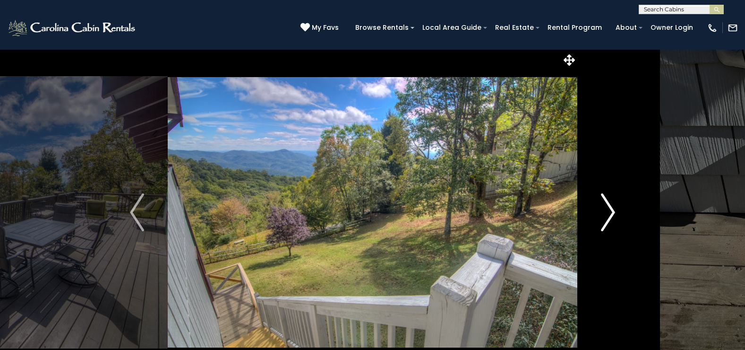
click at [608, 216] on img "Next" at bounding box center [608, 212] width 14 height 38
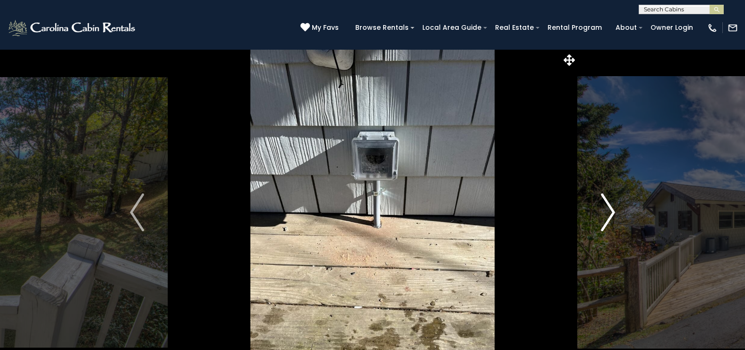
click at [608, 216] on img "Next" at bounding box center [608, 212] width 14 height 38
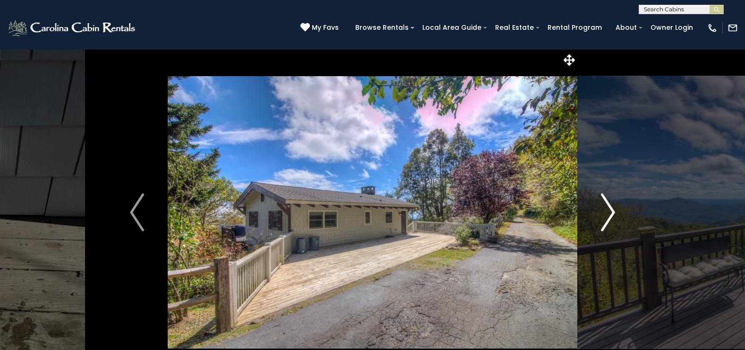
click at [608, 216] on img "Next" at bounding box center [608, 212] width 14 height 38
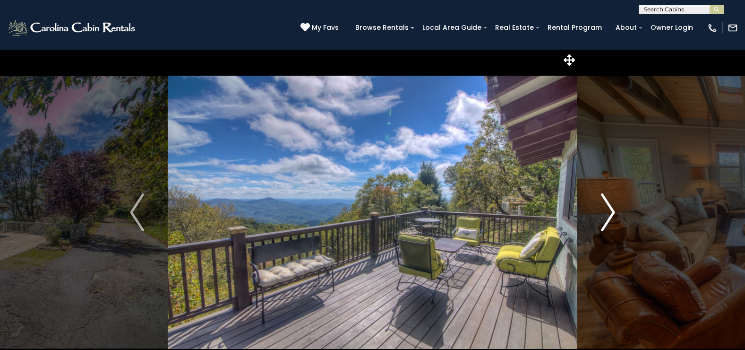
click at [608, 216] on img "Next" at bounding box center [608, 212] width 14 height 38
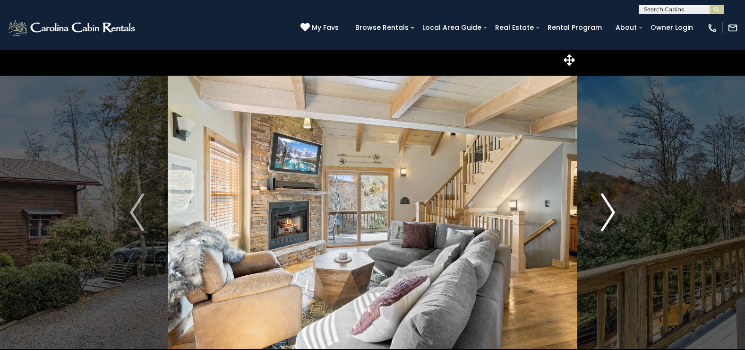
click at [607, 208] on img "Next" at bounding box center [608, 212] width 14 height 38
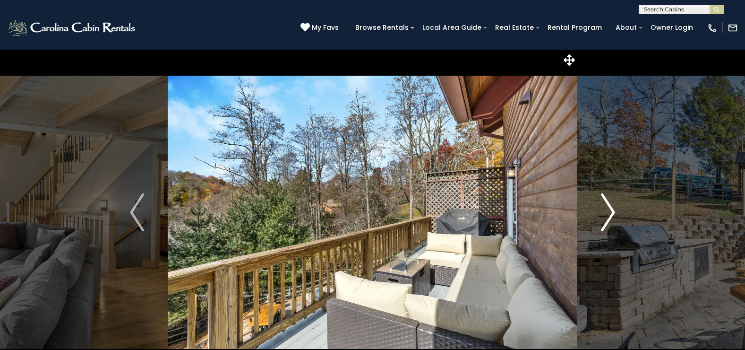
click at [607, 208] on img "Next" at bounding box center [608, 212] width 14 height 38
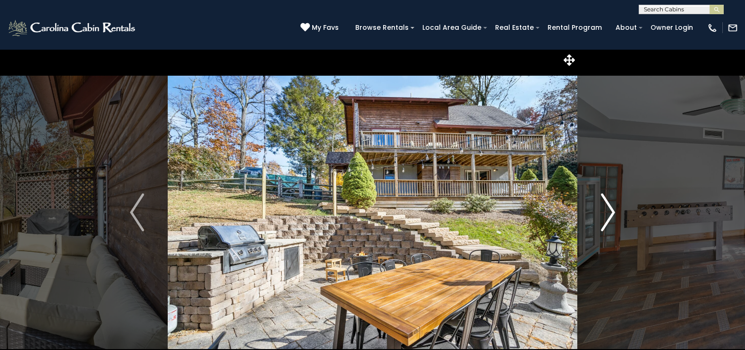
click at [607, 208] on img "Next" at bounding box center [608, 212] width 14 height 38
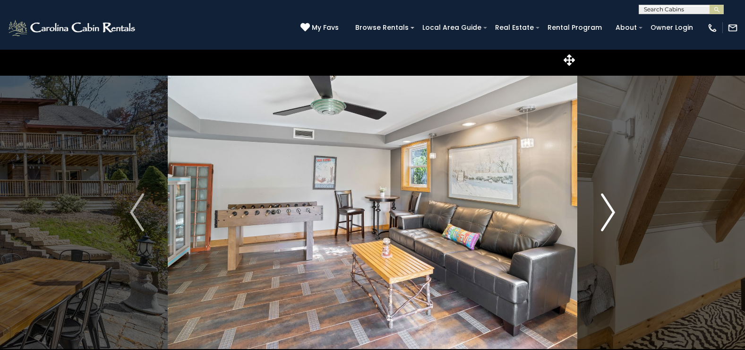
click at [607, 208] on img "Next" at bounding box center [608, 212] width 14 height 38
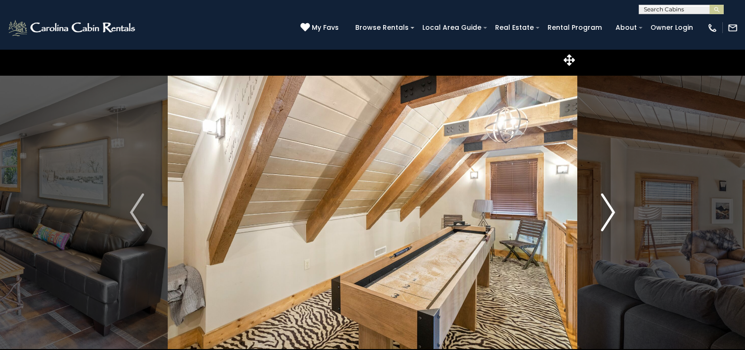
click at [607, 208] on img "Next" at bounding box center [608, 212] width 14 height 38
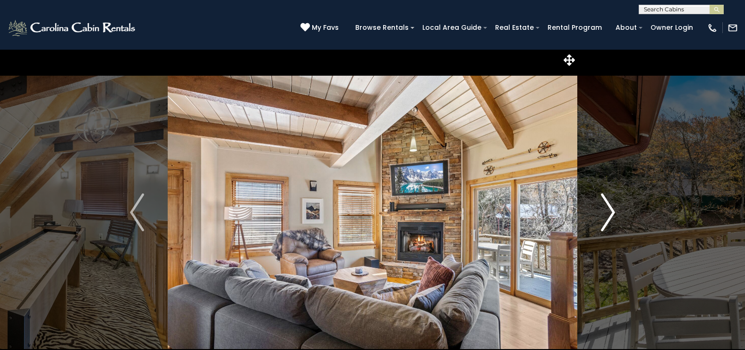
click at [607, 208] on img "Next" at bounding box center [608, 212] width 14 height 38
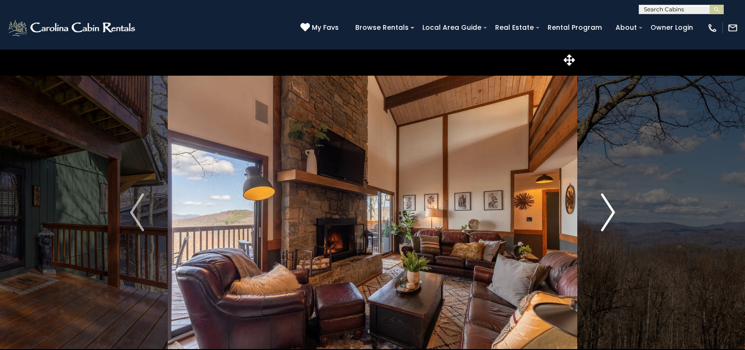
click at [609, 212] on img "Next" at bounding box center [608, 212] width 14 height 38
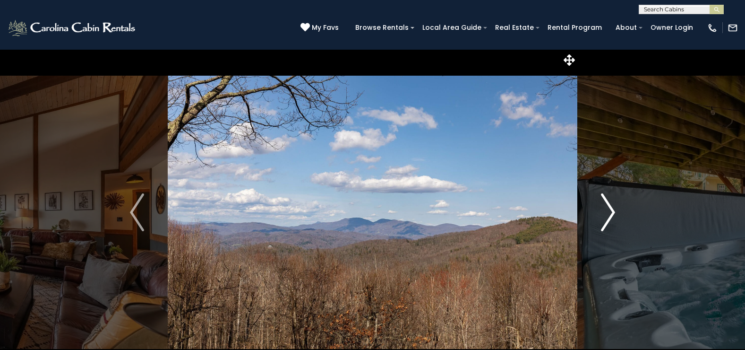
click at [609, 212] on img "Next" at bounding box center [608, 212] width 14 height 38
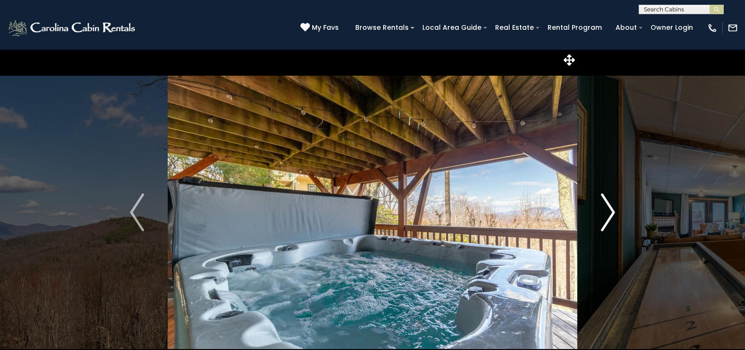
click at [609, 212] on img "Next" at bounding box center [608, 212] width 14 height 38
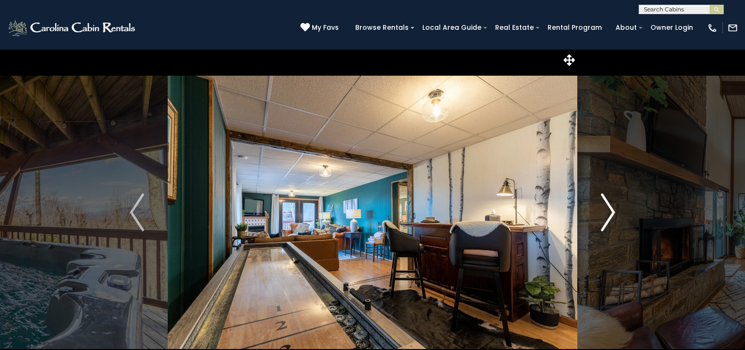
click at [609, 212] on img "Next" at bounding box center [608, 212] width 14 height 38
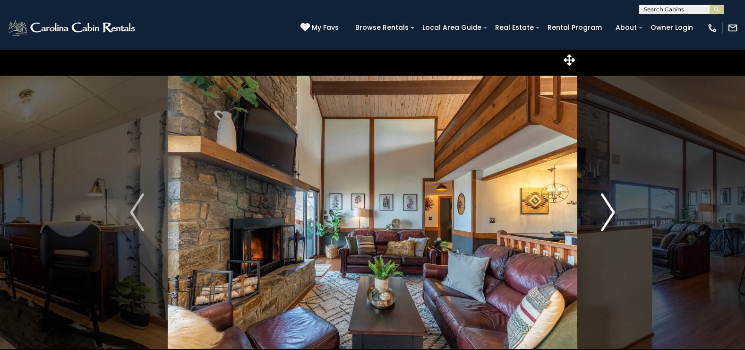
click at [609, 212] on img "Next" at bounding box center [608, 212] width 14 height 38
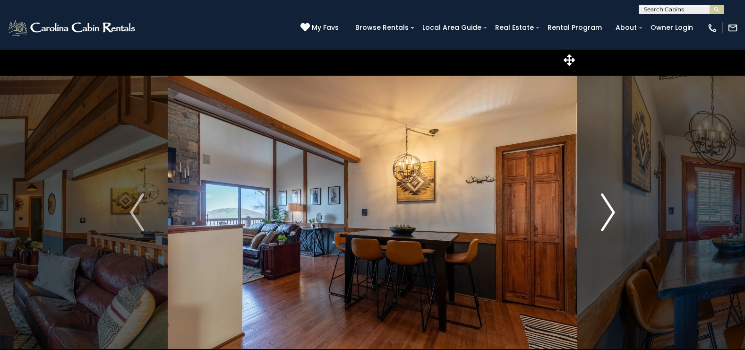
click at [609, 212] on img "Next" at bounding box center [608, 212] width 14 height 38
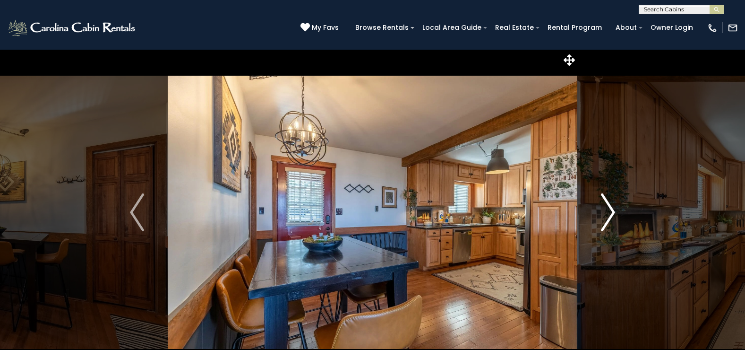
click at [609, 212] on img "Next" at bounding box center [608, 212] width 14 height 38
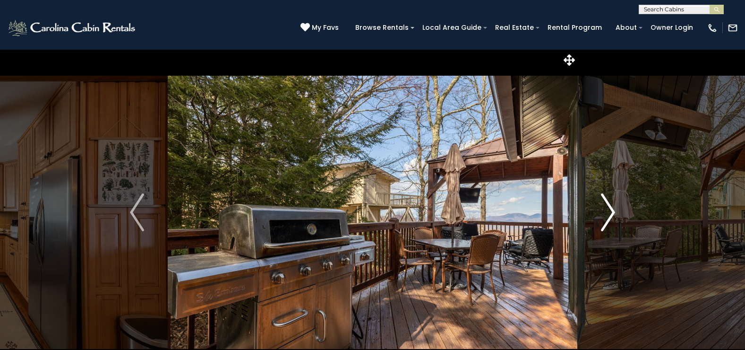
click at [609, 212] on img "Next" at bounding box center [608, 212] width 14 height 38
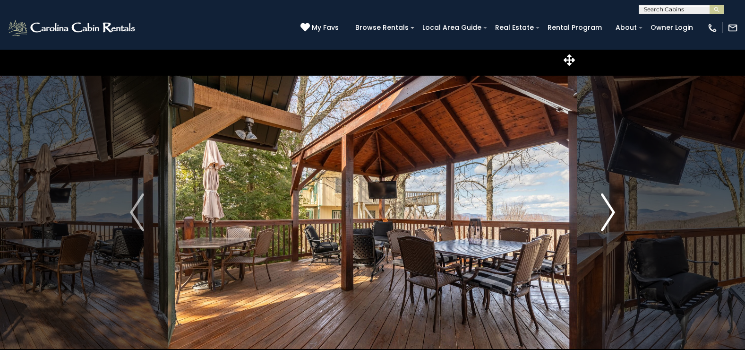
click at [609, 212] on img "Next" at bounding box center [608, 212] width 14 height 38
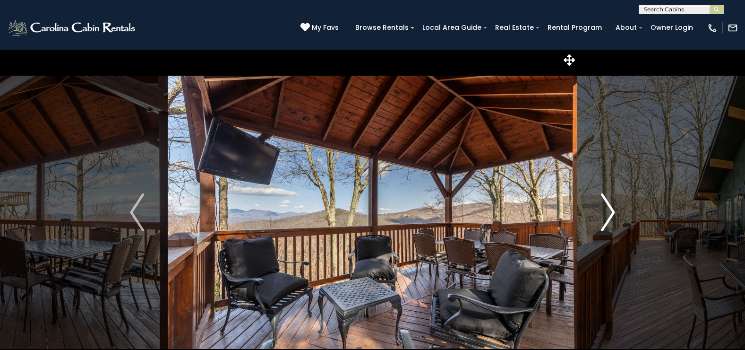
click at [609, 212] on img "Next" at bounding box center [608, 212] width 14 height 38
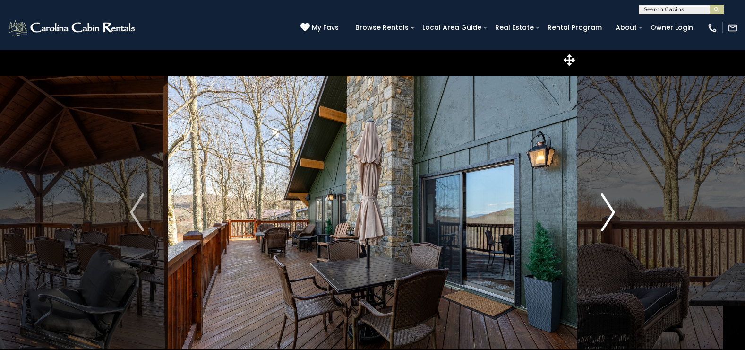
click at [609, 212] on img "Next" at bounding box center [608, 212] width 14 height 38
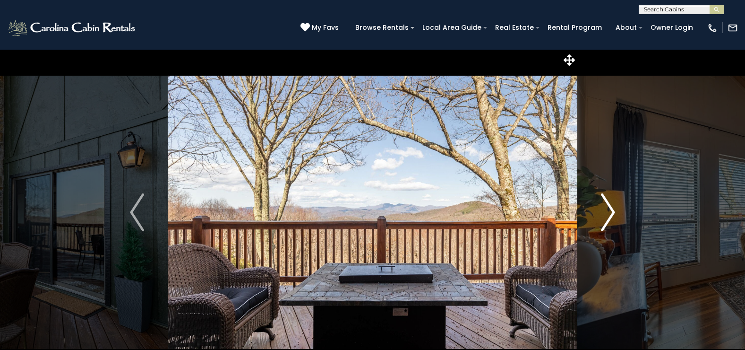
click at [609, 212] on img "Next" at bounding box center [608, 212] width 14 height 38
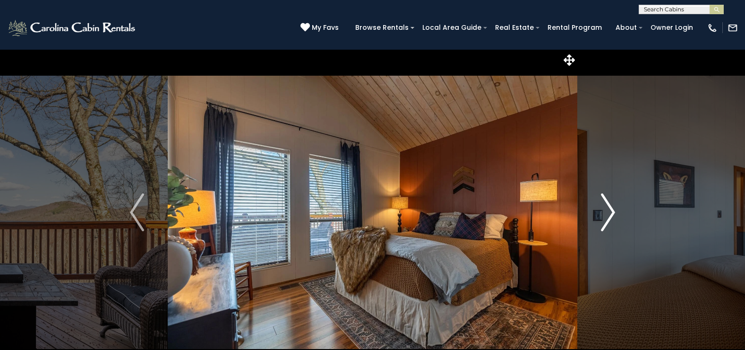
click at [609, 212] on img "Next" at bounding box center [608, 212] width 14 height 38
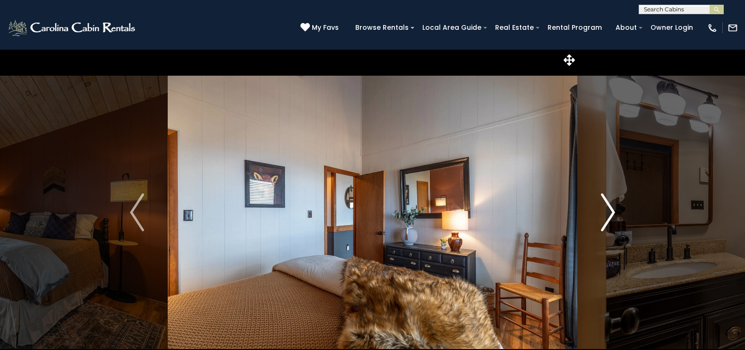
click at [609, 212] on img "Next" at bounding box center [608, 212] width 14 height 38
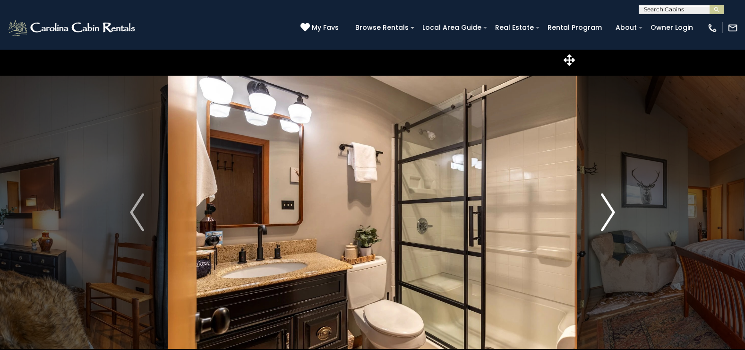
click at [609, 212] on img "Next" at bounding box center [608, 212] width 14 height 38
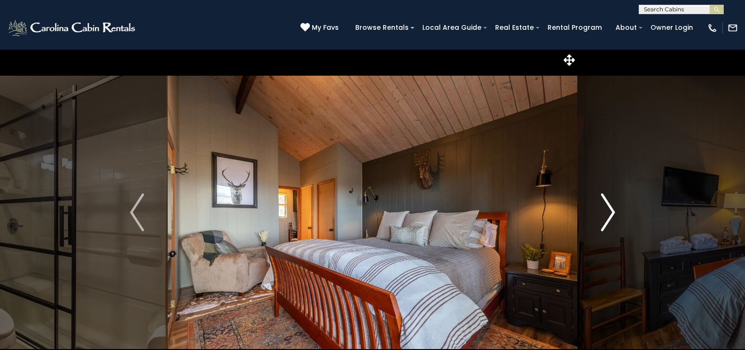
click at [609, 212] on img "Next" at bounding box center [608, 212] width 14 height 38
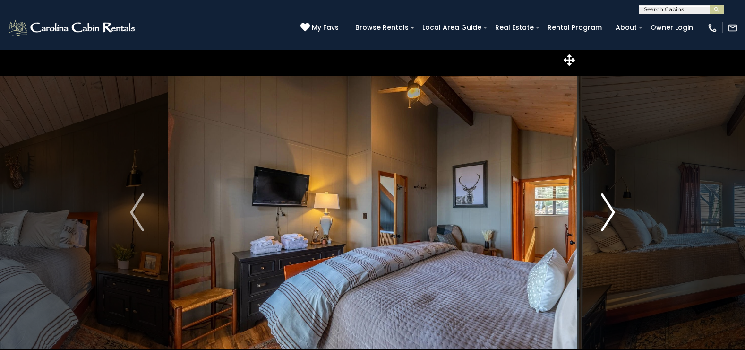
click at [609, 212] on img "Next" at bounding box center [608, 212] width 14 height 38
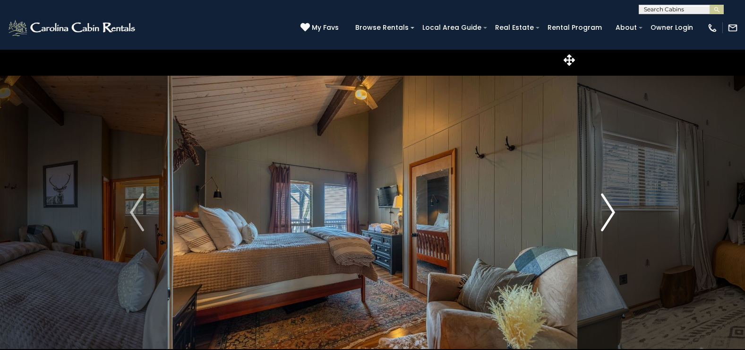
click at [609, 212] on img "Next" at bounding box center [608, 212] width 14 height 38
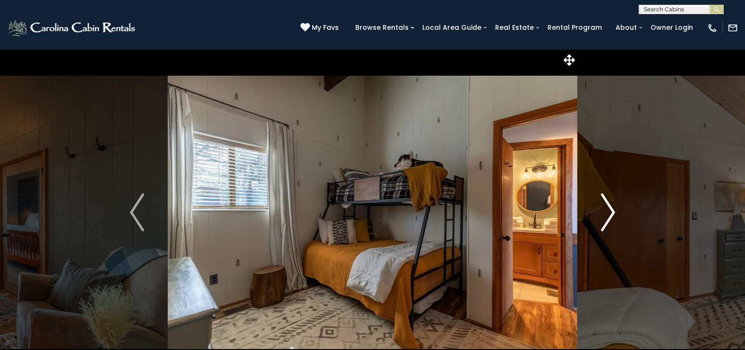
click at [609, 212] on img "Next" at bounding box center [608, 212] width 14 height 38
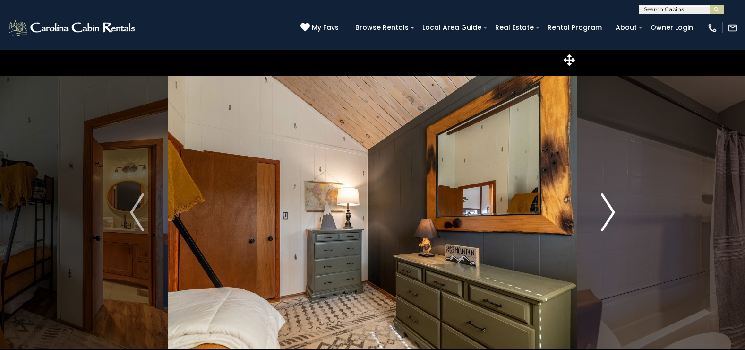
click at [609, 212] on img "Next" at bounding box center [608, 212] width 14 height 38
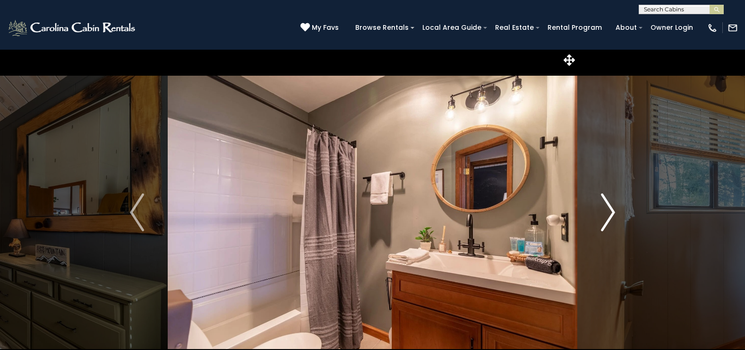
click at [609, 212] on img "Next" at bounding box center [608, 212] width 14 height 38
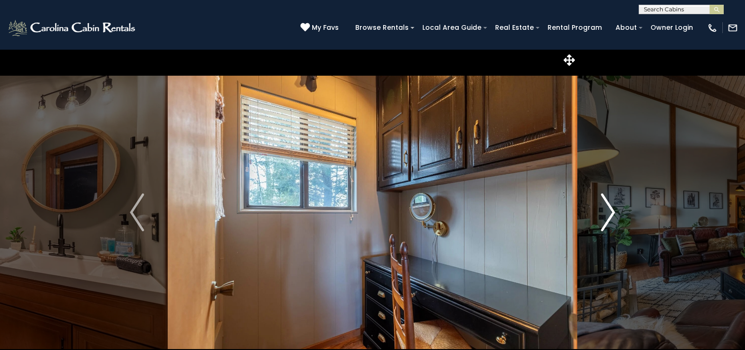
click at [609, 212] on img "Next" at bounding box center [608, 212] width 14 height 38
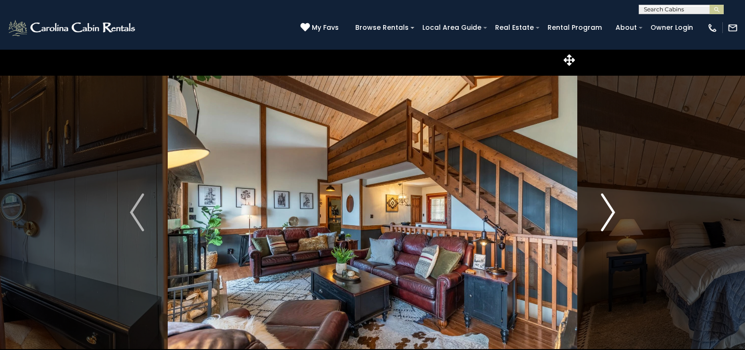
click at [609, 212] on img "Next" at bounding box center [608, 212] width 14 height 38
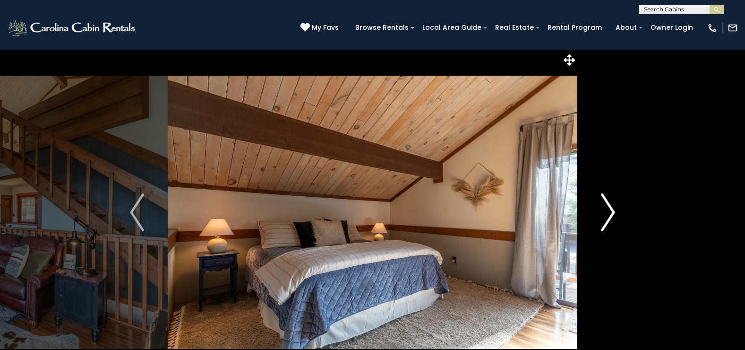
click at [609, 212] on img "Next" at bounding box center [608, 212] width 14 height 38
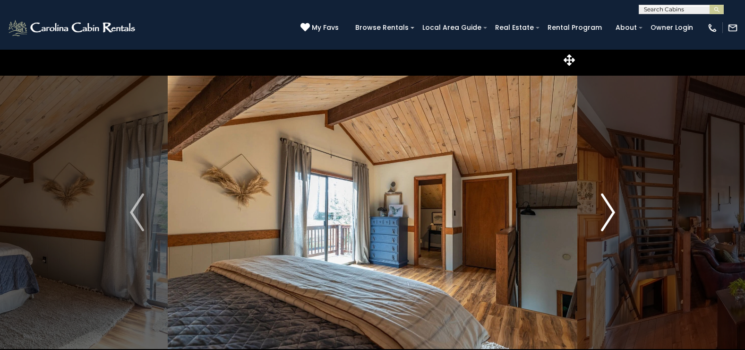
click at [609, 212] on img "Next" at bounding box center [608, 212] width 14 height 38
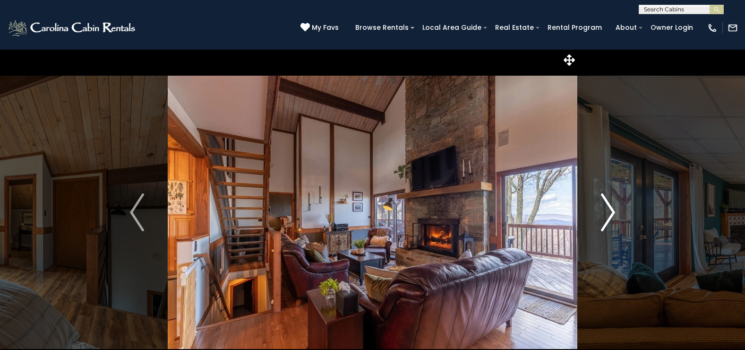
click at [609, 212] on img "Next" at bounding box center [608, 212] width 14 height 38
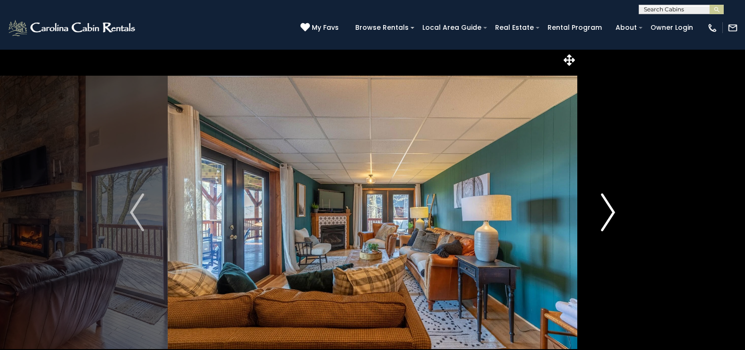
click at [609, 212] on img "Next" at bounding box center [608, 212] width 14 height 38
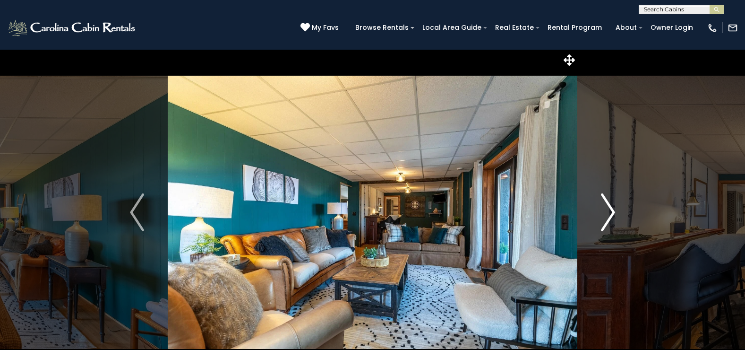
click at [609, 212] on img "Next" at bounding box center [608, 212] width 14 height 38
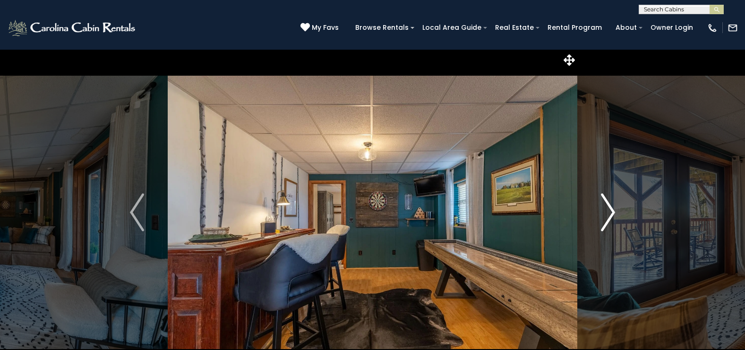
click at [609, 212] on img "Next" at bounding box center [608, 212] width 14 height 38
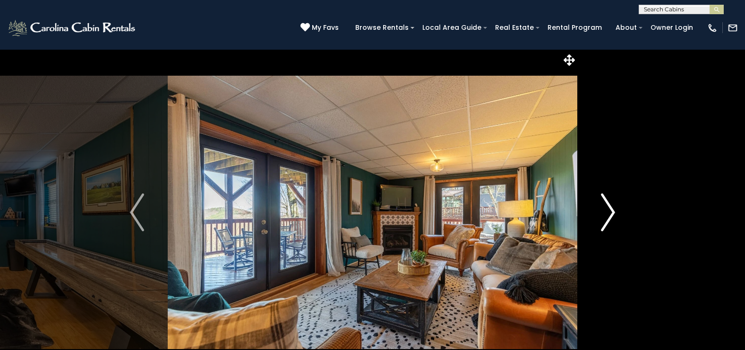
click at [609, 212] on img "Next" at bounding box center [608, 212] width 14 height 38
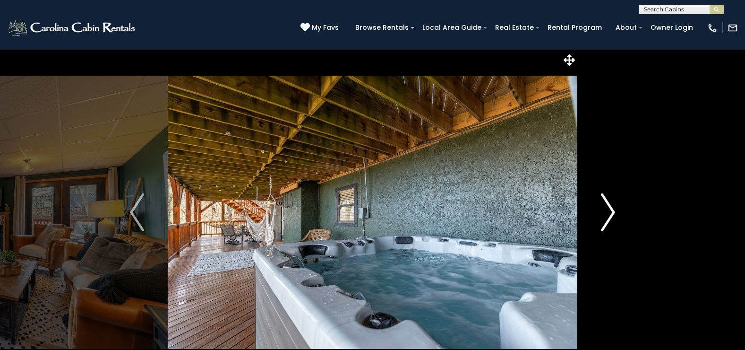
click at [609, 212] on img "Next" at bounding box center [608, 212] width 14 height 38
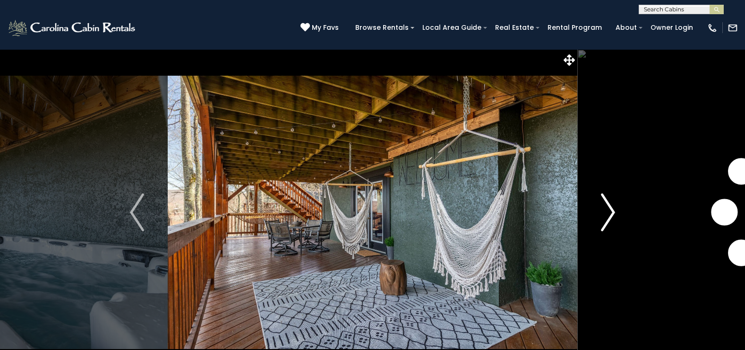
click at [609, 212] on img "Next" at bounding box center [608, 212] width 14 height 38
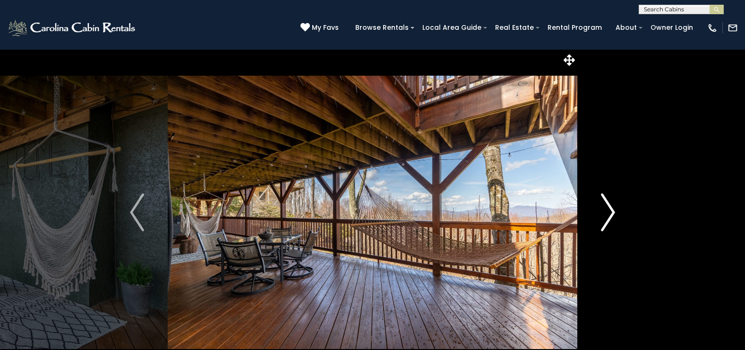
click at [609, 212] on img "Next" at bounding box center [608, 212] width 14 height 38
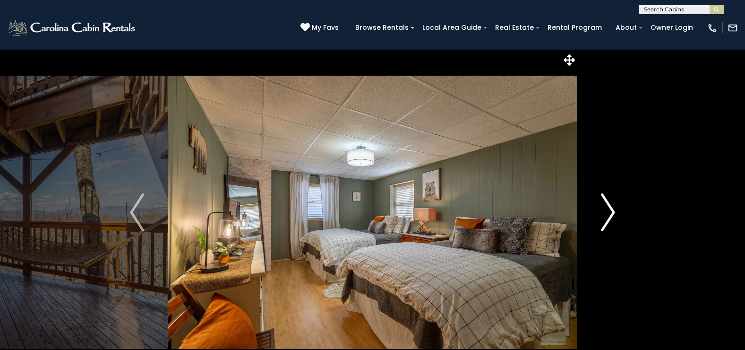
click at [609, 212] on img "Next" at bounding box center [608, 212] width 14 height 38
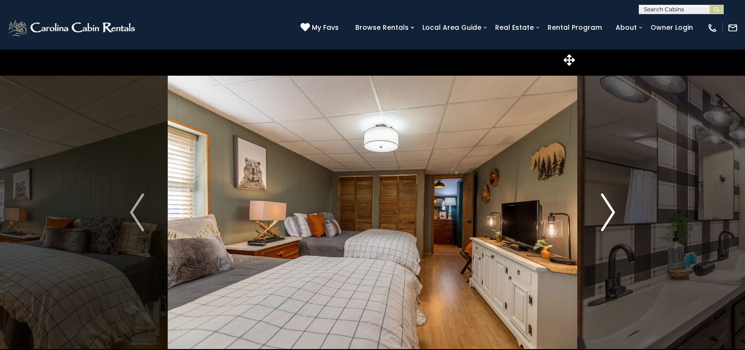
click at [609, 212] on img "Next" at bounding box center [608, 212] width 14 height 38
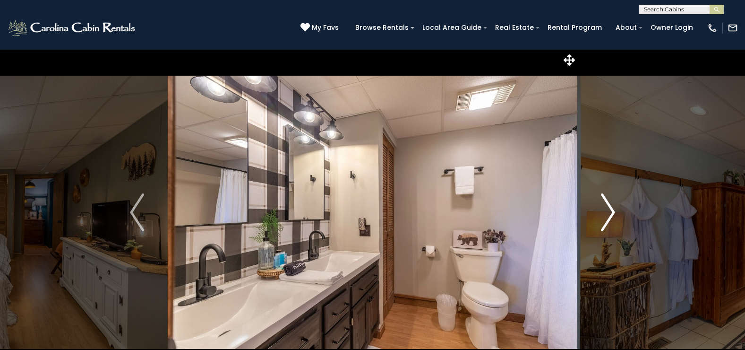
click at [609, 212] on img "Next" at bounding box center [608, 212] width 14 height 38
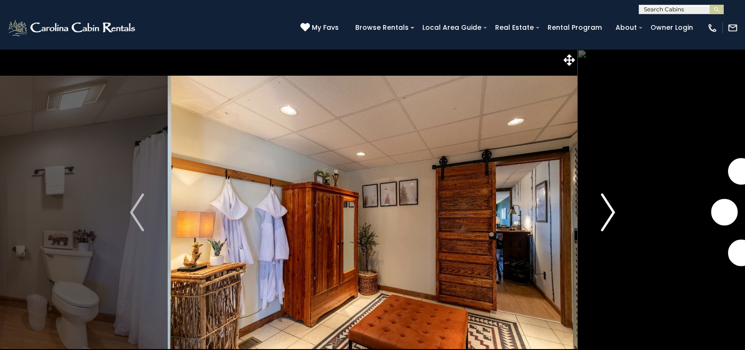
click at [609, 212] on img "Next" at bounding box center [608, 212] width 14 height 38
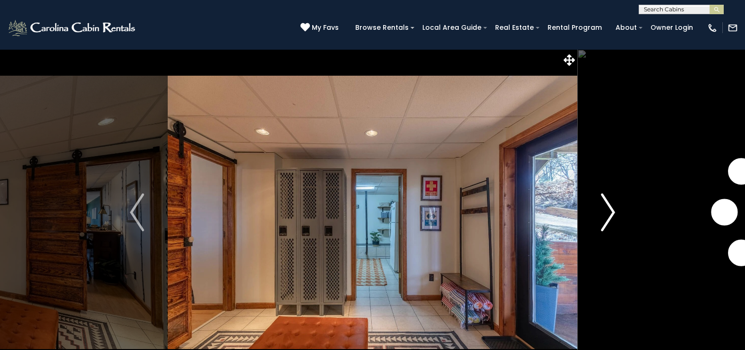
click at [609, 212] on img "Next" at bounding box center [608, 212] width 14 height 38
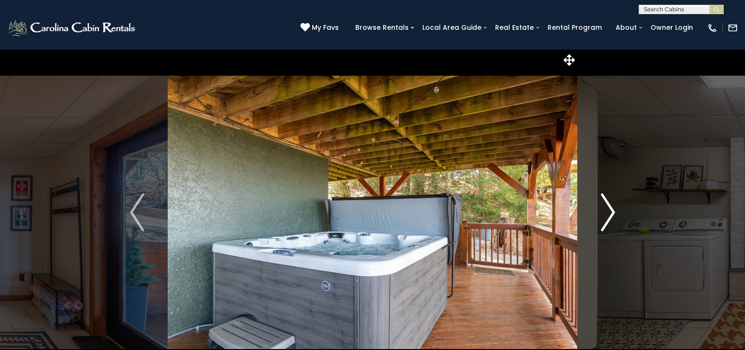
click at [609, 212] on img "Next" at bounding box center [608, 212] width 14 height 38
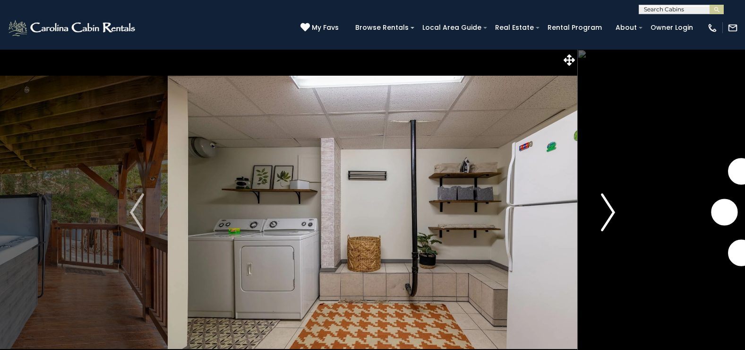
click at [609, 212] on img "Next" at bounding box center [608, 212] width 14 height 38
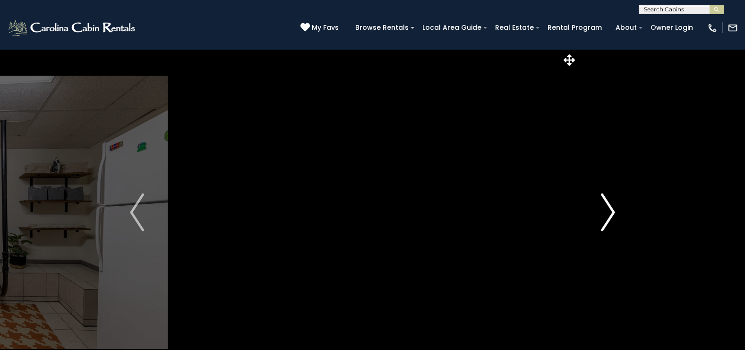
click at [608, 212] on img "Next" at bounding box center [608, 212] width 14 height 38
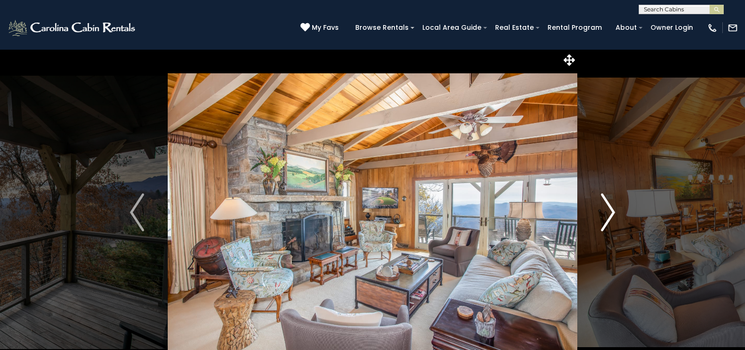
click at [610, 208] on img "Next" at bounding box center [608, 212] width 14 height 38
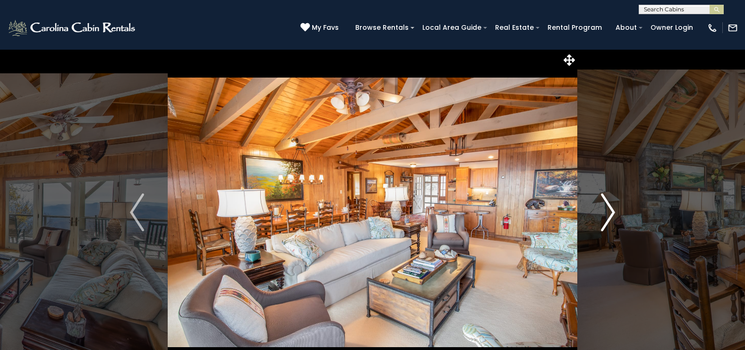
click at [610, 208] on img "Next" at bounding box center [608, 212] width 14 height 38
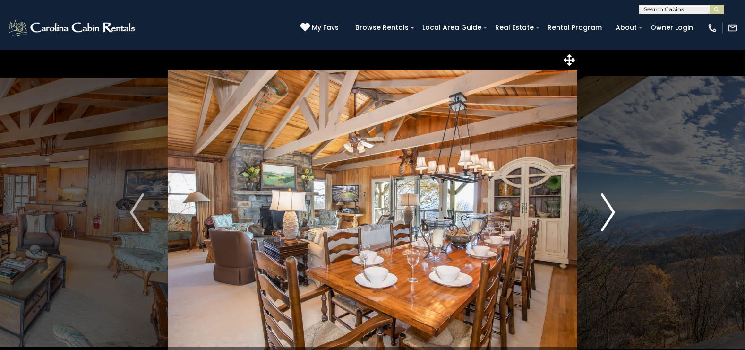
click at [609, 208] on img "Next" at bounding box center [608, 212] width 14 height 38
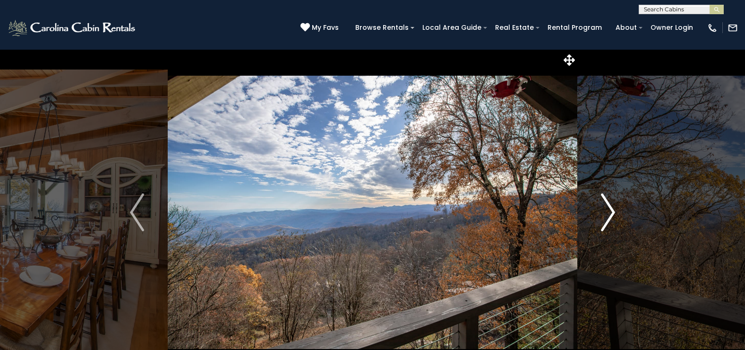
click at [609, 208] on img "Next" at bounding box center [608, 212] width 14 height 38
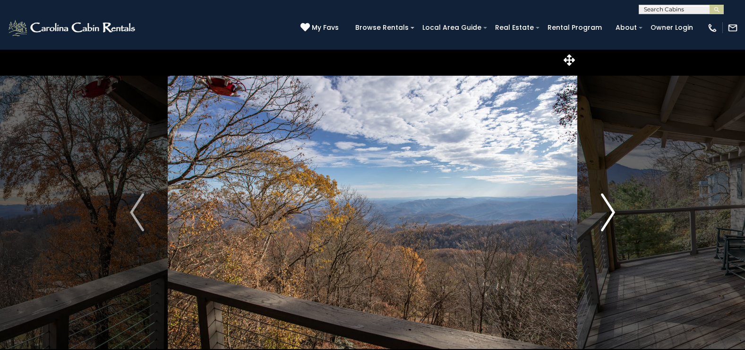
click at [609, 208] on img "Next" at bounding box center [608, 212] width 14 height 38
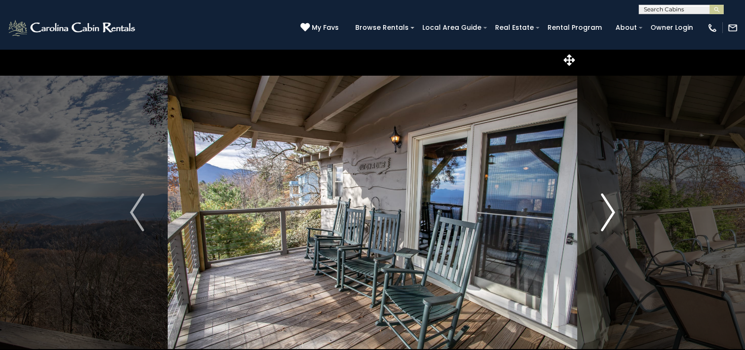
click at [609, 208] on img "Next" at bounding box center [608, 212] width 14 height 38
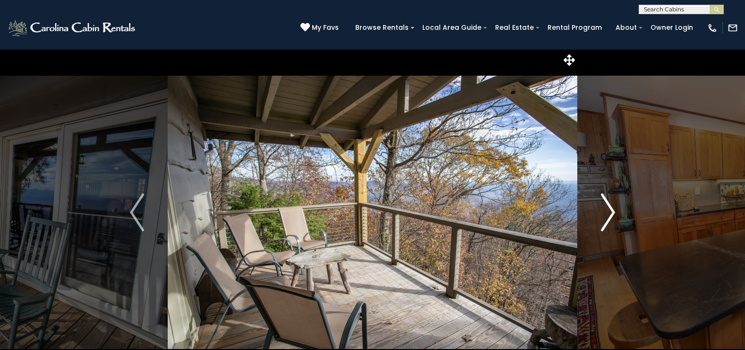
click at [608, 208] on img "Next" at bounding box center [608, 212] width 14 height 38
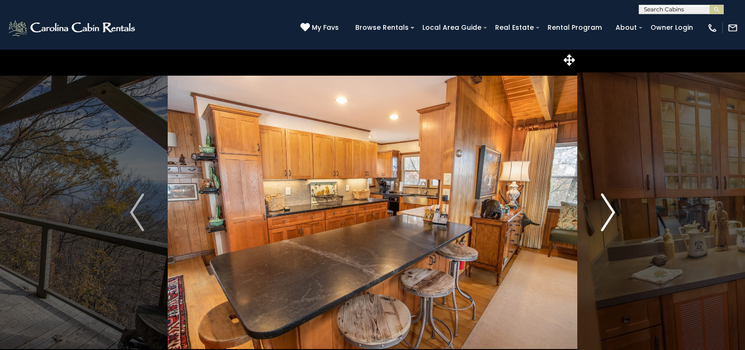
click at [608, 208] on img "Next" at bounding box center [608, 212] width 14 height 38
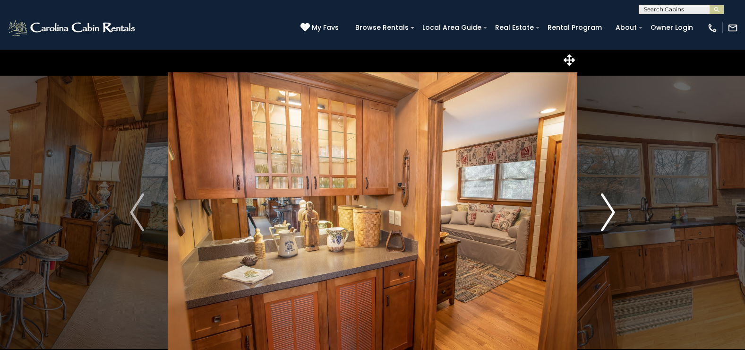
click at [608, 207] on img "Next" at bounding box center [608, 212] width 14 height 38
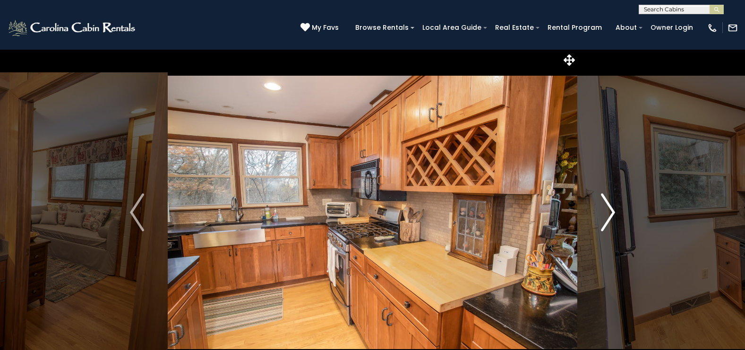
click at [607, 207] on img "Next" at bounding box center [608, 212] width 14 height 38
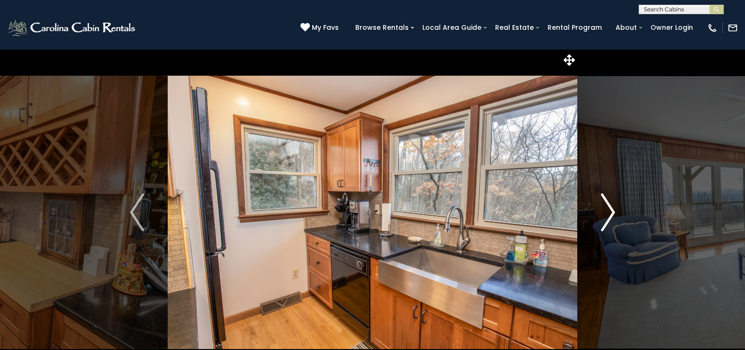
click at [606, 207] on img "Next" at bounding box center [608, 212] width 14 height 38
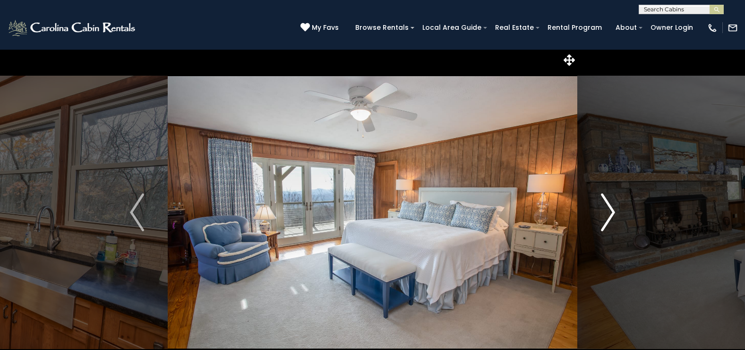
click at [606, 207] on img "Next" at bounding box center [608, 212] width 14 height 38
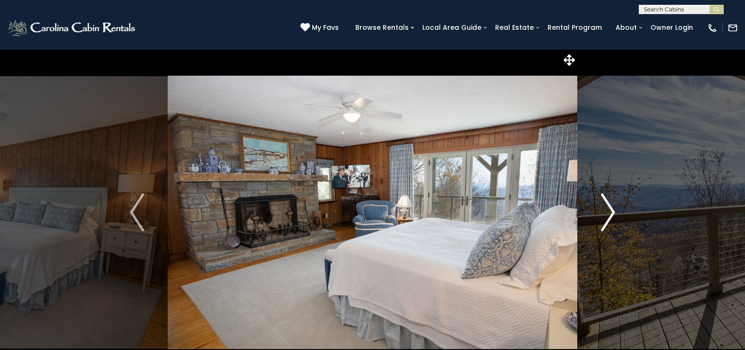
click at [606, 207] on img "Next" at bounding box center [608, 212] width 14 height 38
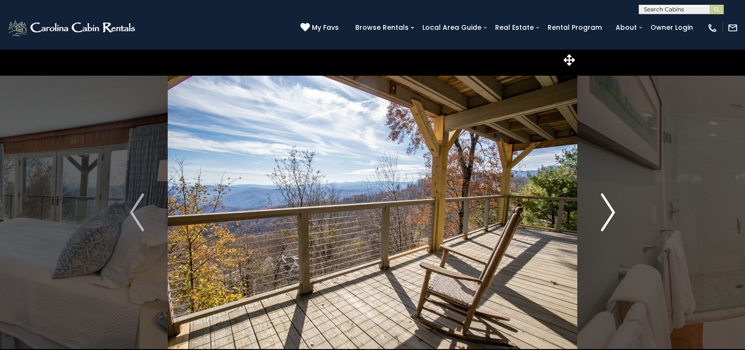
click at [606, 207] on img "Next" at bounding box center [608, 212] width 14 height 38
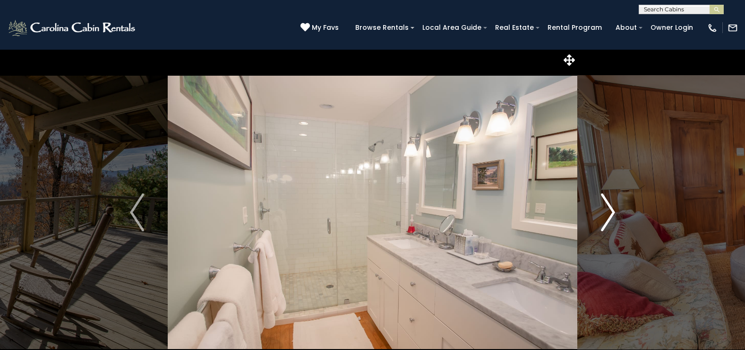
click at [606, 207] on img "Next" at bounding box center [608, 212] width 14 height 38
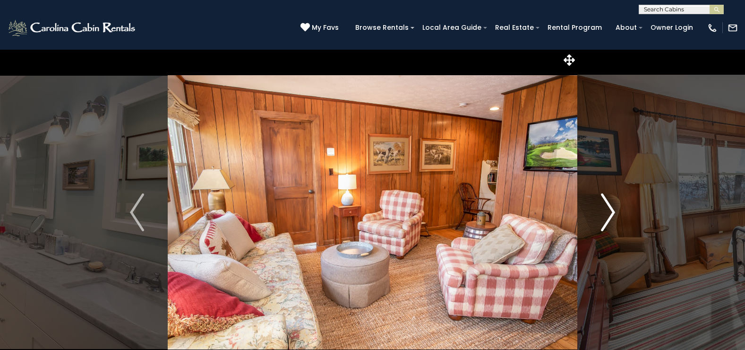
click at [606, 207] on img "Next" at bounding box center [608, 212] width 14 height 38
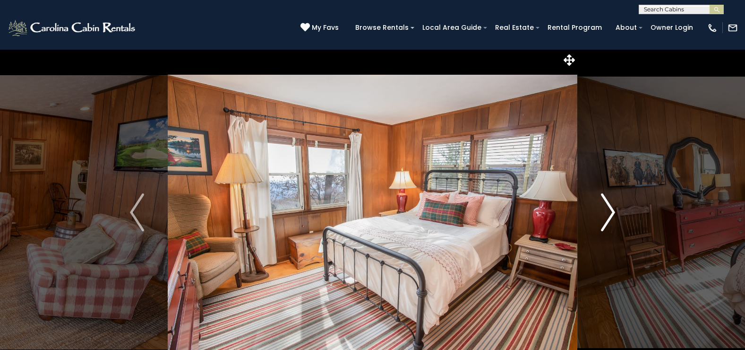
click at [605, 207] on img "Next" at bounding box center [608, 212] width 14 height 38
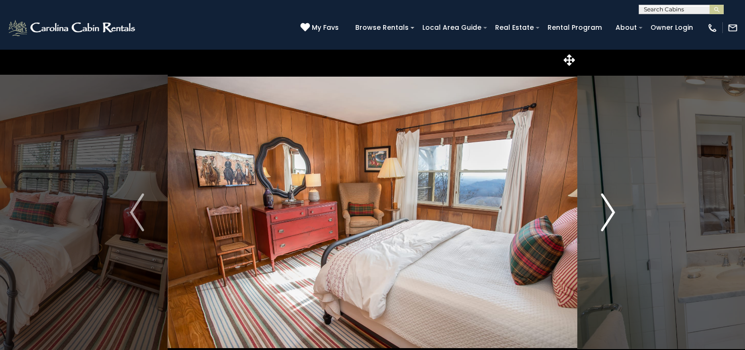
click at [605, 206] on img "Next" at bounding box center [608, 212] width 14 height 38
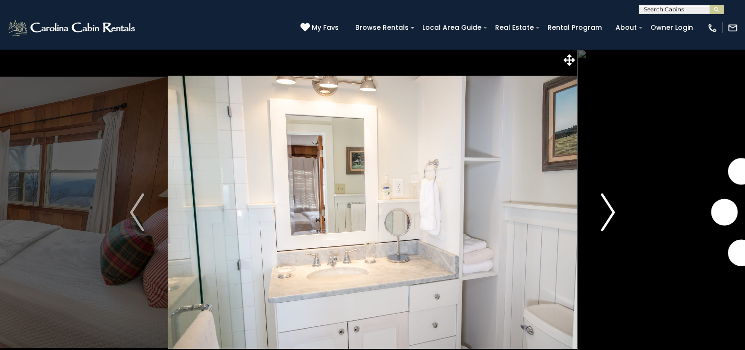
click at [605, 206] on img "Next" at bounding box center [608, 212] width 14 height 38
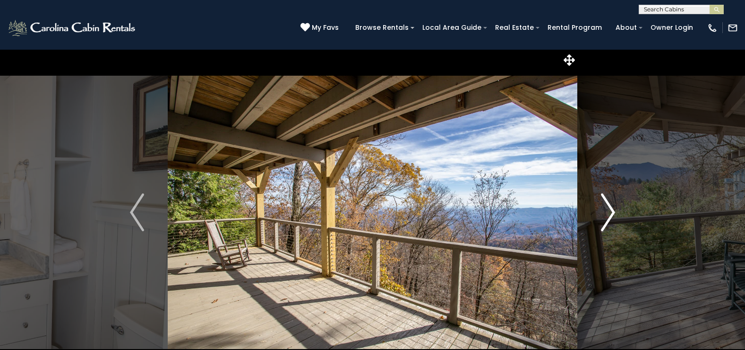
click at [605, 206] on img "Next" at bounding box center [608, 212] width 14 height 38
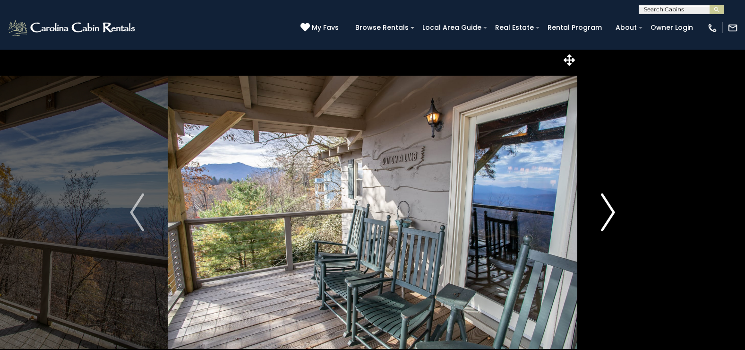
click at [605, 206] on img "Next" at bounding box center [608, 212] width 14 height 38
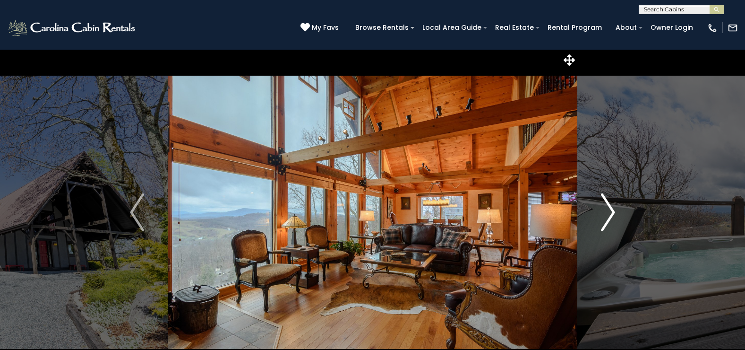
click at [611, 203] on img "Next" at bounding box center [608, 212] width 14 height 38
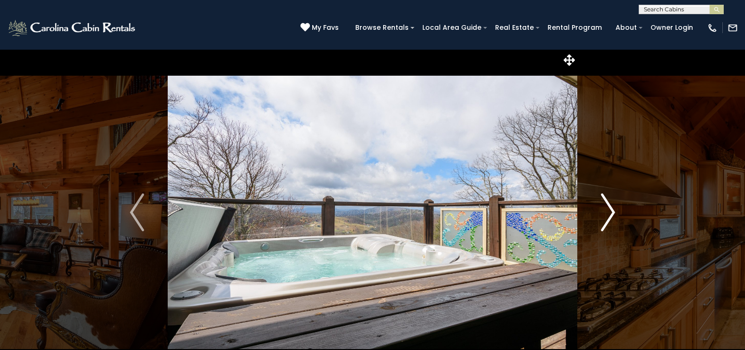
click at [610, 208] on img "Next" at bounding box center [608, 212] width 14 height 38
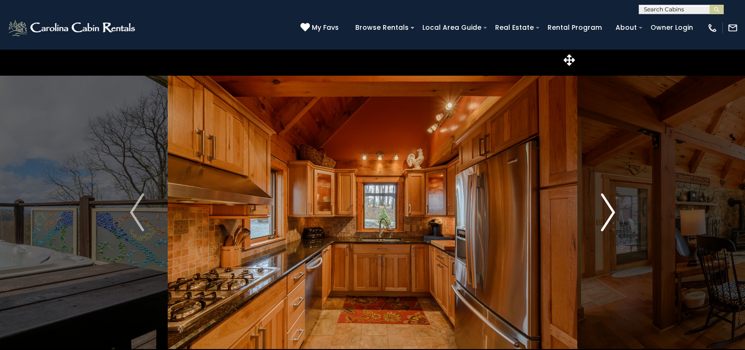
click at [610, 208] on img "Next" at bounding box center [608, 212] width 14 height 38
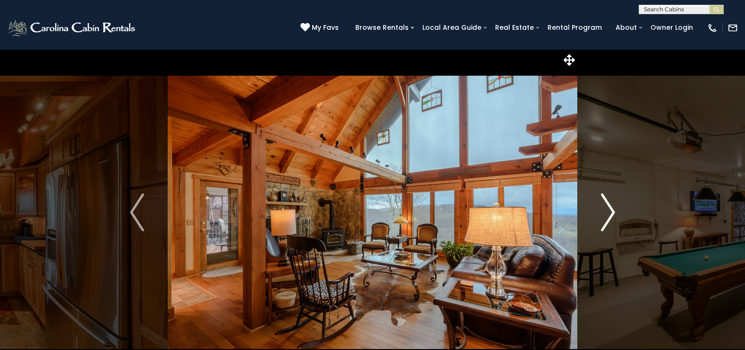
click at [610, 208] on img "Next" at bounding box center [608, 212] width 14 height 38
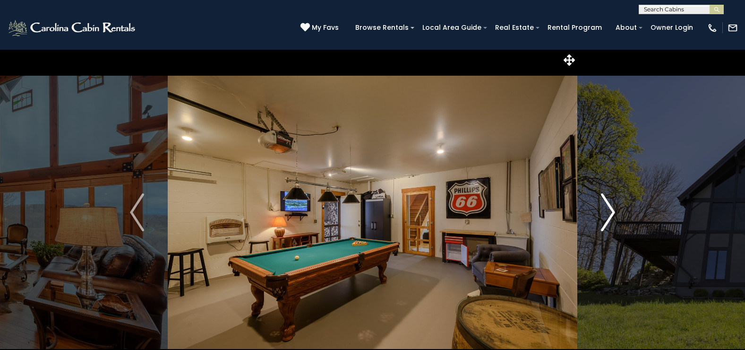
click at [610, 208] on img "Next" at bounding box center [608, 212] width 14 height 38
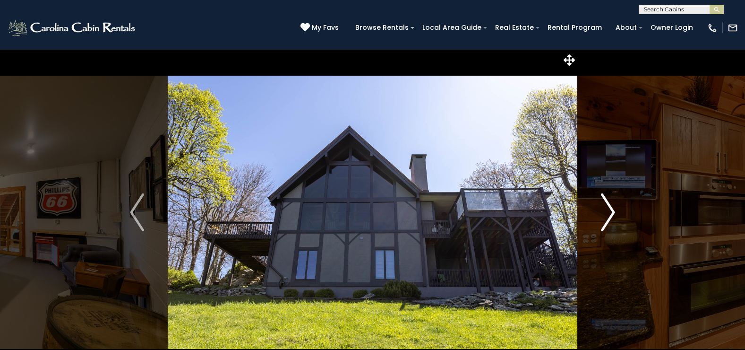
click at [610, 208] on img "Next" at bounding box center [608, 212] width 14 height 38
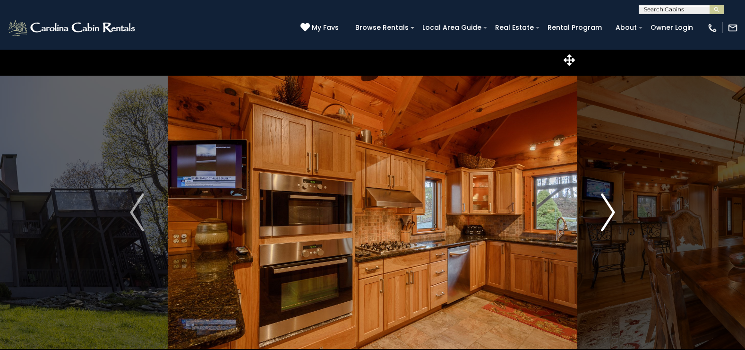
click at [610, 208] on img "Next" at bounding box center [608, 212] width 14 height 38
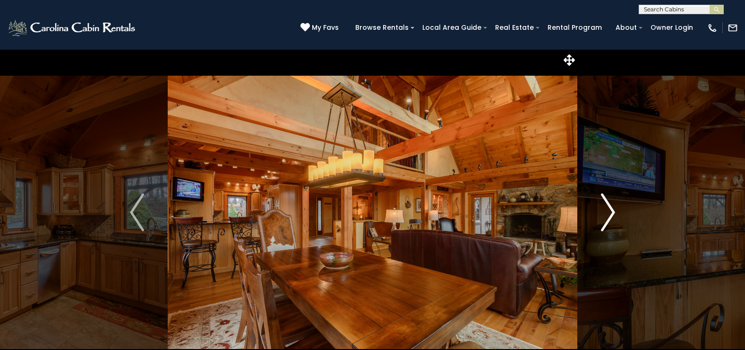
click at [610, 208] on img "Next" at bounding box center [608, 212] width 14 height 38
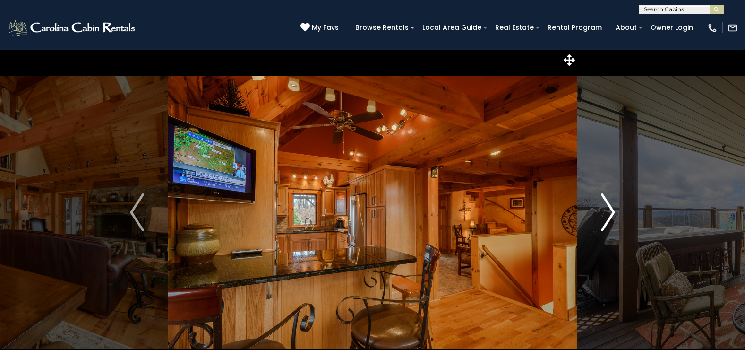
click at [610, 208] on img "Next" at bounding box center [608, 212] width 14 height 38
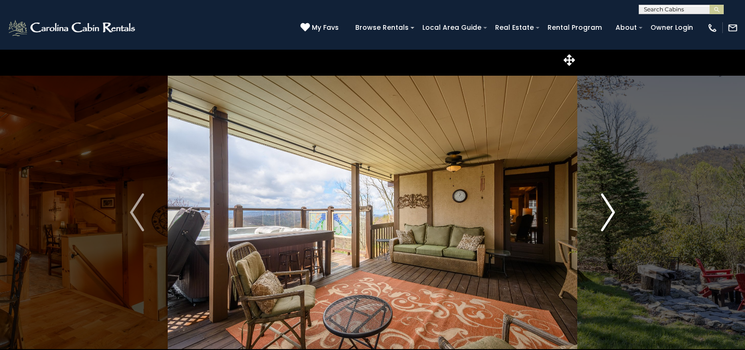
click at [610, 208] on img "Next" at bounding box center [608, 212] width 14 height 38
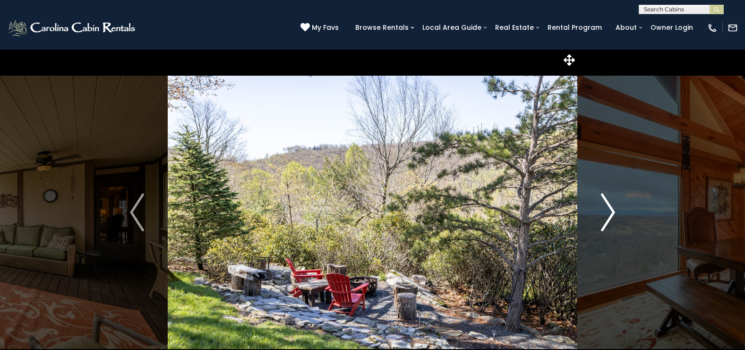
click at [610, 208] on img "Next" at bounding box center [608, 212] width 14 height 38
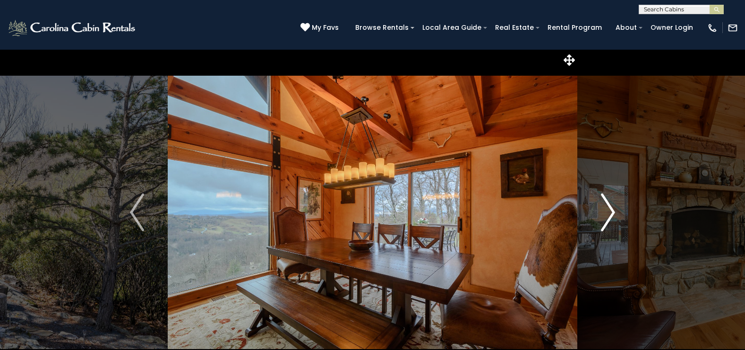
click at [610, 208] on img "Next" at bounding box center [608, 212] width 14 height 38
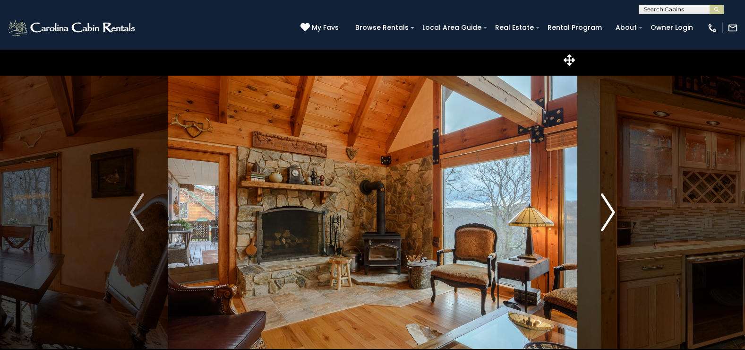
click at [610, 208] on img "Next" at bounding box center [608, 212] width 14 height 38
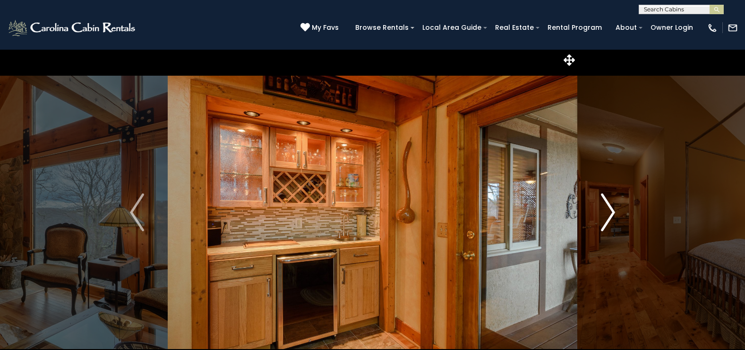
click at [610, 208] on img "Next" at bounding box center [608, 212] width 14 height 38
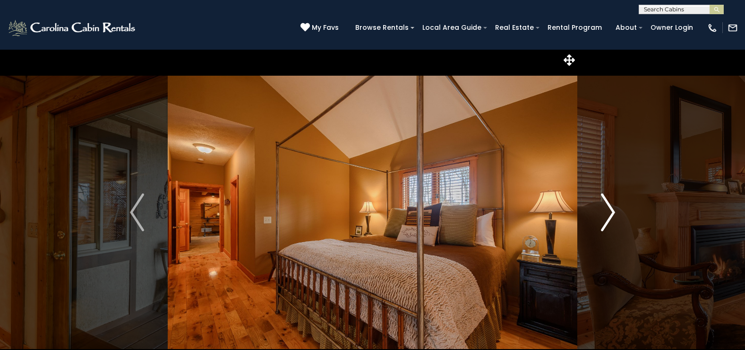
click at [610, 208] on img "Next" at bounding box center [608, 212] width 14 height 38
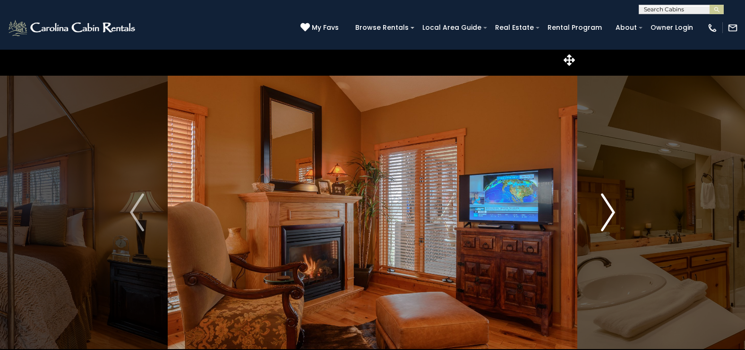
click at [610, 208] on img "Next" at bounding box center [608, 212] width 14 height 38
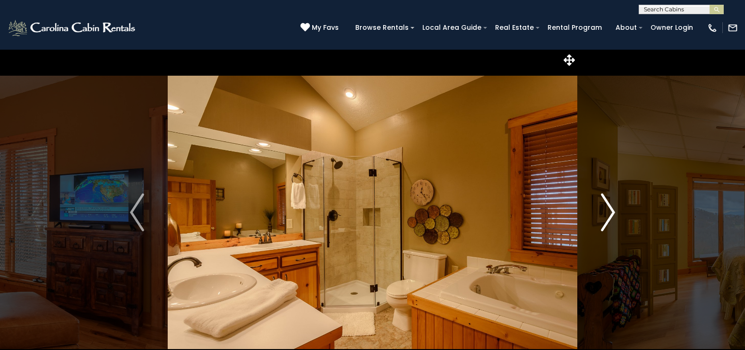
click at [610, 208] on img "Next" at bounding box center [608, 212] width 14 height 38
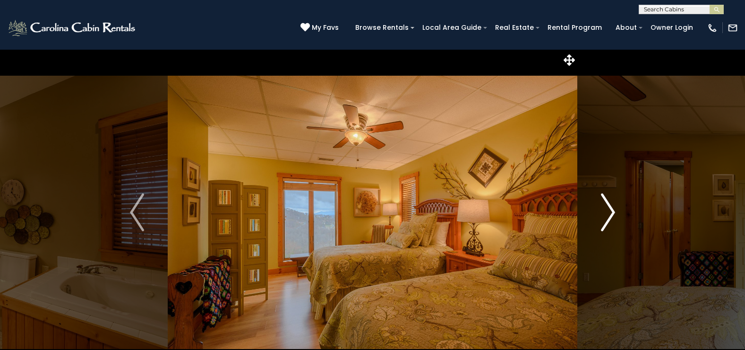
click at [610, 208] on img "Next" at bounding box center [608, 212] width 14 height 38
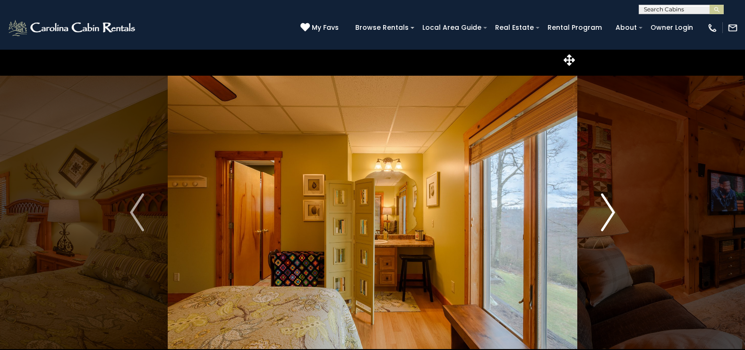
click at [610, 208] on img "Next" at bounding box center [608, 212] width 14 height 38
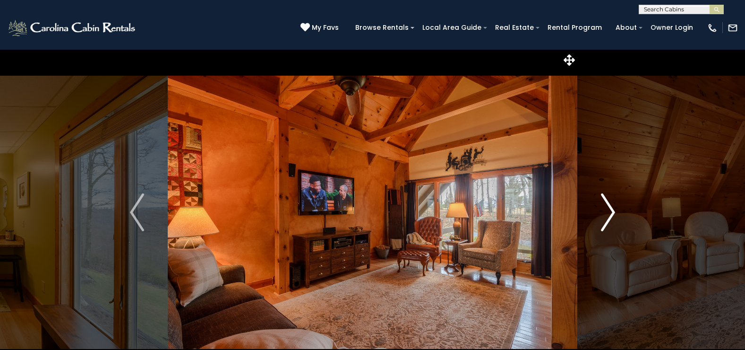
click at [610, 208] on img "Next" at bounding box center [608, 212] width 14 height 38
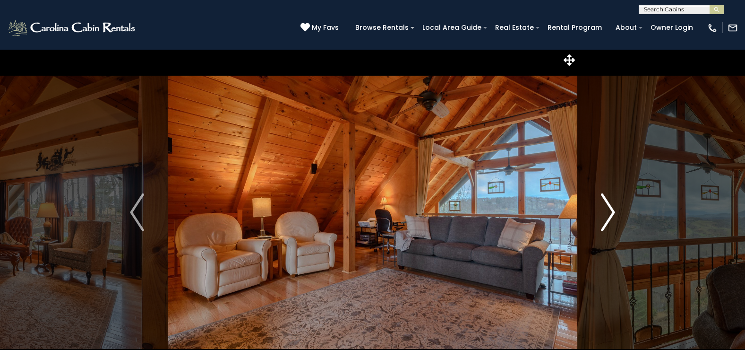
click at [610, 208] on img "Next" at bounding box center [608, 212] width 14 height 38
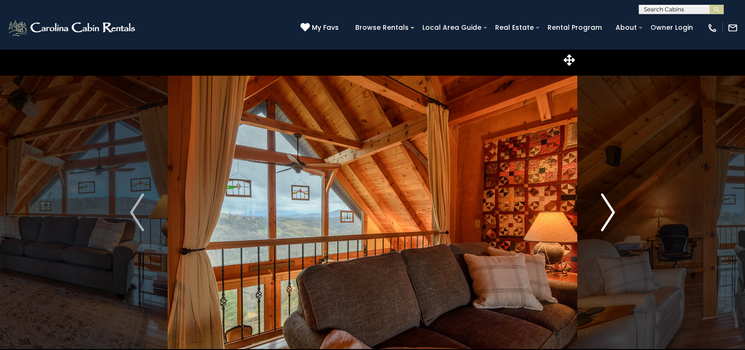
click at [610, 208] on img "Next" at bounding box center [608, 212] width 14 height 38
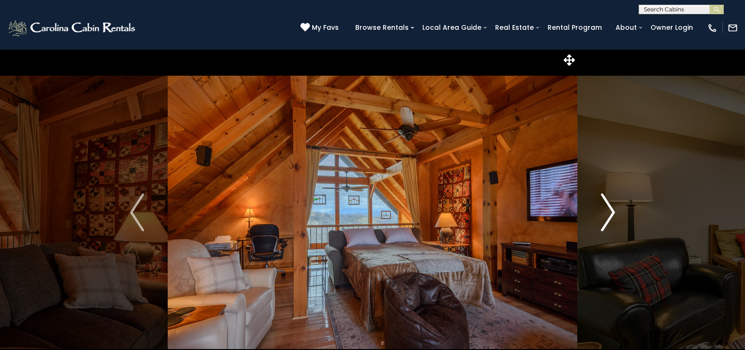
click at [610, 208] on img "Next" at bounding box center [608, 212] width 14 height 38
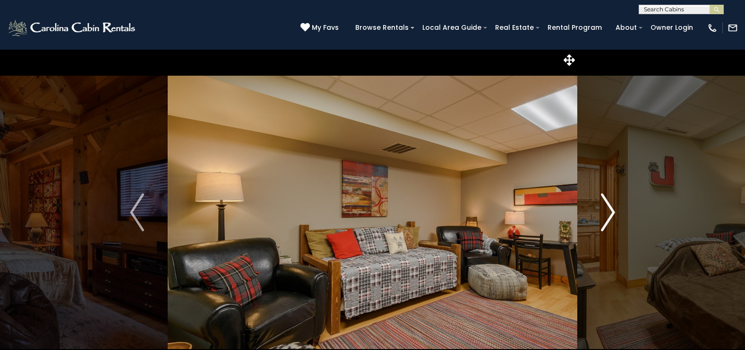
click at [610, 208] on img "Next" at bounding box center [608, 212] width 14 height 38
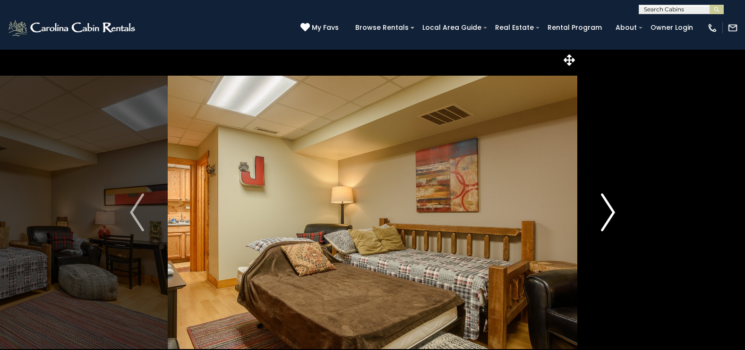
click at [610, 208] on img "Next" at bounding box center [608, 212] width 14 height 38
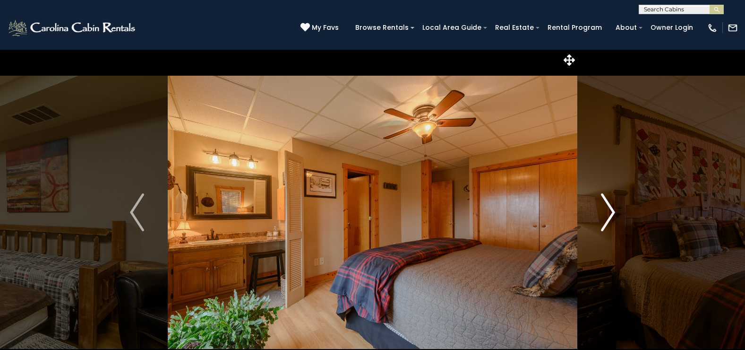
click at [610, 208] on img "Next" at bounding box center [608, 212] width 14 height 38
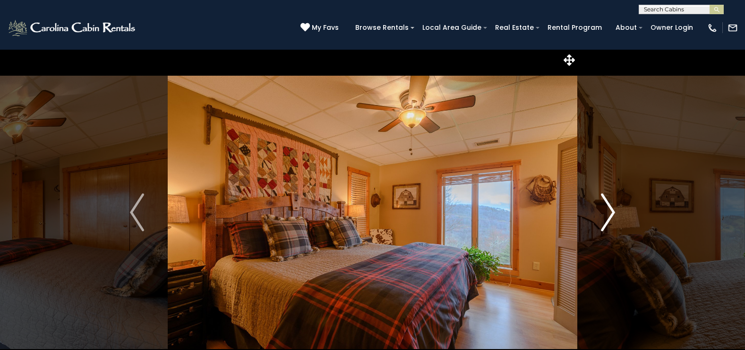
click at [610, 208] on img "Next" at bounding box center [608, 212] width 14 height 38
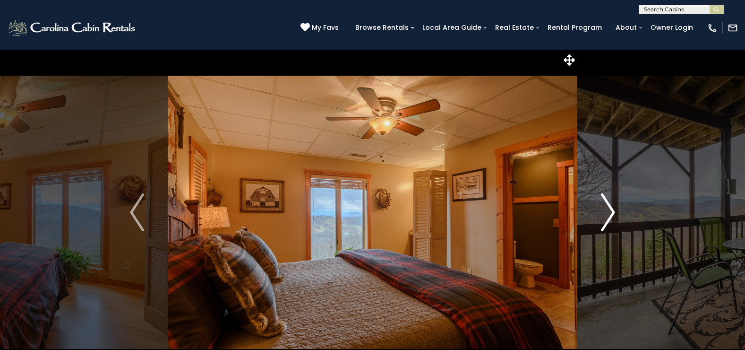
click at [610, 208] on img "Next" at bounding box center [608, 212] width 14 height 38
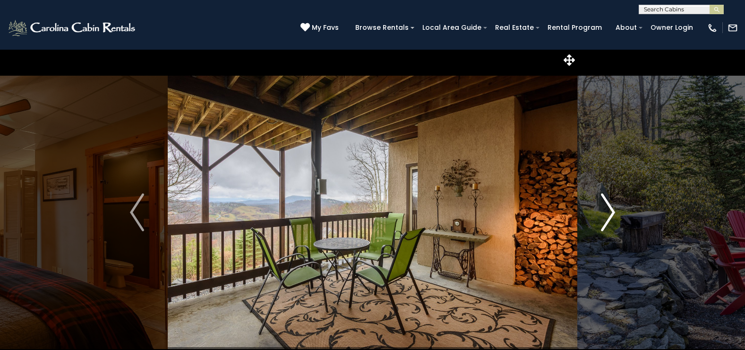
click at [610, 208] on img "Next" at bounding box center [608, 212] width 14 height 38
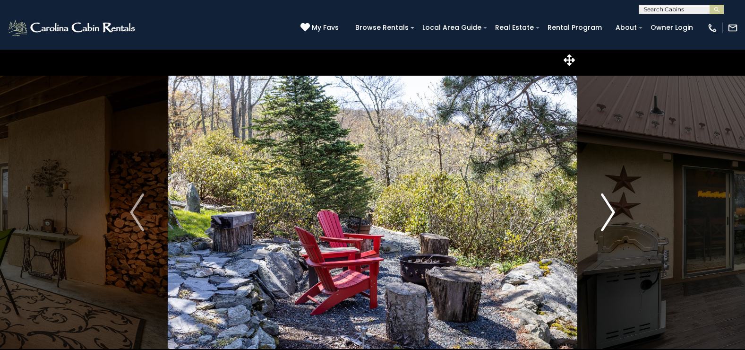
click at [610, 208] on img "Next" at bounding box center [608, 212] width 14 height 38
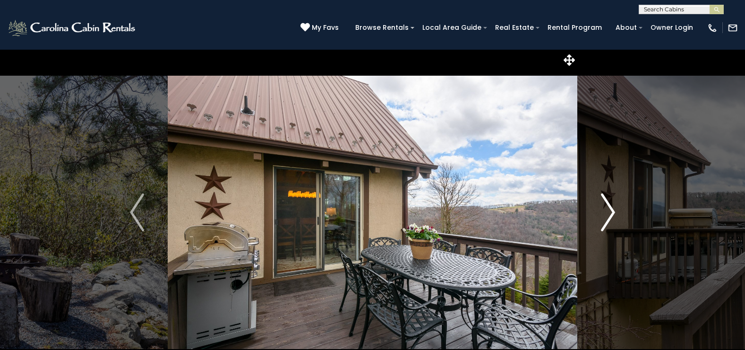
click at [610, 208] on img "Next" at bounding box center [608, 212] width 14 height 38
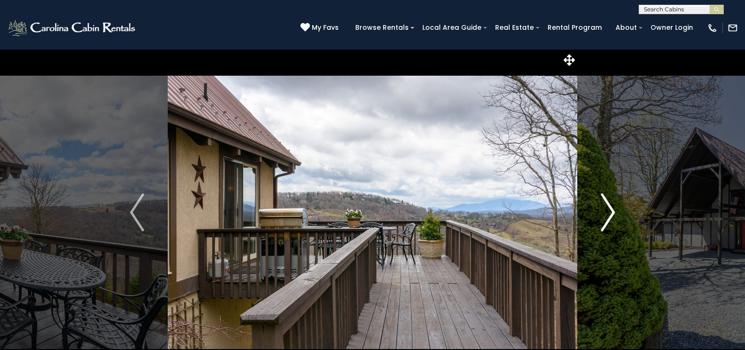
click at [610, 208] on img "Next" at bounding box center [608, 212] width 14 height 38
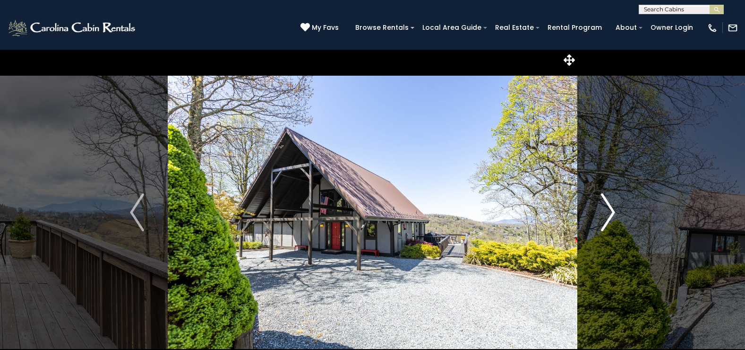
click at [610, 208] on img "Next" at bounding box center [608, 212] width 14 height 38
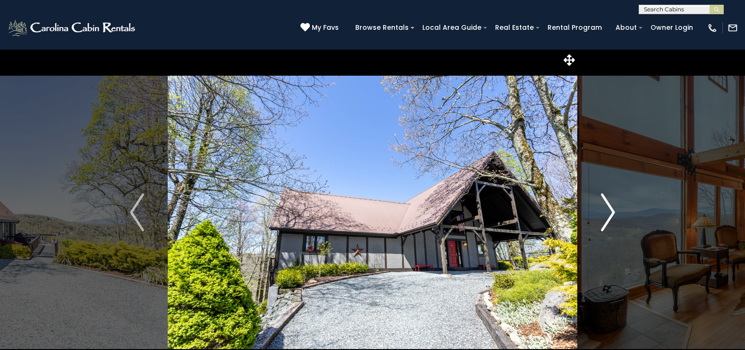
click at [610, 209] on img "Next" at bounding box center [608, 212] width 14 height 38
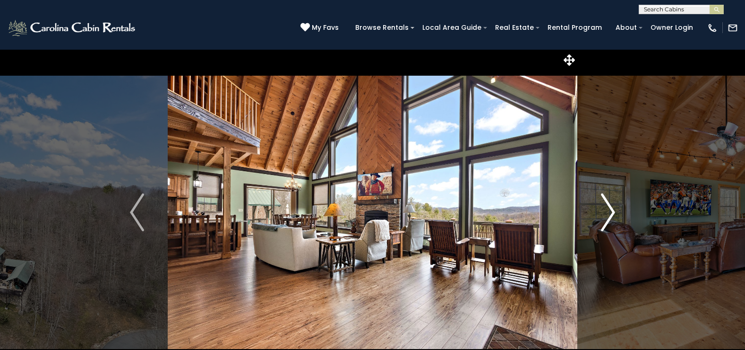
click at [610, 208] on img "Next" at bounding box center [608, 212] width 14 height 38
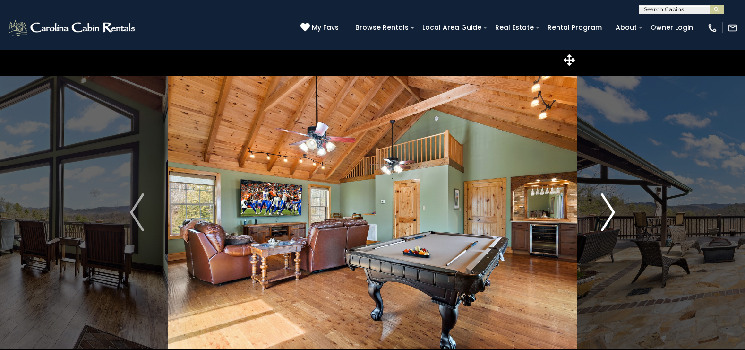
click at [610, 209] on img "Next" at bounding box center [608, 212] width 14 height 38
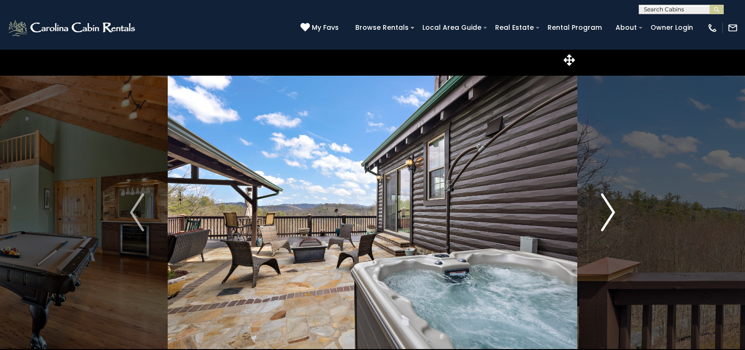
click at [610, 209] on img "Next" at bounding box center [608, 212] width 14 height 38
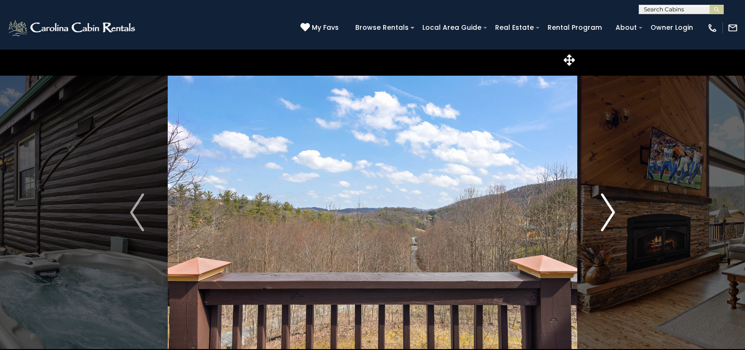
click at [610, 209] on img "Next" at bounding box center [608, 212] width 14 height 38
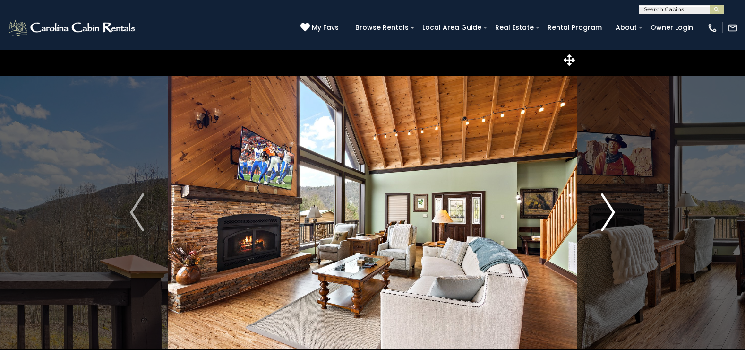
click at [610, 208] on img "Next" at bounding box center [608, 212] width 14 height 38
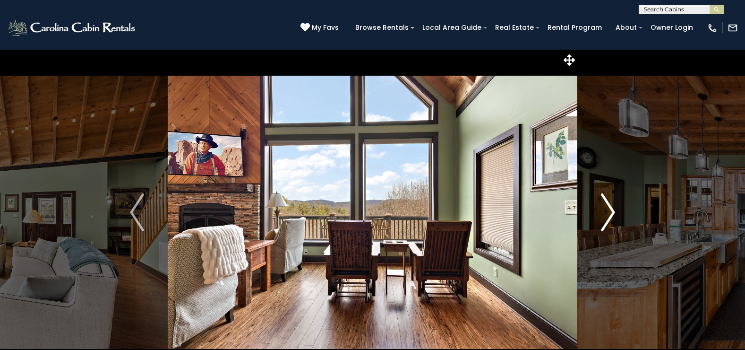
click at [610, 208] on img "Next" at bounding box center [608, 212] width 14 height 38
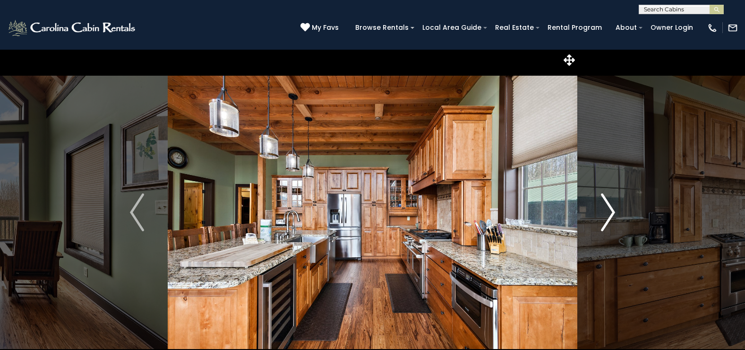
click at [610, 208] on img "Next" at bounding box center [608, 212] width 14 height 38
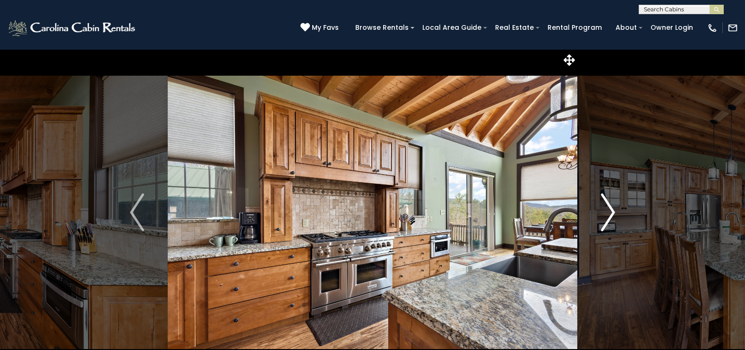
click at [610, 208] on img "Next" at bounding box center [608, 212] width 14 height 38
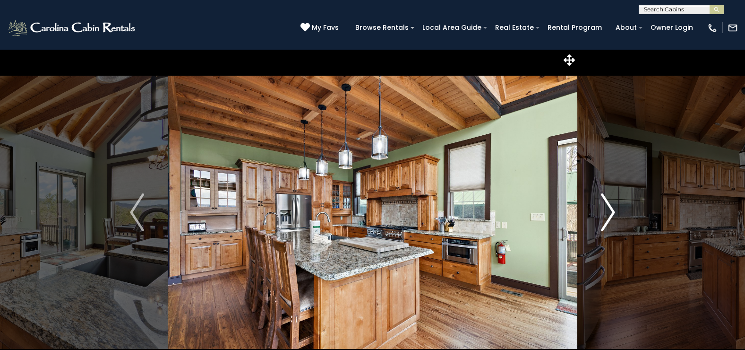
click at [610, 208] on img "Next" at bounding box center [608, 212] width 14 height 38
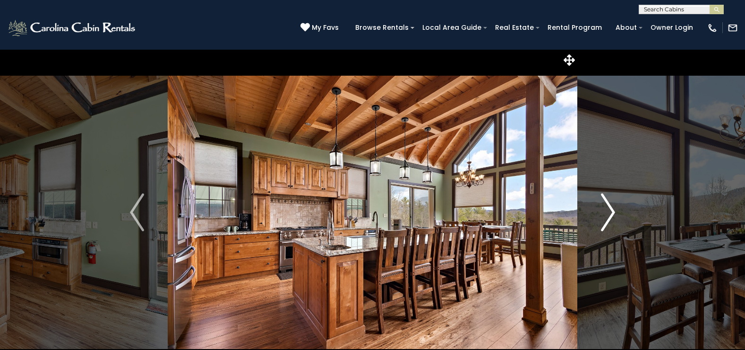
click at [610, 208] on img "Next" at bounding box center [608, 212] width 14 height 38
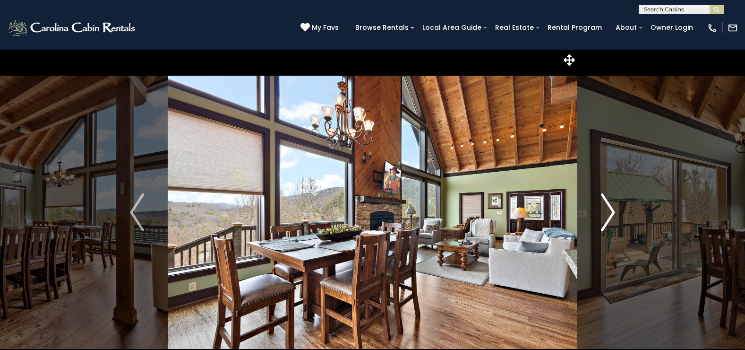
click at [610, 208] on img "Next" at bounding box center [608, 212] width 14 height 38
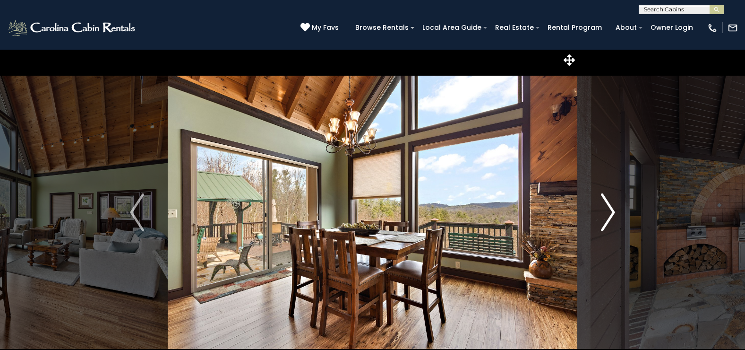
click at [610, 208] on img "Next" at bounding box center [608, 212] width 14 height 38
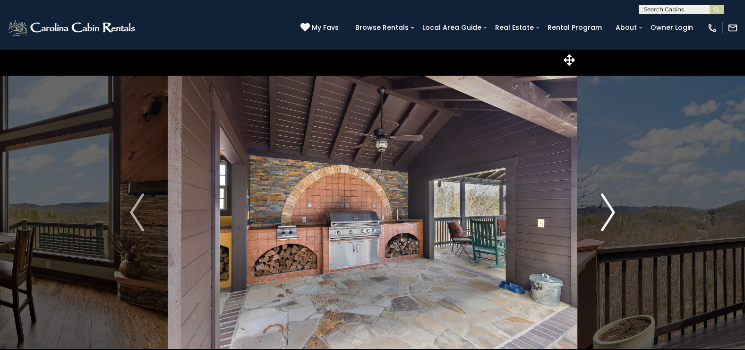
click at [610, 208] on img "Next" at bounding box center [608, 212] width 14 height 38
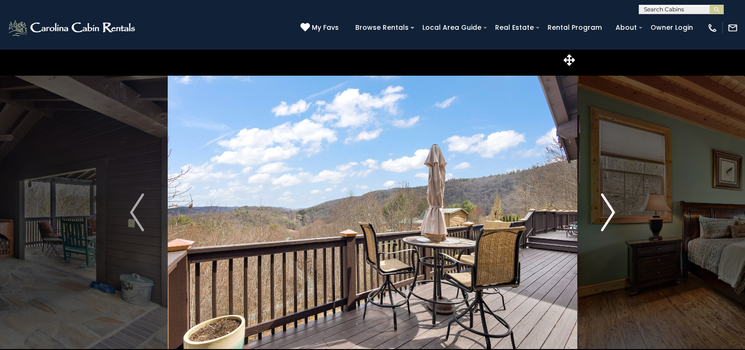
click at [610, 208] on img "Next" at bounding box center [608, 212] width 14 height 38
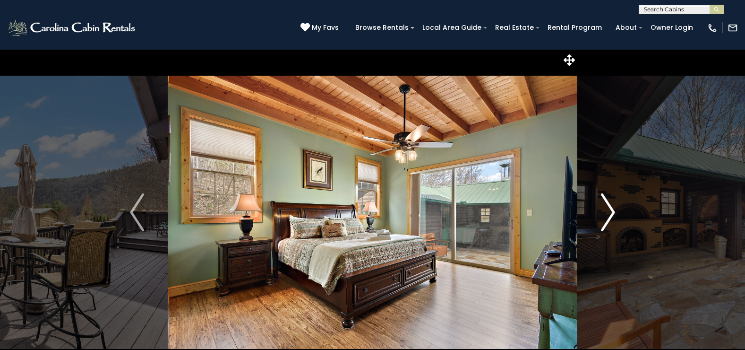
click at [610, 208] on img "Next" at bounding box center [608, 212] width 14 height 38
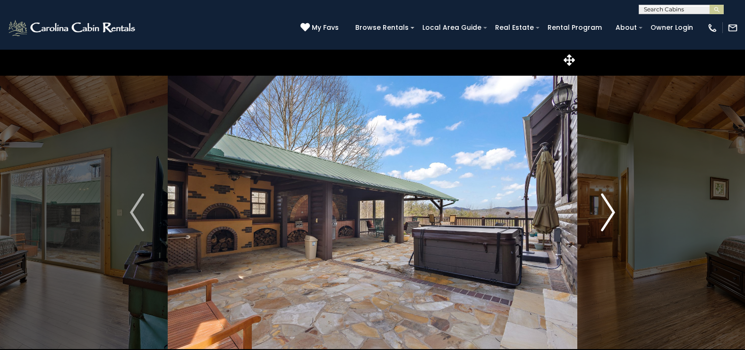
click at [610, 208] on img "Next" at bounding box center [608, 212] width 14 height 38
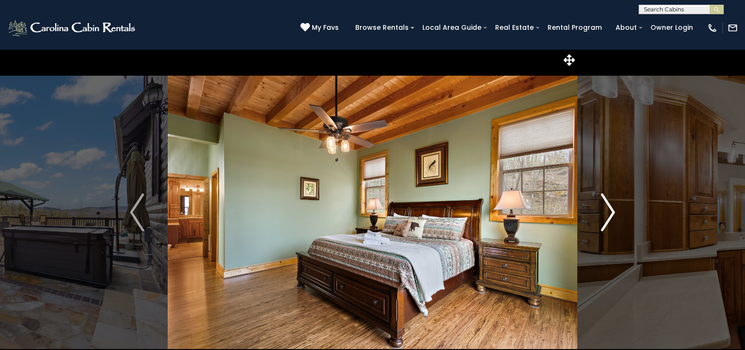
click at [610, 208] on img "Next" at bounding box center [608, 212] width 14 height 38
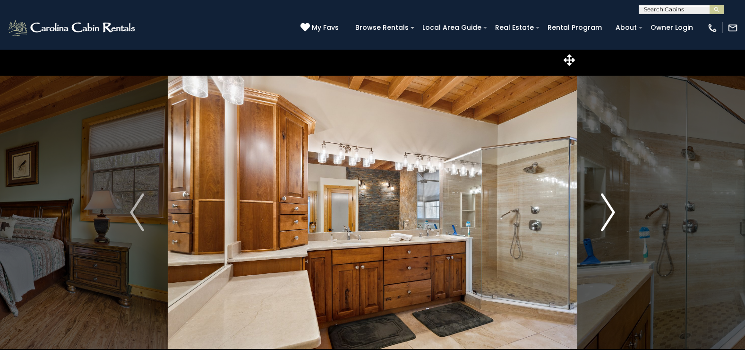
click at [610, 208] on img "Next" at bounding box center [608, 212] width 14 height 38
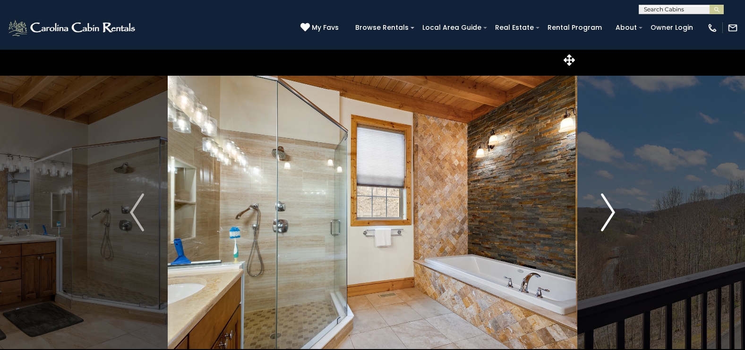
click at [610, 208] on img "Next" at bounding box center [608, 212] width 14 height 38
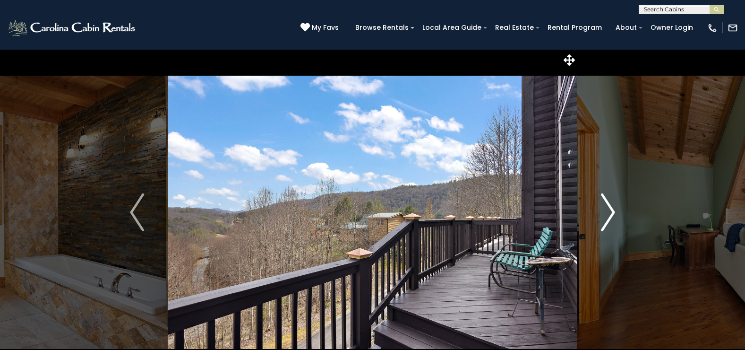
click at [610, 208] on img "Next" at bounding box center [608, 212] width 14 height 38
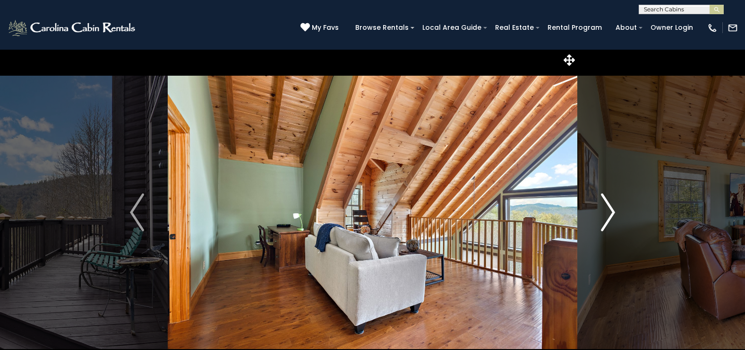
click at [610, 208] on img "Next" at bounding box center [608, 212] width 14 height 38
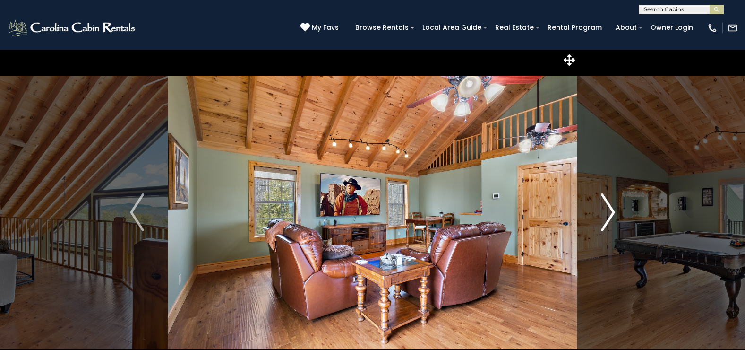
click at [610, 208] on img "Next" at bounding box center [608, 212] width 14 height 38
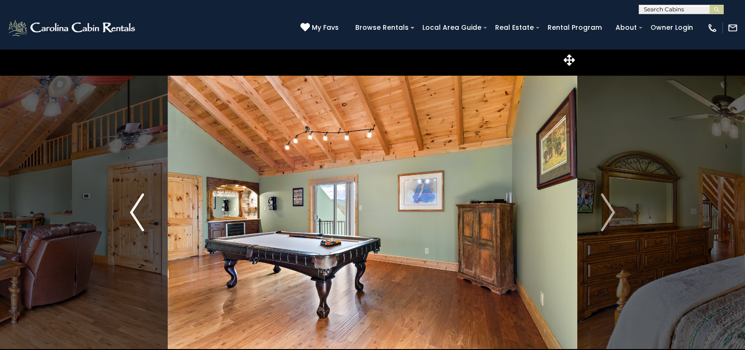
click at [138, 204] on img "Previous" at bounding box center [137, 212] width 14 height 38
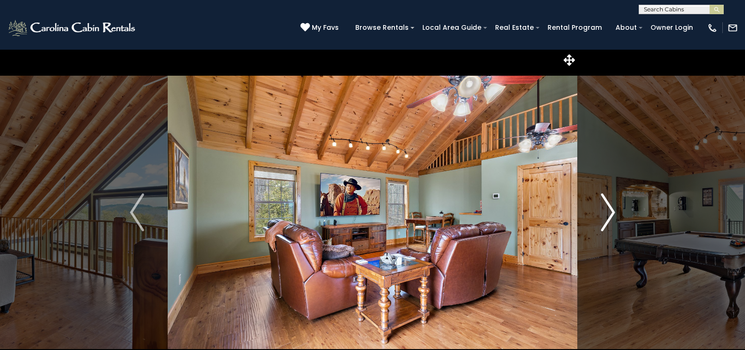
click at [611, 211] on img "Next" at bounding box center [608, 212] width 14 height 38
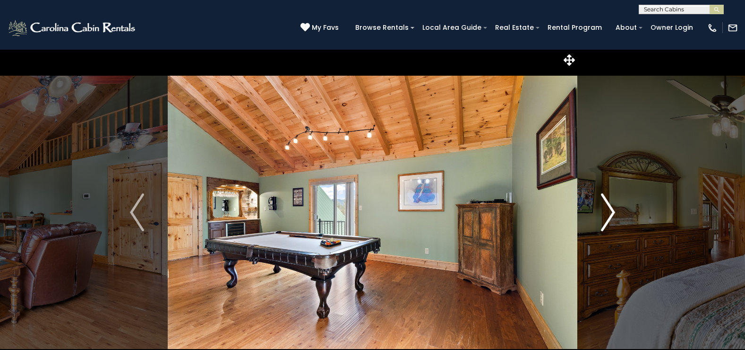
click at [611, 211] on img "Next" at bounding box center [608, 212] width 14 height 38
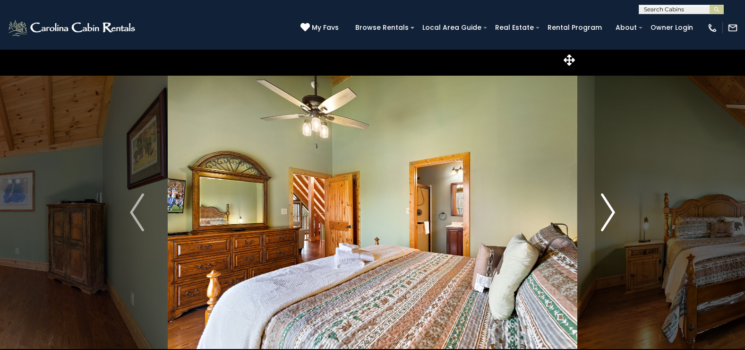
click at [611, 211] on img "Next" at bounding box center [608, 212] width 14 height 38
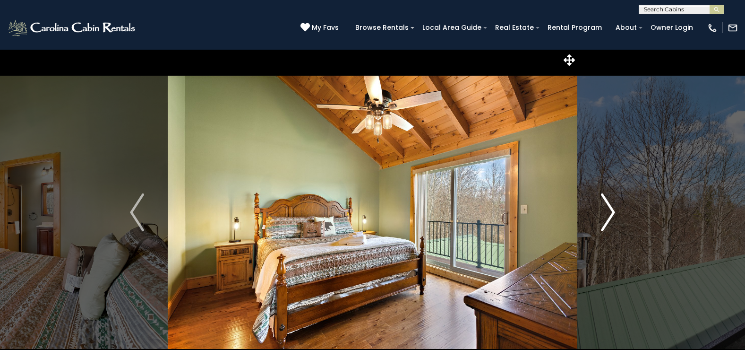
click at [611, 211] on img "Next" at bounding box center [608, 212] width 14 height 38
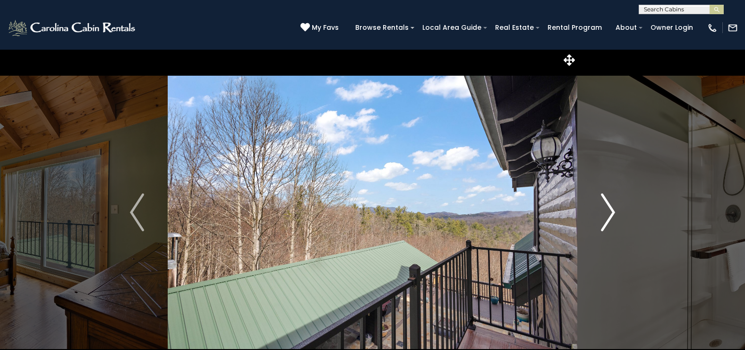
click at [611, 211] on img "Next" at bounding box center [608, 212] width 14 height 38
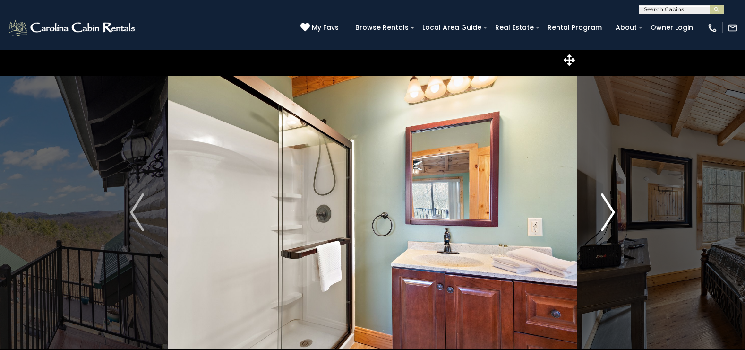
click at [611, 211] on img "Next" at bounding box center [608, 212] width 14 height 38
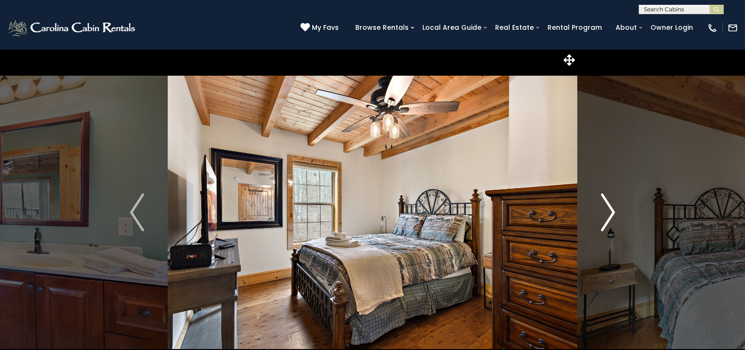
click at [611, 211] on img "Next" at bounding box center [608, 212] width 14 height 38
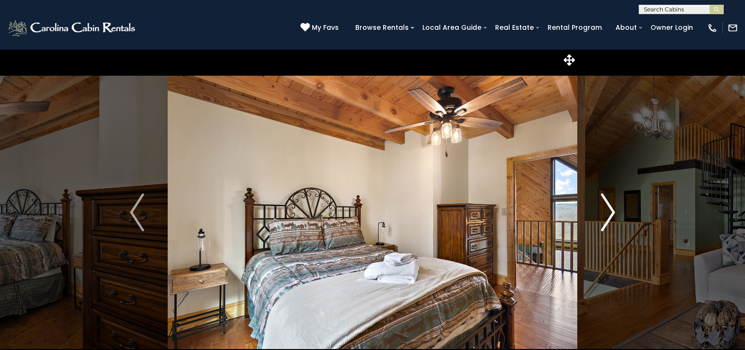
click at [611, 211] on img "Next" at bounding box center [608, 212] width 14 height 38
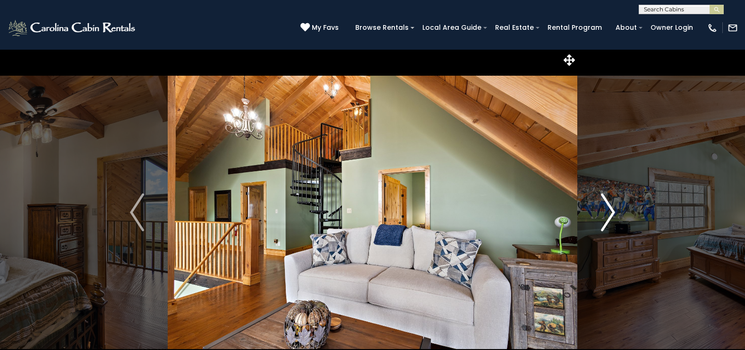
click at [611, 211] on img "Next" at bounding box center [608, 212] width 14 height 38
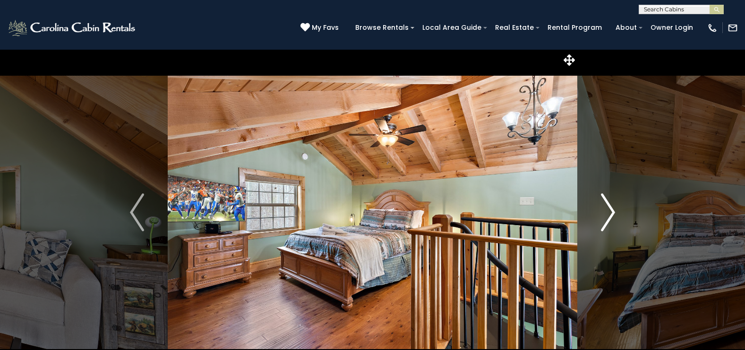
click at [611, 211] on img "Next" at bounding box center [608, 212] width 14 height 38
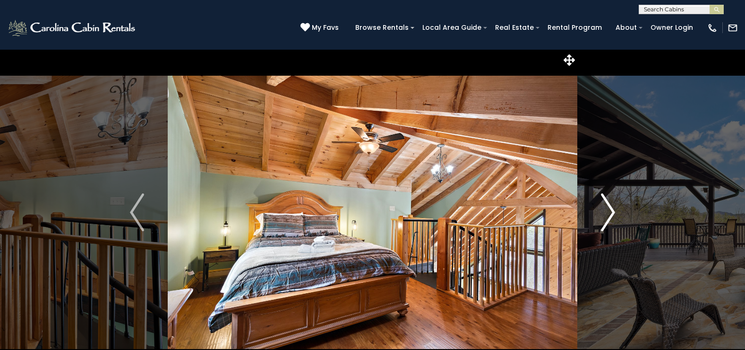
click at [611, 211] on img "Next" at bounding box center [608, 212] width 14 height 38
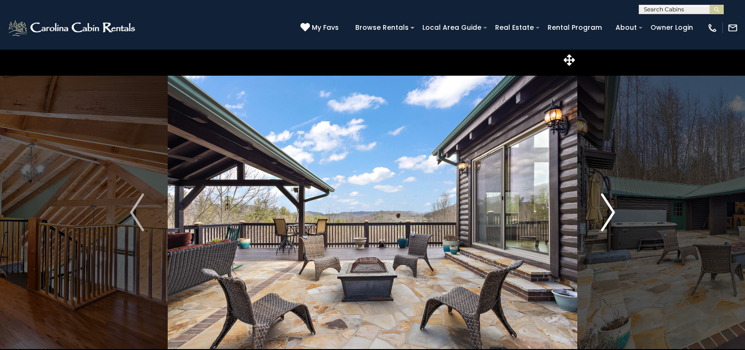
click at [611, 211] on img "Next" at bounding box center [608, 212] width 14 height 38
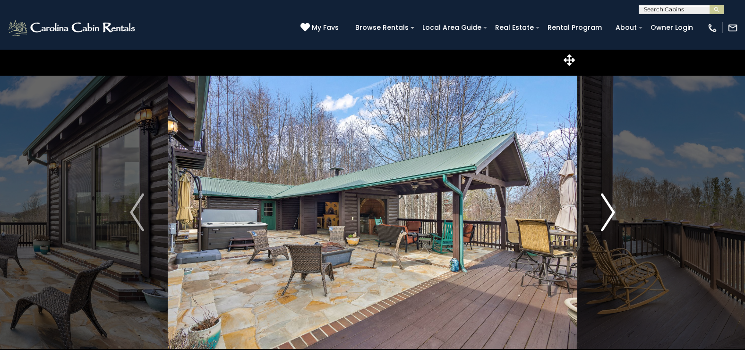
click at [611, 211] on img "Next" at bounding box center [608, 212] width 14 height 38
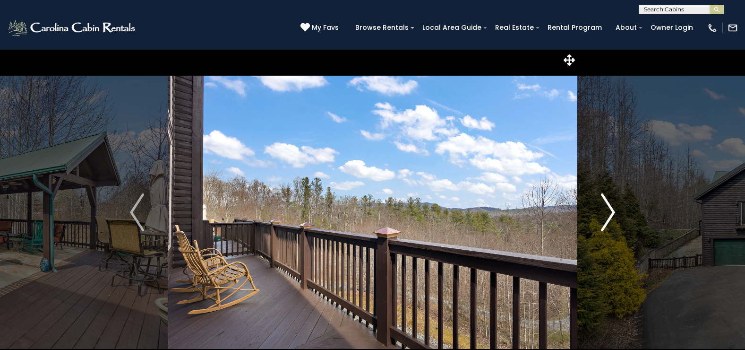
click at [611, 211] on img "Next" at bounding box center [608, 212] width 14 height 38
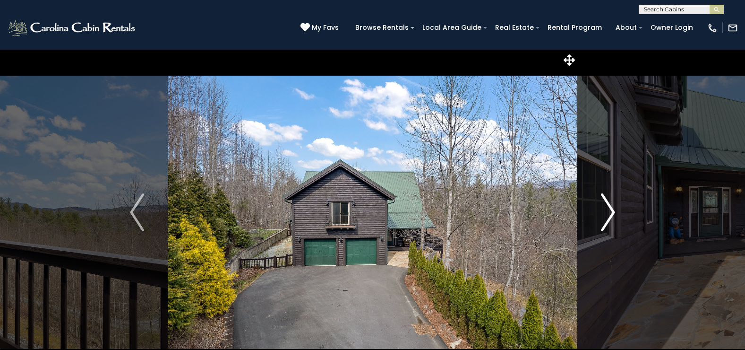
click at [611, 211] on img "Next" at bounding box center [608, 212] width 14 height 38
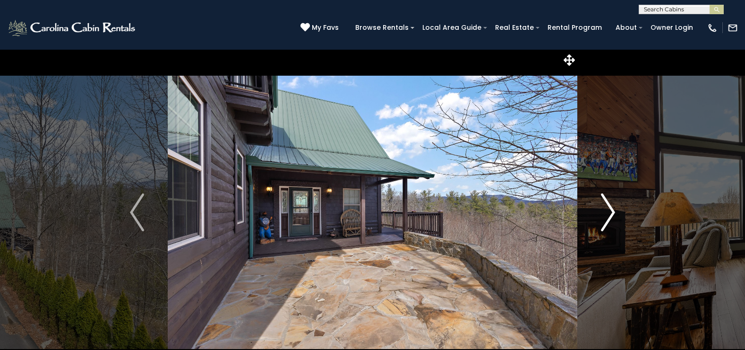
click at [611, 211] on img "Next" at bounding box center [608, 212] width 14 height 38
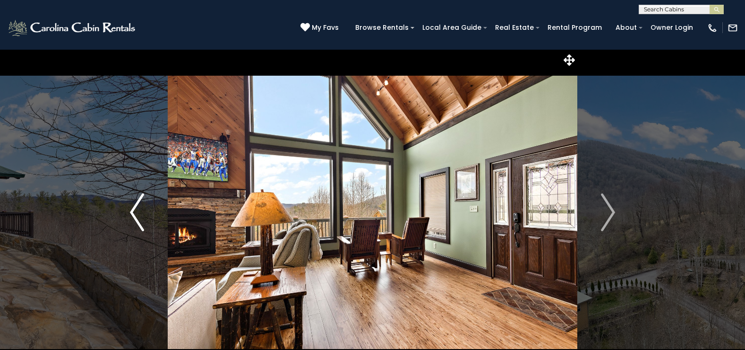
click at [130, 212] on img "Previous" at bounding box center [137, 212] width 14 height 38
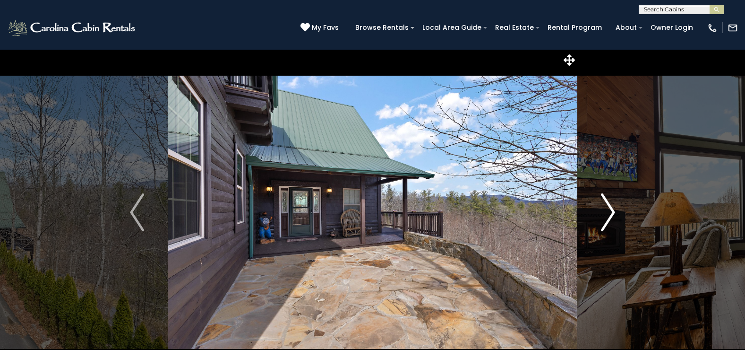
click at [610, 208] on img "Next" at bounding box center [608, 212] width 14 height 38
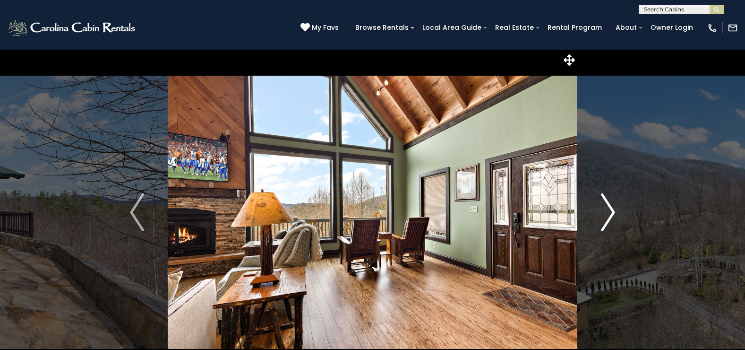
click at [610, 208] on img "Next" at bounding box center [608, 212] width 14 height 38
